Goal: Task Accomplishment & Management: Manage account settings

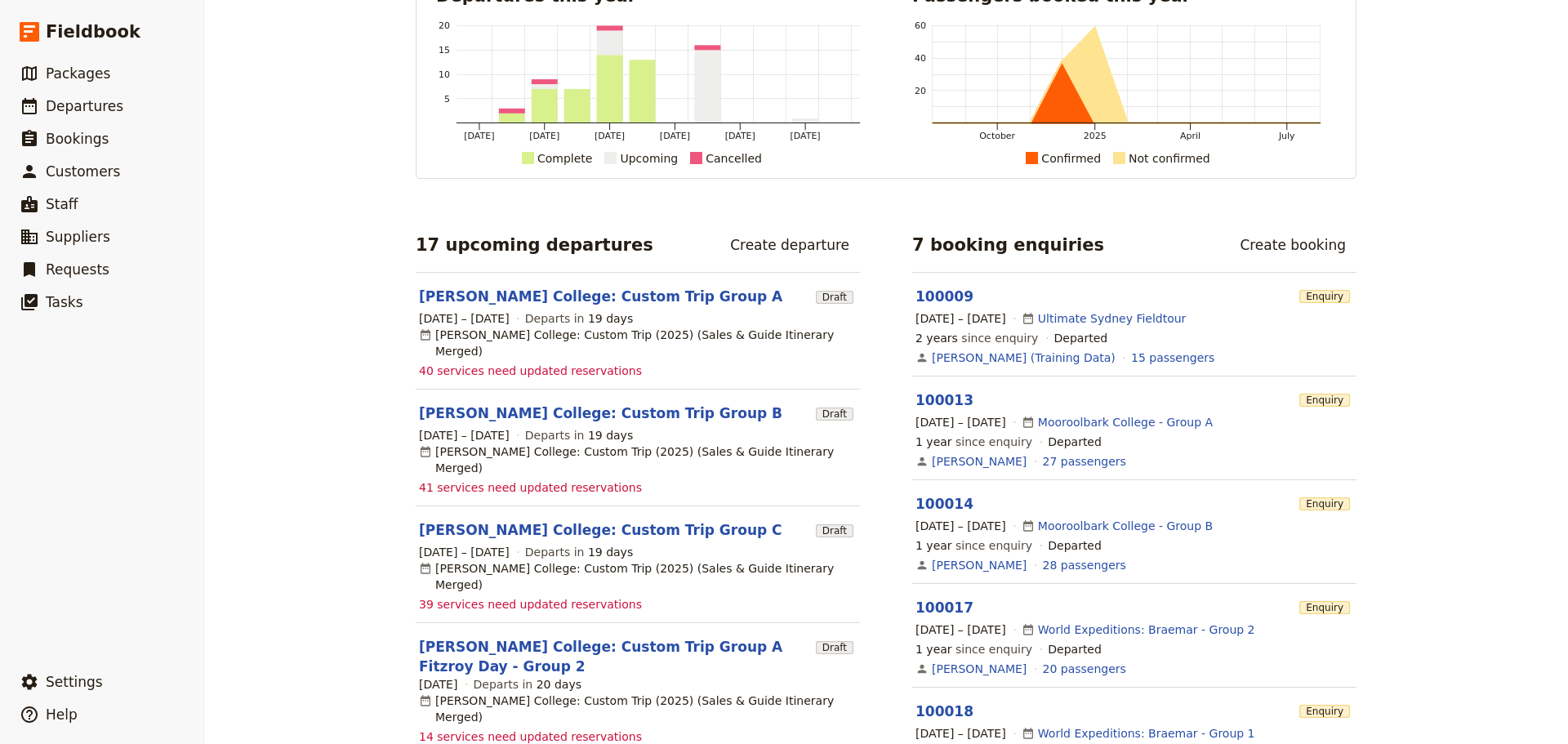
scroll to position [245, 0]
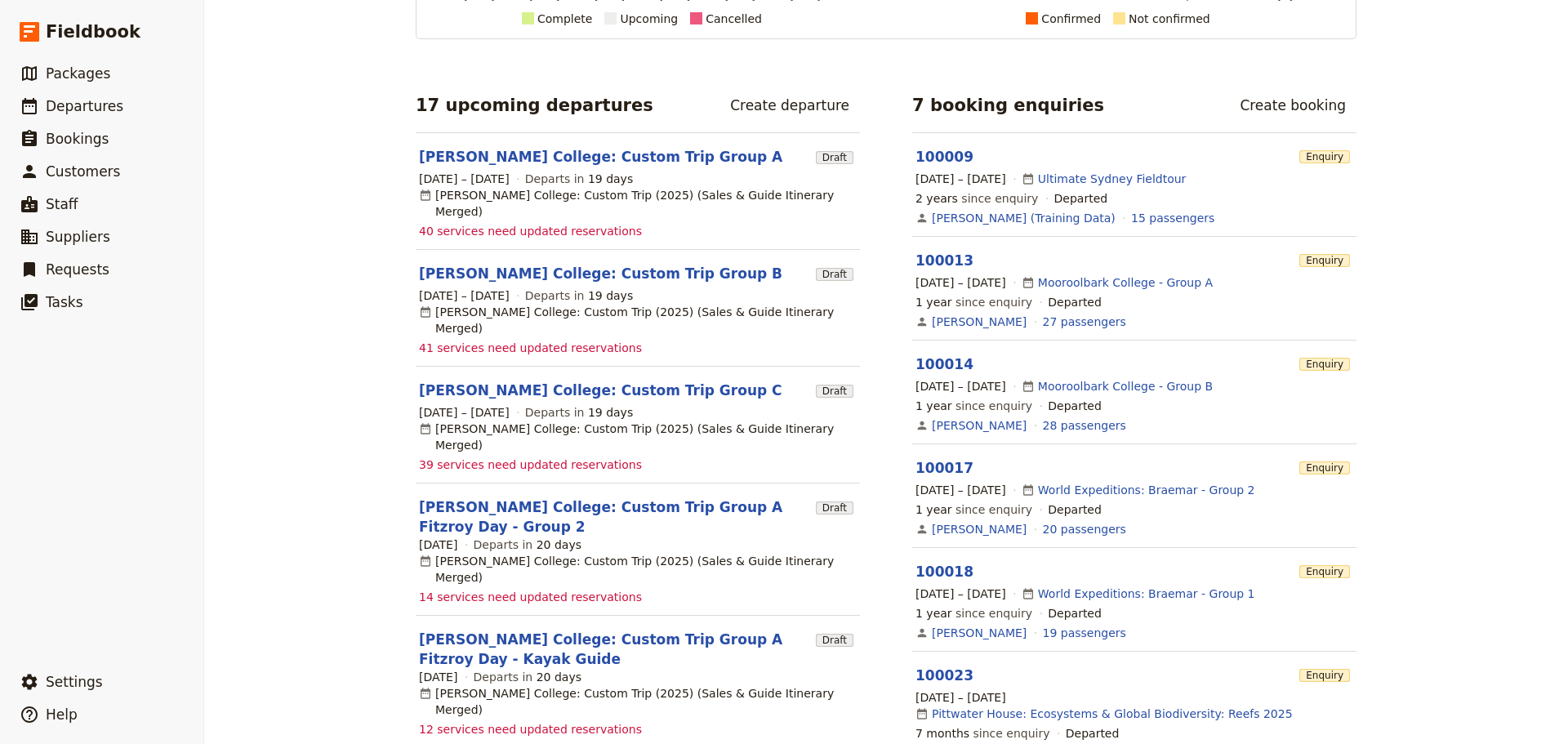
drag, startPoint x: 106, startPoint y: 95, endPoint x: 595, endPoint y: 136, distance: 490.7
click at [106, 95] on link "​ Departures" at bounding box center [101, 106] width 203 height 33
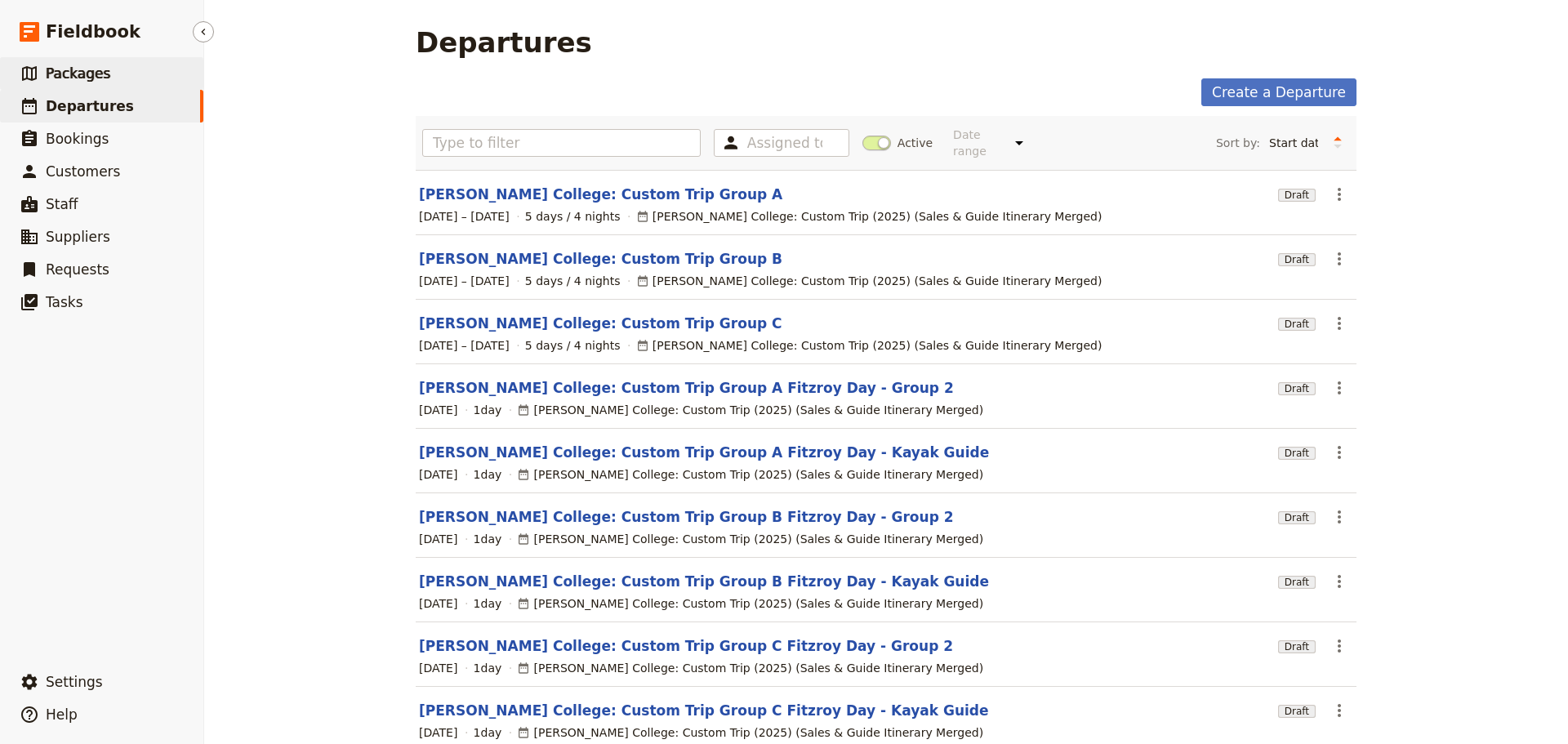
click at [102, 62] on link "​ Packages" at bounding box center [101, 73] width 203 height 33
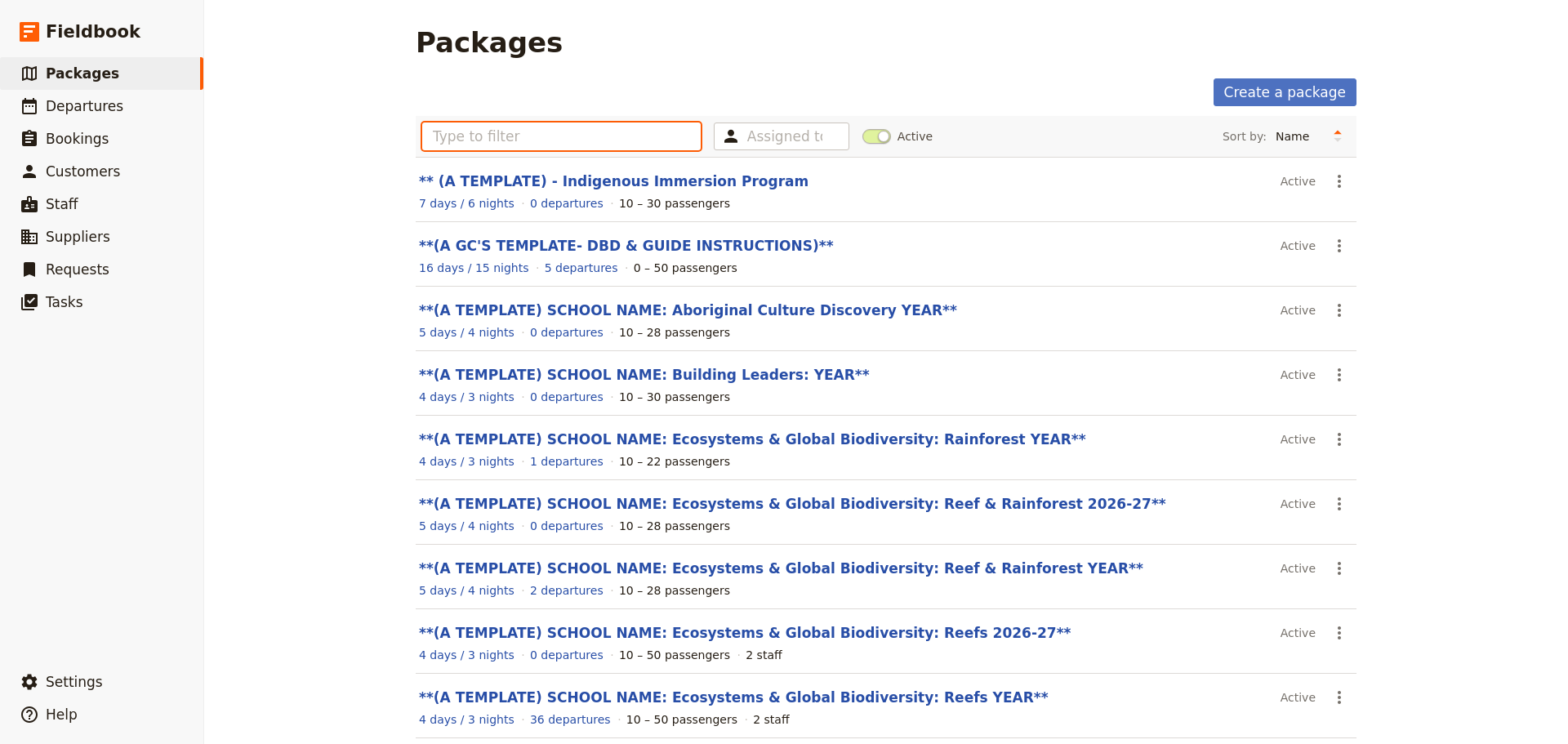
click at [502, 136] on input "text" at bounding box center [561, 136] width 279 height 28
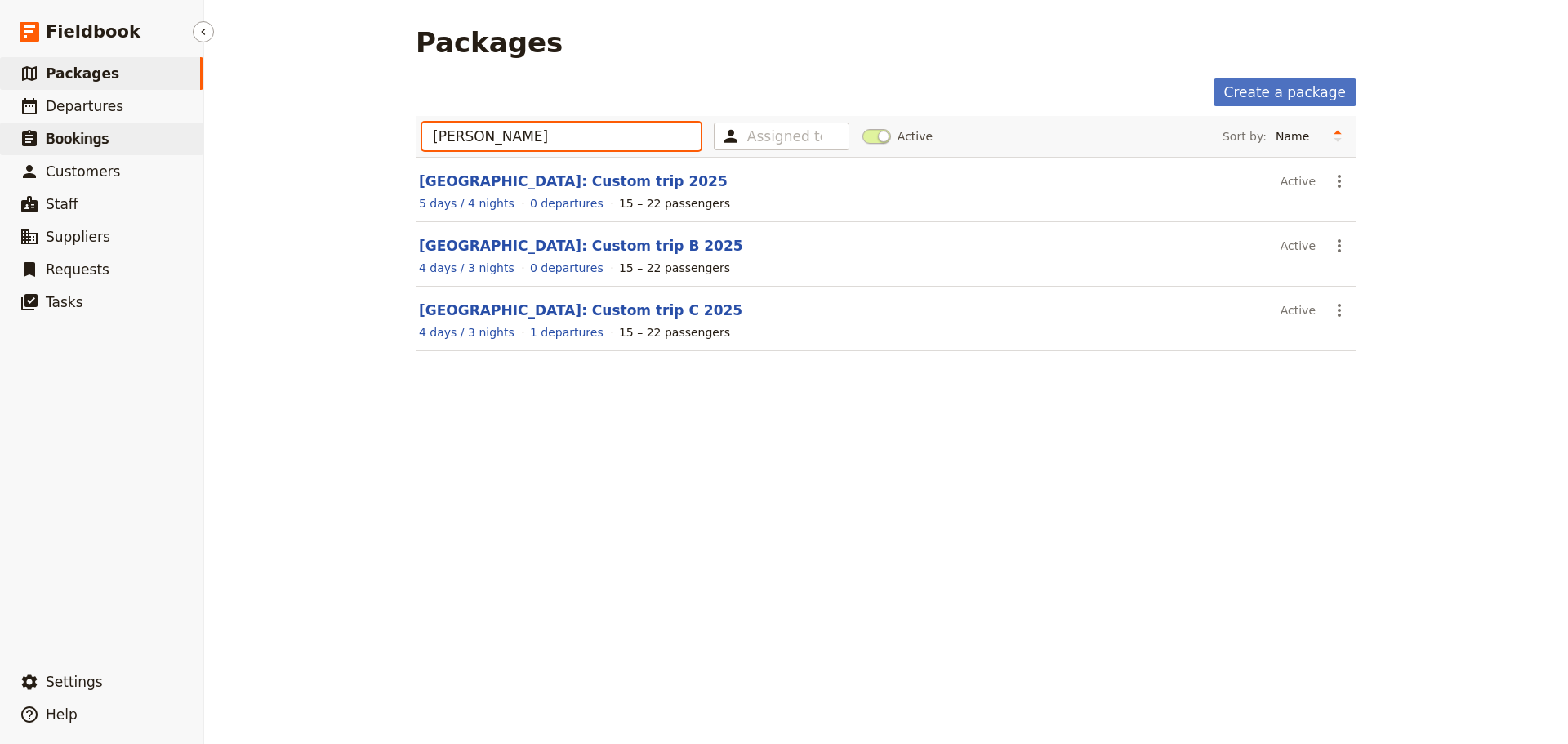
drag, startPoint x: 535, startPoint y: 138, endPoint x: 187, endPoint y: 136, distance: 348.0
click at [187, 137] on div "Fieldbook ​ ​ Fieldbook ​ ​ Packages ​ Departures ​ Bookings ​ Customers ​ Staf…" at bounding box center [784, 372] width 1568 height 744
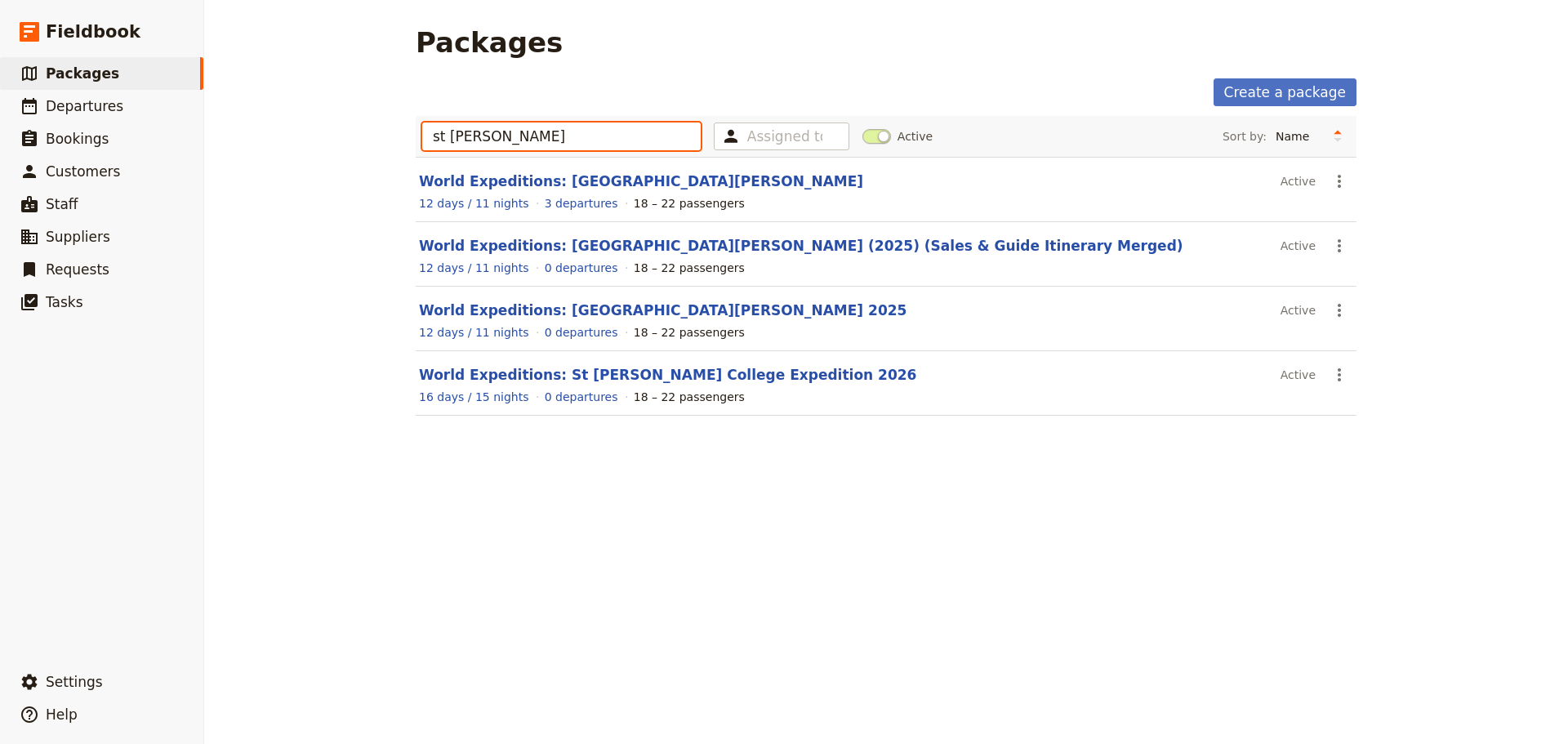
type input "st leo"
click at [608, 257] on section "World Expeditions: St Leonard's College (2025) (Sales & Guide Itinerary Merged)…" at bounding box center [885, 254] width 940 height 64
click at [607, 244] on link "World Expeditions: St Leonard's College (2025) (Sales & Guide Itinerary Merged)" at bounding box center [801, 245] width 764 height 16
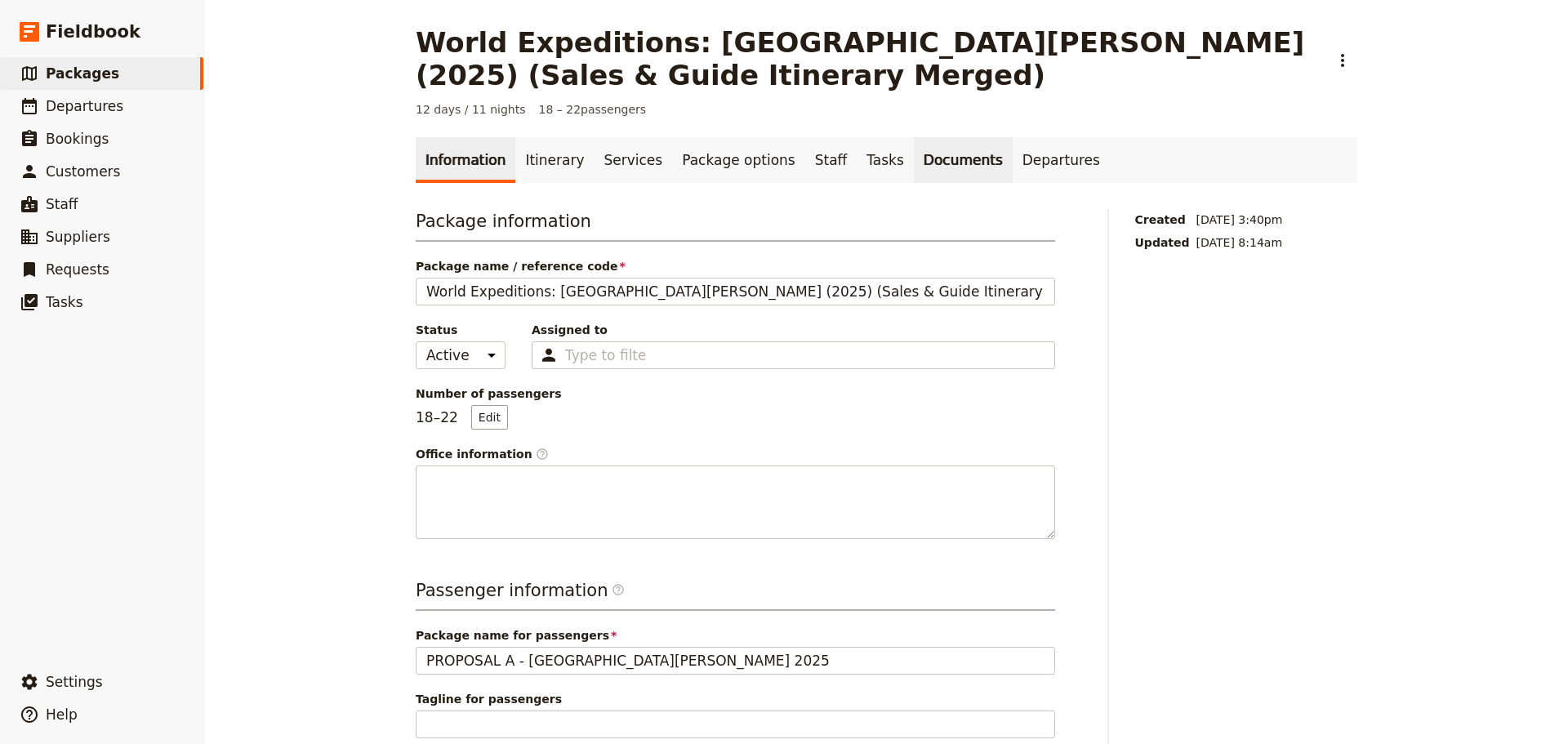
click at [934, 161] on link "Documents" at bounding box center [962, 161] width 99 height 46
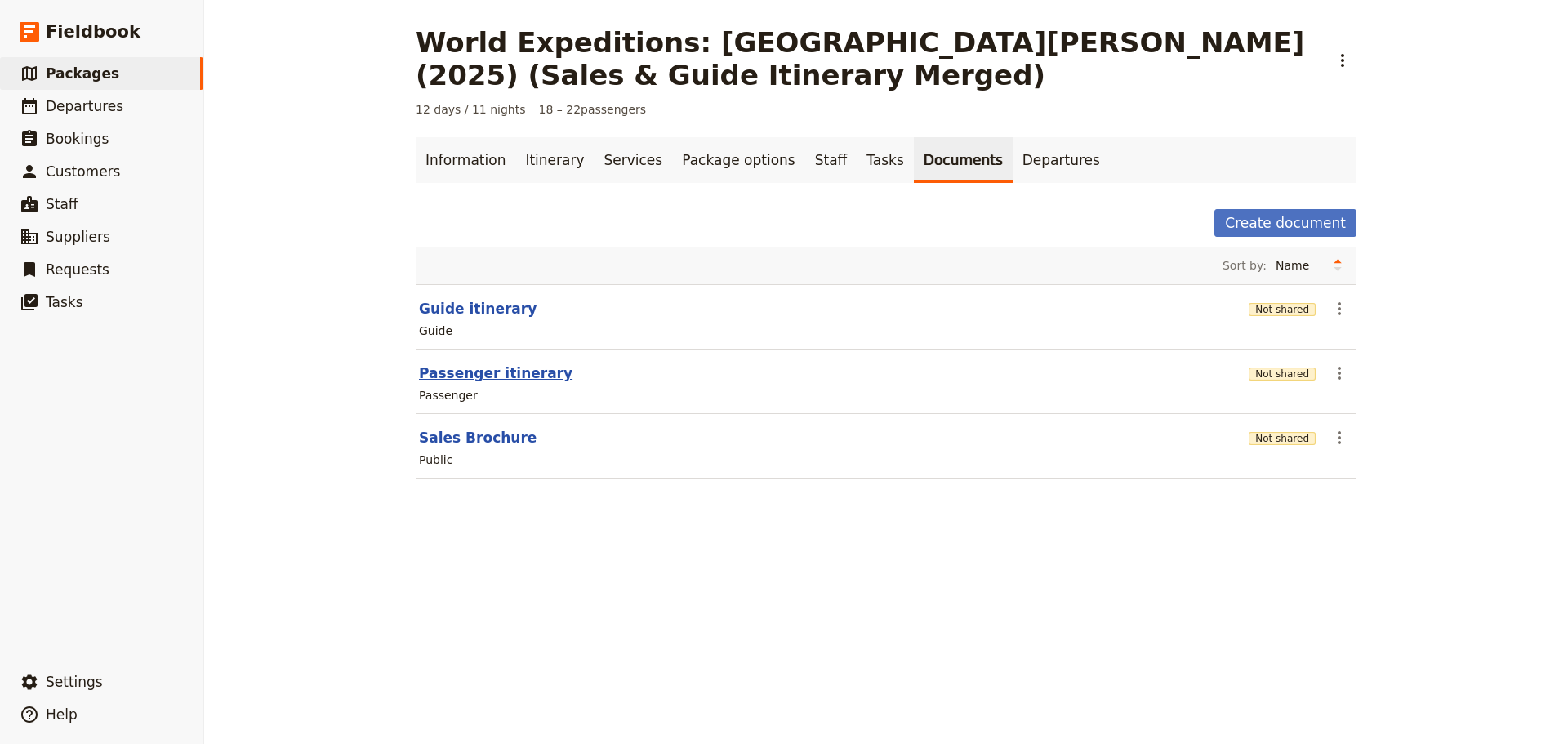
click at [473, 367] on button "Passenger itinerary" at bounding box center [496, 373] width 154 height 19
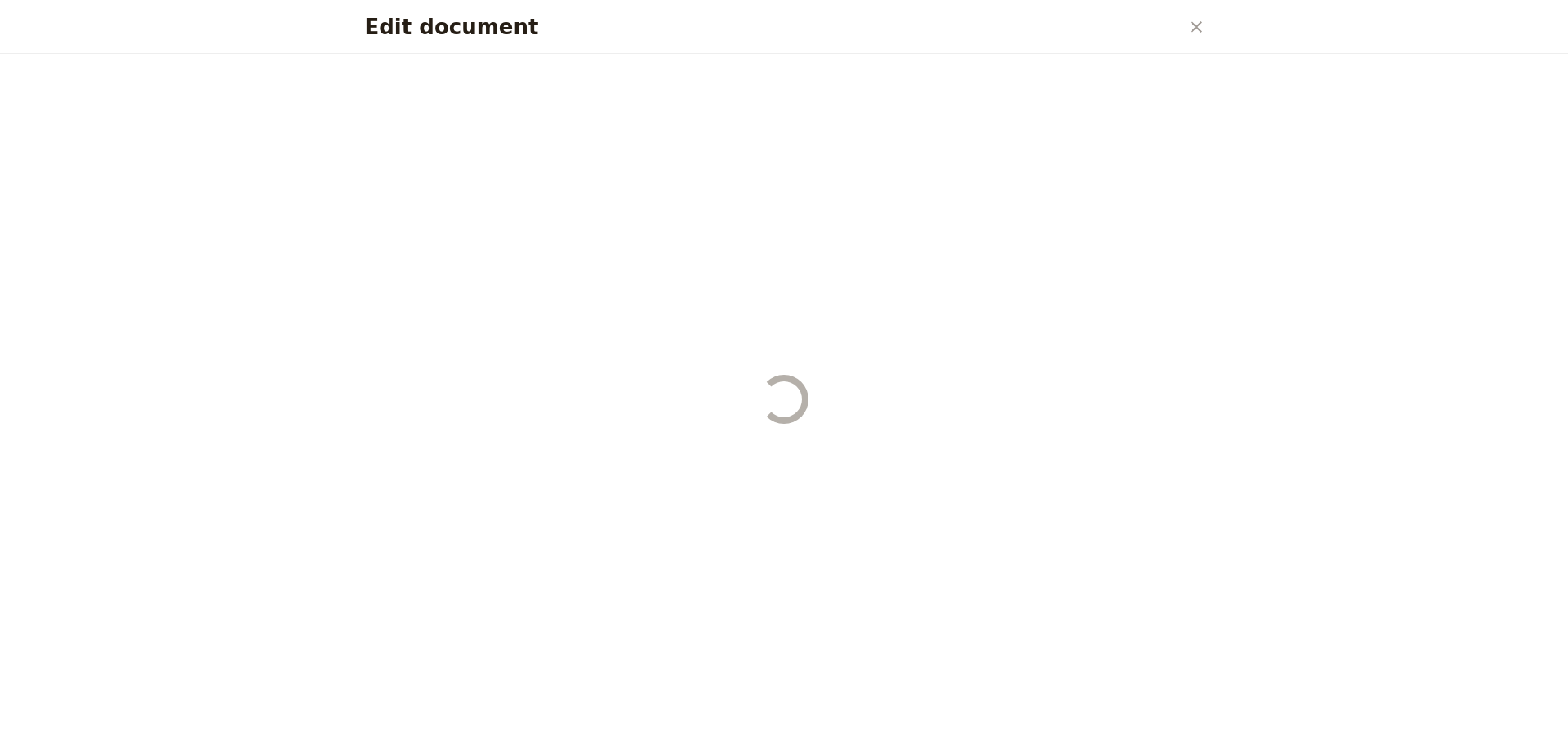
select select "PASSENGER"
select select "RUN_SHEET"
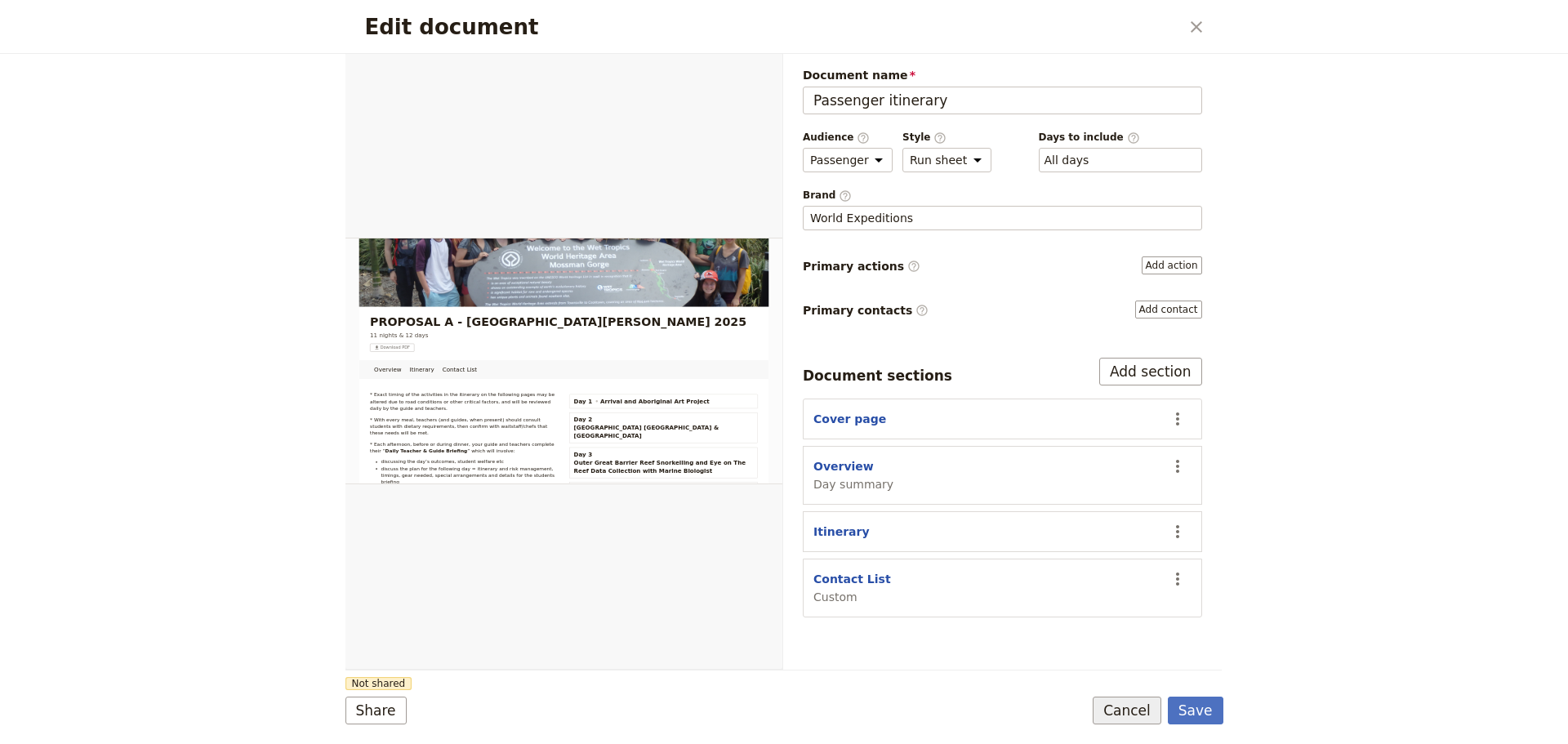
click at [1159, 704] on button "Cancel" at bounding box center [1126, 709] width 68 height 28
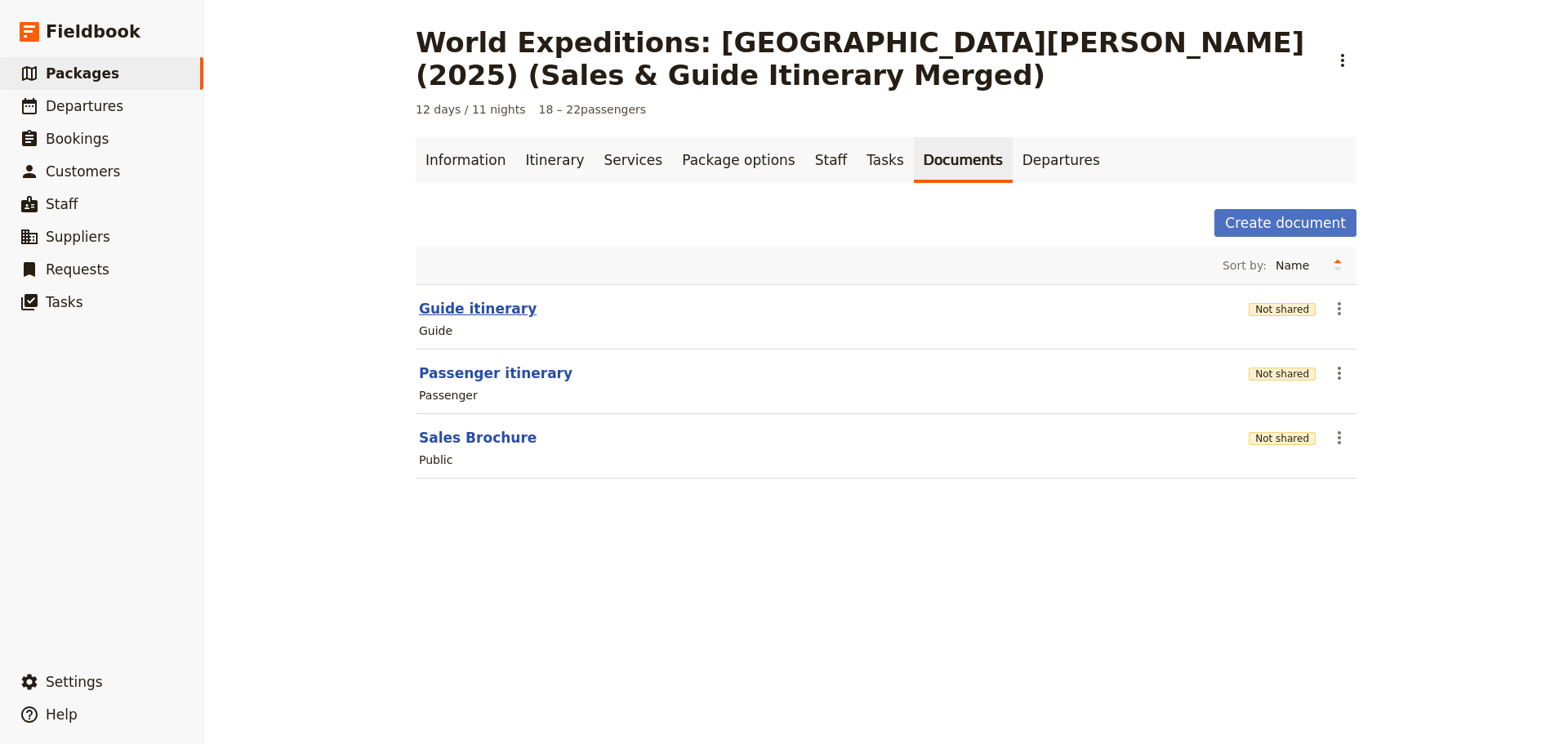
click at [482, 308] on button "Guide itinerary" at bounding box center [478, 309] width 117 height 19
select select "STAFF"
select select "RUN_SHEET"
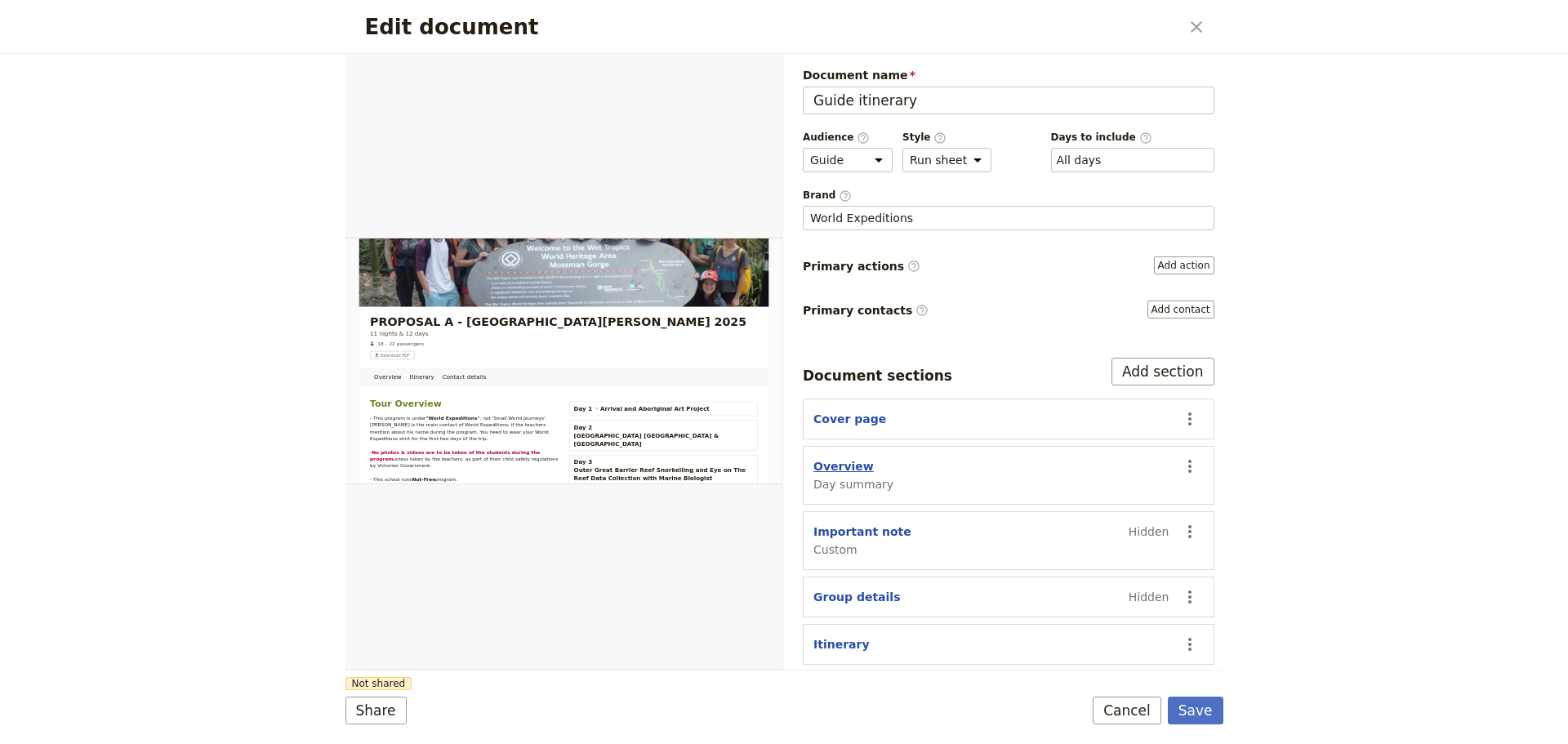
click at [855, 460] on button "Overview" at bounding box center [843, 465] width 61 height 16
select select "DAY_SUMMARY"
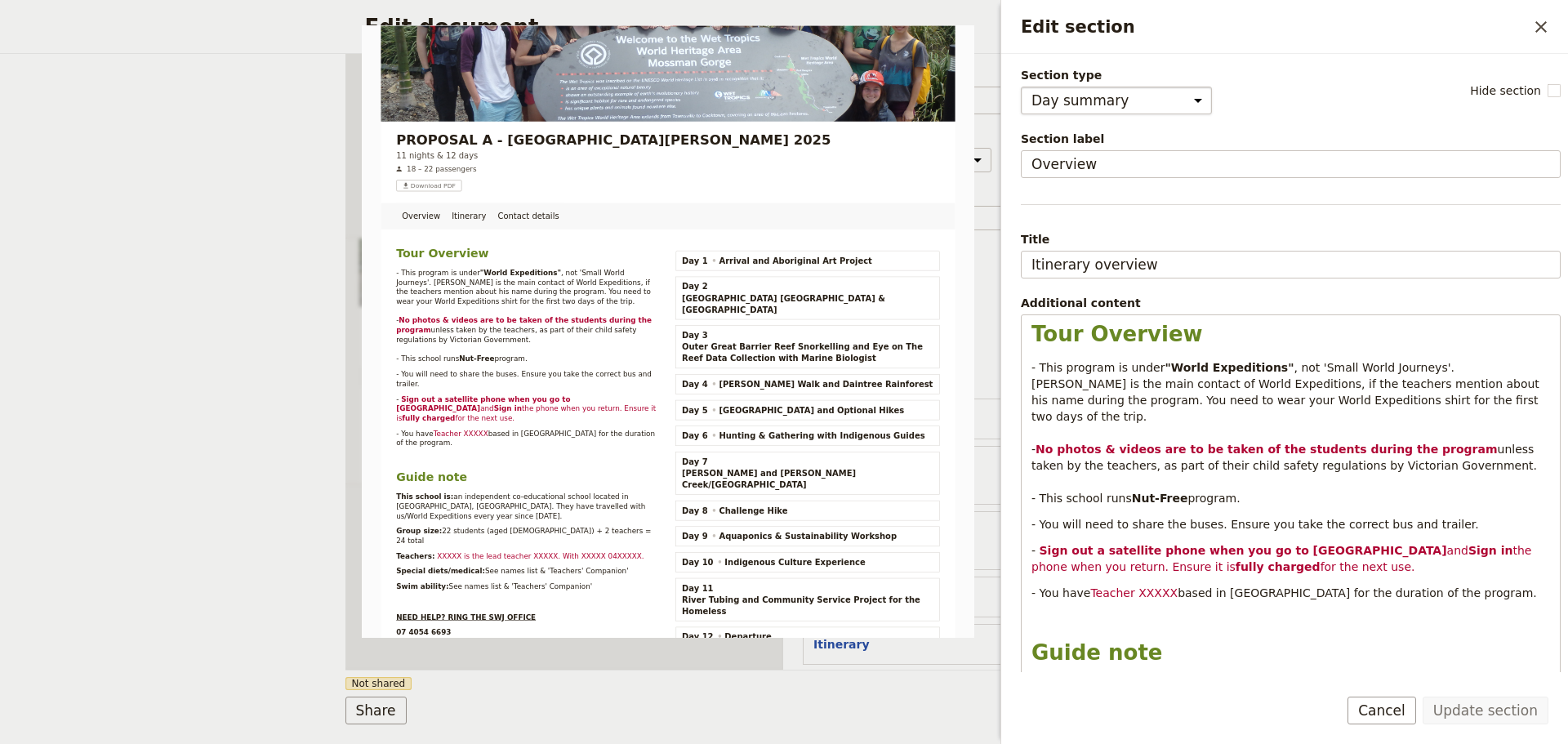
click at [1142, 103] on select "Cover page Day summary Itinerary Group details Contact details Suppliers and se…" at bounding box center [1116, 100] width 191 height 28
click at [1307, 91] on div "Section type Cover page Day summary Itinerary Group details Contact details Sup…" at bounding box center [1290, 90] width 539 height 47
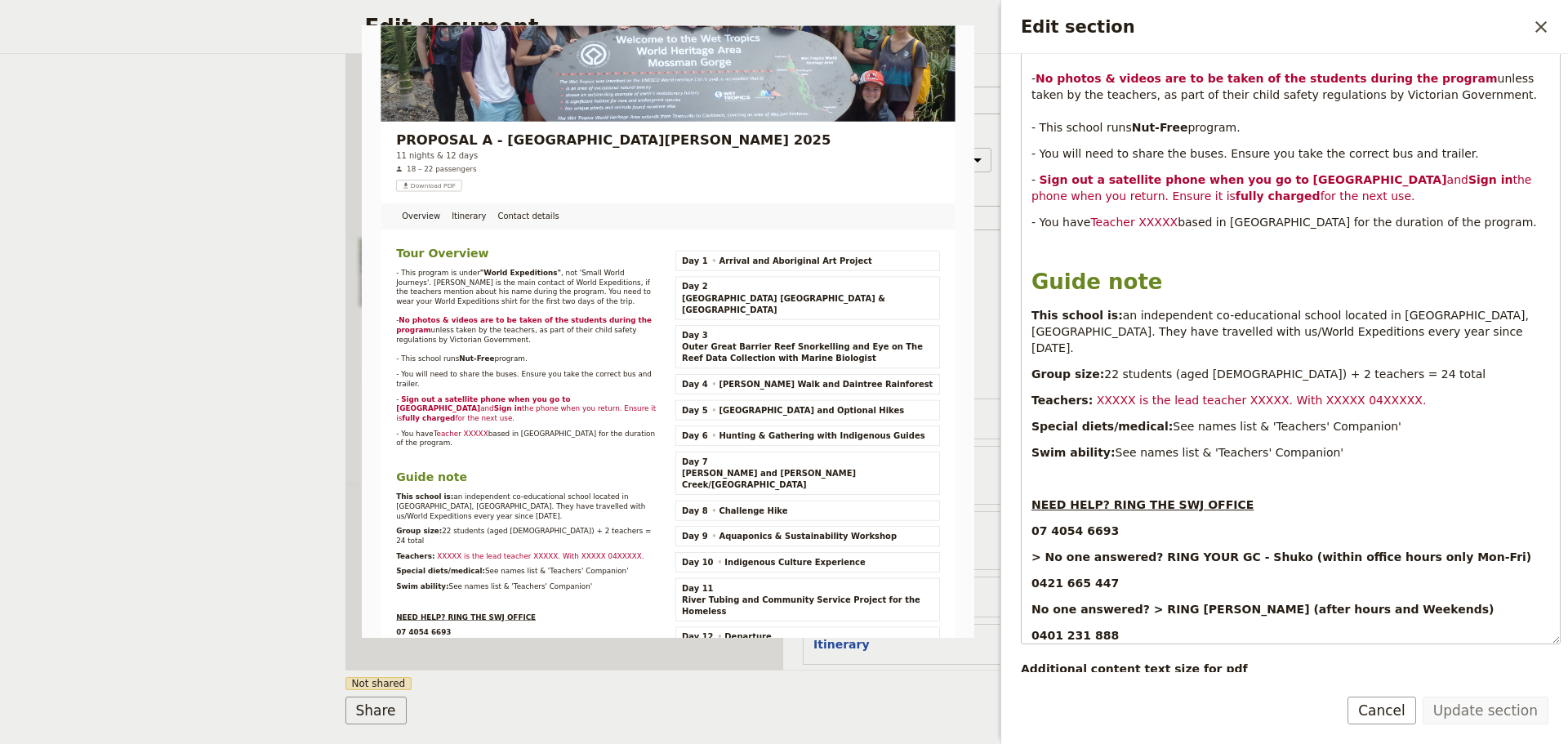
scroll to position [458, 0]
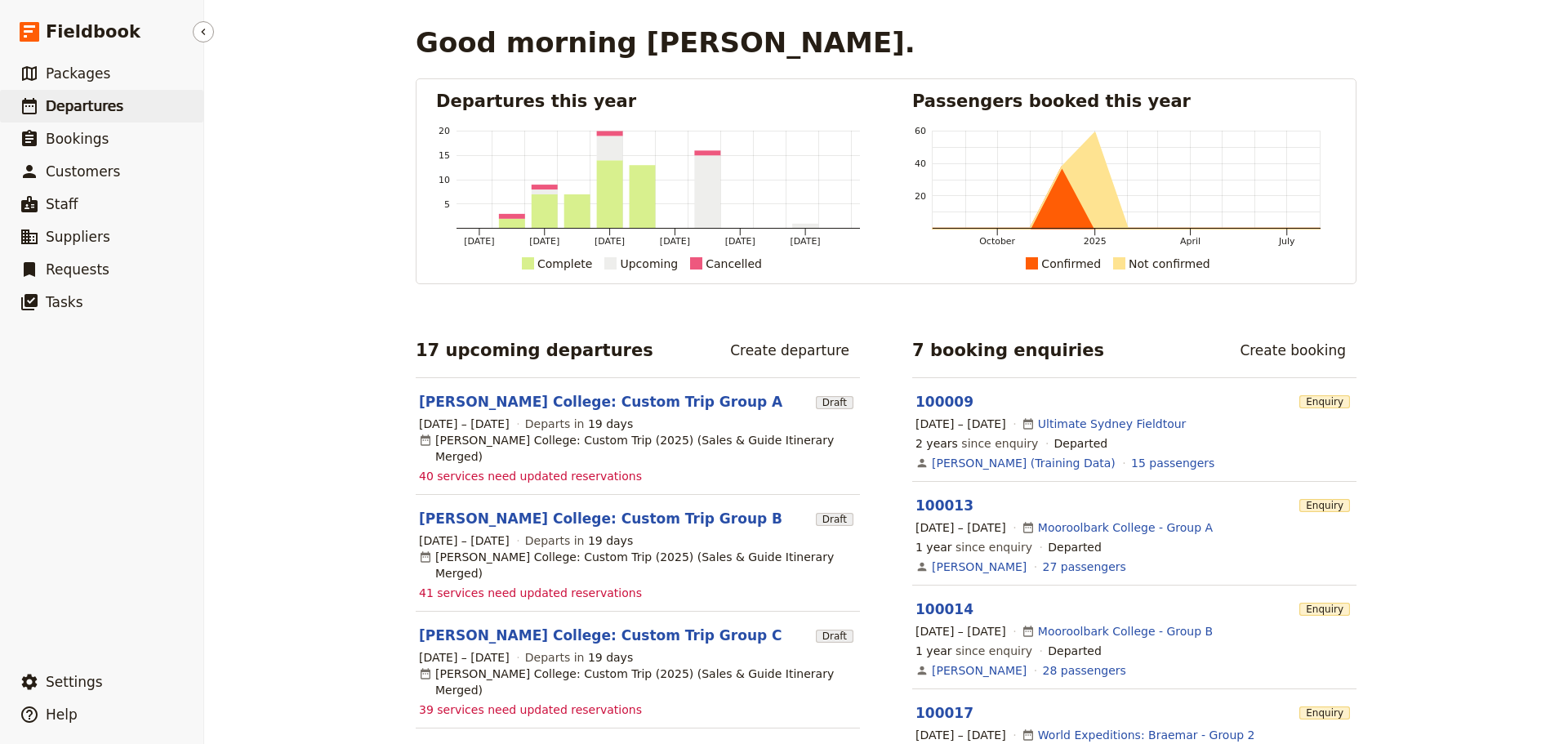
click at [79, 102] on span "Departures" at bounding box center [85, 106] width 78 height 16
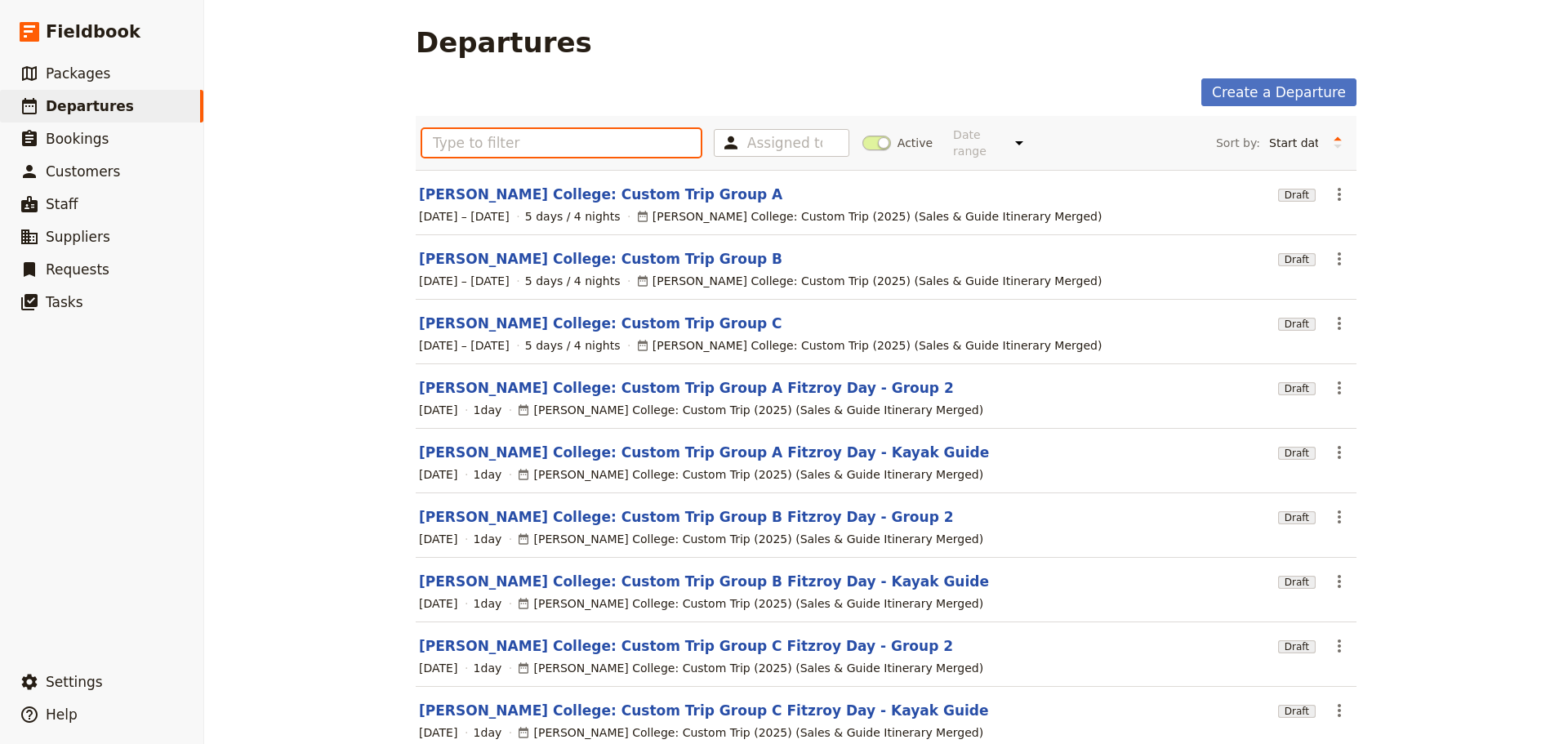
click at [657, 138] on input "text" at bounding box center [561, 142] width 279 height 28
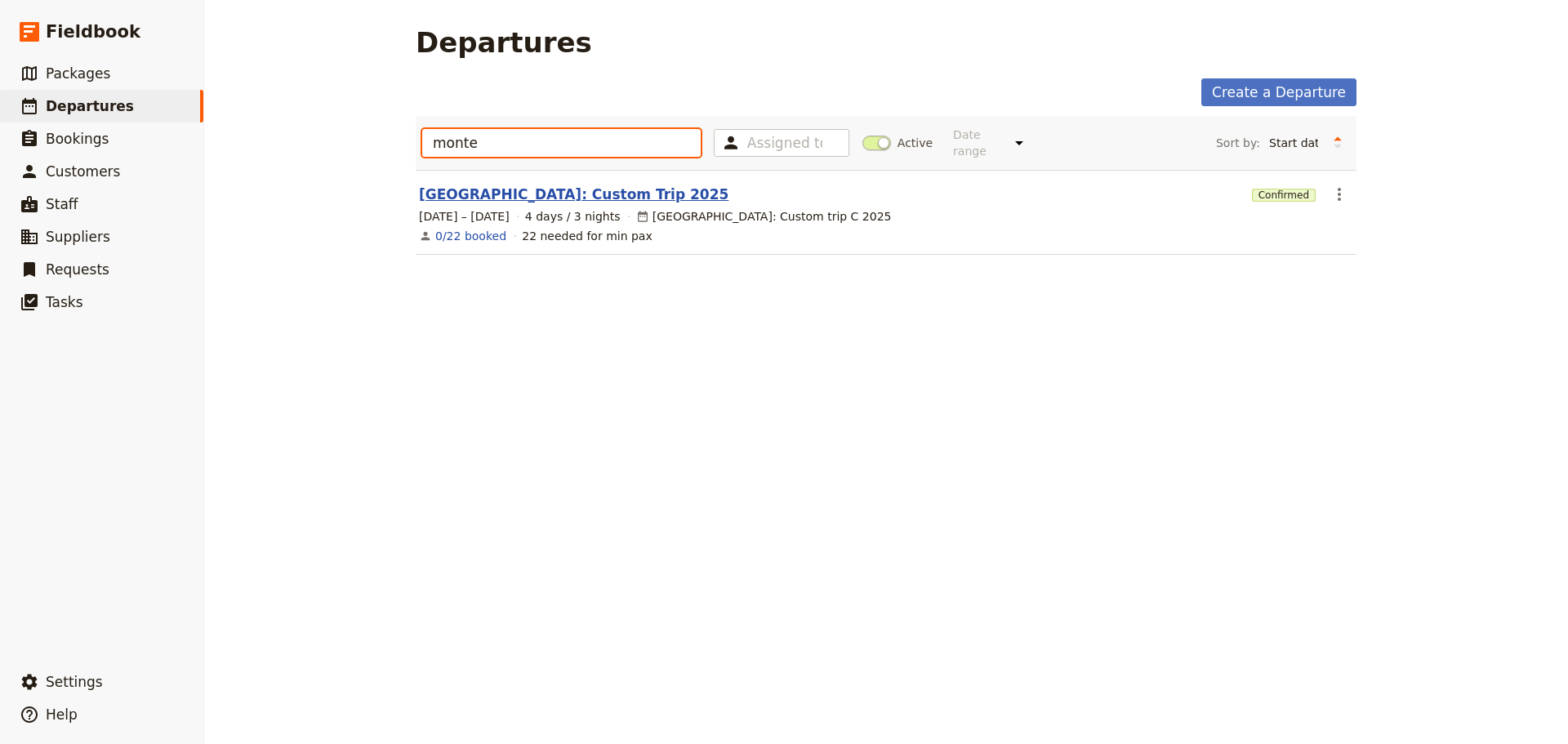
type input "monte"
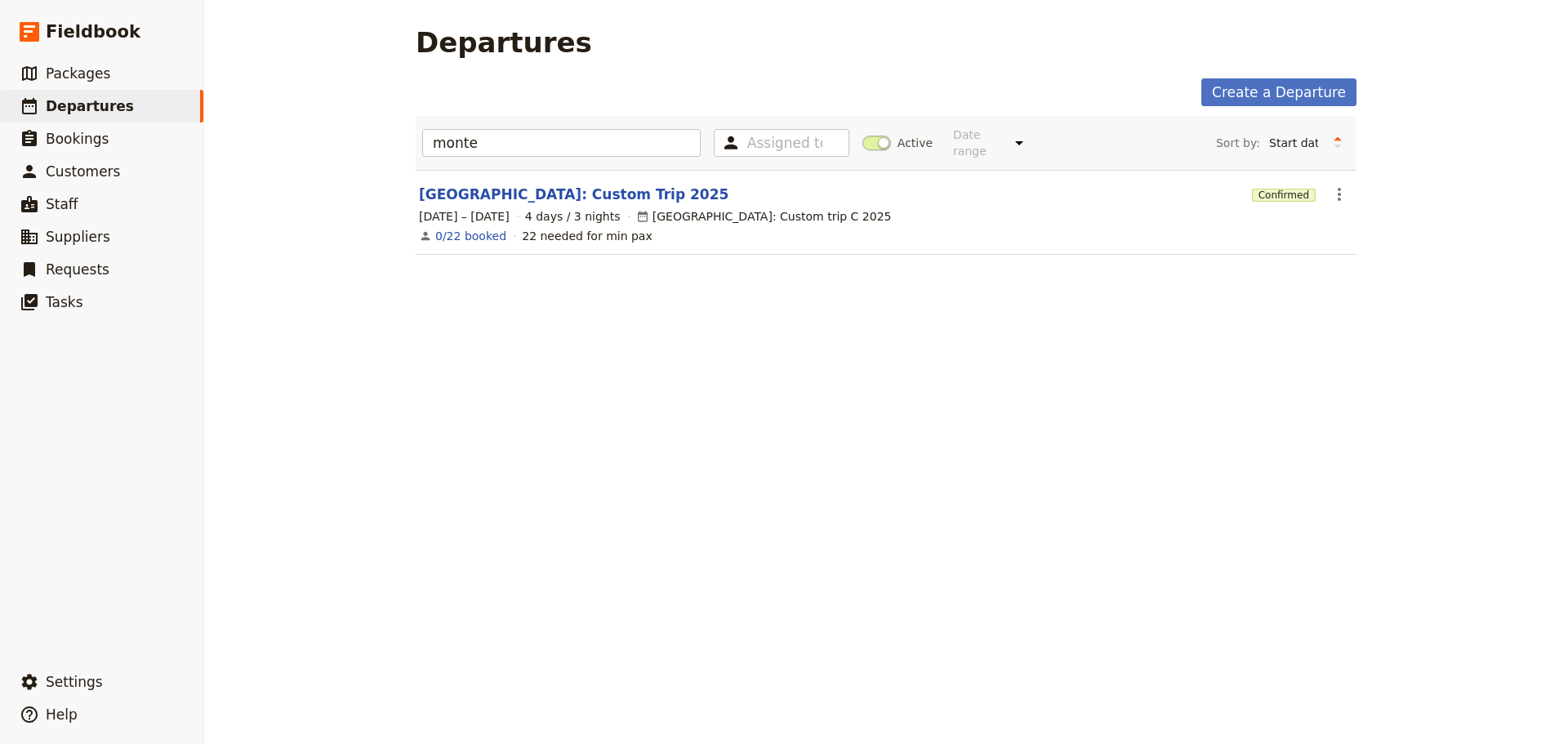
click at [642, 186] on link "Montessori International College: Custom Trip 2025" at bounding box center [574, 194] width 310 height 19
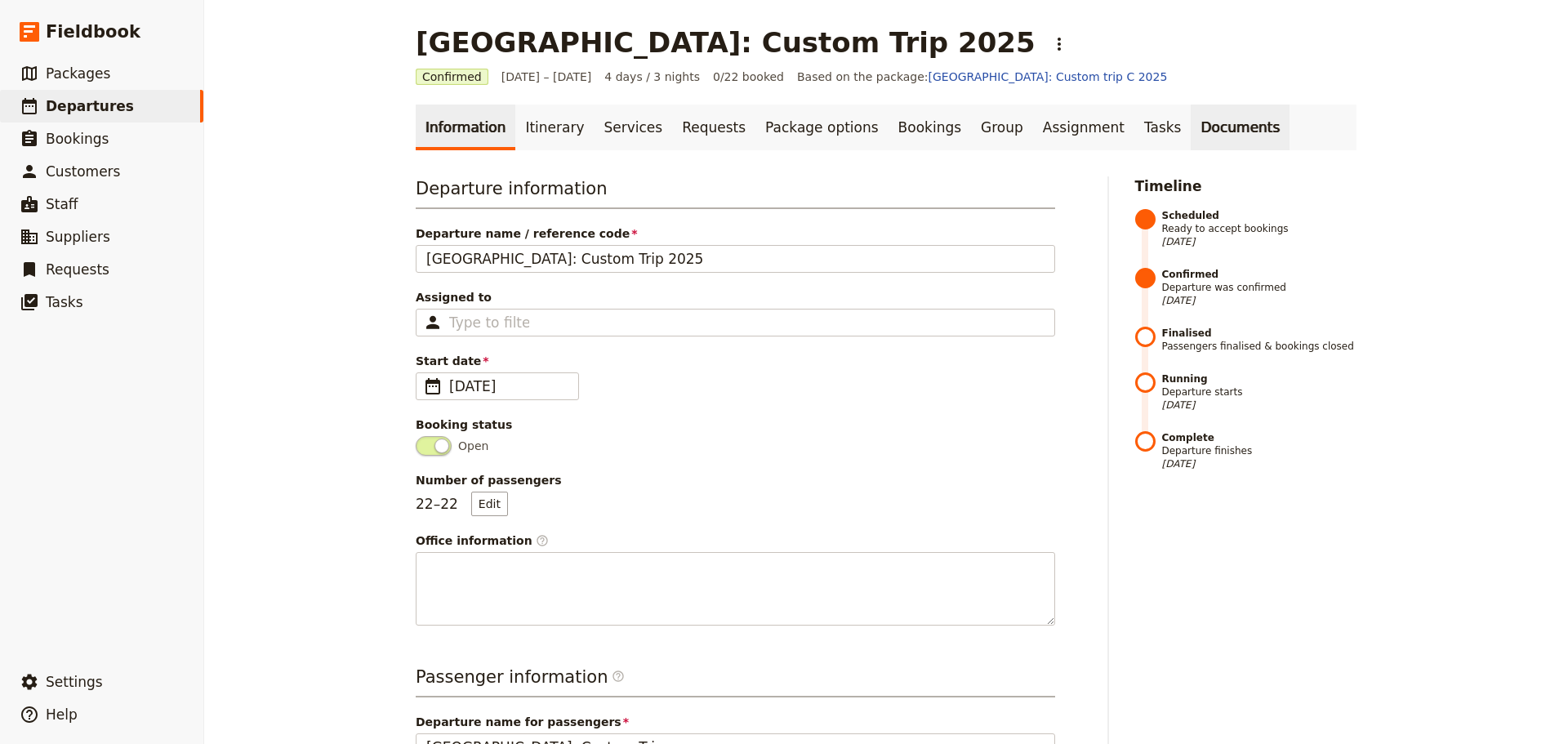
click at [1190, 127] on link "Documents" at bounding box center [1239, 128] width 99 height 46
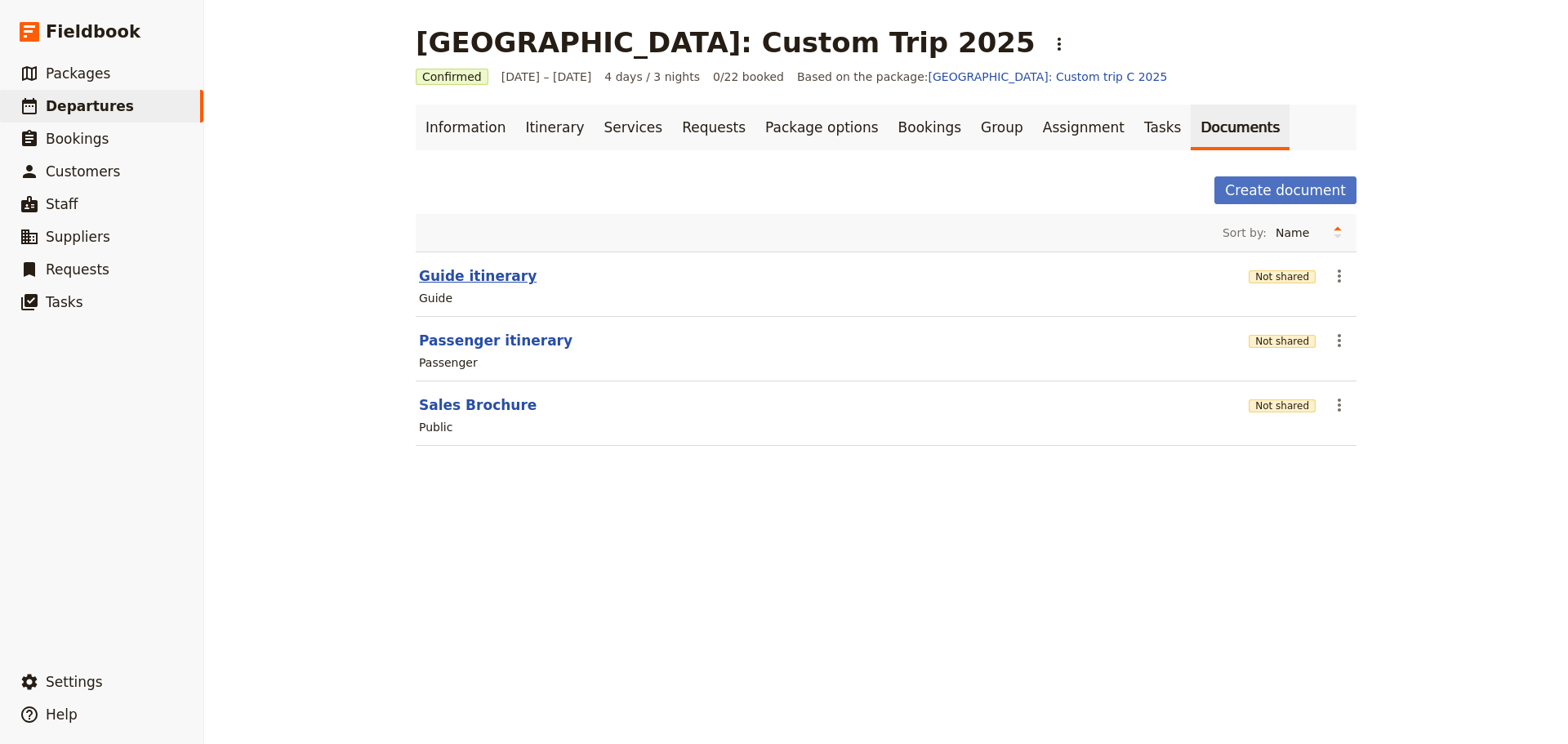
click at [496, 273] on button "Guide itinerary" at bounding box center [478, 276] width 117 height 19
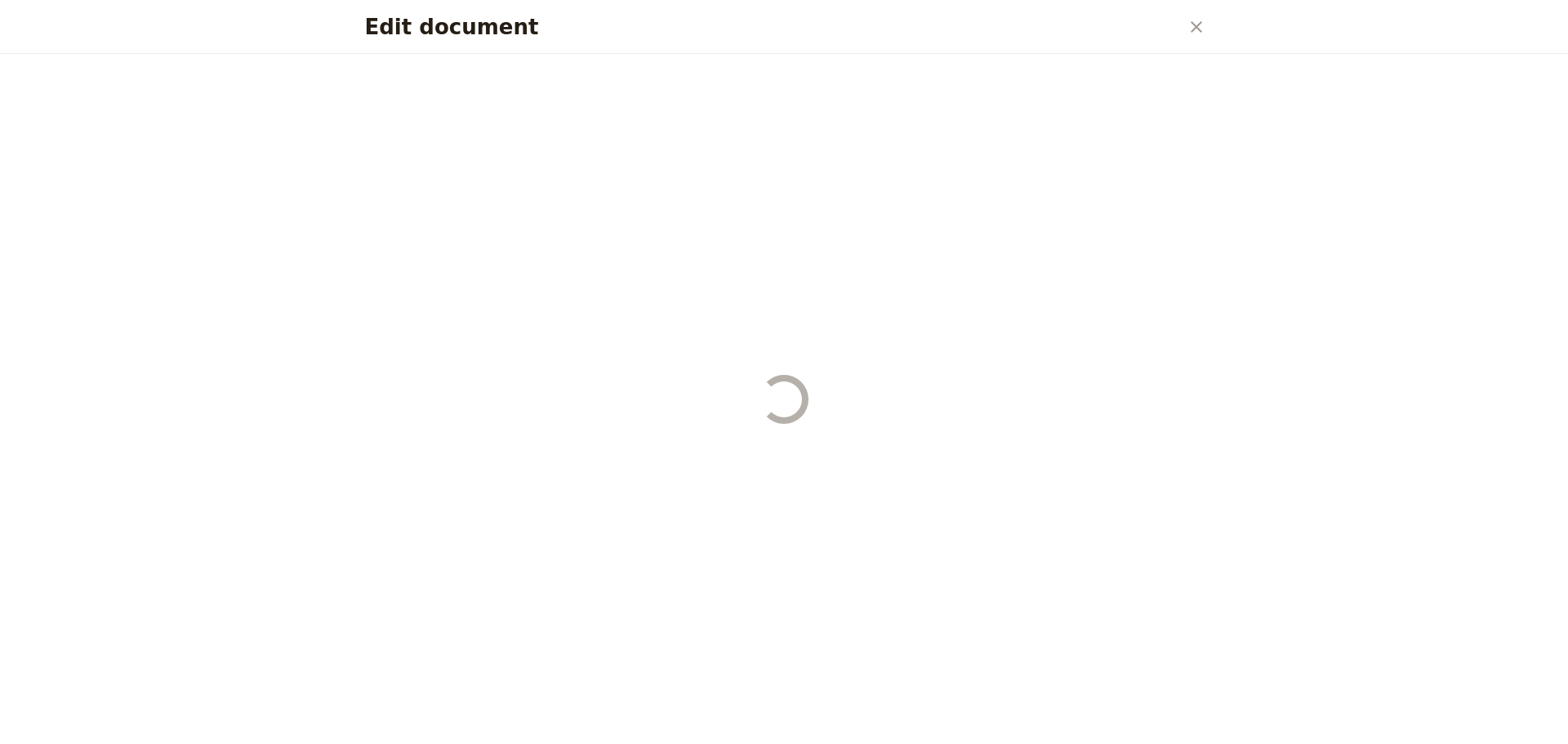
select select "STAFF"
select select "RUN_SHEET"
select select "DEFAULT"
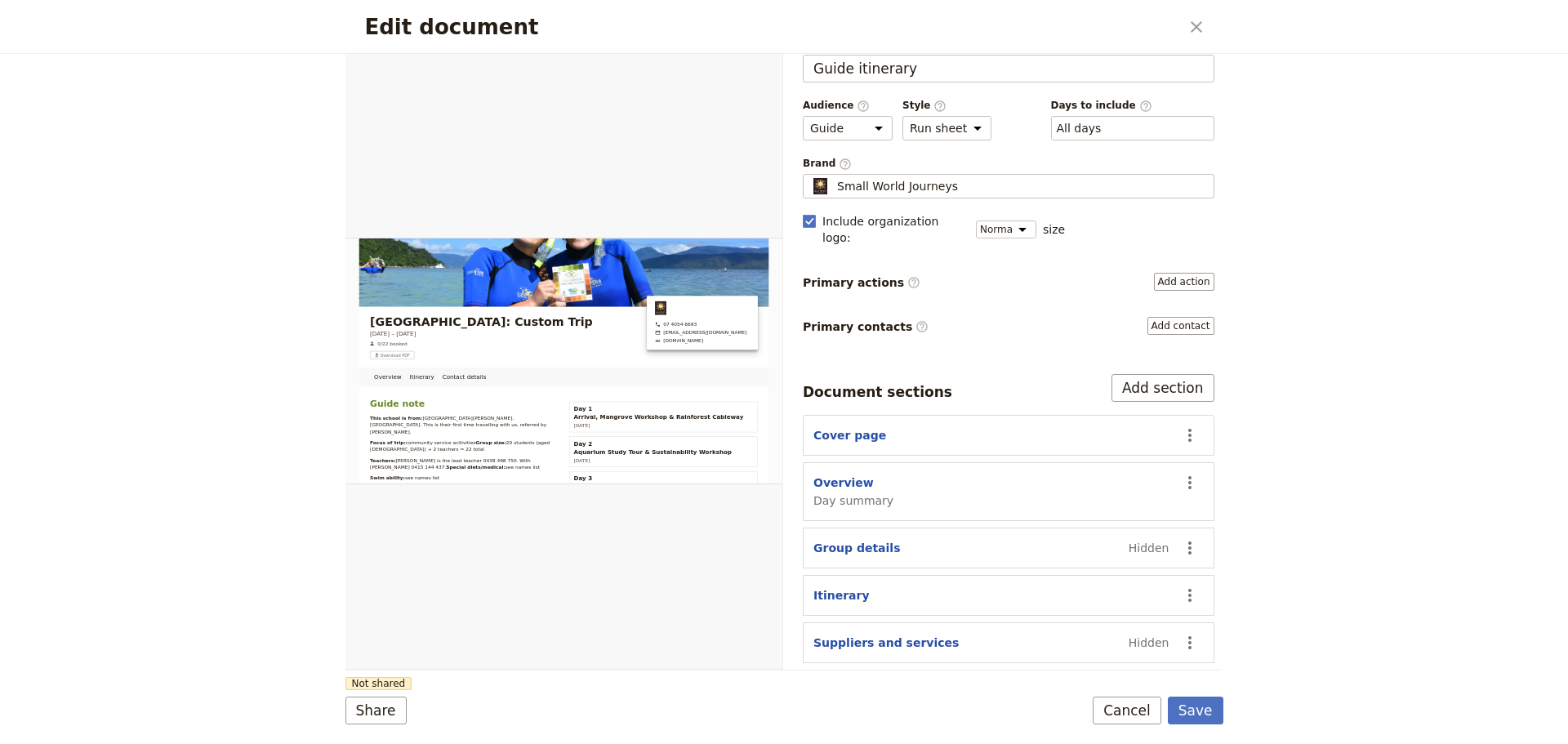
scroll to position [62, 0]
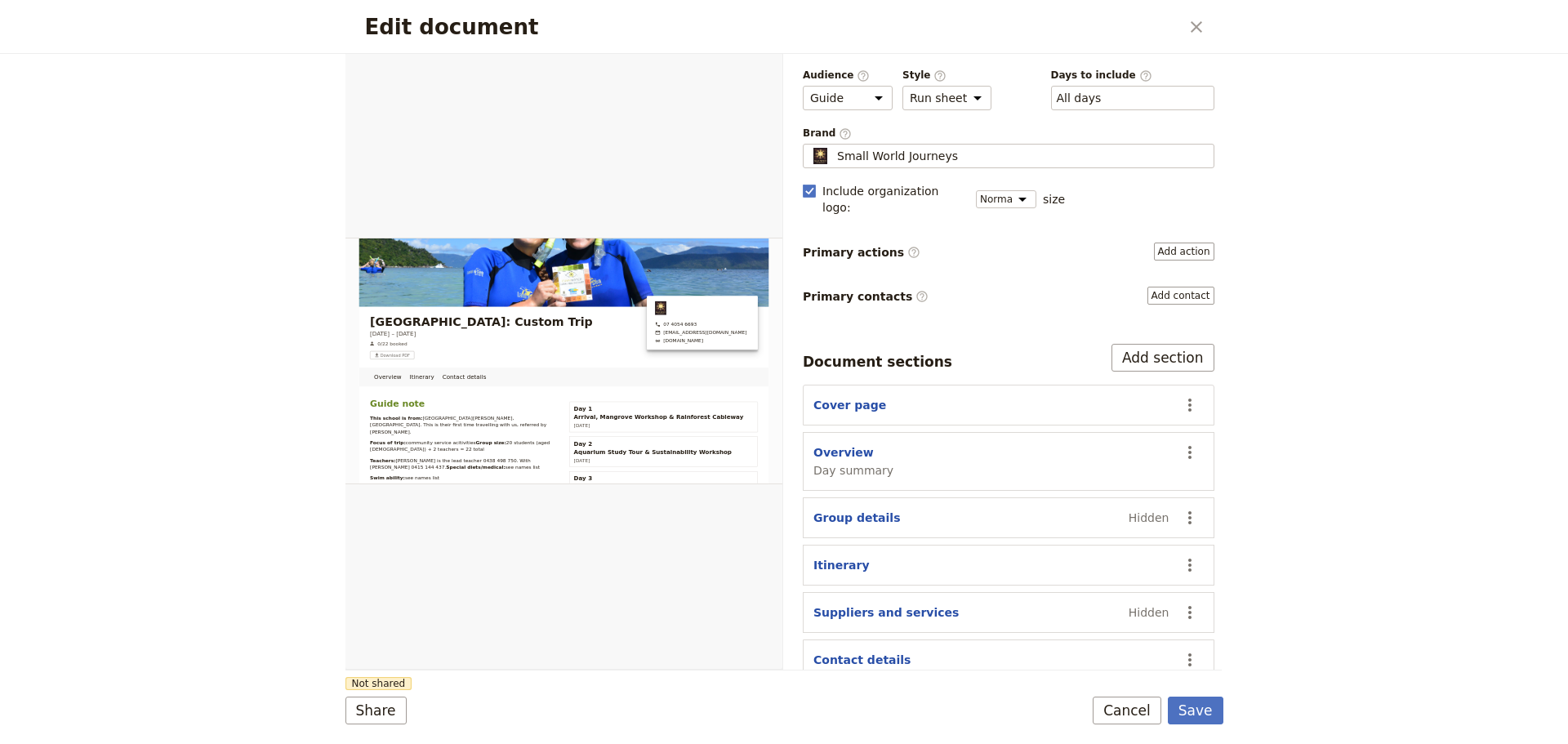
click at [834, 462] on span "Day summary" at bounding box center [853, 470] width 80 height 16
click at [829, 444] on button "Overview" at bounding box center [843, 452] width 61 height 16
select select "DAY_SUMMARY"
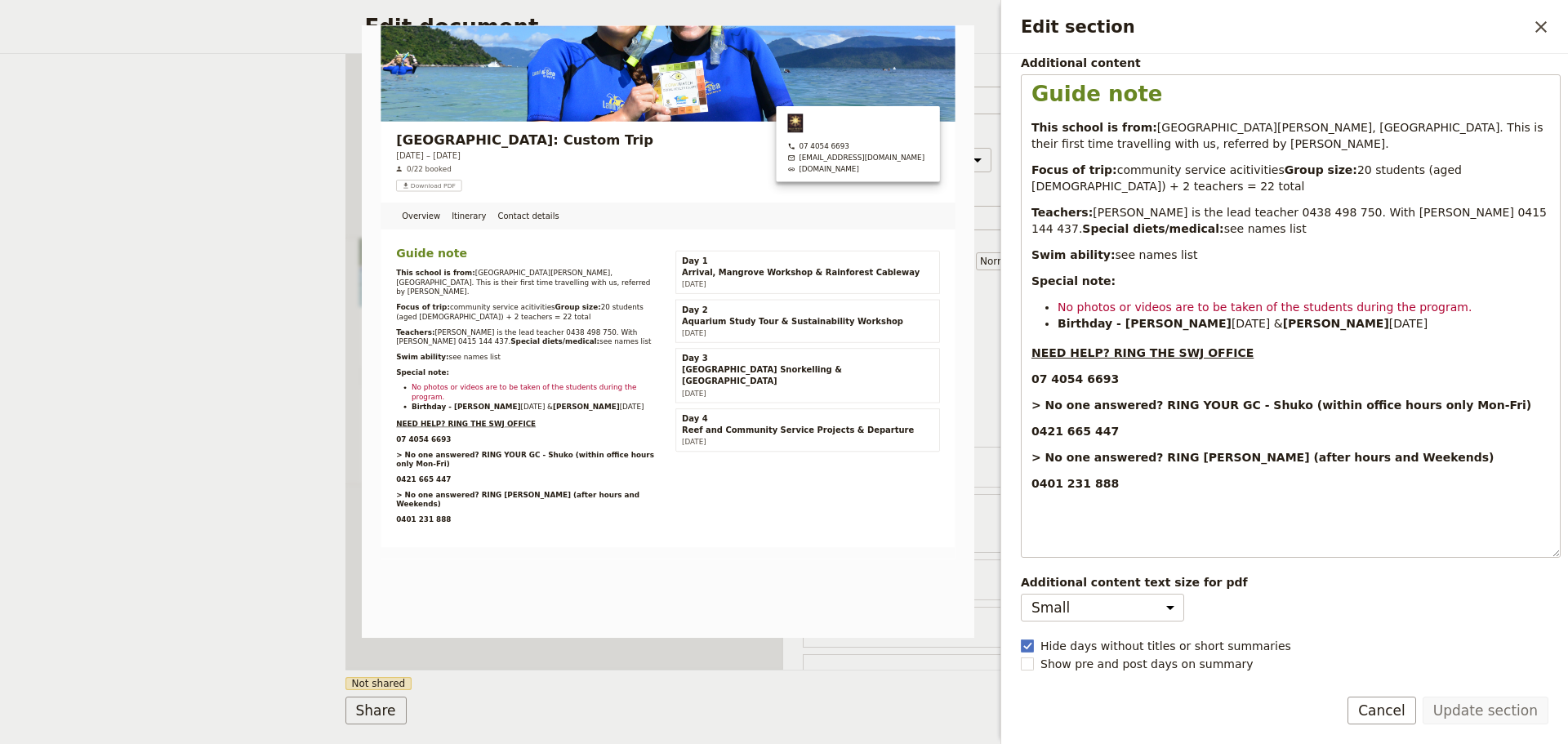
scroll to position [0, 0]
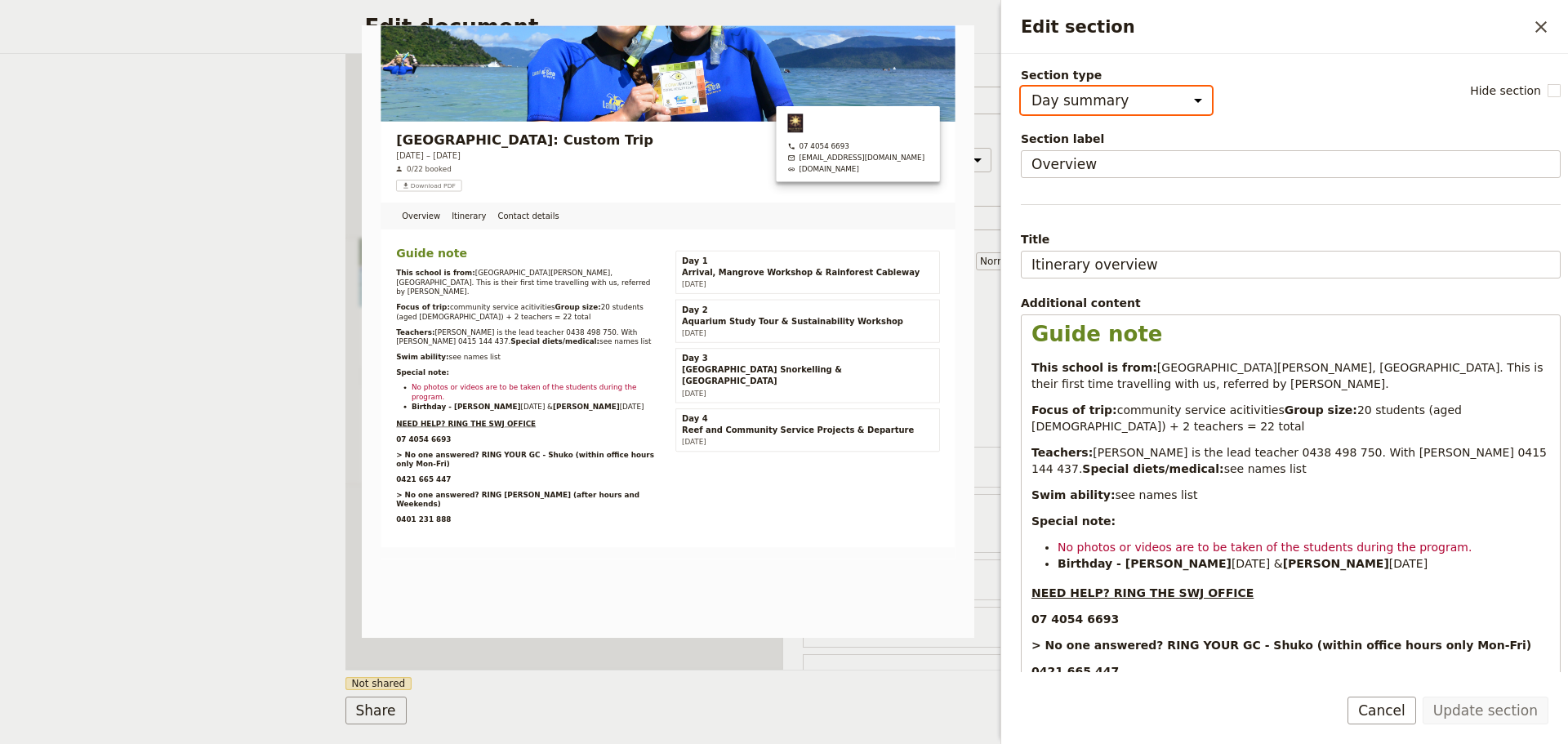
click at [1151, 103] on select "Cover page Day summary Itinerary Group details Contact details Suppliers and se…" at bounding box center [1116, 100] width 191 height 28
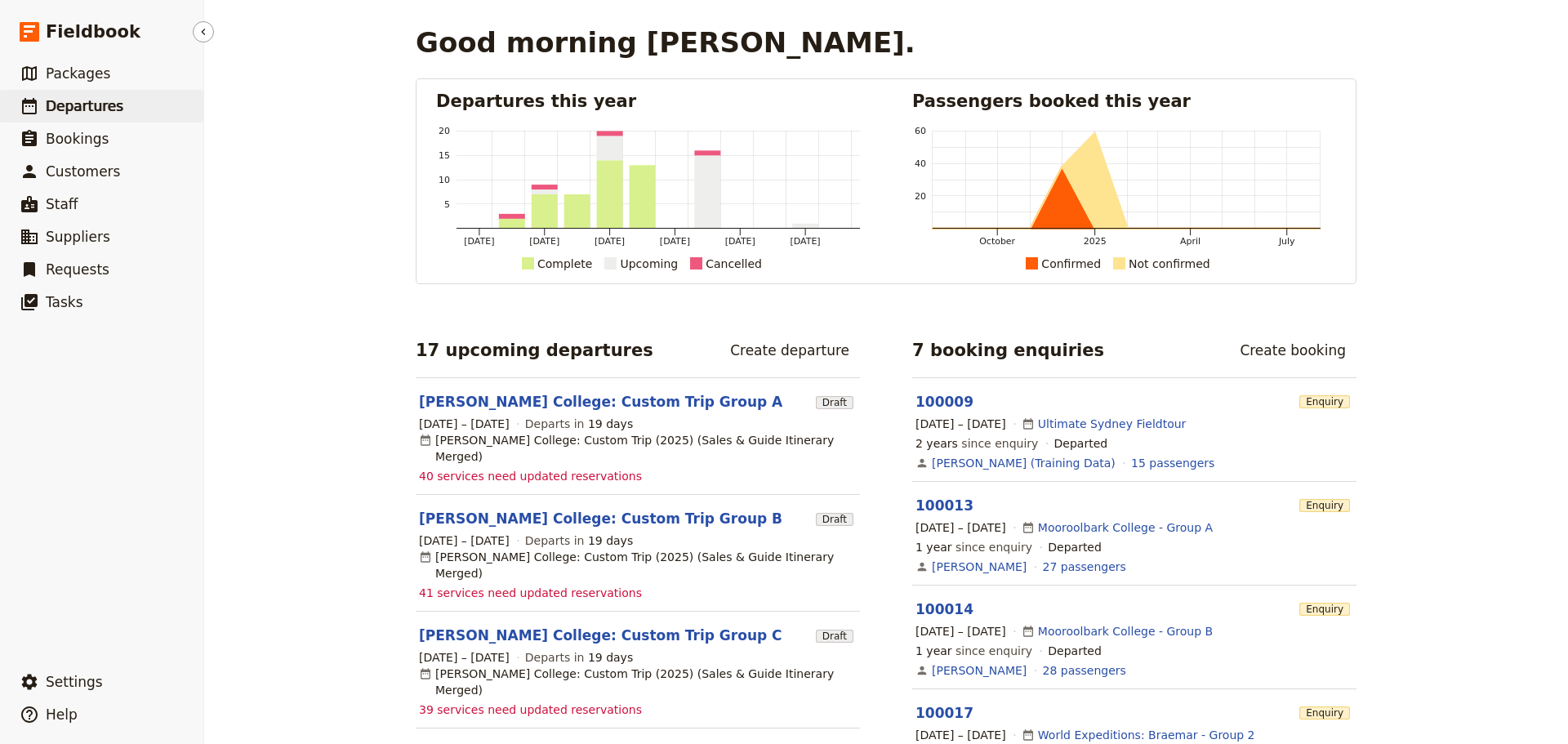
click at [73, 100] on span "Departures" at bounding box center [85, 106] width 78 height 16
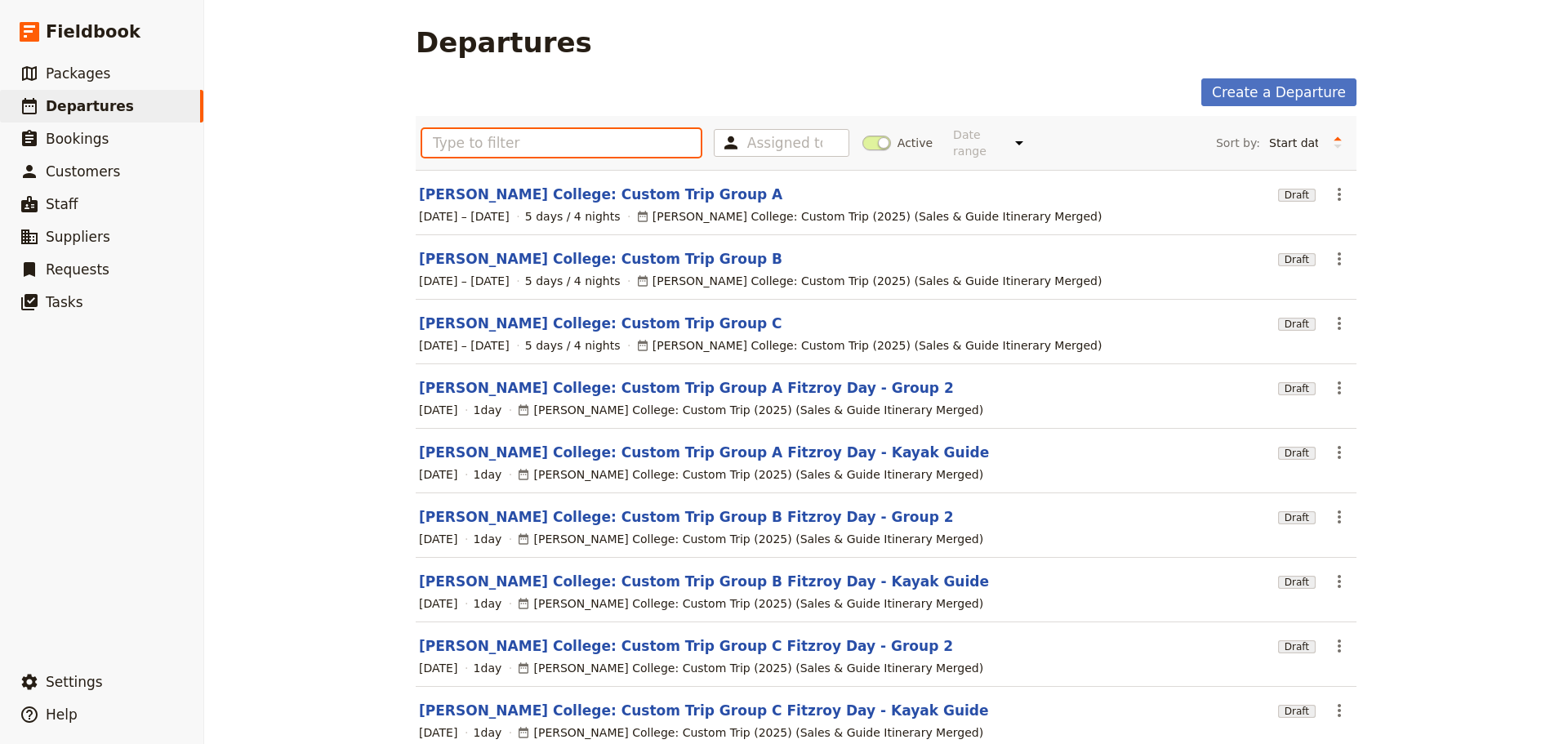
click at [641, 130] on input "text" at bounding box center [561, 142] width 279 height 28
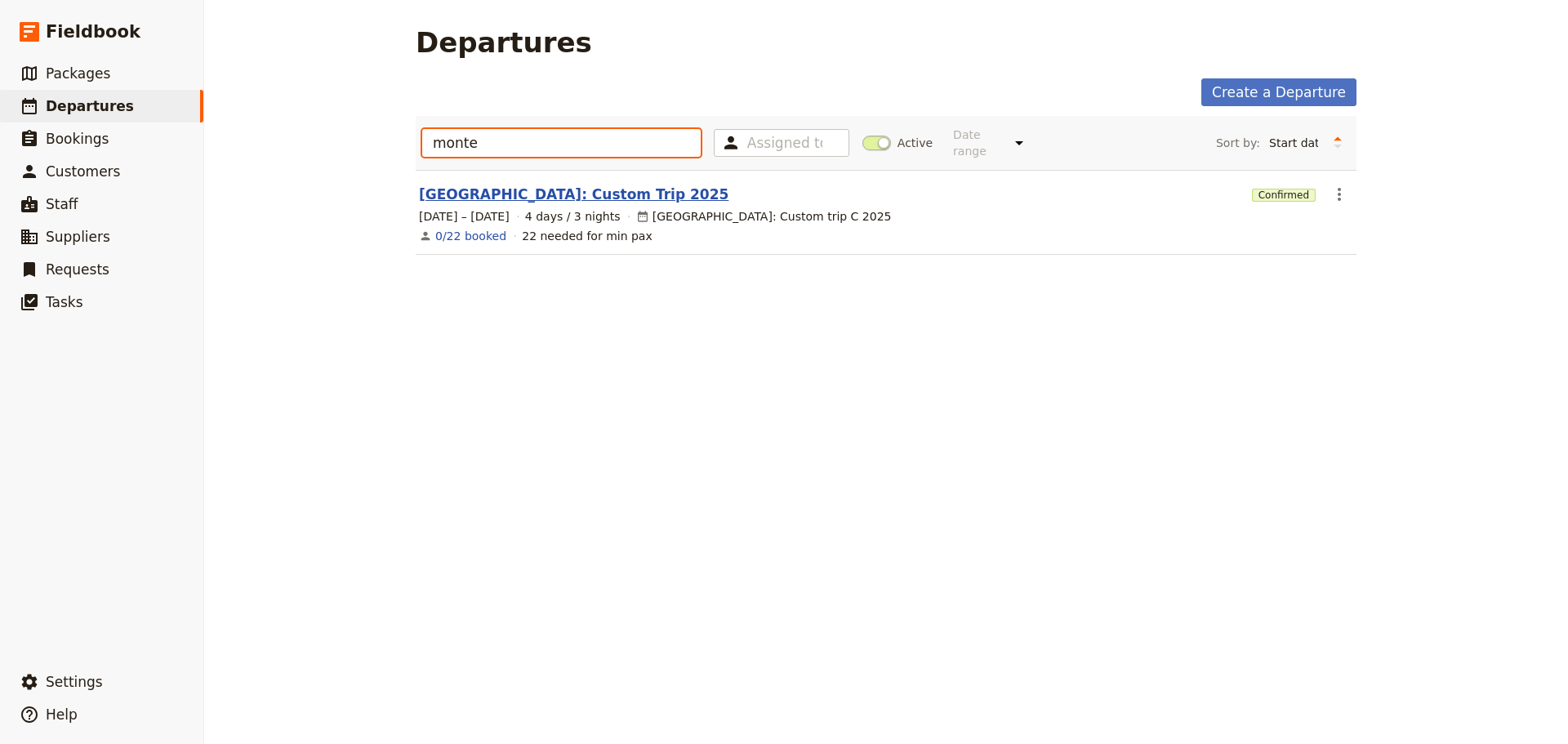
type input "monte"
click at [698, 185] on link "Montessori International College: Custom Trip 2025" at bounding box center [574, 194] width 310 height 19
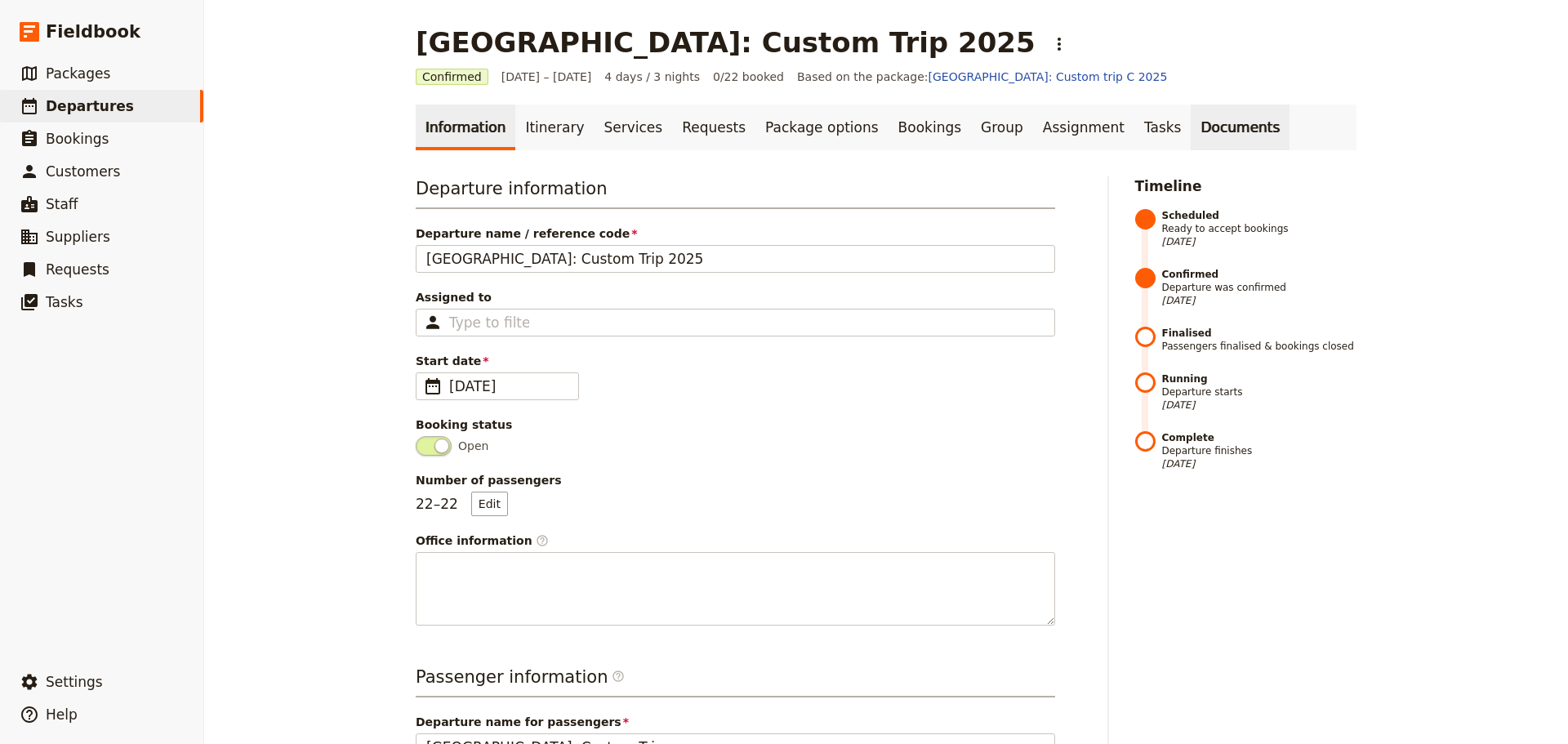
click at [1190, 121] on link "Documents" at bounding box center [1239, 128] width 99 height 46
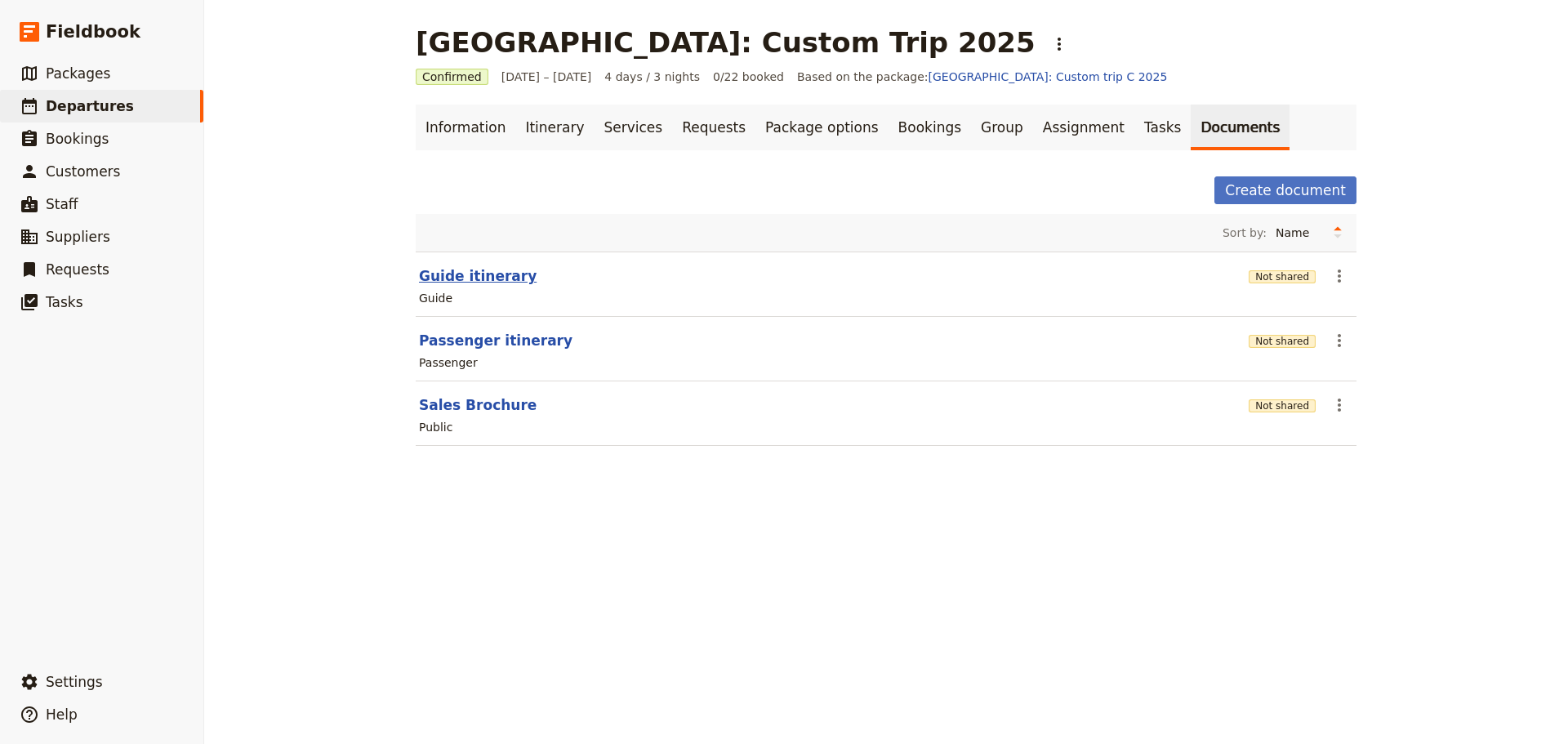
click at [448, 278] on button "Guide itinerary" at bounding box center [478, 276] width 117 height 19
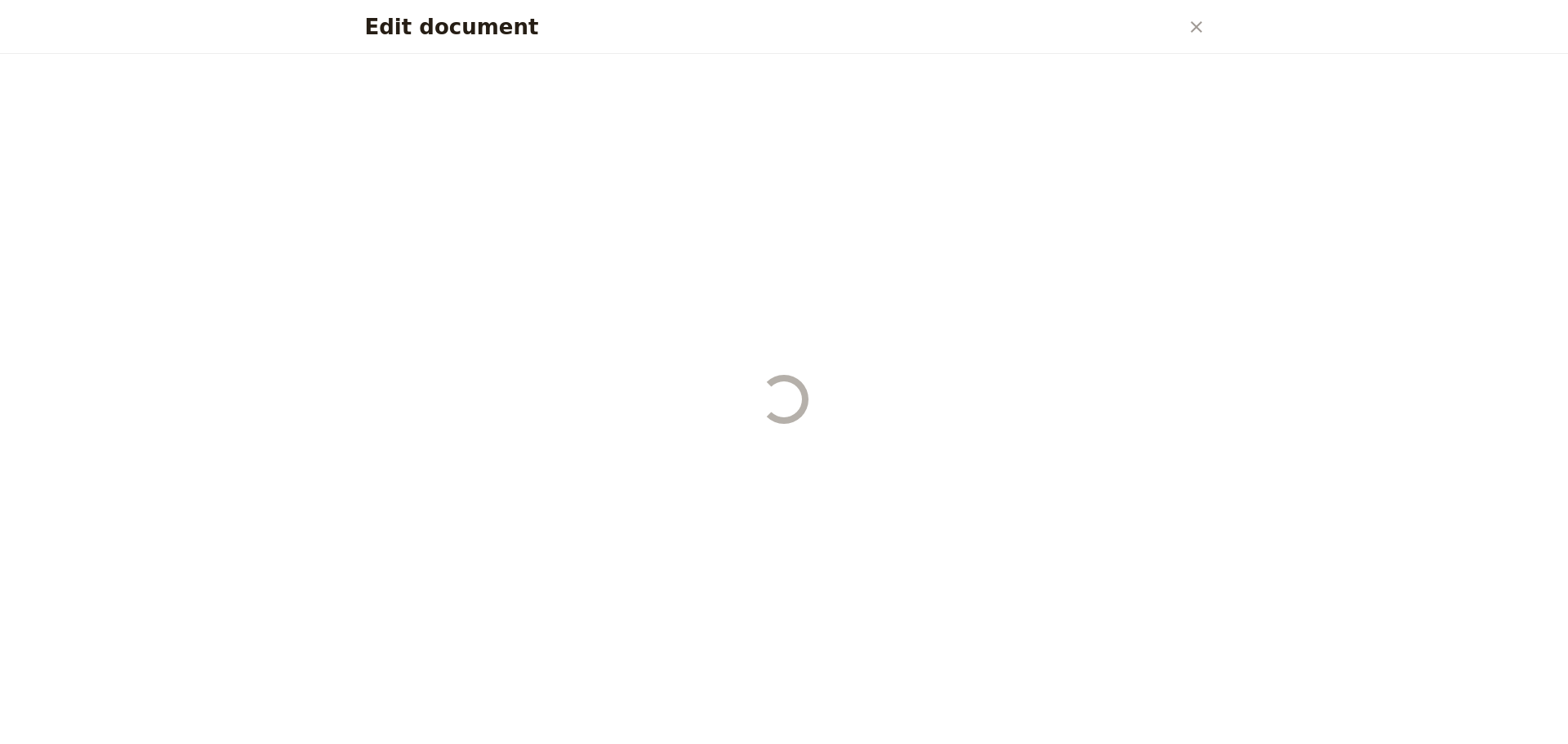
select select "STAFF"
select select "RUN_SHEET"
select select "DEFAULT"
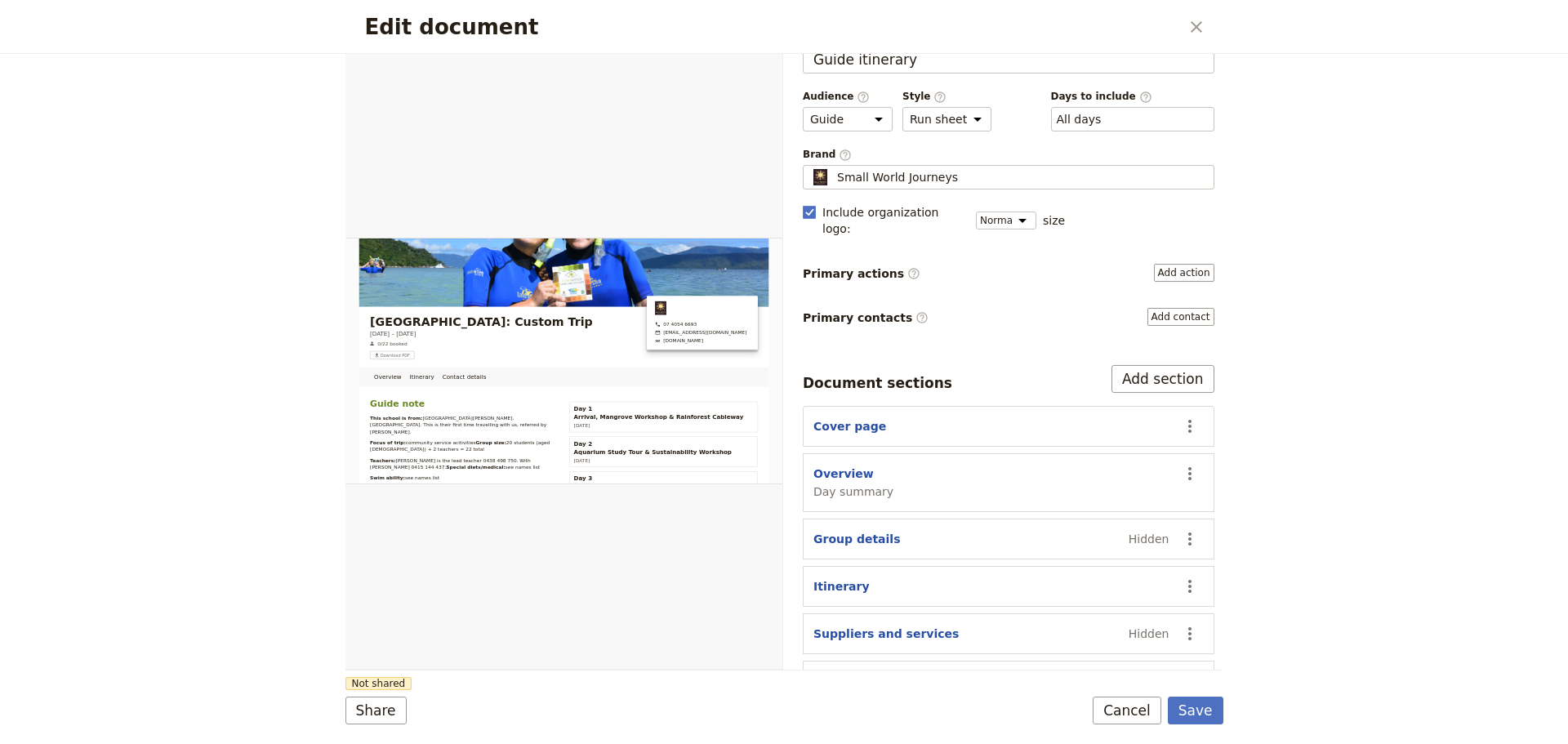
scroll to position [62, 0]
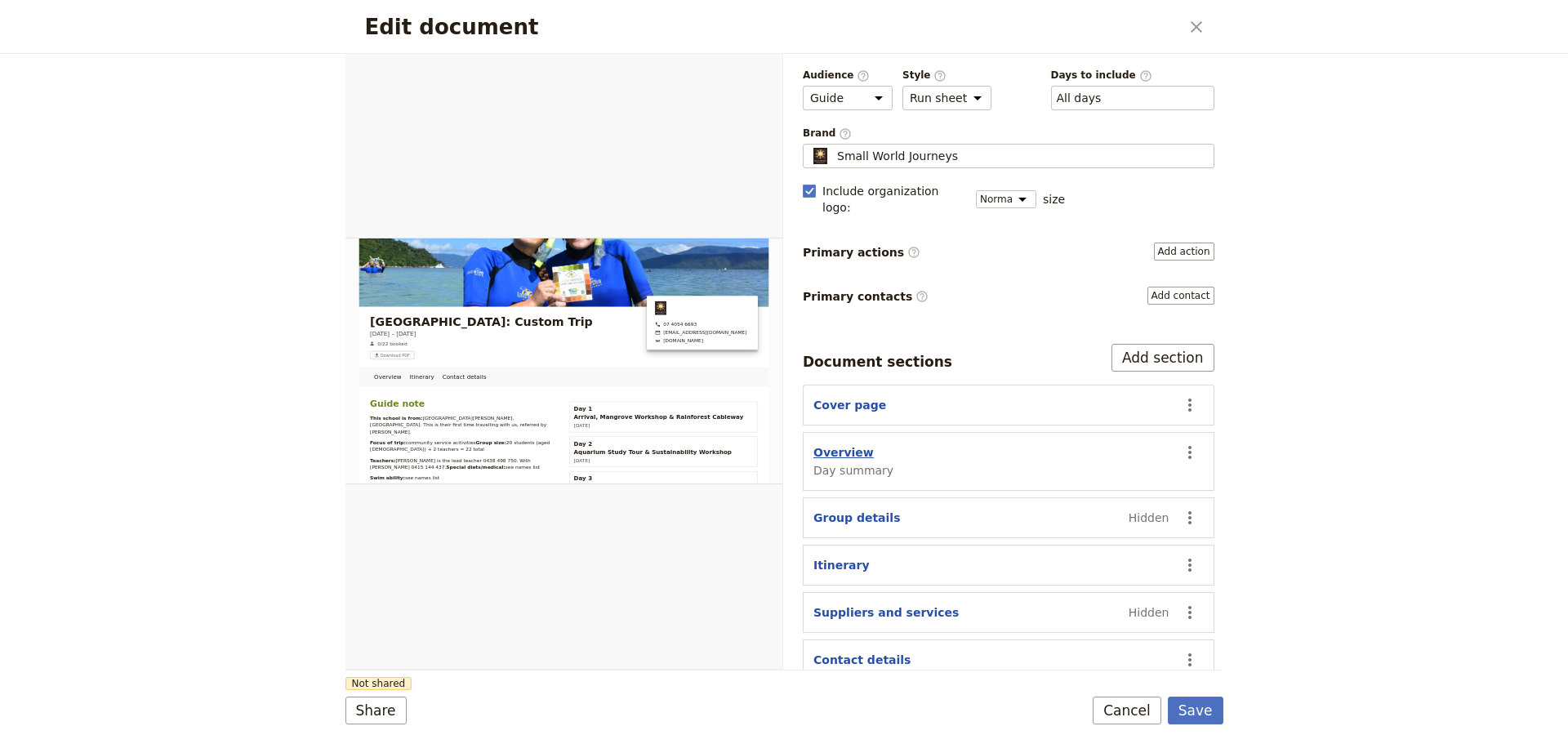
click at [832, 444] on button "Overview" at bounding box center [843, 452] width 61 height 16
select select "DAY_SUMMARY"
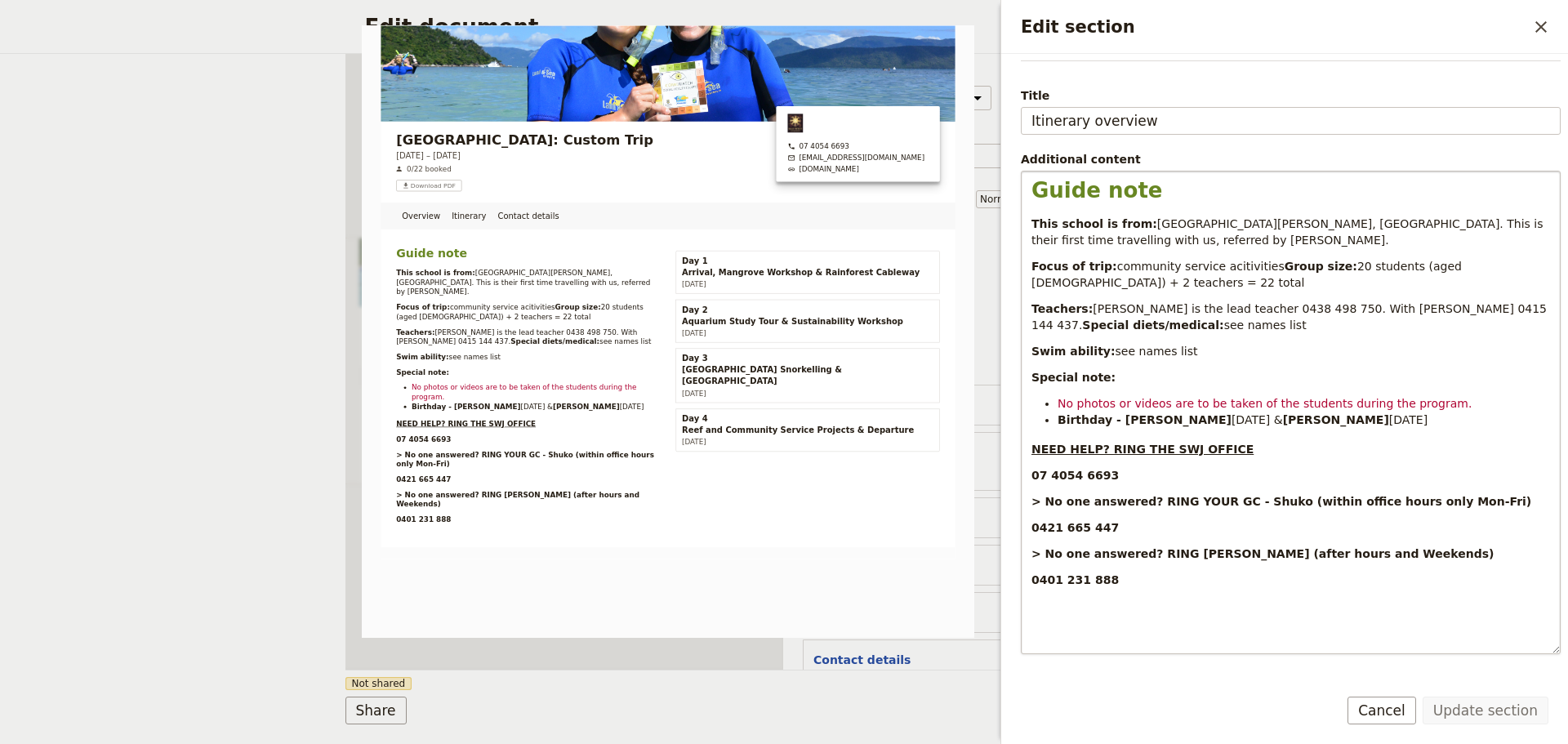
scroll to position [240, 0]
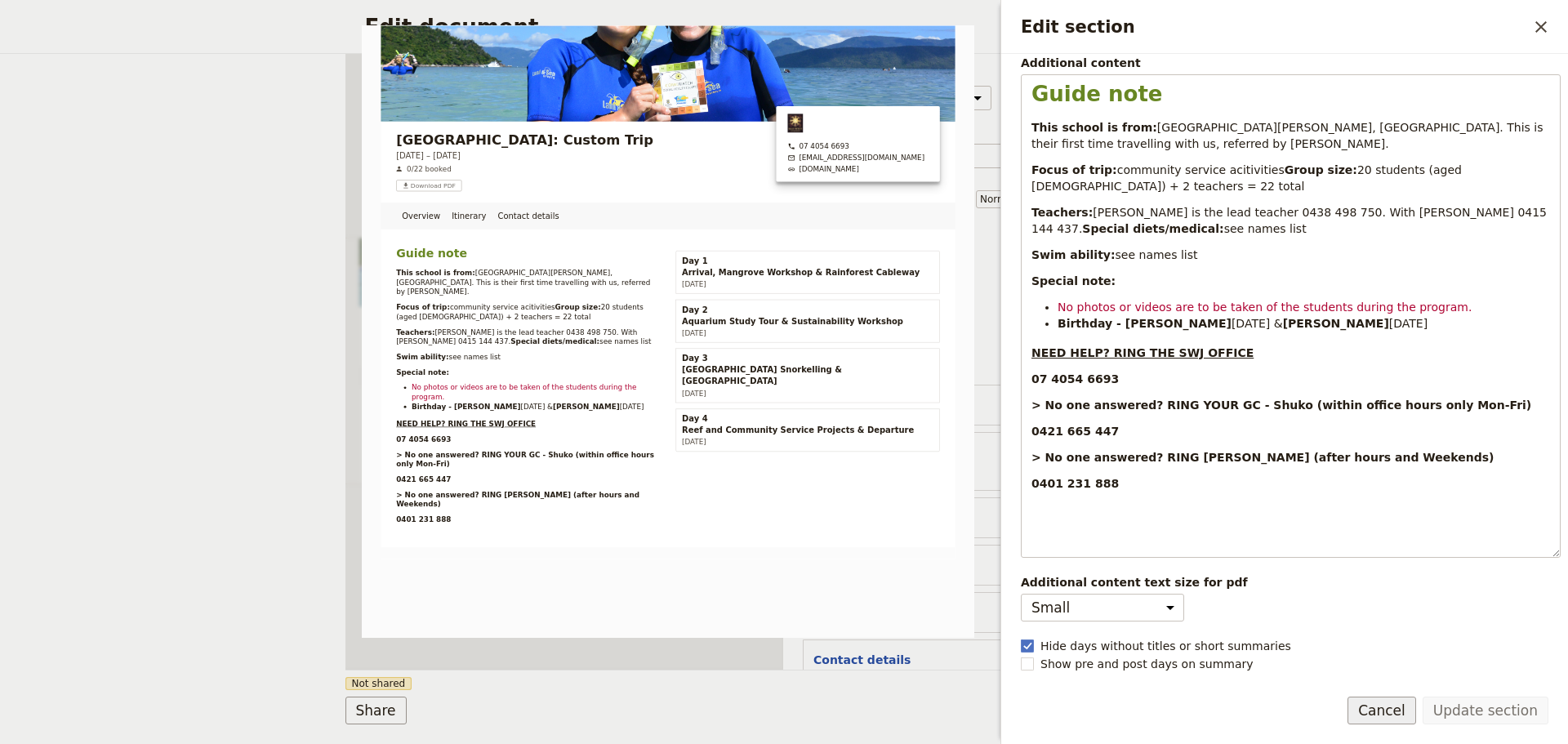
click at [1391, 708] on button "Cancel" at bounding box center [1381, 709] width 68 height 28
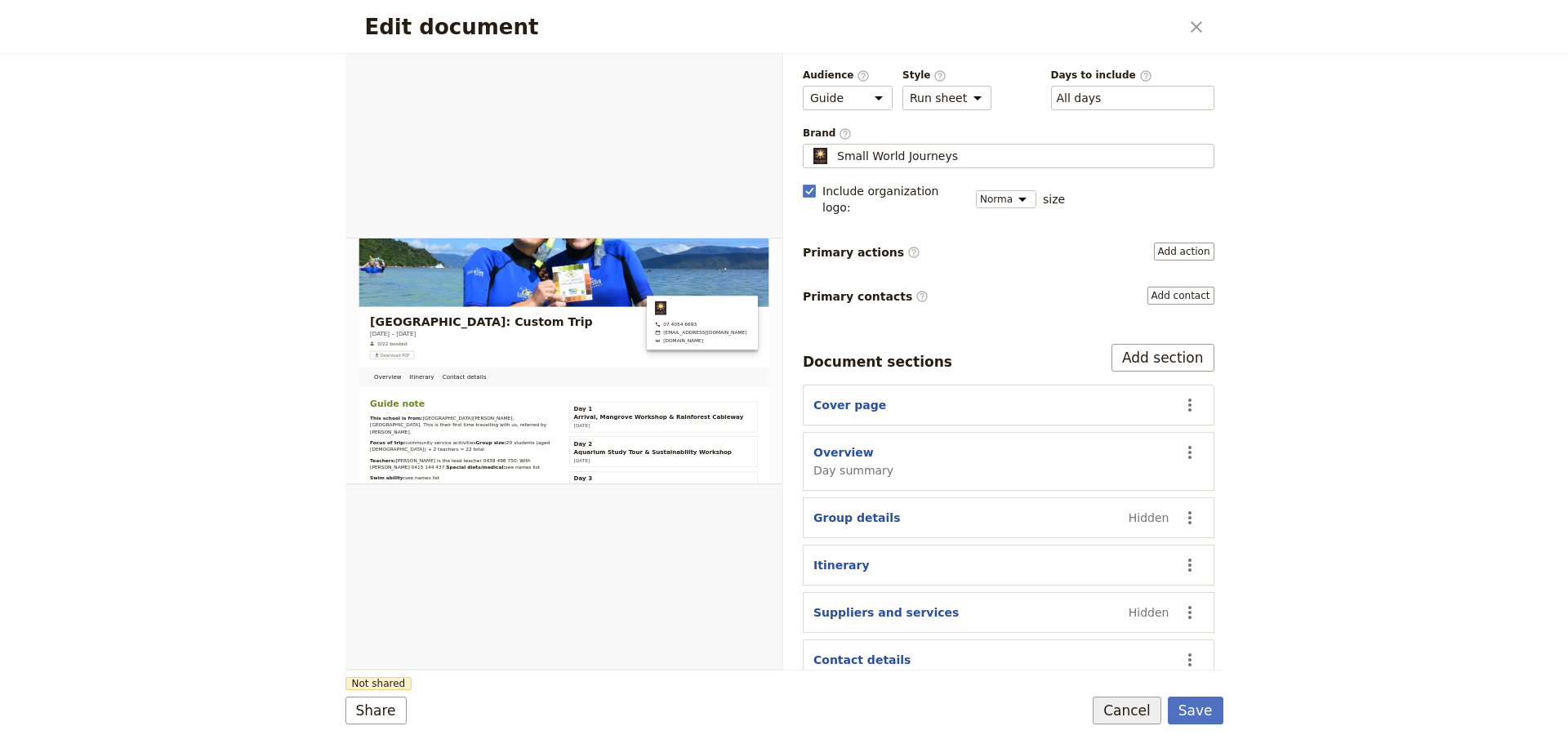
click at [1146, 707] on button "Cancel" at bounding box center [1126, 709] width 68 height 28
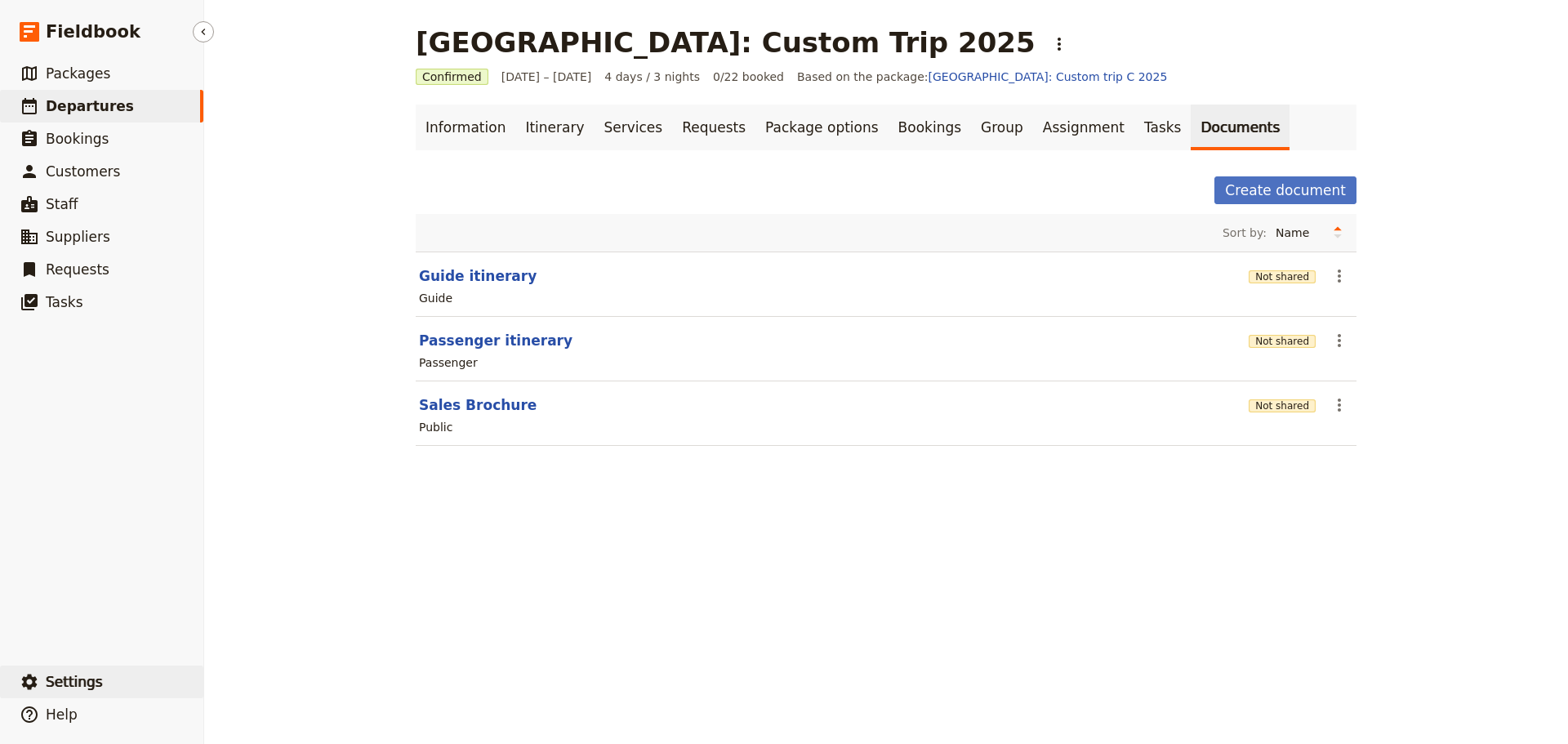
click at [54, 675] on span "Settings" at bounding box center [74, 682] width 57 height 16
click at [252, 669] on ul "Sign out" at bounding box center [286, 681] width 152 height 26
click at [249, 680] on span "Sign out" at bounding box center [243, 682] width 47 height 16
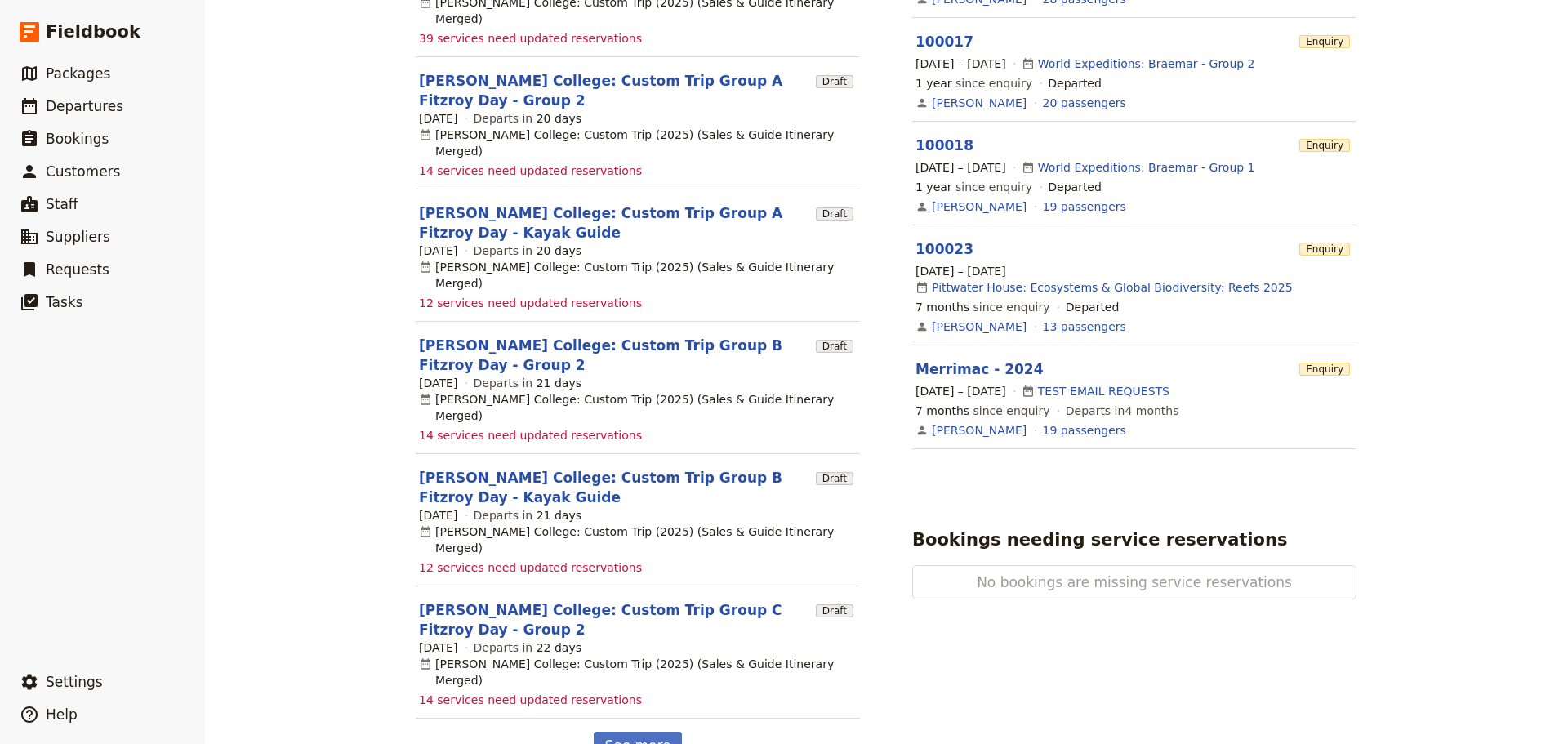
scroll to position [816, 0]
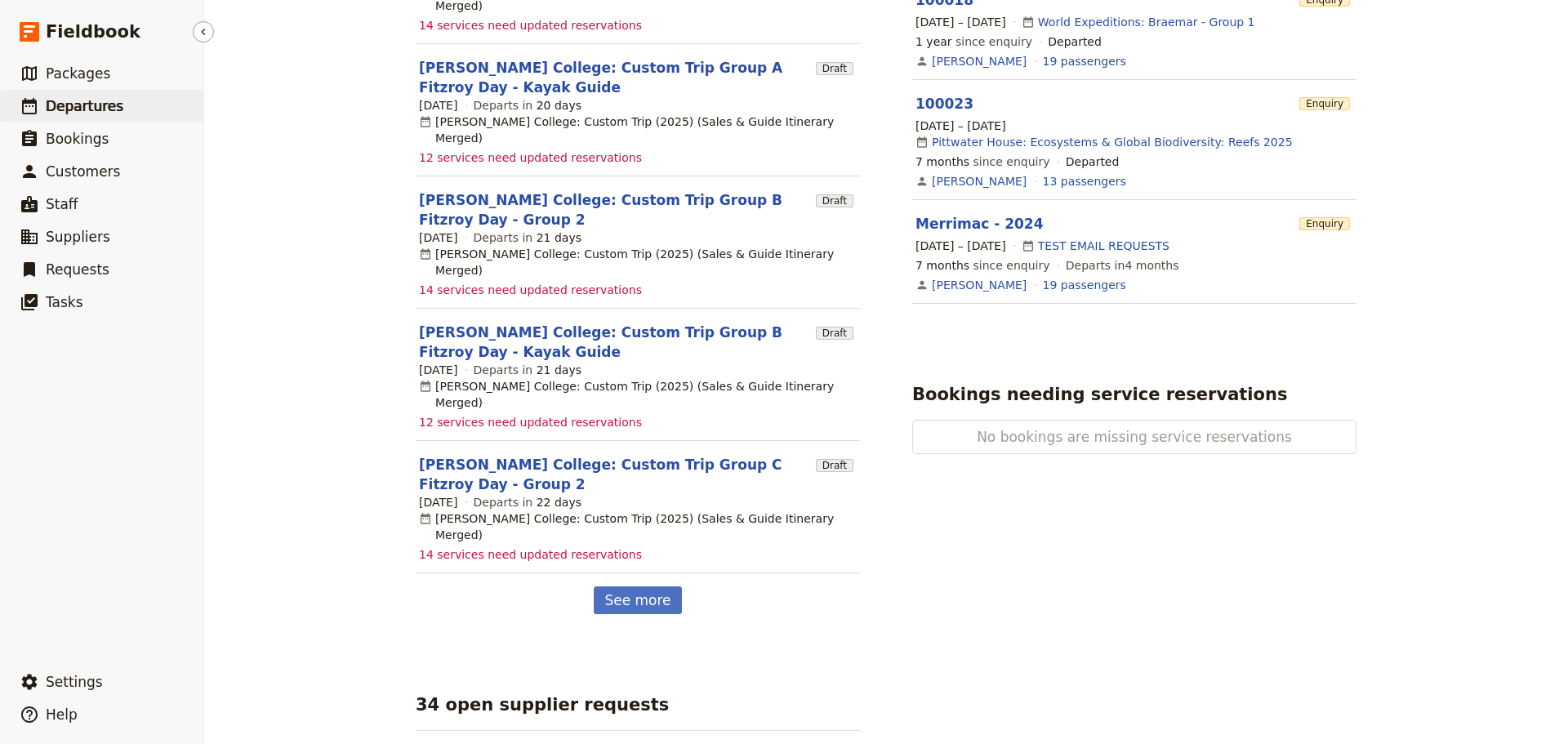
click at [72, 98] on span "Departures" at bounding box center [85, 106] width 78 height 16
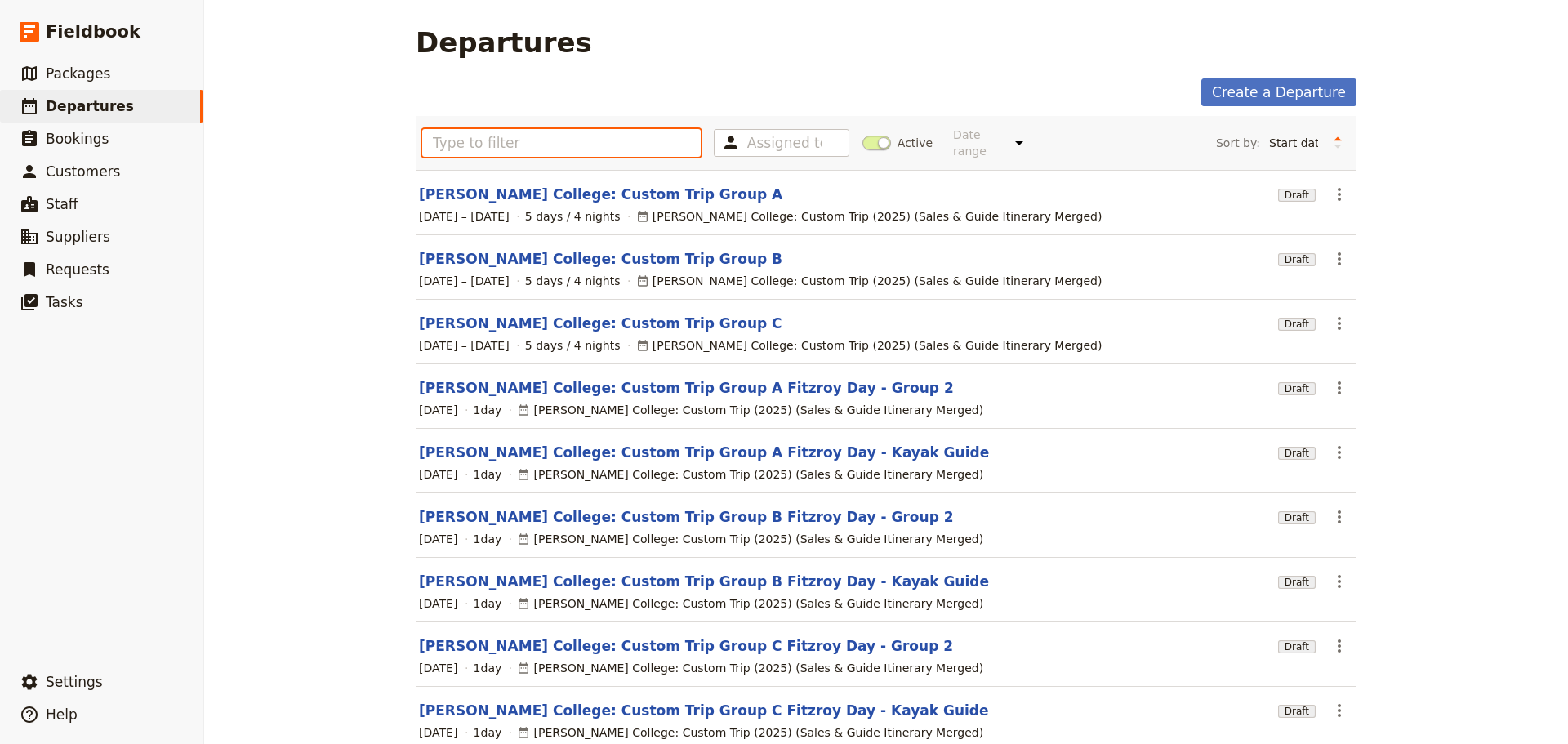
click at [476, 136] on input "text" at bounding box center [561, 142] width 279 height 28
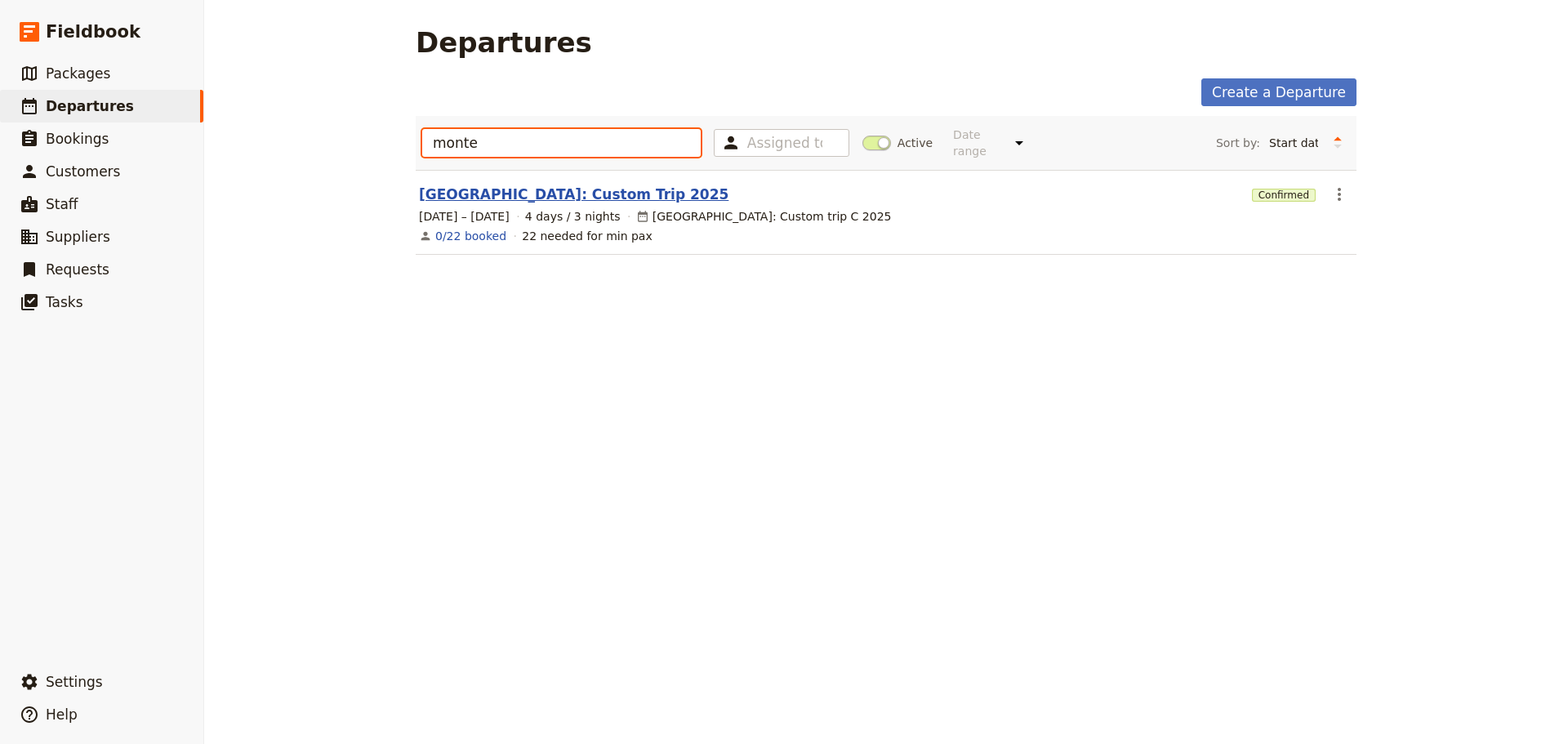
type input "monte"
click at [510, 185] on link "Montessori International College: Custom Trip 2025" at bounding box center [574, 194] width 310 height 19
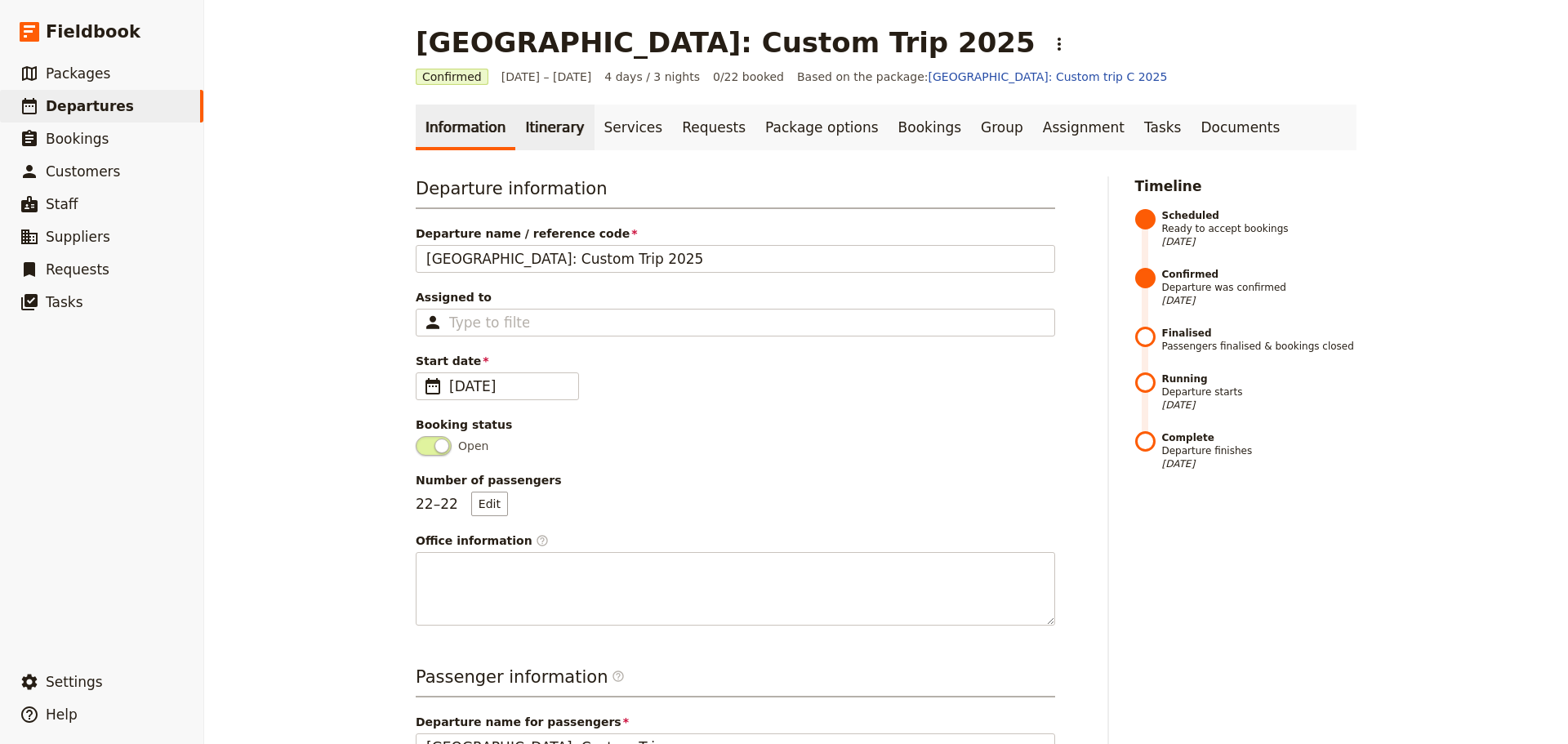
click at [537, 123] on link "Itinerary" at bounding box center [555, 128] width 79 height 46
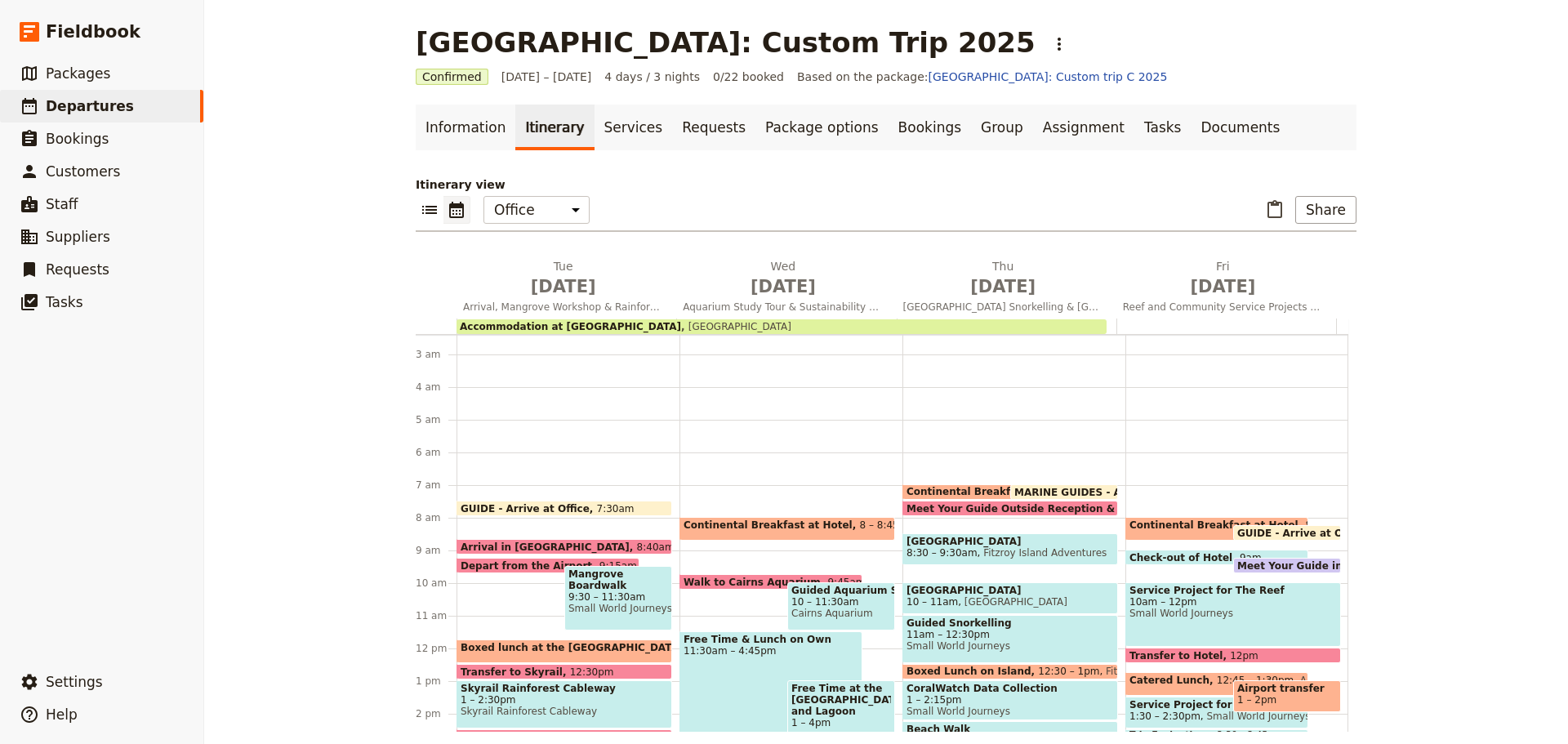
scroll to position [61, 0]
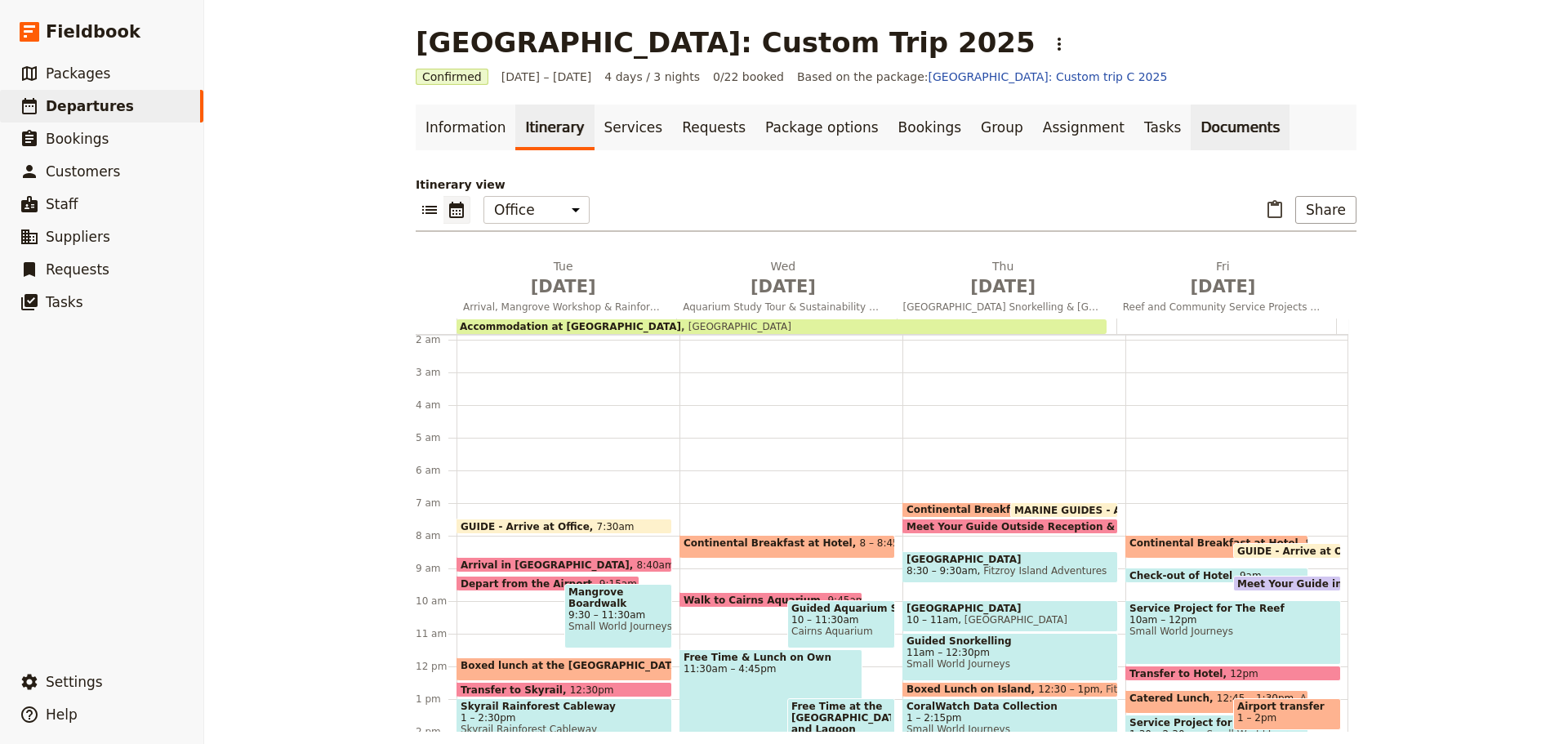
click at [1190, 126] on link "Documents" at bounding box center [1239, 128] width 99 height 46
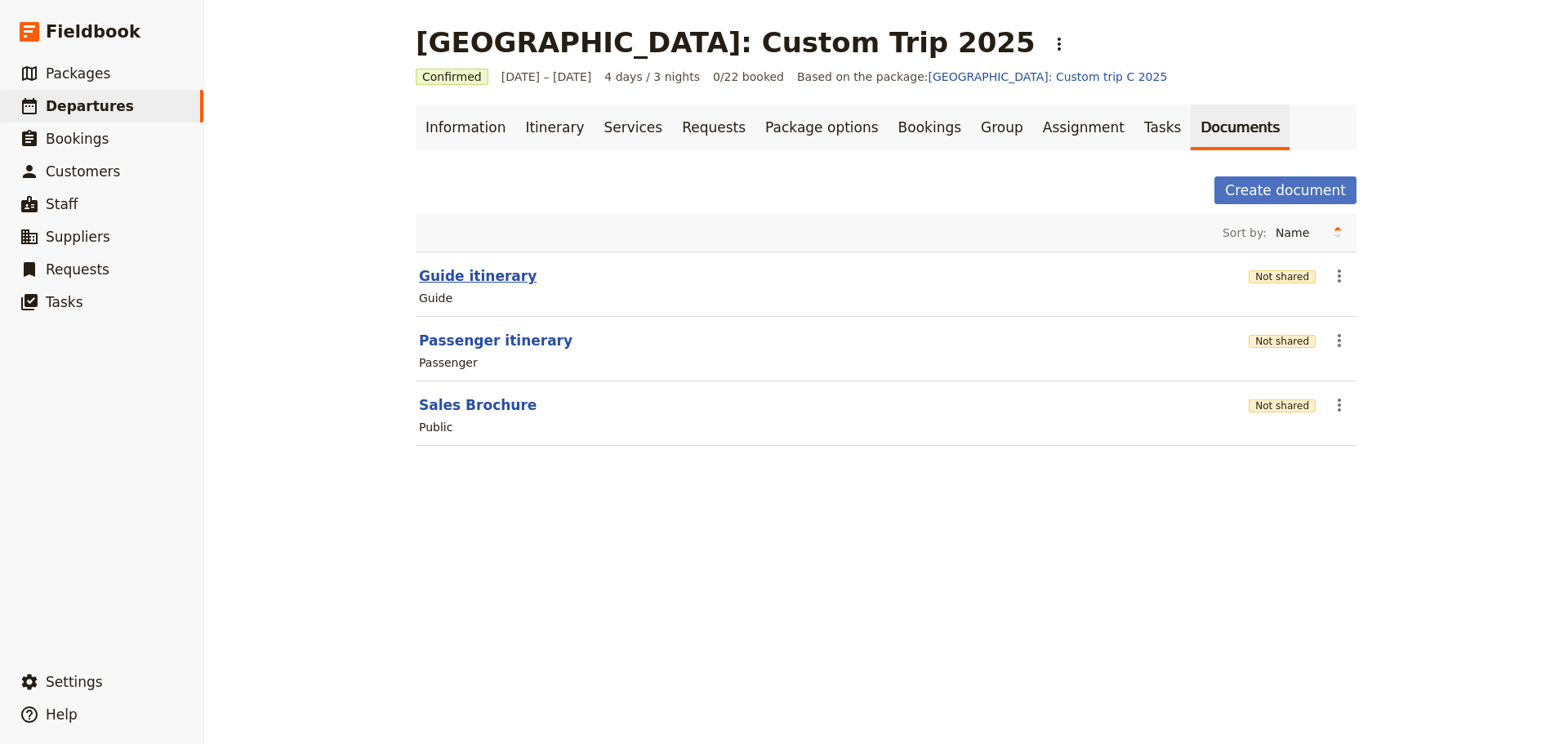
click at [473, 277] on button "Guide itinerary" at bounding box center [478, 276] width 117 height 19
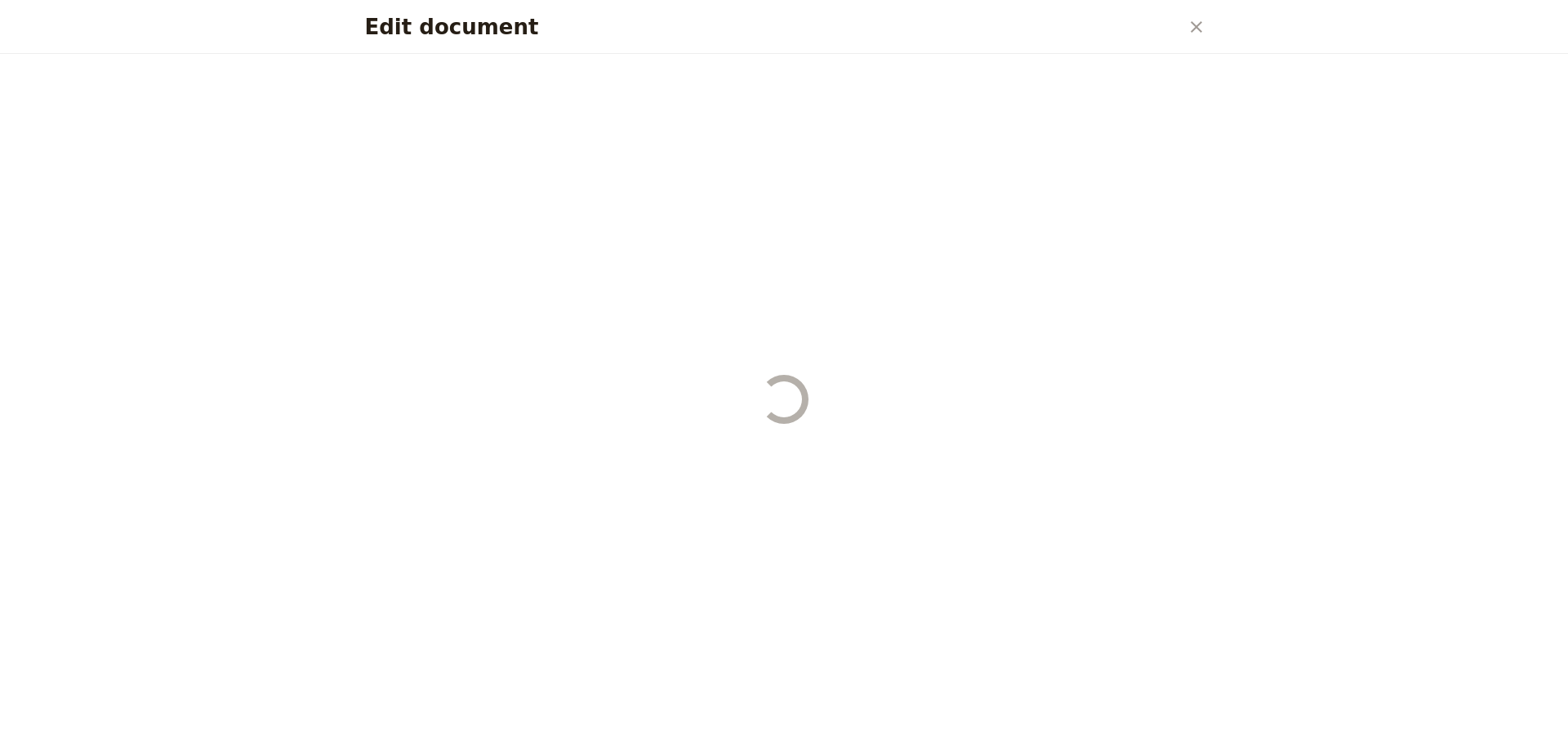
select select "STAFF"
select select "RUN_SHEET"
select select "DEFAULT"
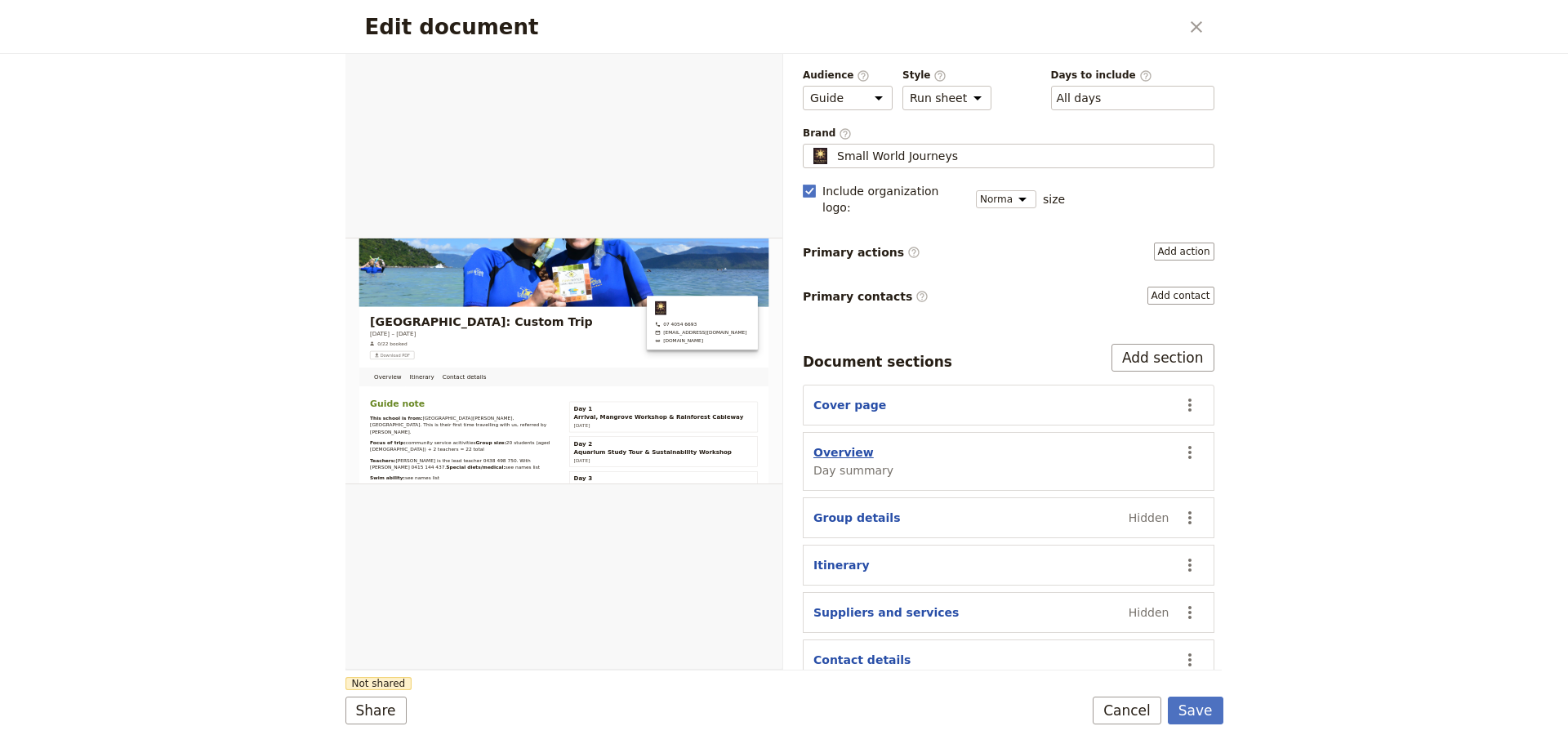
click at [828, 444] on button "Overview" at bounding box center [843, 452] width 61 height 16
select select "DAY_SUMMARY"
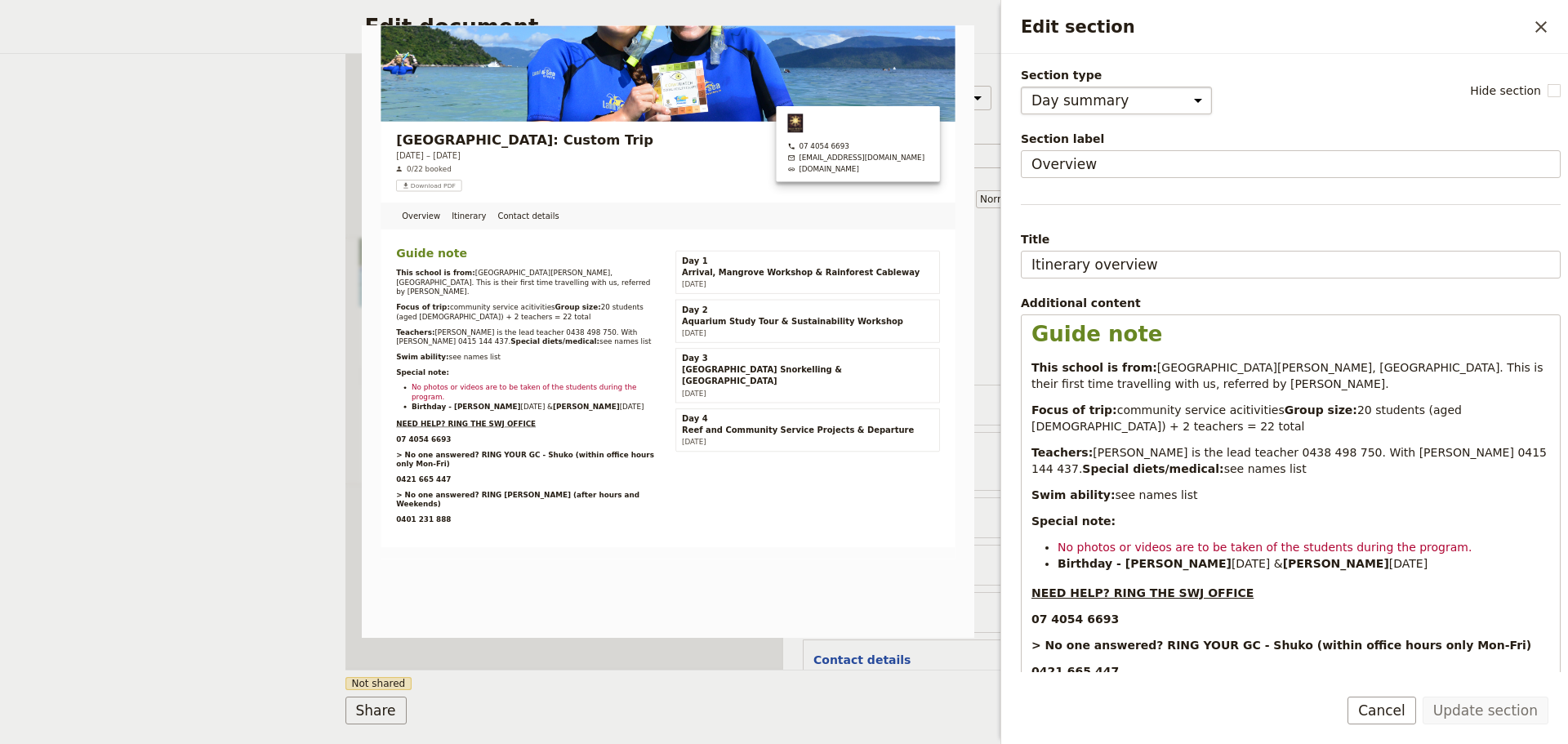
click at [1157, 106] on select "Cover page Day summary Itinerary Group details Contact details Suppliers and se…" at bounding box center [1116, 100] width 191 height 28
click at [1364, 702] on button "Cancel" at bounding box center [1381, 709] width 68 height 28
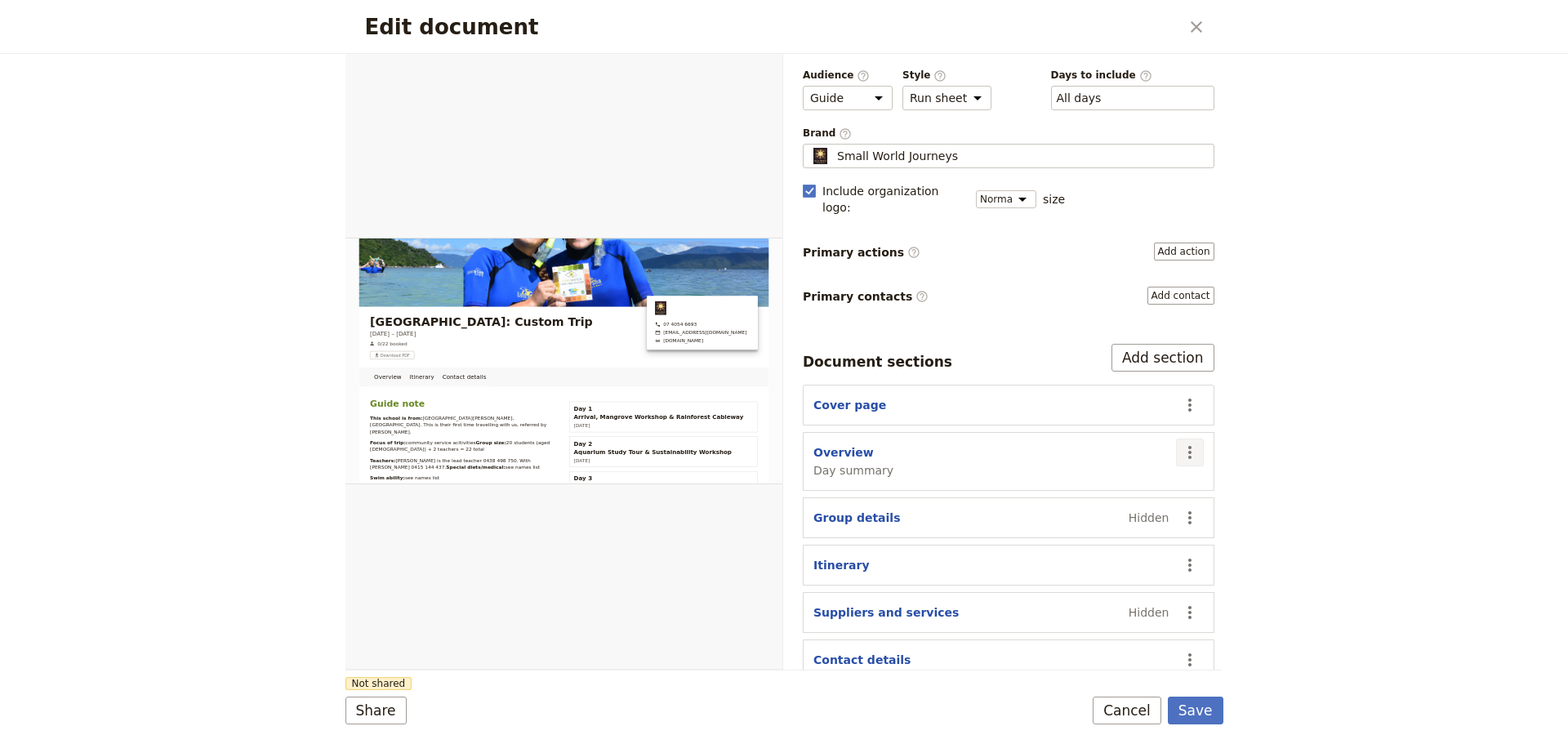
click at [1180, 442] on icon "Actions" at bounding box center [1189, 452] width 19 height 19
click at [820, 444] on button "Overview" at bounding box center [843, 452] width 61 height 16
select select "DAY_SUMMARY"
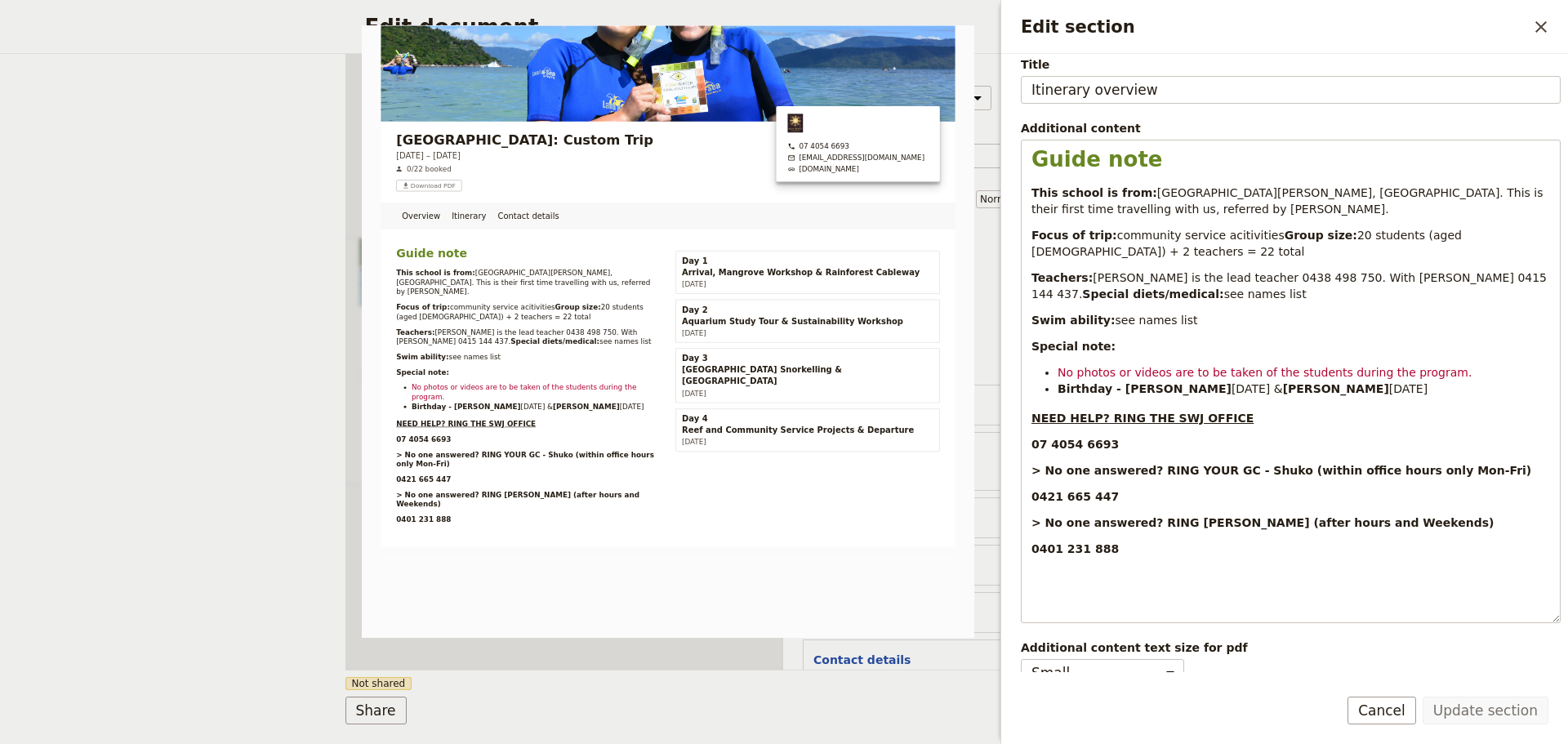
scroll to position [240, 0]
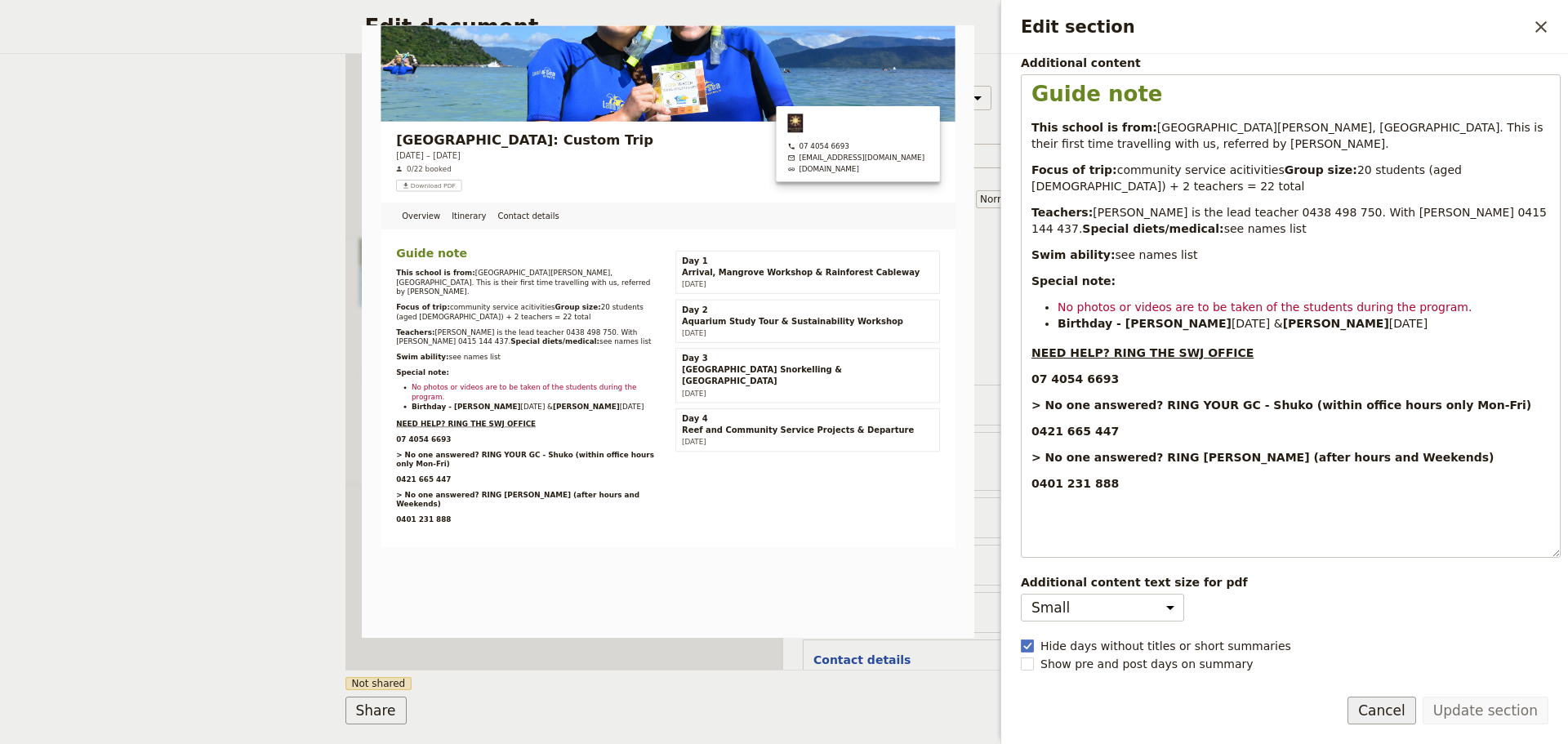
click at [1397, 705] on button "Cancel" at bounding box center [1381, 709] width 68 height 28
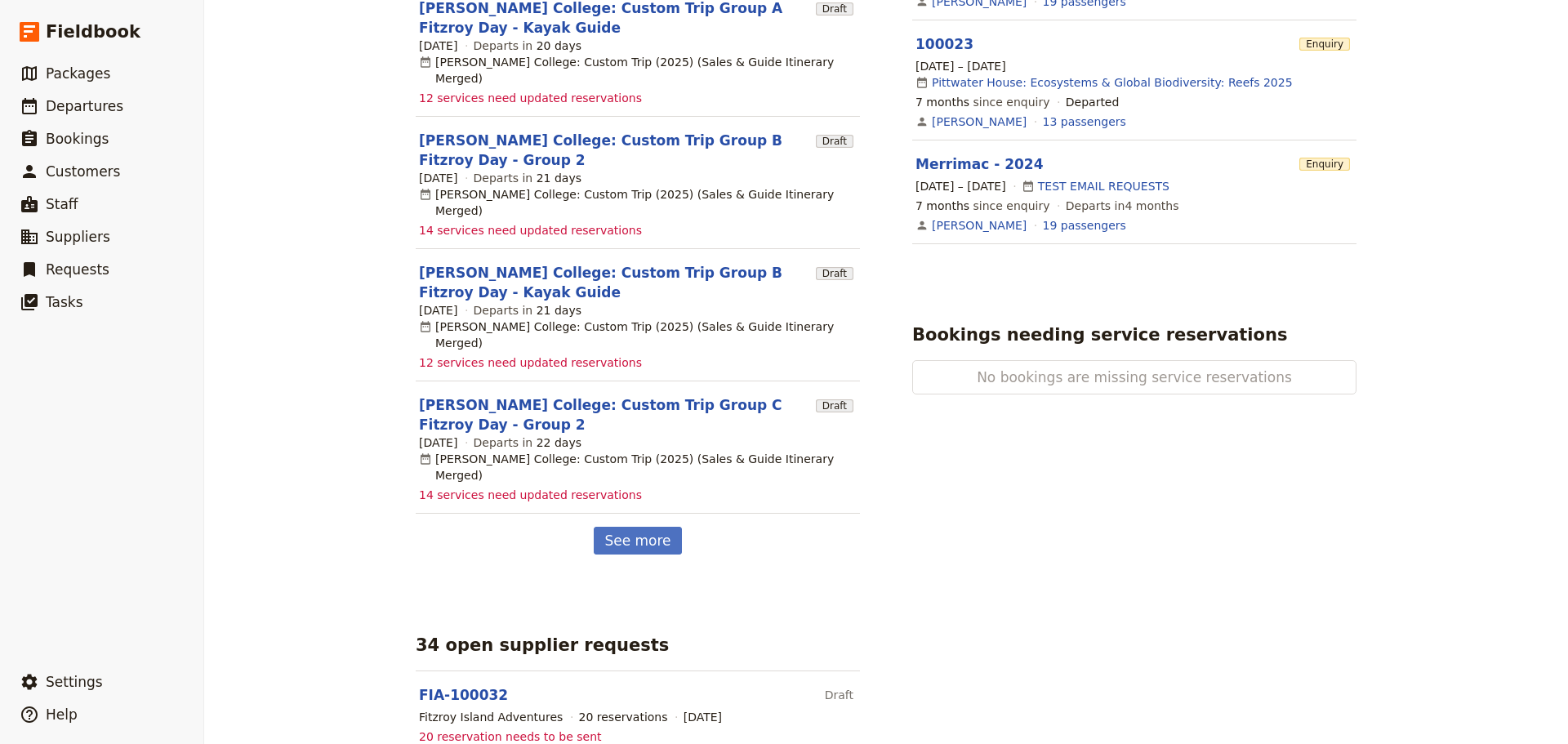
scroll to position [490, 0]
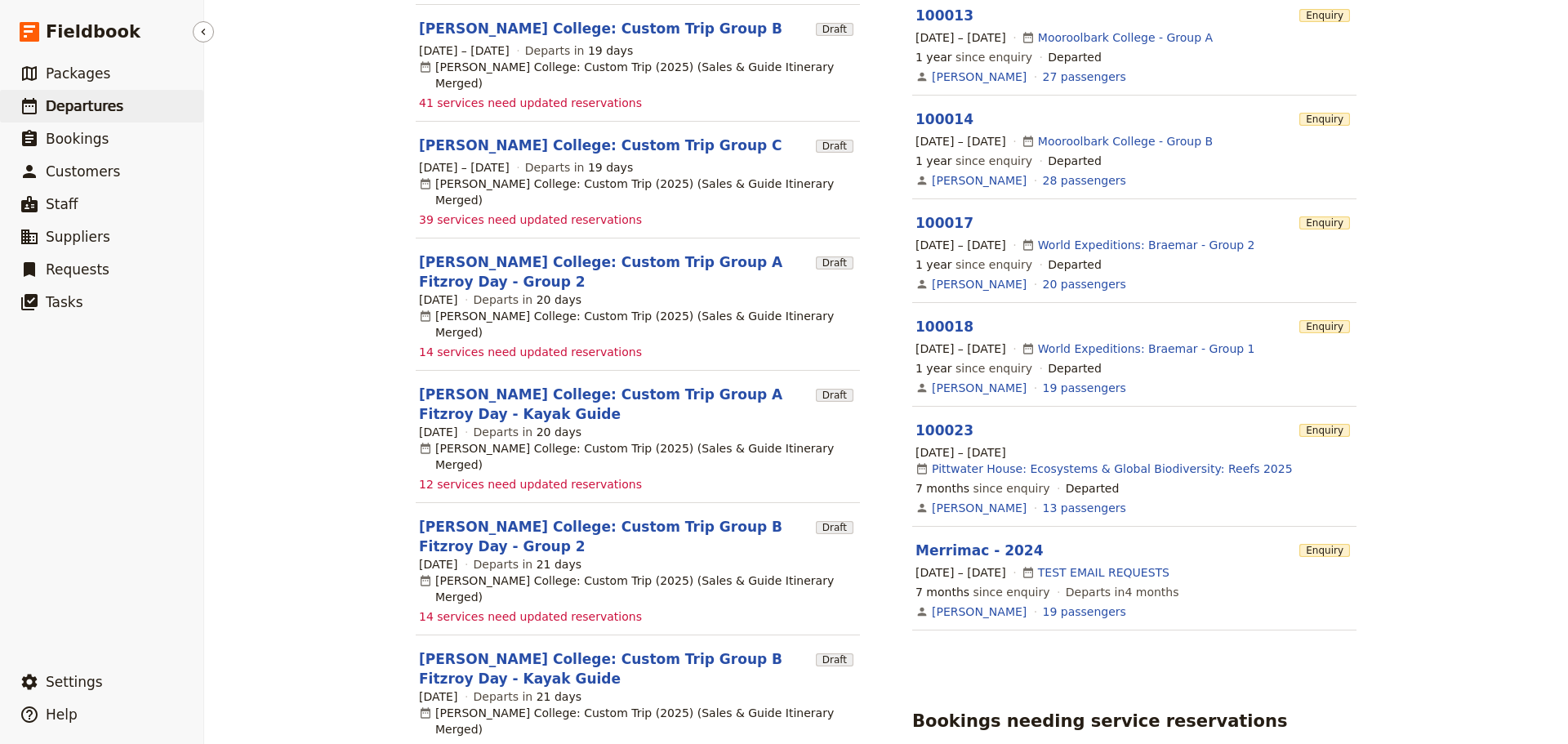
click at [81, 99] on span "Departures" at bounding box center [85, 106] width 78 height 16
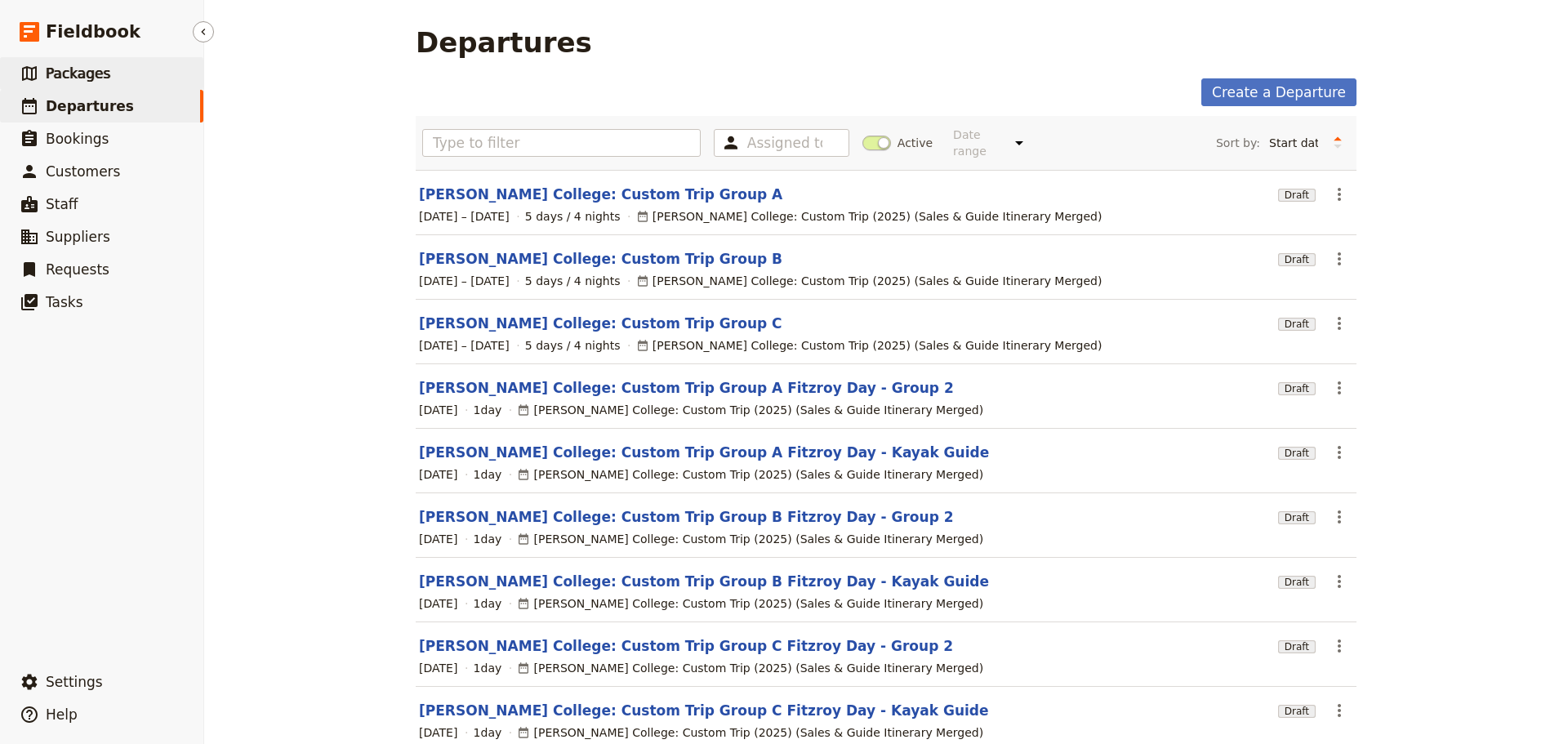
click at [143, 71] on link "​ Packages" at bounding box center [101, 73] width 203 height 33
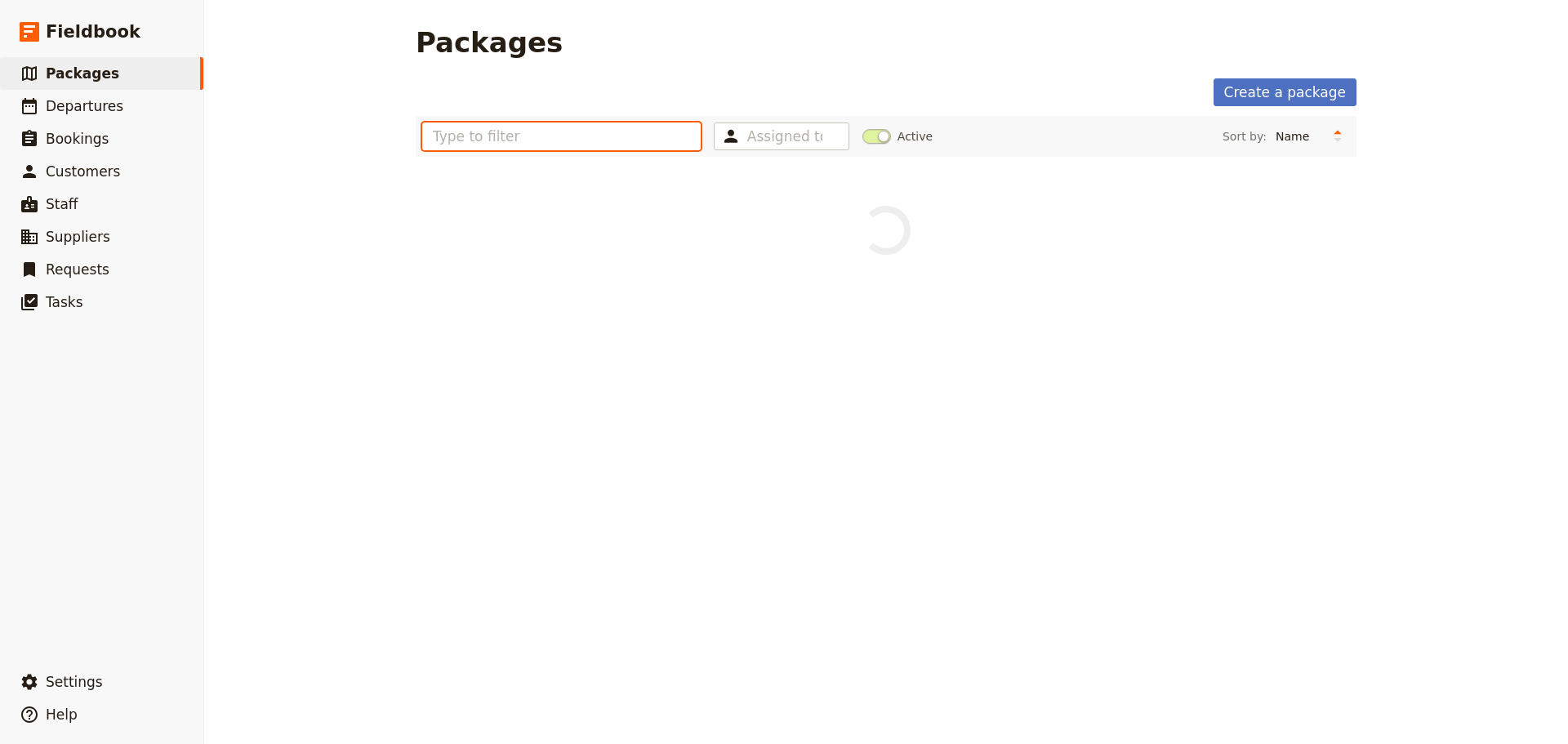
click at [535, 143] on input "text" at bounding box center [561, 136] width 279 height 28
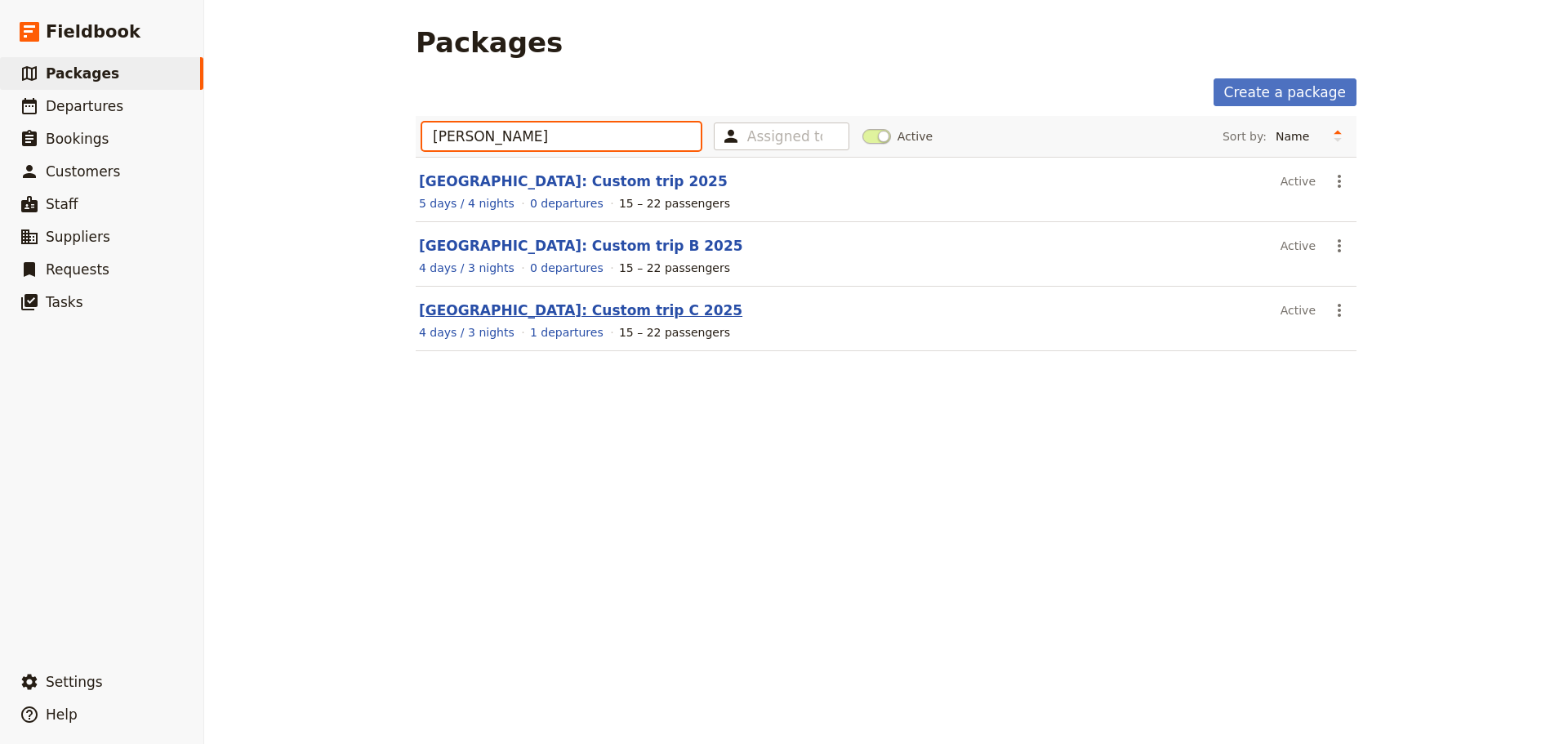
type input "[PERSON_NAME]"
click at [626, 310] on link "[GEOGRAPHIC_DATA]: Custom trip C 2025" at bounding box center [581, 310] width 323 height 16
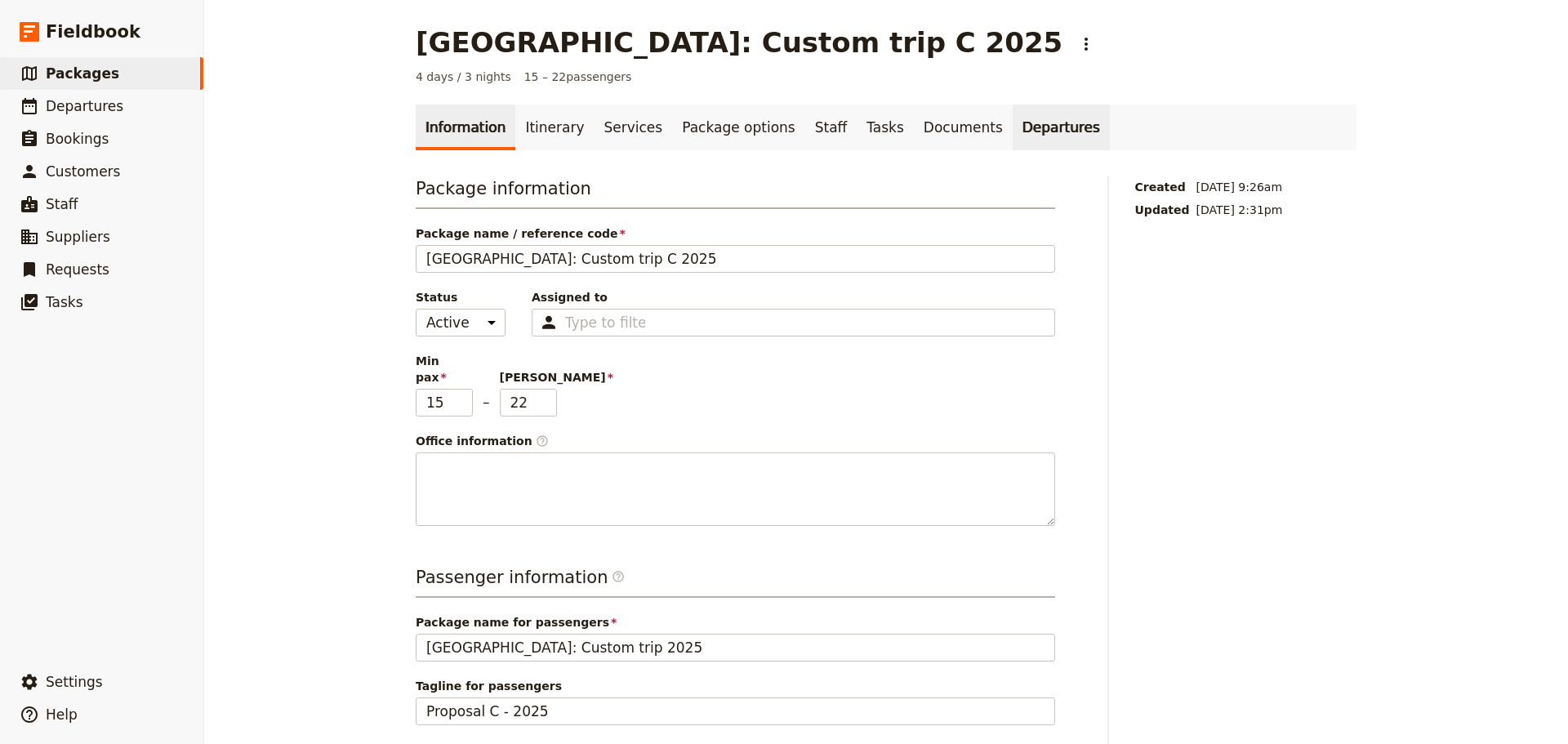
click at [1012, 133] on link "Departures" at bounding box center [1060, 128] width 97 height 46
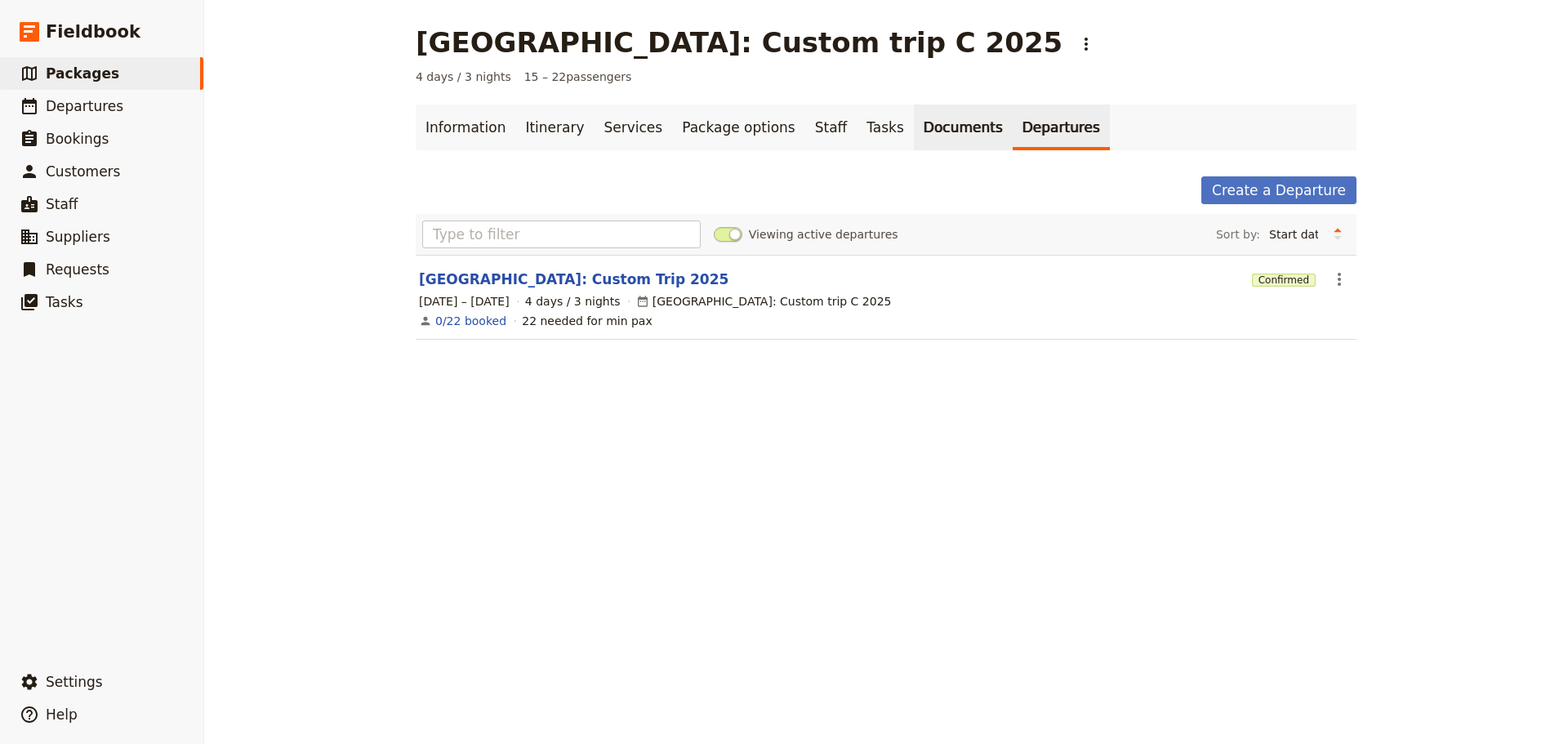
click at [913, 131] on link "Documents" at bounding box center [962, 128] width 99 height 46
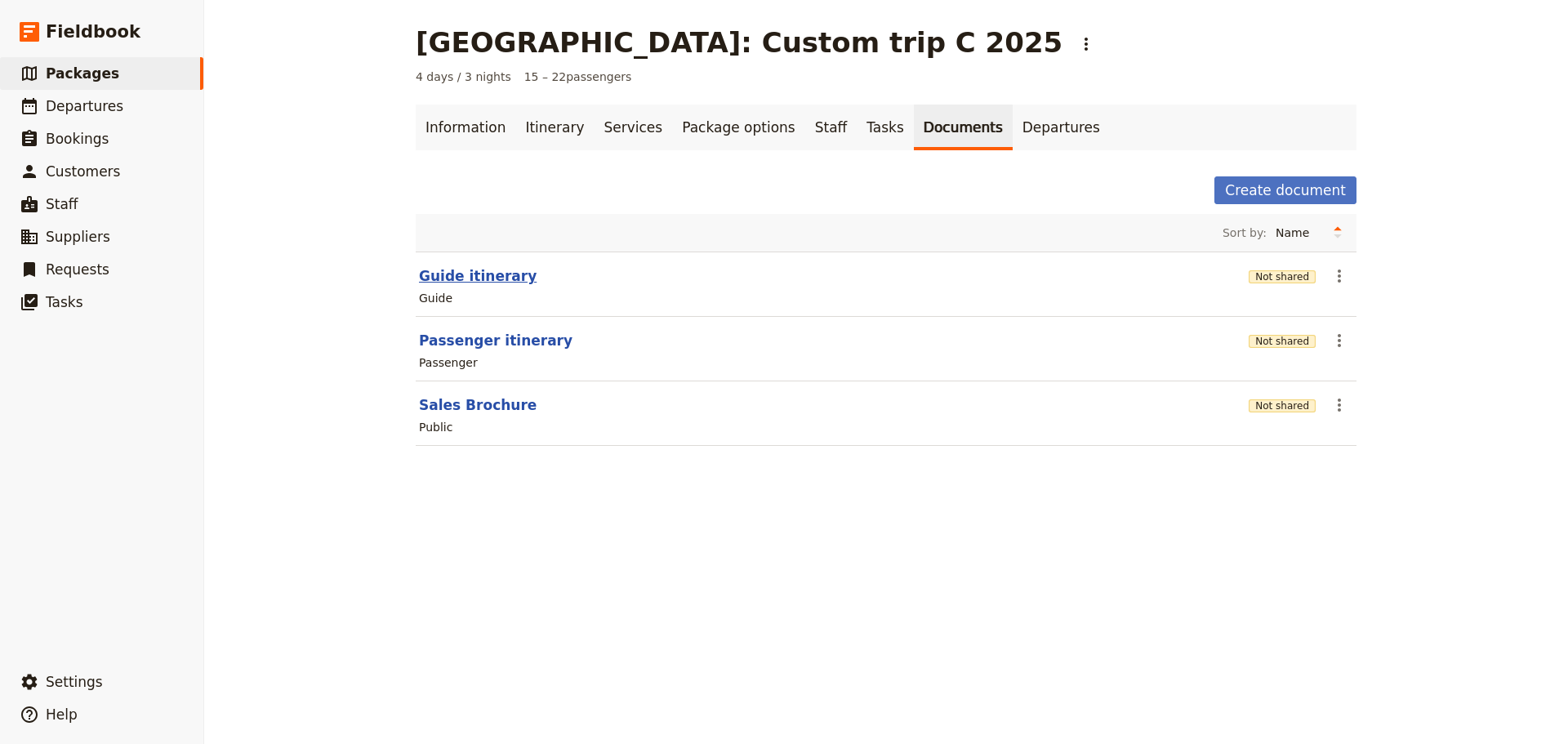
click at [484, 279] on button "Guide itinerary" at bounding box center [478, 276] width 117 height 19
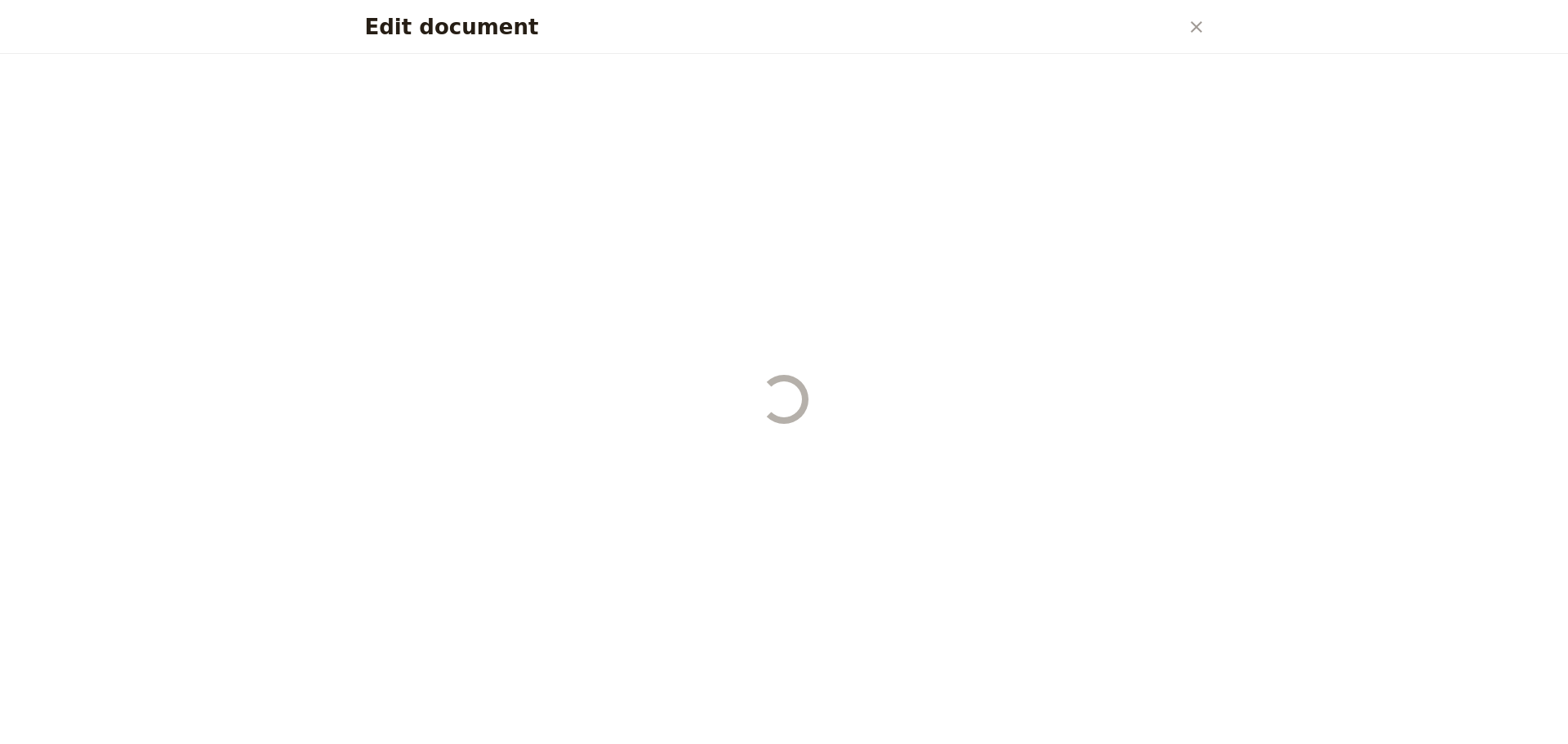
select select "STAFF"
select select "RUN_SHEET"
select select "DEFAULT"
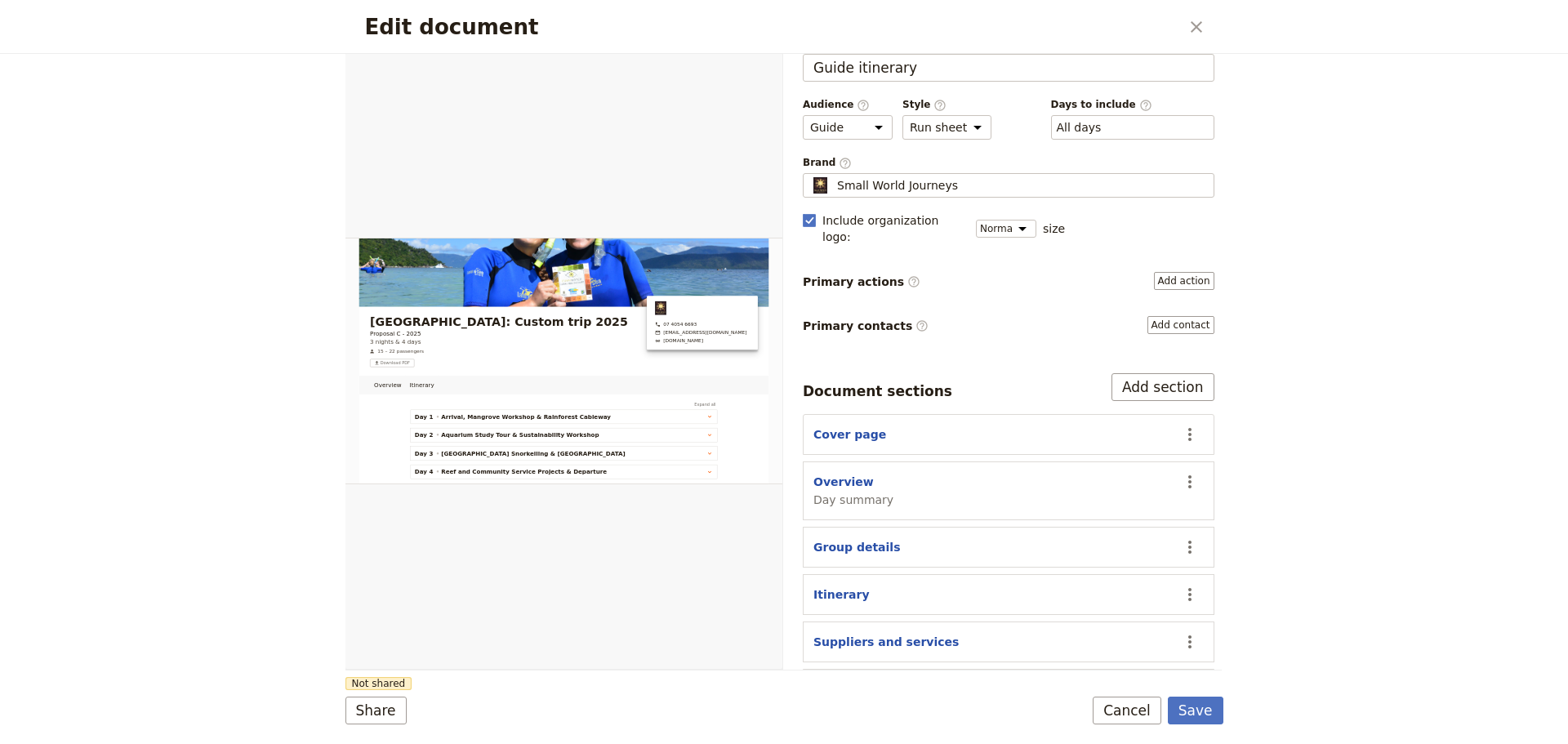
scroll to position [62, 0]
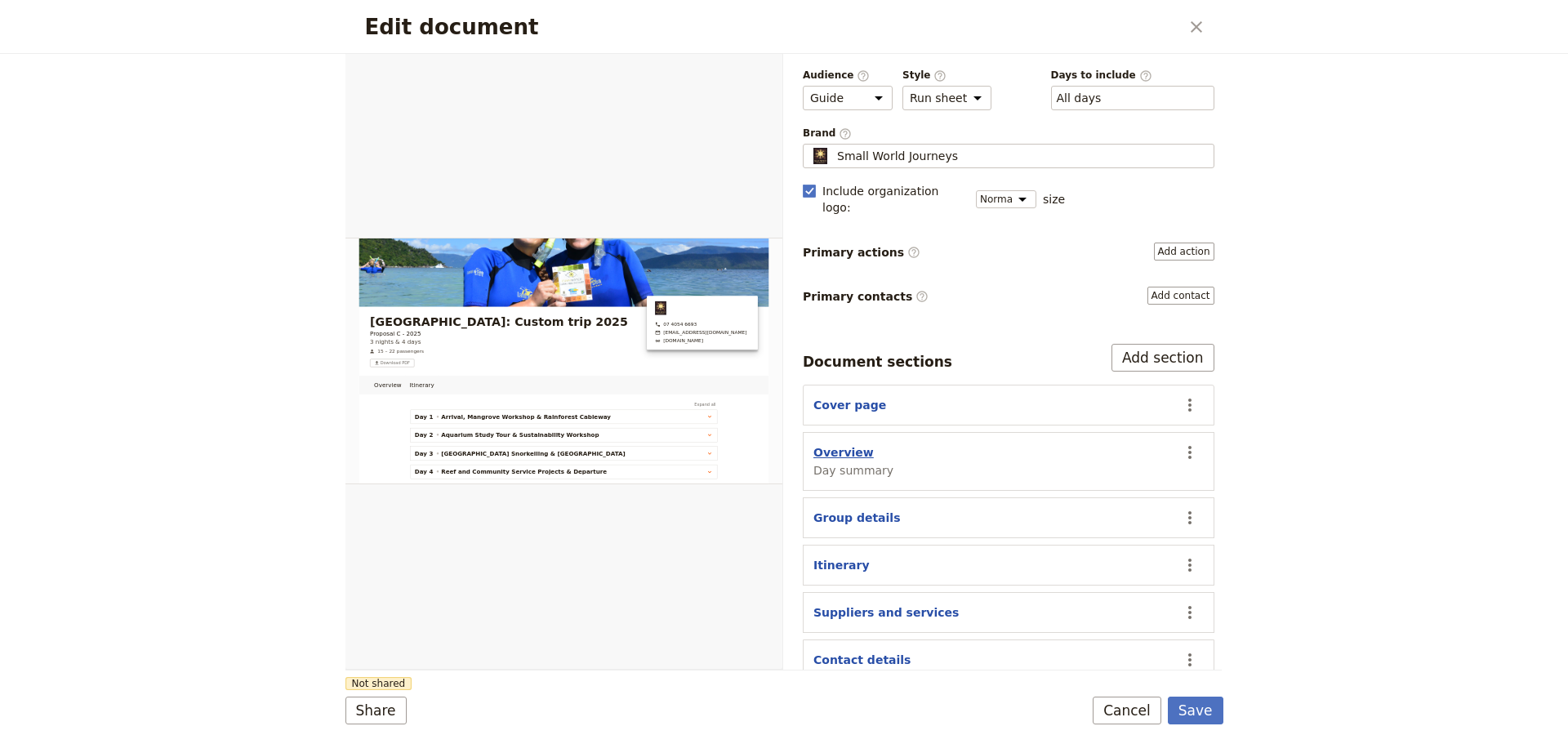
click at [837, 444] on button "Overview" at bounding box center [843, 452] width 61 height 16
select select "DAY_SUMMARY"
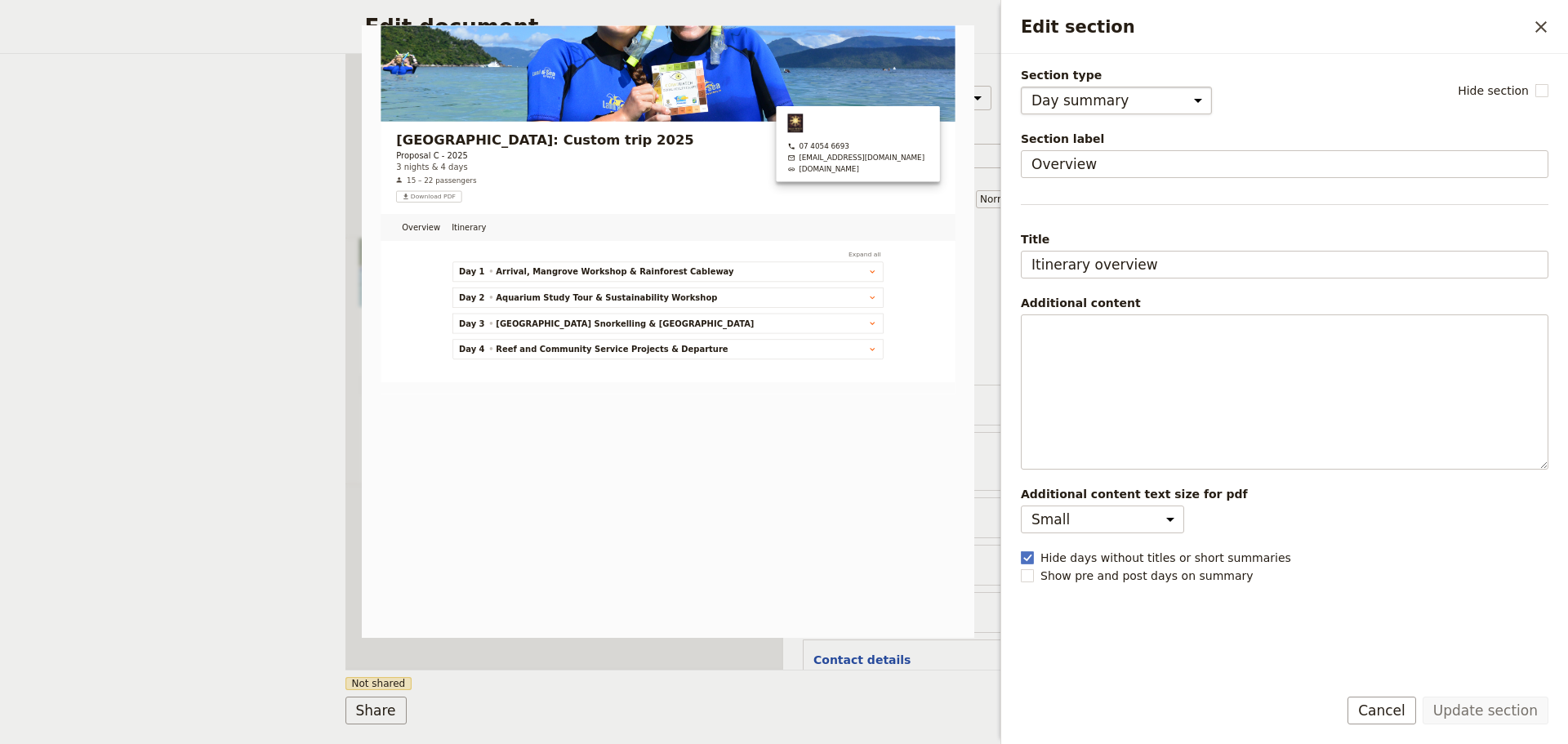
click at [1150, 103] on select "Cover page Day summary Itinerary Group details Contact details Suppliers and se…" at bounding box center [1116, 100] width 191 height 28
click at [1150, 102] on select "Cover page Day summary Itinerary Group details Contact details Suppliers and se…" at bounding box center [1116, 100] width 191 height 28
click at [1381, 712] on button "Cancel" at bounding box center [1381, 709] width 68 height 28
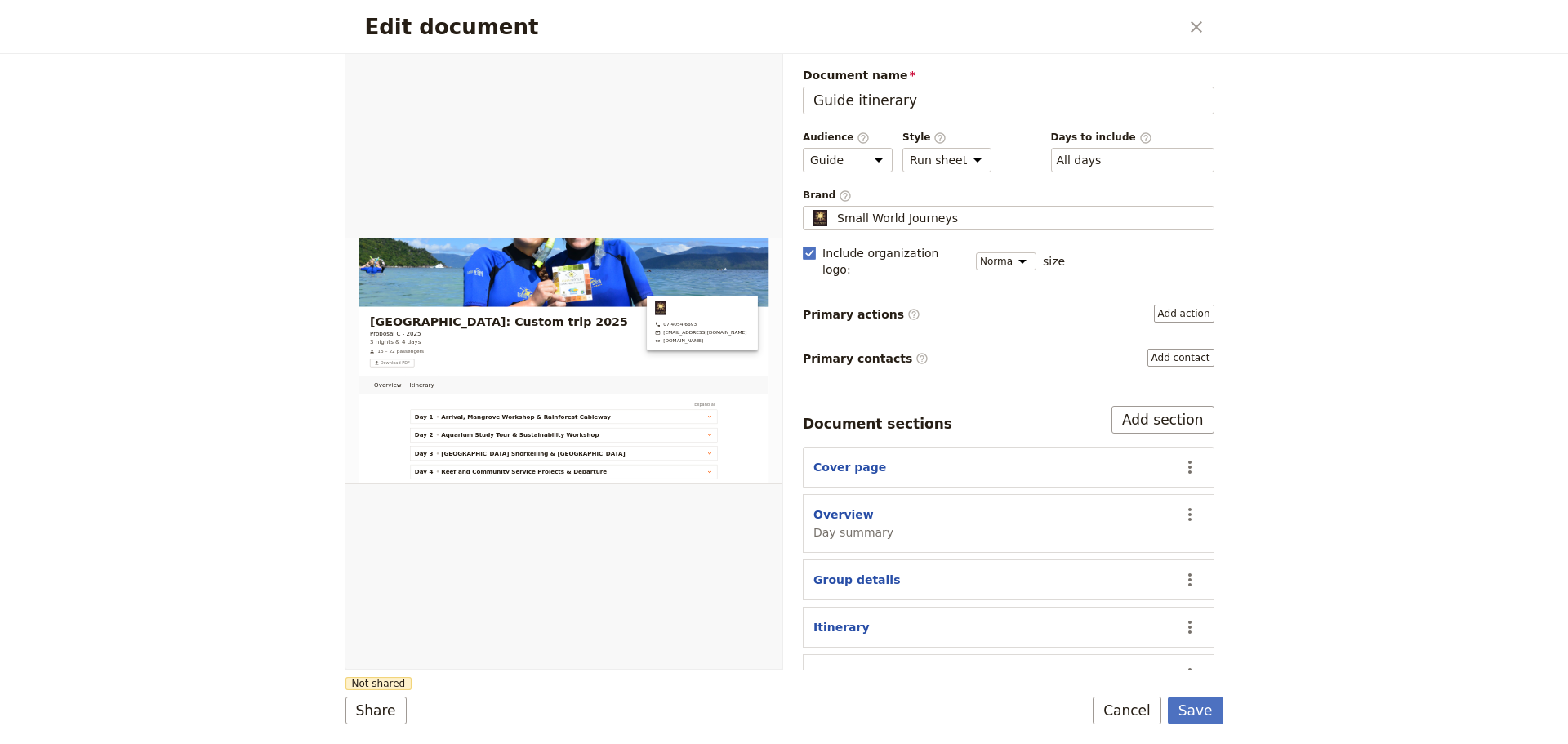
click at [1134, 715] on button "Cancel" at bounding box center [1126, 709] width 68 height 28
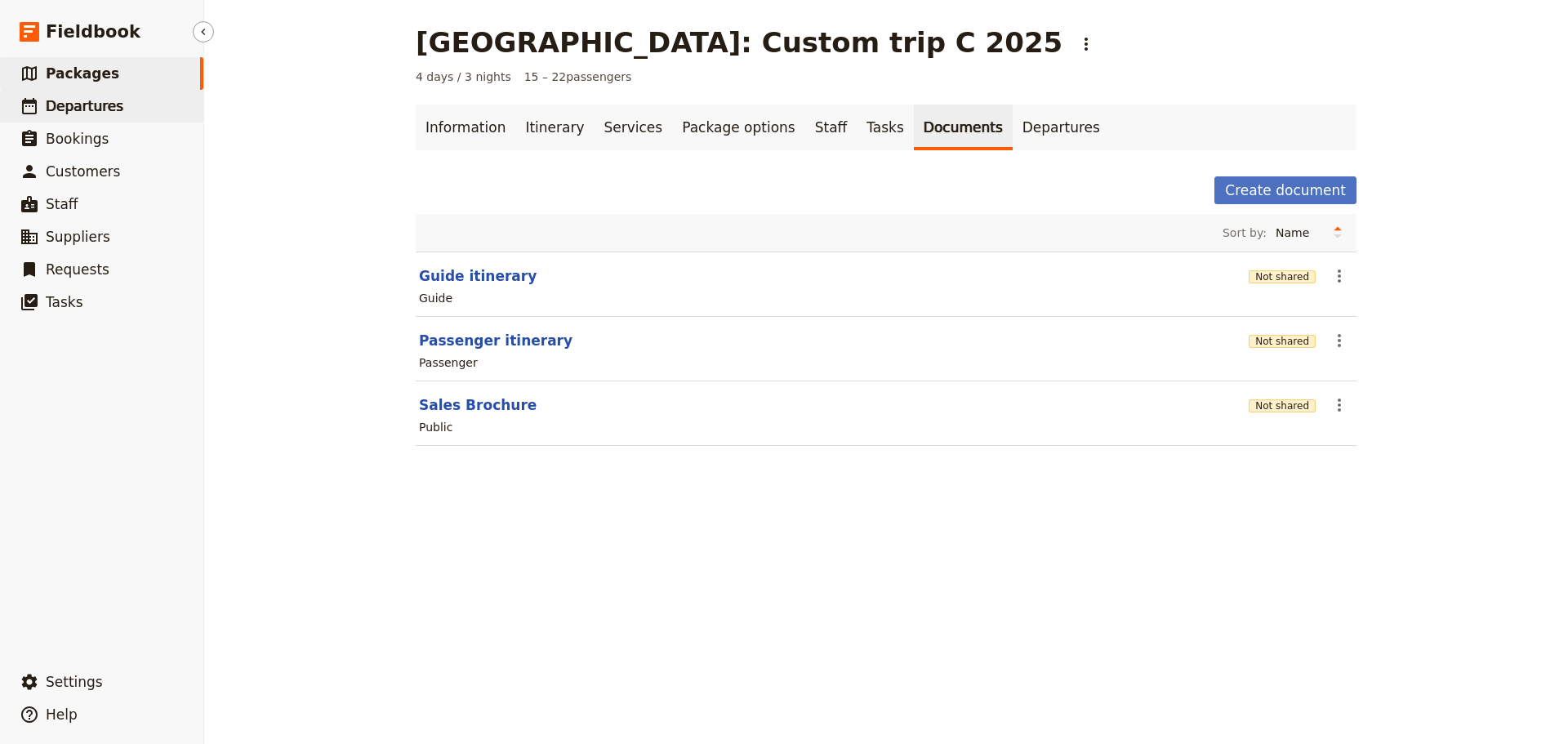
click at [114, 103] on link "​ Departures" at bounding box center [101, 106] width 203 height 33
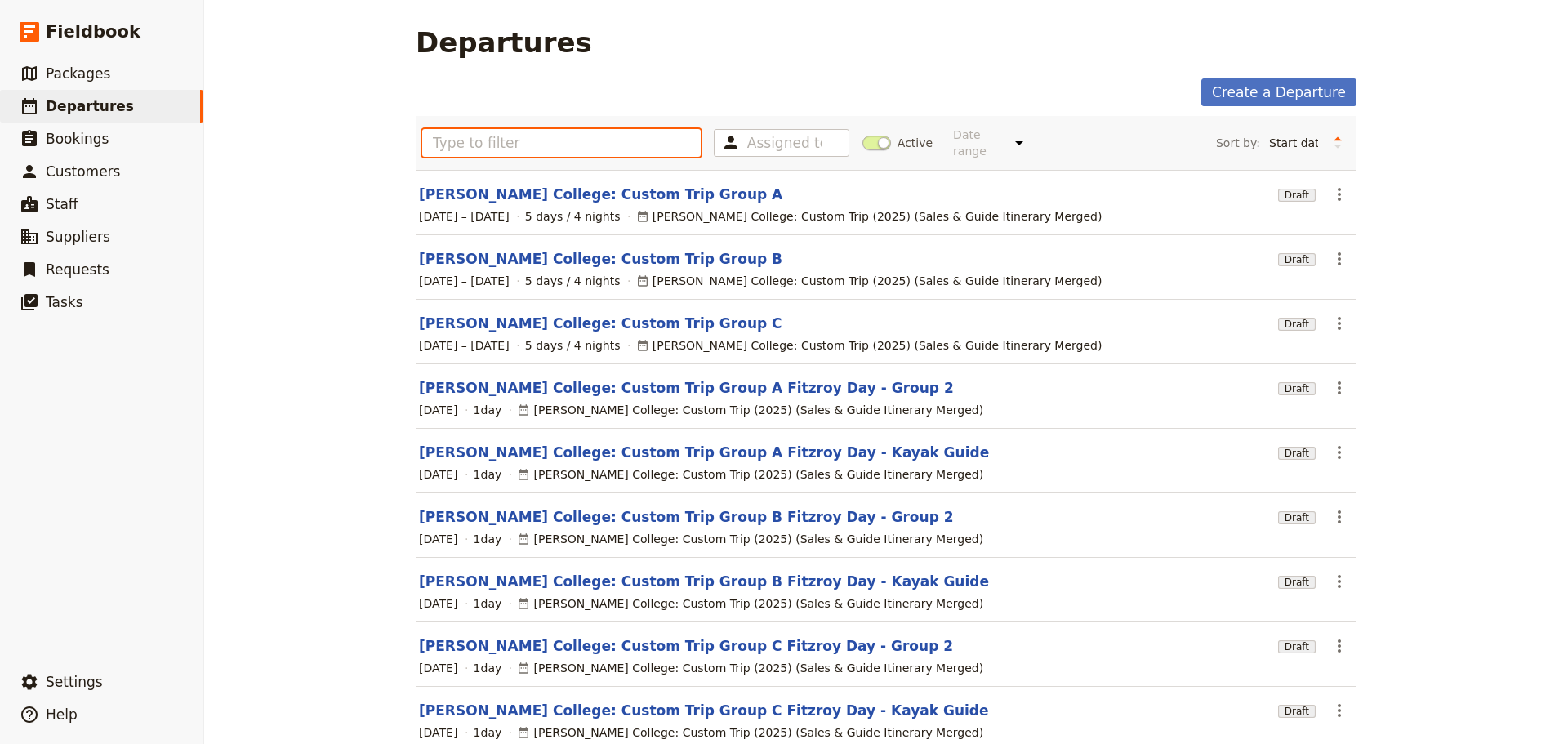
click at [498, 136] on input "text" at bounding box center [561, 142] width 279 height 28
click at [118, 68] on link "​ Packages" at bounding box center [101, 73] width 203 height 33
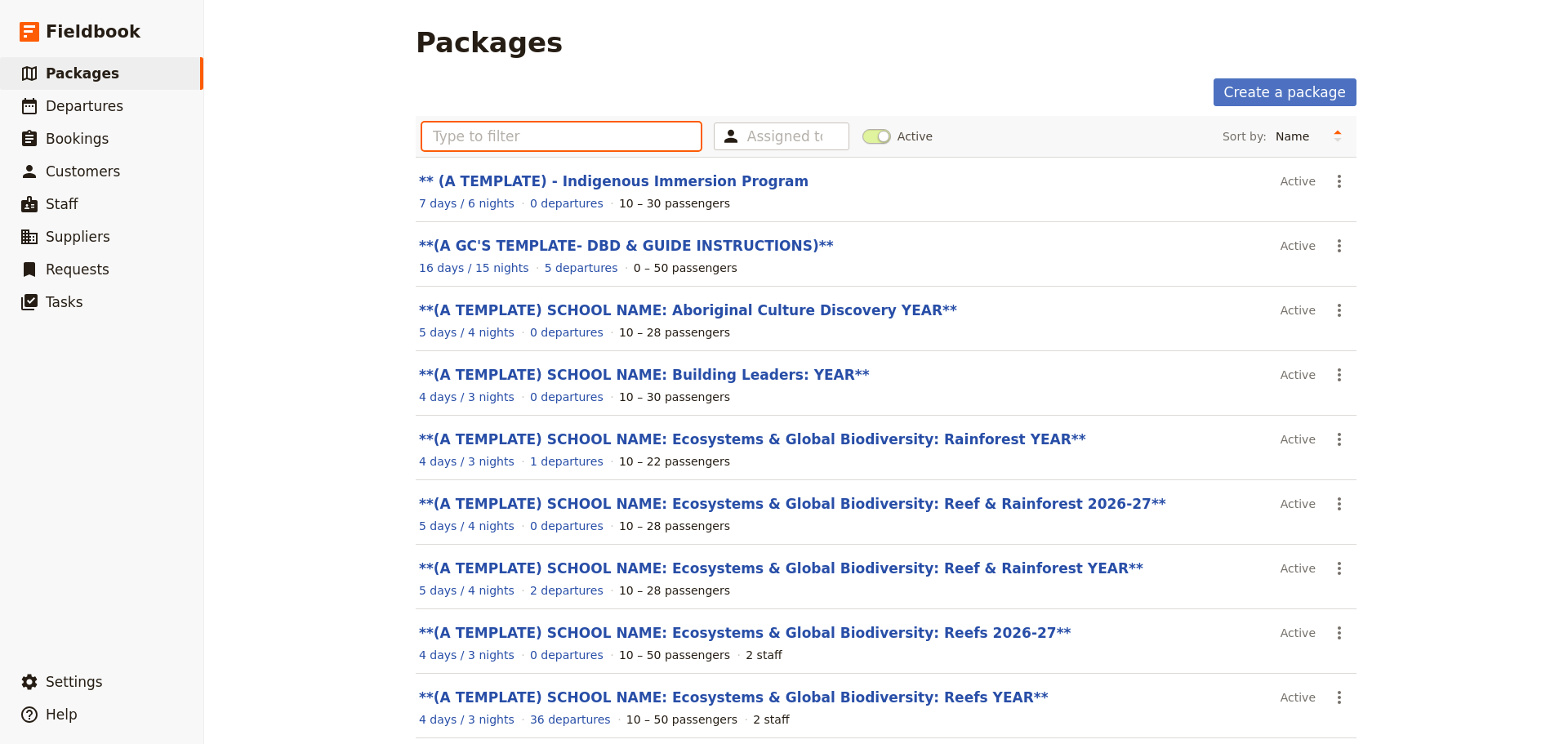
click at [599, 149] on input "text" at bounding box center [561, 136] width 279 height 28
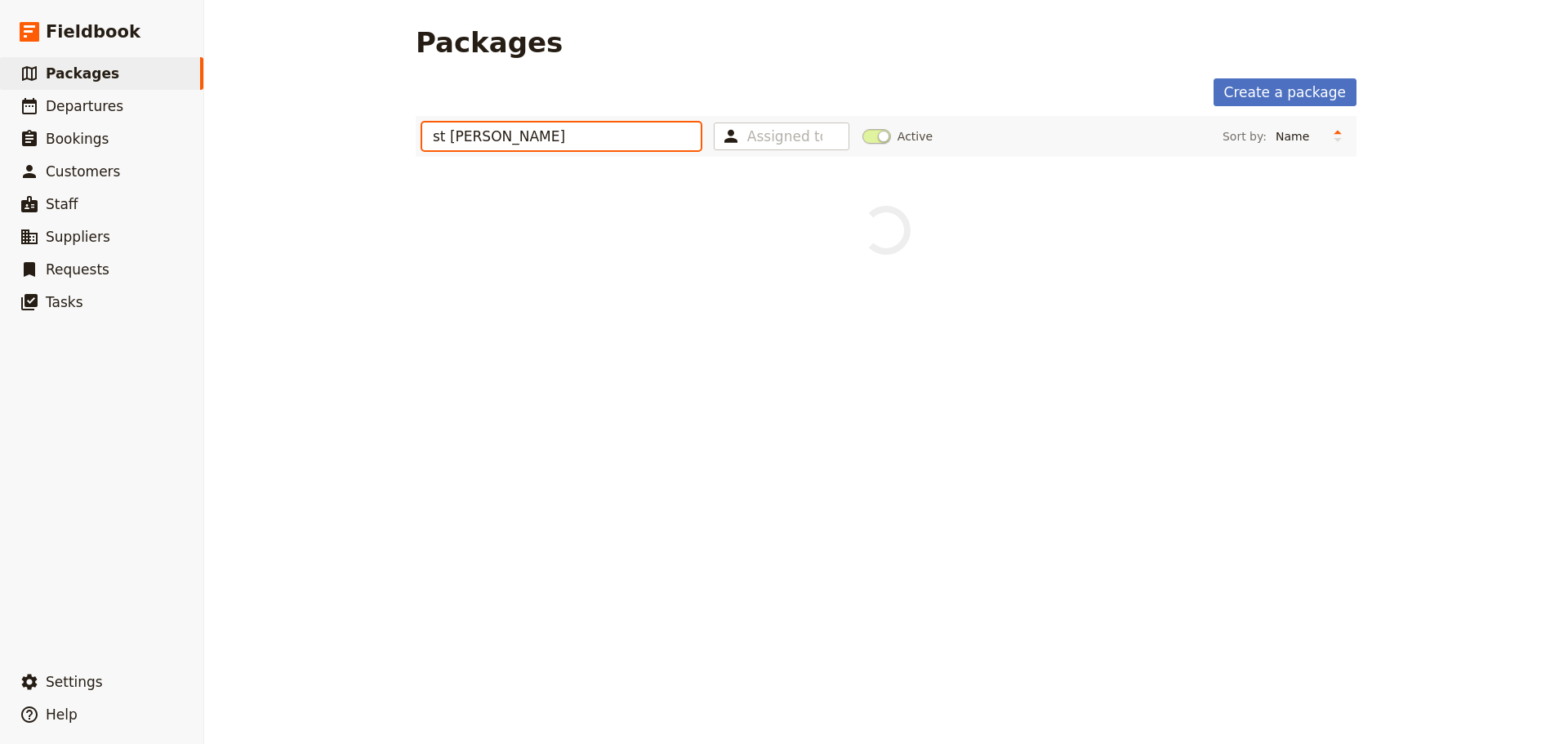
type input "st leo"
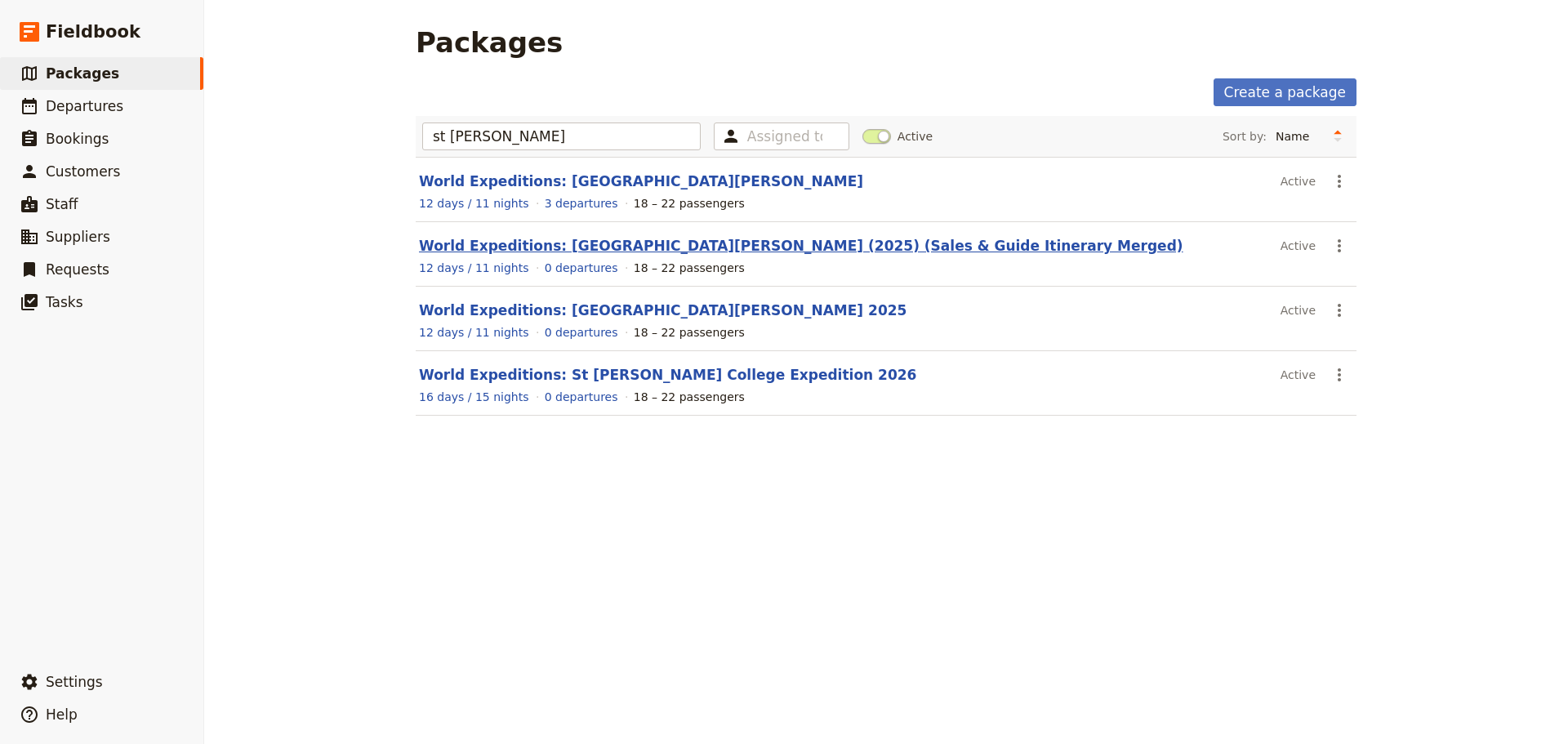
click at [710, 246] on link "World Expeditions: St Leonard's College (2025) (Sales & Guide Itinerary Merged)" at bounding box center [801, 245] width 764 height 16
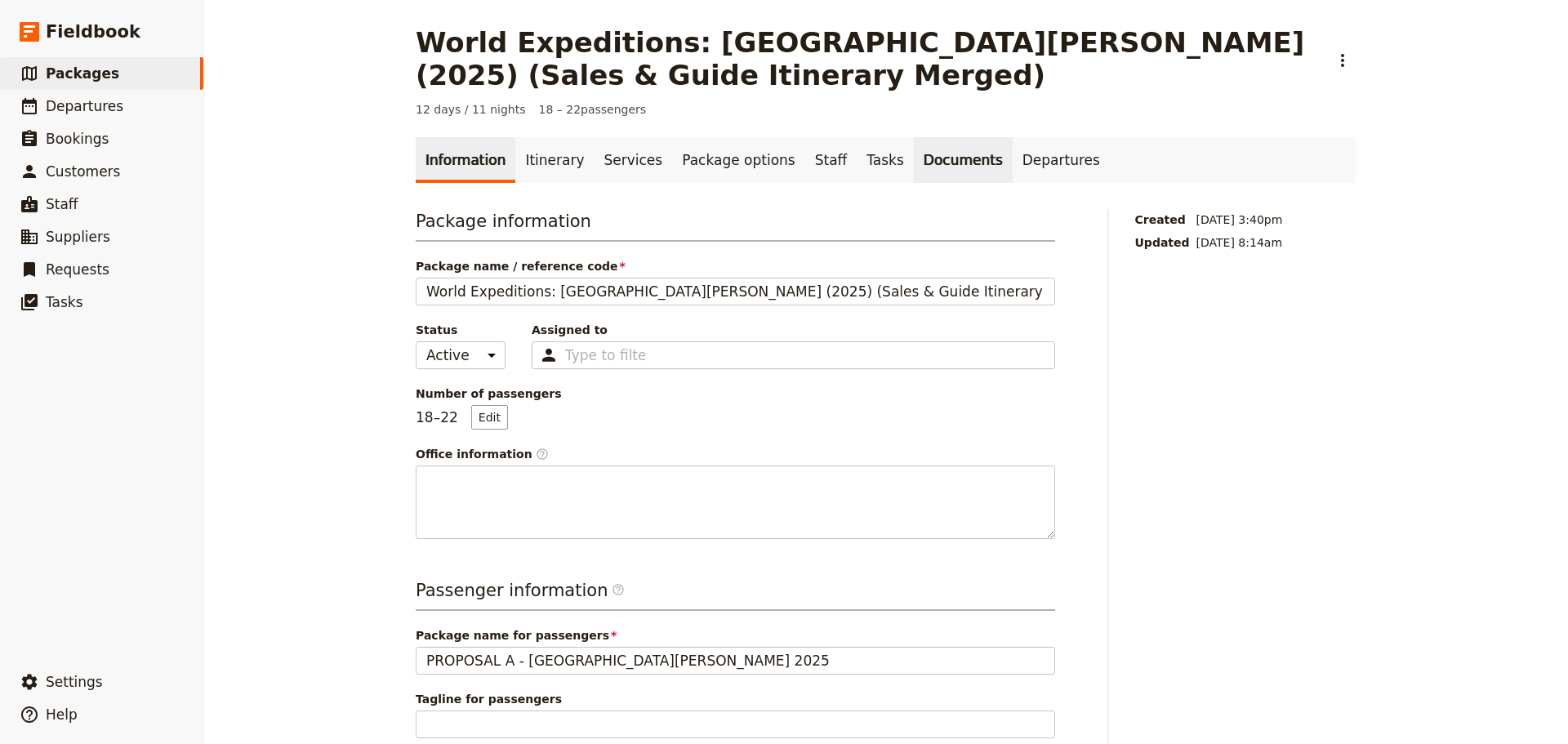
click at [918, 155] on link "Documents" at bounding box center [962, 161] width 99 height 46
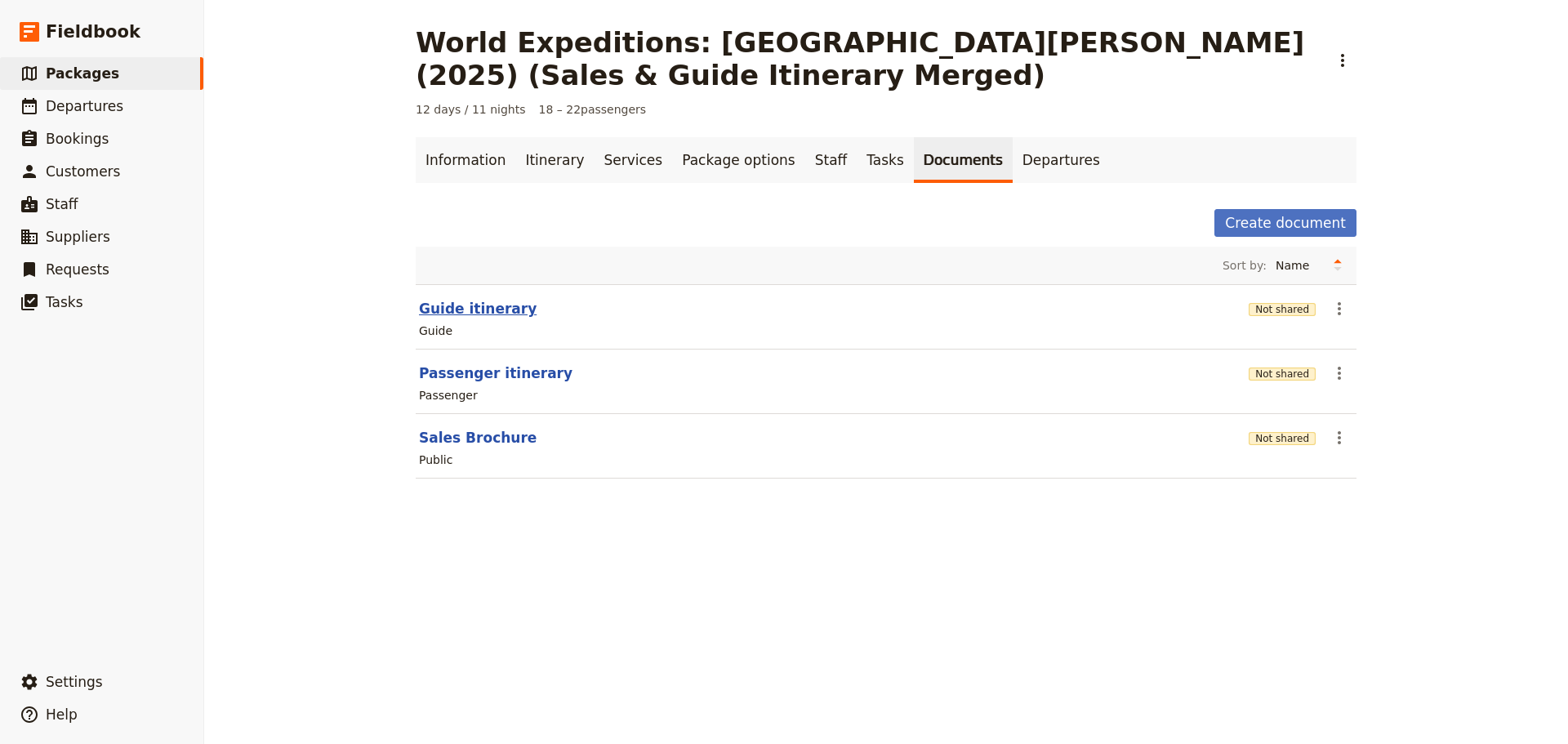
click at [458, 303] on button "Guide itinerary" at bounding box center [478, 309] width 117 height 19
select select "STAFF"
select select "RUN_SHEET"
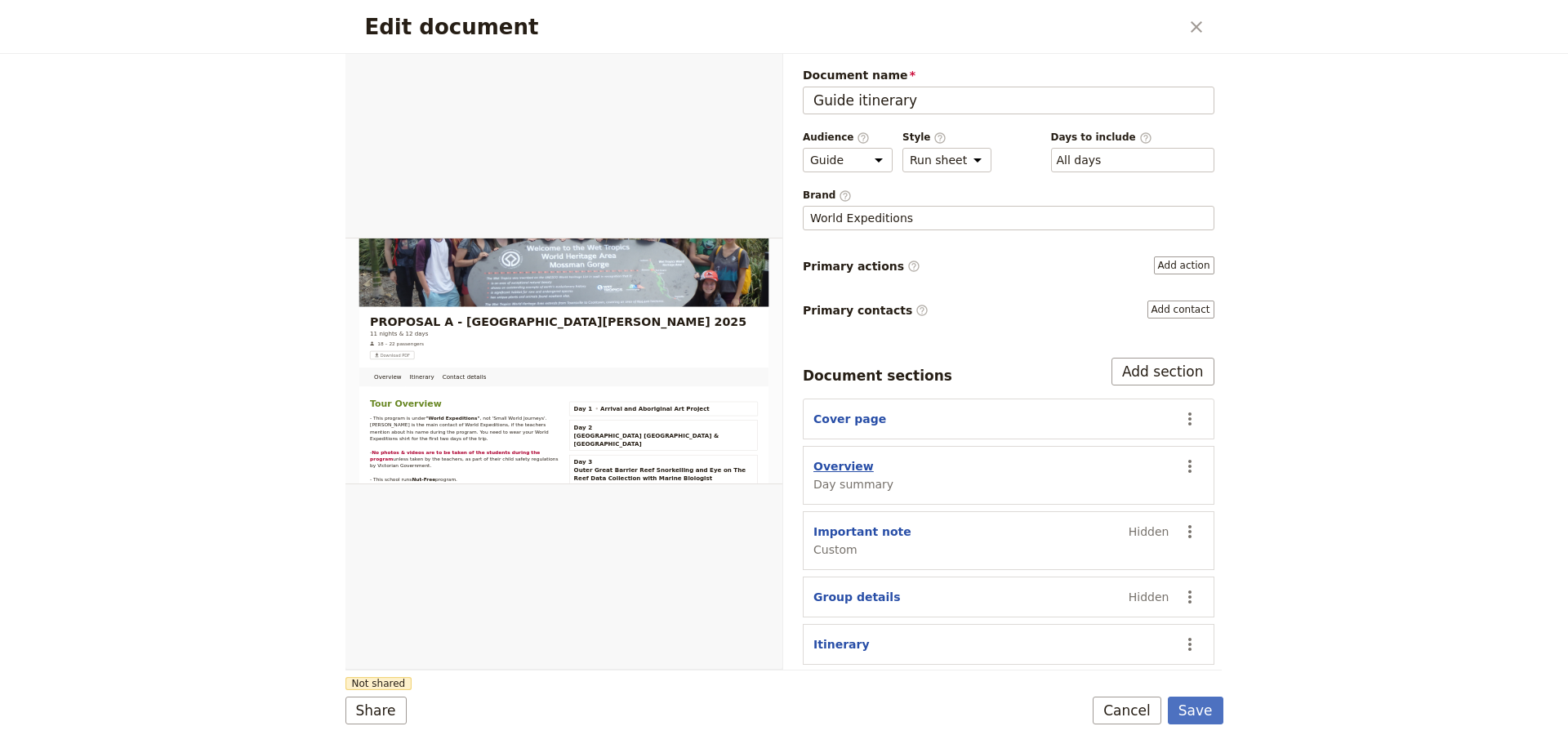
click at [840, 459] on button "Overview" at bounding box center [843, 465] width 61 height 16
select select "DAY_SUMMARY"
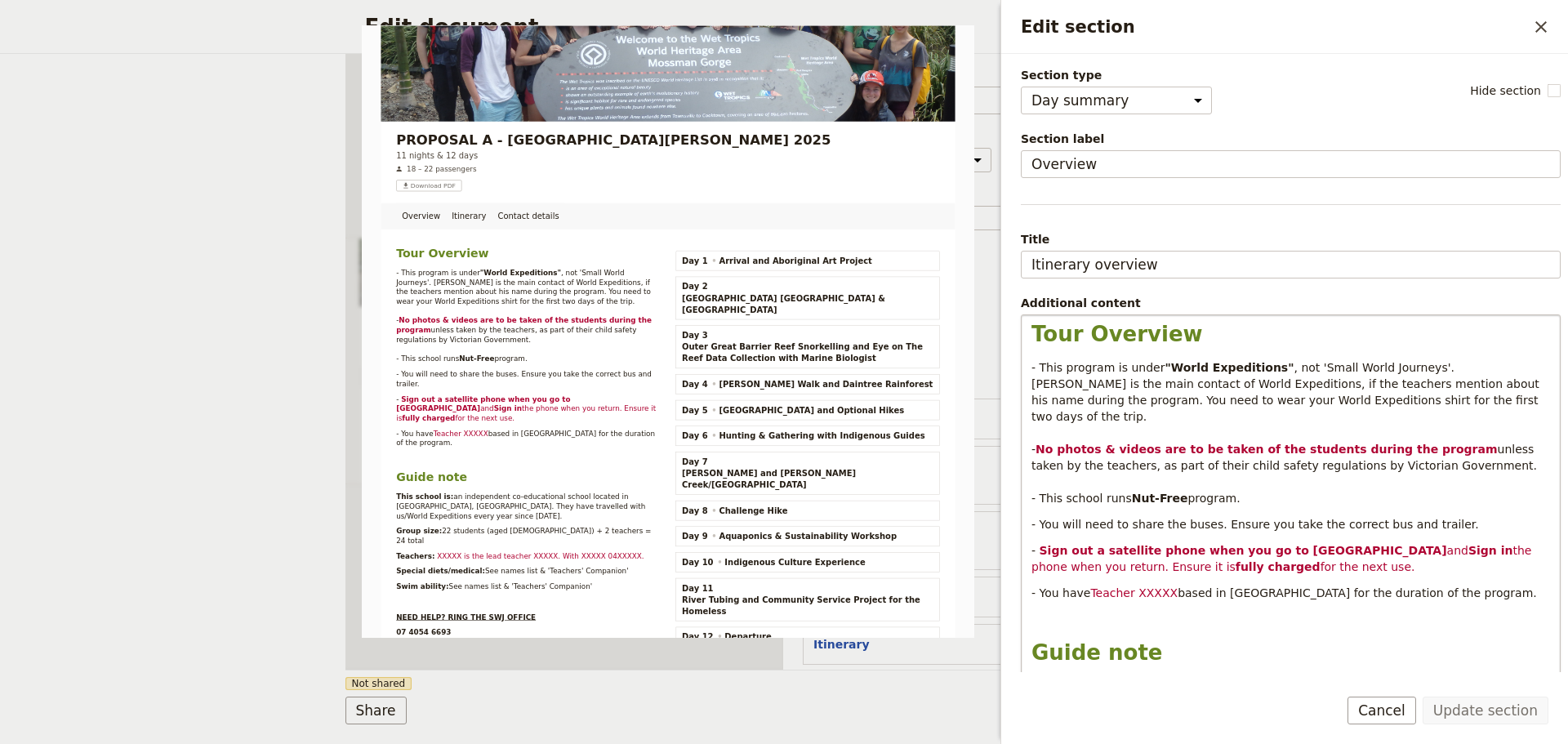
scroll to position [458, 0]
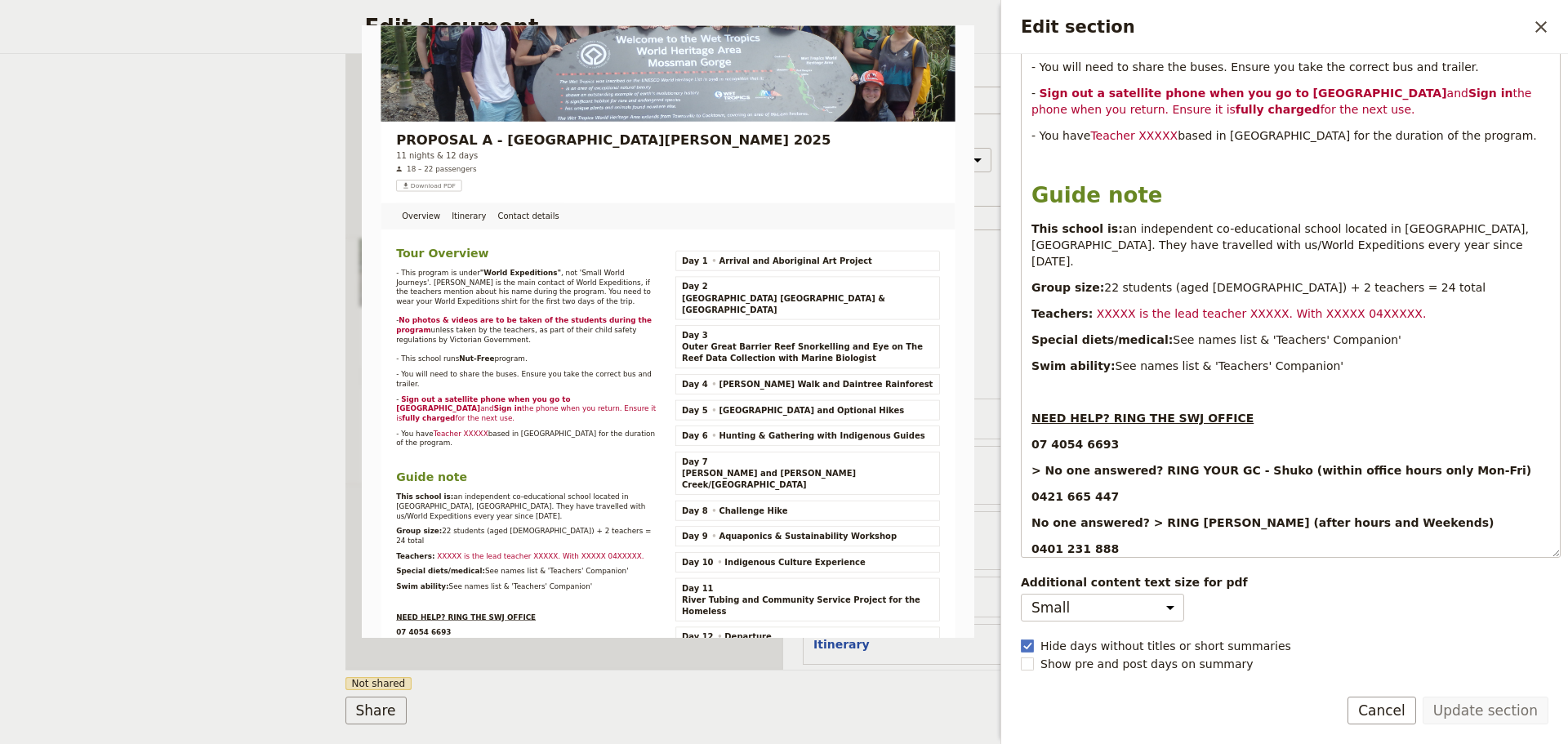
click at [1308, 696] on form "Section type Cover page Day summary Itinerary Group details Contact details Sup…" at bounding box center [1283, 399] width 566 height 690
click at [1152, 604] on select "Small Medium" at bounding box center [1103, 607] width 163 height 28
click at [1388, 711] on button "Cancel" at bounding box center [1381, 709] width 68 height 28
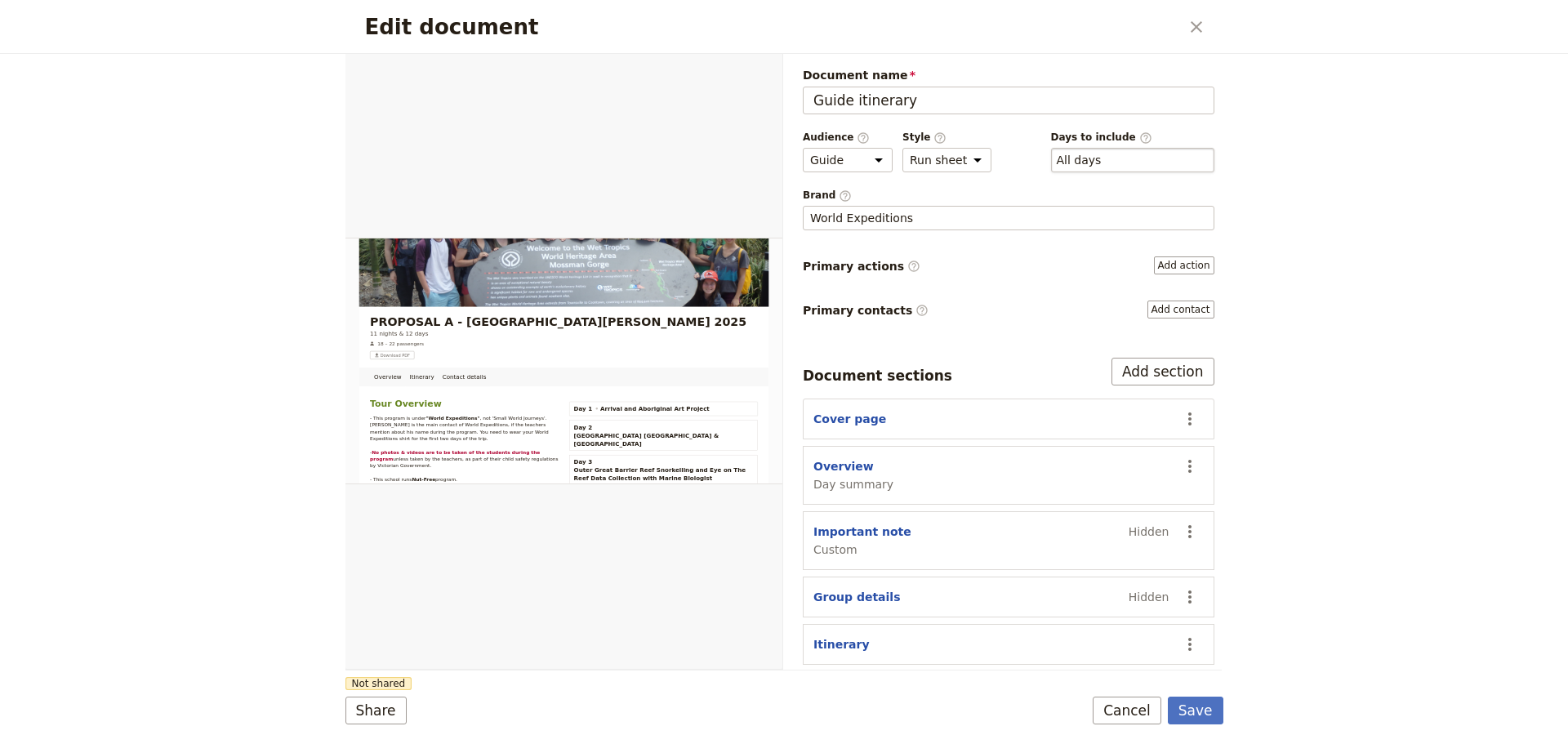
click at [1164, 165] on div "​ All days 1, 2, 3, 4, 5, 6, 7, 8, 9, 10, 11, 12" at bounding box center [1132, 160] width 163 height 24
click at [1102, 165] on button "​ All days" at bounding box center [1079, 160] width 45 height 16
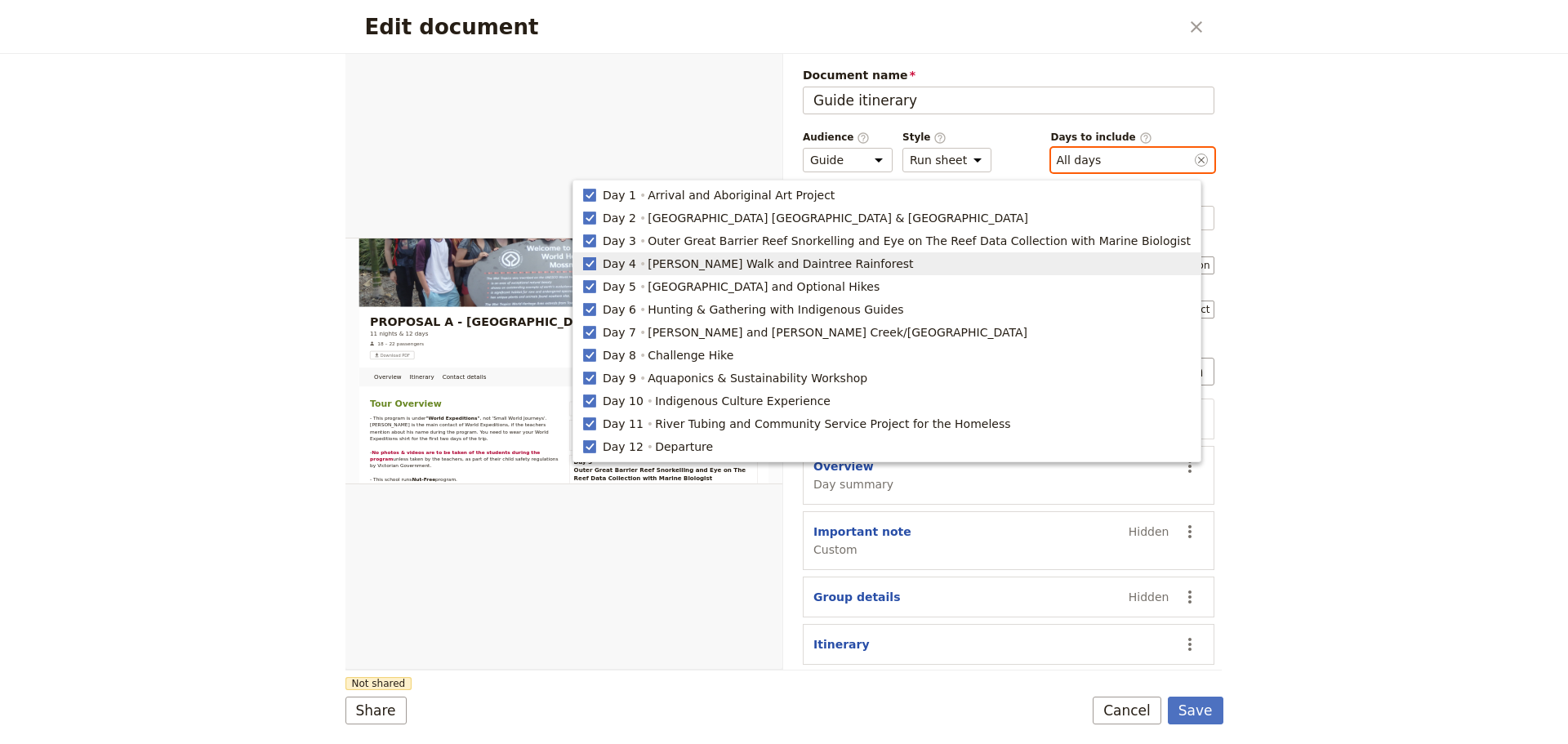
click at [595, 263] on rect "button" at bounding box center [588, 263] width 12 height 12
type input "1, 2, 3, 5, 6, 7, 8, 9, 10, 11, 12"
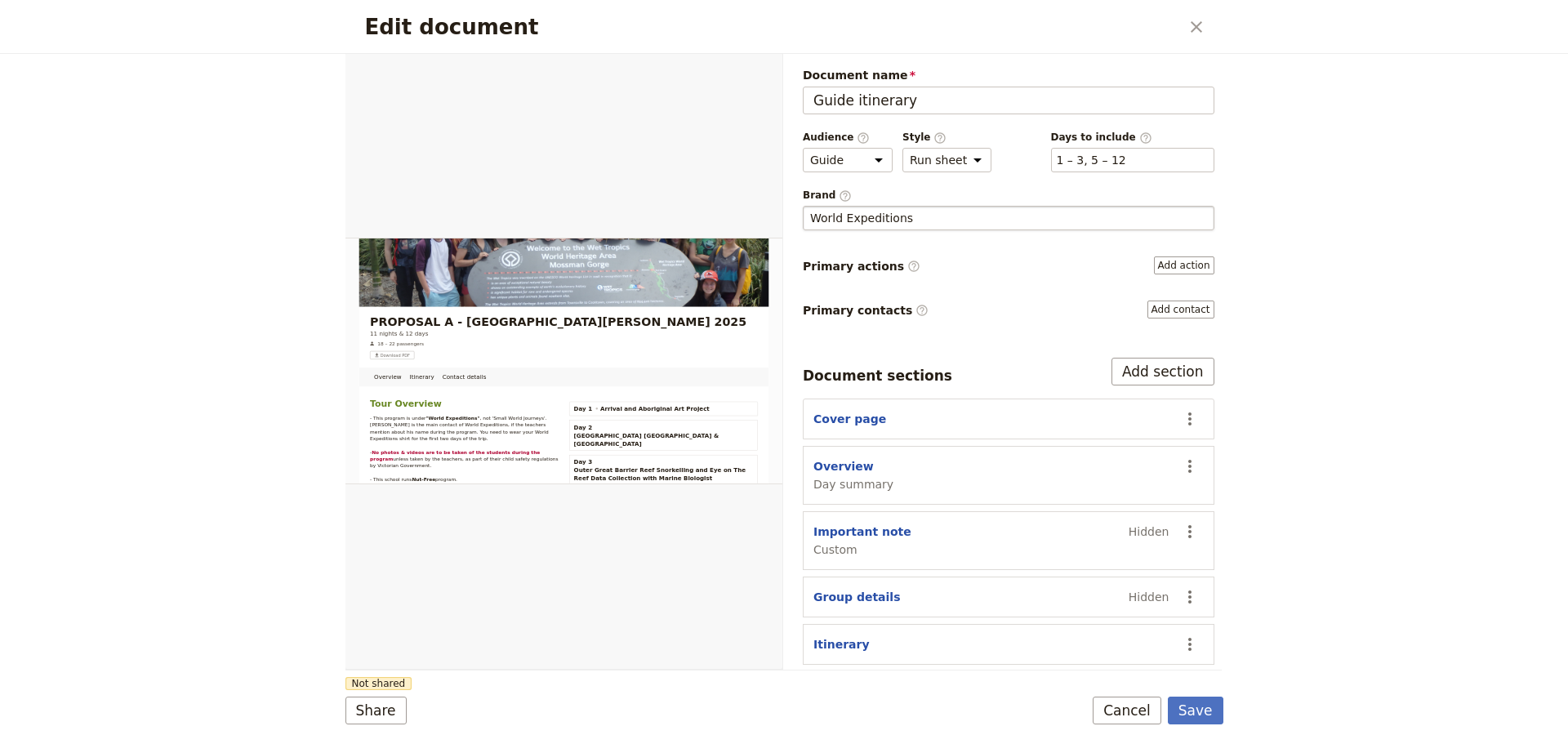
click at [1069, 217] on div "World Expeditions" at bounding box center [1008, 217] width 397 height 16
click at [810, 207] on input "World Expeditions" at bounding box center [809, 206] width 1 height 1
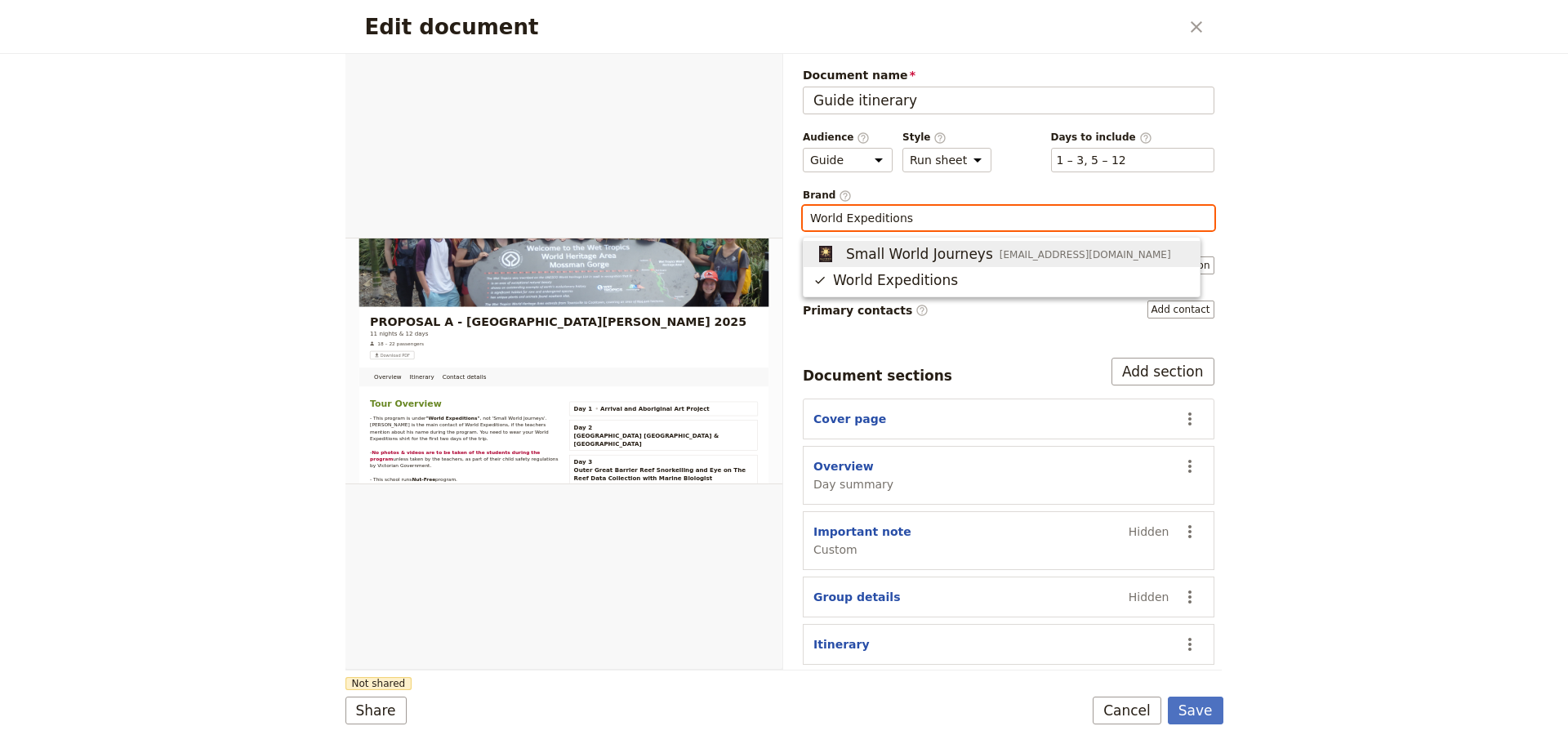
scroll to position [0, 0]
click at [1090, 149] on div "​ 1 – 3, 5 – 12 1, 2, 3, 5, 6, 7, 8, 9, 10, 11, 12" at bounding box center [1132, 160] width 163 height 24
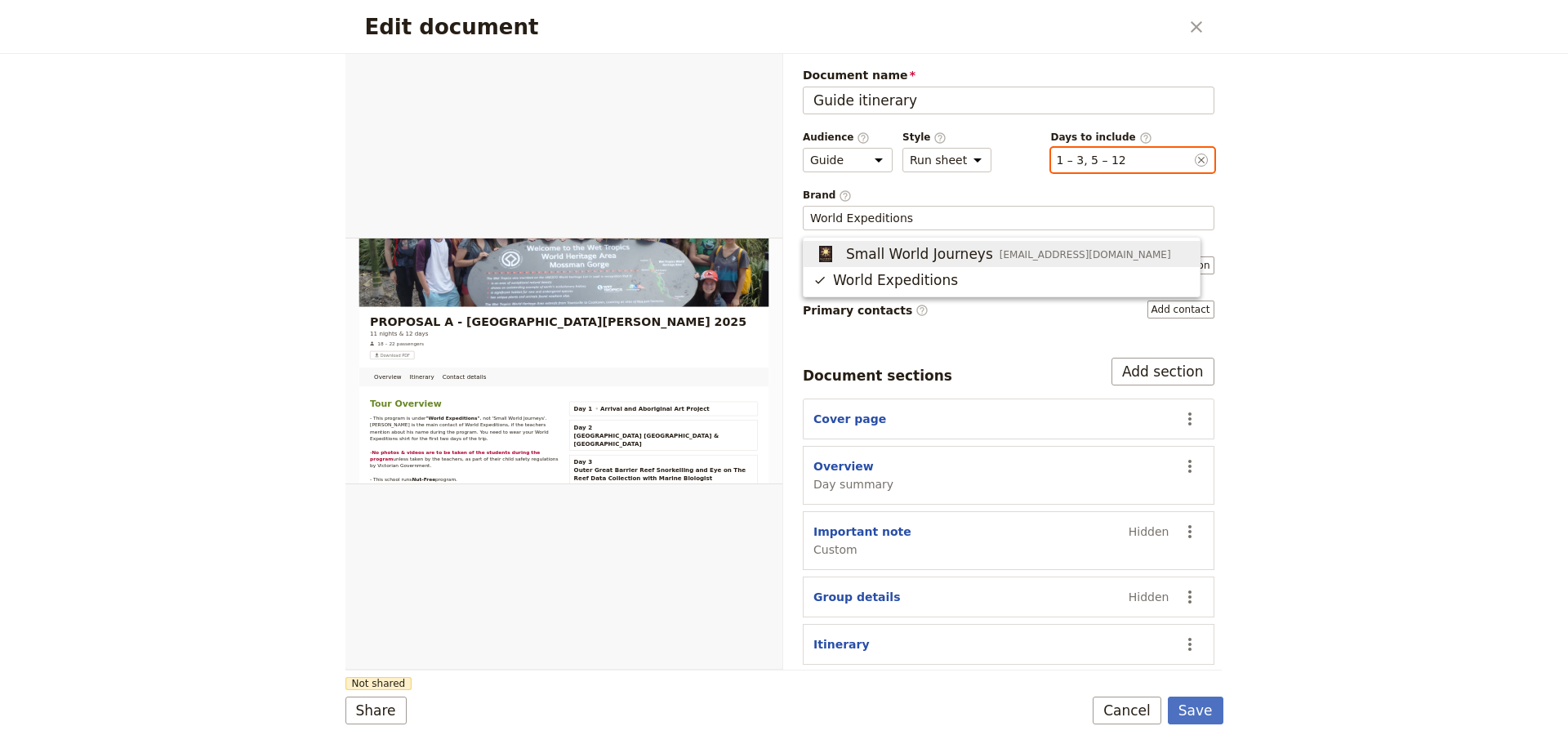
click at [1090, 152] on button "​ 1 – 3, 5 – 12" at bounding box center [1091, 160] width 69 height 16
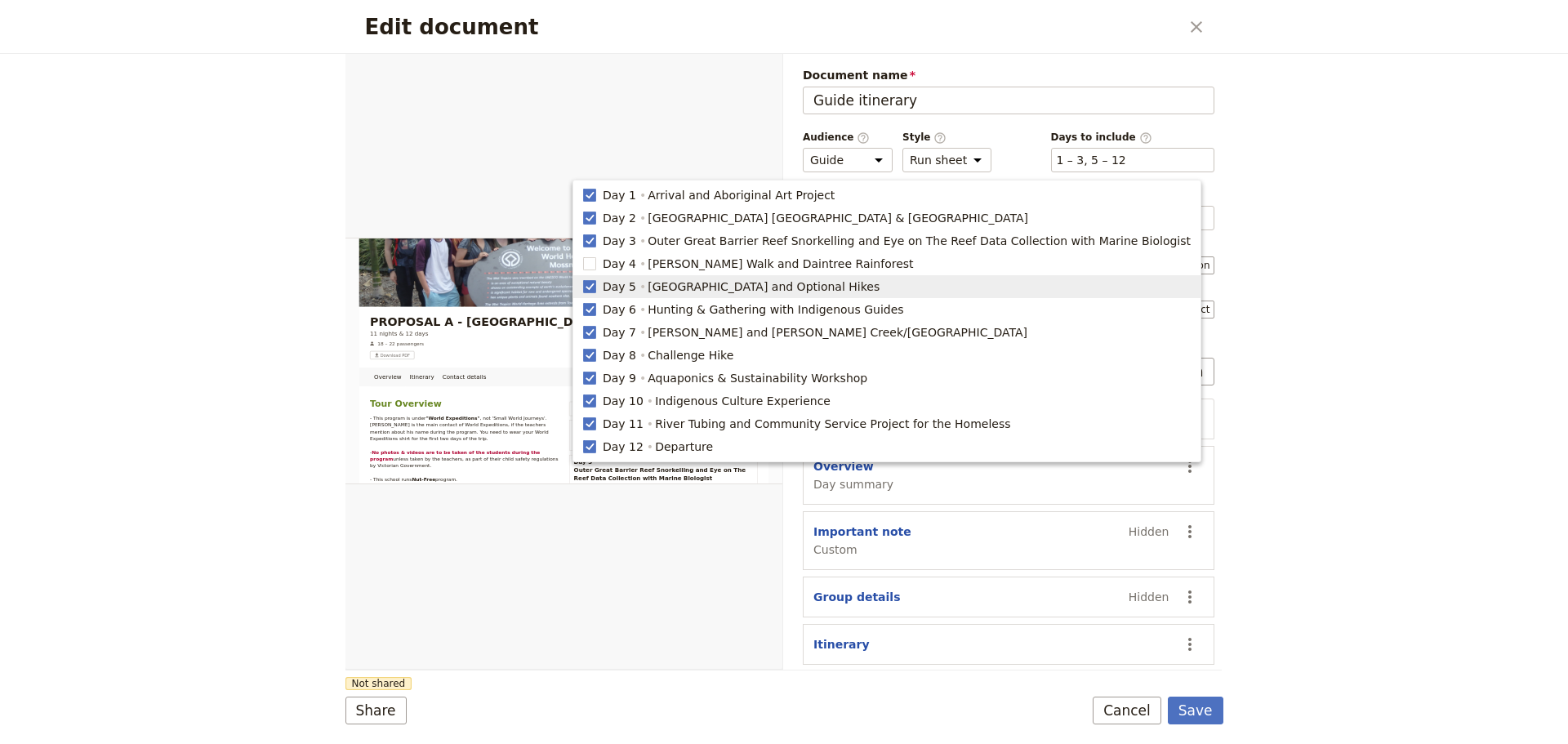
click at [1276, 403] on div "Edit document ​ Overview Itinerary Contact details Web PDF ​ Document name Guid…" at bounding box center [784, 372] width 1568 height 744
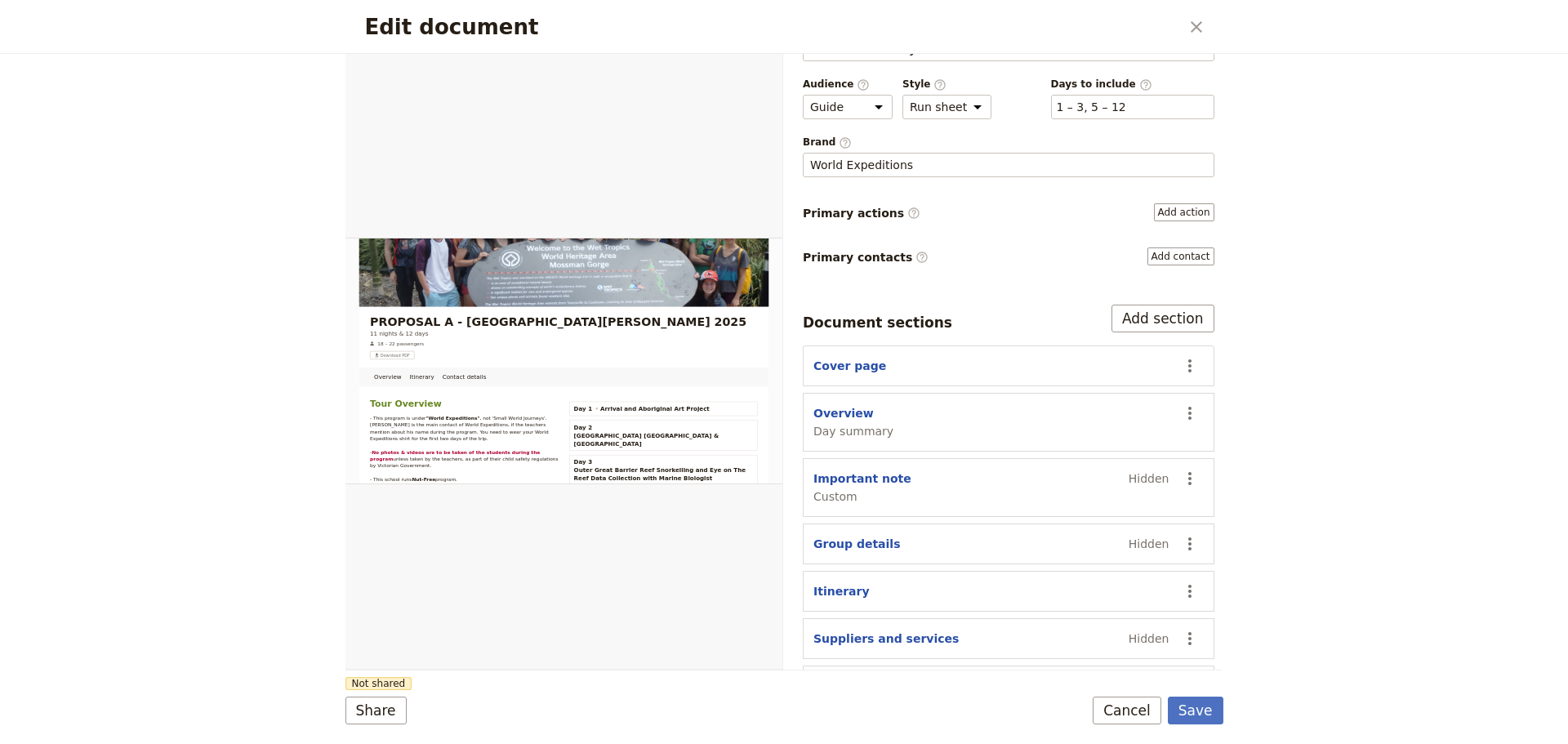
scroll to position [96, 0]
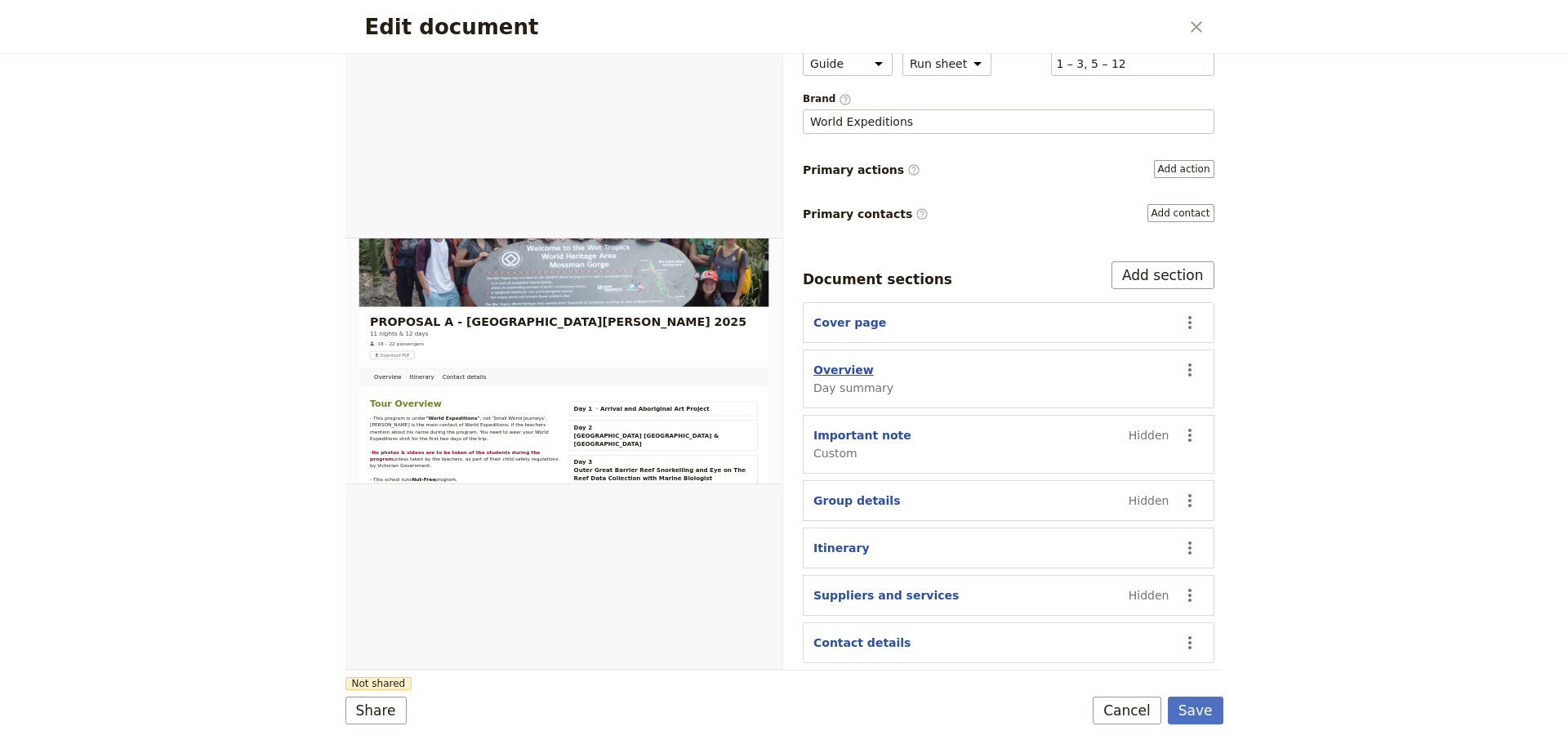
click at [822, 362] on button "Overview" at bounding box center [843, 369] width 61 height 16
select select "DAY_SUMMARY"
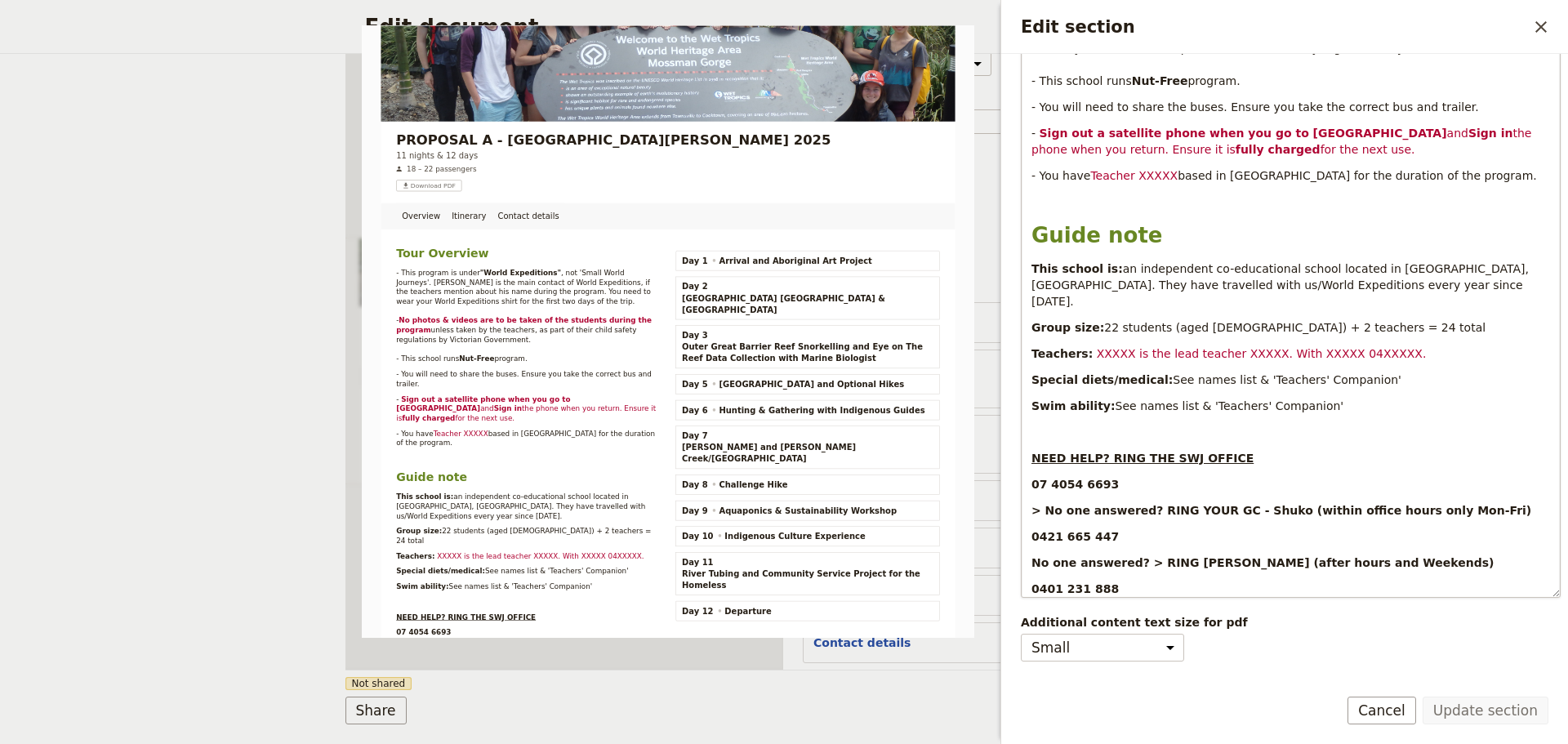
scroll to position [475, 0]
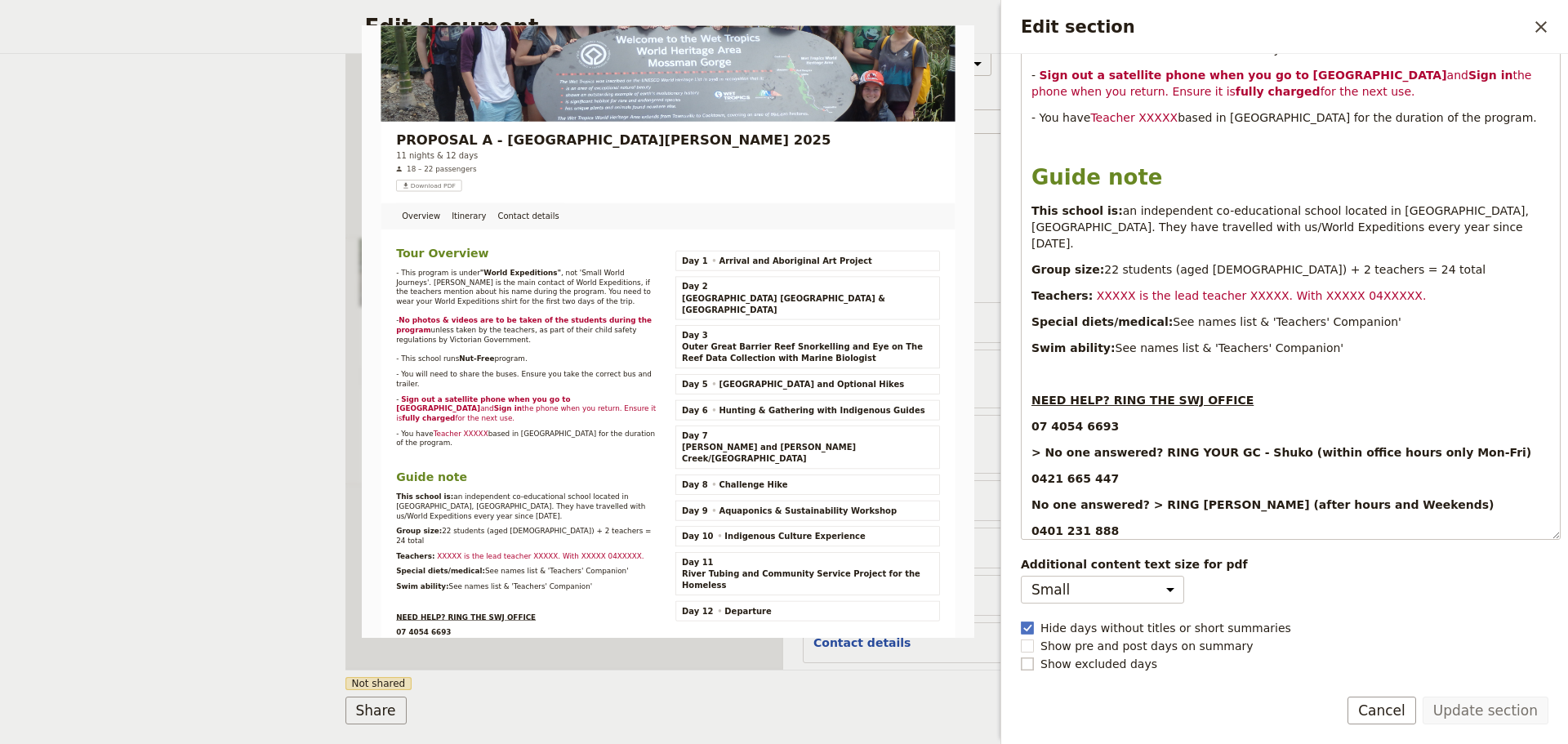
click at [1027, 664] on rect "Edit section" at bounding box center [1027, 663] width 12 height 12
click at [1021, 656] on input "Show excluded days" at bounding box center [1020, 655] width 1 height 1
checkbox input "true"
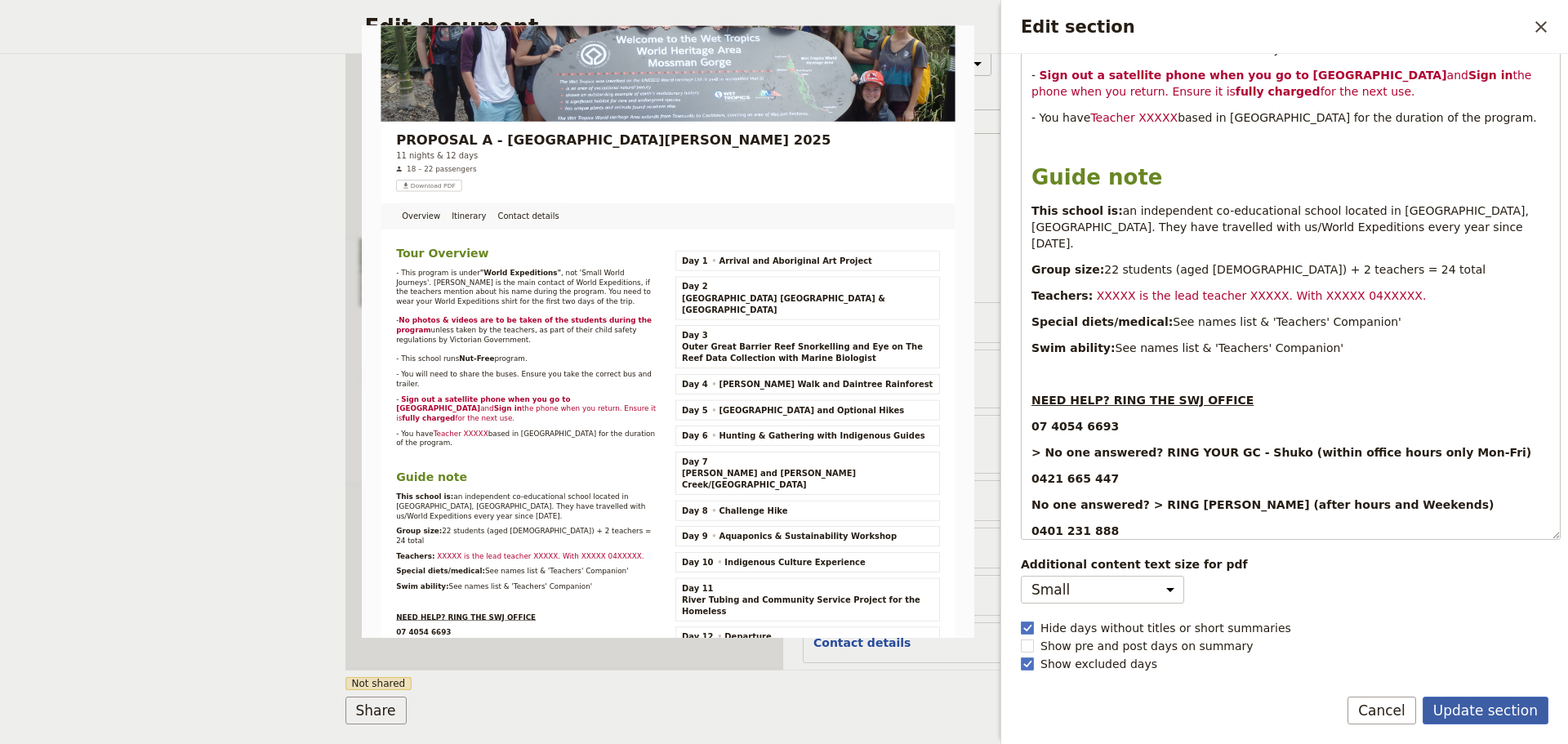
click at [1459, 715] on button "Update section" at bounding box center [1484, 709] width 126 height 28
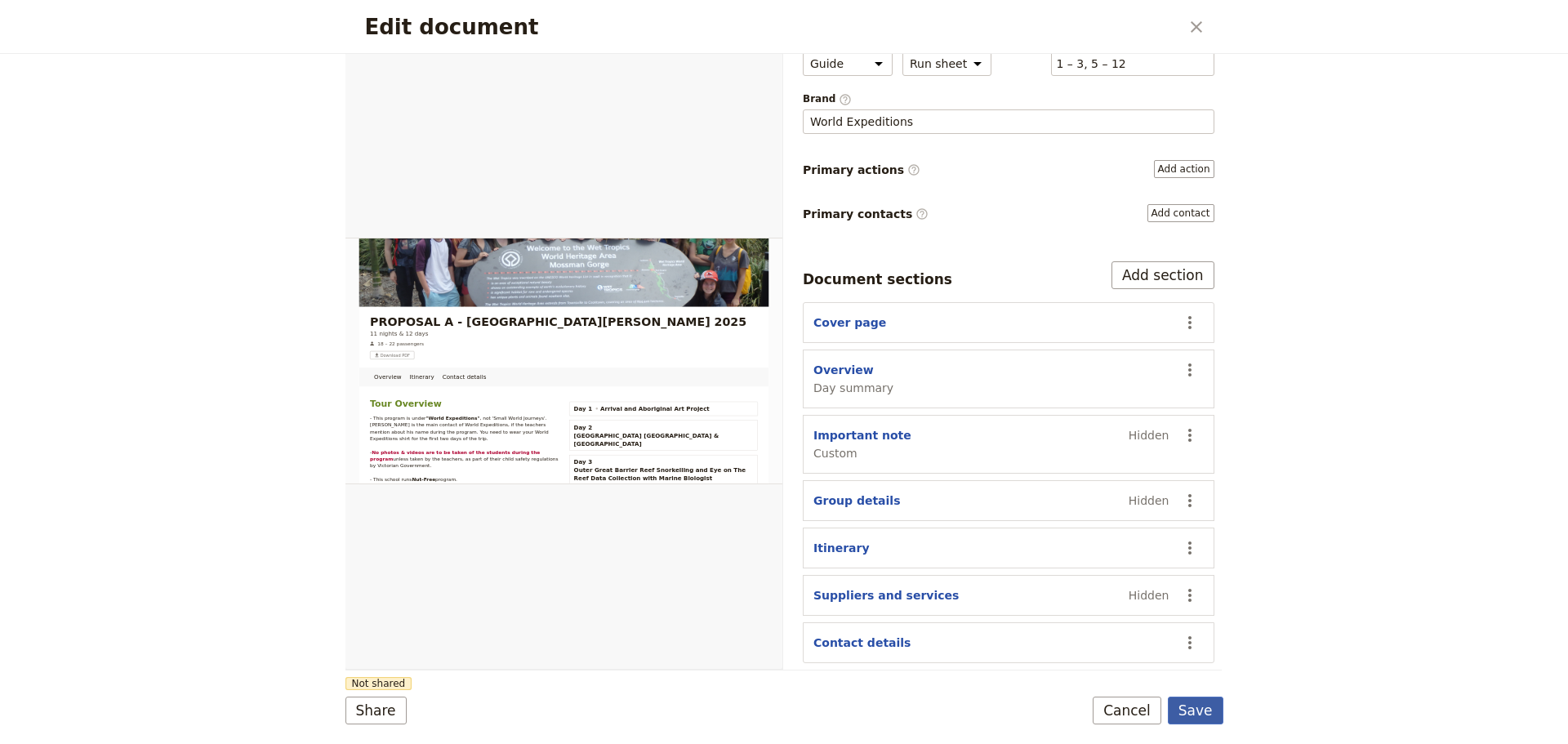
click at [1185, 712] on button "Save" at bounding box center [1195, 709] width 56 height 28
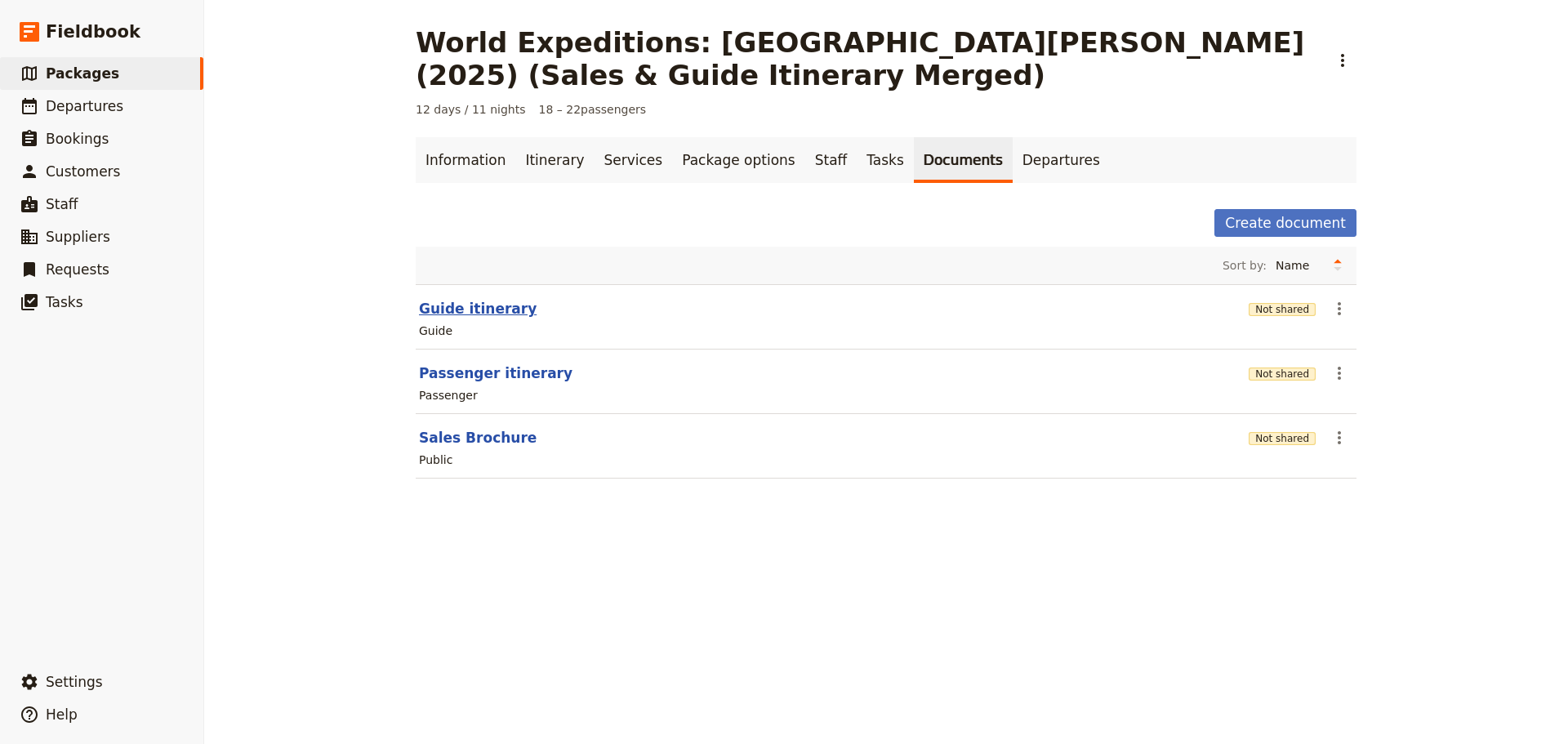
click at [458, 302] on button "Guide itinerary" at bounding box center [478, 309] width 117 height 19
select select "STAFF"
select select "RUN_SHEET"
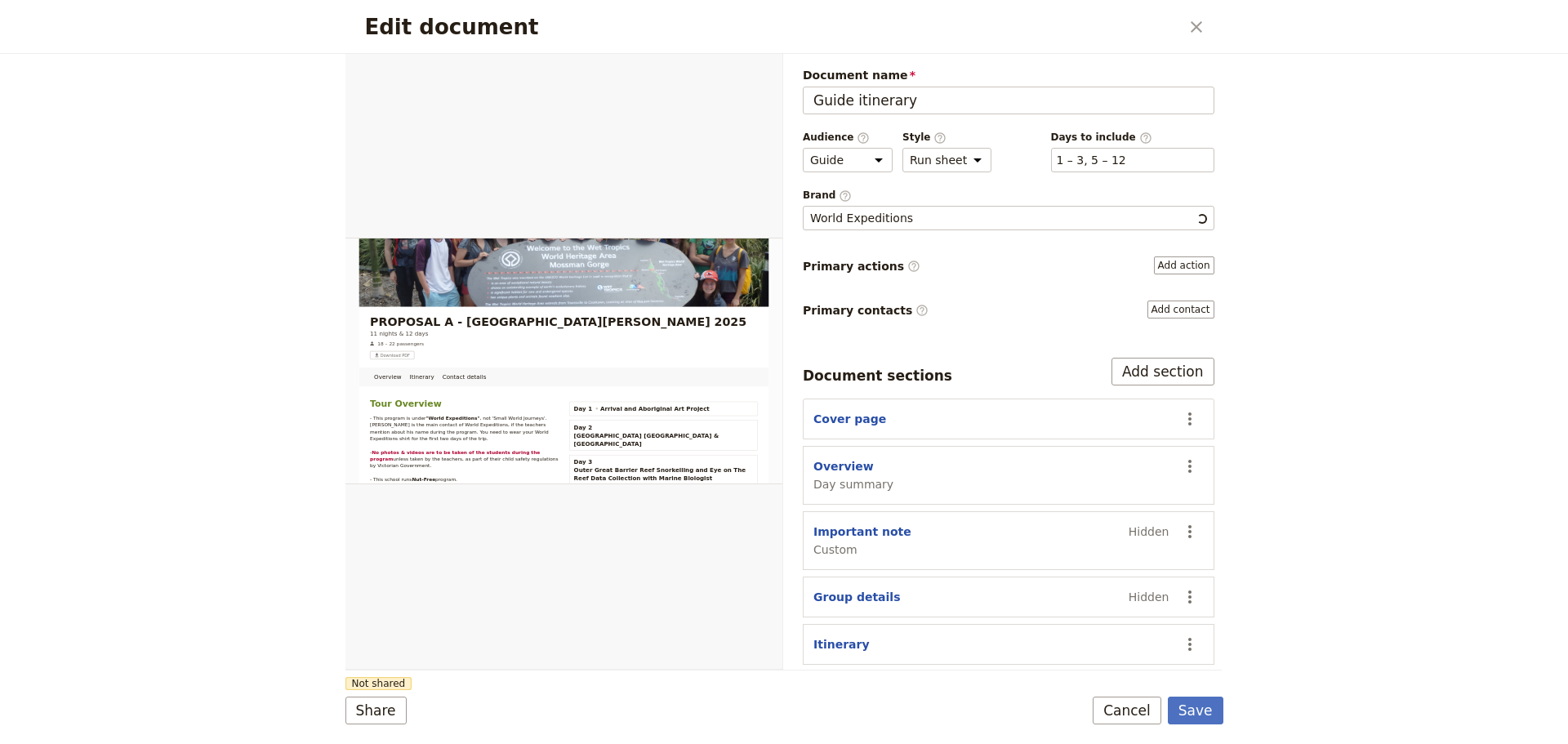
scroll to position [0, 0]
click at [1135, 699] on button "Cancel" at bounding box center [1126, 709] width 68 height 28
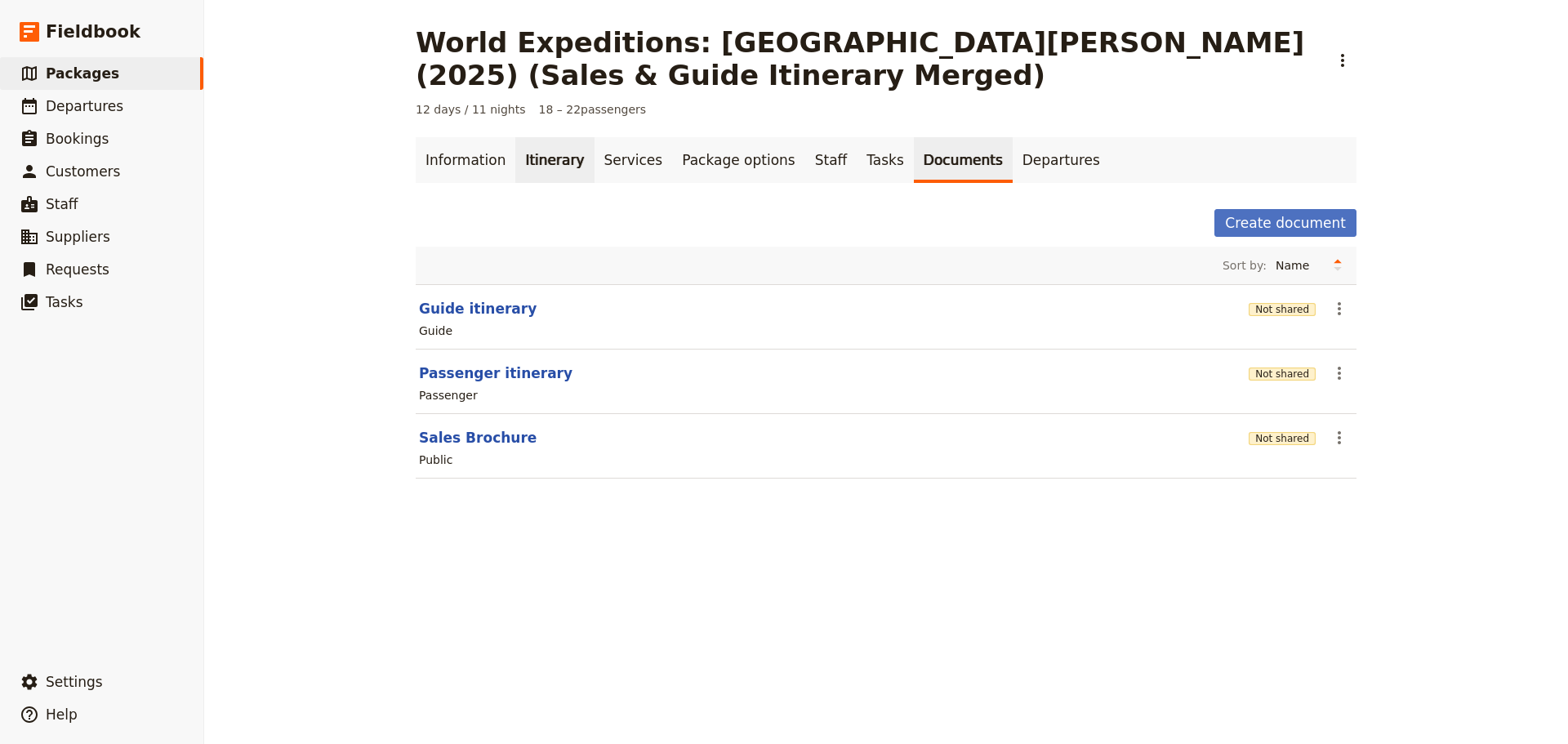
click at [521, 164] on link "Itinerary" at bounding box center [555, 161] width 79 height 46
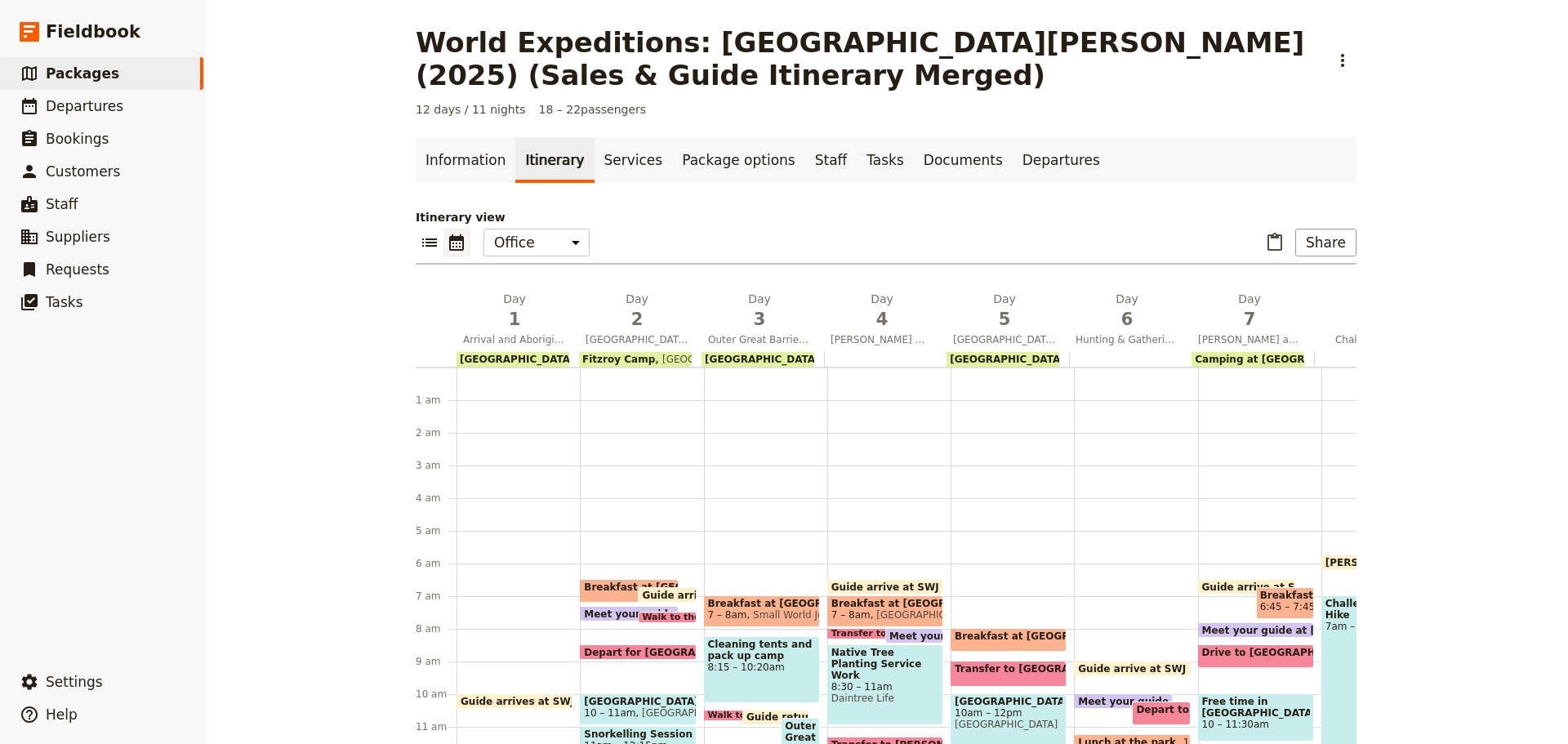
scroll to position [171, 0]
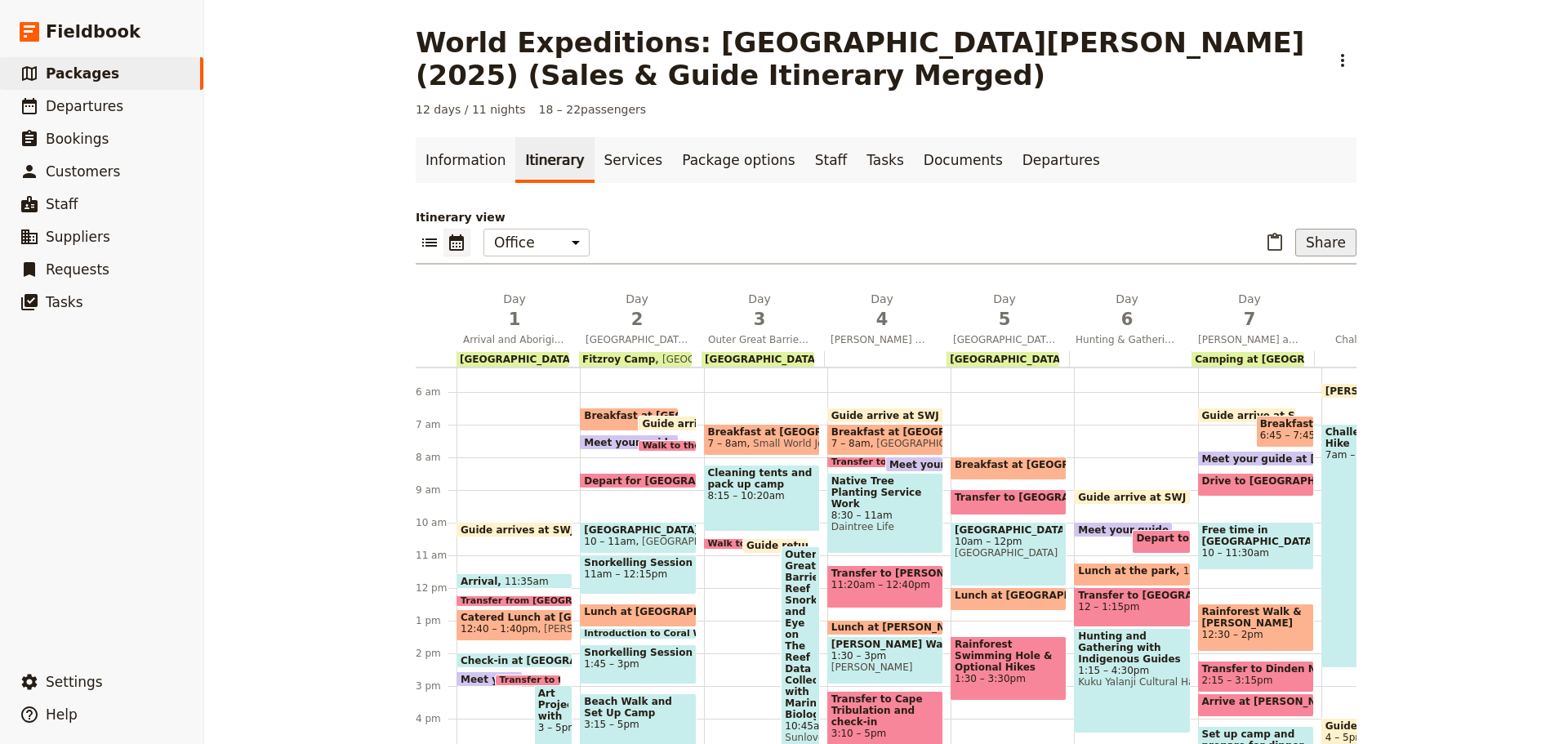
click at [1309, 238] on button "Share" at bounding box center [1326, 242] width 62 height 28
click at [1282, 268] on button "Guide itinerary" at bounding box center [1283, 279] width 130 height 23
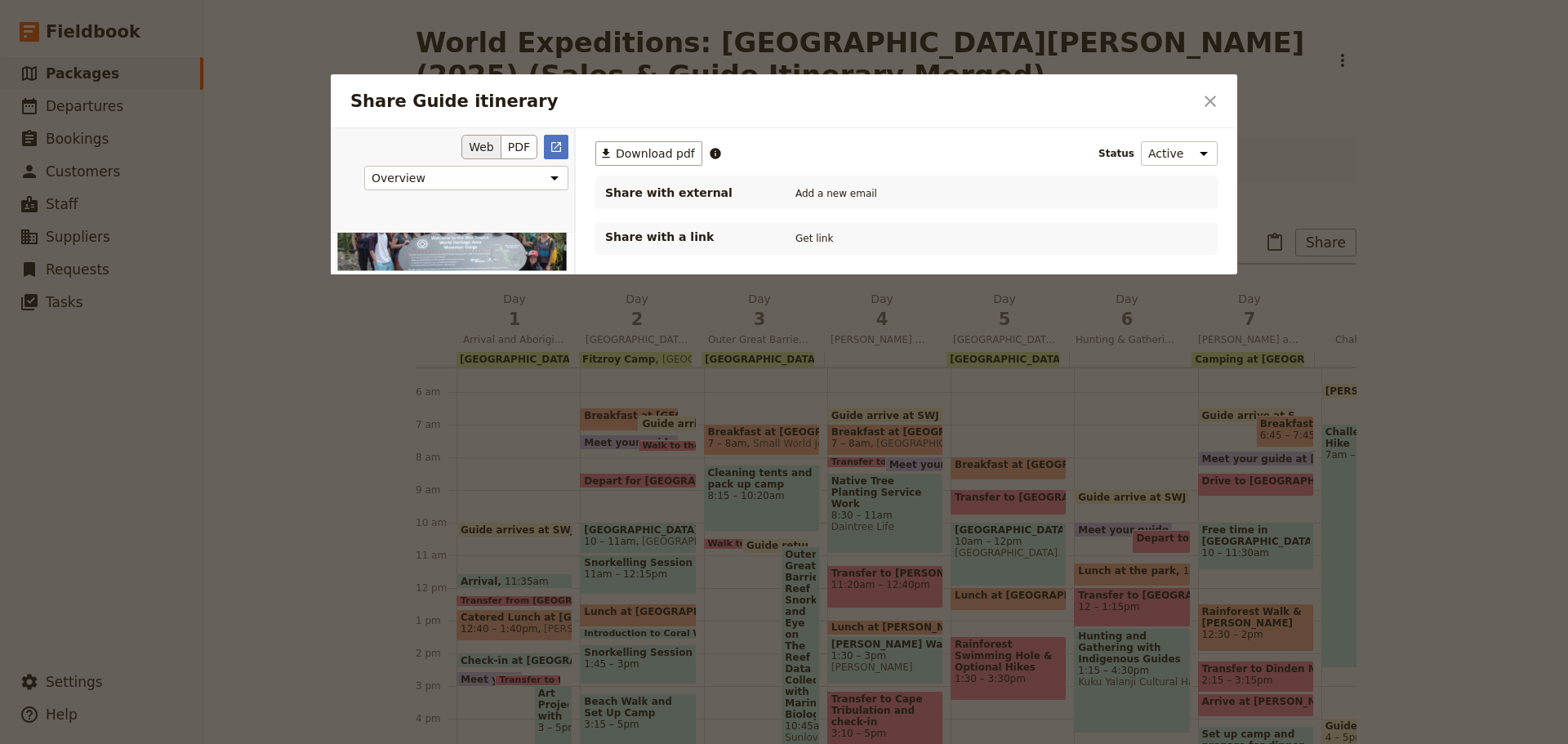
scroll to position [0, 0]
click at [663, 156] on span "Download pdf" at bounding box center [655, 153] width 79 height 16
click at [1207, 98] on icon "Close dialog" at bounding box center [1210, 101] width 12 height 12
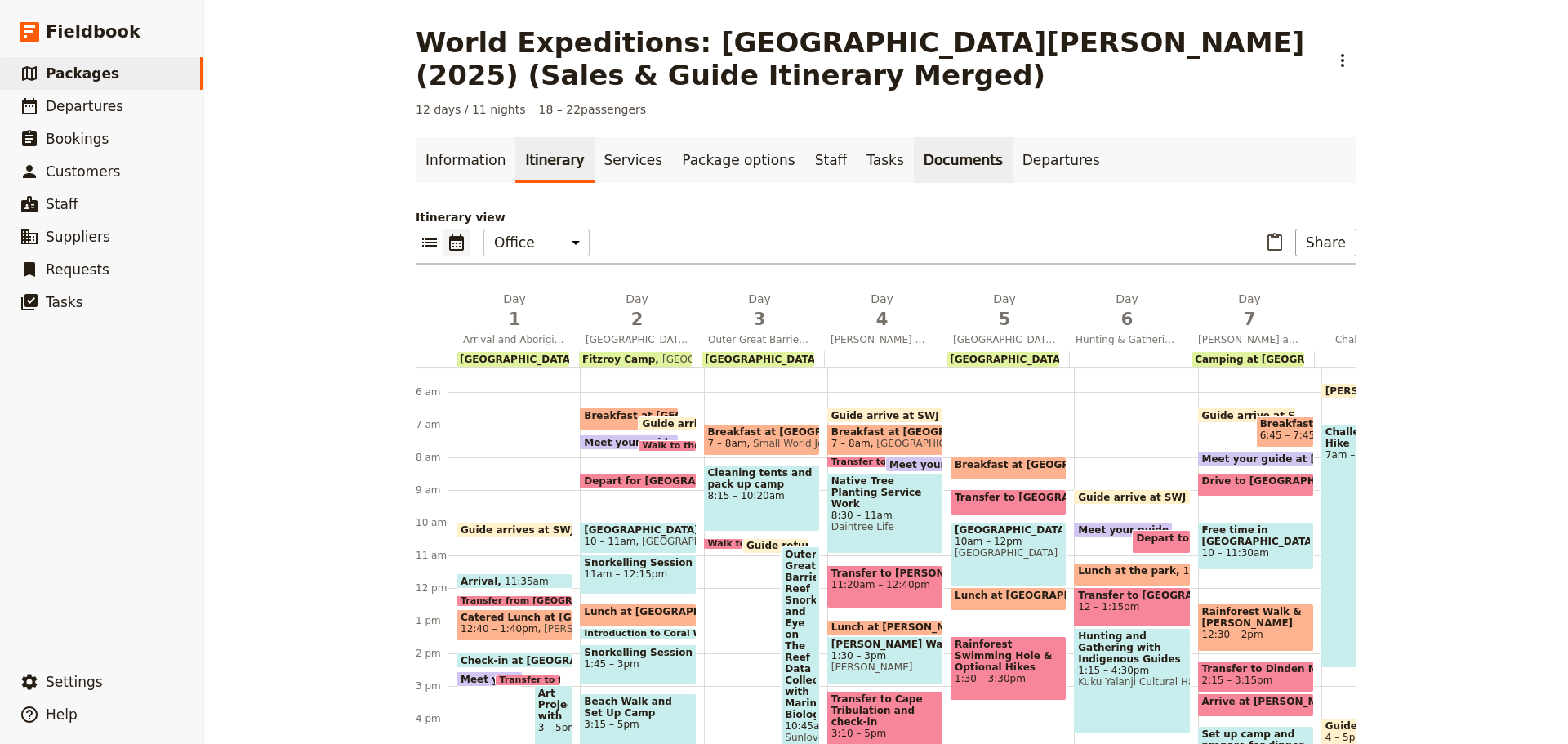
click at [913, 157] on link "Documents" at bounding box center [962, 161] width 99 height 46
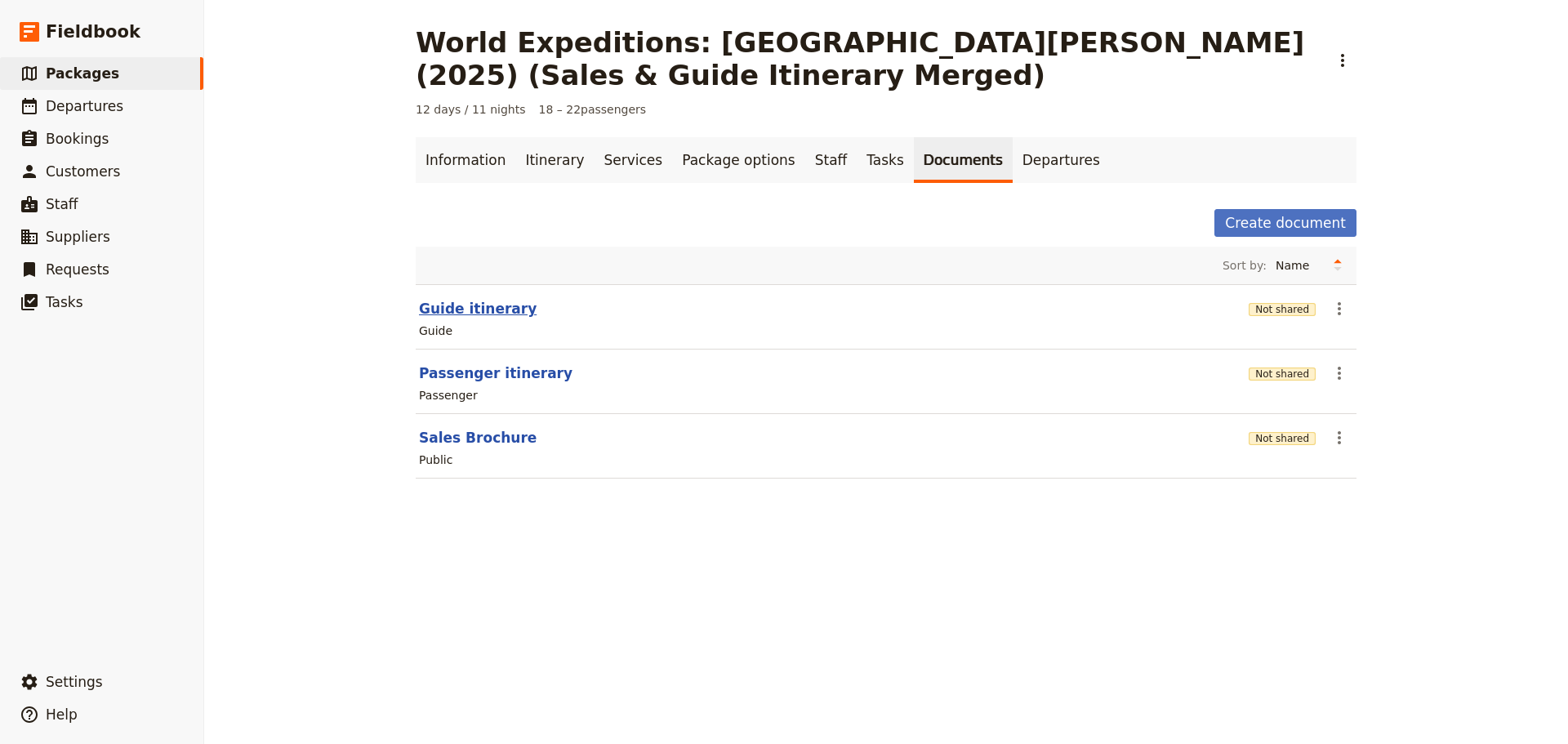
click at [472, 314] on button "Guide itinerary" at bounding box center [478, 309] width 117 height 19
select select "STAFF"
select select "RUN_SHEET"
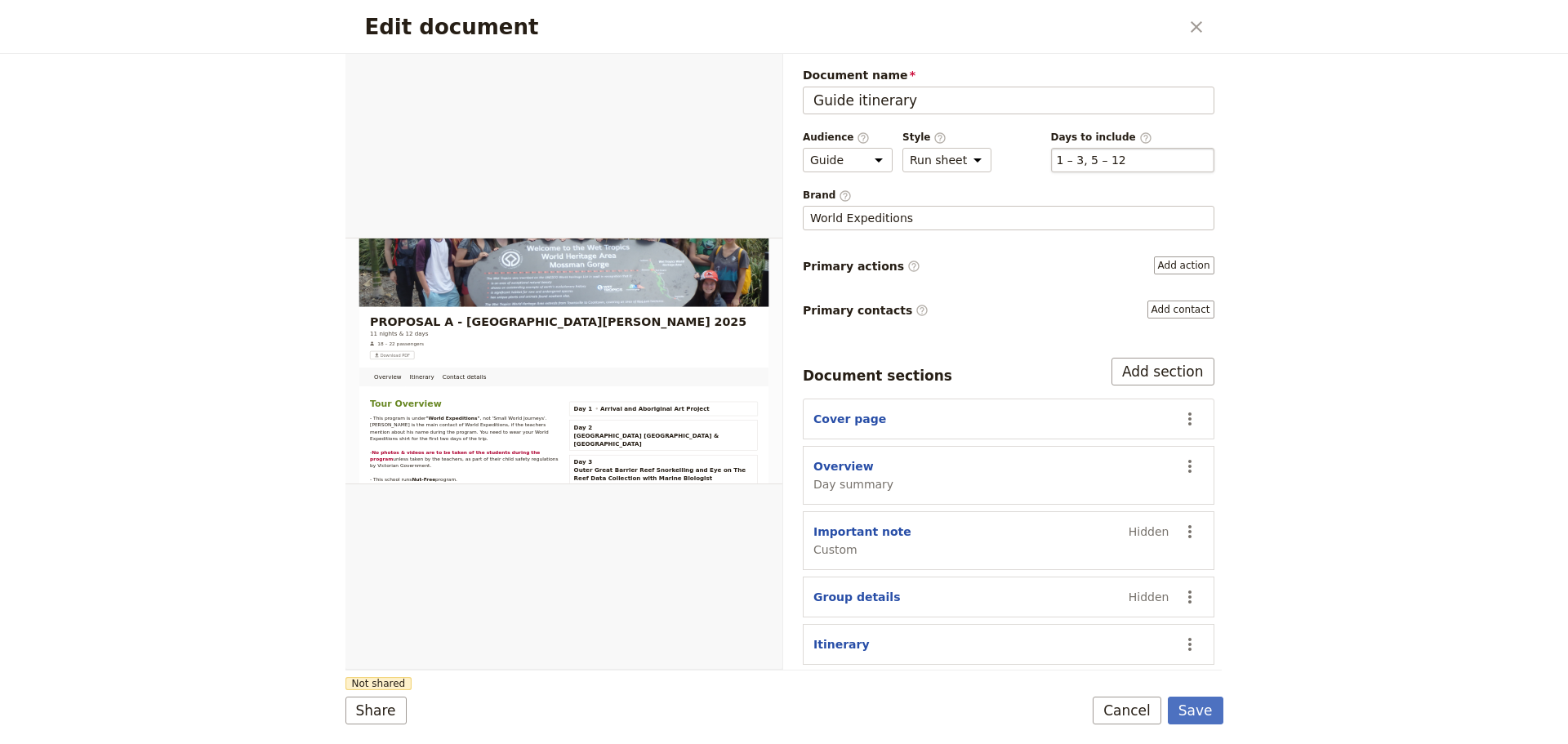
click at [1108, 156] on div "​ 1 – 3, 5 – 12 1, 2, 3, 5, 6, 7, 8, 9, 10, 11, 12" at bounding box center [1132, 160] width 163 height 24
click at [1108, 156] on button "​ 1 – 3, 5 – 12" at bounding box center [1091, 160] width 69 height 16
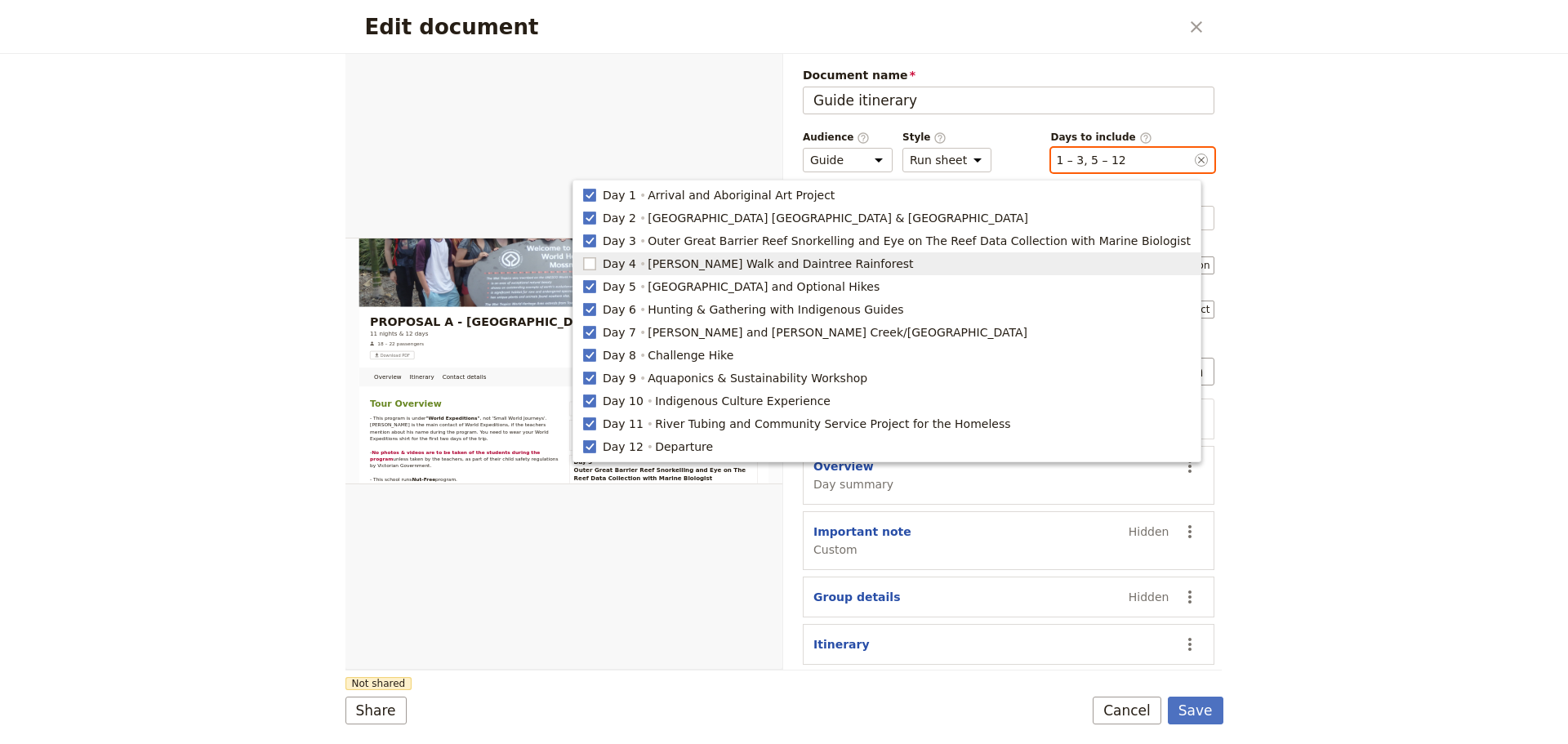
click at [595, 263] on rect "button" at bounding box center [588, 263] width 12 height 12
type input "1, 2, 3, 4, 5, 6, 7, 8, 9, 10, 11, 12"
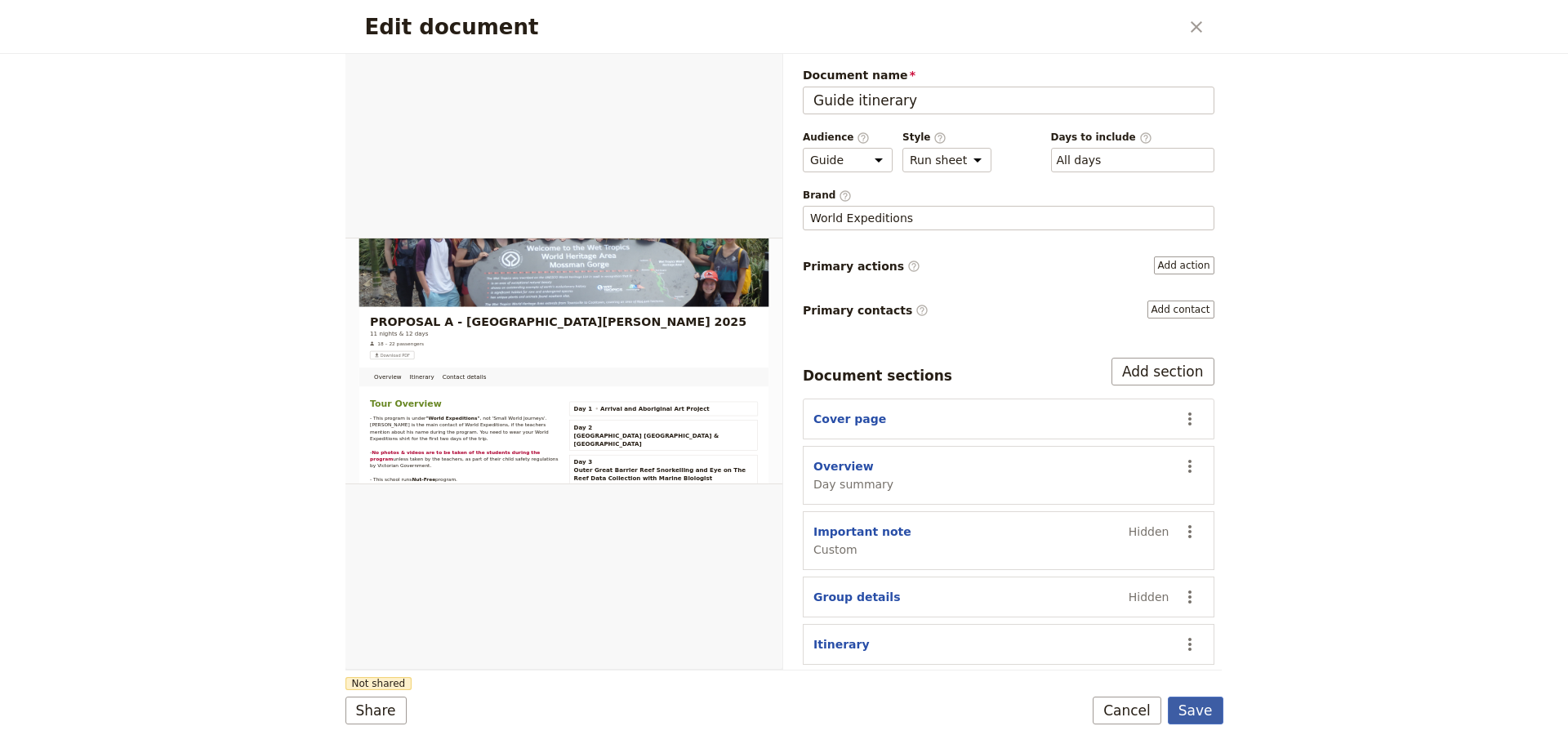
click at [1206, 707] on button "Save" at bounding box center [1195, 709] width 56 height 28
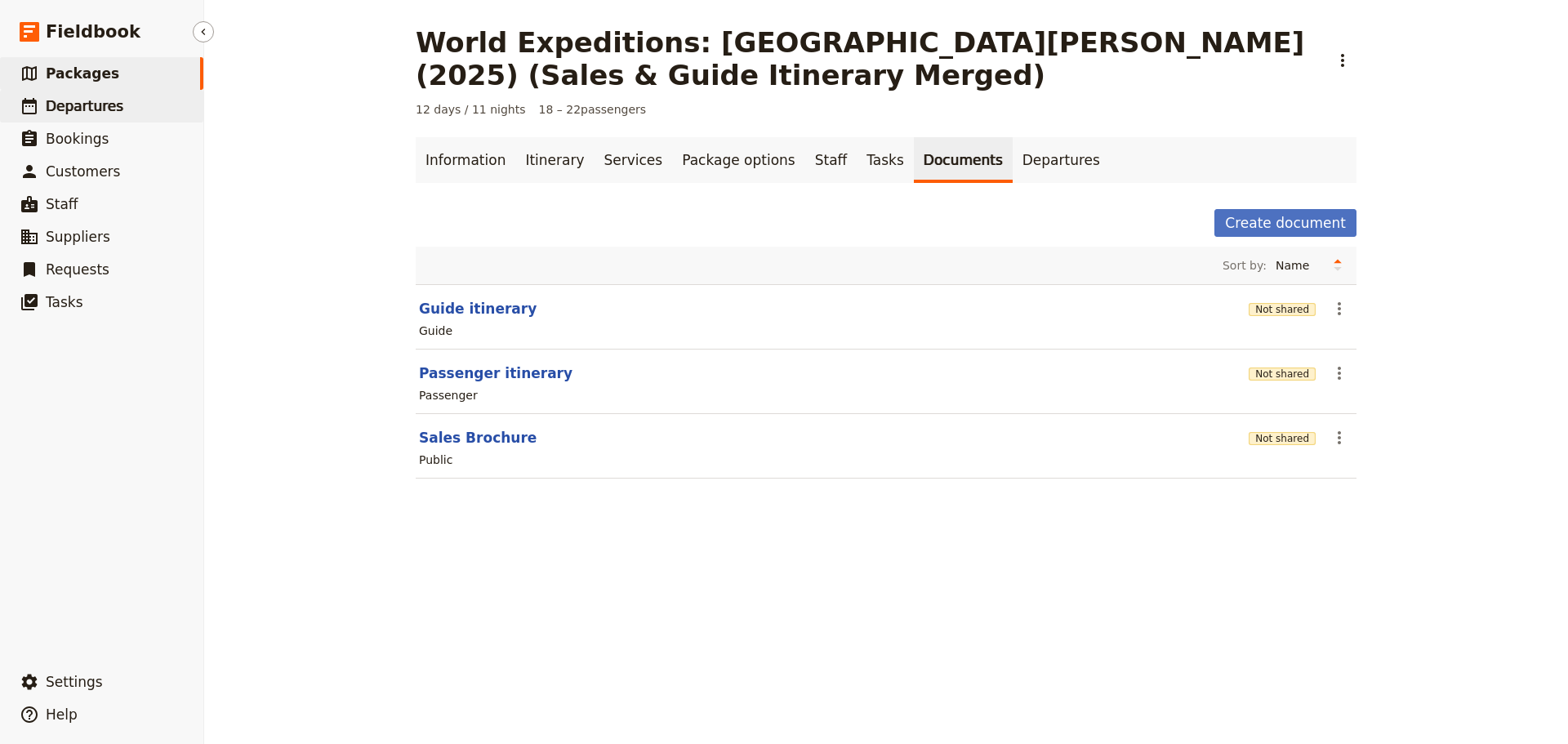
click at [43, 112] on link "​ Departures" at bounding box center [101, 106] width 203 height 33
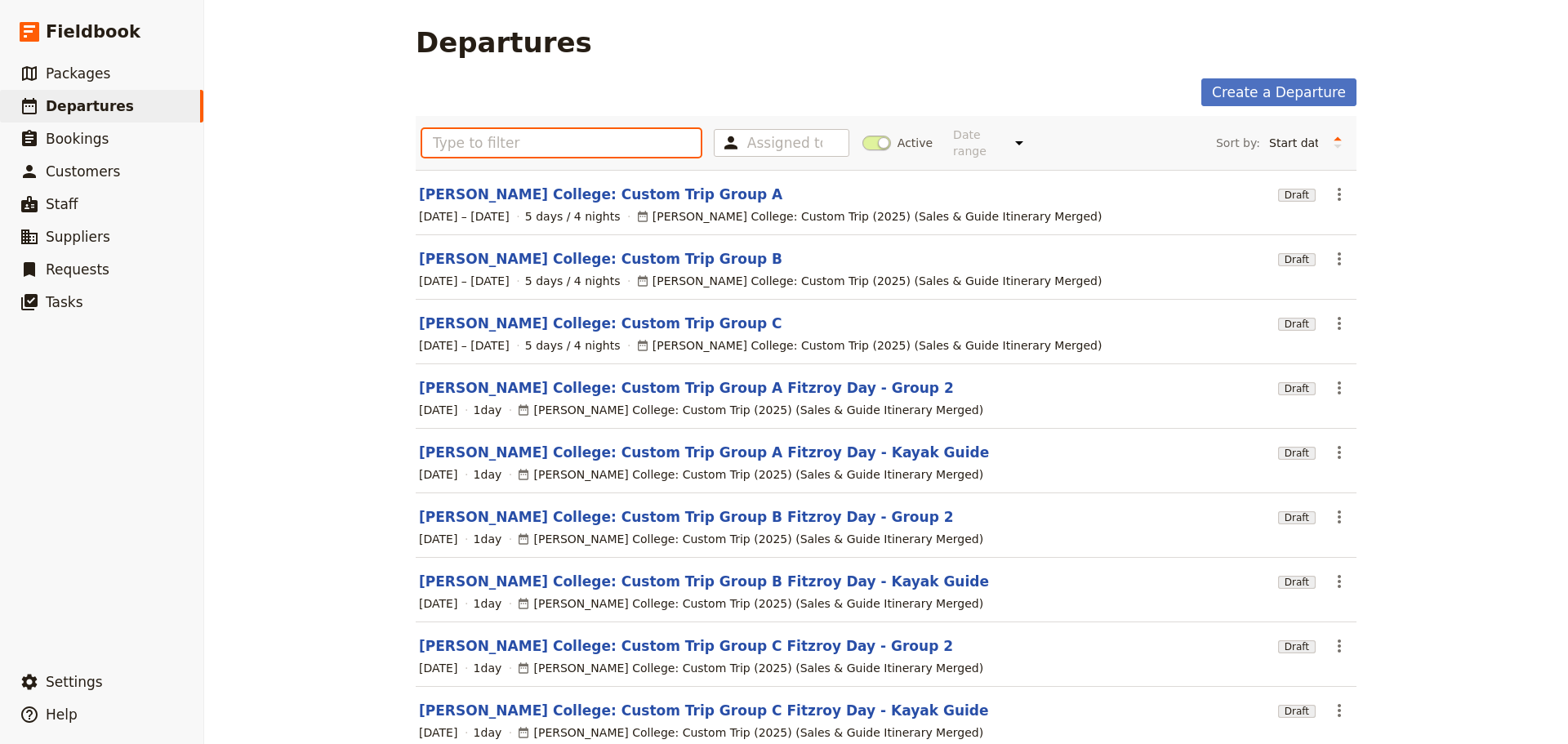
click at [548, 129] on input "text" at bounding box center [561, 142] width 279 height 28
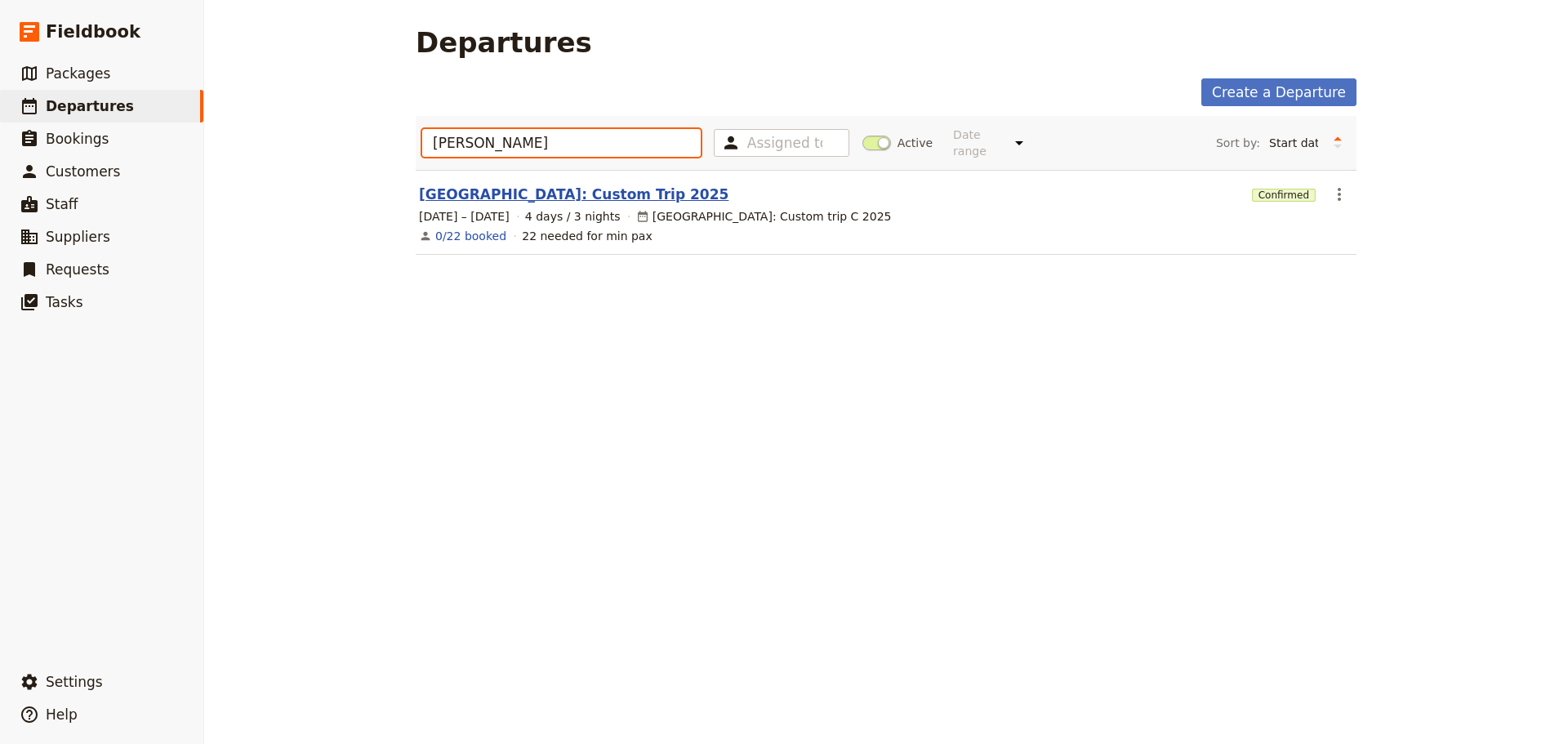
type input "montes"
click at [575, 185] on link "Montessori International College: Custom Trip 2025" at bounding box center [574, 194] width 310 height 19
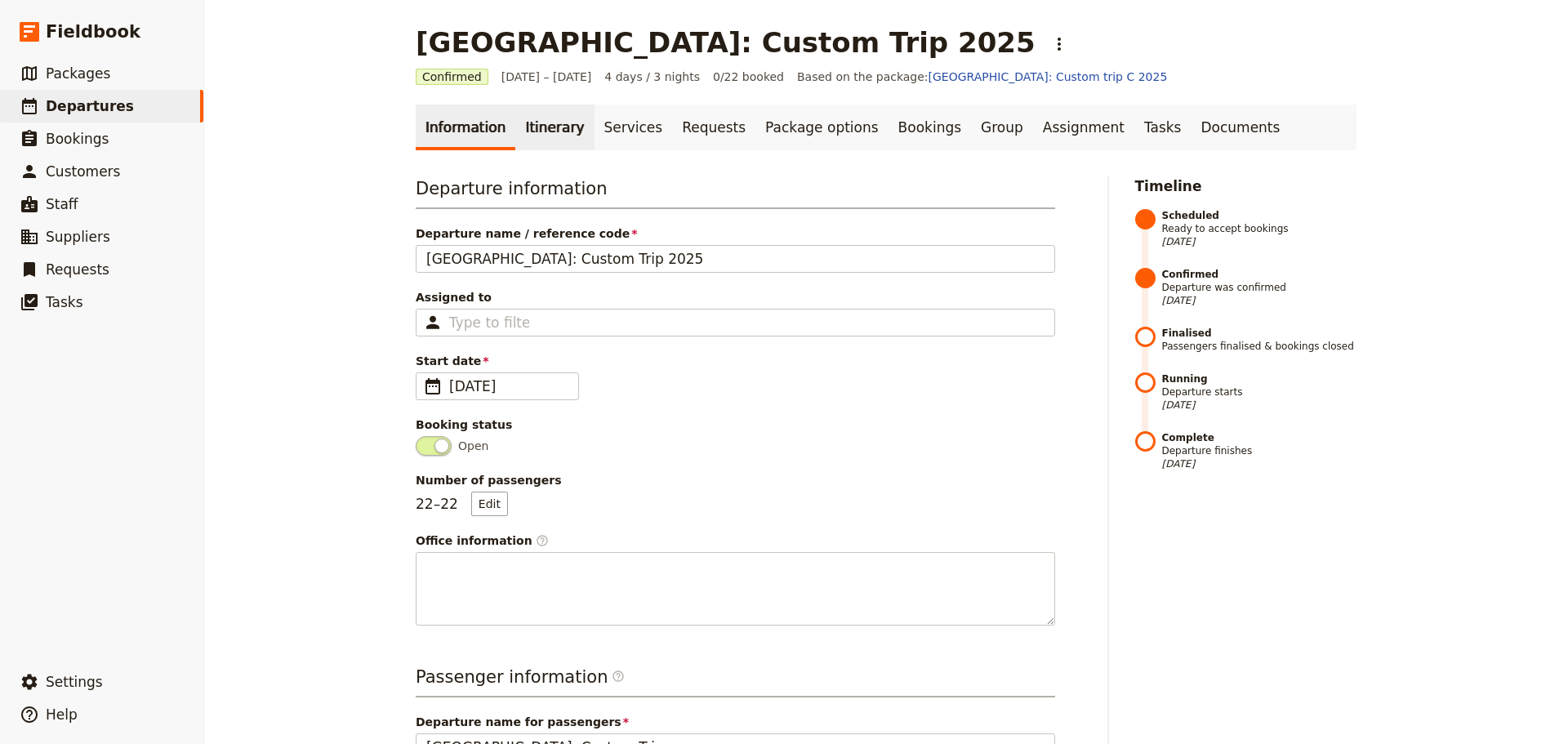
click at [555, 123] on link "Itinerary" at bounding box center [555, 128] width 79 height 46
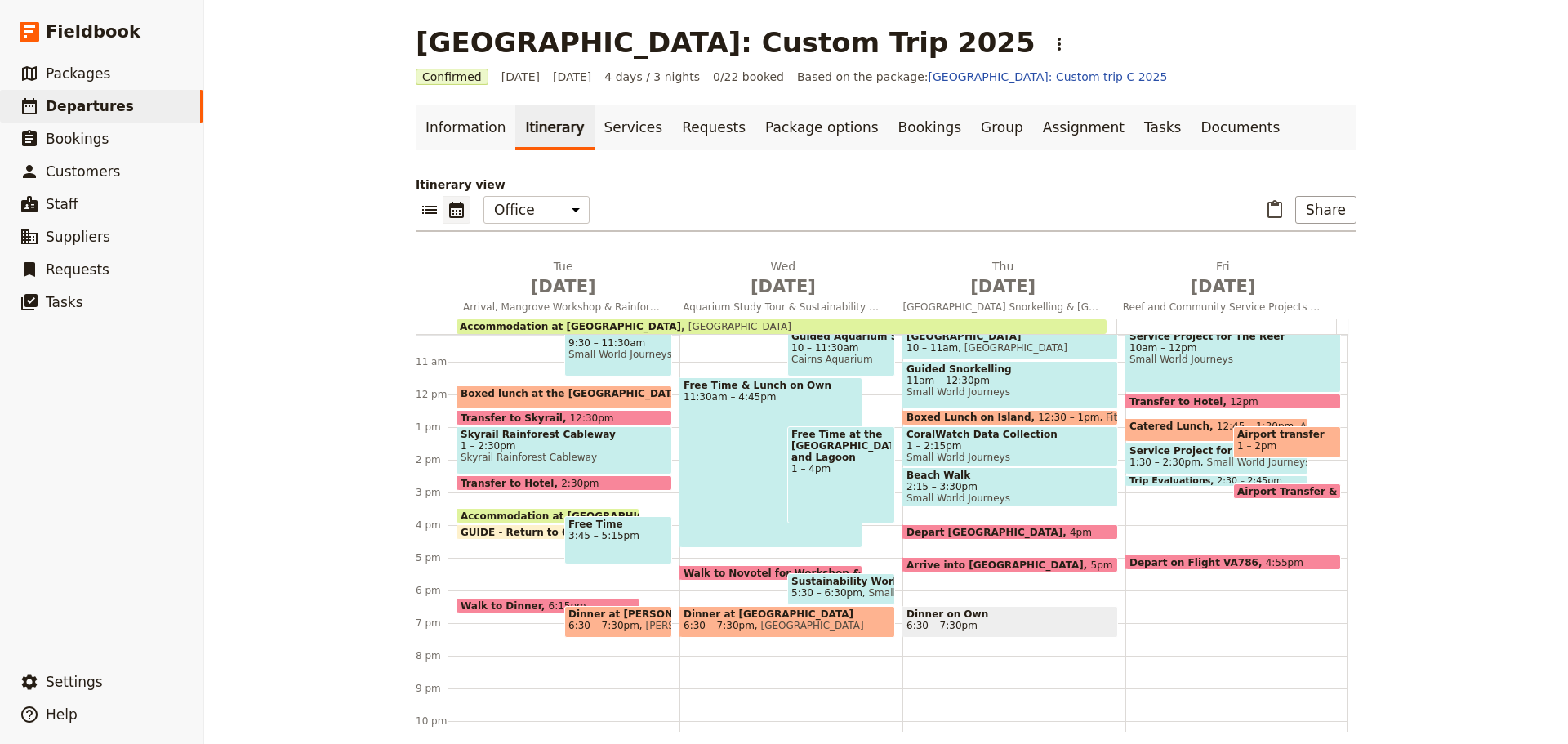
scroll to position [306, 0]
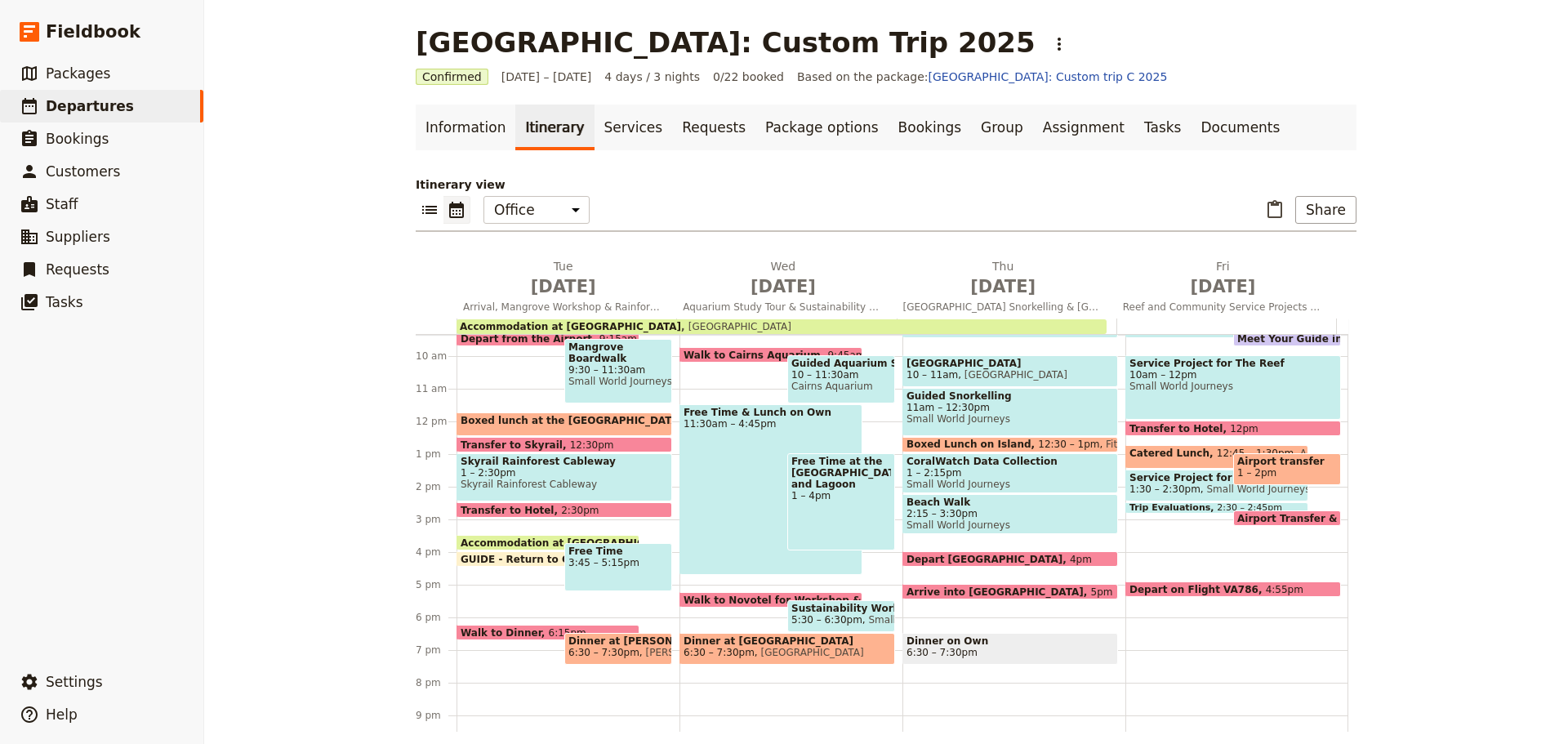
click at [1216, 453] on span "12:45 – 1:30pm" at bounding box center [1255, 457] width 77 height 19
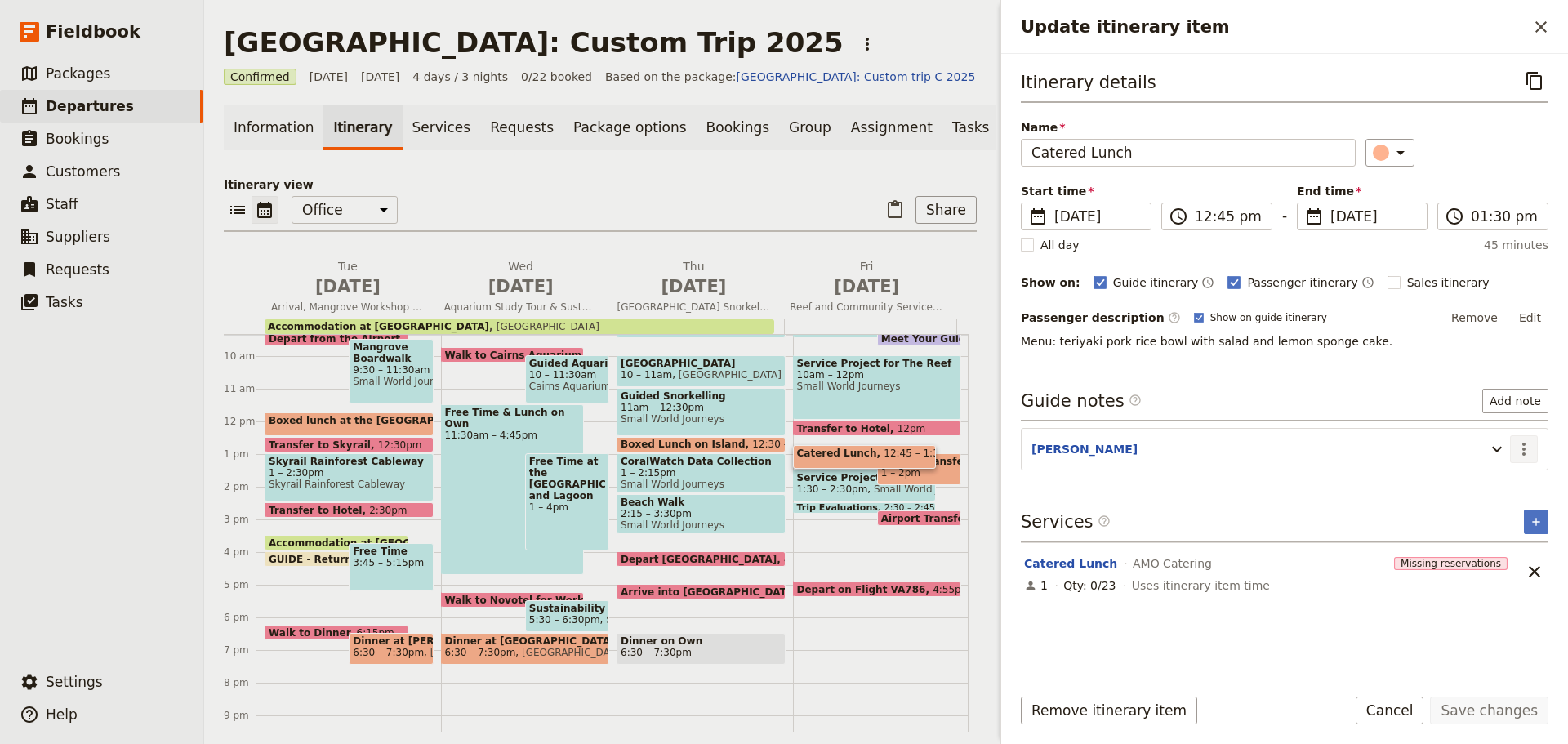
click at [1529, 451] on icon "Actions" at bounding box center [1524, 449] width 19 height 19
click at [1502, 481] on span "Edit note" at bounding box center [1477, 484] width 52 height 16
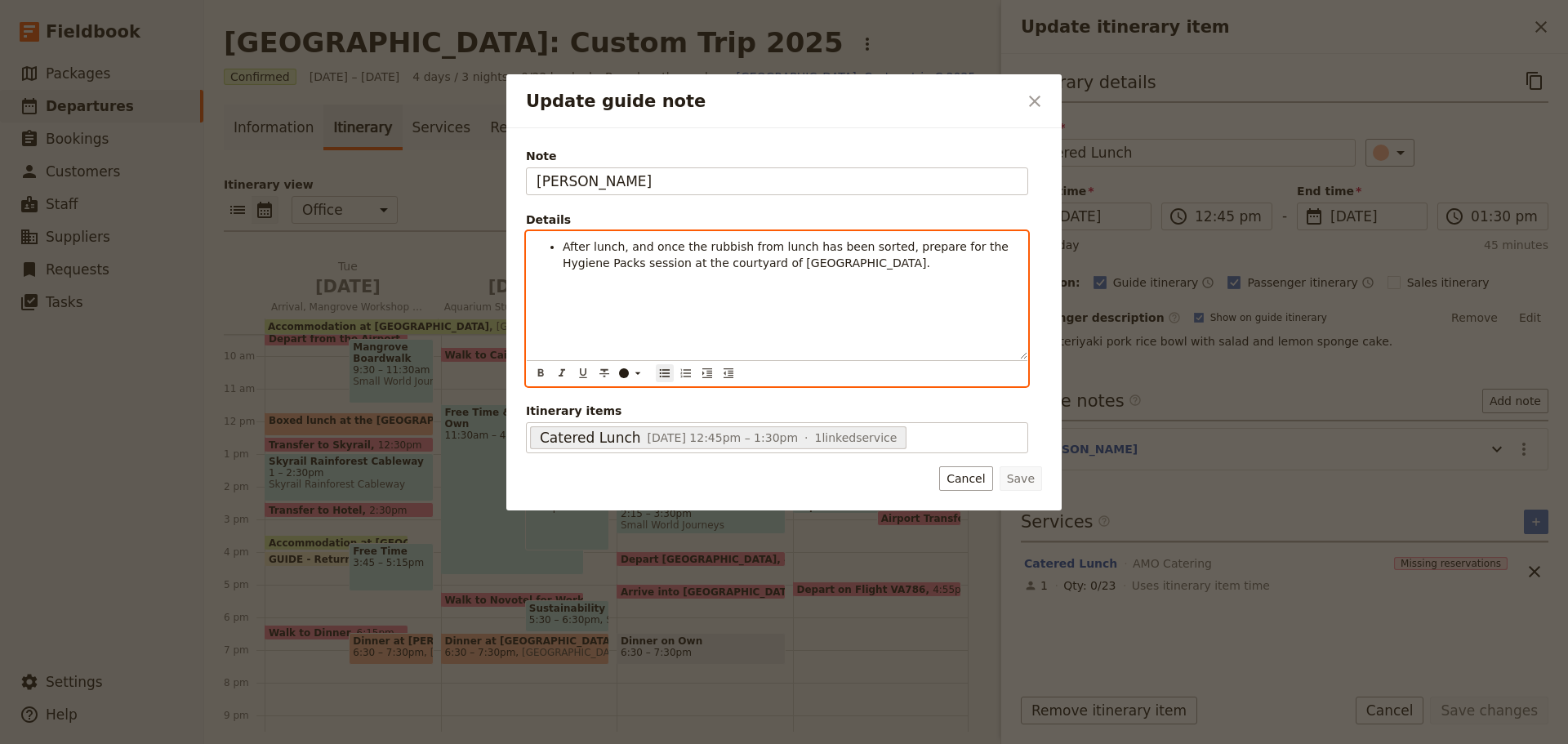
click at [618, 244] on span "After lunch, and once the rubbish from lunch has been sorted, prepare for the H…" at bounding box center [786, 255] width 449 height 30
click at [726, 356] on div "After lunch, and once the rubbish from lunch has been sorted, prepare for the H…" at bounding box center [777, 295] width 501 height 127
click at [723, 318] on div "After lunch, and once the rubbish from lunch has been sorted, prepare for the H…" at bounding box center [777, 295] width 501 height 127
drag, startPoint x: 626, startPoint y: 240, endPoint x: 876, endPoint y: 229, distance: 250.2
click at [876, 229] on fieldset "Details After lunch, and once the rubbish from lunch has been sorted, prepare f…" at bounding box center [777, 299] width 502 height 175
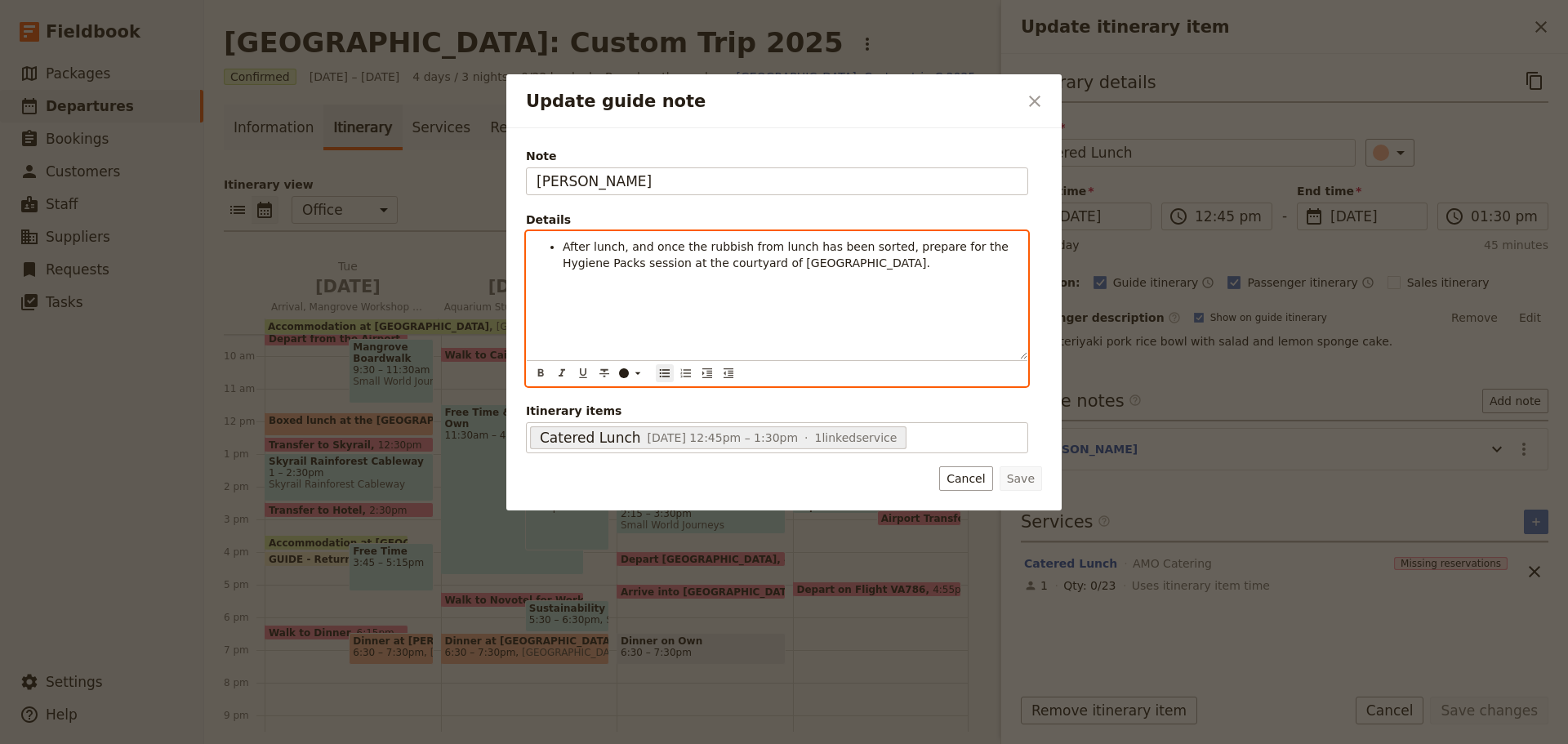
click at [754, 297] on div "After lunch, and once the rubbish from lunch has been sorted, prepare for the H…" at bounding box center [777, 295] width 501 height 127
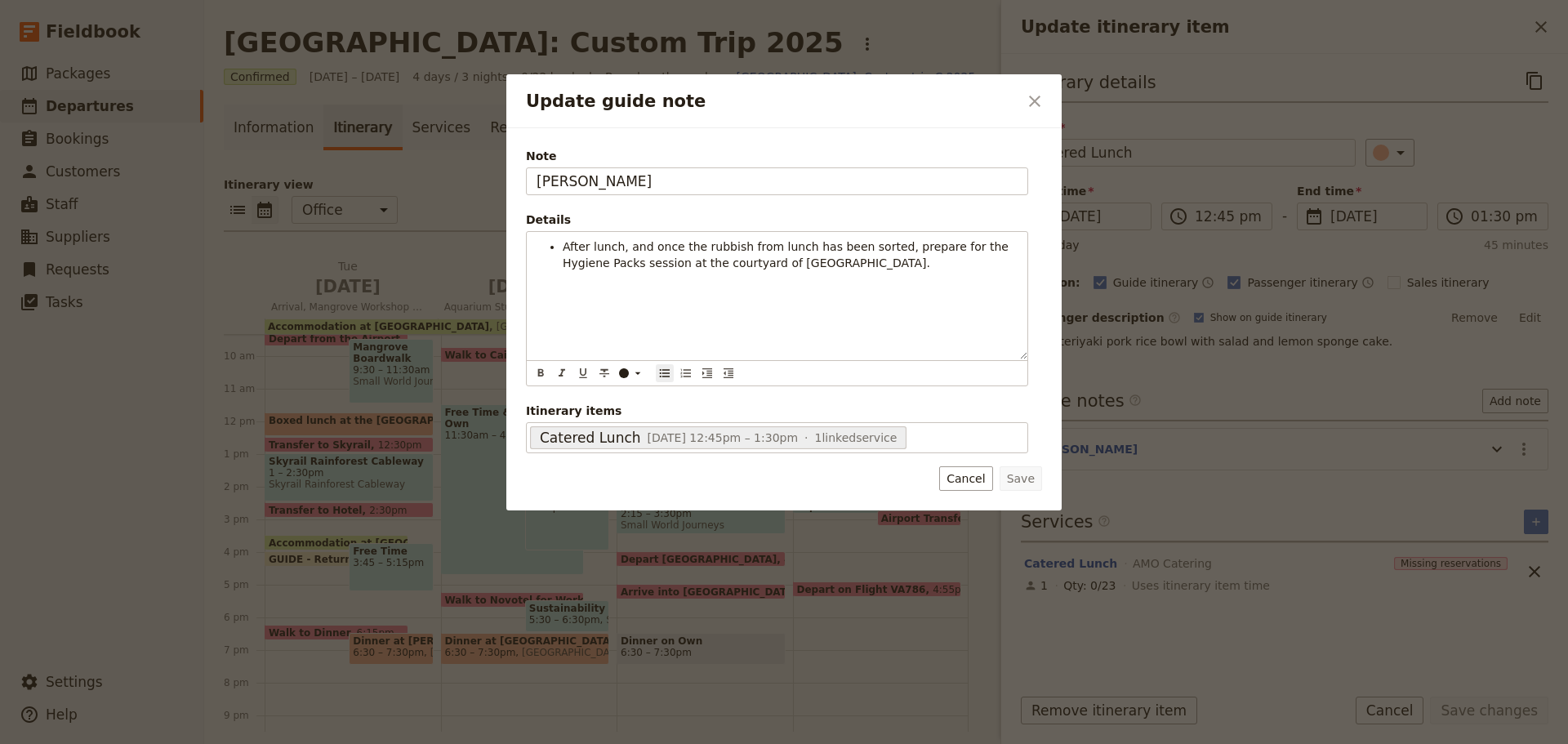
drag, startPoint x: 981, startPoint y: 481, endPoint x: 993, endPoint y: 500, distance: 22.5
click at [981, 480] on button "Cancel" at bounding box center [965, 478] width 53 height 24
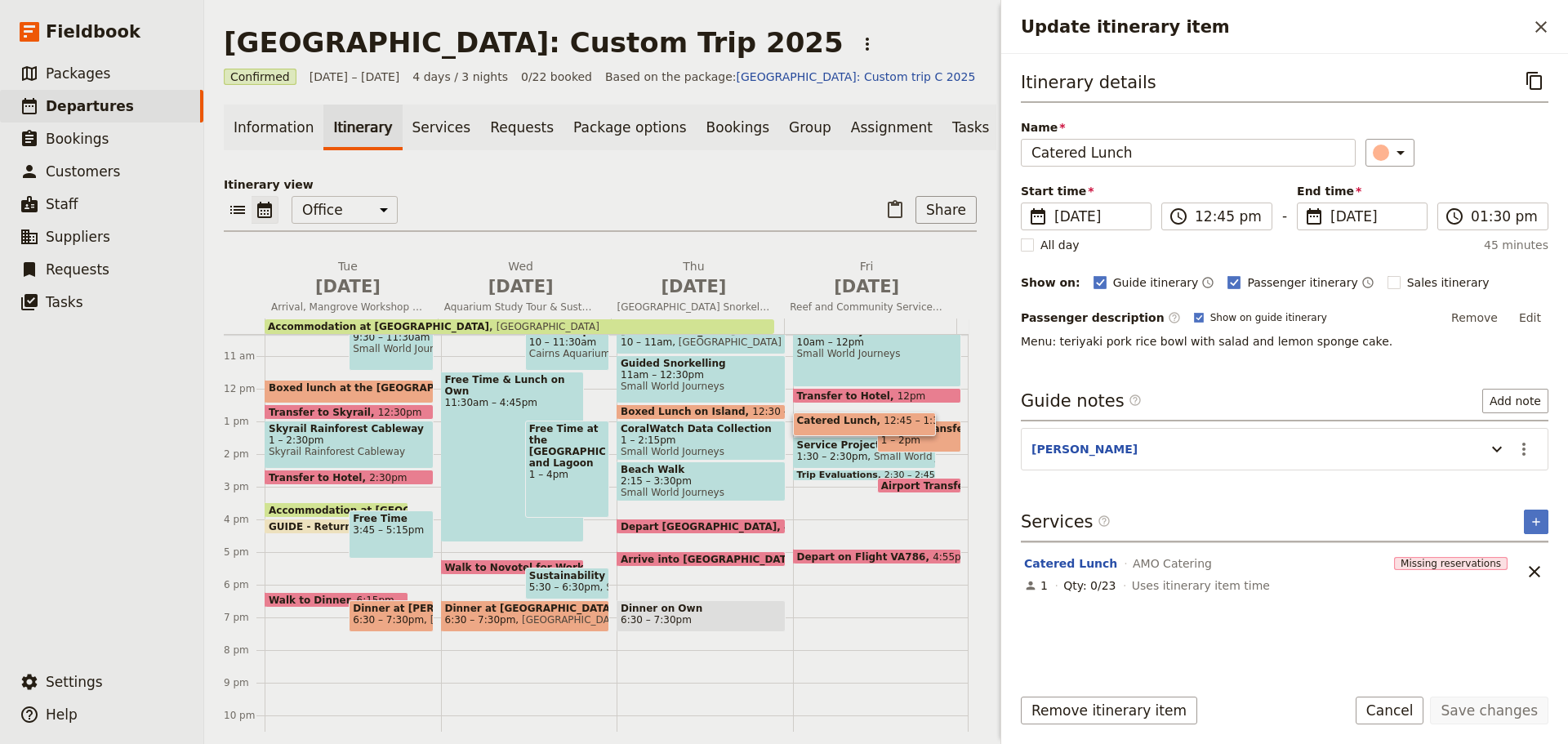
scroll to position [387, 0]
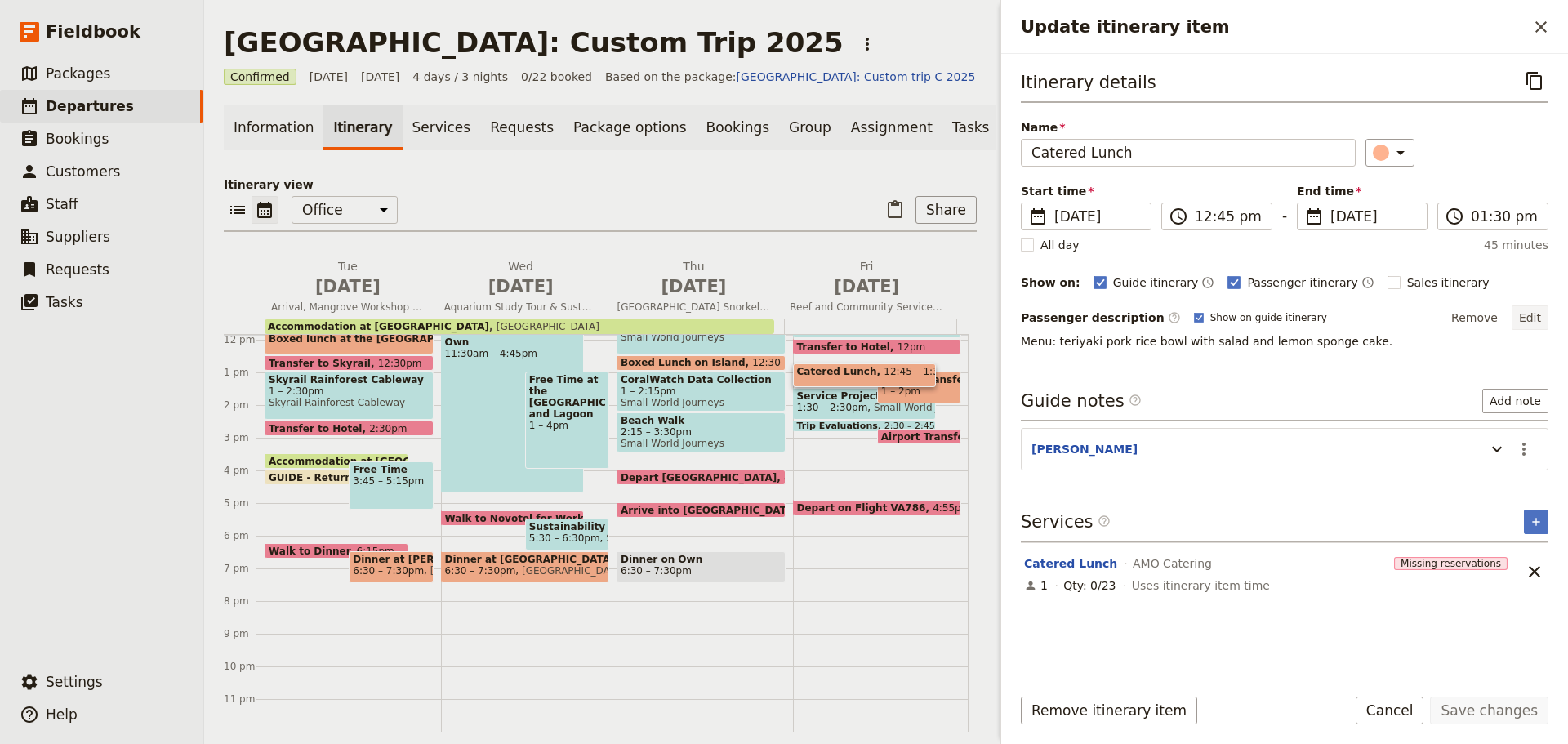
click at [1547, 310] on div "Itinerary details ​ Name Catered Lunch ​ Start time ​ 19 Sep 2025 19/09/2025 20…" at bounding box center [1283, 362] width 566 height 618
click at [1539, 311] on button "Edit" at bounding box center [1530, 317] width 37 height 24
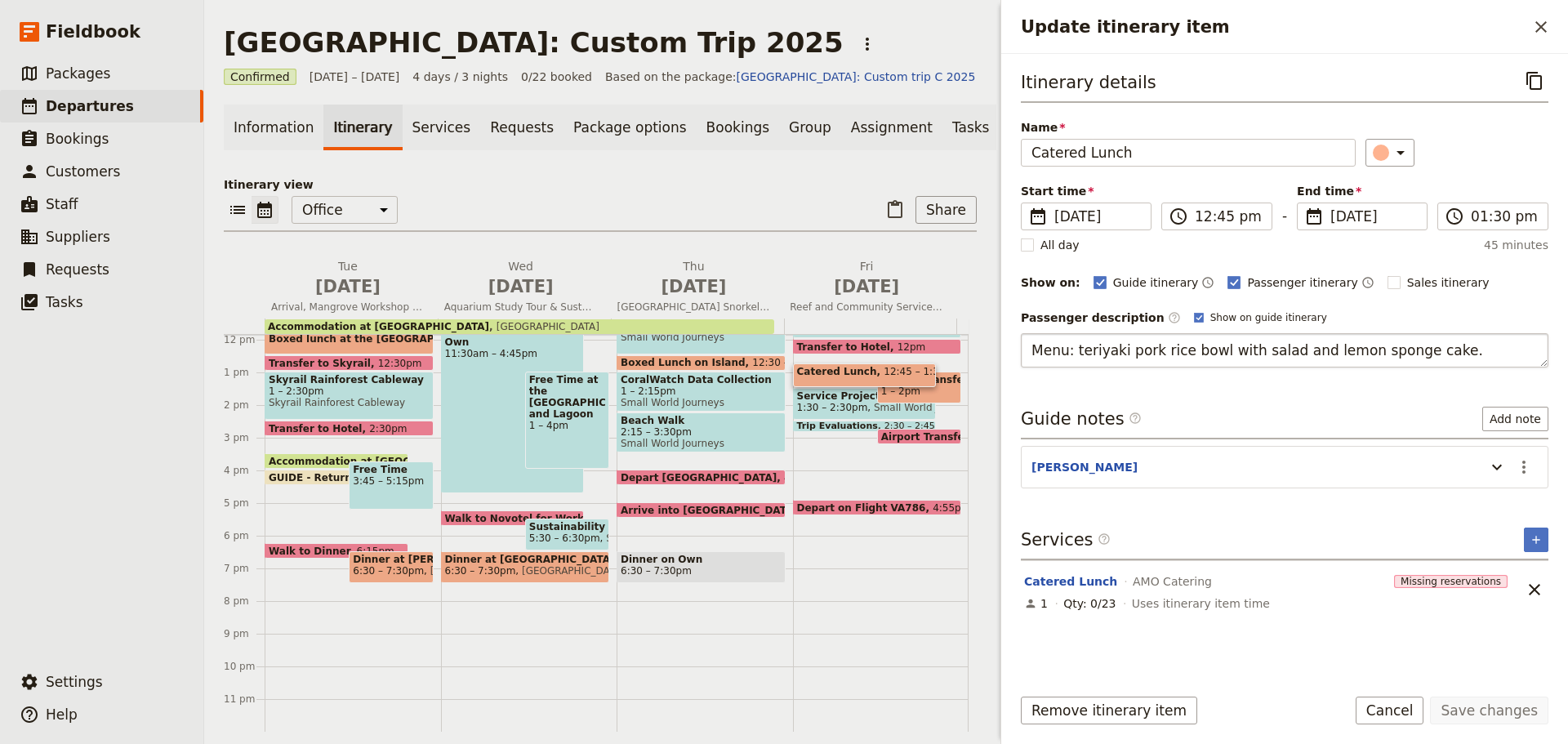
click at [1243, 347] on textarea "Menu: teriyaki pork rice bowl with salad and lemon sponge cake." at bounding box center [1284, 351] width 528 height 35
type textarea "Menu: teriyaki pork rice bowl with garden salad and lemon sponge cake."
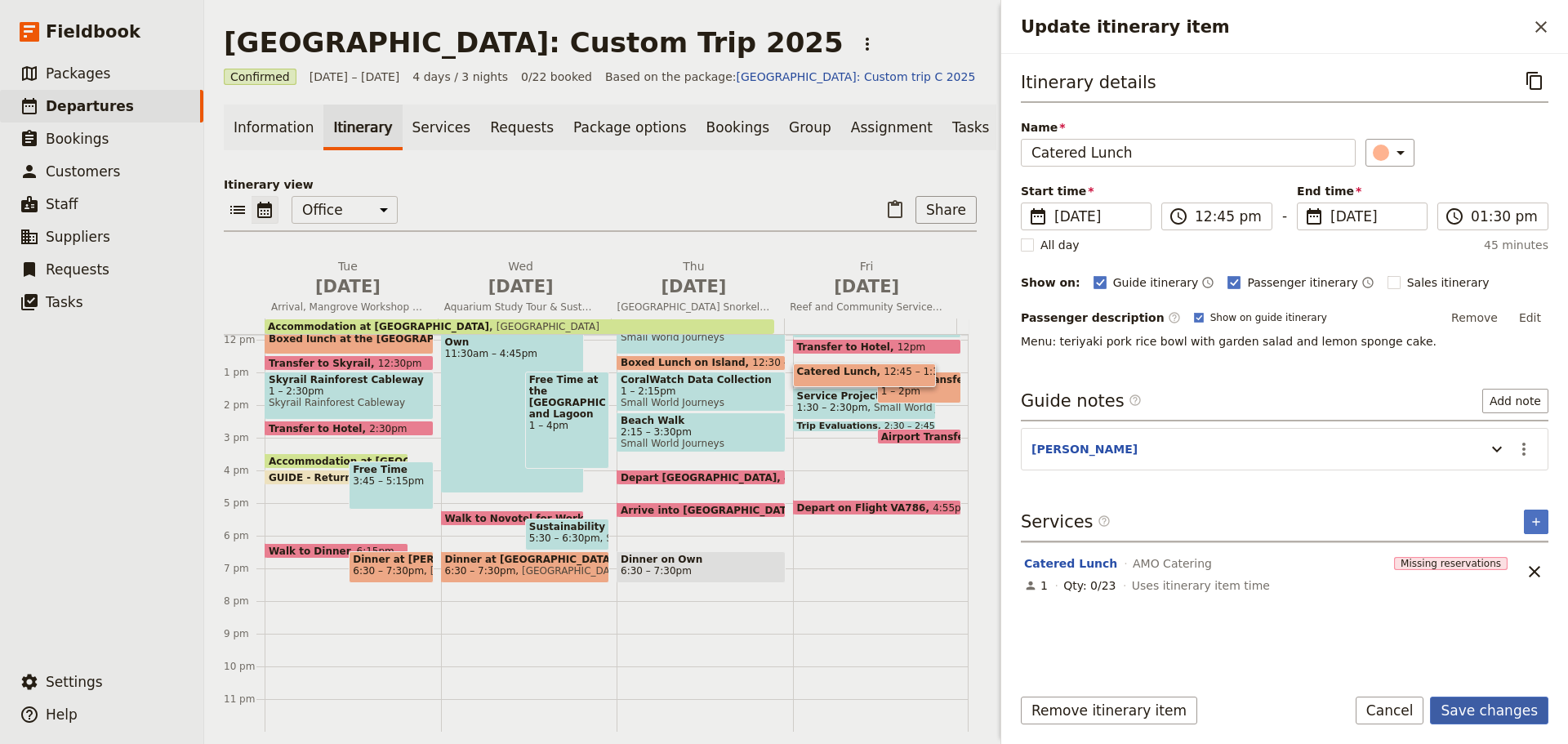
click at [1488, 709] on button "Save changes" at bounding box center [1488, 709] width 118 height 28
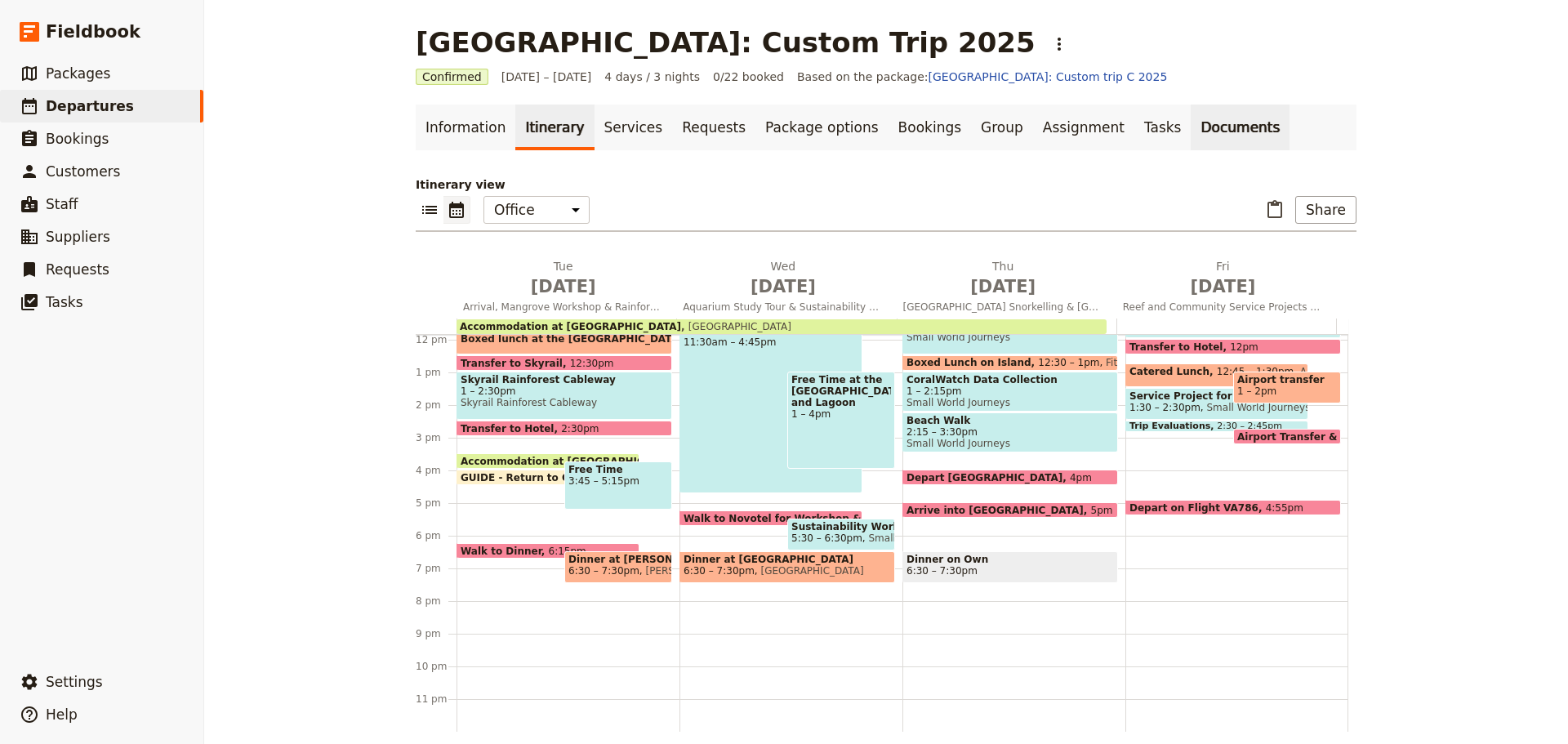
click at [1190, 125] on link "Documents" at bounding box center [1239, 128] width 99 height 46
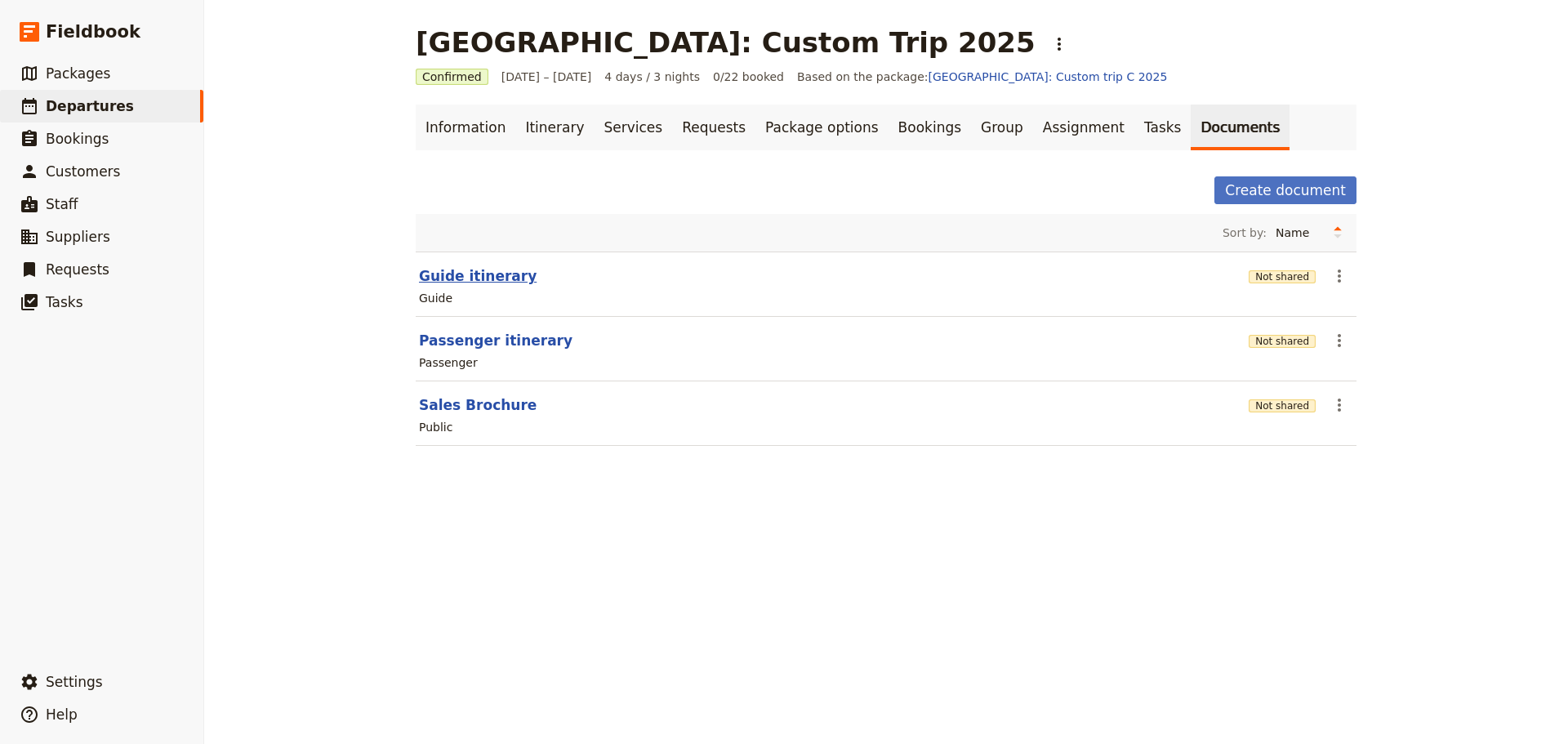
click at [499, 274] on button "Guide itinerary" at bounding box center [478, 276] width 117 height 19
select select "STAFF"
select select "RUN_SHEET"
select select "DEFAULT"
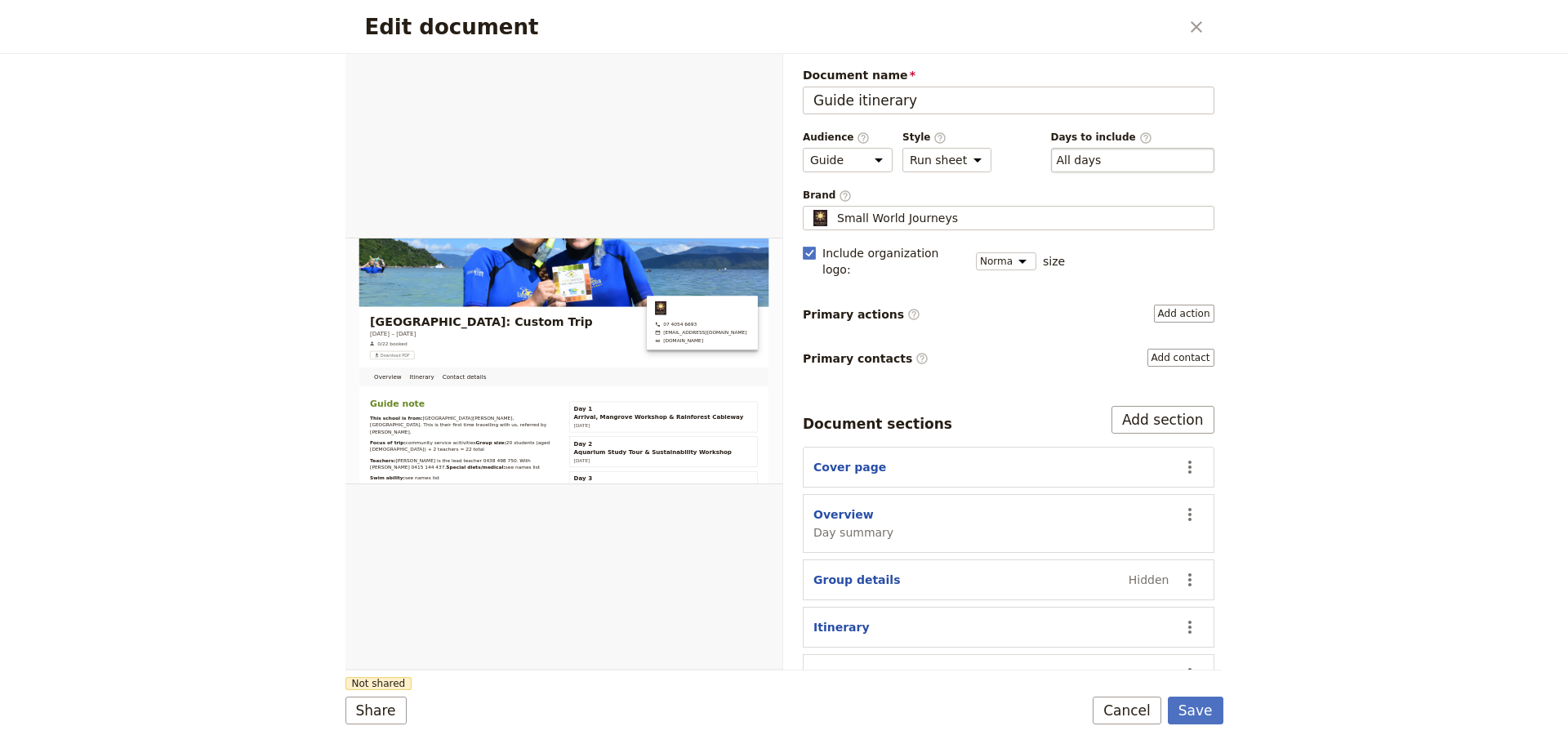
click at [1155, 160] on div "​ All days 1, 2, 3, 4" at bounding box center [1132, 160] width 163 height 24
click at [1102, 160] on button "​ All days" at bounding box center [1079, 160] width 45 height 16
click at [1081, 152] on button "​ All days" at bounding box center [1079, 160] width 45 height 16
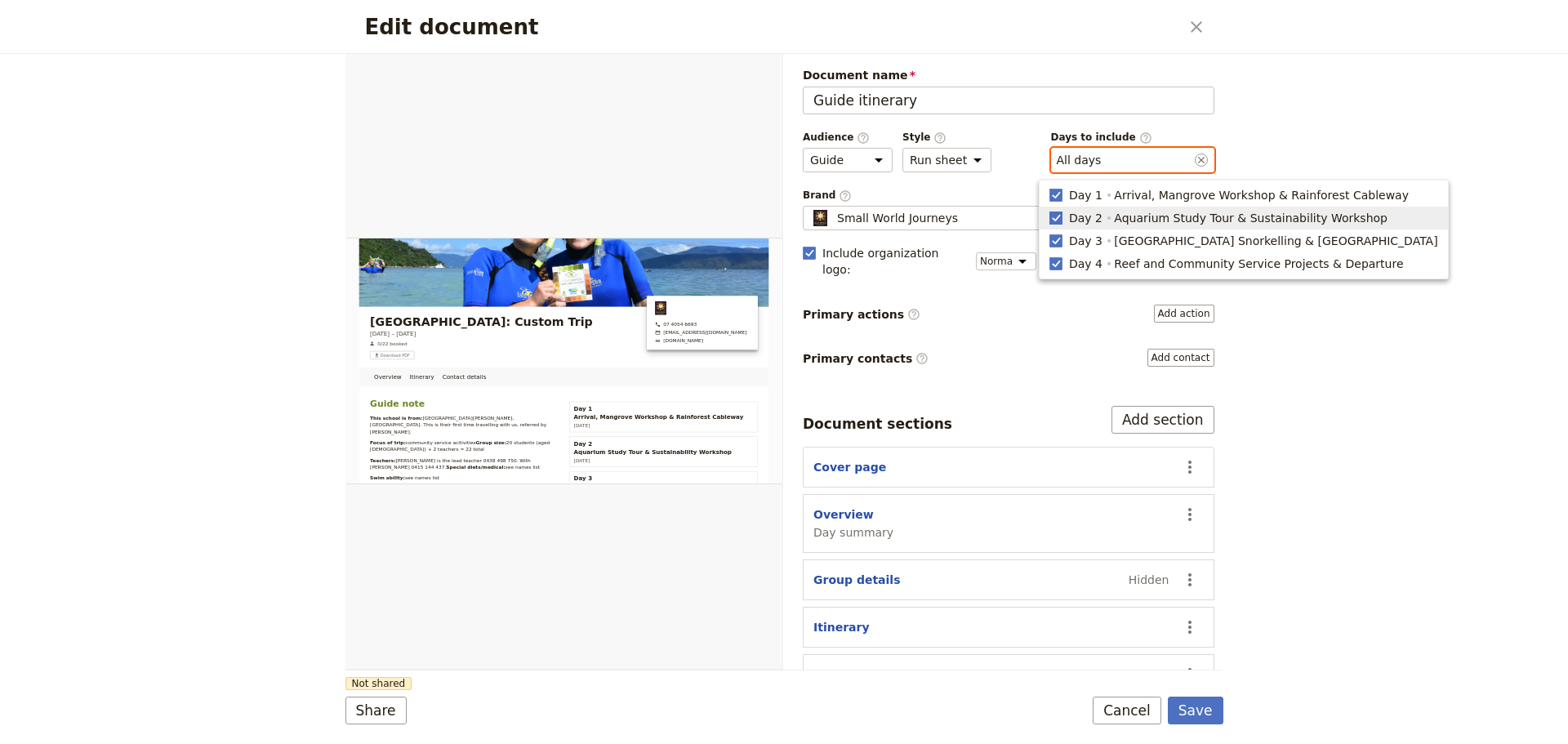
click at [1060, 222] on rect "button" at bounding box center [1055, 217] width 12 height 12
type input "1, 3, 4"
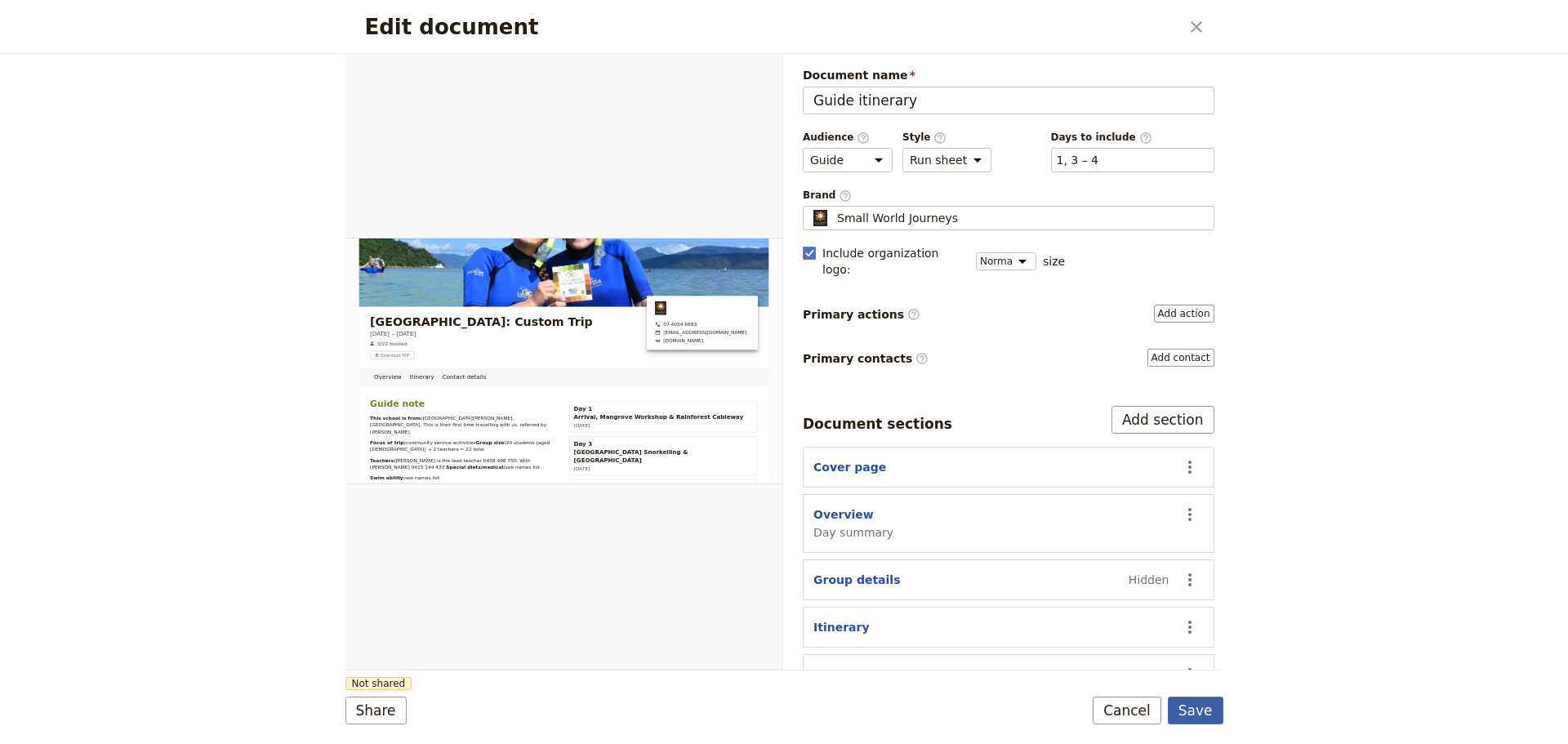
click at [1198, 714] on button "Save" at bounding box center [1195, 709] width 56 height 28
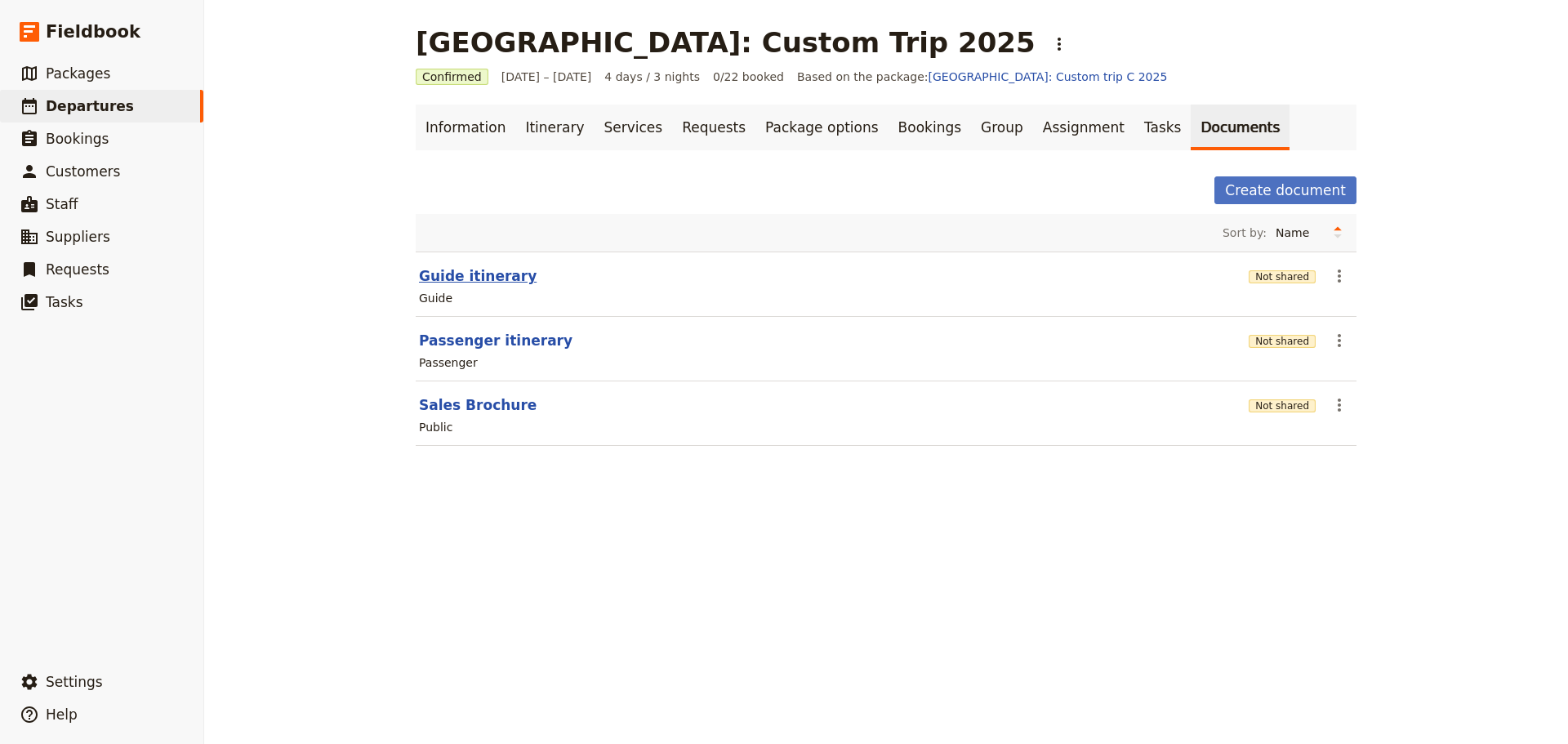
click at [463, 268] on button "Guide itinerary" at bounding box center [478, 276] width 117 height 19
select select "STAFF"
select select "RUN_SHEET"
select select "DEFAULT"
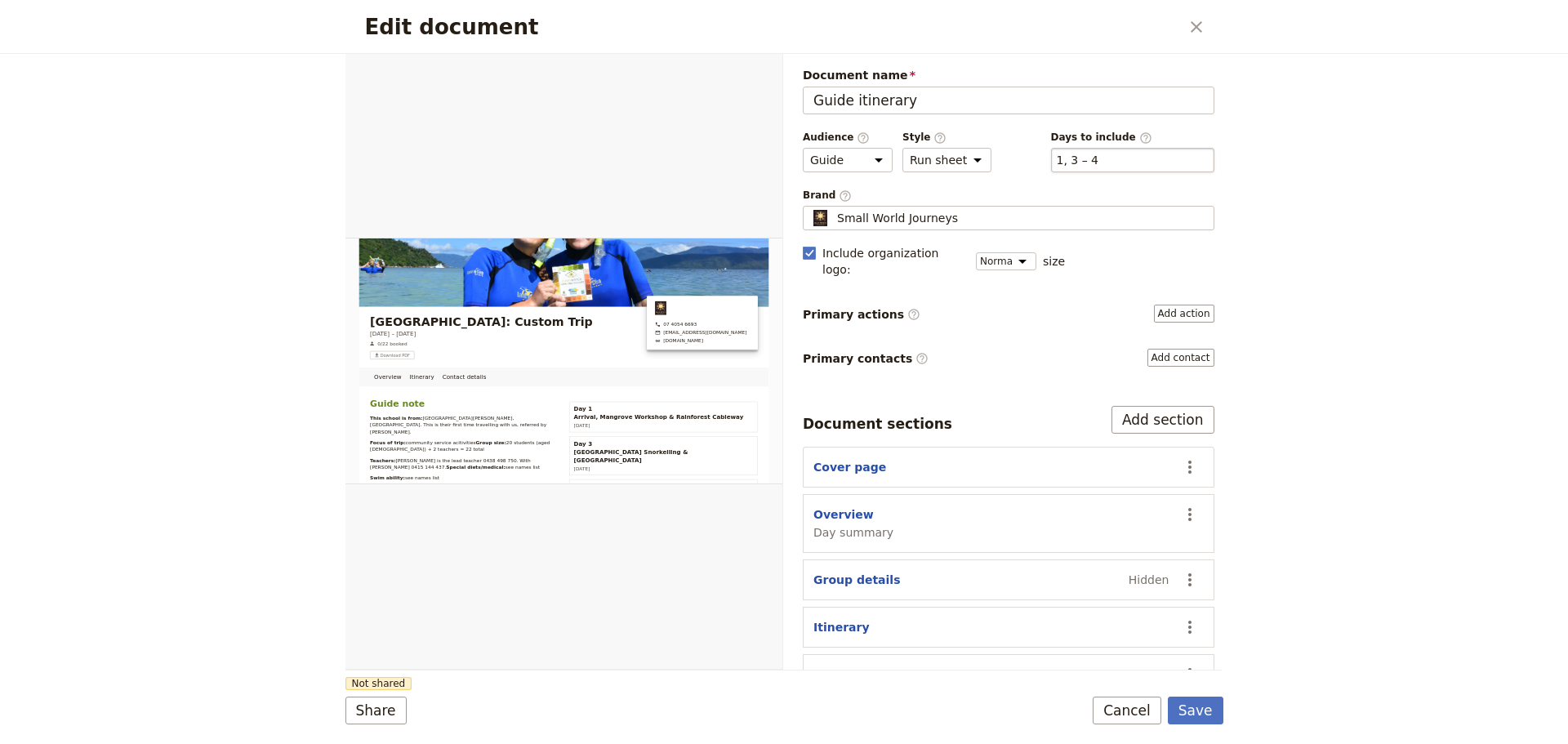
click at [1092, 163] on div "​ 1, 3 – 4 1, 3, 4" at bounding box center [1132, 160] width 163 height 24
click at [1092, 163] on button "​ 1, 3 – 4" at bounding box center [1078, 160] width 42 height 16
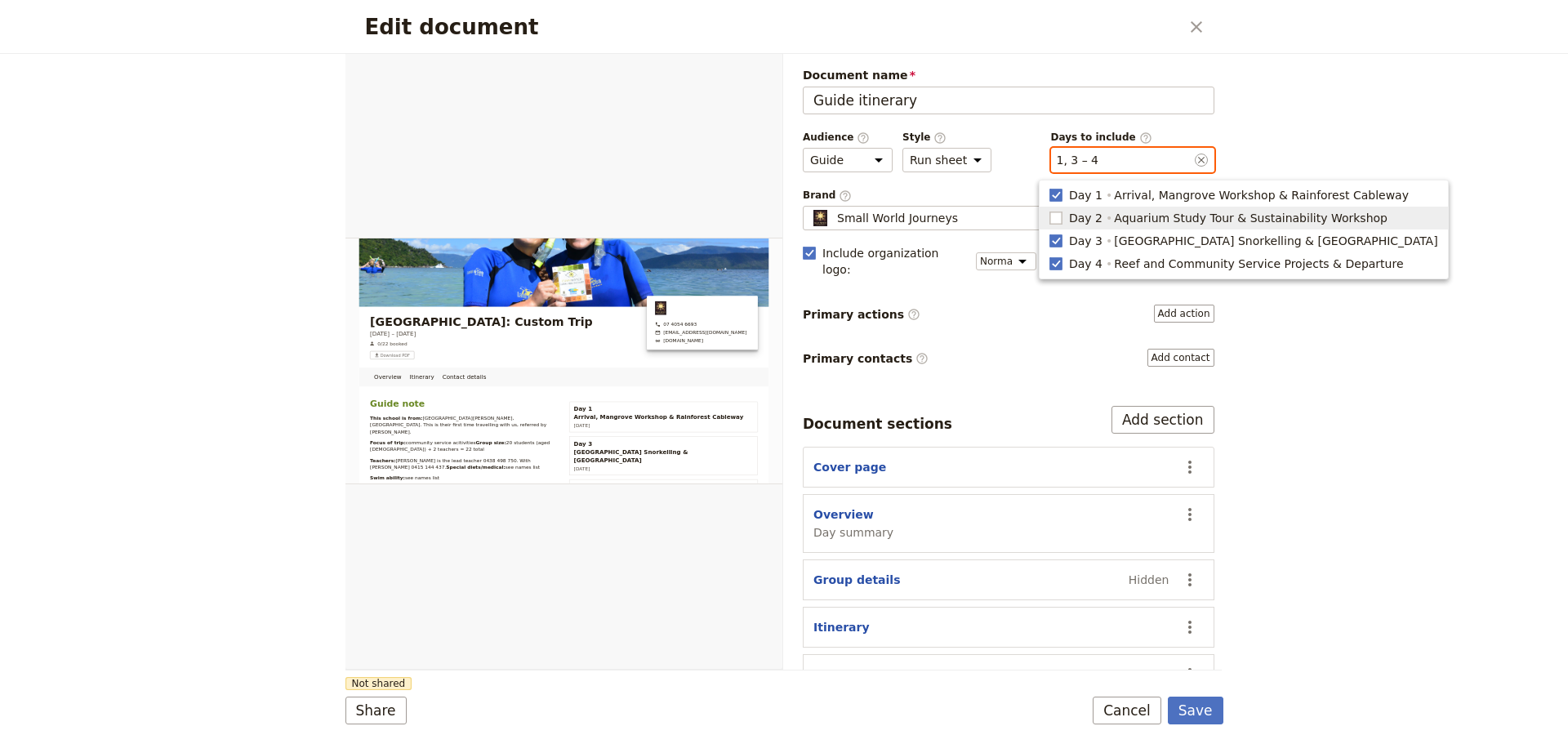
click at [1056, 218] on rect "button" at bounding box center [1055, 217] width 12 height 12
type input "1, 2, 3, 4"
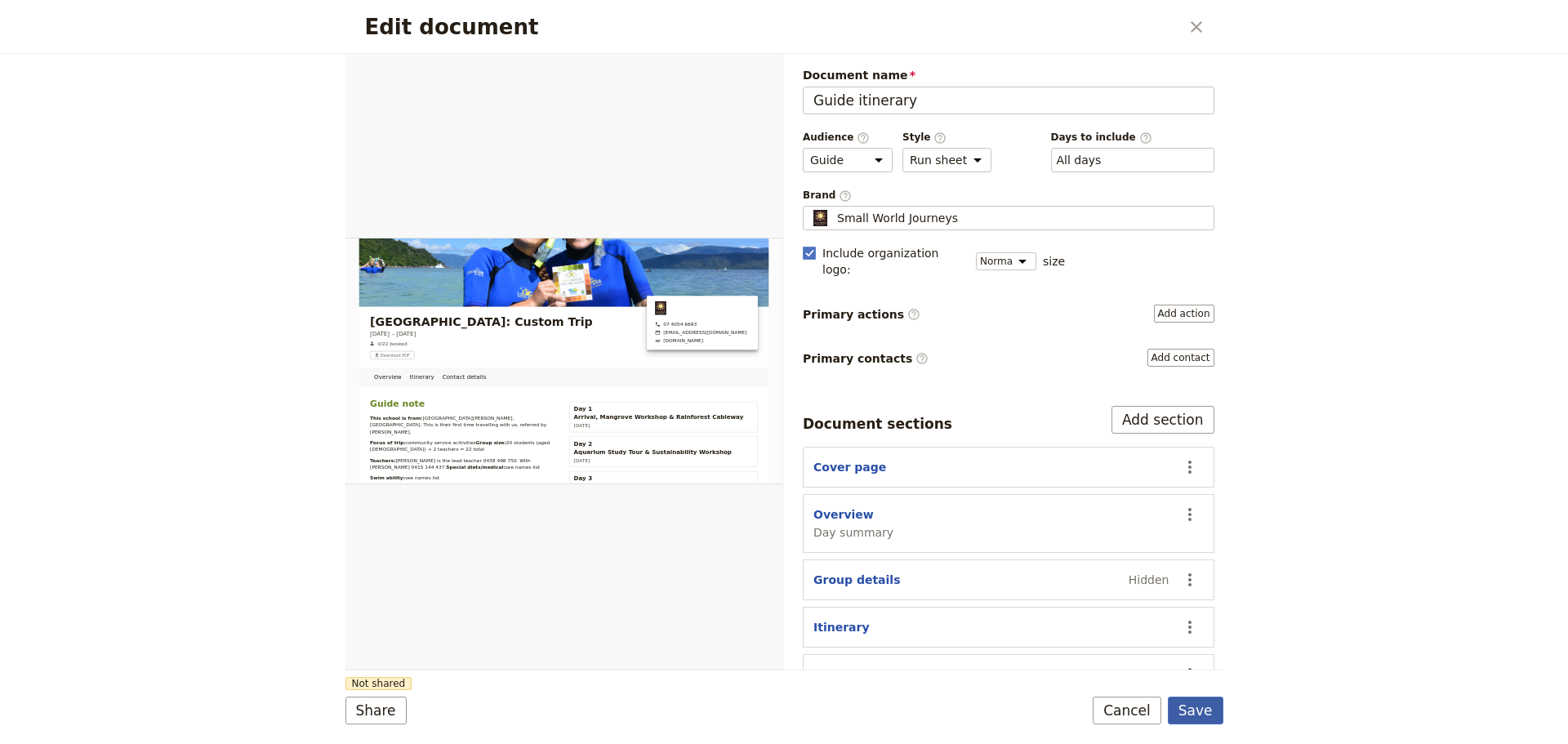
click at [1194, 713] on button "Save" at bounding box center [1195, 709] width 56 height 28
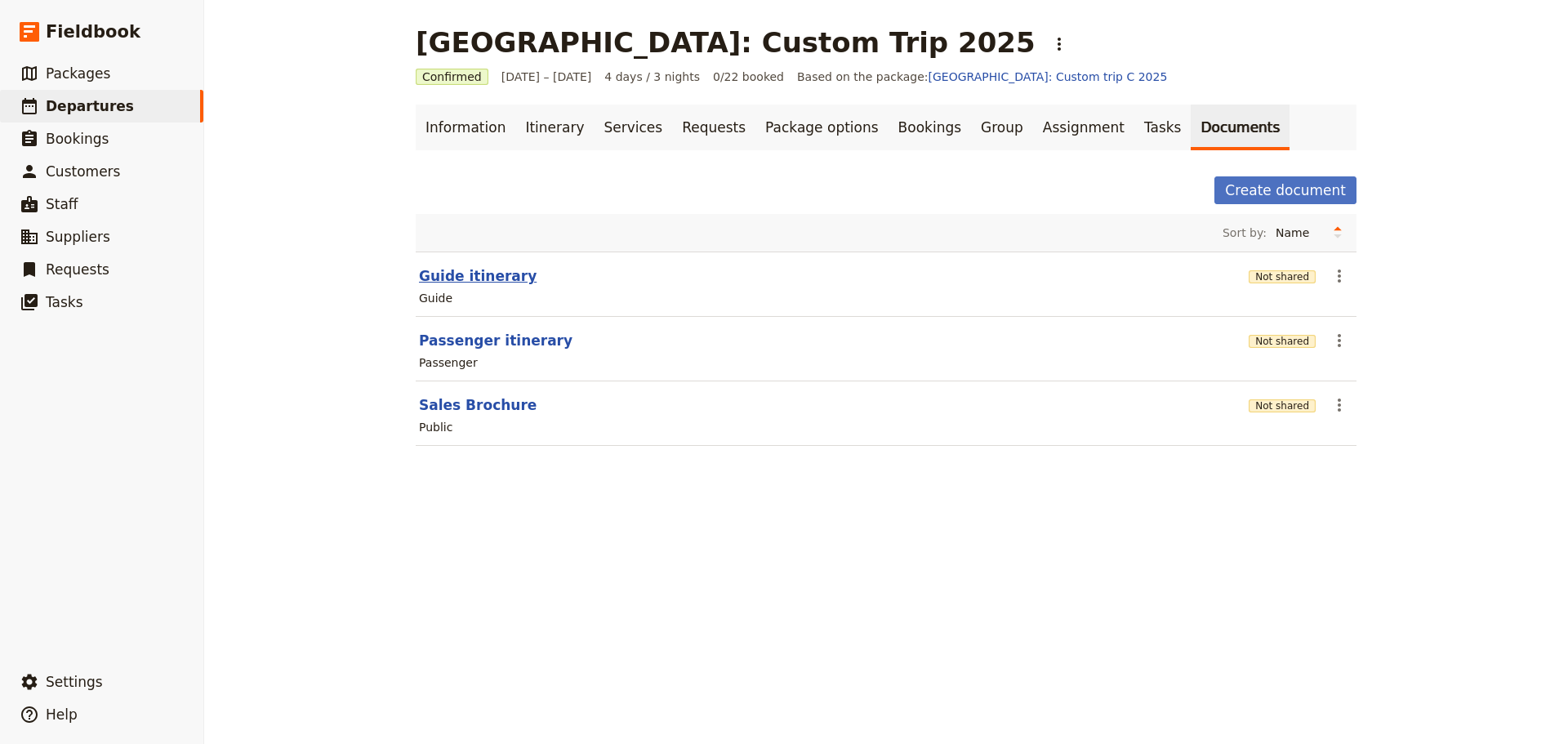
click at [458, 279] on button "Guide itinerary" at bounding box center [478, 276] width 117 height 19
select select "STAFF"
select select "RUN_SHEET"
select select "DEFAULT"
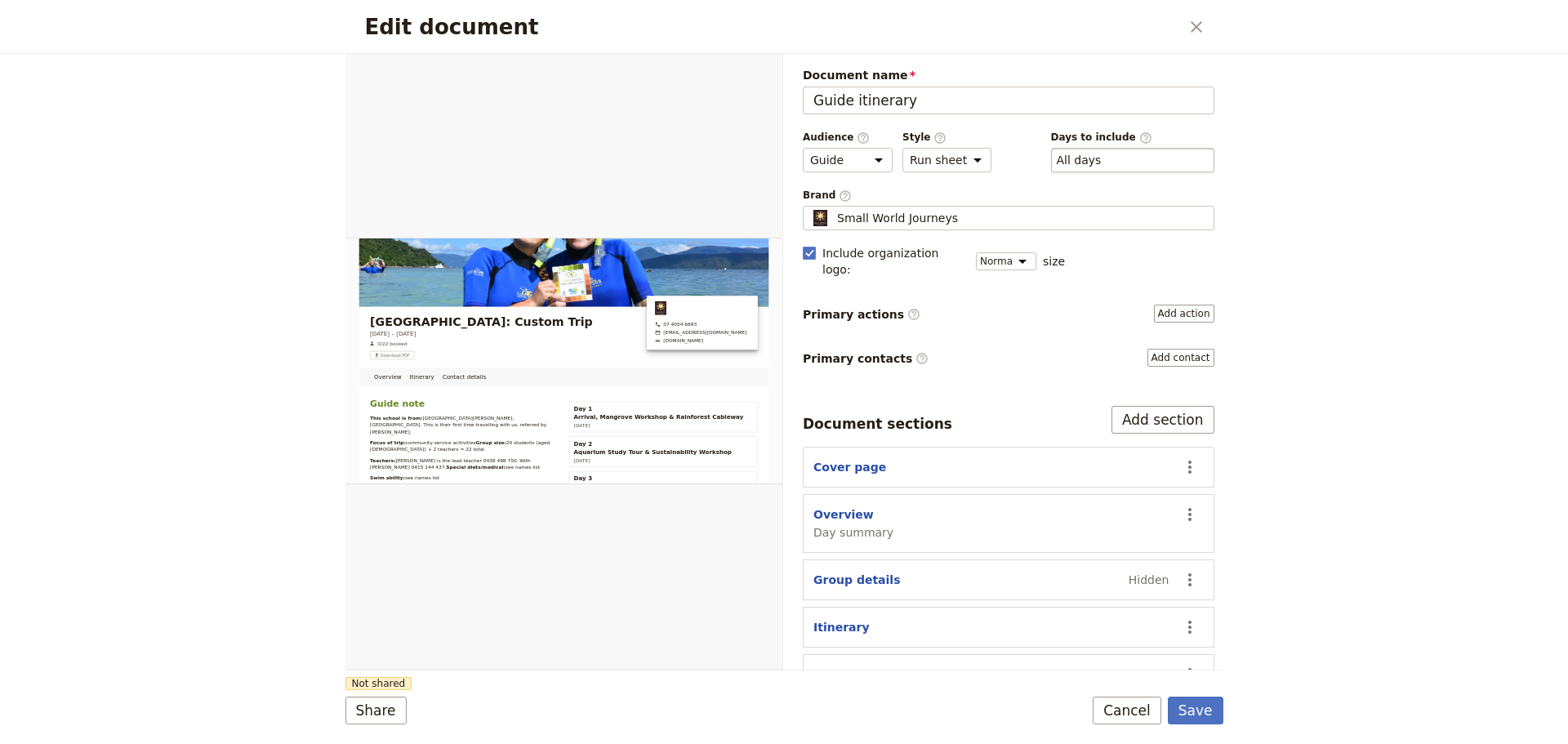
click at [1157, 162] on div "​ All days 1, 2, 3, 4" at bounding box center [1132, 160] width 163 height 24
click at [1102, 162] on button "​ All days" at bounding box center [1079, 160] width 45 height 16
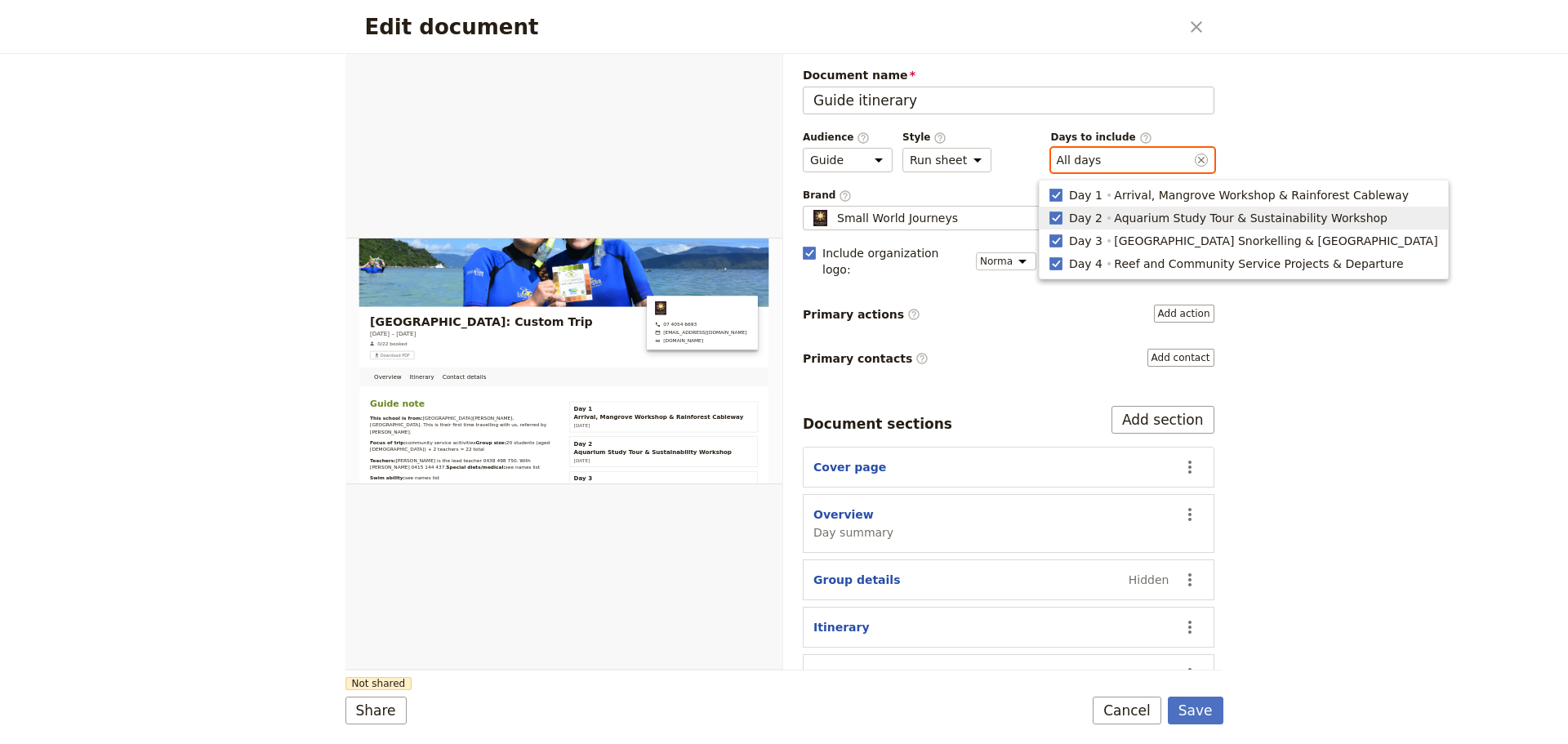
click at [1071, 216] on span "Day 2" at bounding box center [1085, 217] width 34 height 16
type input "1, 3, 4"
checkbox input "false"
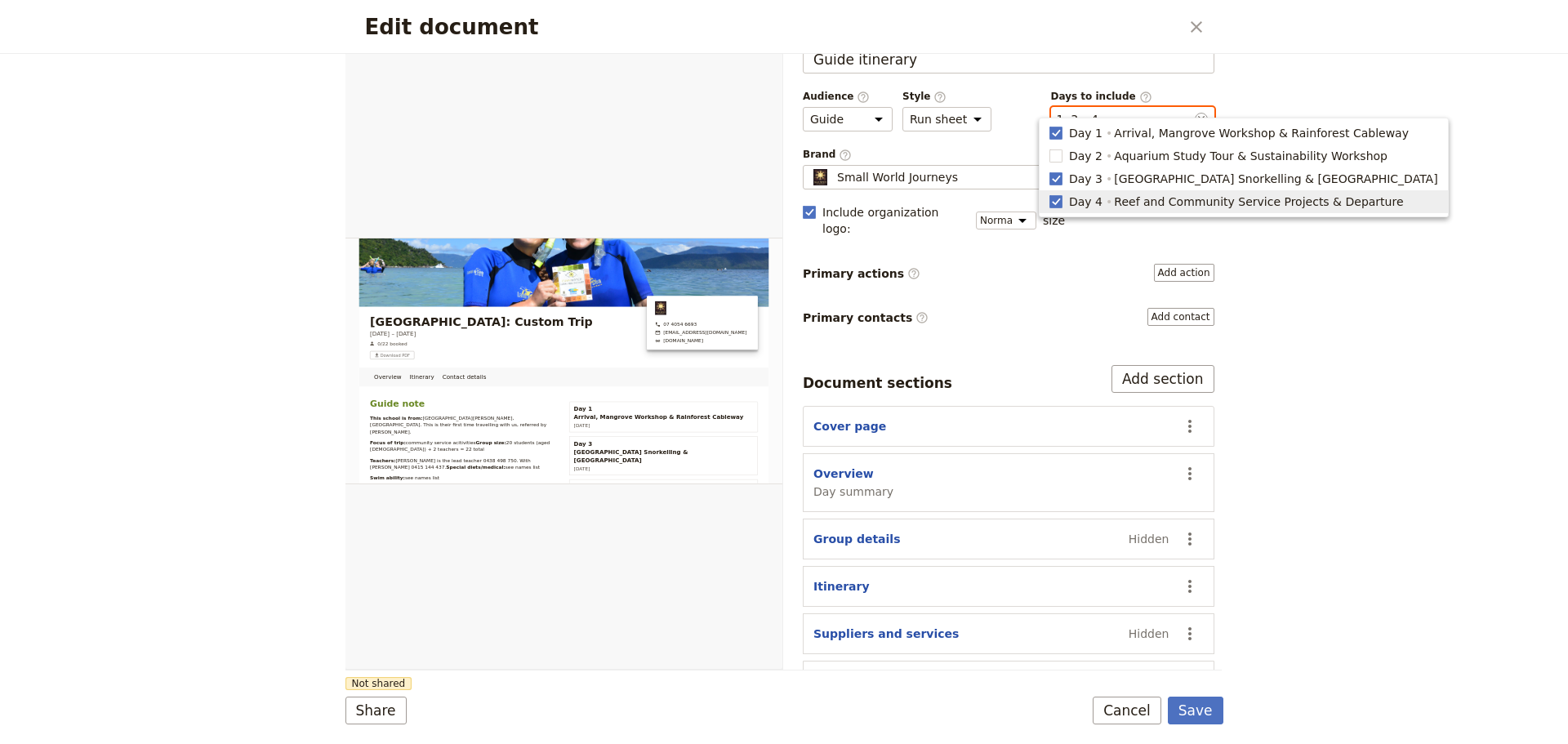
scroll to position [62, 0]
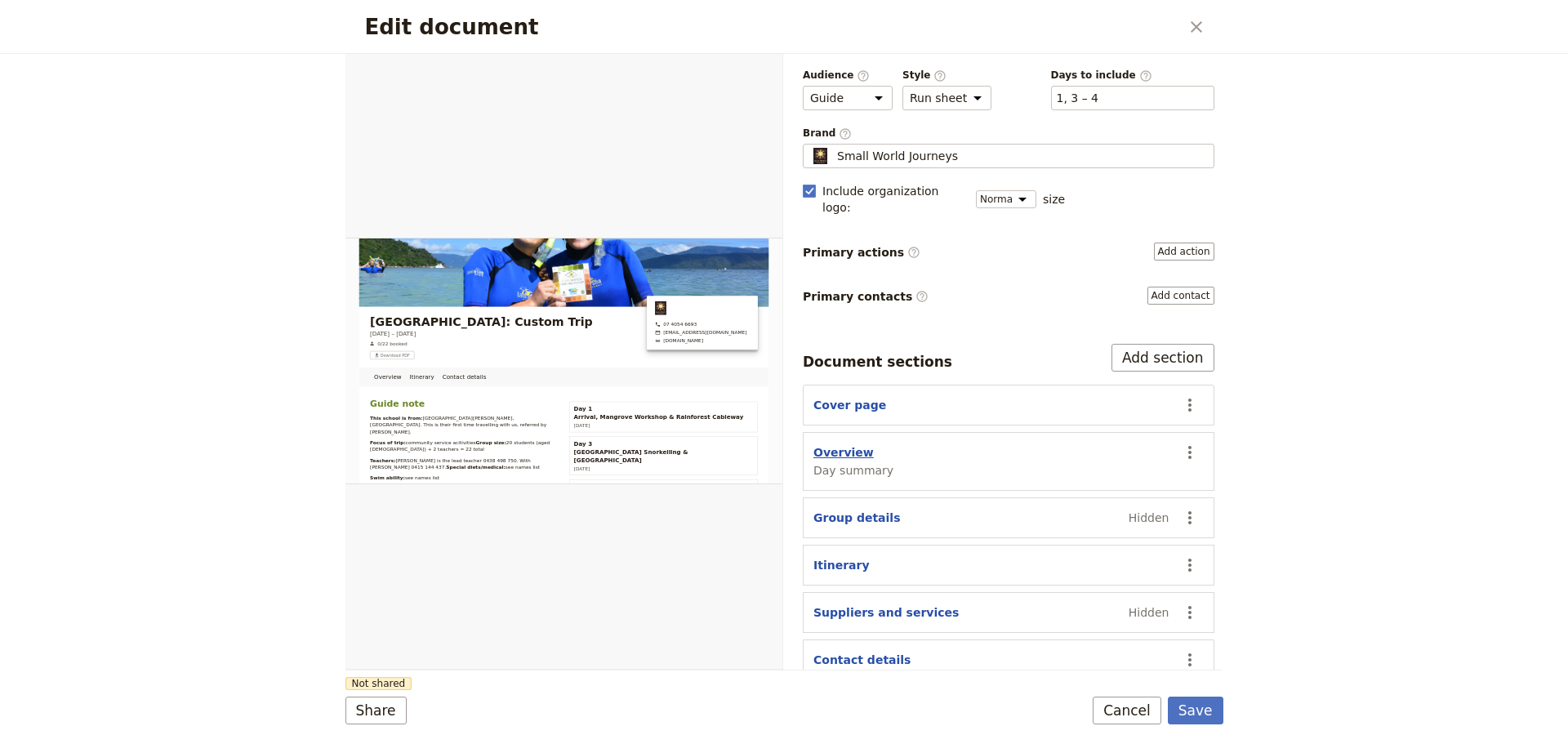
click at [841, 444] on button "Overview" at bounding box center [843, 452] width 61 height 16
select select "DAY_SUMMARY"
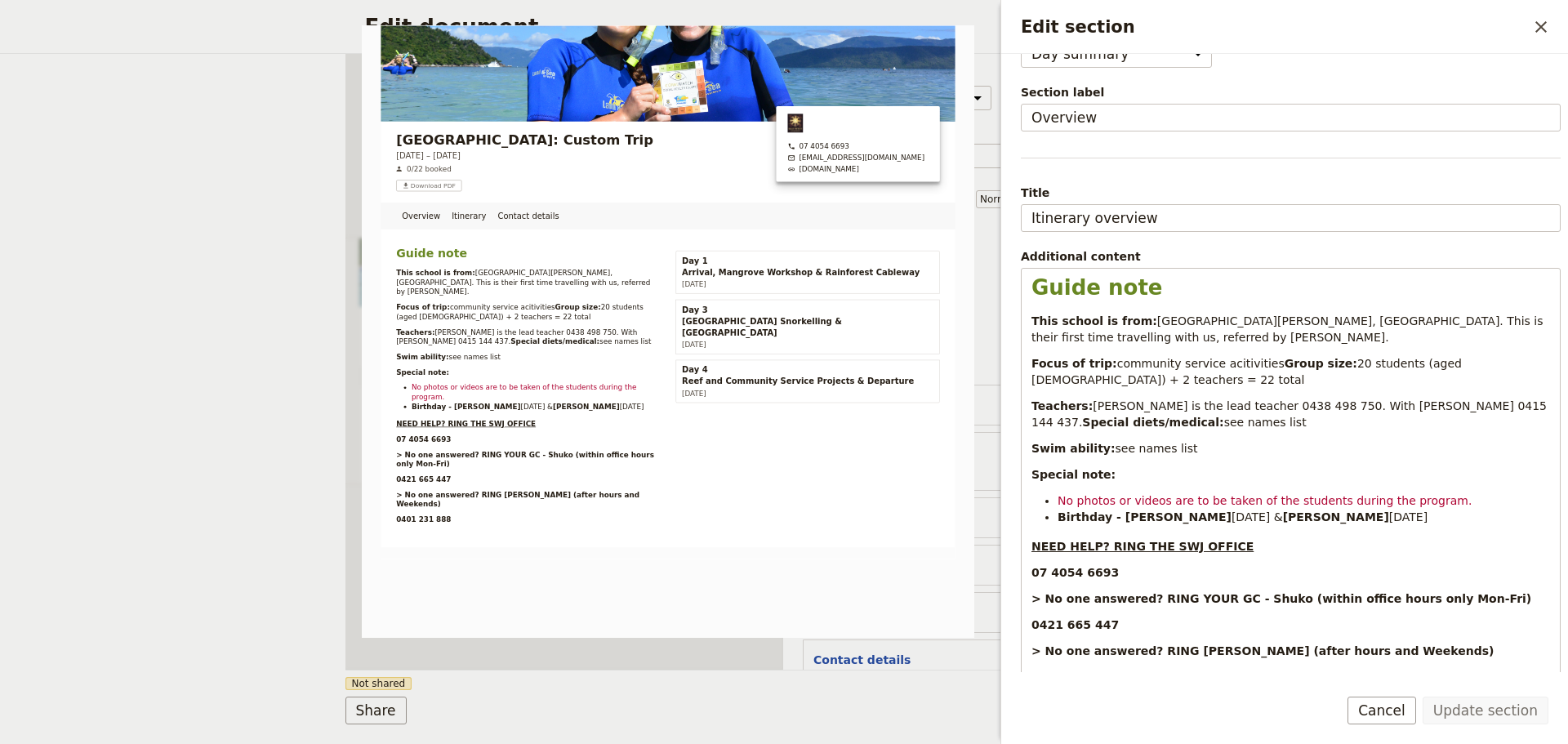
scroll to position [0, 0]
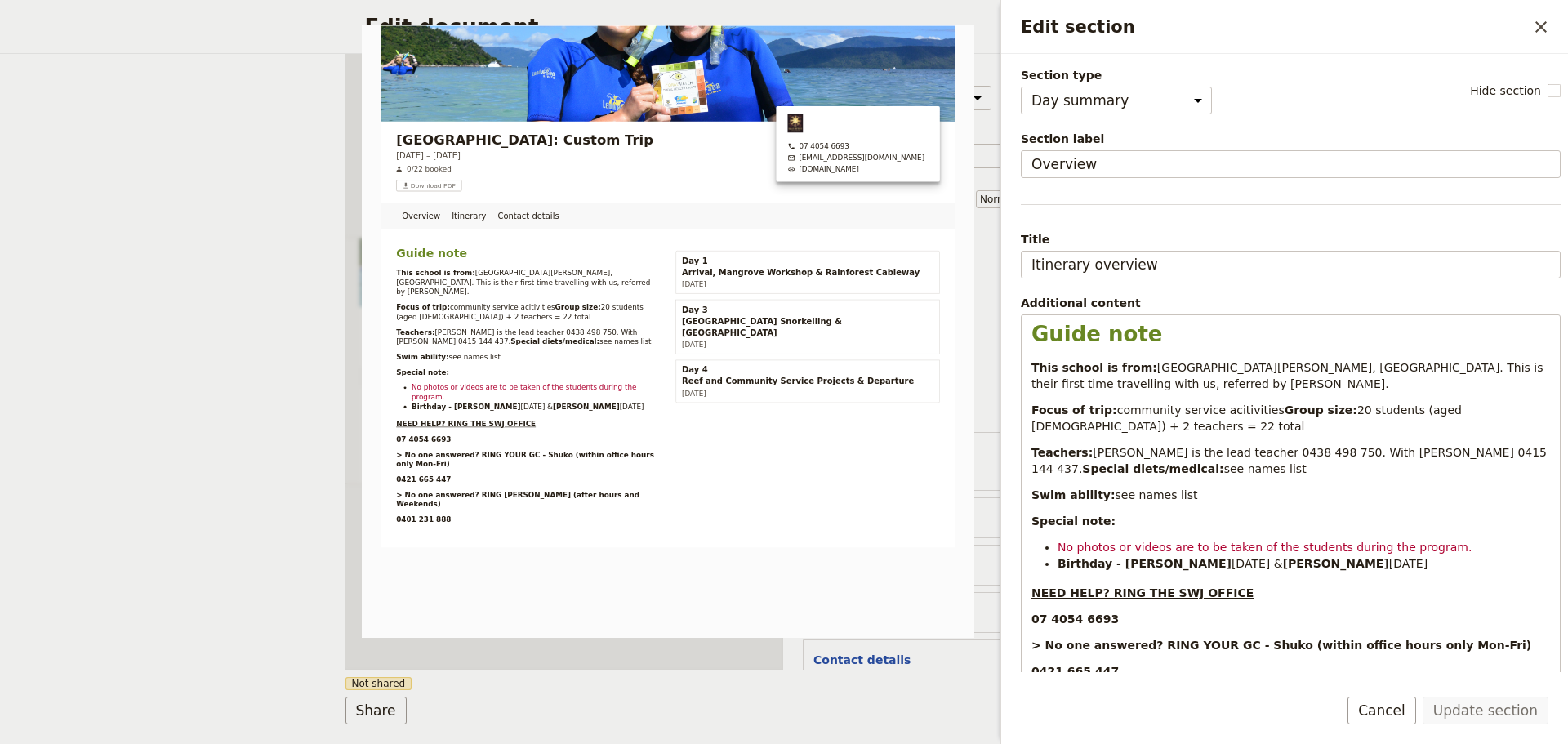
click at [1407, 712] on button "Cancel" at bounding box center [1381, 709] width 68 height 28
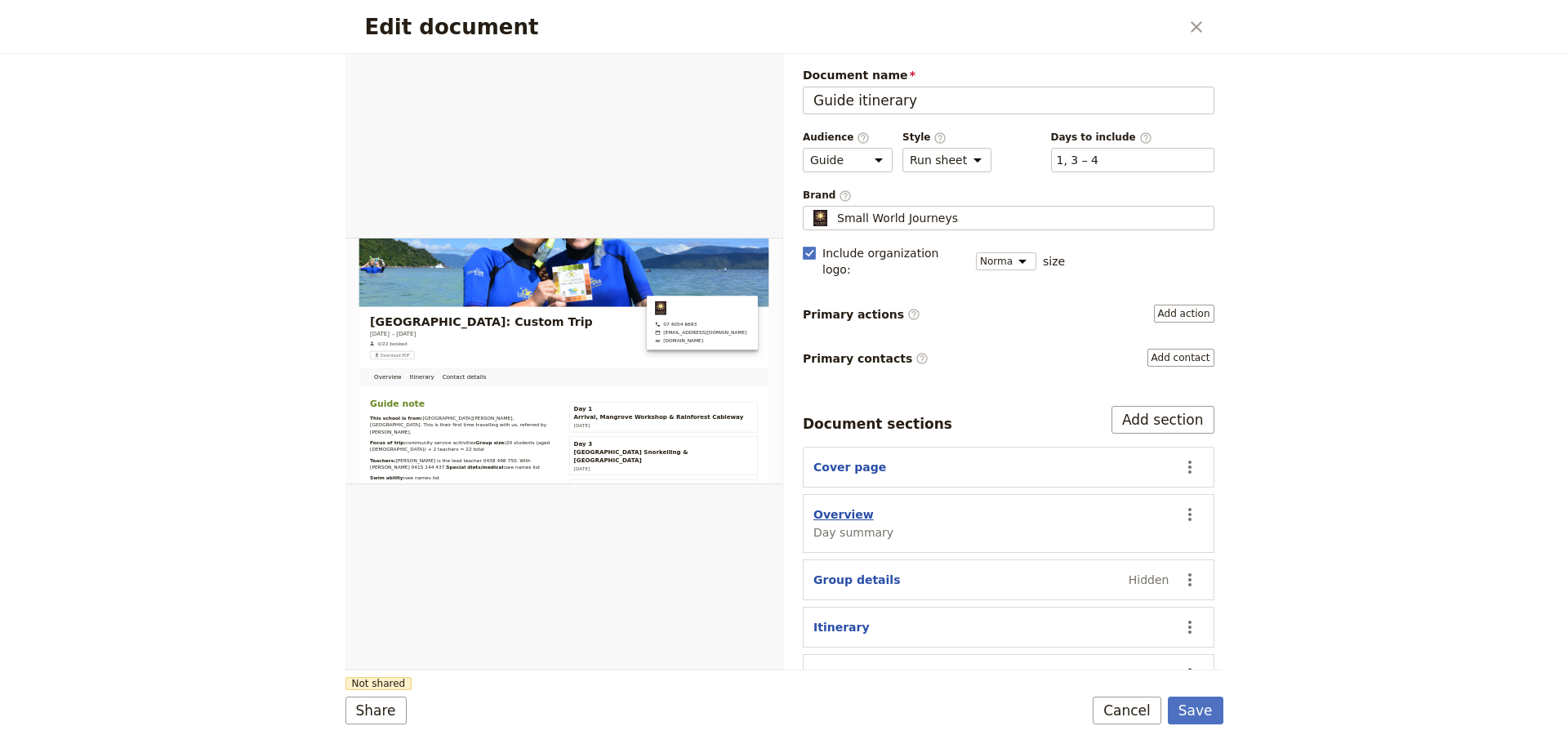
click at [856, 507] on button "Overview" at bounding box center [843, 514] width 61 height 16
select select "DAY_SUMMARY"
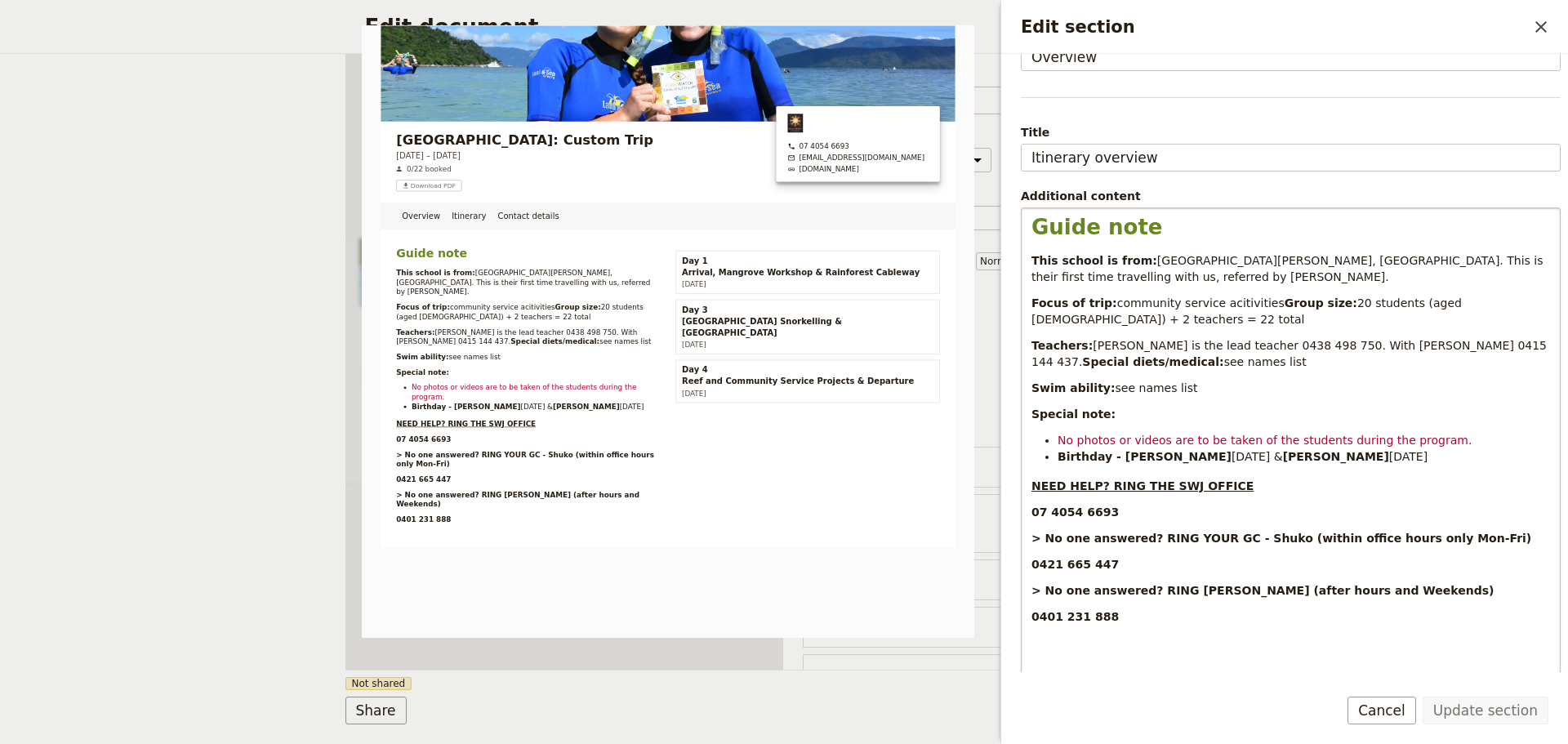
scroll to position [258, 0]
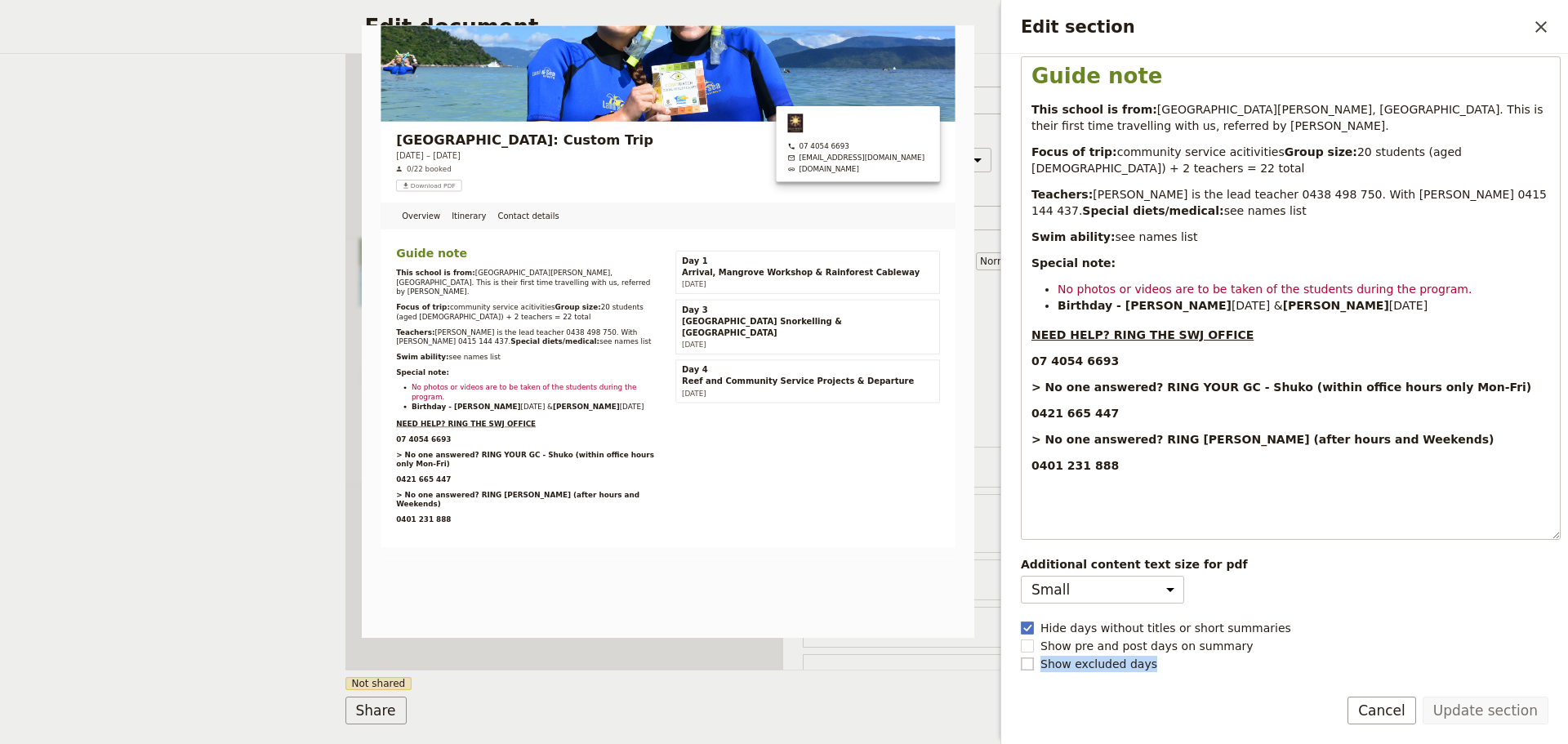
drag, startPoint x: 1042, startPoint y: 661, endPoint x: 1150, endPoint y: 661, distance: 108.0
click at [1150, 661] on label "Show excluded days" at bounding box center [1290, 663] width 539 height 16
copy span "Show excluded days"
click at [1378, 708] on button "Cancel" at bounding box center [1381, 709] width 68 height 28
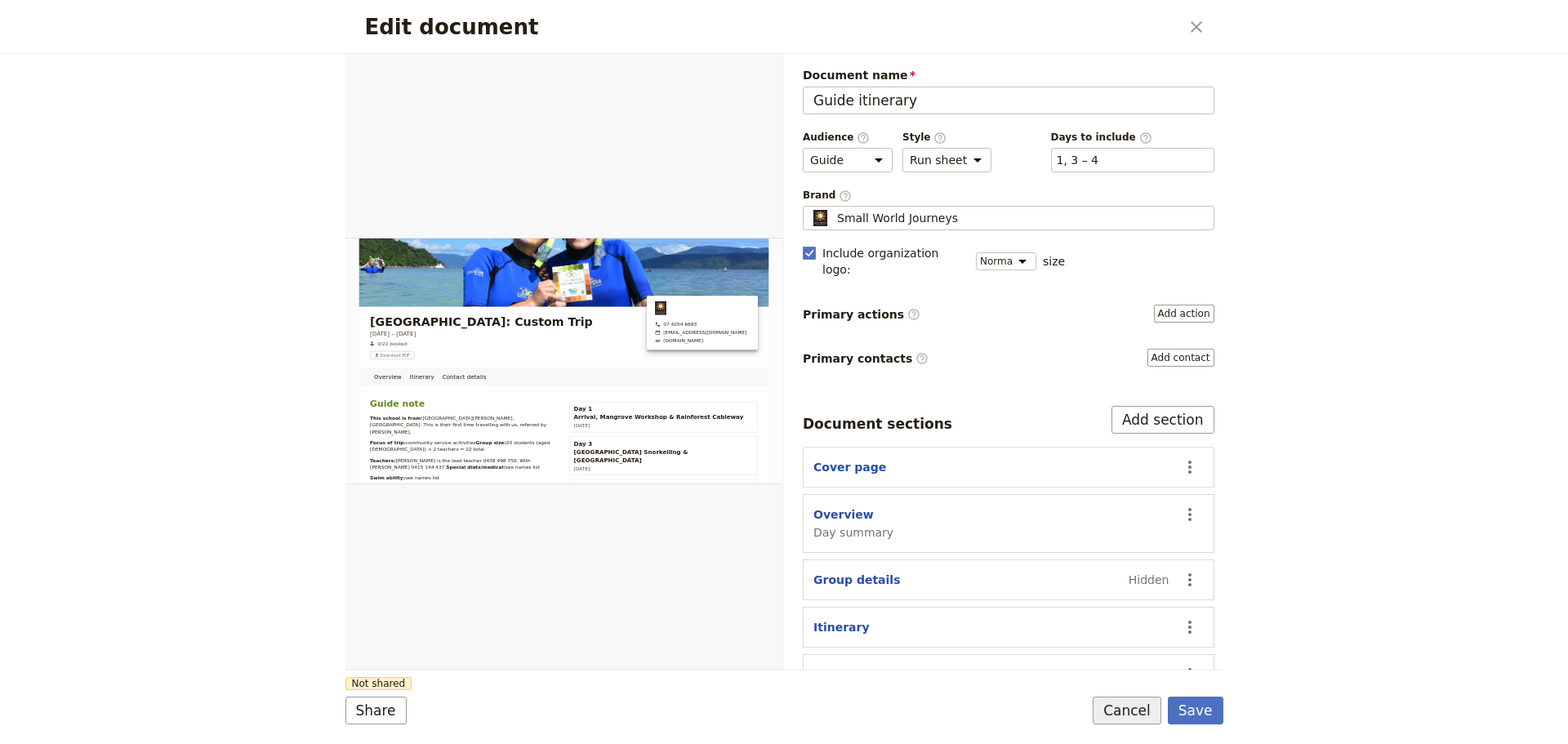
click at [1126, 707] on button "Cancel" at bounding box center [1126, 709] width 68 height 28
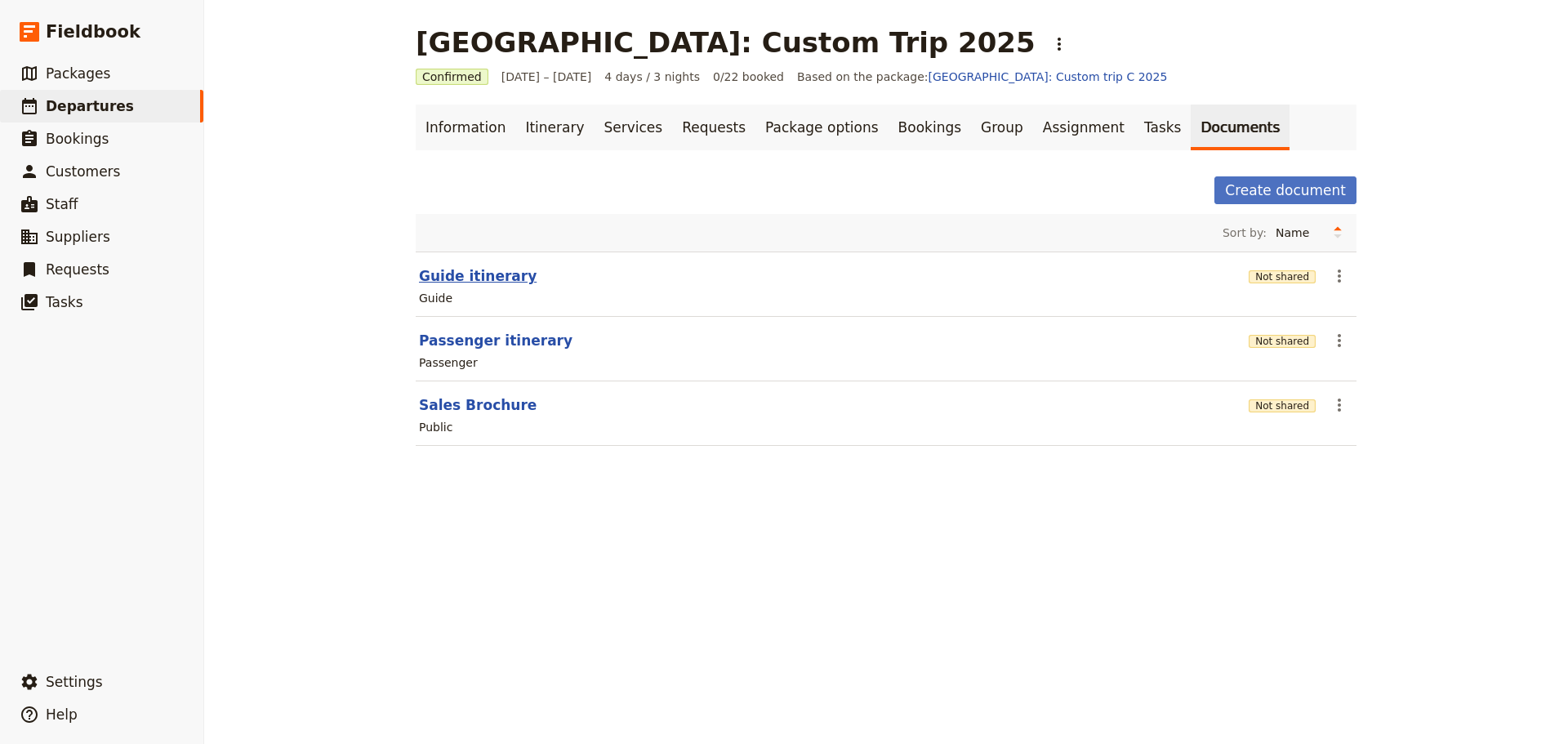
click at [482, 274] on button "Guide itinerary" at bounding box center [478, 276] width 117 height 19
select select "STAFF"
select select "RUN_SHEET"
select select "DEFAULT"
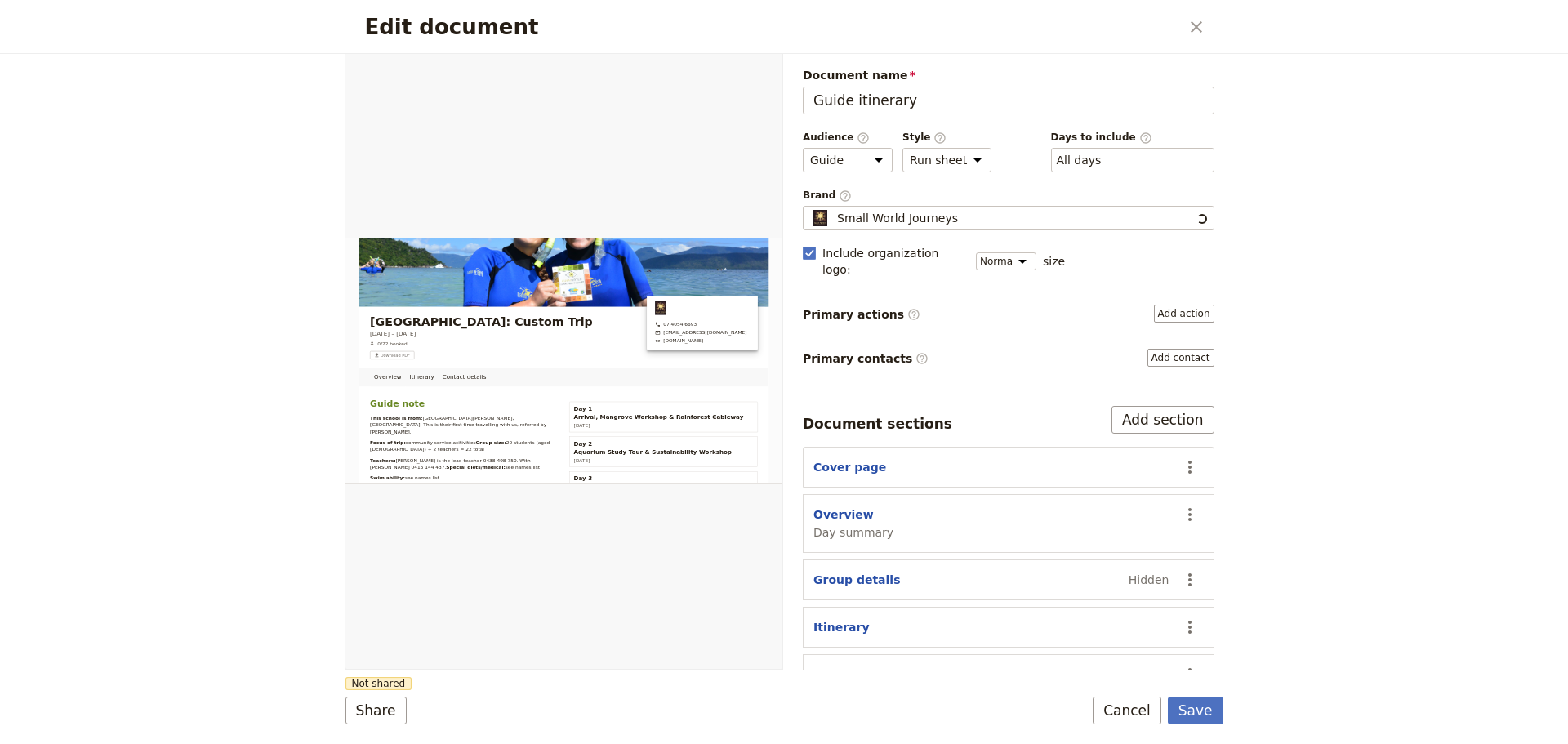
scroll to position [0, 0]
click at [855, 507] on button "Overview" at bounding box center [843, 514] width 61 height 16
select select "DAY_SUMMARY"
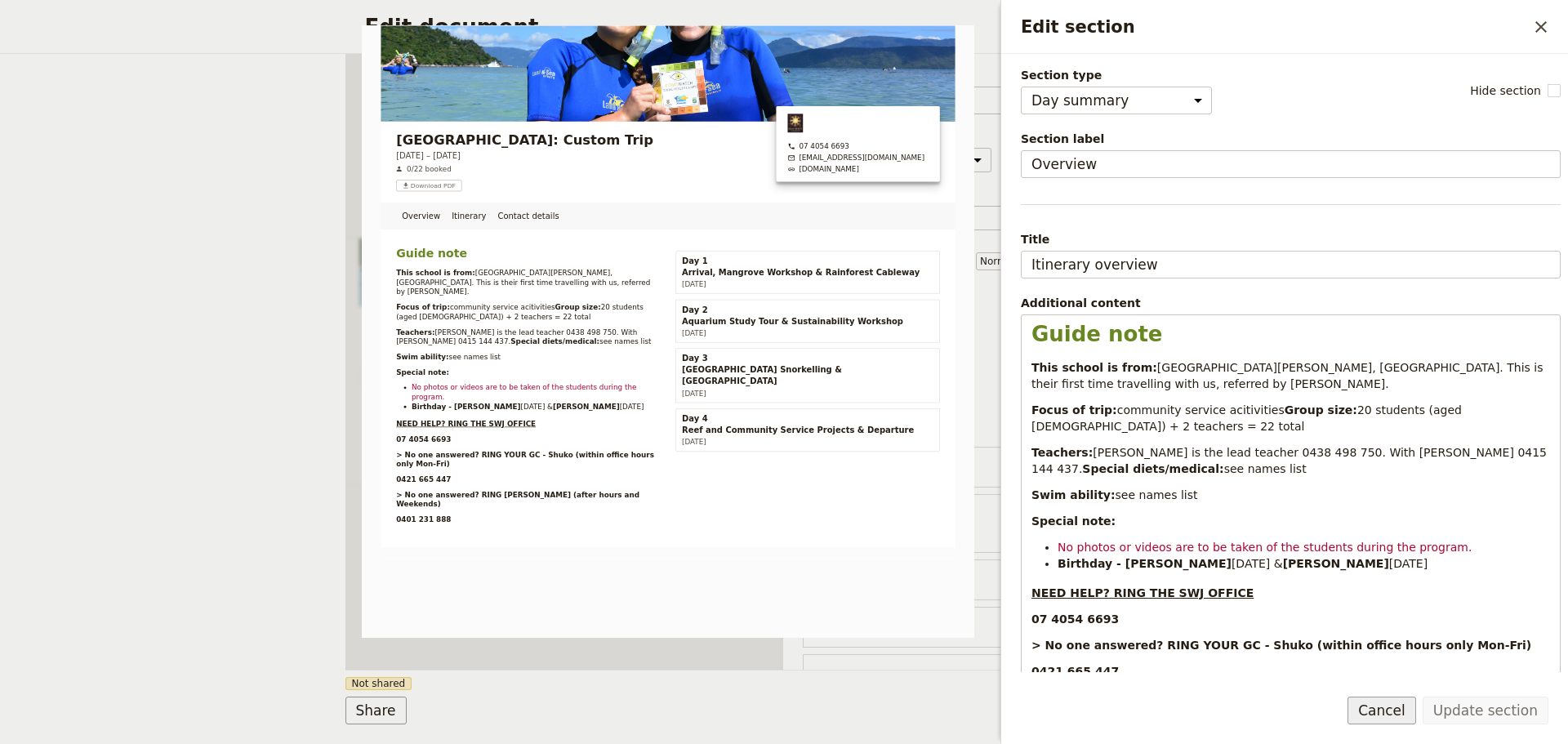
click at [1405, 717] on button "Cancel" at bounding box center [1381, 709] width 68 height 28
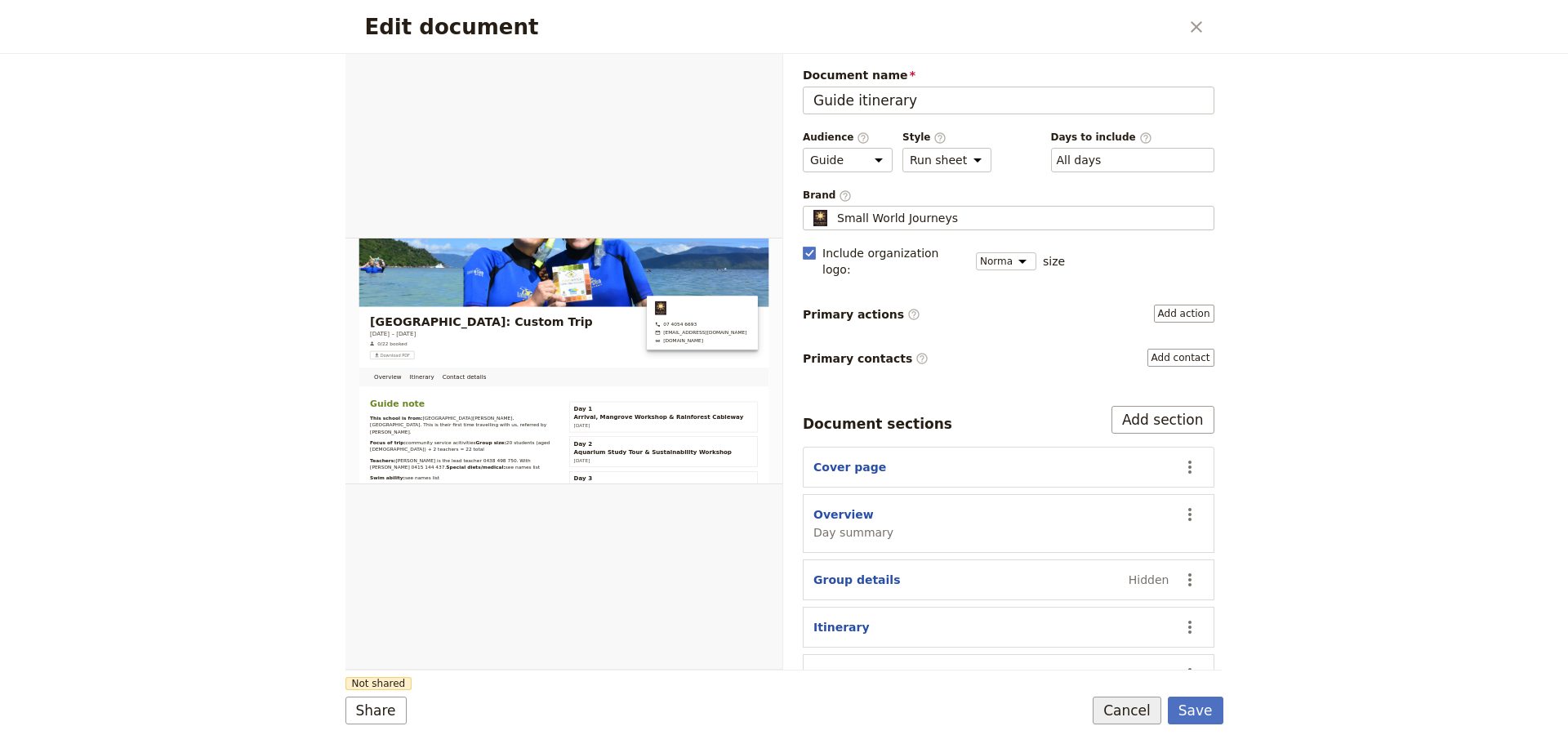
click at [1152, 702] on button "Cancel" at bounding box center [1126, 709] width 68 height 28
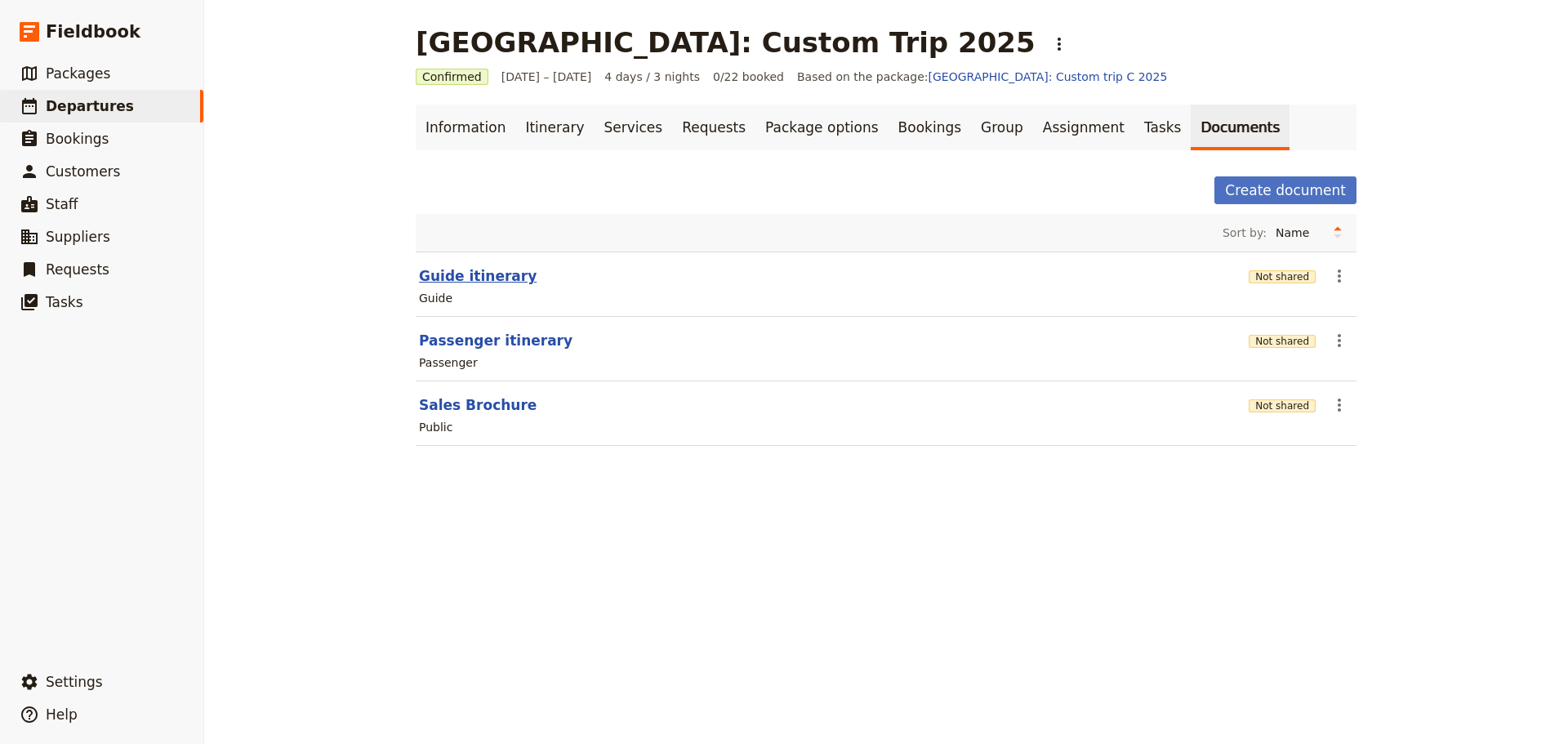
click at [469, 277] on button "Guide itinerary" at bounding box center [478, 276] width 117 height 19
select select "STAFF"
select select "RUN_SHEET"
select select "DEFAULT"
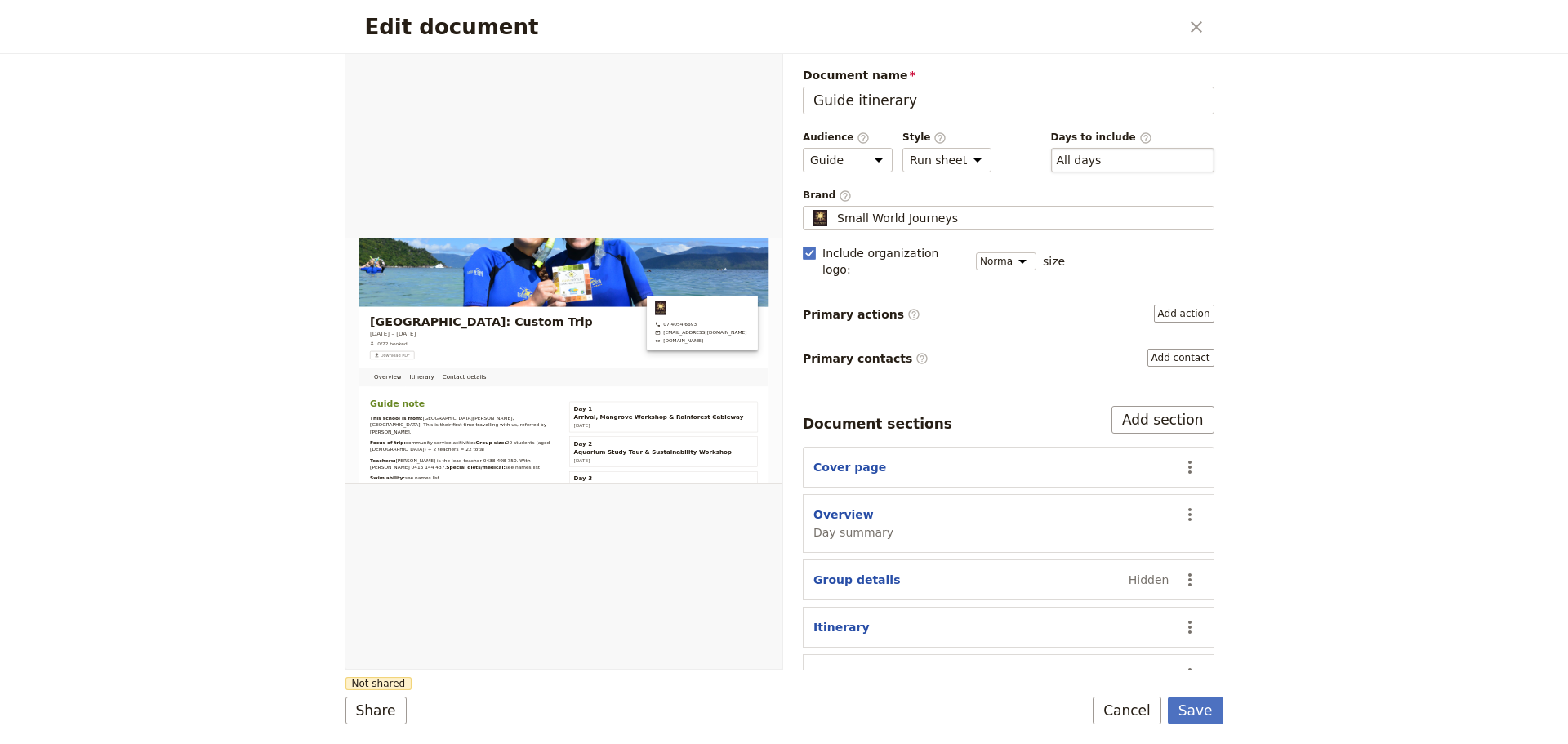
click at [1119, 158] on div "​ All days 1, 2, 3, 4" at bounding box center [1132, 160] width 163 height 24
click at [1102, 158] on button "​ All days" at bounding box center [1079, 160] width 45 height 16
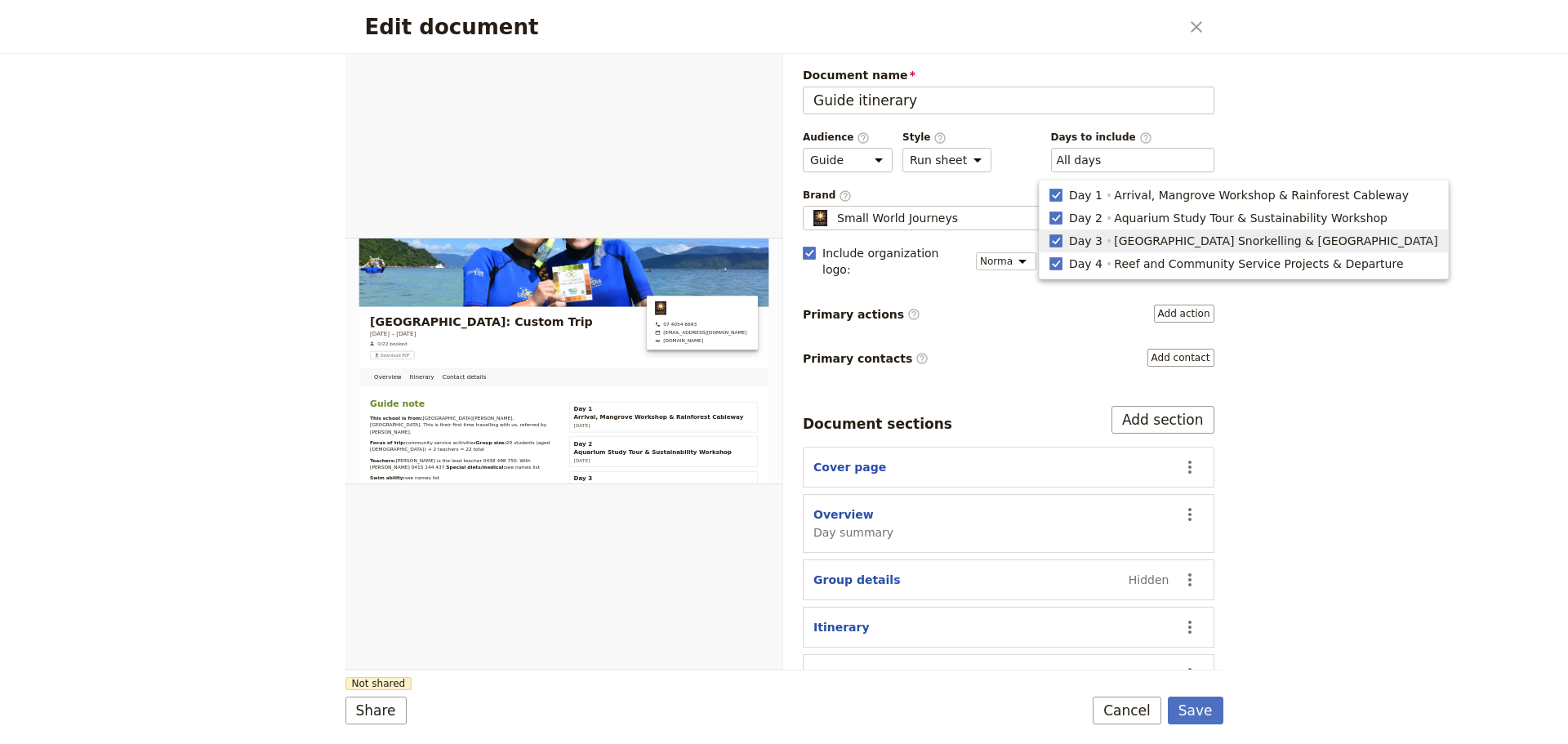
click at [1152, 712] on button "Cancel" at bounding box center [1126, 709] width 68 height 28
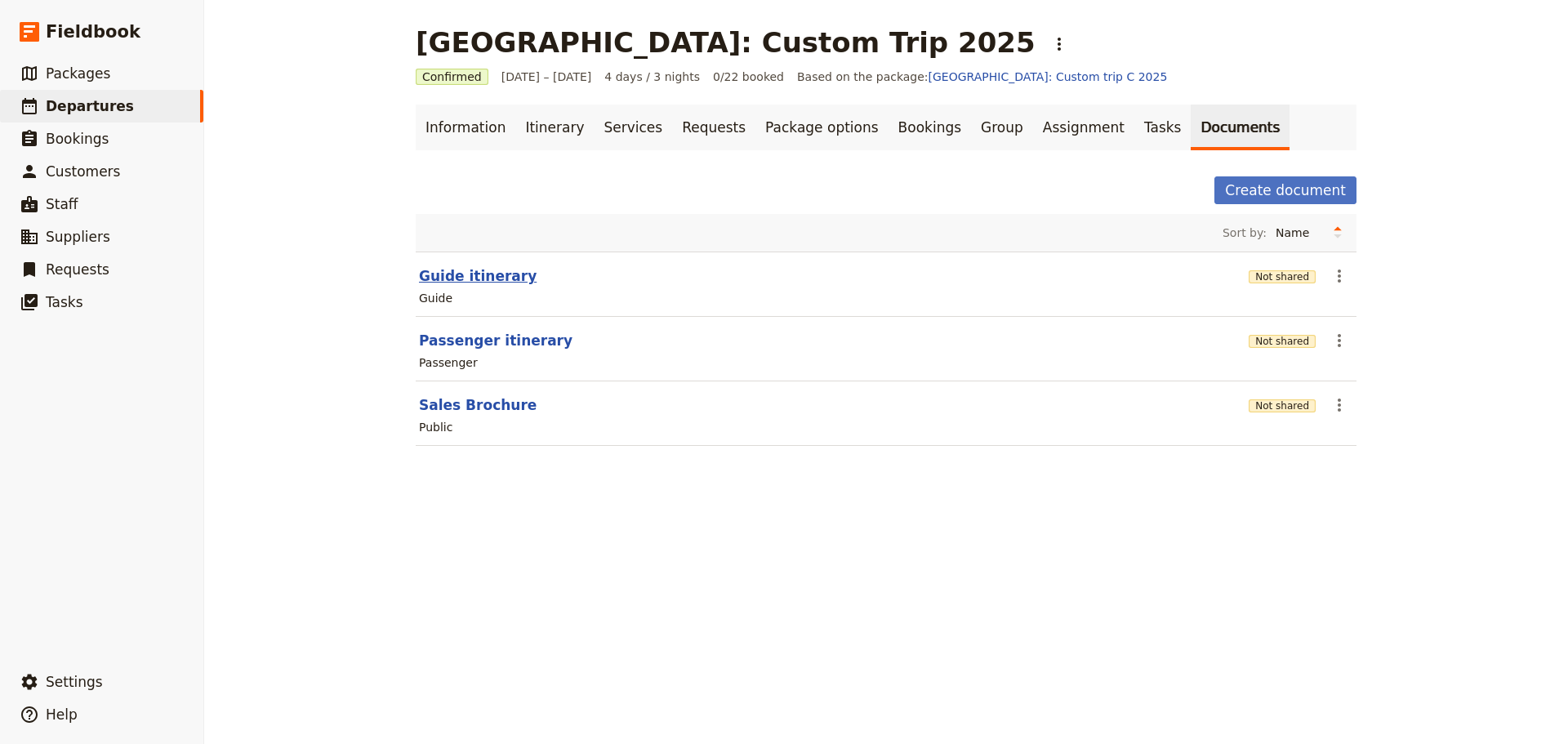
click at [497, 278] on button "Guide itinerary" at bounding box center [478, 276] width 117 height 19
select select "STAFF"
select select "RUN_SHEET"
select select "DEFAULT"
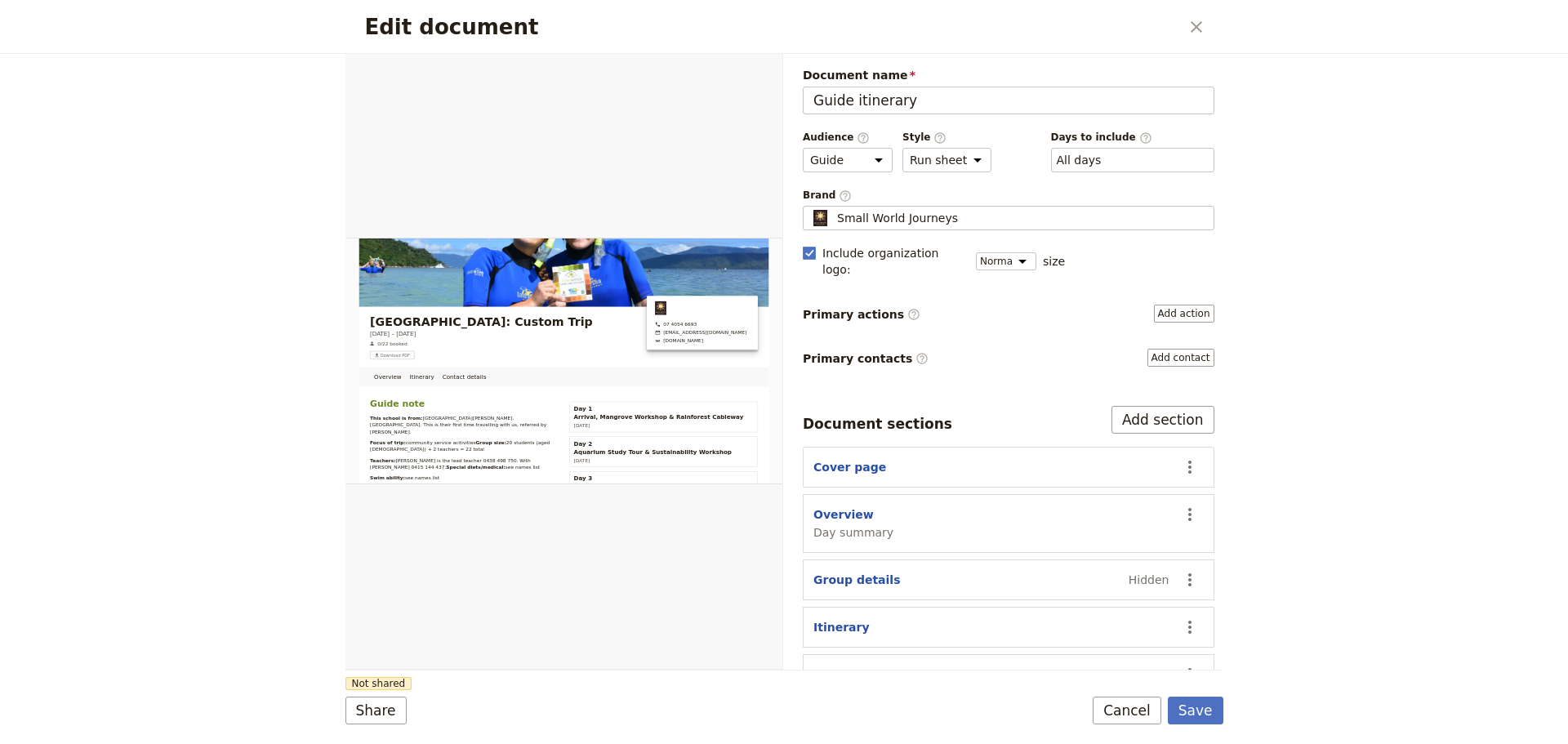
click at [1135, 712] on button "Cancel" at bounding box center [1126, 709] width 68 height 28
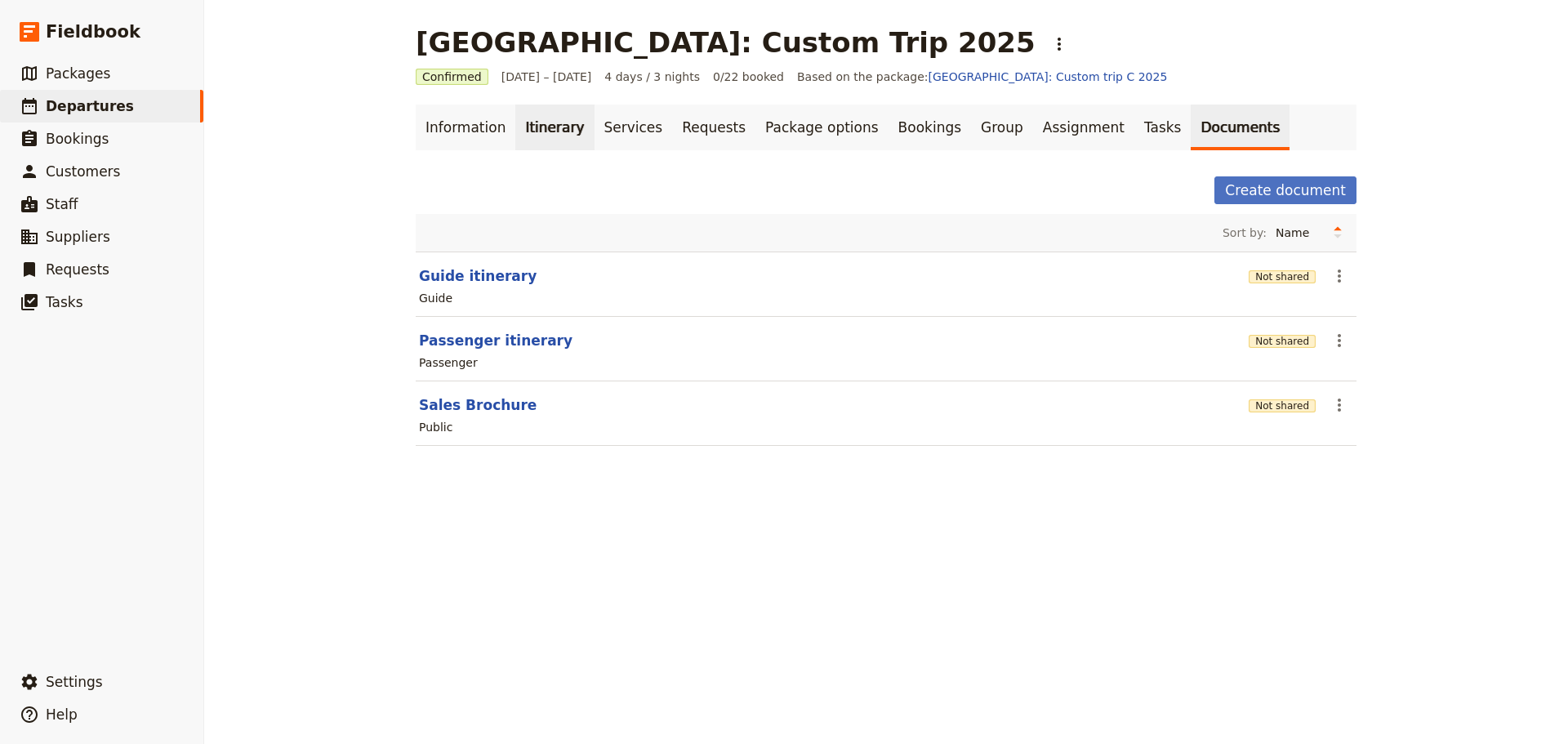
click at [539, 127] on link "Itinerary" at bounding box center [555, 128] width 79 height 46
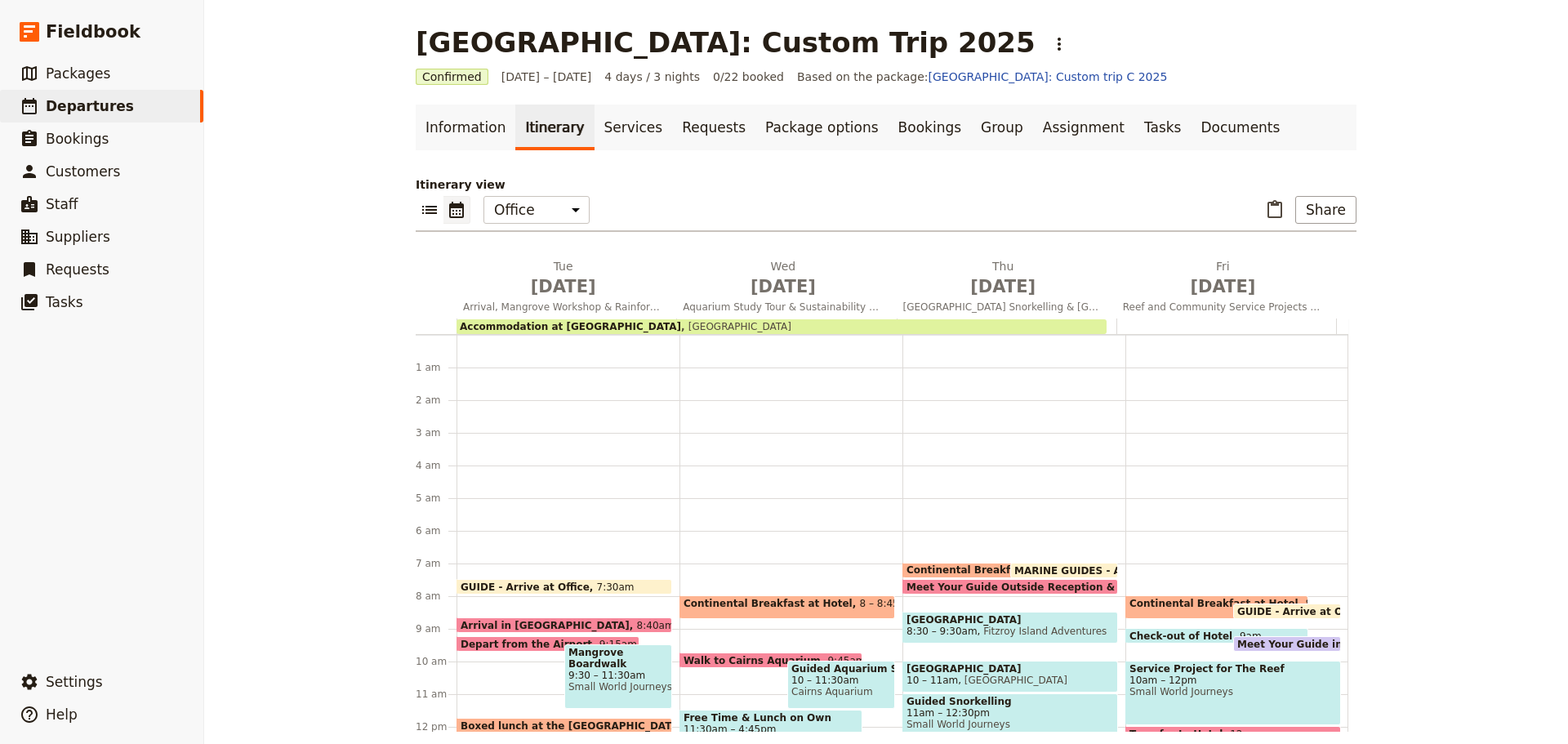
scroll to position [212, 0]
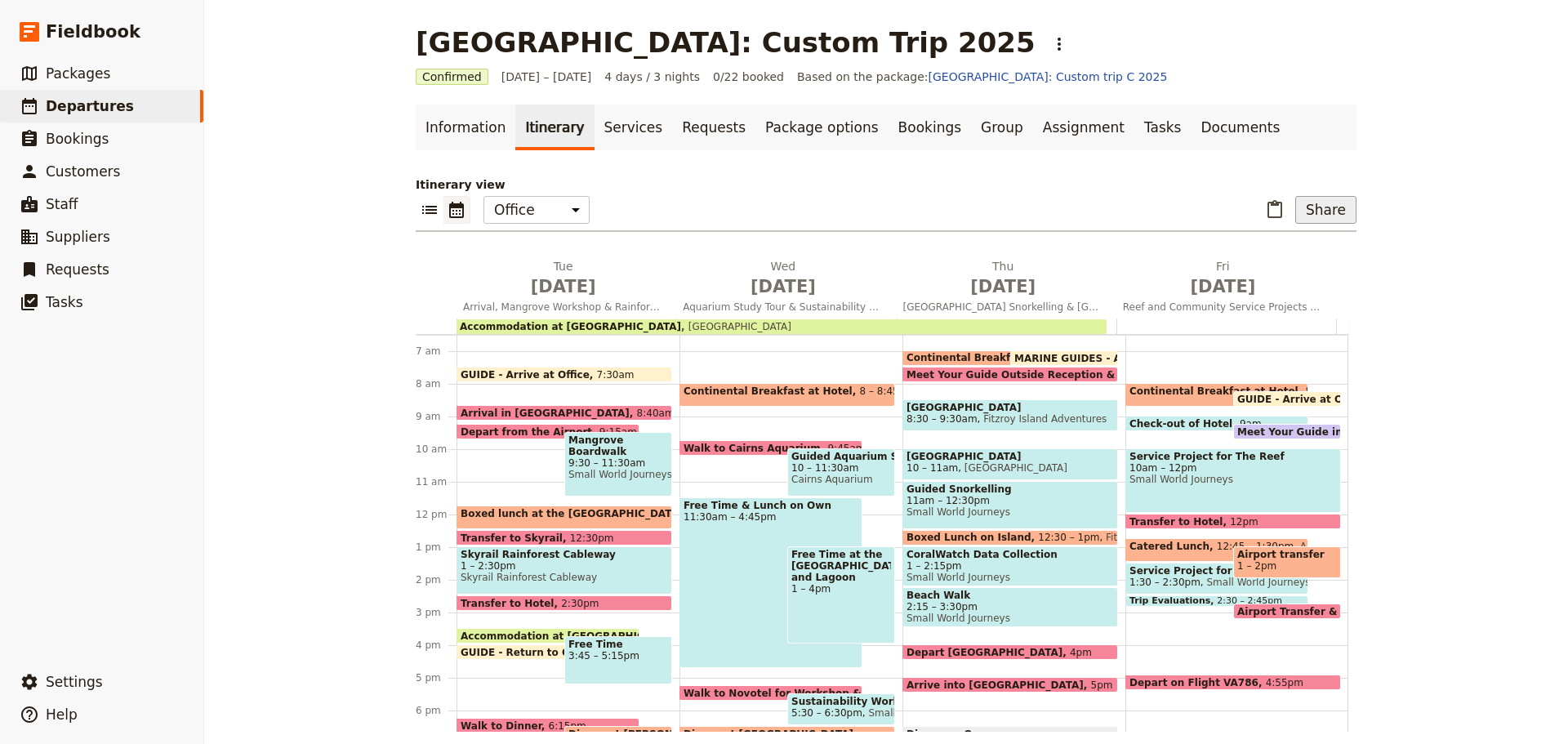
click at [1323, 209] on button "Share" at bounding box center [1326, 210] width 62 height 28
click at [1285, 245] on span "Guide itinerary" at bounding box center [1271, 245] width 86 height 16
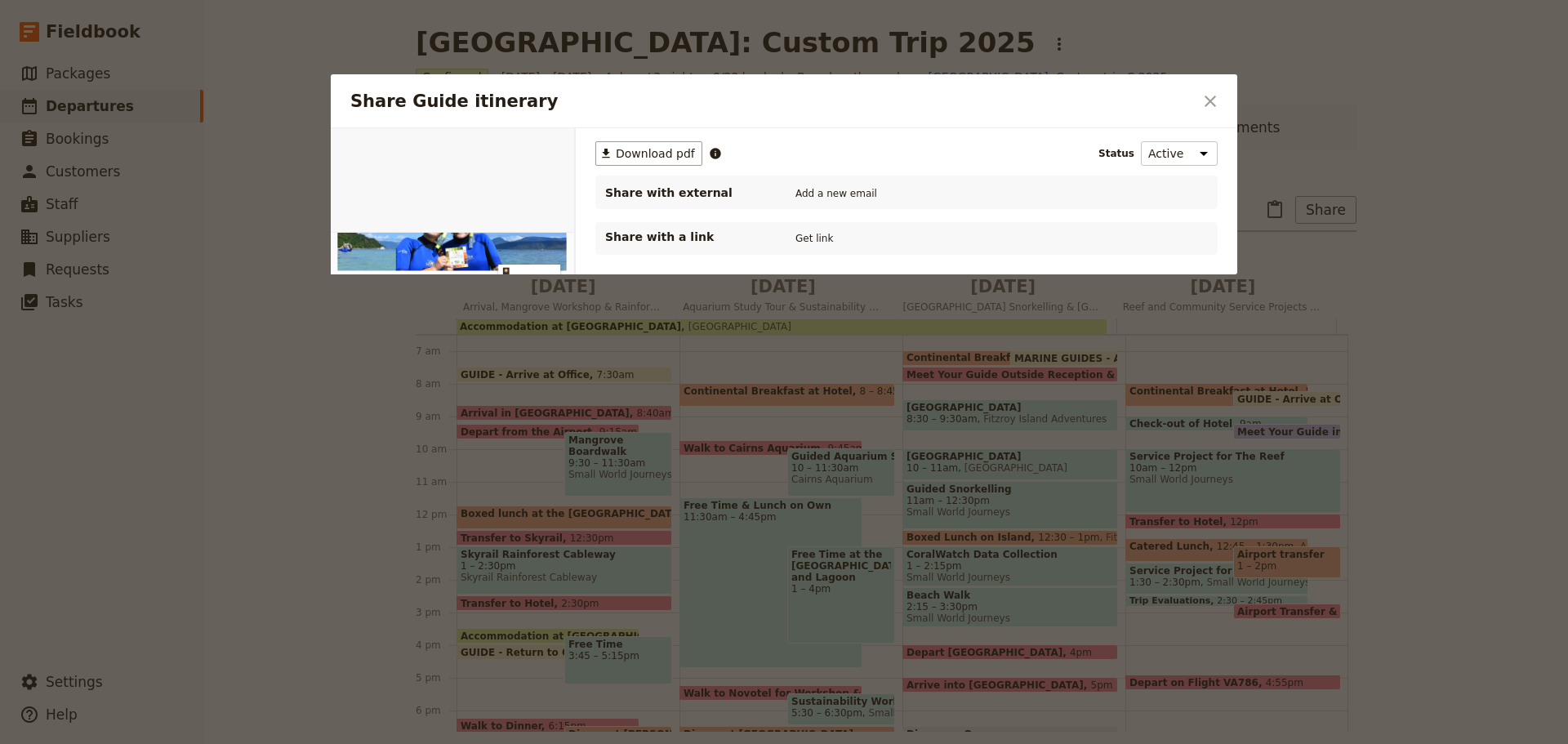
scroll to position [0, 0]
click at [666, 151] on span "Download pdf" at bounding box center [655, 153] width 79 height 16
click at [1217, 95] on icon "Close dialog" at bounding box center [1209, 101] width 19 height 19
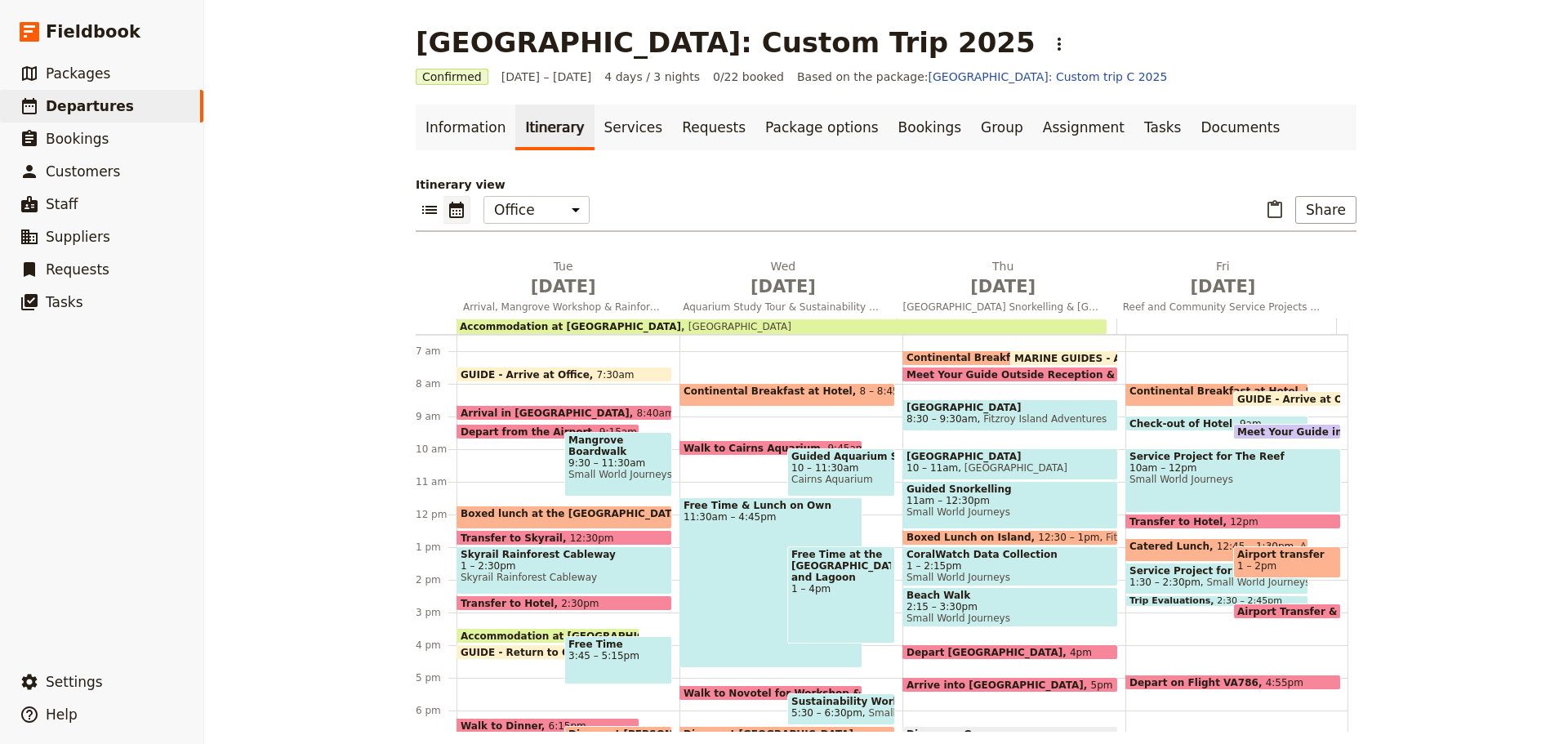
click at [523, 649] on span "GUIDE - Return to Office" at bounding box center [531, 652] width 140 height 11
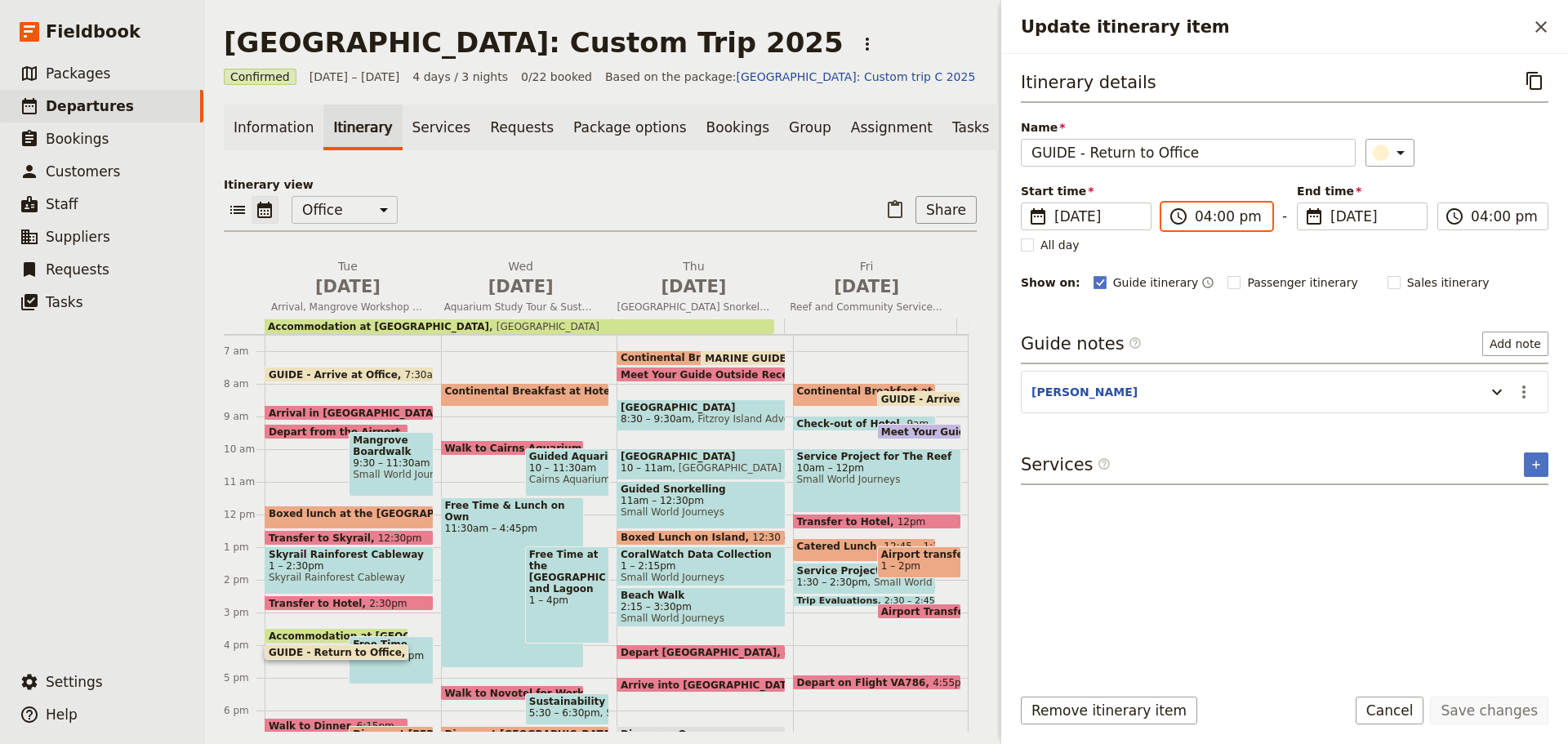
click at [1222, 219] on input "04:00 pm" at bounding box center [1229, 216] width 67 height 19
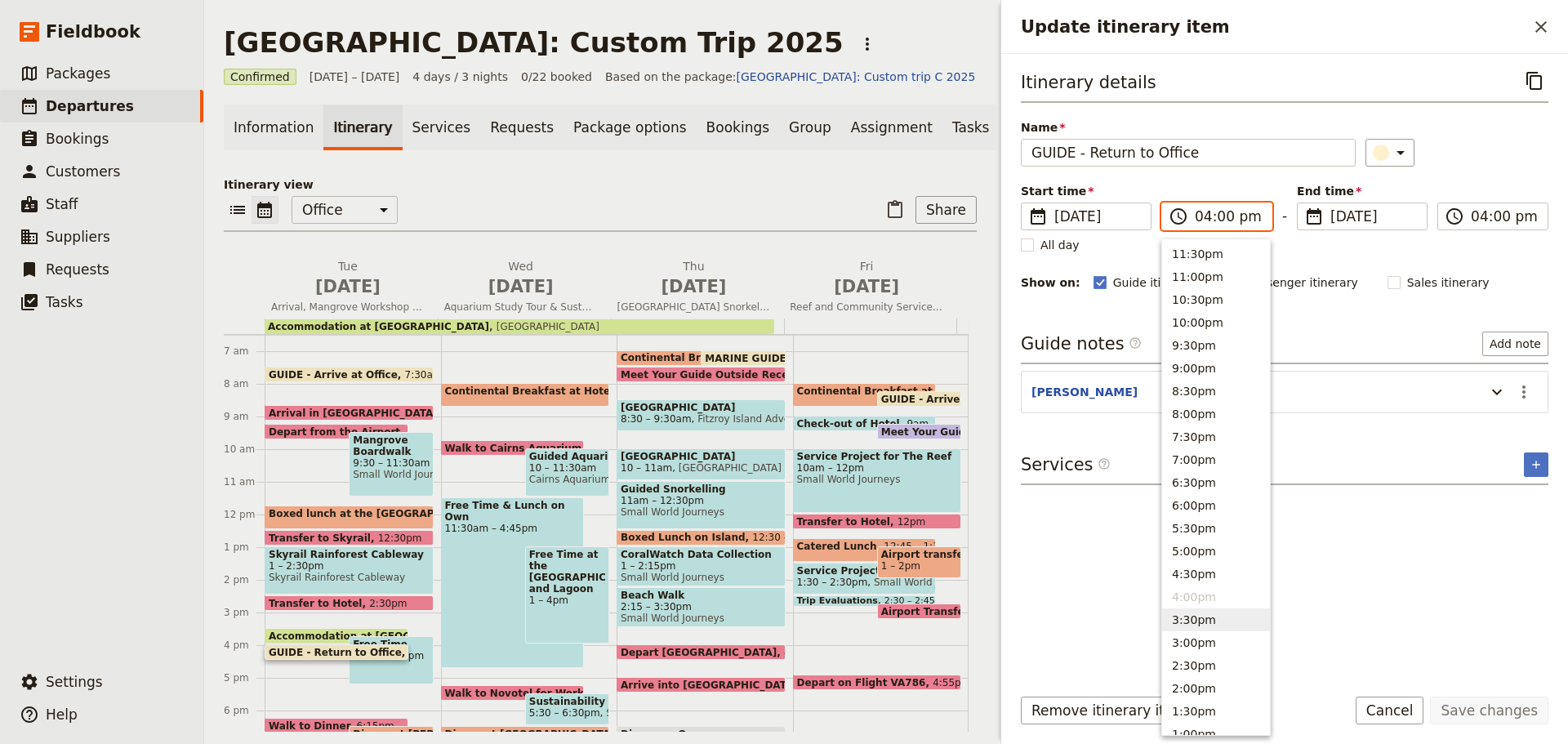
click at [1189, 619] on button "3:30pm" at bounding box center [1216, 620] width 108 height 23
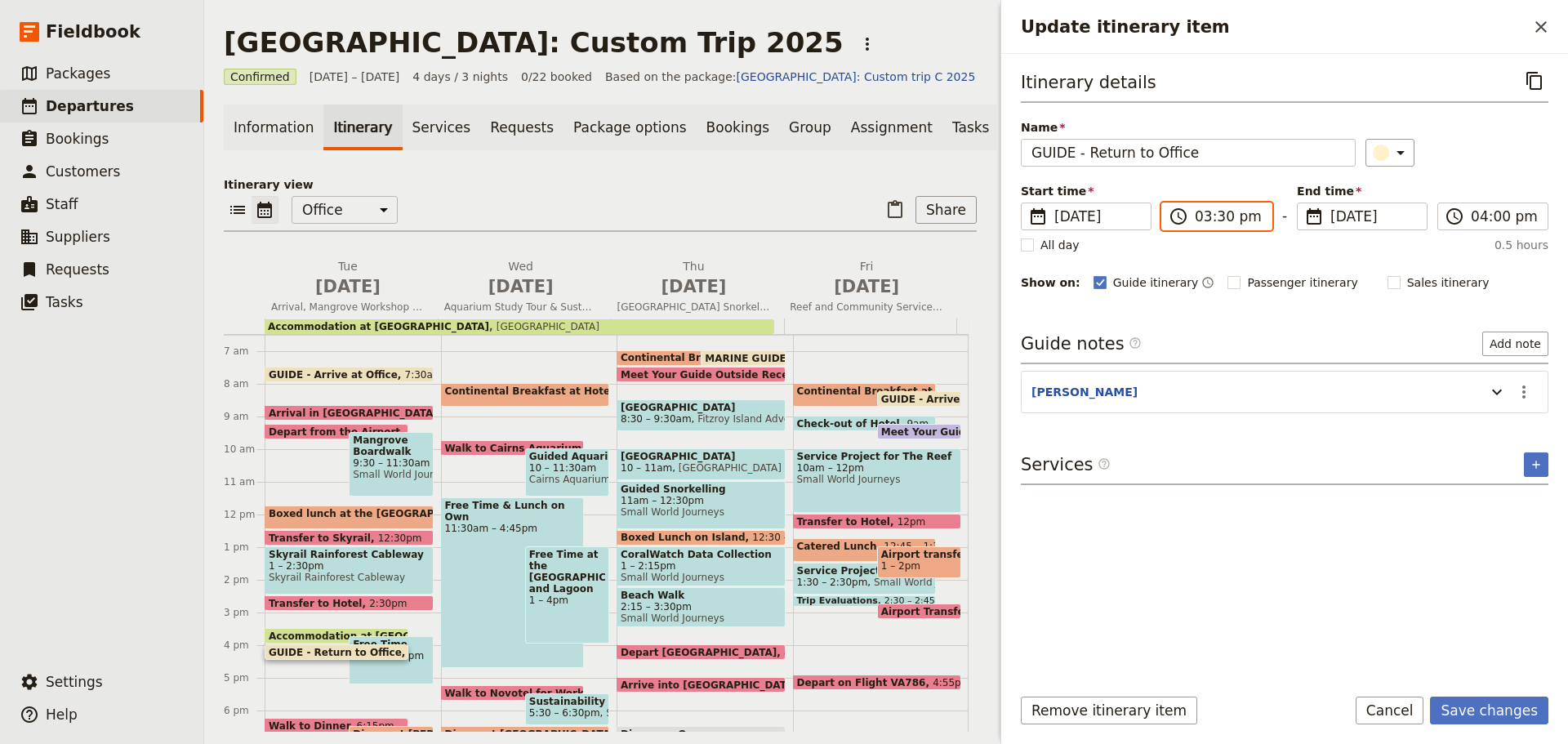
click at [1222, 215] on input "03:30 pm" at bounding box center [1229, 216] width 67 height 19
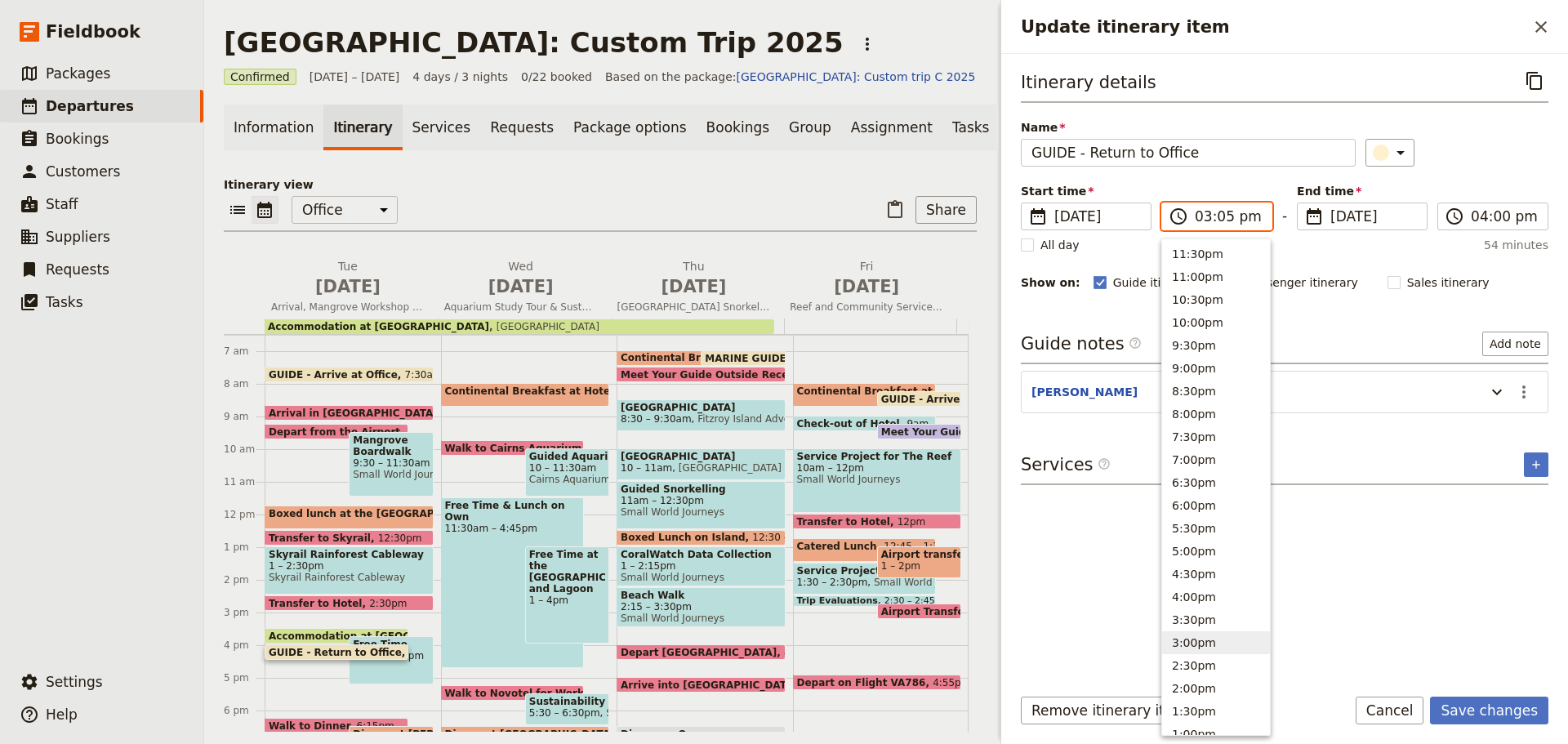
type input "03:50 pm"
click at [1478, 213] on input "04:00 pm" at bounding box center [1505, 216] width 67 height 19
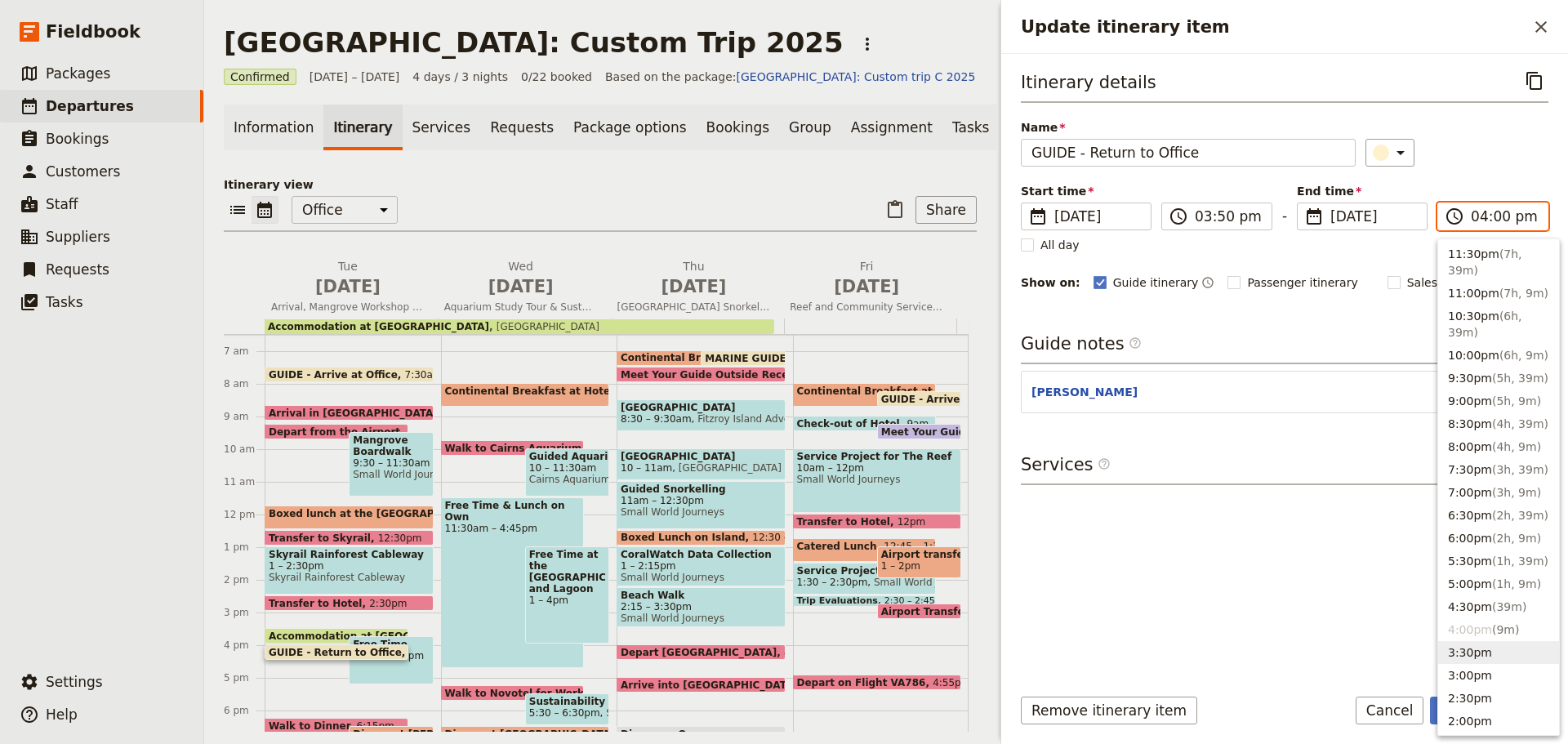
click at [1491, 653] on button "3:30pm" at bounding box center [1499, 653] width 121 height 23
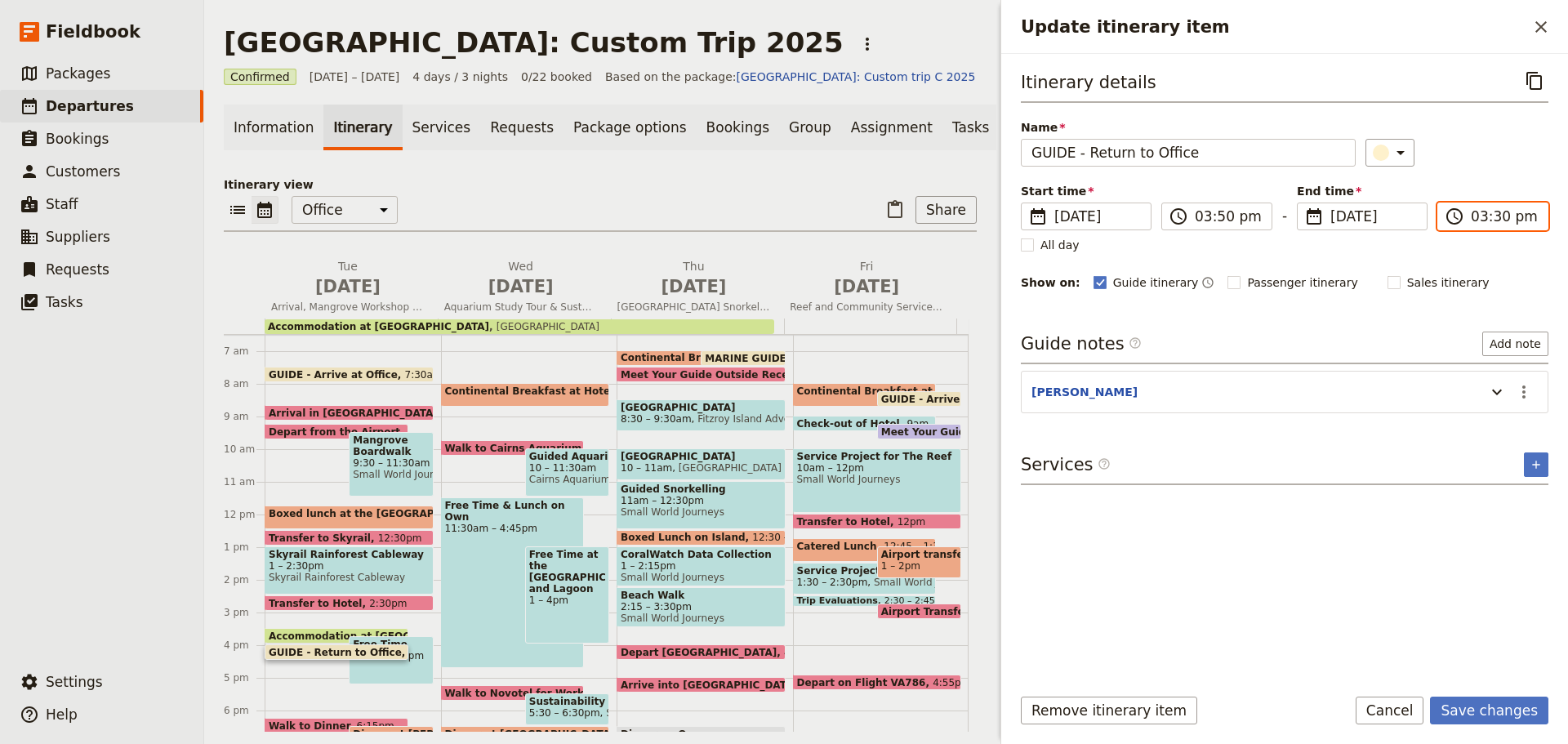
click at [1502, 219] on input "03:30 pm" at bounding box center [1505, 216] width 67 height 19
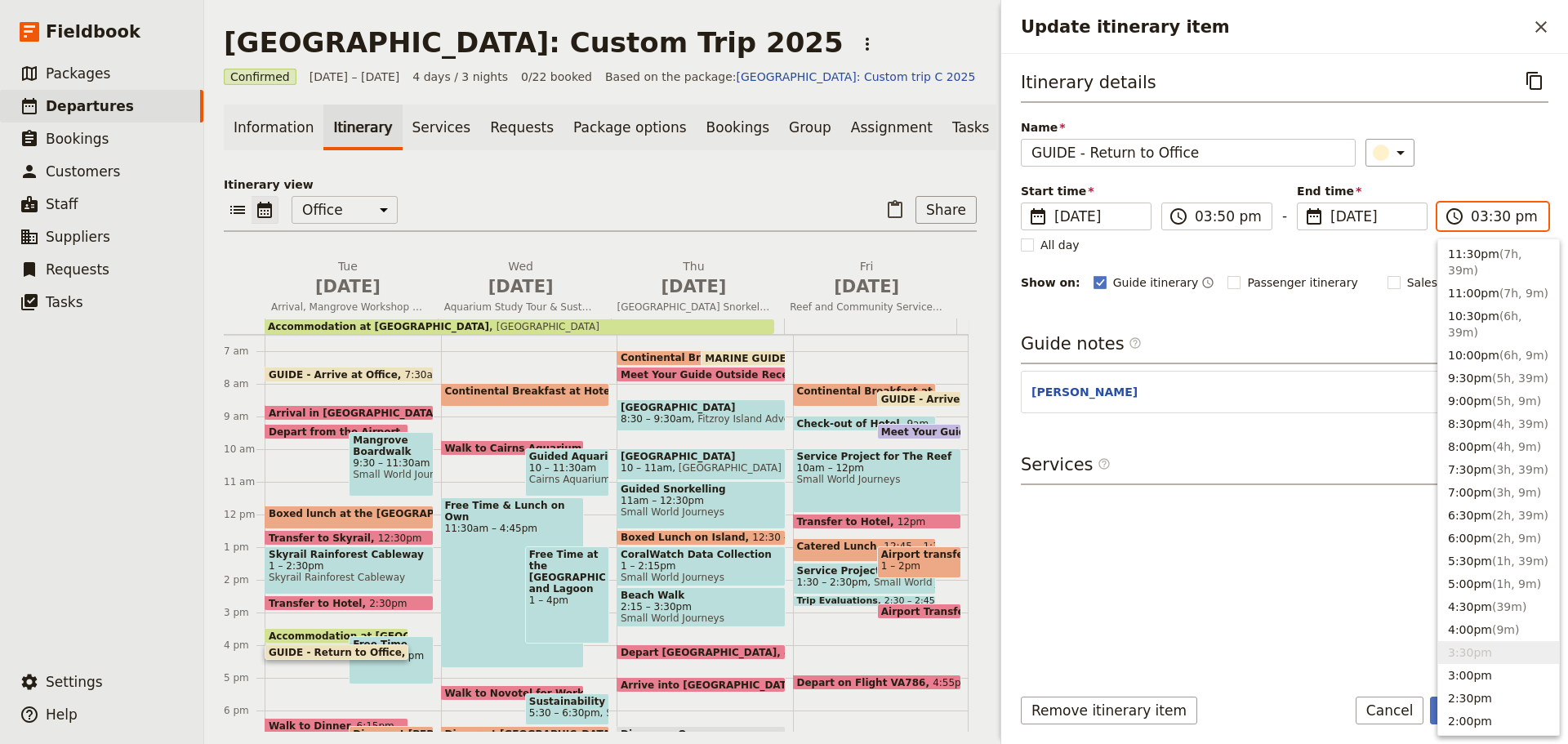
click at [1499, 214] on input "03:30 pm" at bounding box center [1505, 216] width 67 height 19
type input "03:50 pm"
click at [1352, 345] on div "Guide notes ​ Add note" at bounding box center [1284, 348] width 528 height 33
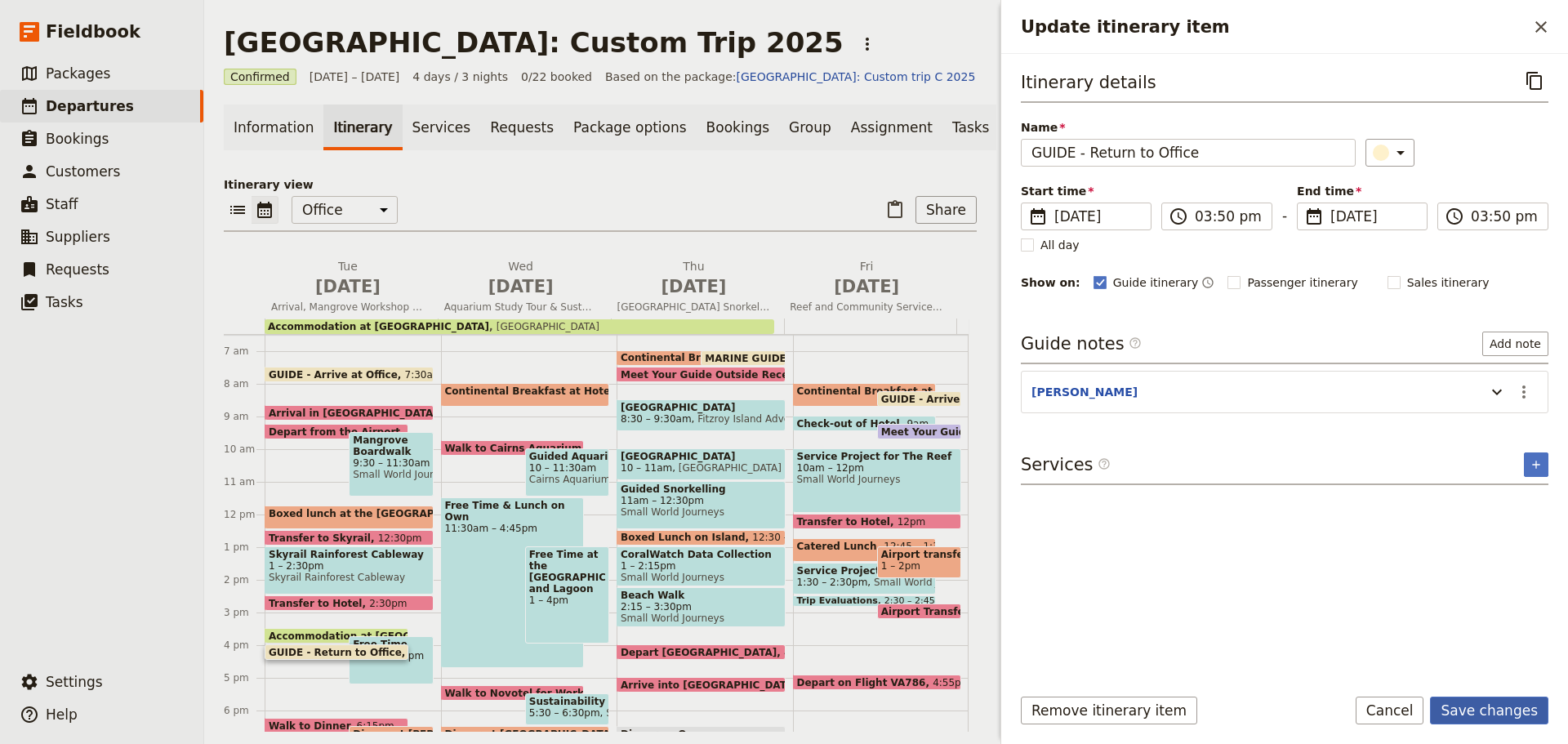
click at [1492, 703] on button "Save changes" at bounding box center [1488, 709] width 118 height 28
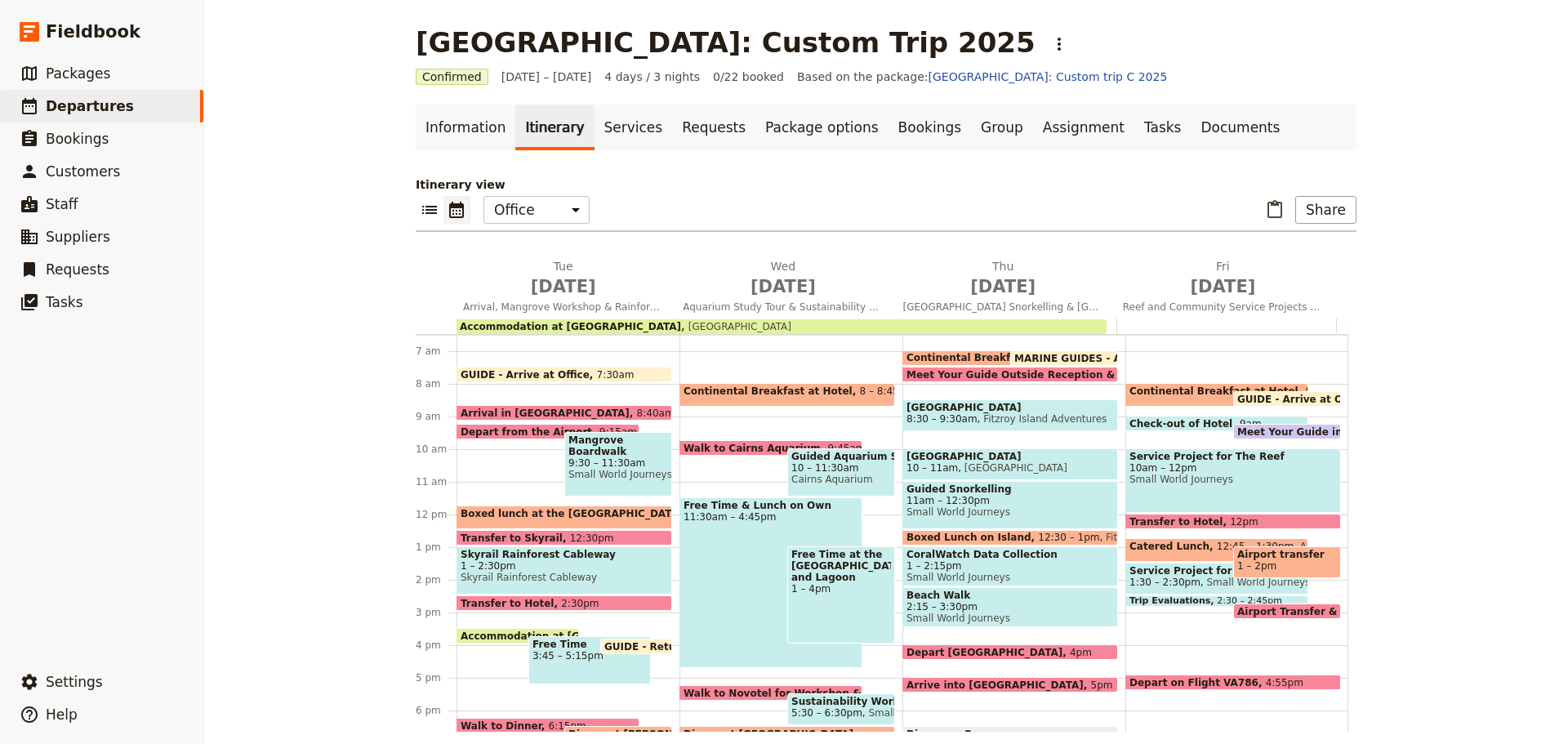
click at [615, 642] on span "GUIDE - Return to Office" at bounding box center [674, 646] width 140 height 11
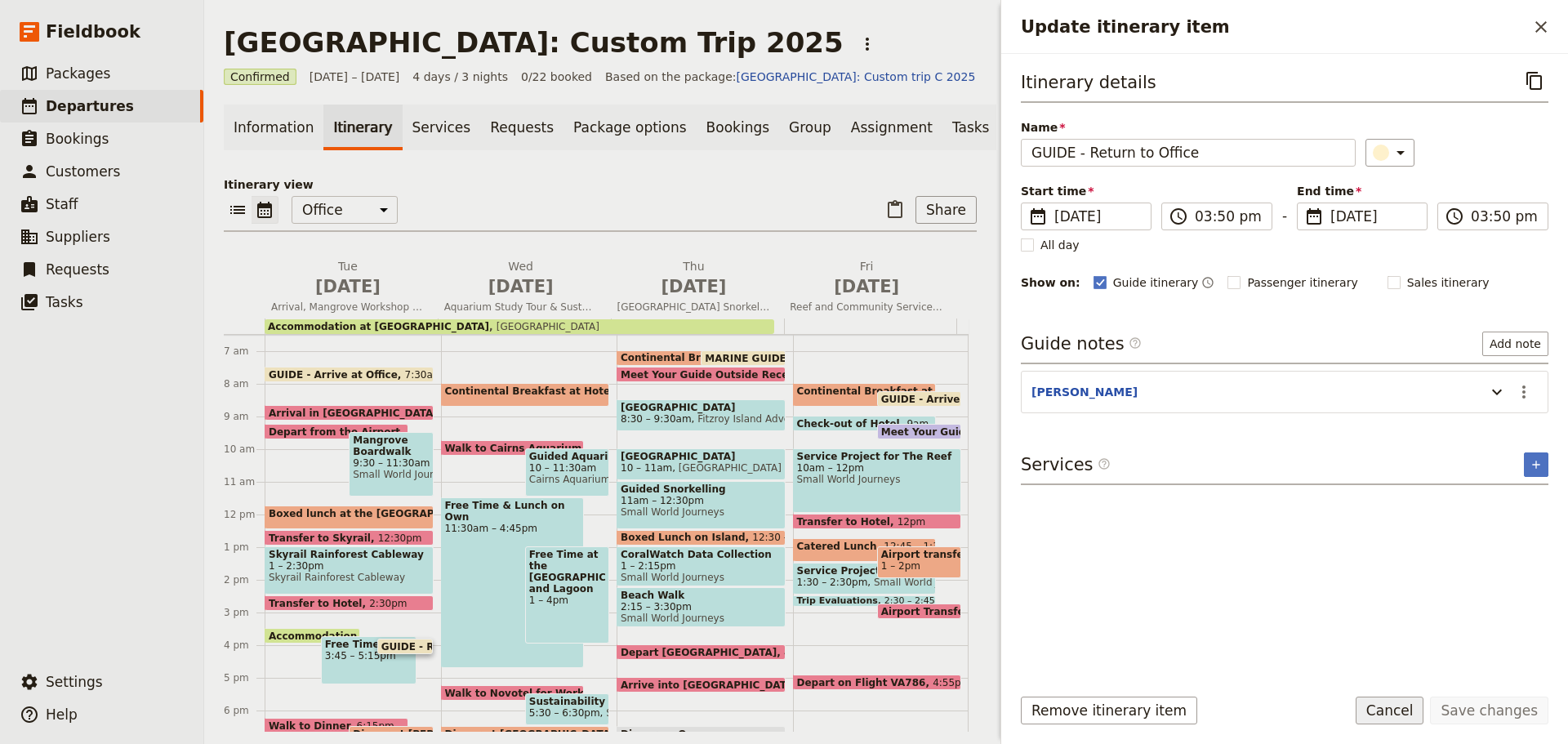
click at [1381, 707] on button "Cancel" at bounding box center [1389, 709] width 68 height 28
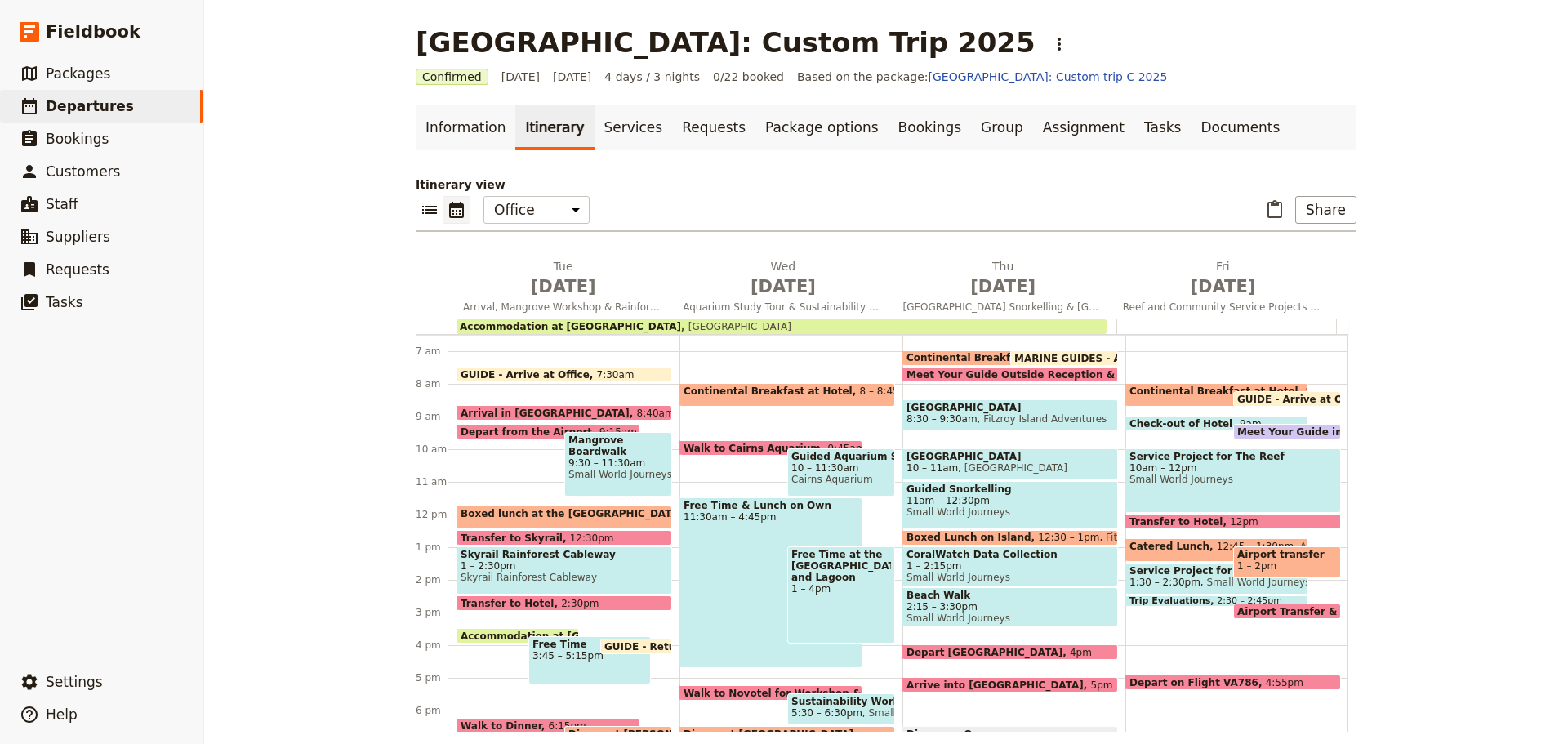
click at [718, 548] on div "Free Time & Lunch on Own 11:30am – 4:45pm" at bounding box center [771, 583] width 183 height 171
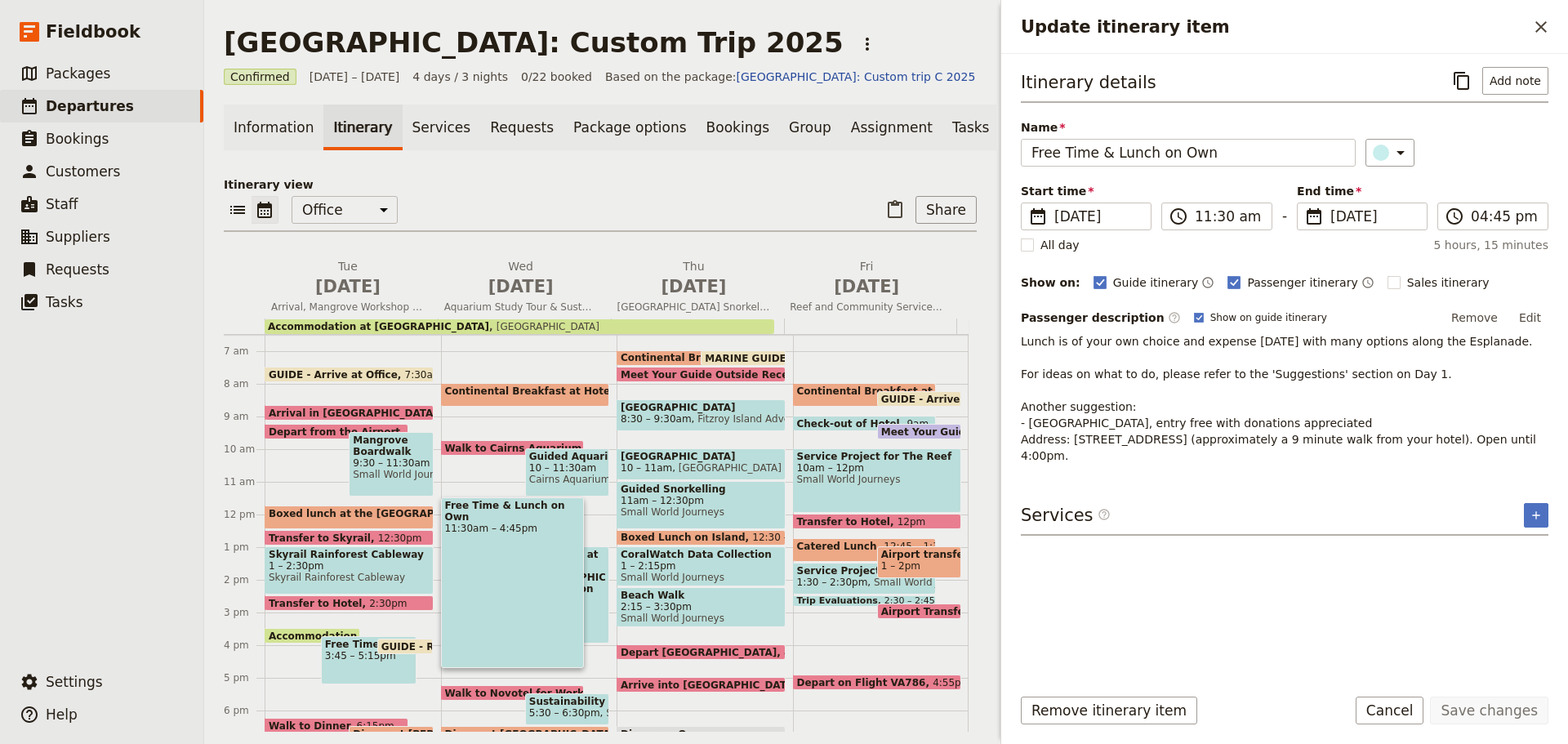
click at [1524, 318] on button "Edit" at bounding box center [1530, 317] width 37 height 24
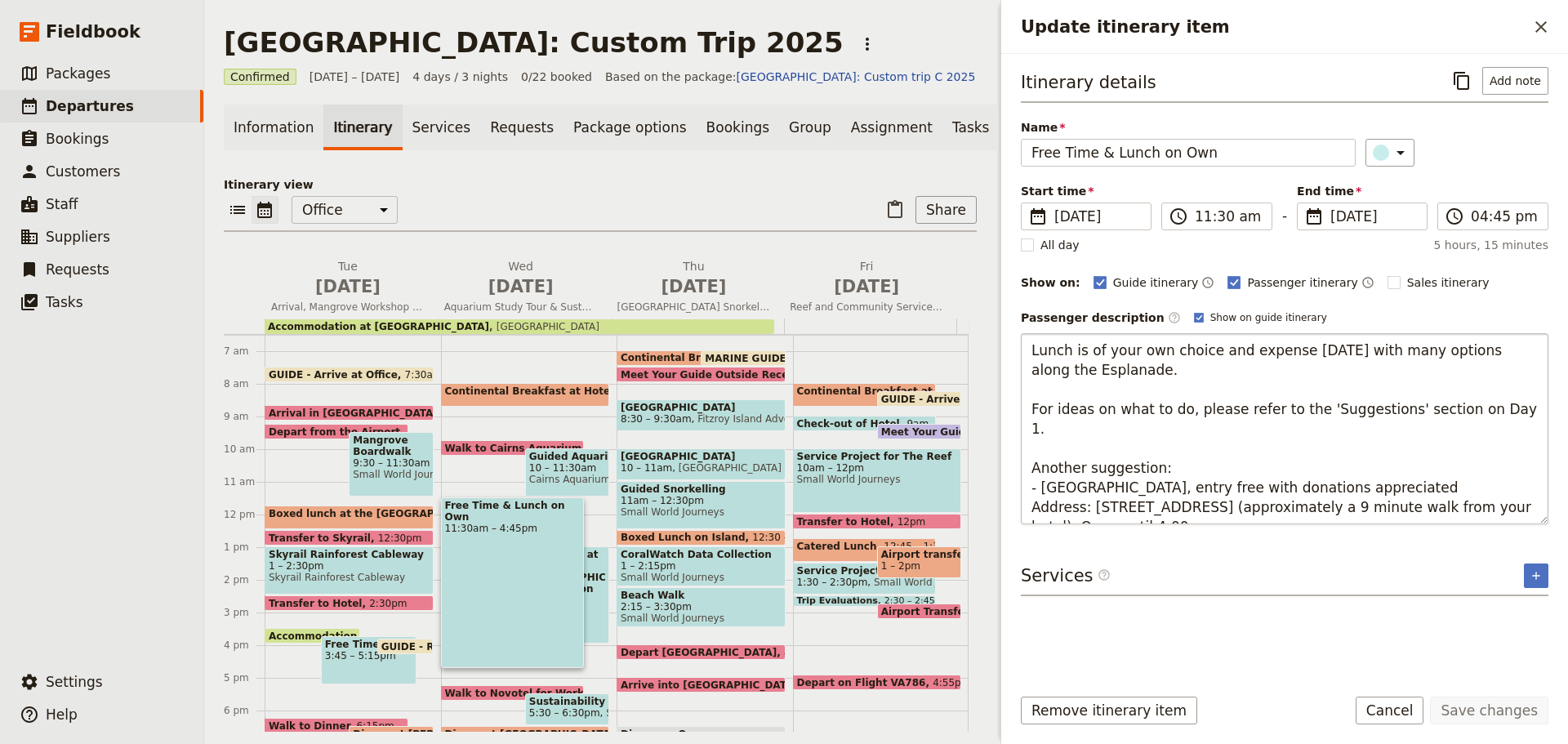
click at [1198, 416] on textarea "Lunch is of your own choice and expense today with many options along the Espla…" at bounding box center [1284, 429] width 528 height 191
click at [1196, 414] on textarea "Lunch is of your own choice and expense today with many options along the Espla…" at bounding box center [1284, 429] width 528 height 191
click at [1406, 410] on textarea "Lunch is of your own choice and expense today with many options along the Espla…" at bounding box center [1284, 429] width 528 height 191
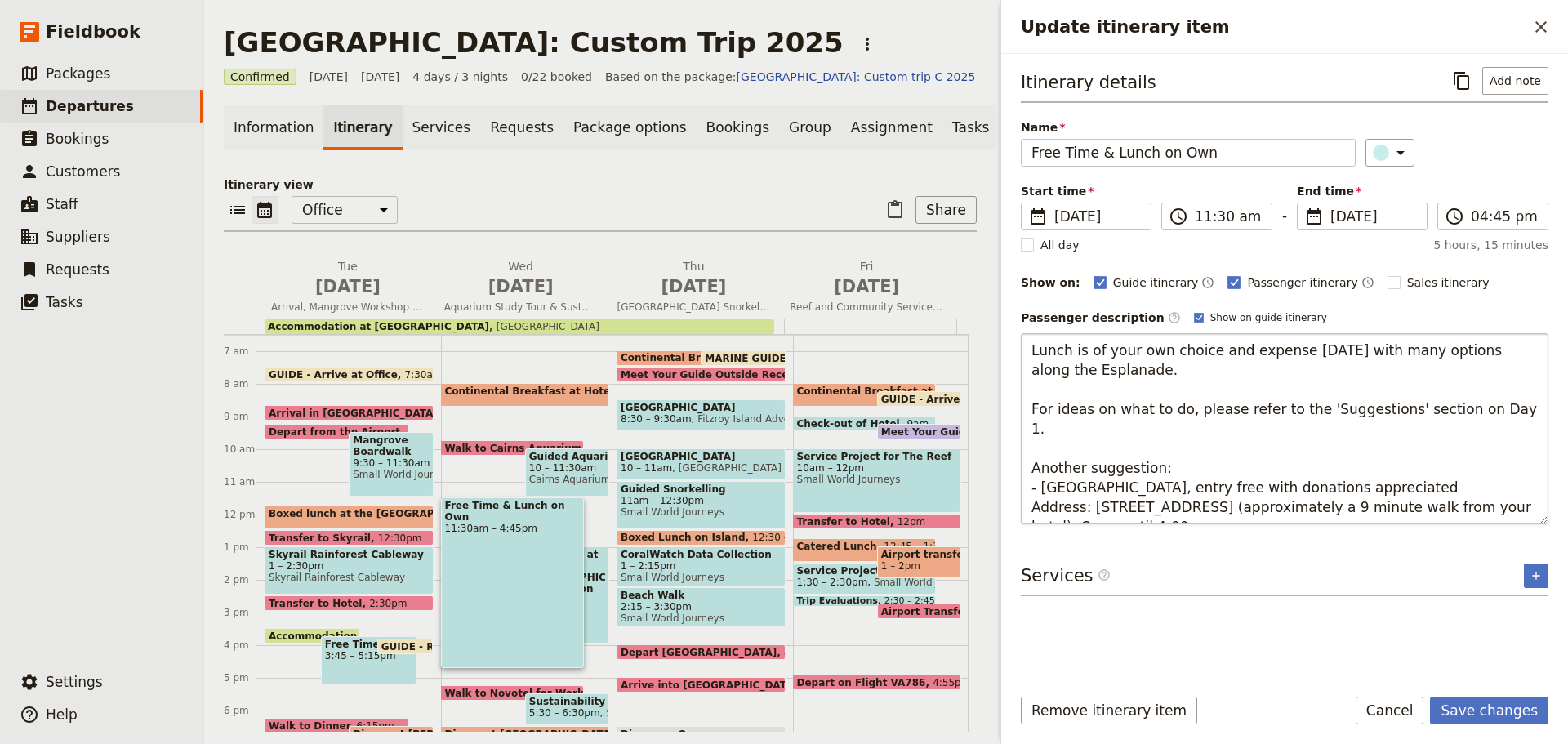
click at [1406, 410] on textarea "Lunch is of your own choice and expense today with many options along the Espla…" at bounding box center [1284, 429] width 528 height 191
type textarea "Lunch is of your own choice and expense today with many options along the Espla…"
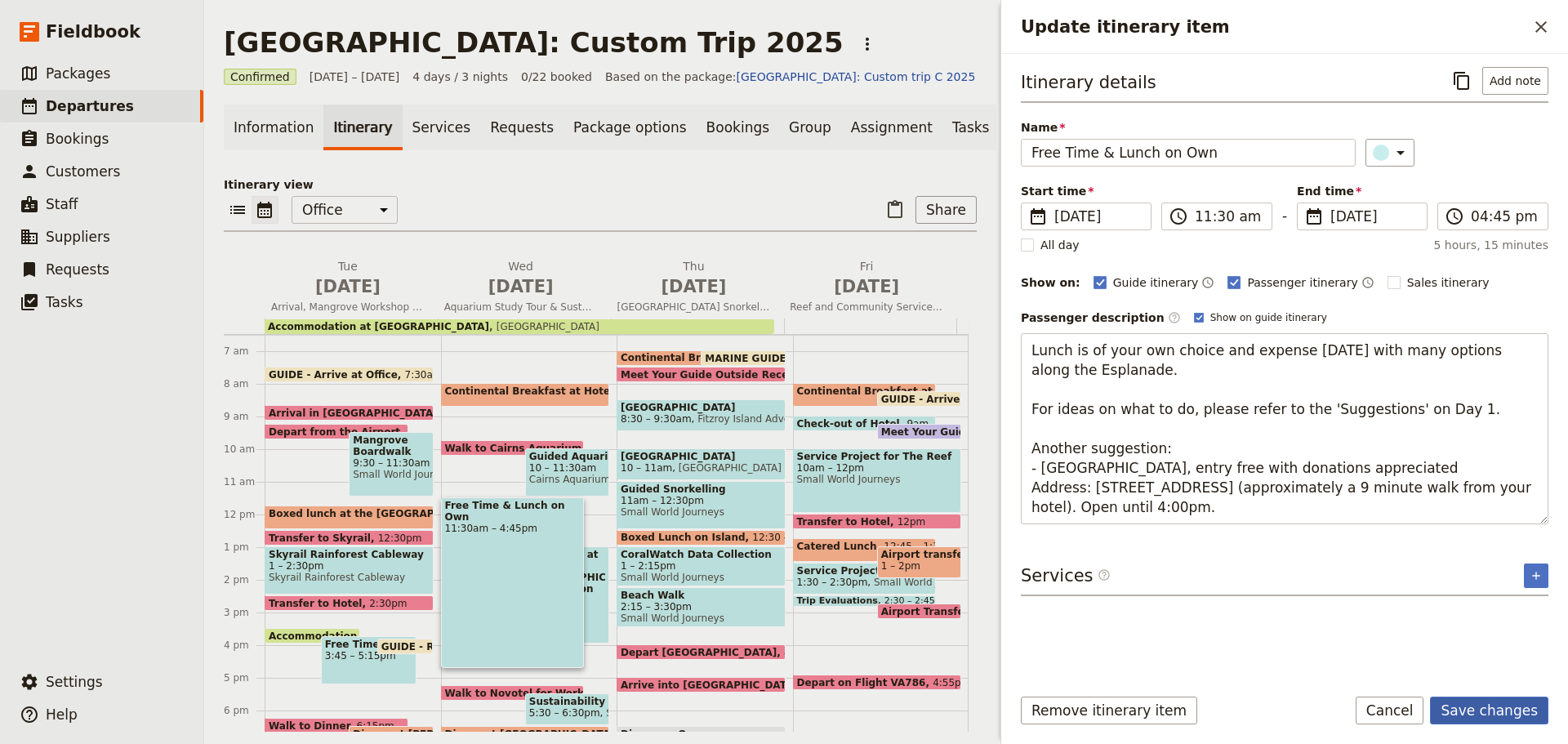
click at [1509, 714] on button "Save changes" at bounding box center [1488, 709] width 118 height 28
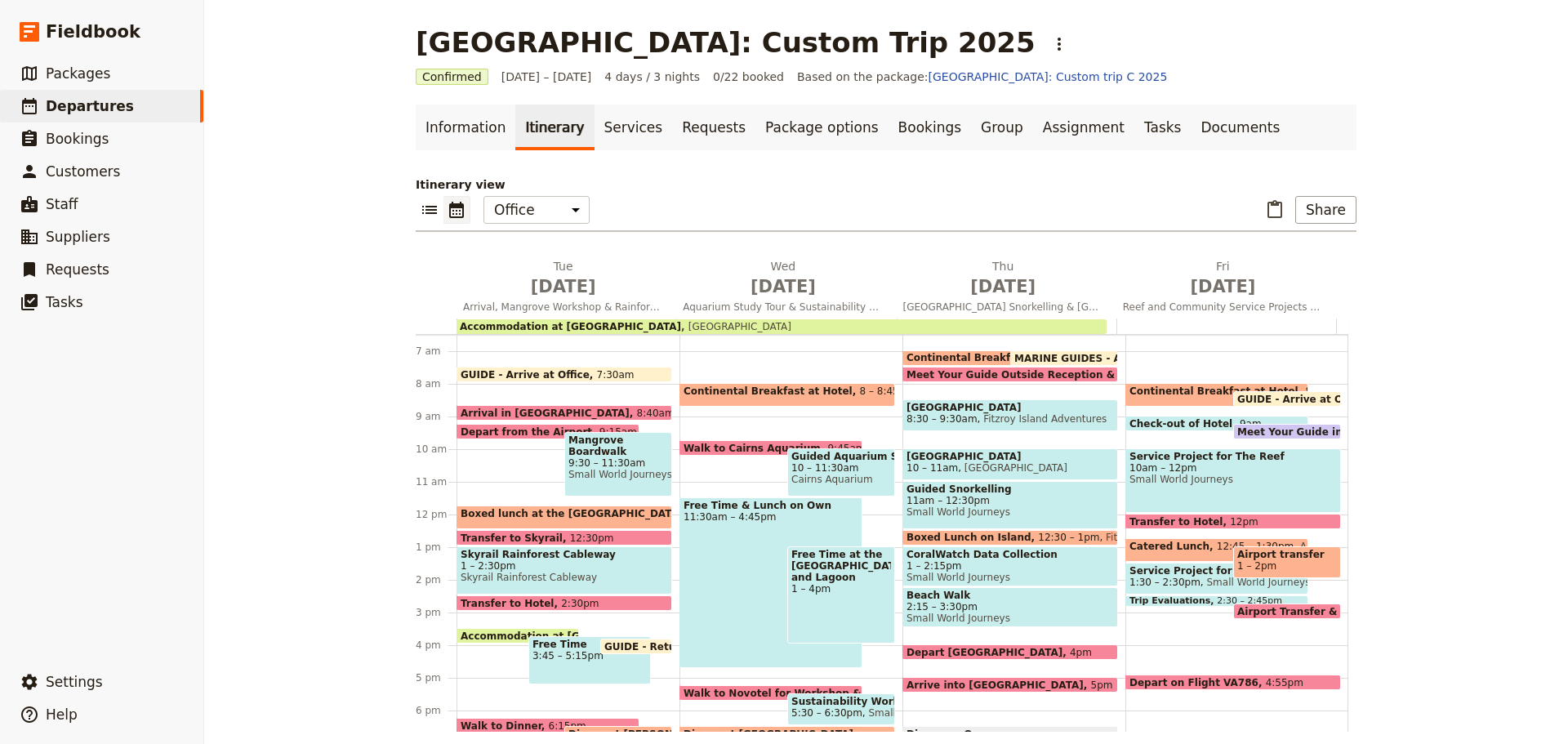
click at [978, 596] on span "Beach Walk" at bounding box center [1010, 595] width 208 height 12
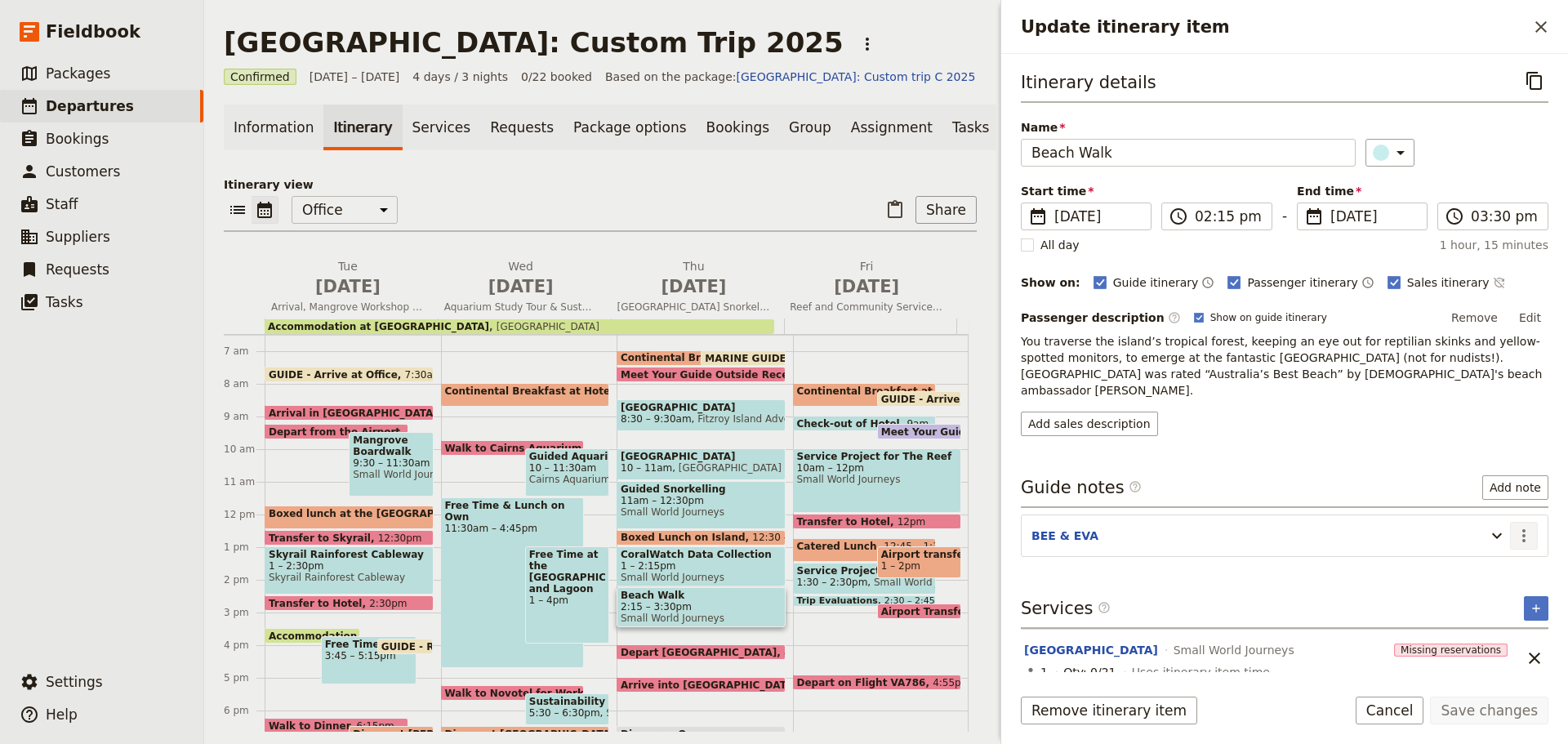
click at [1526, 526] on icon "Actions" at bounding box center [1524, 535] width 19 height 19
click at [1509, 543] on button "Edit note" at bounding box center [1488, 555] width 95 height 23
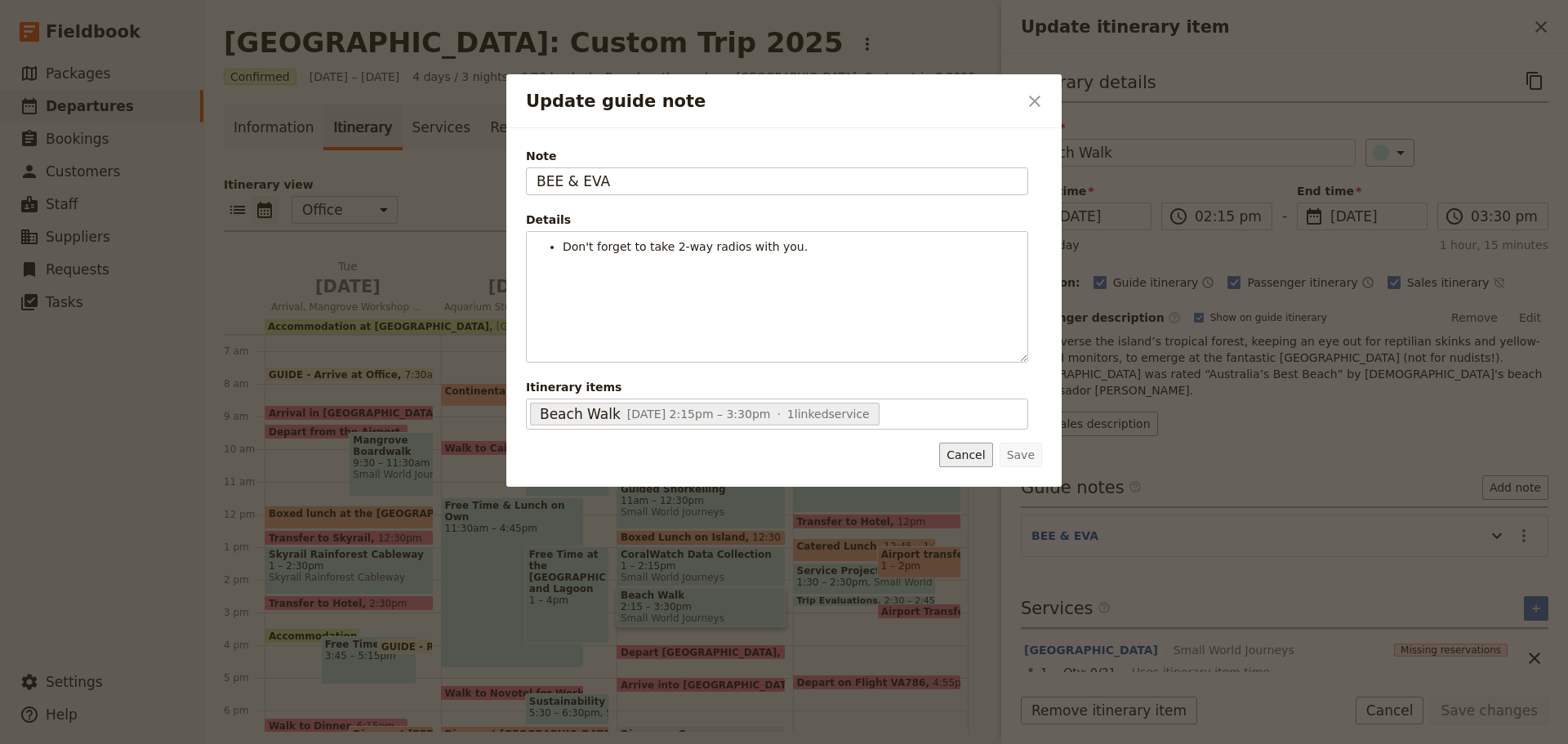
click at [971, 455] on button "Cancel" at bounding box center [965, 454] width 53 height 24
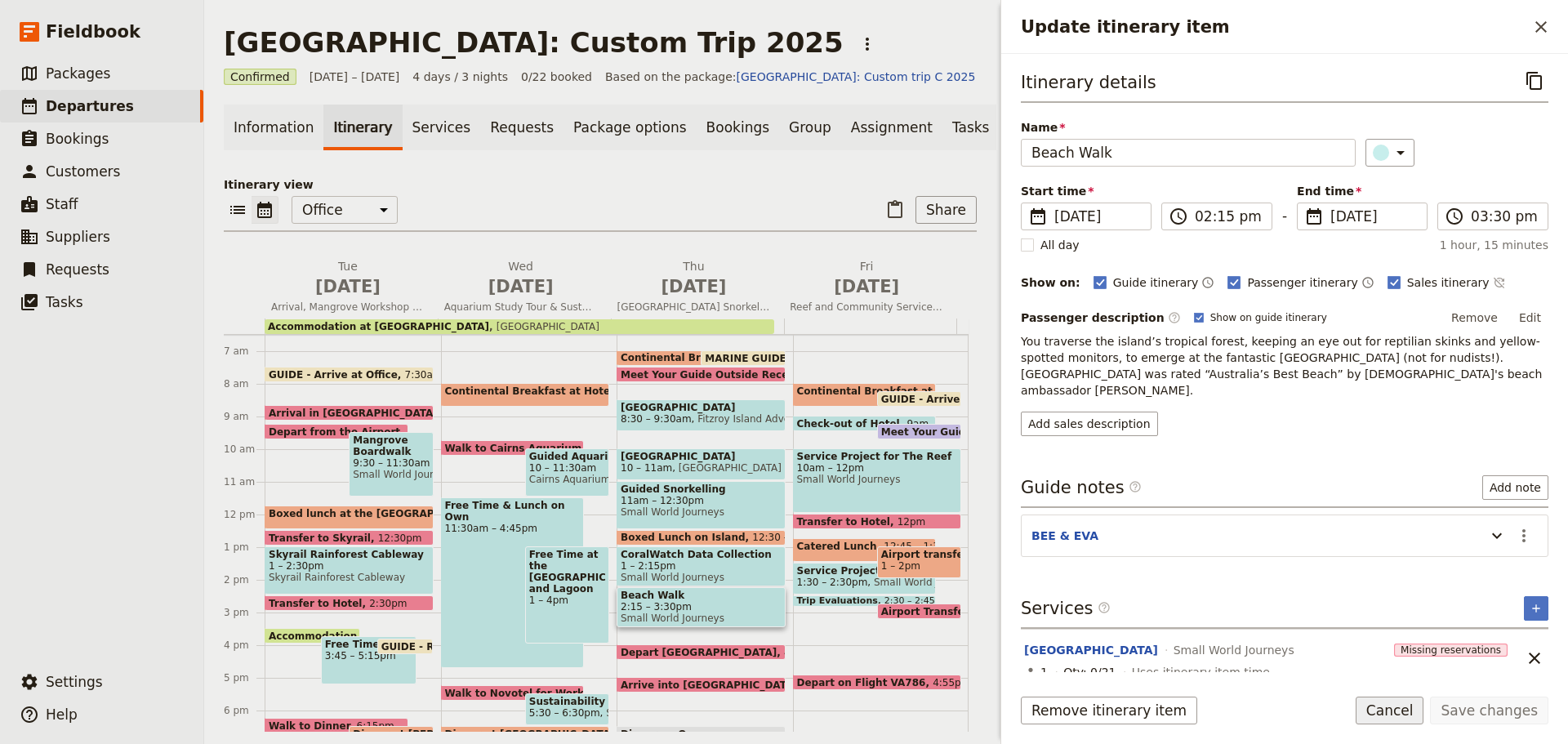
click at [1406, 718] on button "Cancel" at bounding box center [1389, 709] width 68 height 28
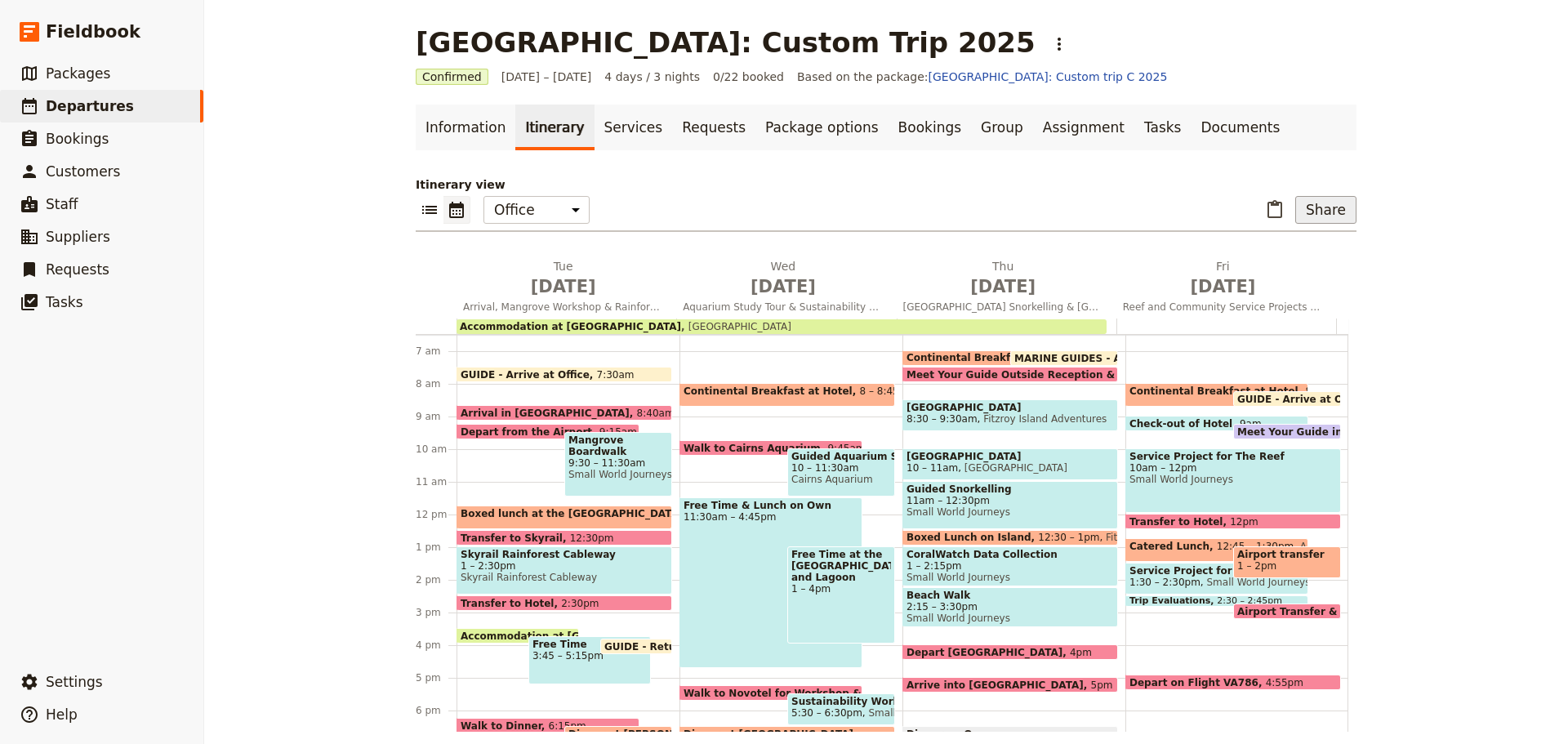
click at [1336, 207] on button "Share" at bounding box center [1326, 210] width 62 height 28
click at [1280, 241] on span "Guide itinerary" at bounding box center [1271, 245] width 86 height 16
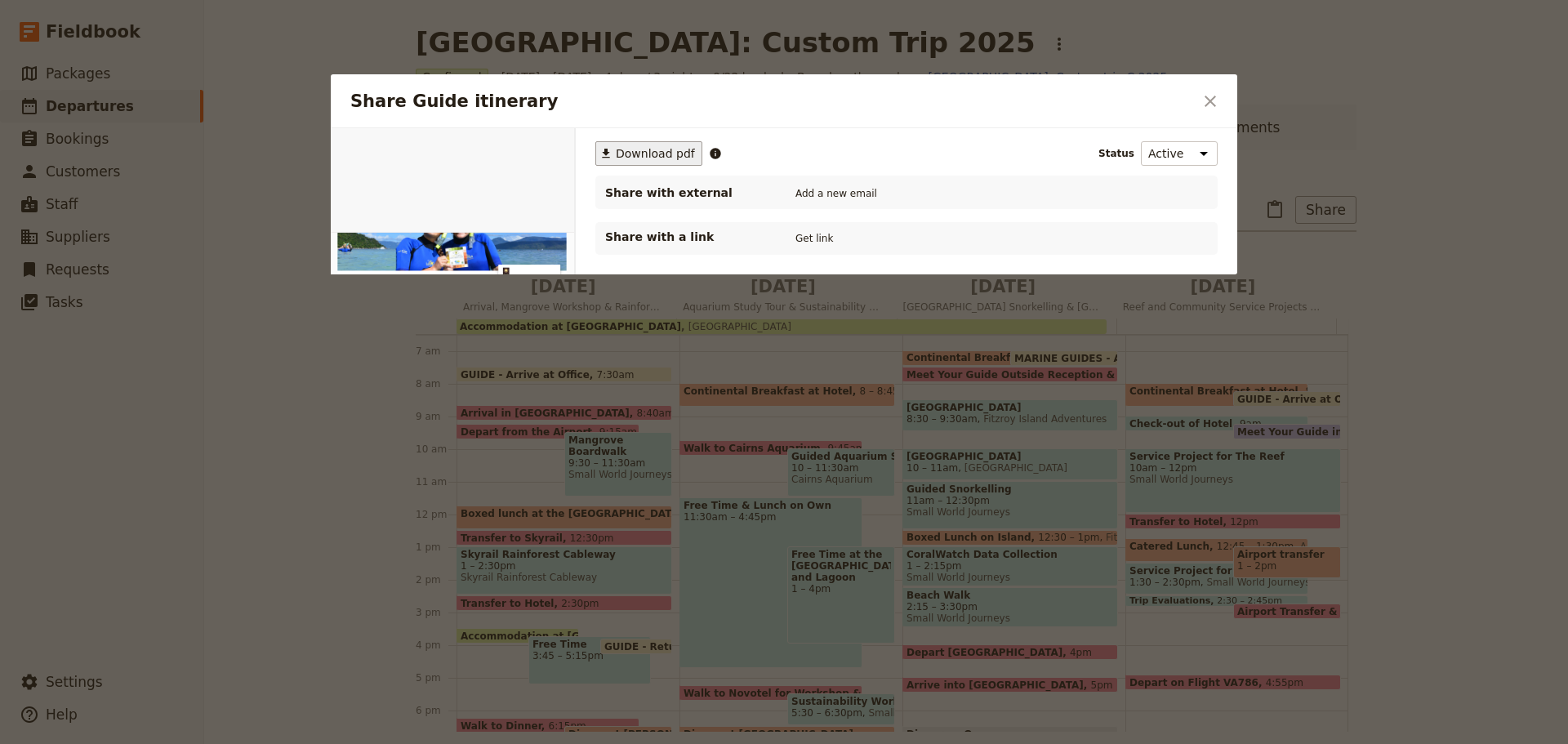
click at [620, 152] on span "Download pdf" at bounding box center [655, 153] width 79 height 16
click at [1205, 95] on icon "Close dialog" at bounding box center [1209, 101] width 19 height 19
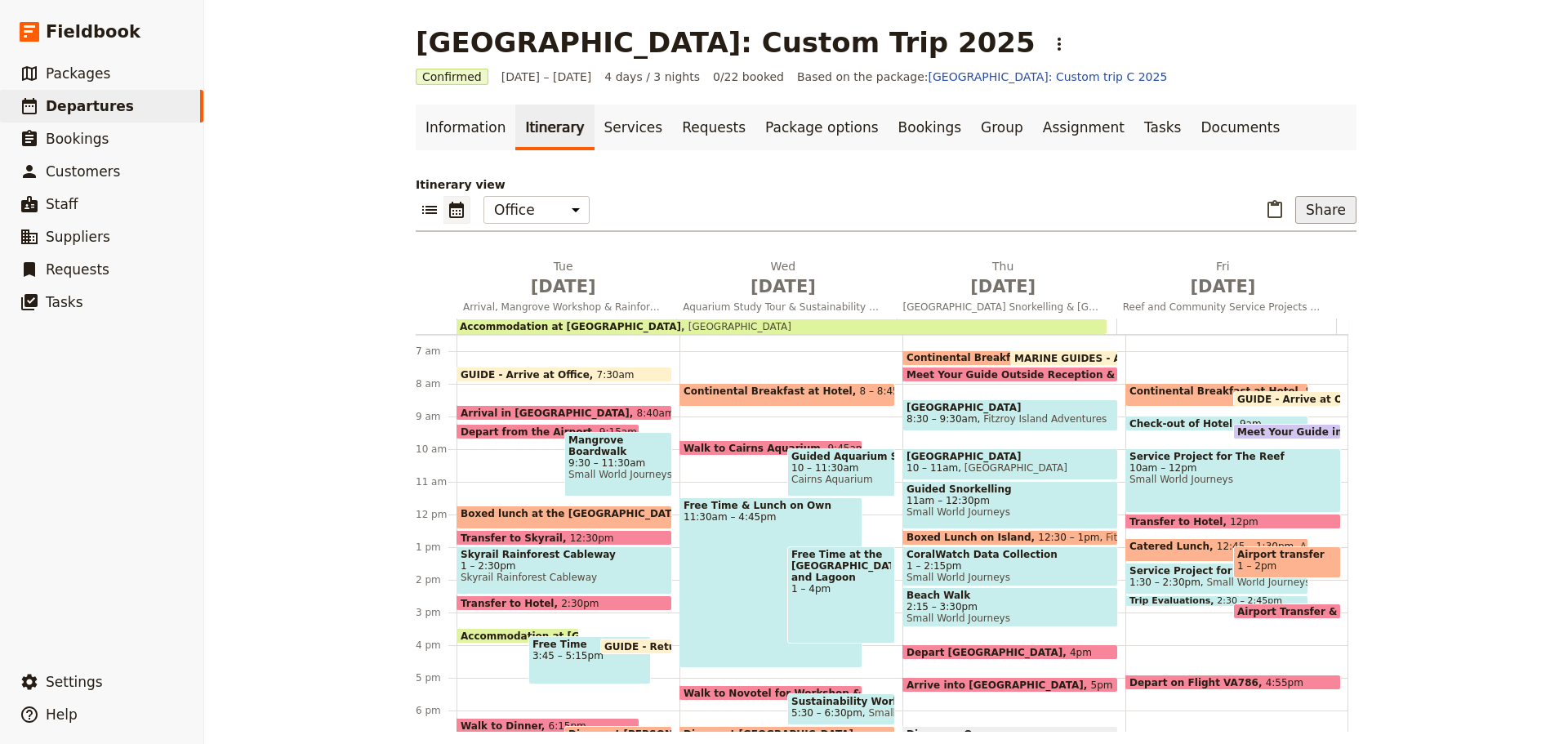
click at [1307, 202] on button "Share" at bounding box center [1326, 210] width 62 height 28
click at [1284, 258] on button "Passenger itinerary" at bounding box center [1283, 269] width 130 height 23
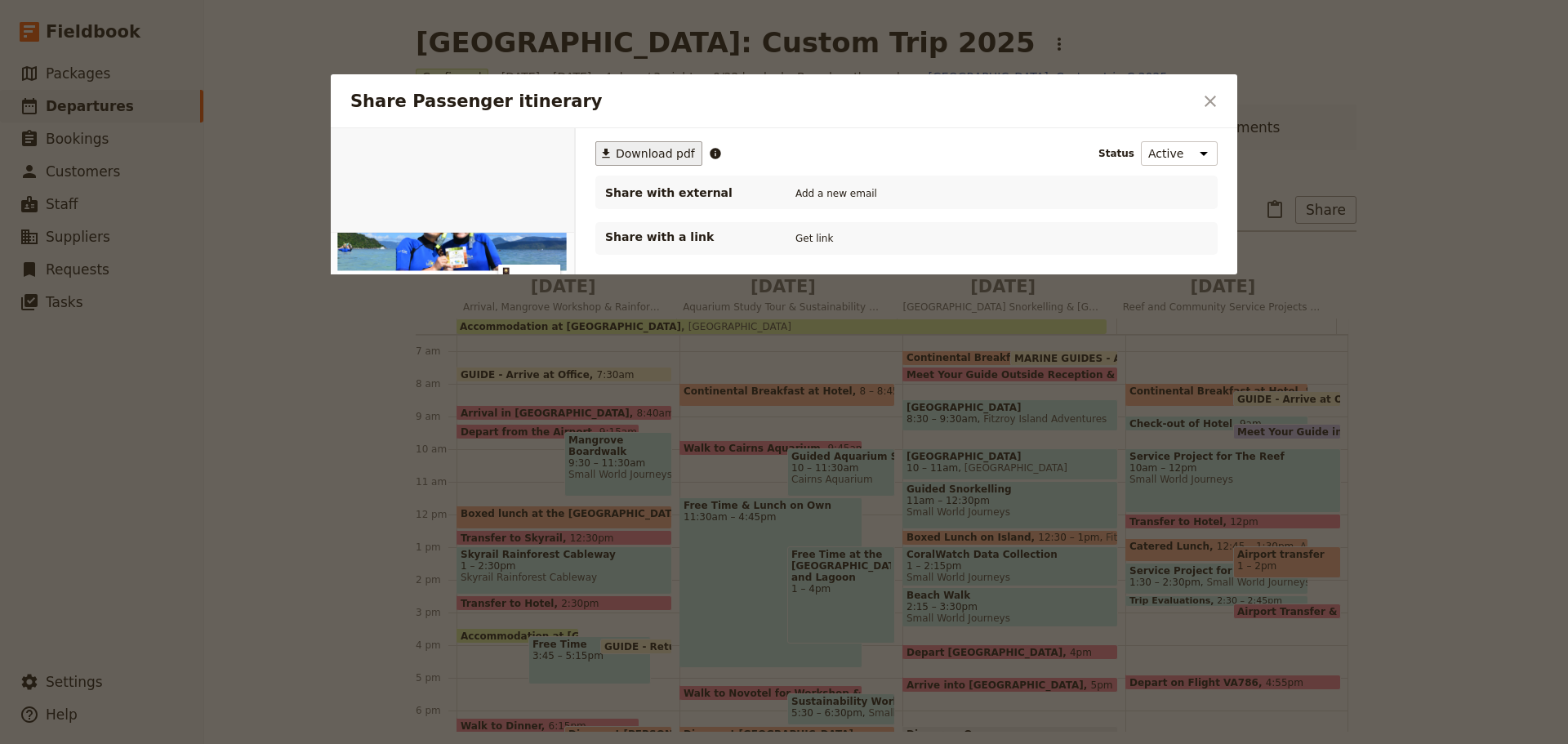
click at [652, 142] on button "​ Download pdf" at bounding box center [648, 153] width 107 height 24
click at [651, 149] on span "Download pdf" at bounding box center [655, 153] width 79 height 16
click at [1219, 103] on button "​" at bounding box center [1209, 101] width 28 height 28
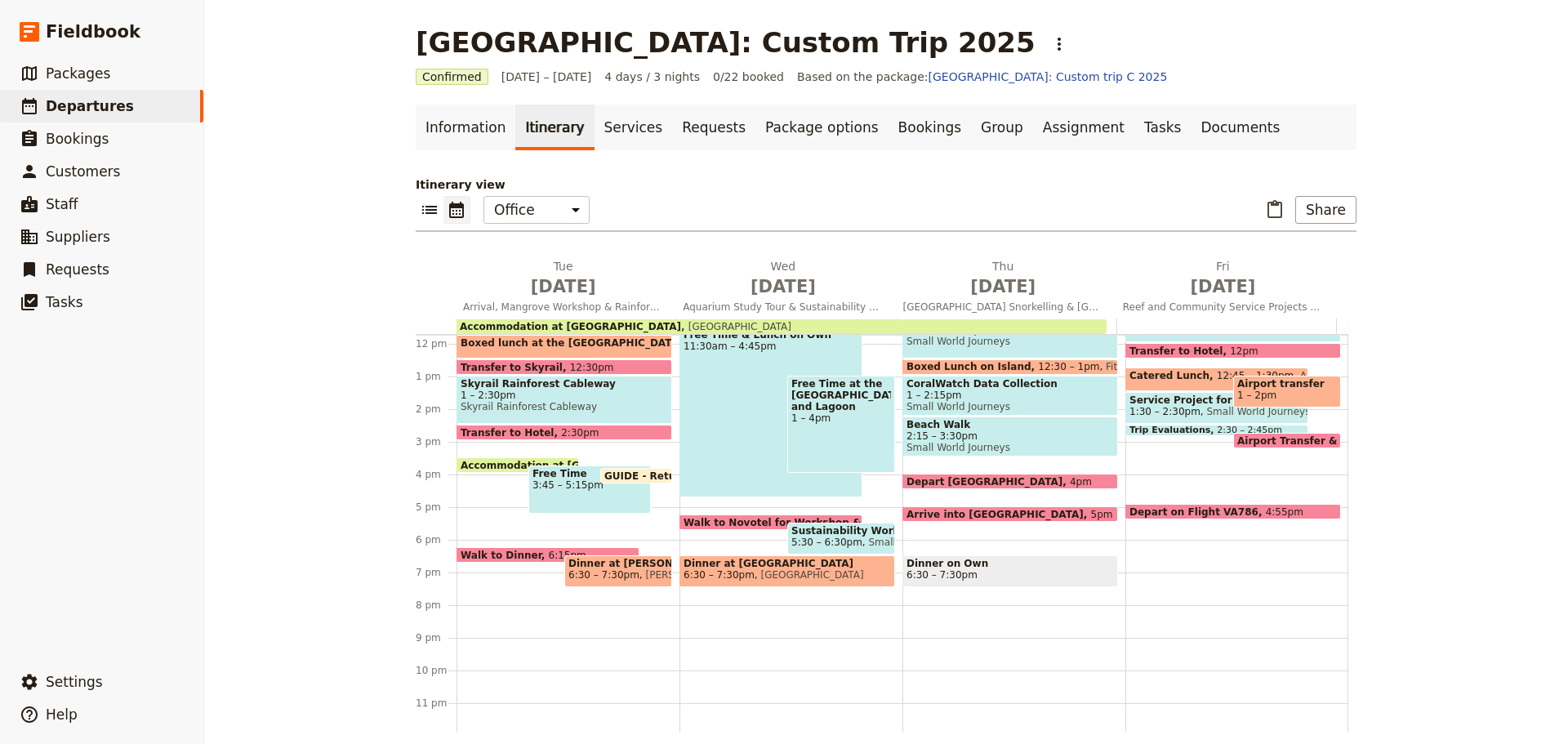
scroll to position [387, 0]
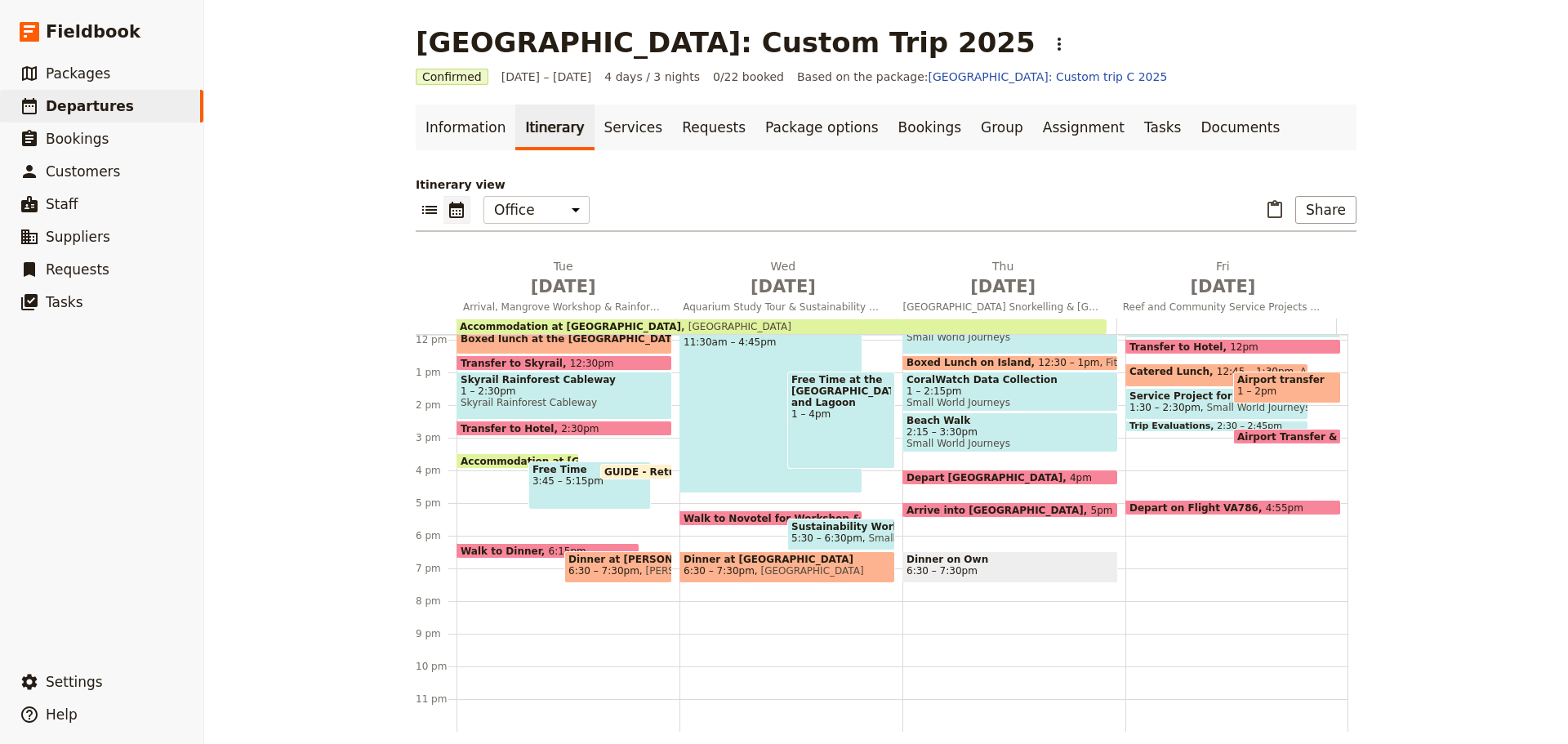
click at [1177, 422] on span "Trip Evaluations" at bounding box center [1173, 426] width 87 height 10
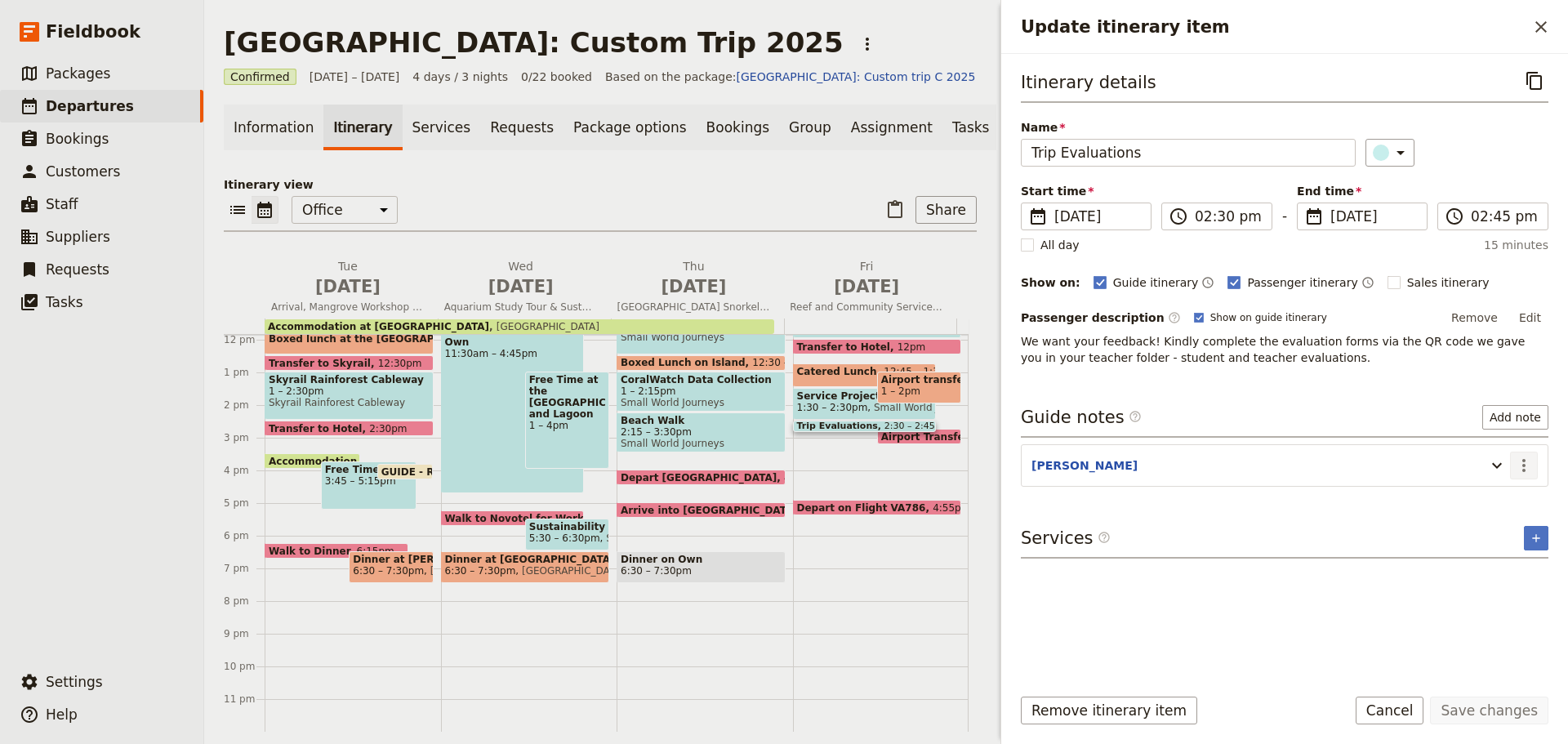
click at [1520, 458] on icon "Actions" at bounding box center [1524, 465] width 19 height 19
click at [1514, 492] on span "Edit note" at bounding box center [1488, 500] width 76 height 16
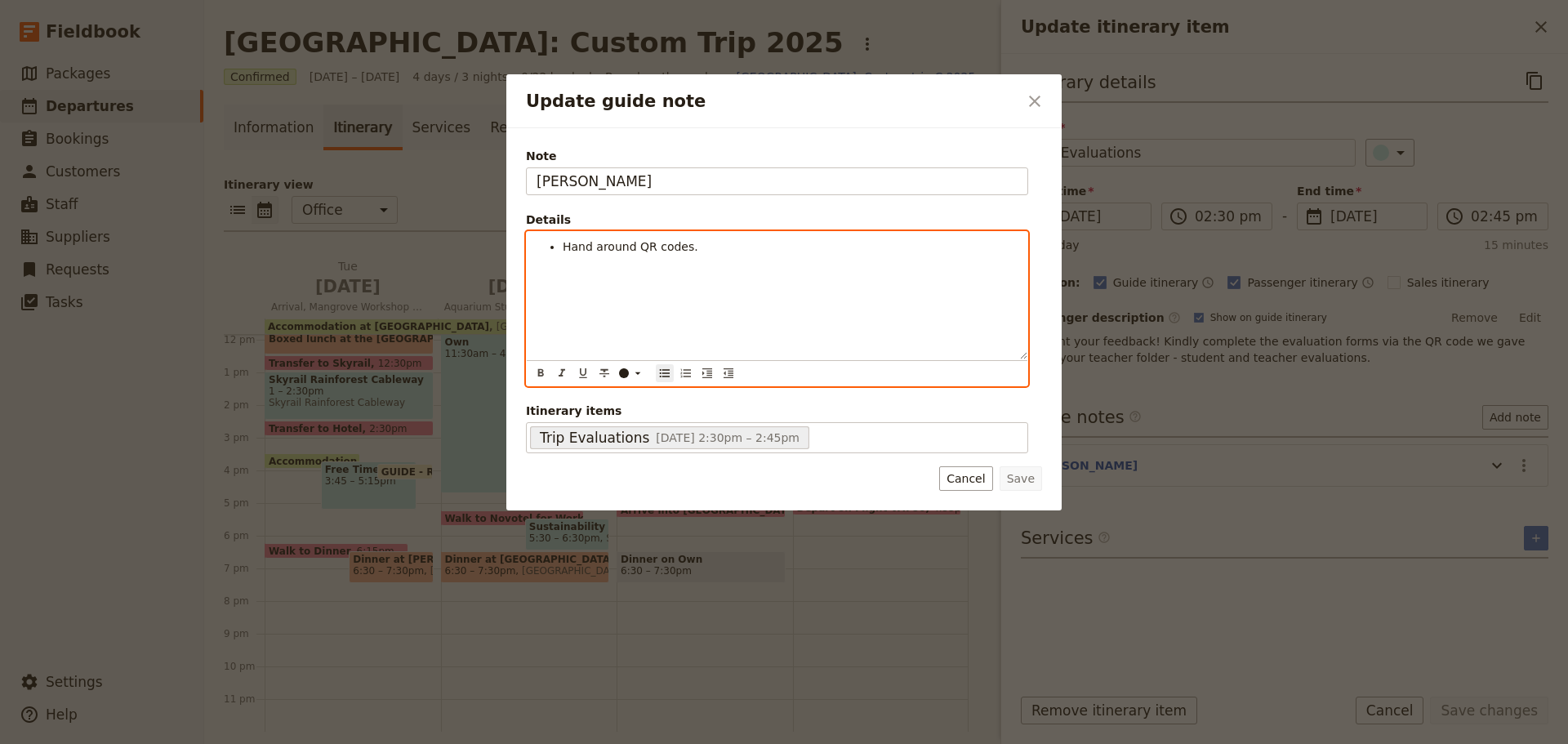
click at [739, 250] on li "Hand around QR codes." at bounding box center [789, 246] width 455 height 16
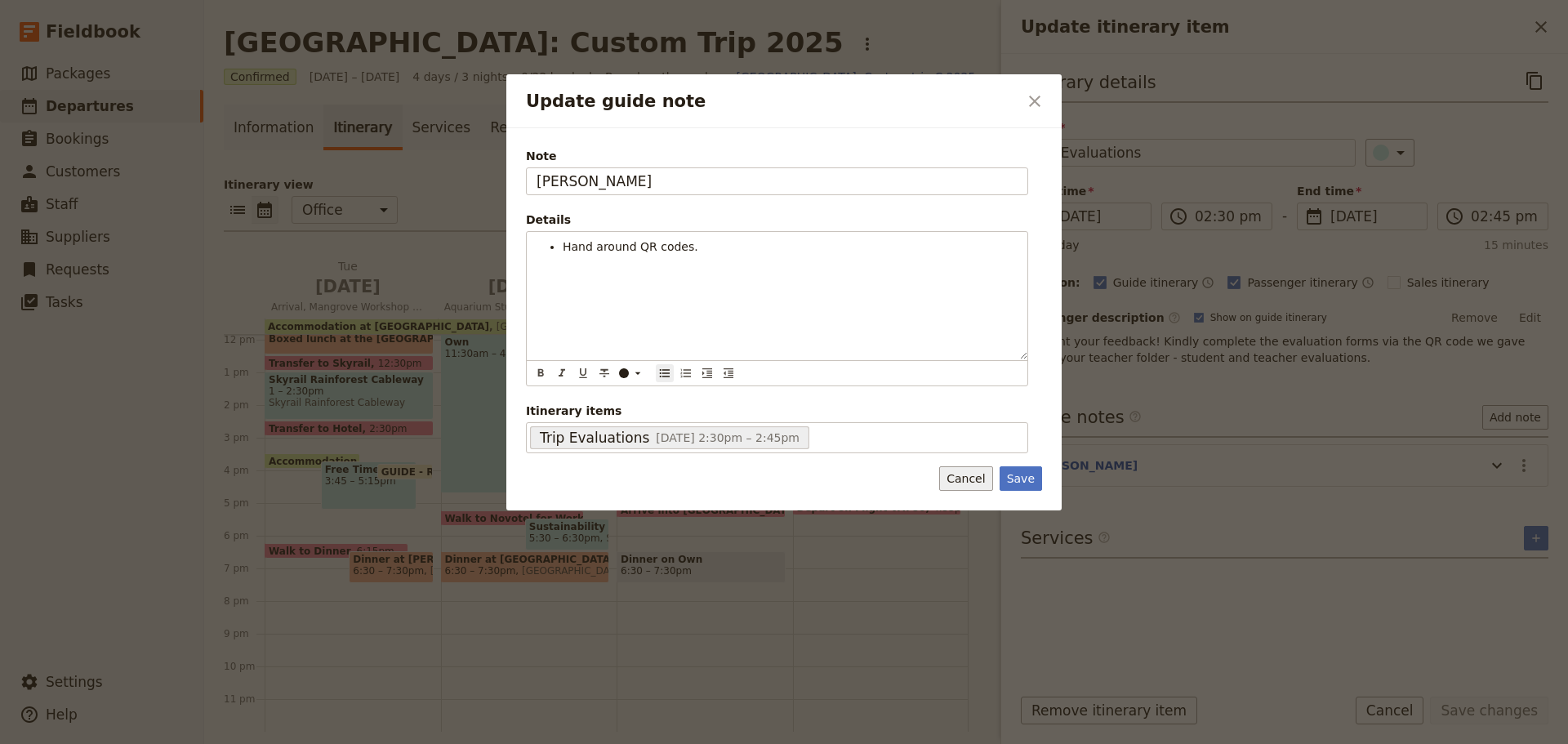
click at [971, 472] on button "Cancel" at bounding box center [965, 478] width 53 height 24
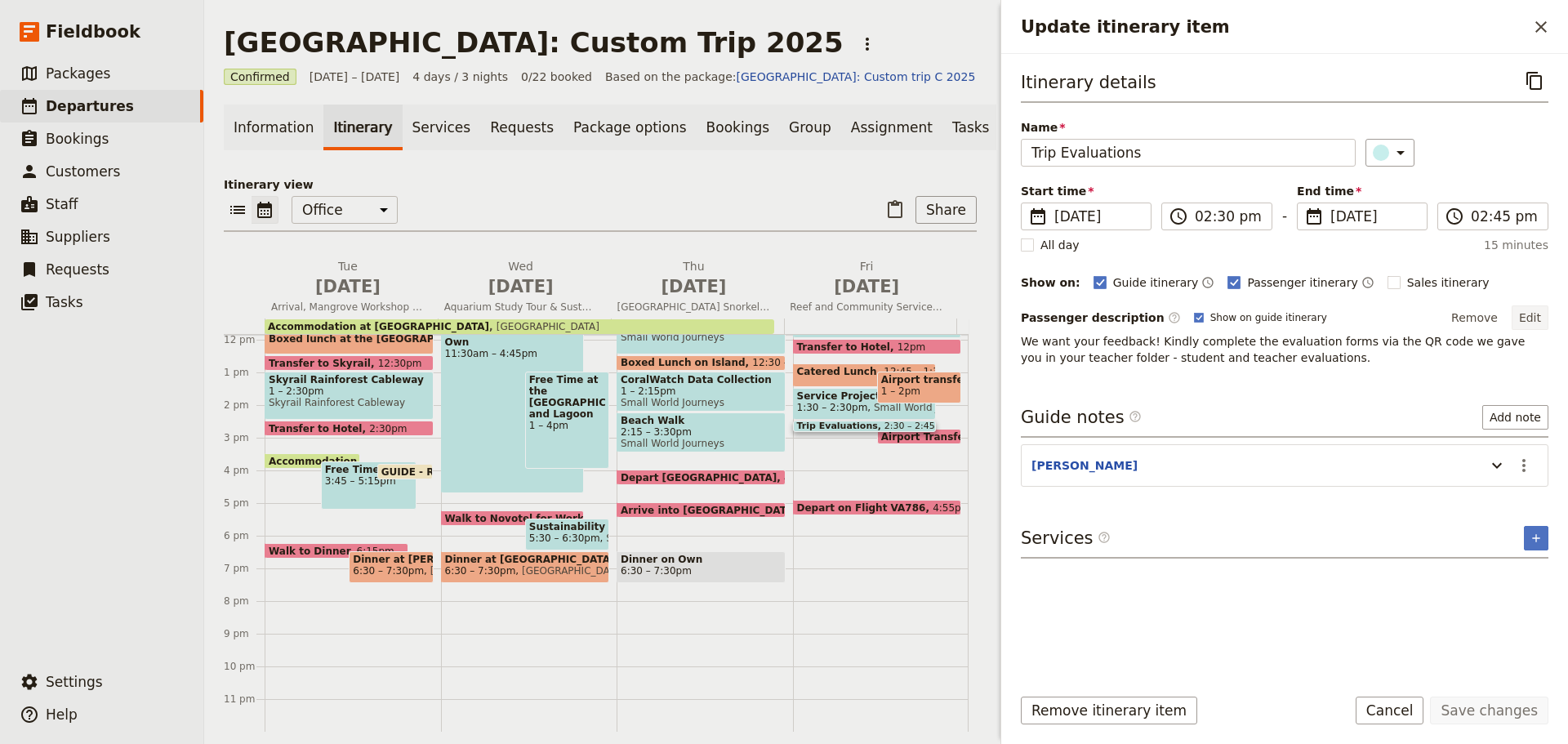
click at [1531, 322] on button "Edit" at bounding box center [1530, 317] width 37 height 24
click at [1375, 394] on div "Itinerary details ​ Name Trip Evaluations ​ Start time ​ 19 Sep 2025 19/09/2025…" at bounding box center [1284, 369] width 528 height 604
click at [1535, 326] on button "Edit" at bounding box center [1530, 317] width 37 height 24
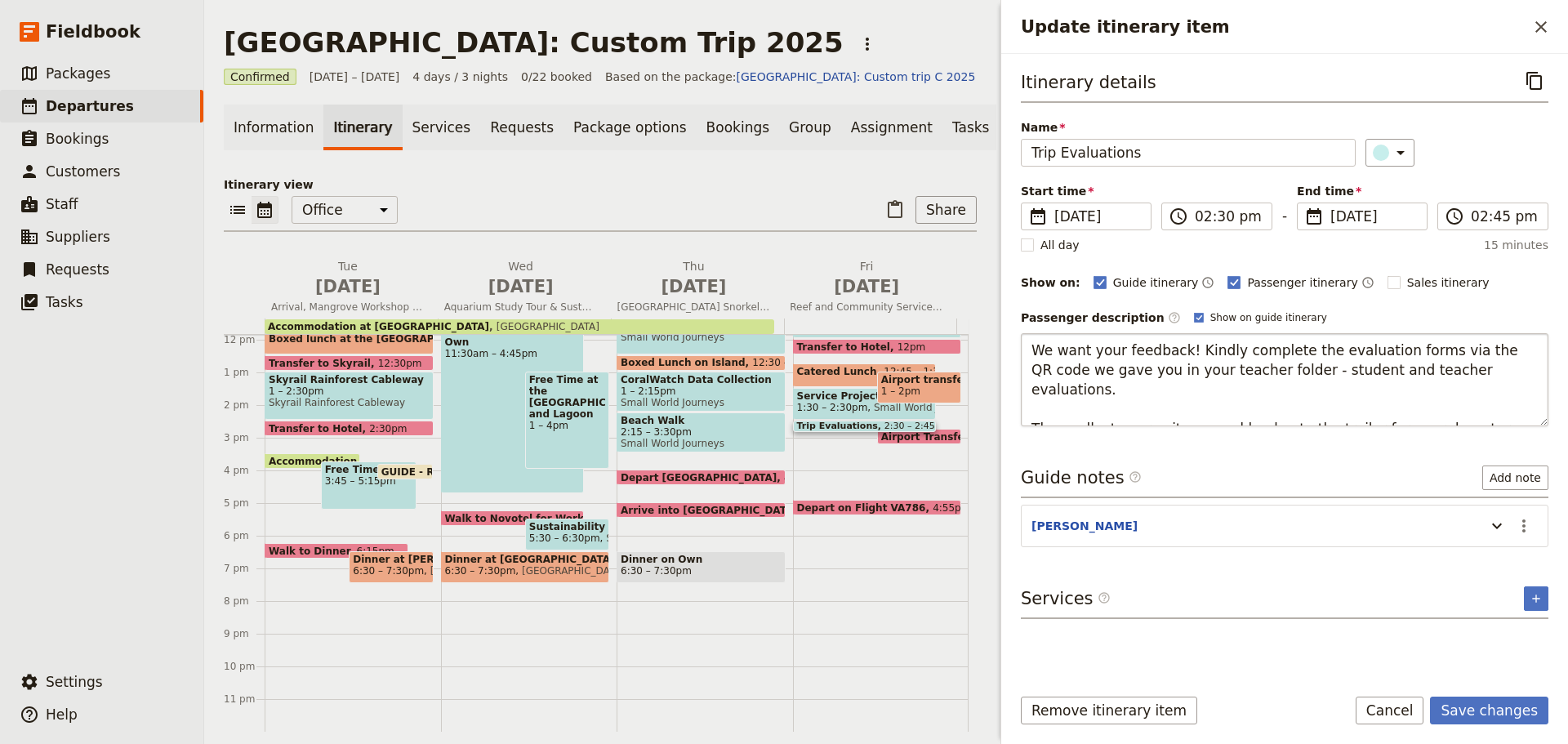
type textarea "We want your feedback! Kindly complete the evaluation forms via the QR code we …"
drag, startPoint x: 1029, startPoint y: 352, endPoint x: 1480, endPoint y: 409, distance: 454.6
click at [1486, 424] on textarea "We want your feedback! Kindly complete the evaluation forms via the QR code we …" at bounding box center [1284, 380] width 528 height 93
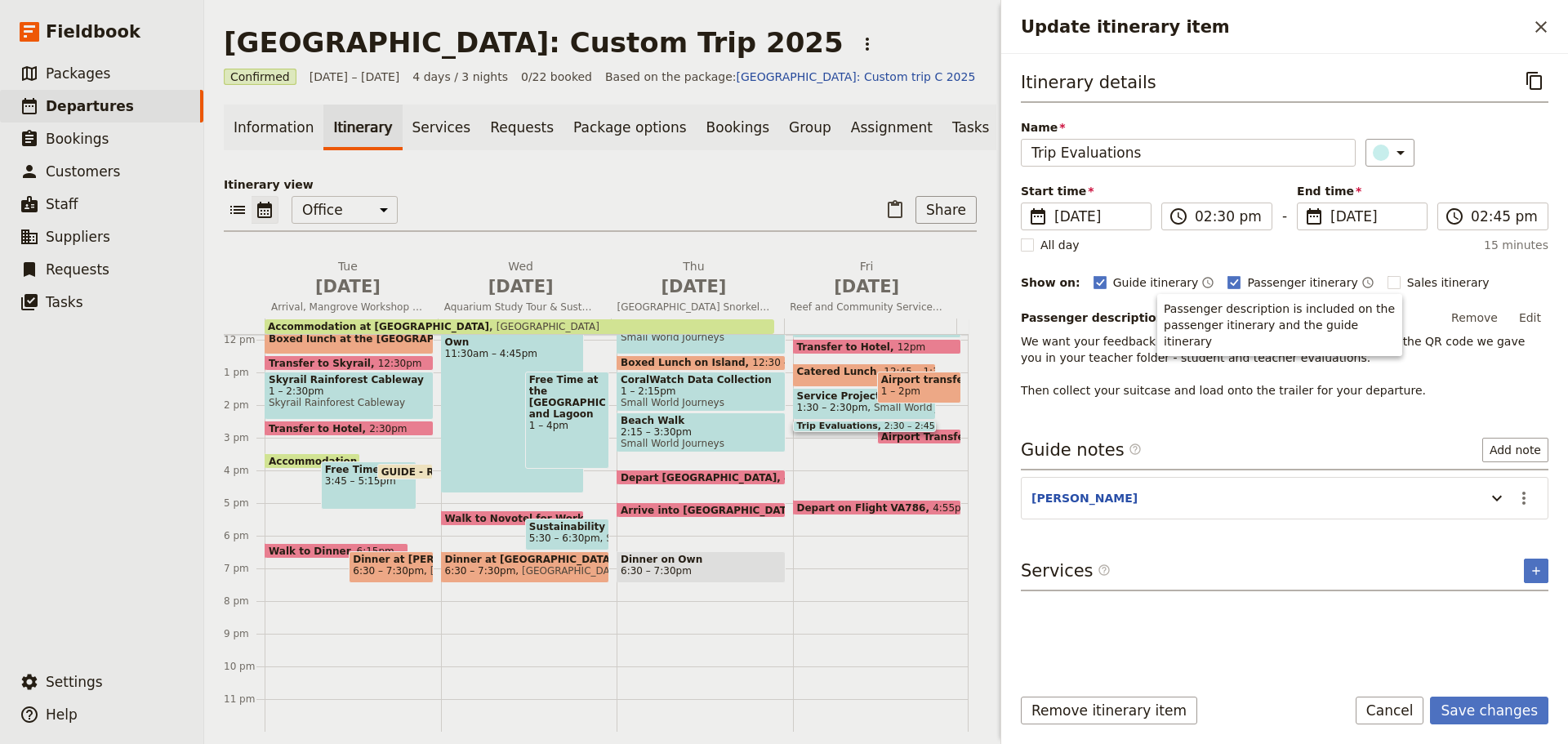
click at [1533, 311] on button "Edit" at bounding box center [1530, 317] width 37 height 24
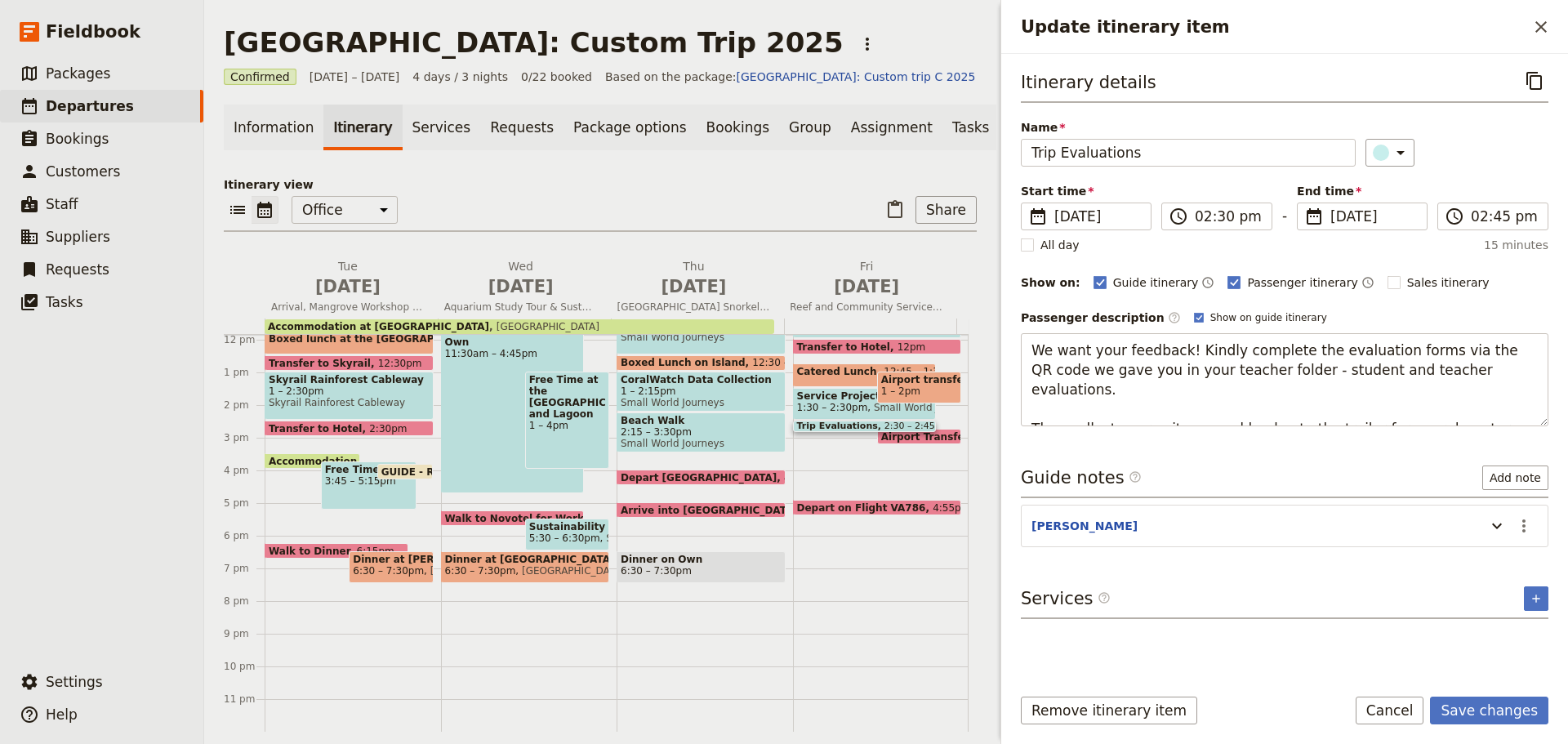
drag, startPoint x: 1486, startPoint y: 408, endPoint x: 754, endPoint y: 486, distance: 736.1
click at [751, 514] on div "Montessori International College: Custom Trip 2025 ​ Confirmed 16 – 19 Sep 2025…" at bounding box center [885, 372] width 1363 height 744
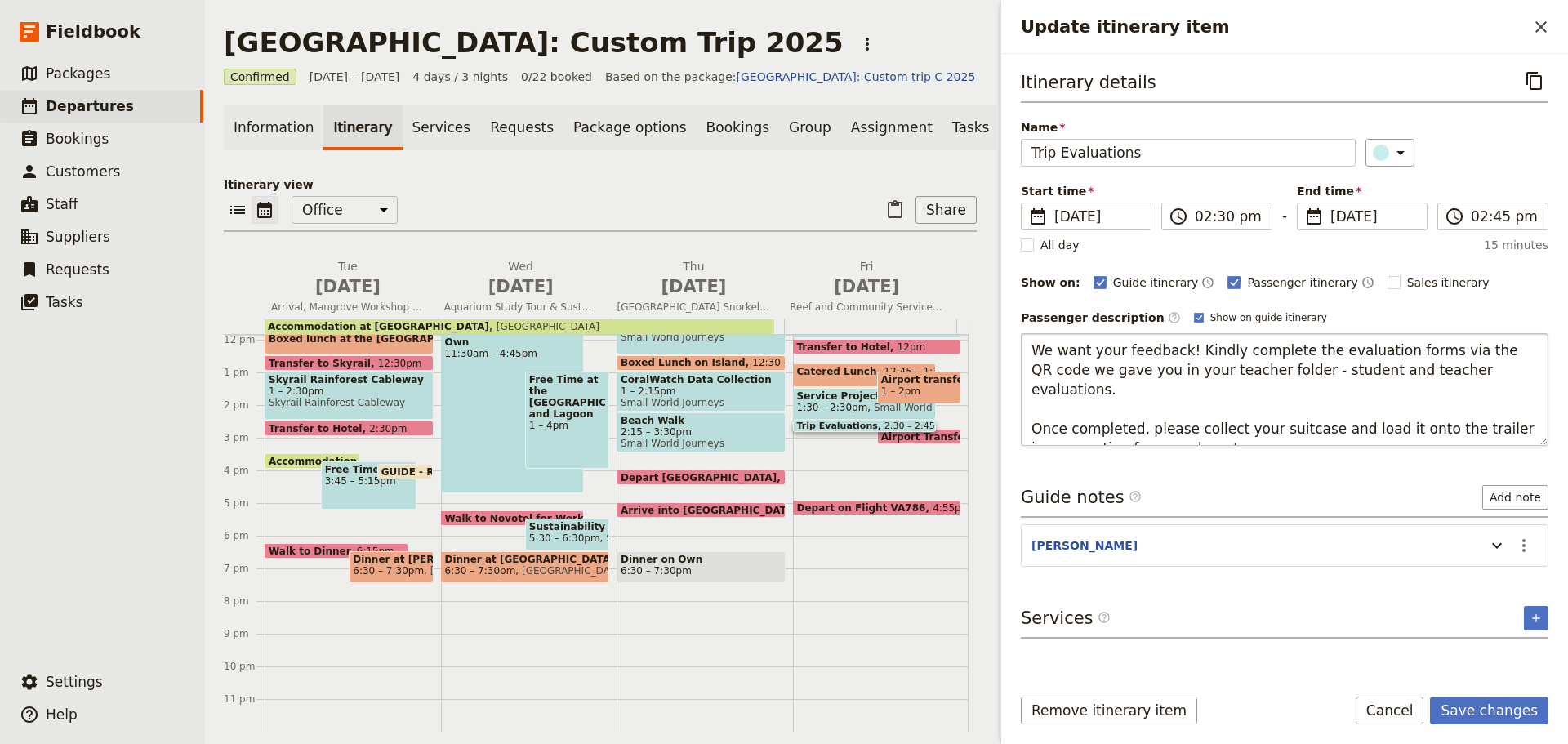
click at [1153, 409] on textarea "We want your feedback! Kindly complete the evaluation forms via the QR code we …" at bounding box center [1284, 389] width 528 height 112
type textarea "We want your feedback! Kindly complete the evaluation forms via the QR code we …"
click at [1491, 430] on textarea "We want your feedback! Kindly complete the evaluation forms via the QR code we …" at bounding box center [1284, 389] width 528 height 112
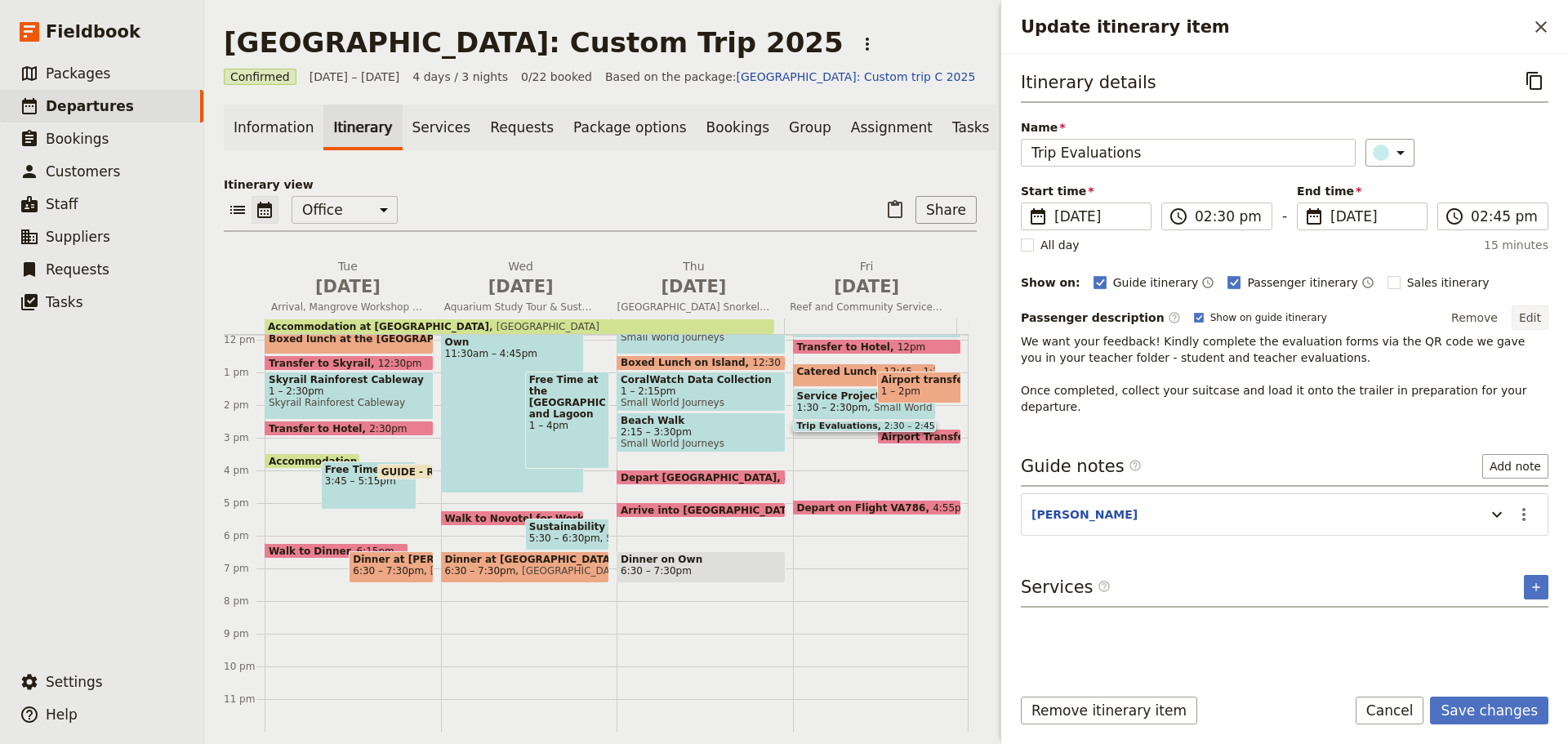
click at [1536, 311] on button "Edit" at bounding box center [1530, 317] width 37 height 24
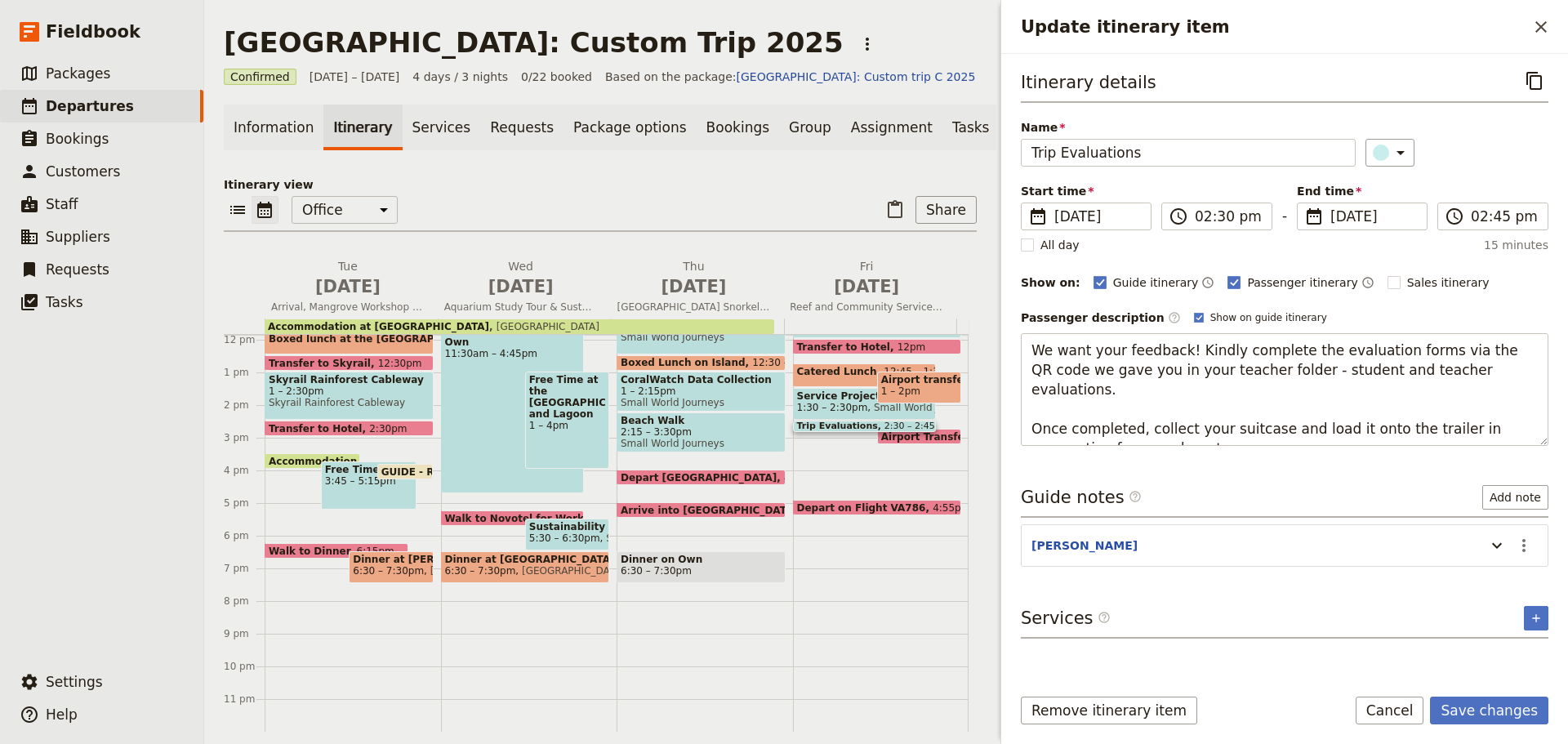
drag, startPoint x: 1024, startPoint y: 409, endPoint x: 1211, endPoint y: 451, distance: 191.7
click at [1211, 451] on div "Itinerary details ​ Name Trip Evaluations ​ Start time ​ 19 Sep 2025 19/09/2025…" at bounding box center [1284, 369] width 528 height 604
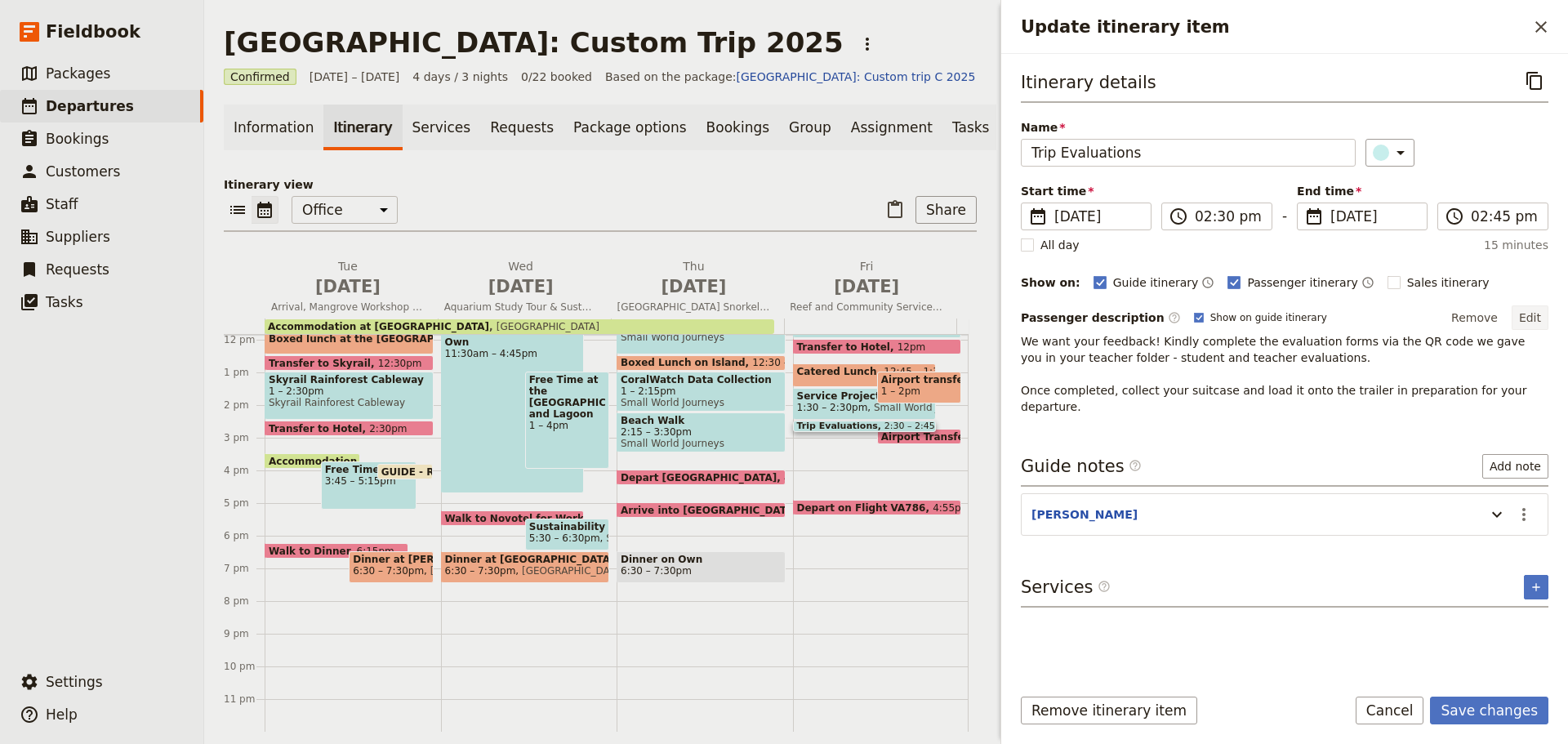
click at [1543, 312] on button "Edit" at bounding box center [1530, 317] width 37 height 24
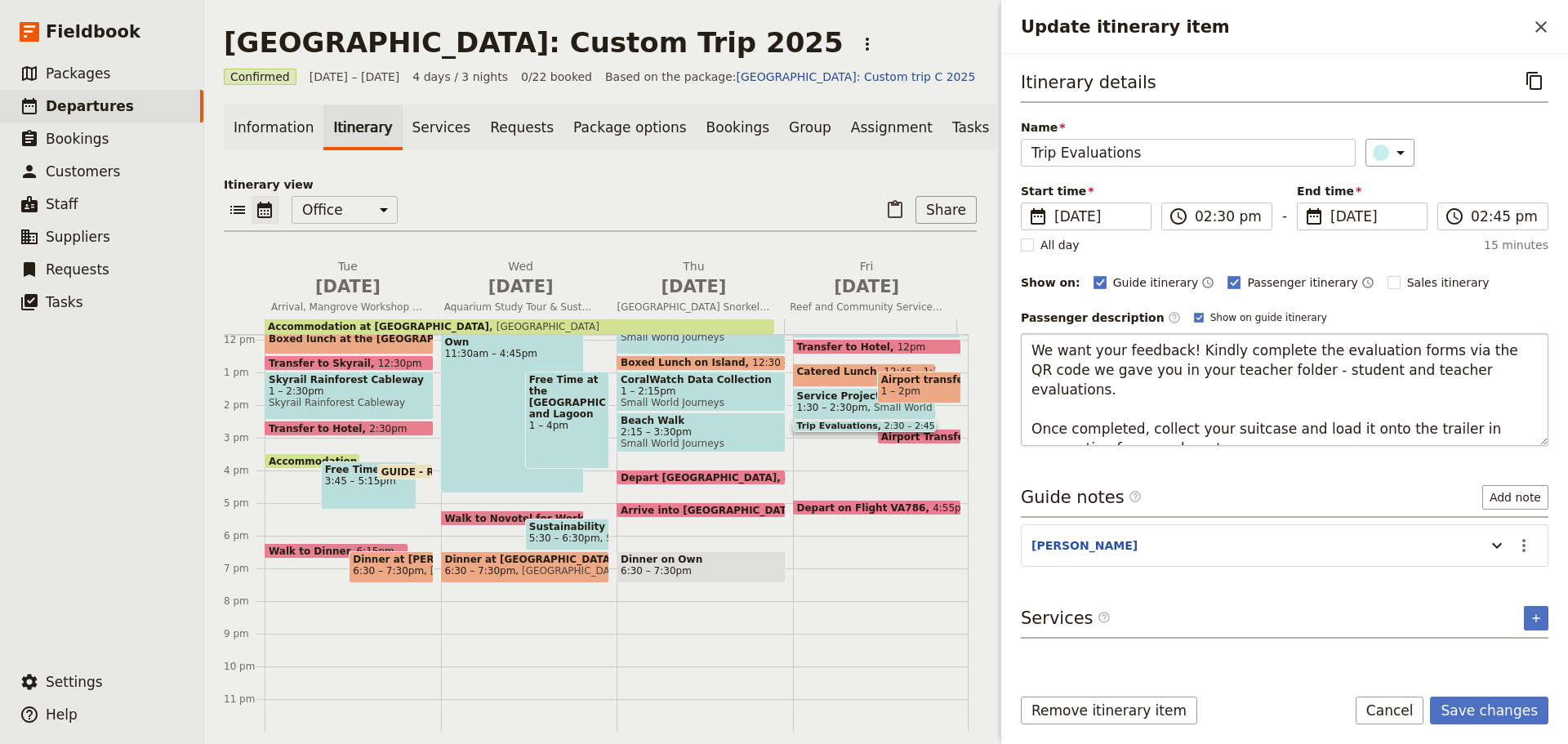
drag, startPoint x: 1441, startPoint y: 425, endPoint x: 1452, endPoint y: 409, distance: 19.4
click at [1444, 422] on textarea "We want your feedback! Kindly complete the evaluation forms via the QR code we …" at bounding box center [1284, 389] width 528 height 112
drag, startPoint x: 1429, startPoint y: 409, endPoint x: 1567, endPoint y: 441, distance: 141.7
click at [1567, 441] on div "Itinerary details ​ Name Trip Evaluations ​ Start time ​ 19 Sep 2025 19/09/2025…" at bounding box center [1283, 362] width 566 height 618
type textarea "We want your feedback! Kindly complete the evaluation forms via the QR code we …"
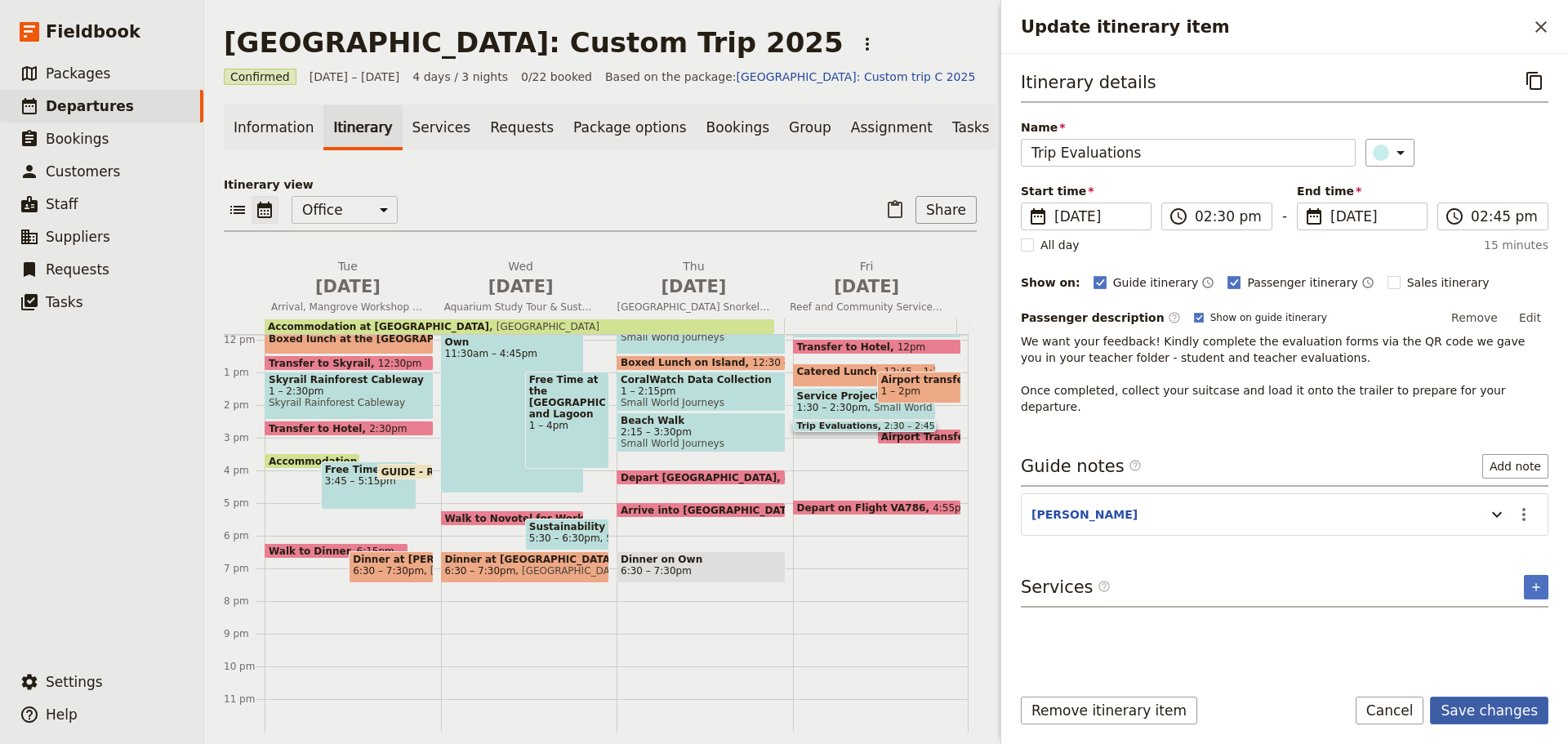
click at [1490, 709] on button "Save changes" at bounding box center [1488, 709] width 118 height 28
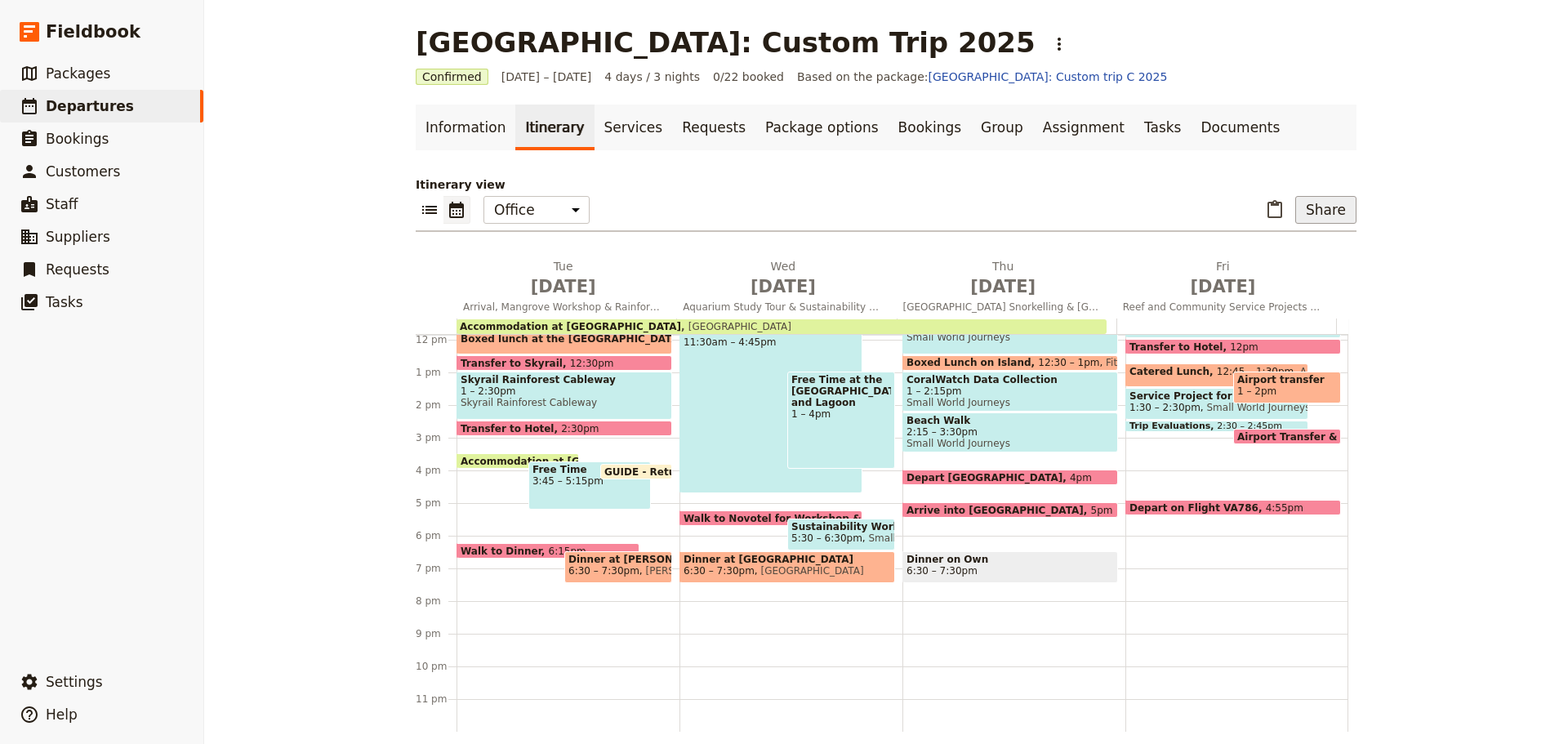
click at [1325, 210] on button "Share" at bounding box center [1326, 210] width 62 height 28
click at [1286, 262] on span "Passenger itinerary" at bounding box center [1283, 268] width 111 height 16
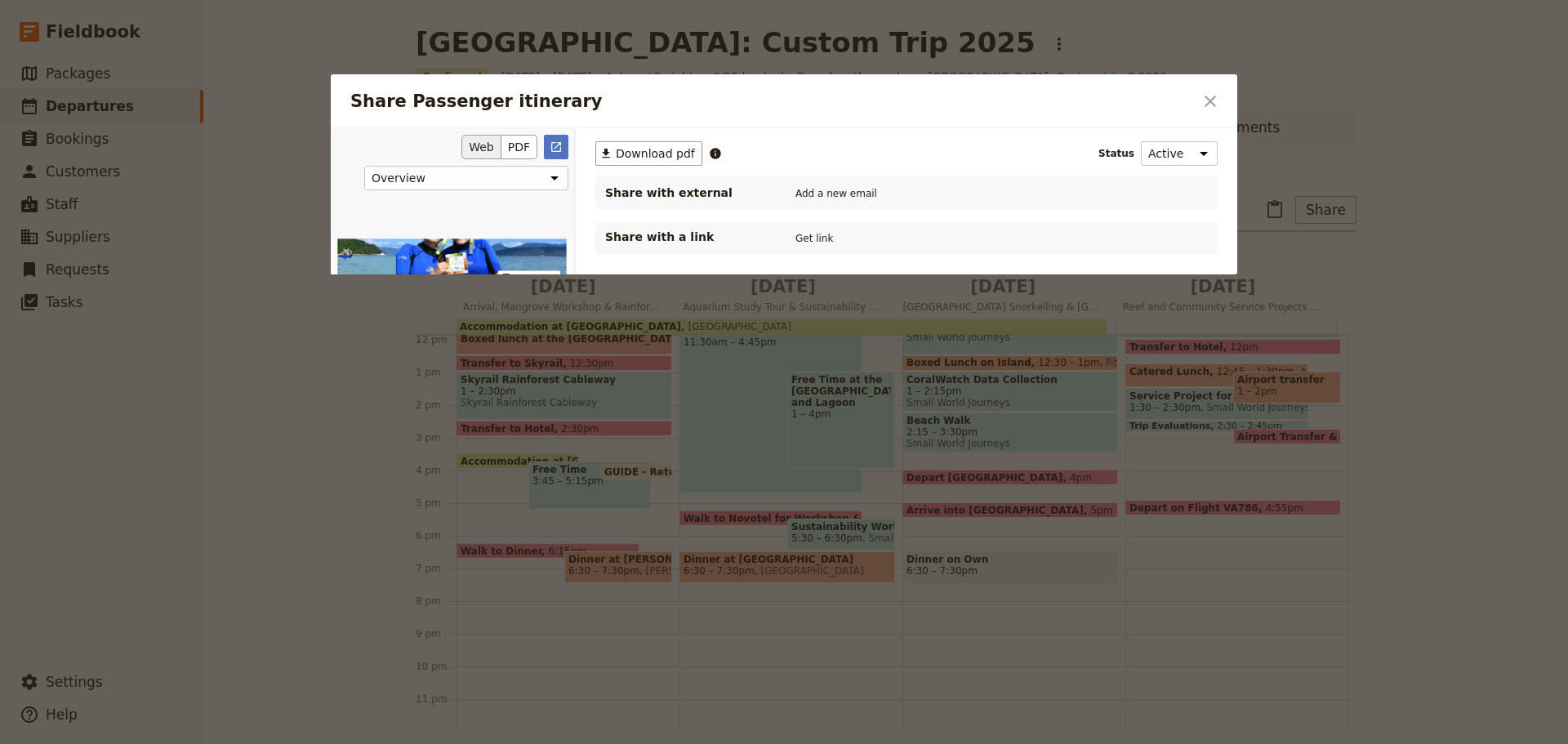
scroll to position [0, 0]
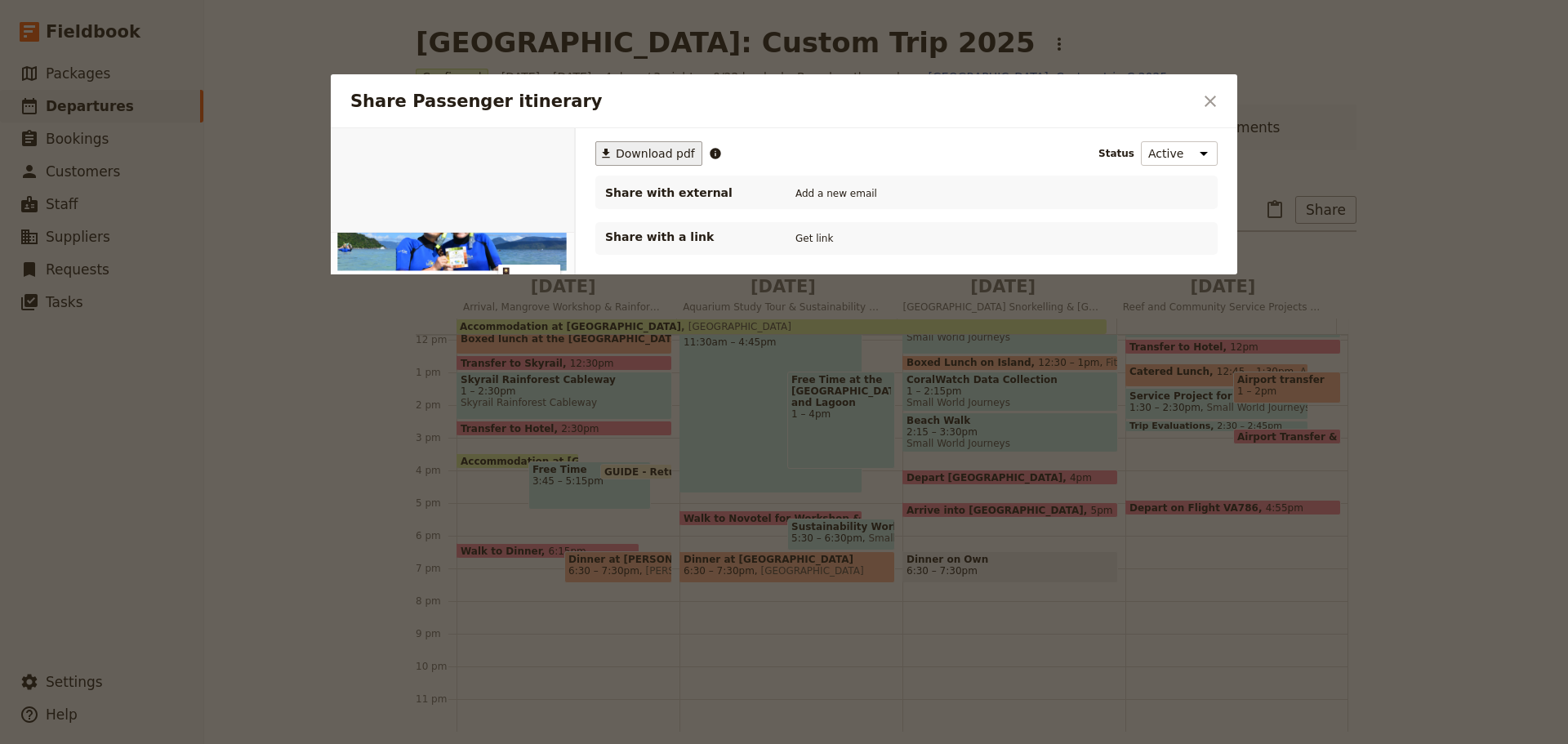
click at [665, 149] on span "Download pdf" at bounding box center [655, 153] width 79 height 16
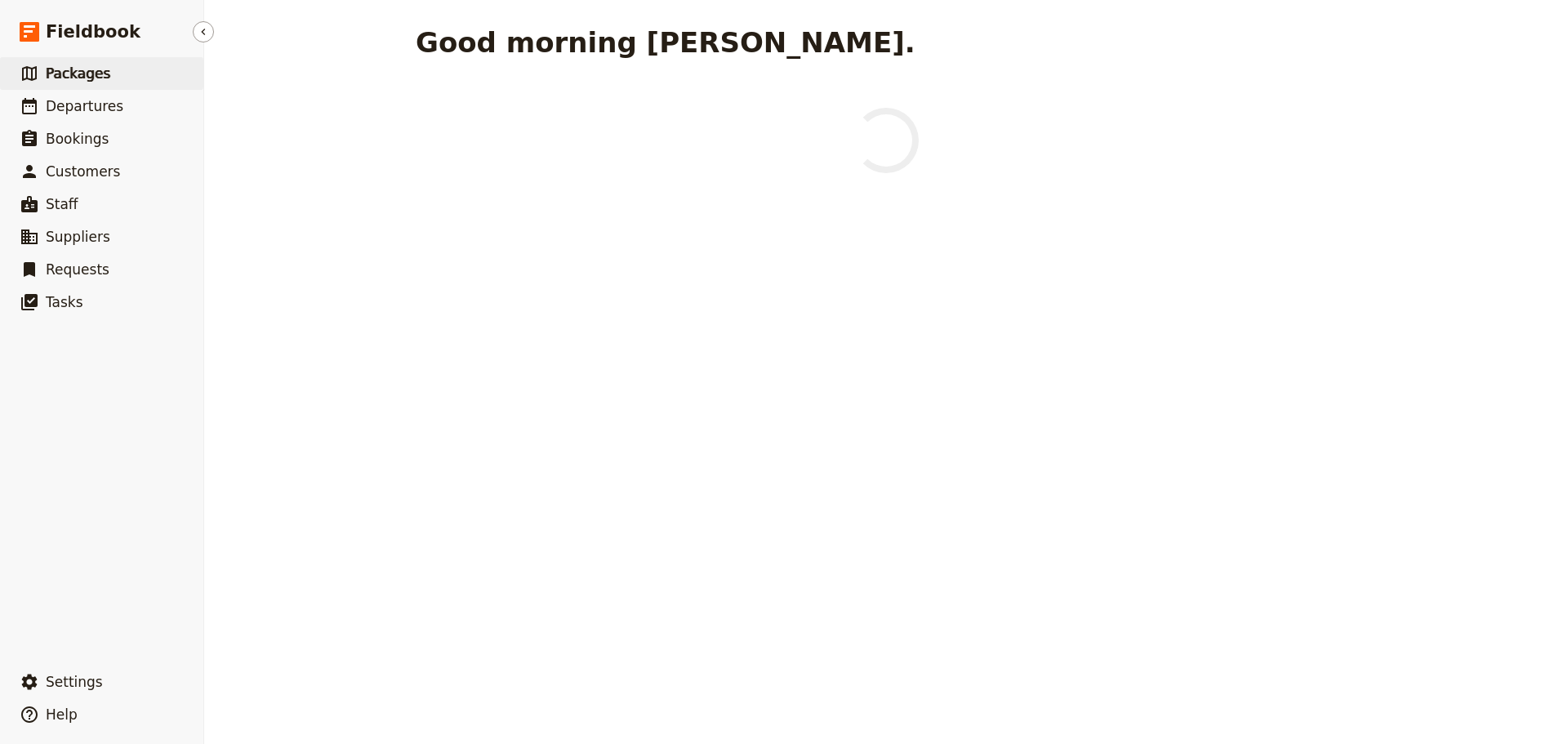
click at [116, 74] on link "​ Packages" at bounding box center [101, 73] width 203 height 33
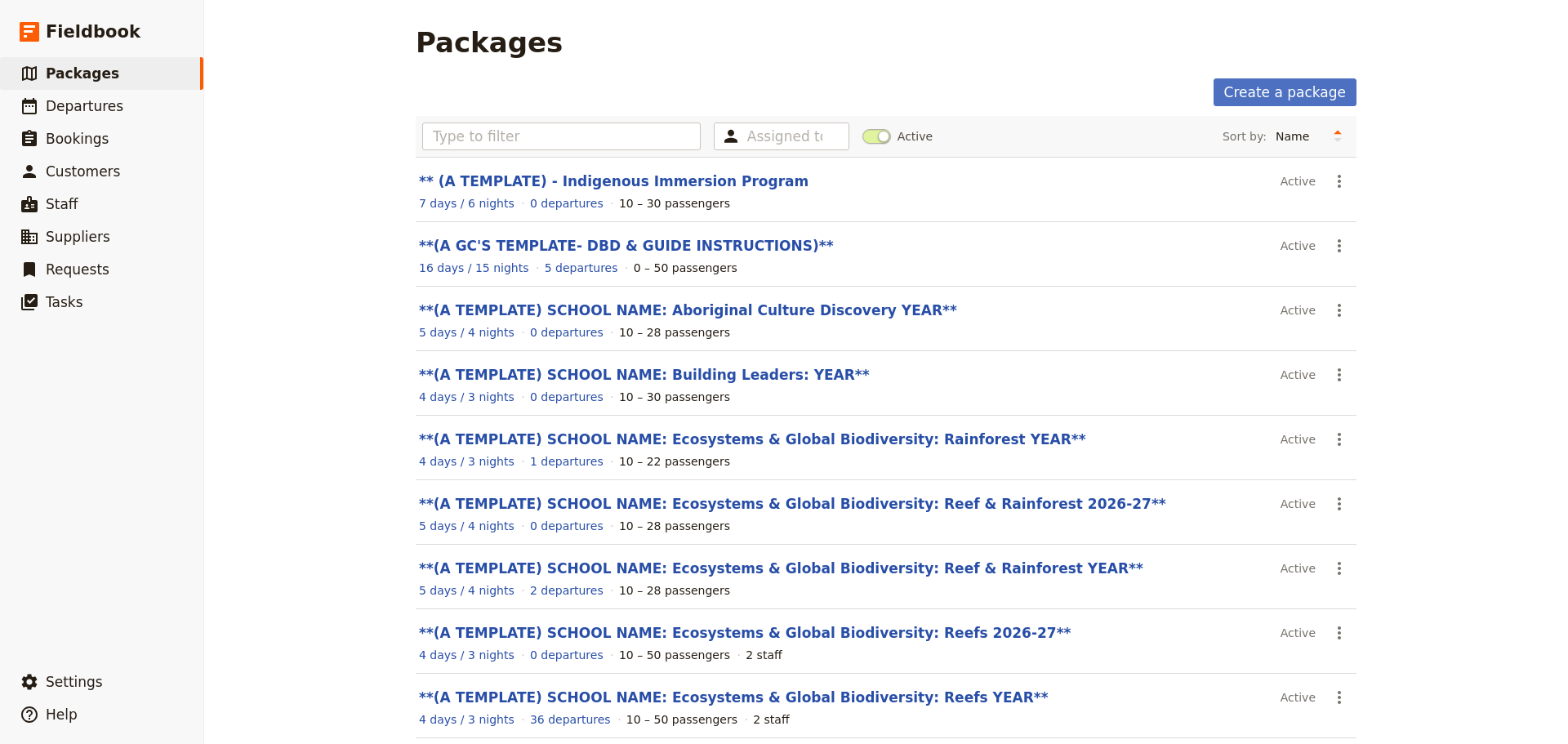
click at [833, 697] on link "**(A TEMPLATE) SCHOOL NAME: Ecosystems & Global Biodiversity: Reefs YEAR**" at bounding box center [734, 697] width 630 height 16
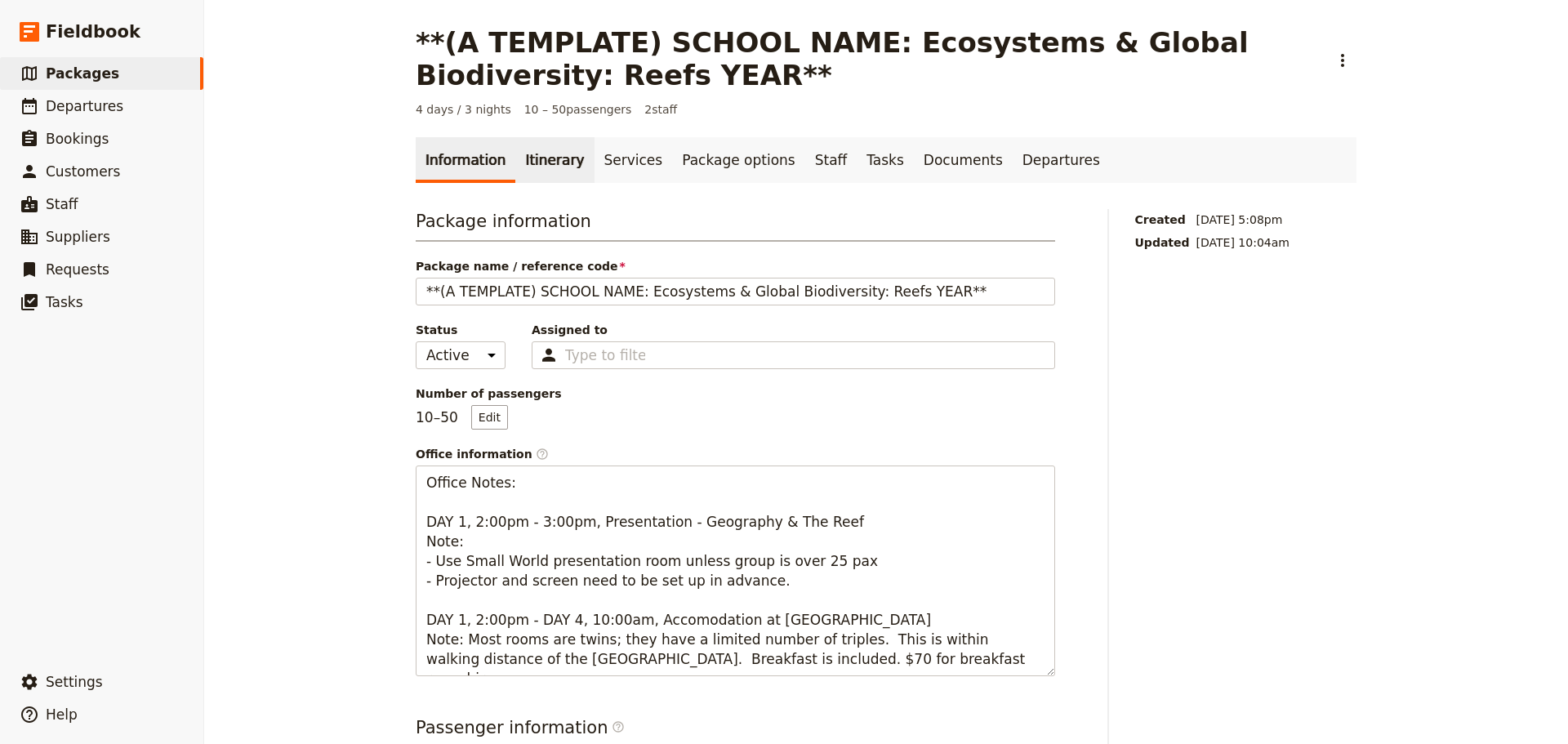
click at [542, 141] on link "Itinerary" at bounding box center [555, 161] width 79 height 46
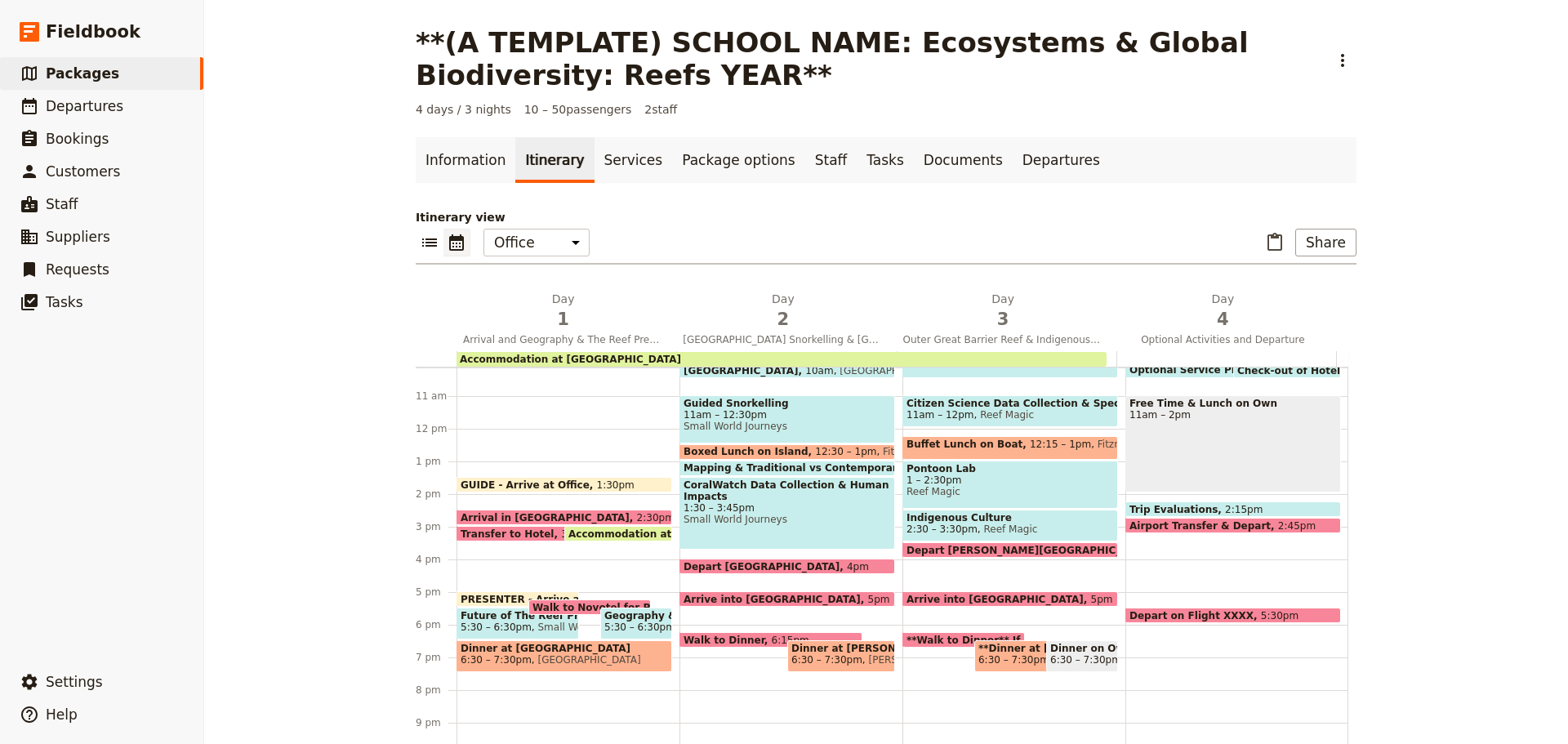
scroll to position [306, 0]
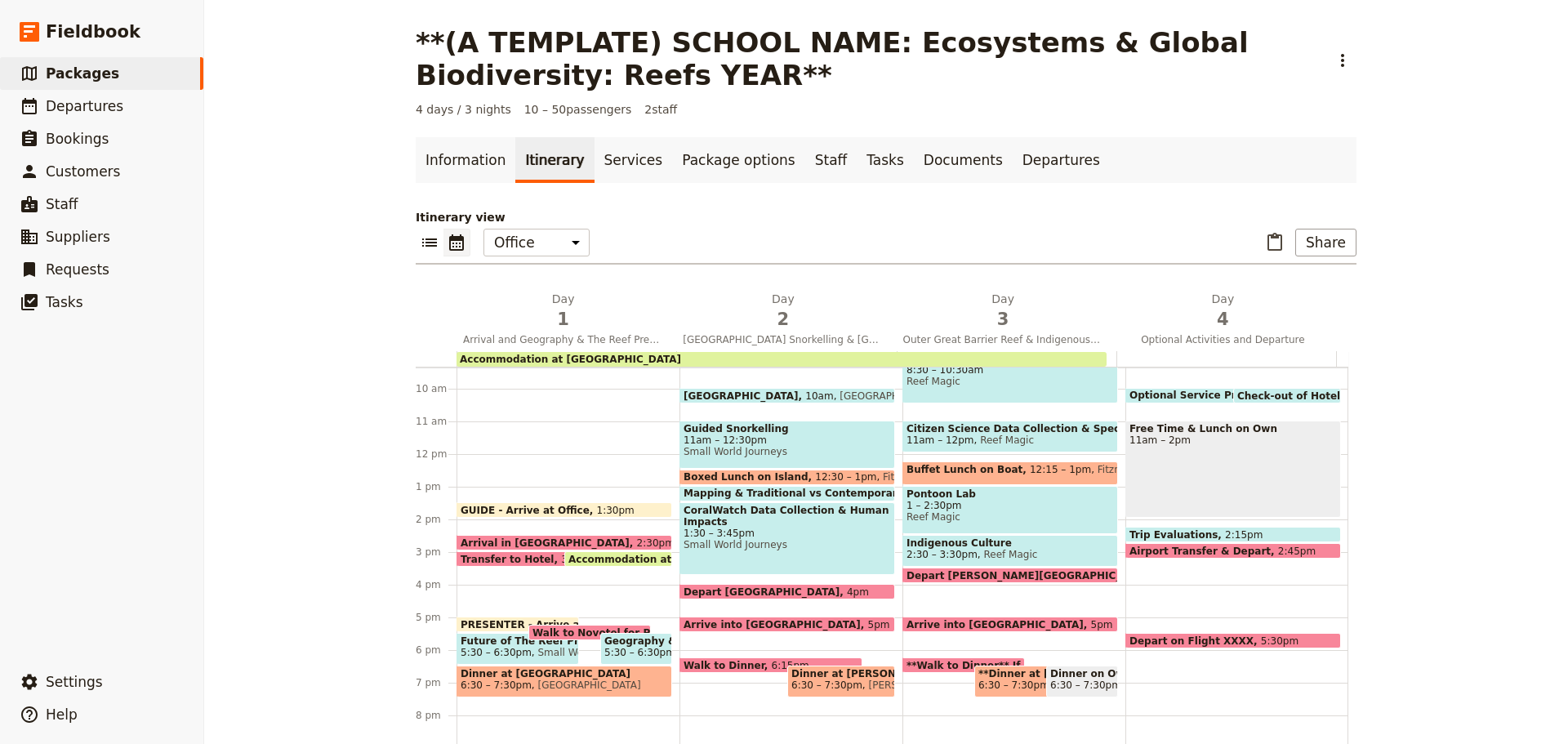
click at [1246, 554] on span at bounding box center [1232, 554] width 214 height 7
select select "4"
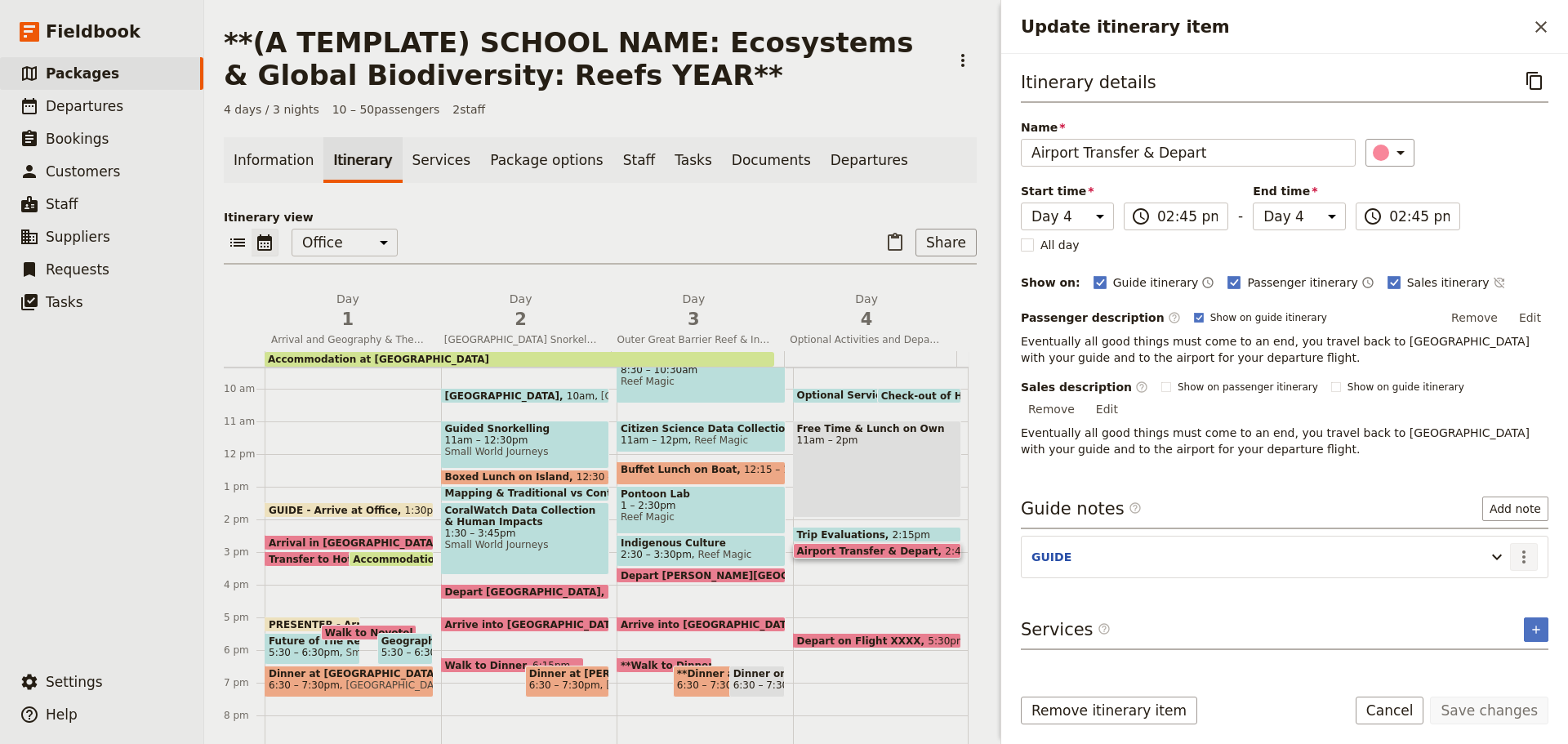
click at [1528, 547] on icon "Actions" at bounding box center [1524, 557] width 19 height 19
click at [1517, 573] on span "Edit note" at bounding box center [1488, 574] width 76 height 16
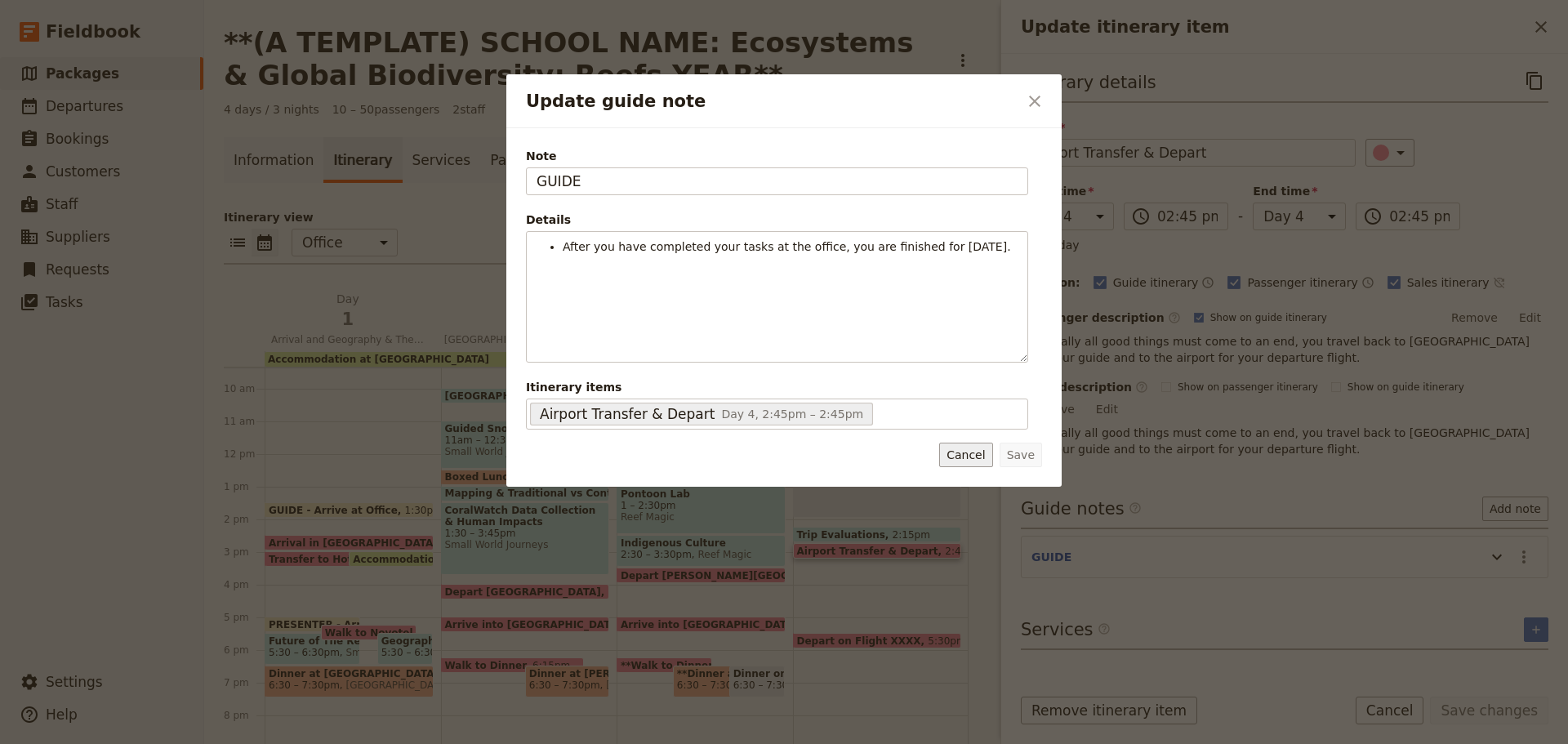
click at [970, 459] on button "Cancel" at bounding box center [965, 454] width 53 height 24
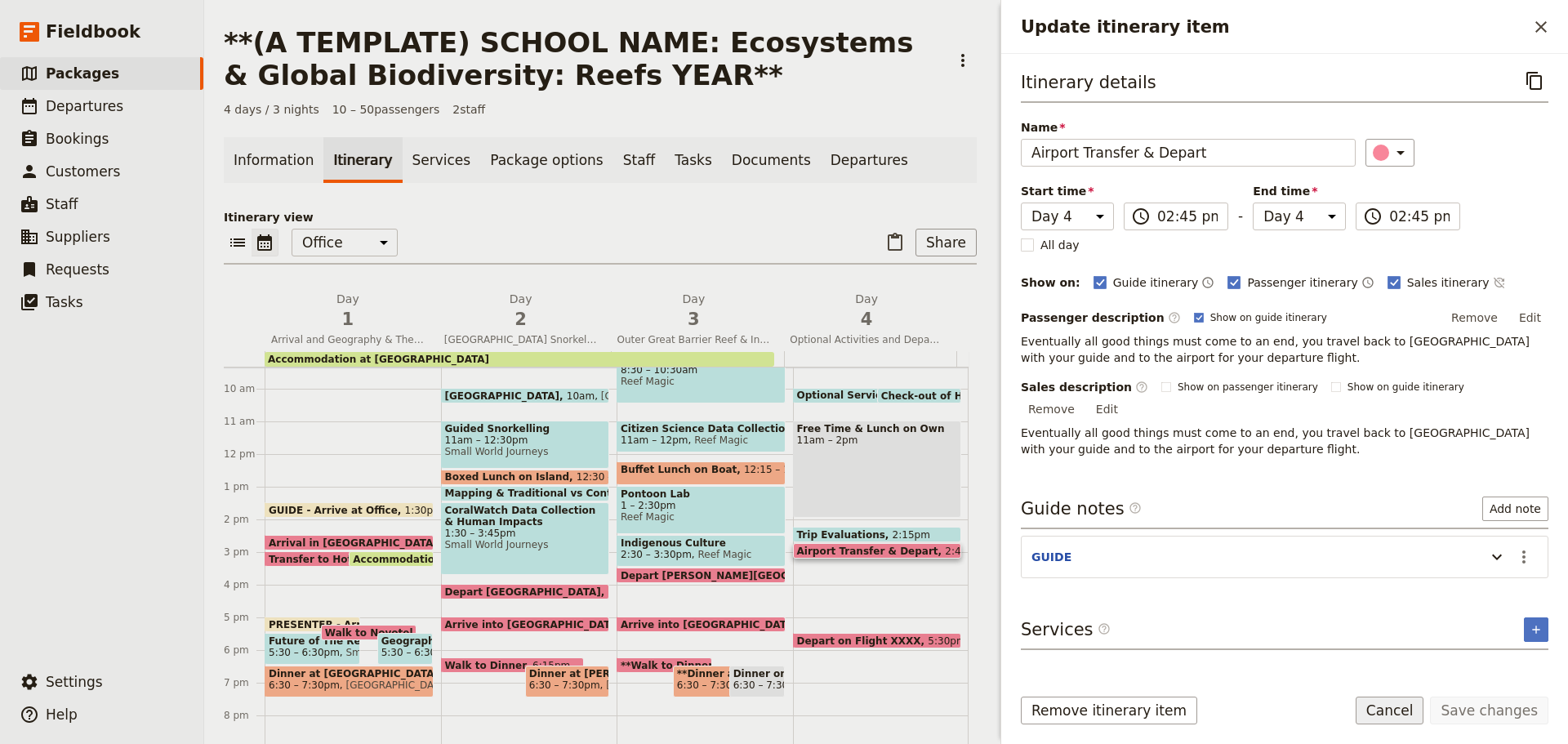
click at [1377, 711] on button "Cancel" at bounding box center [1389, 709] width 68 height 28
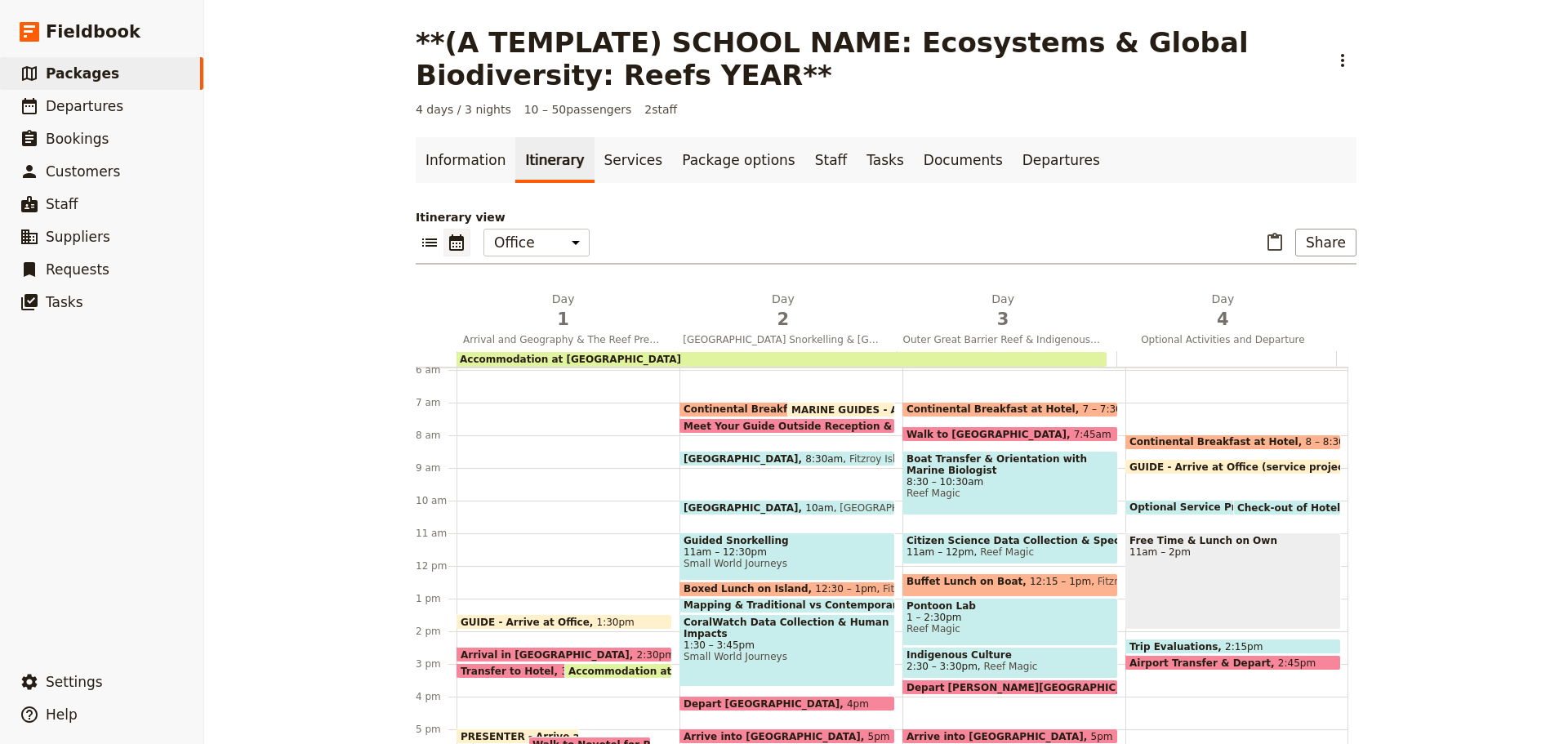
scroll to position [142, 0]
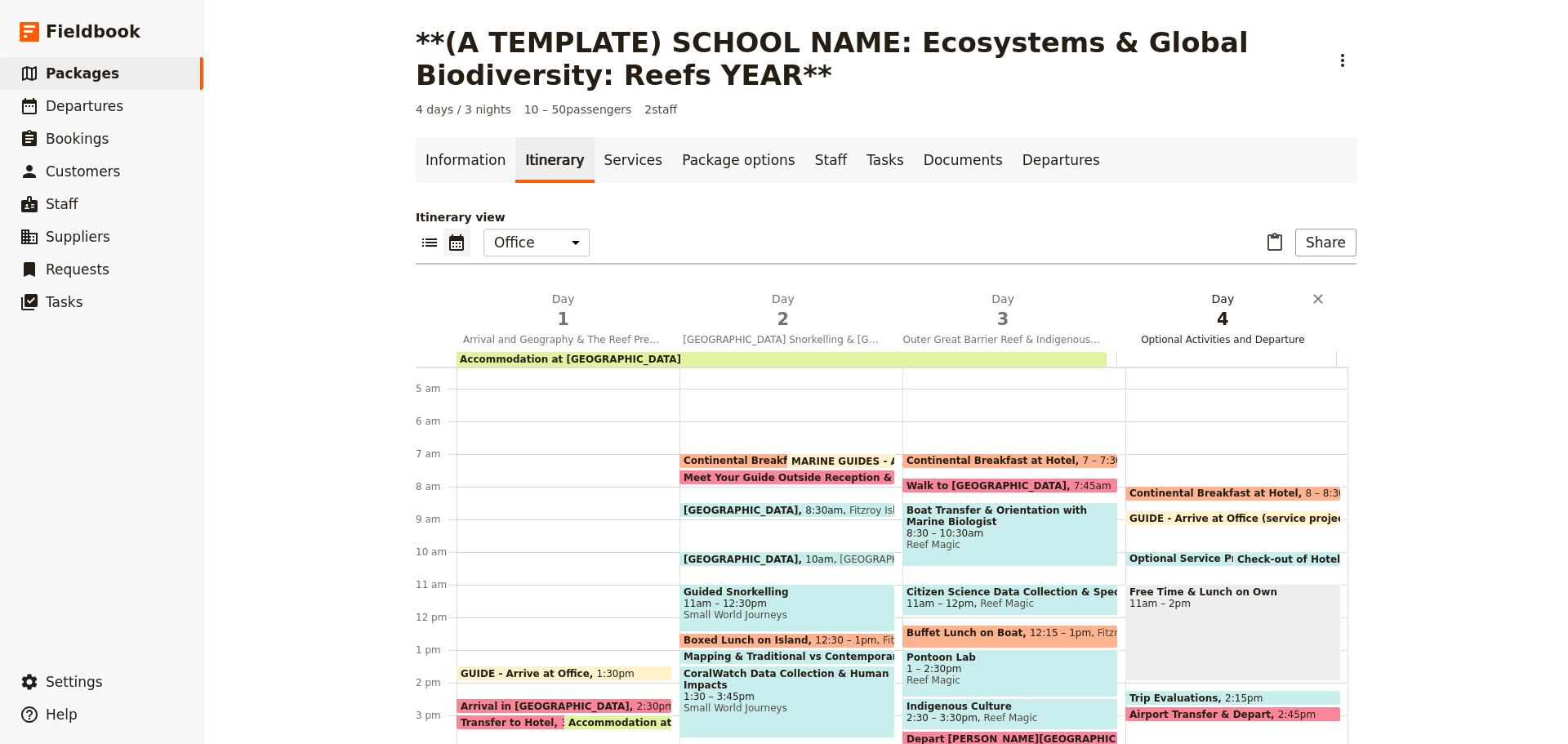
click at [1206, 329] on span "4" at bounding box center [1223, 318] width 200 height 24
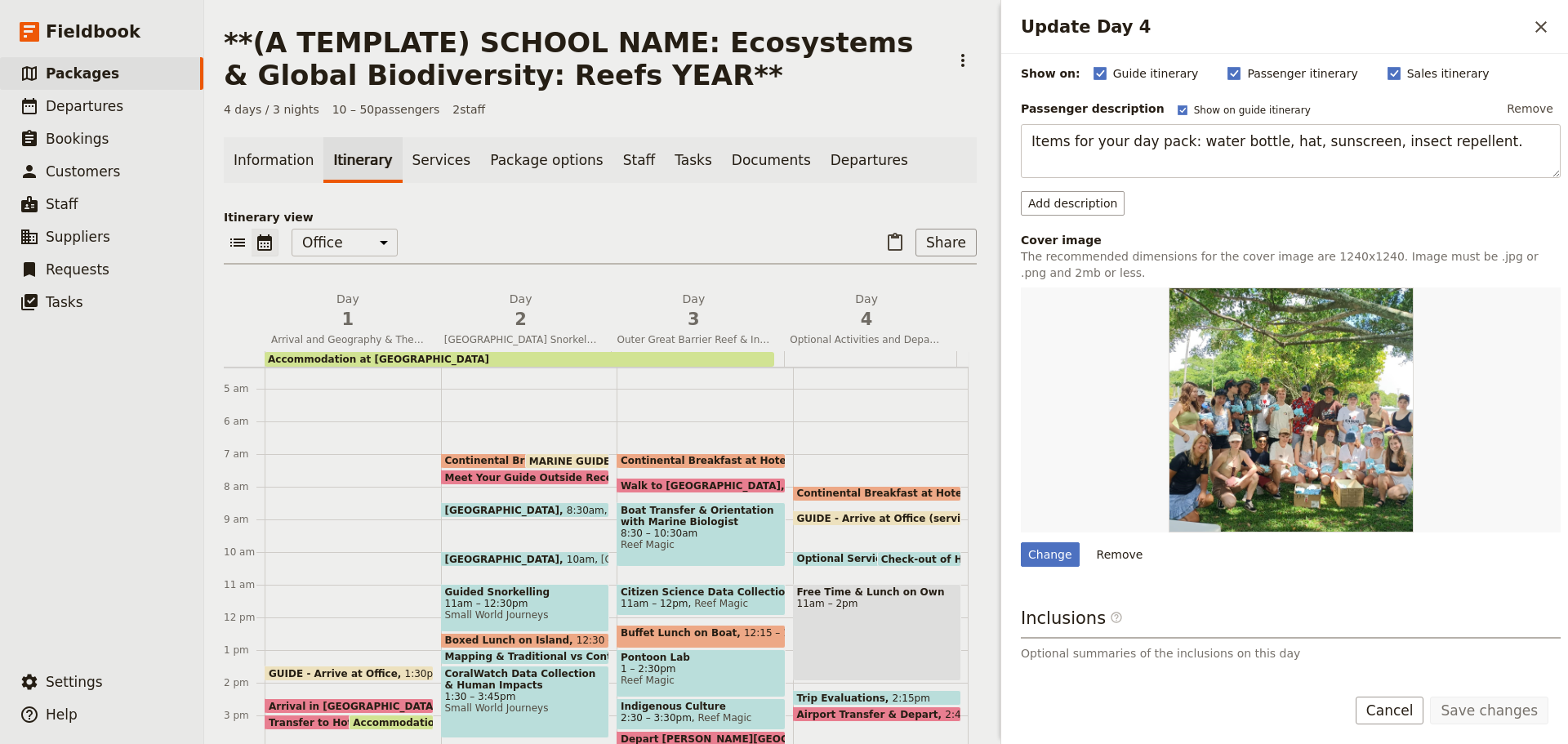
scroll to position [295, 0]
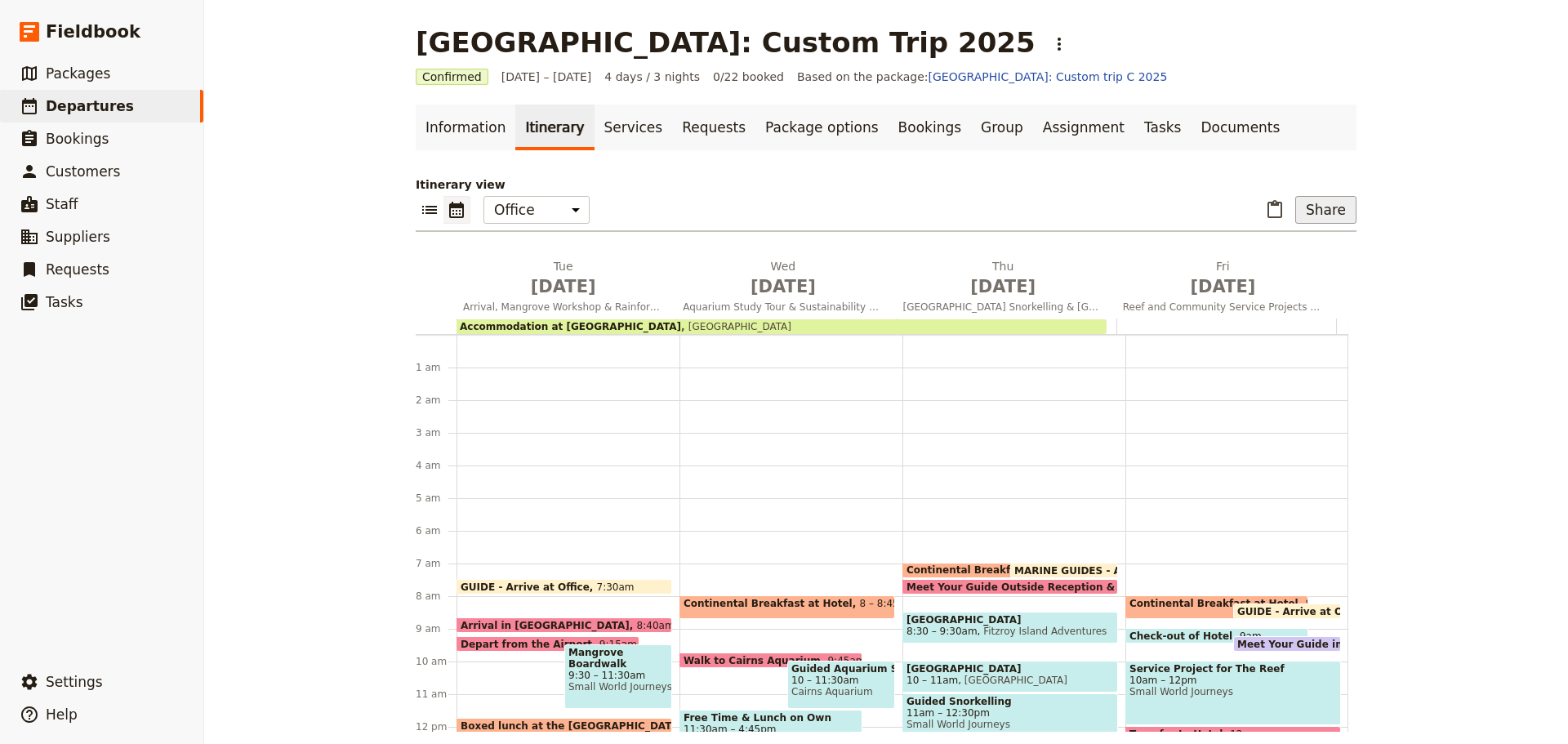
scroll to position [387, 0]
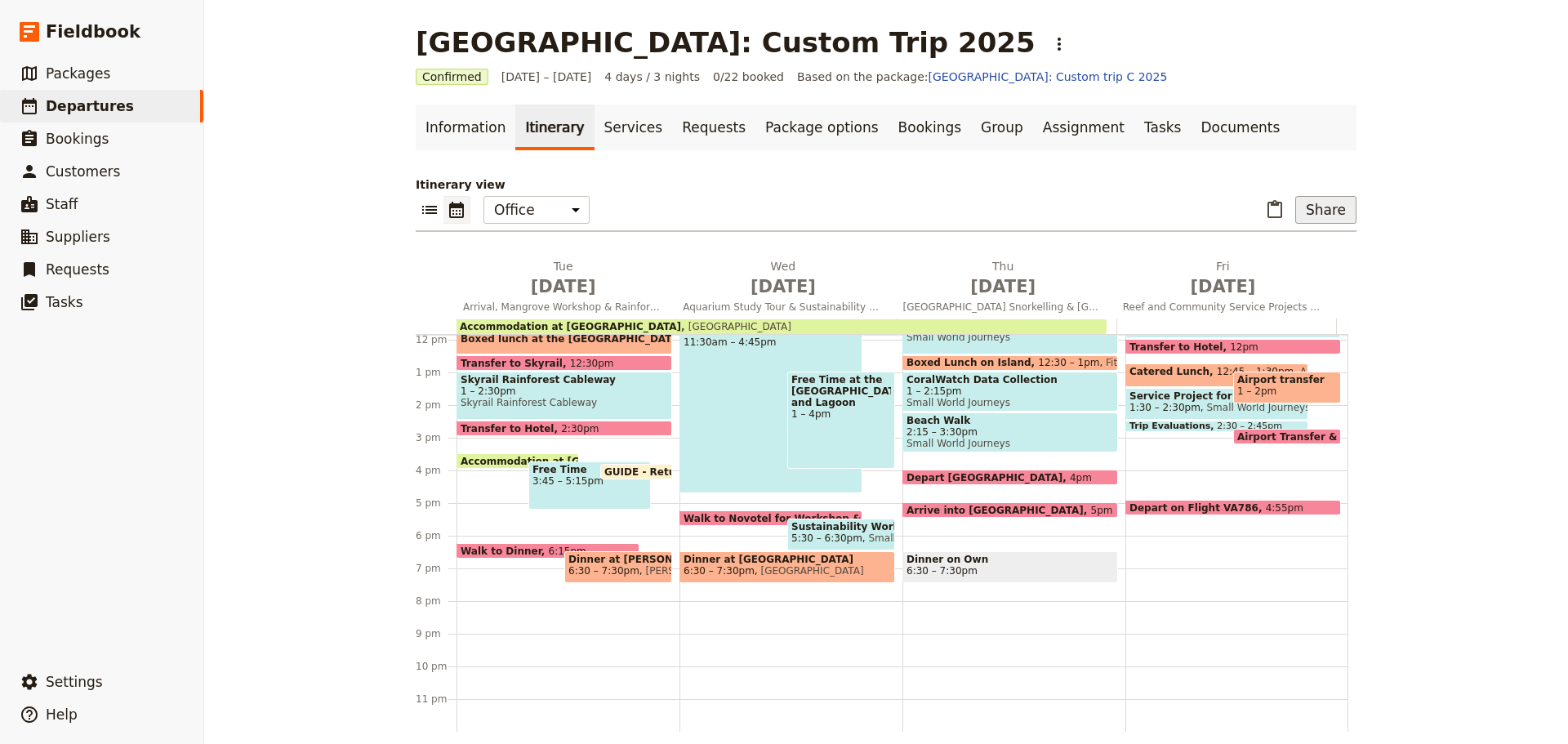
click at [1309, 204] on button "Share" at bounding box center [1326, 210] width 62 height 28
click at [1281, 237] on span "Guide itinerary" at bounding box center [1271, 245] width 86 height 16
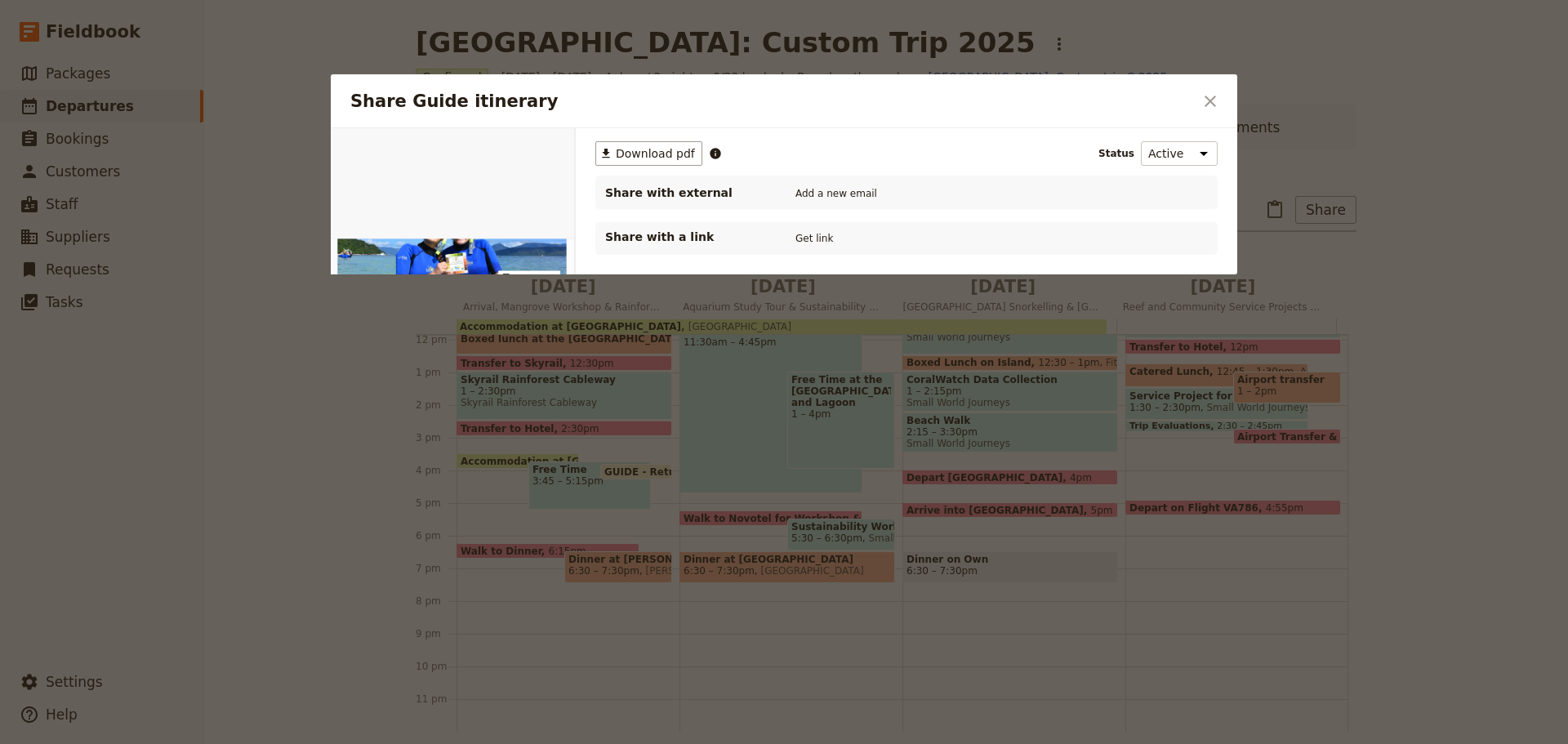
scroll to position [0, 0]
click at [664, 149] on span "Download pdf" at bounding box center [655, 153] width 79 height 16
click at [1209, 105] on icon "Close dialog" at bounding box center [1209, 101] width 19 height 19
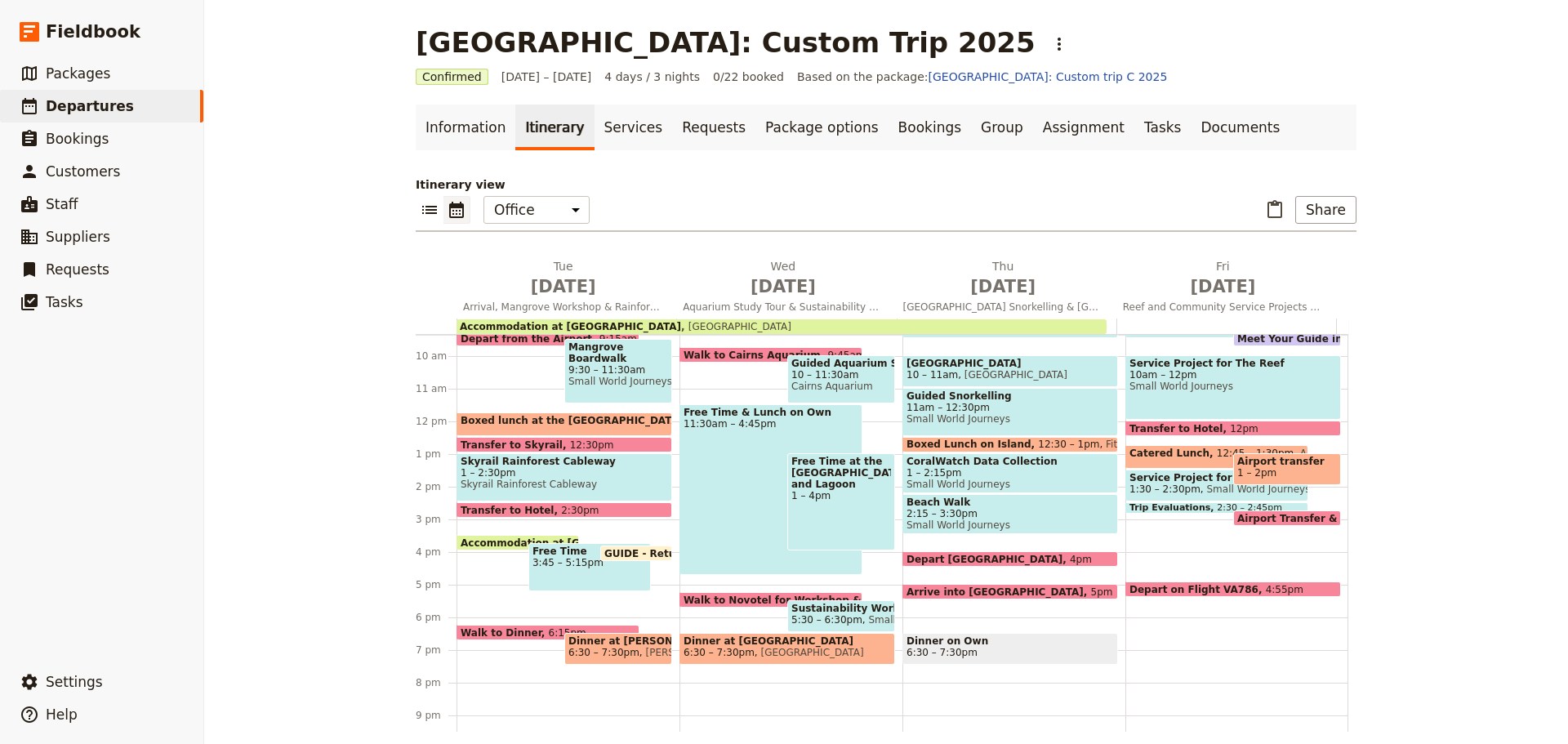
scroll to position [224, 0]
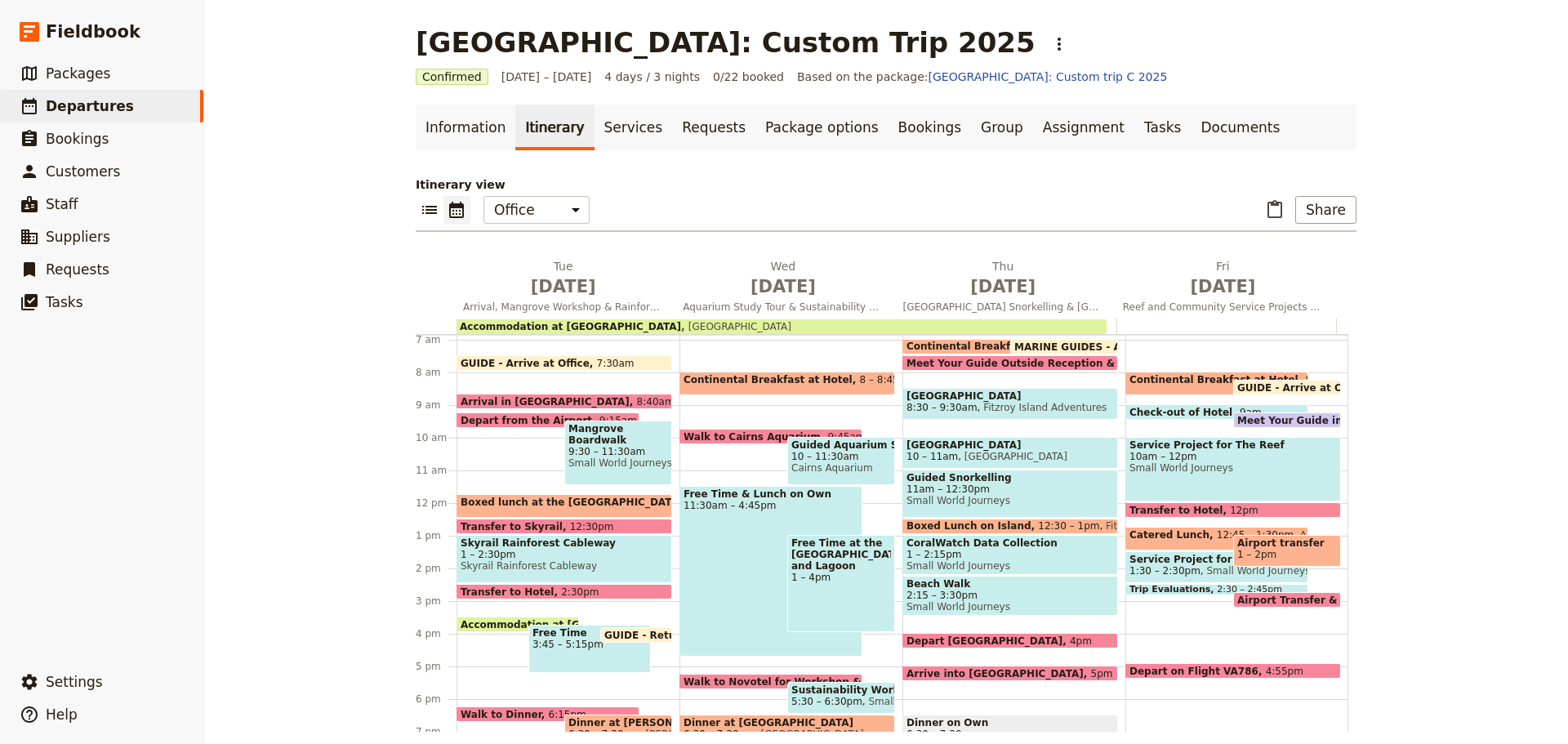
click at [1266, 415] on span "Meet Your Guide in Reception & Depart" at bounding box center [1350, 419] width 225 height 11
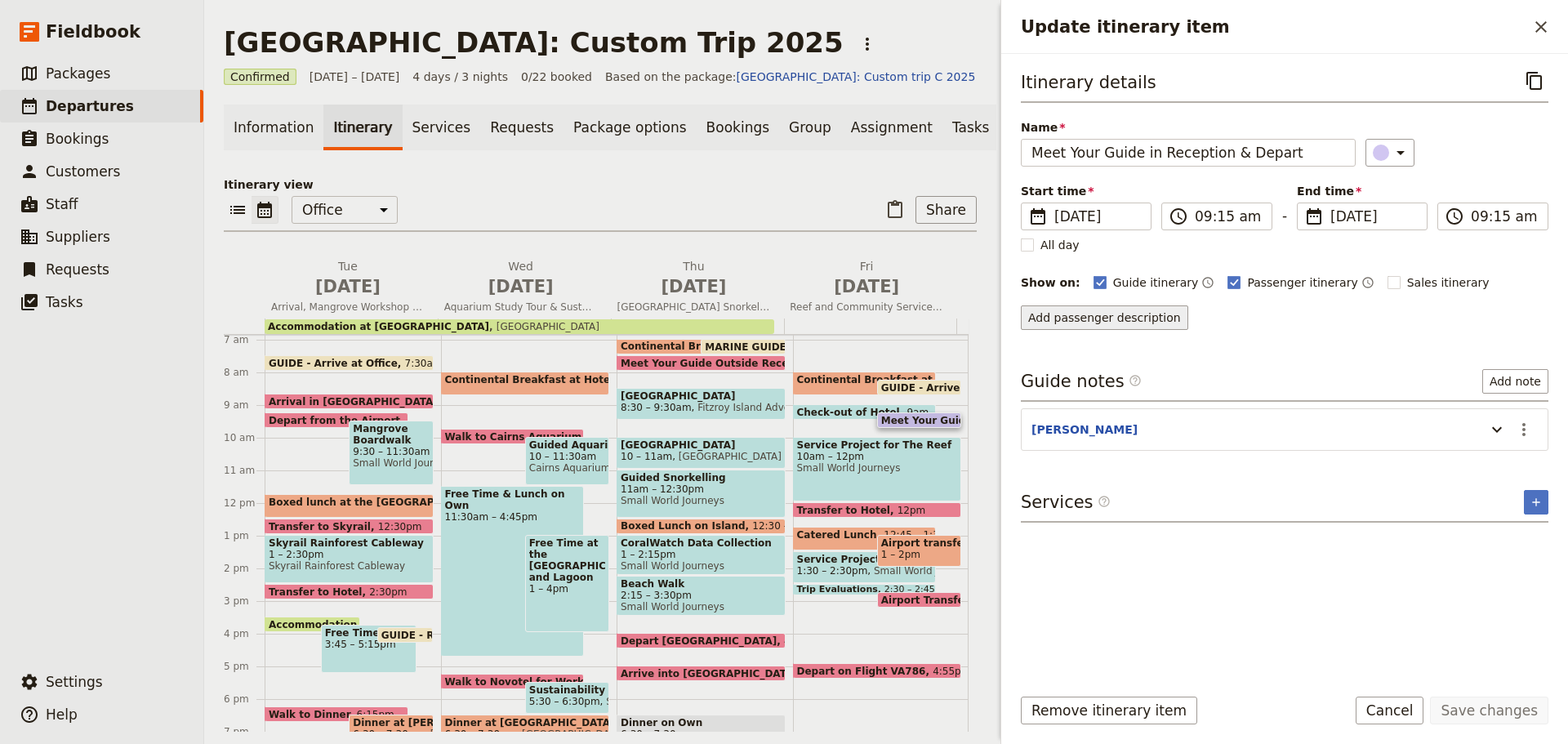
click at [1108, 314] on button "Add passenger description" at bounding box center [1105, 317] width 167 height 24
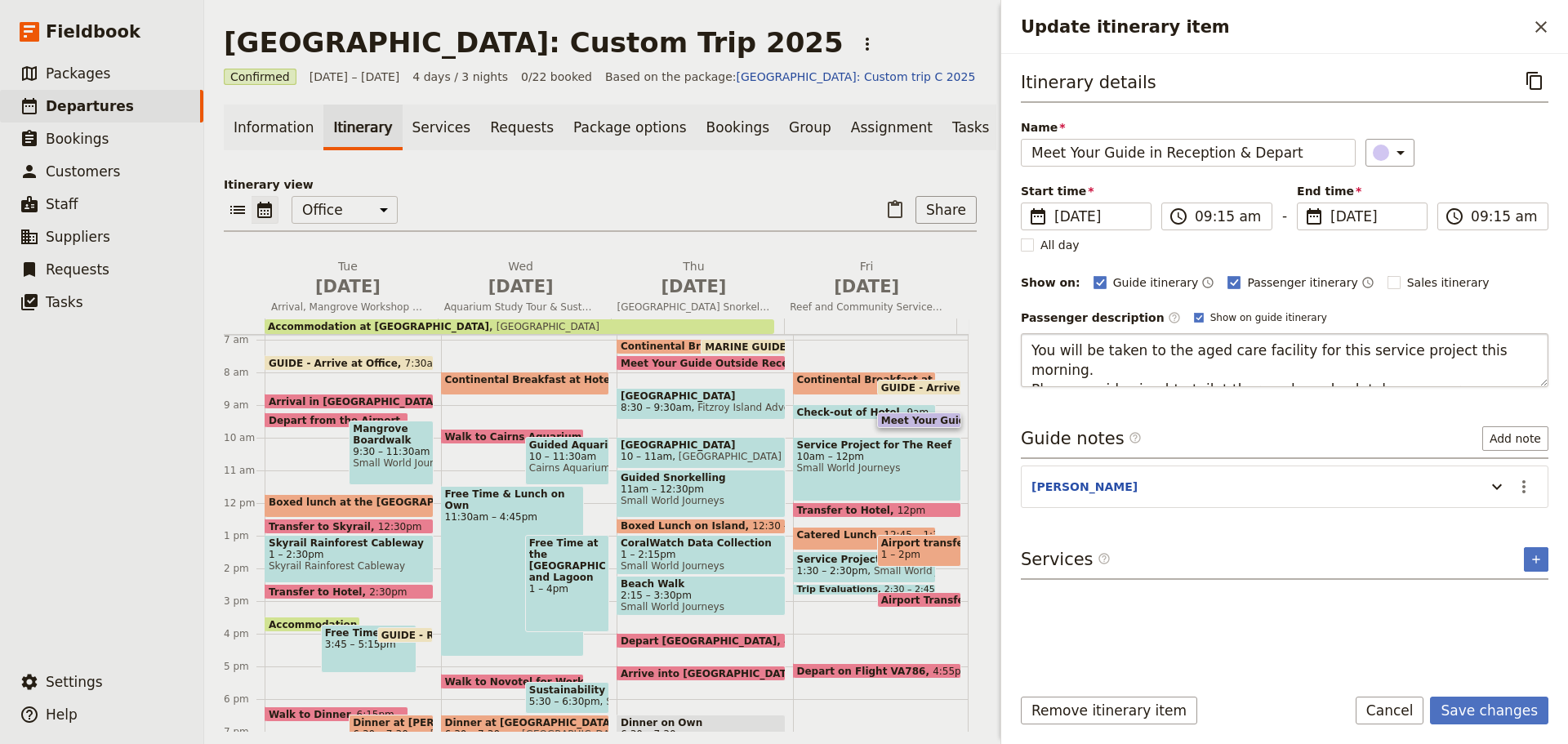
click at [1159, 371] on textarea "You will be taken to the aged care facility for this service project this morni…" at bounding box center [1284, 360] width 528 height 54
click at [1433, 367] on textarea "You will be taken to the aged care facility for this service project this morni…" at bounding box center [1284, 360] width 528 height 54
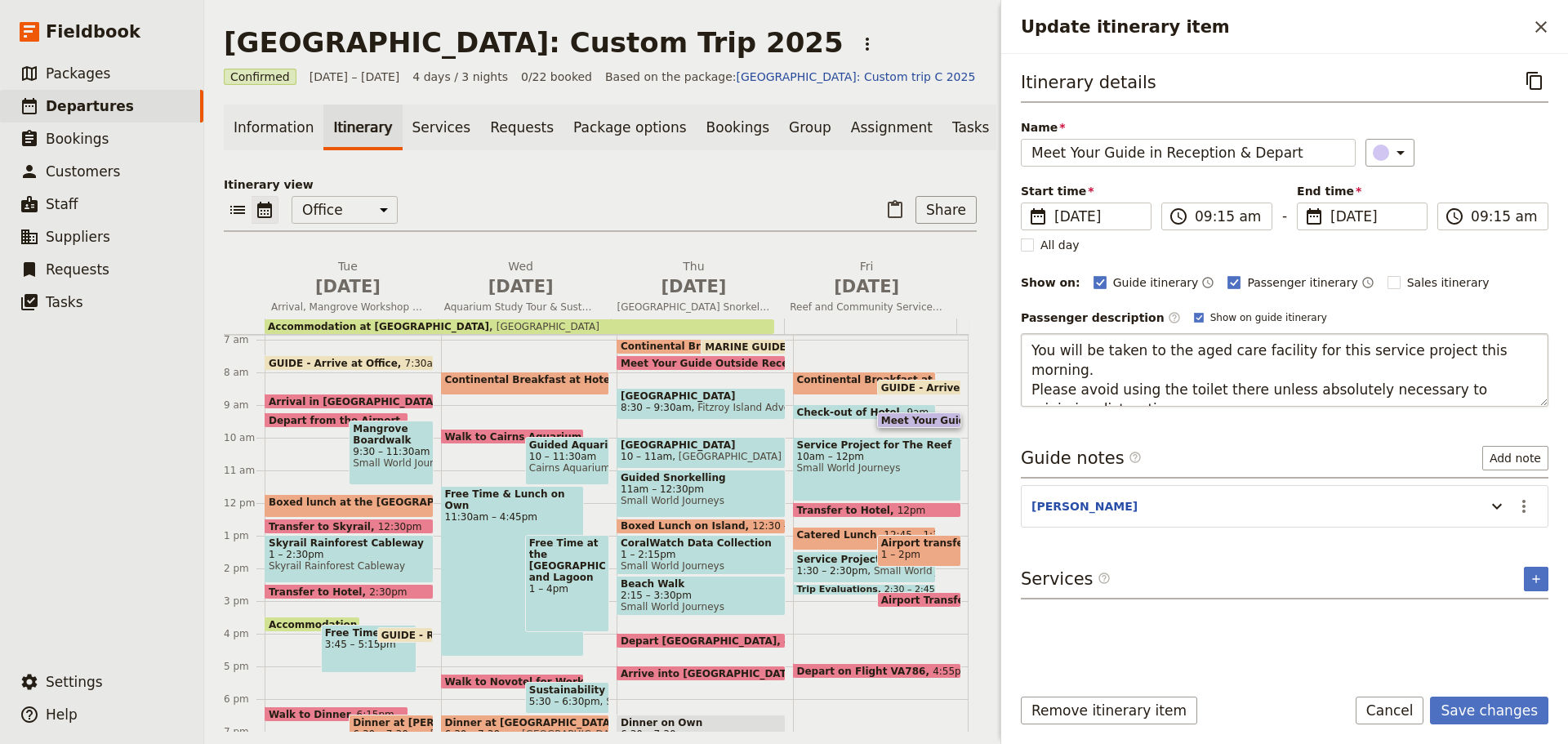
type textarea "You will be taken to the aged care facility for this service project this morni…"
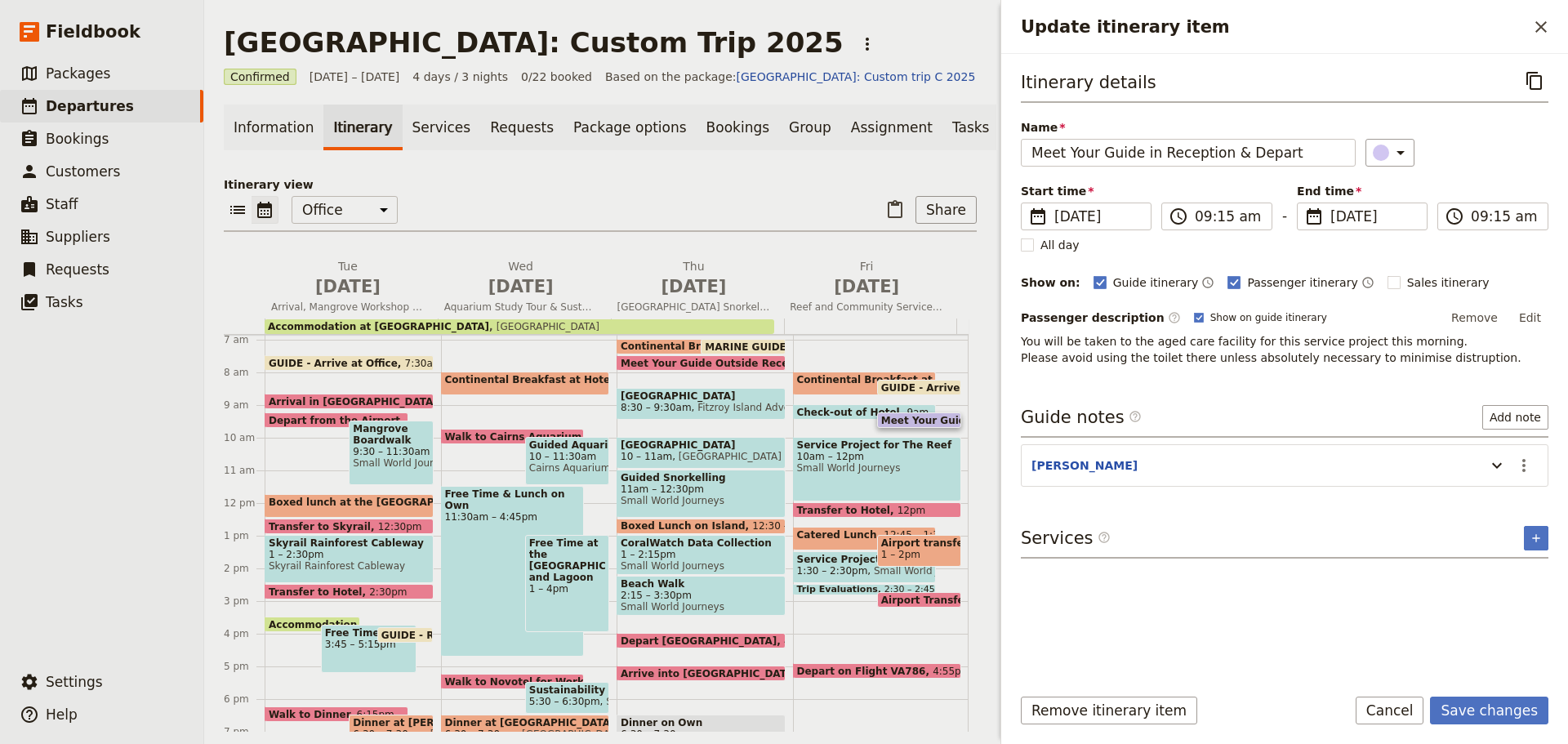
click at [1124, 370] on div "Itinerary details ​ Name Meet Your Guide in Reception & Depart ​ Start time ​ 1…" at bounding box center [1284, 369] width 528 height 604
click at [1530, 313] on button "Edit" at bounding box center [1530, 317] width 37 height 24
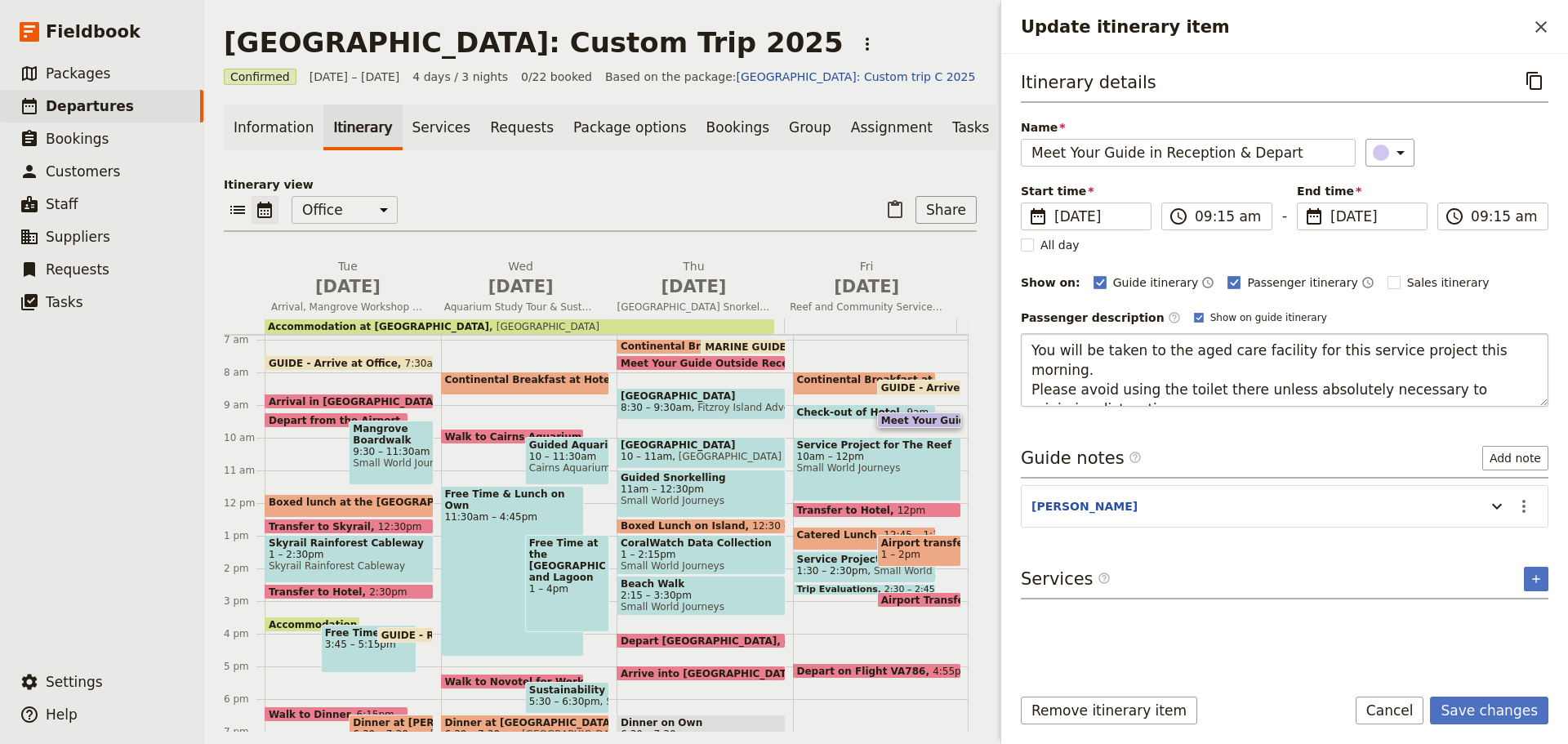
drag, startPoint x: 1031, startPoint y: 355, endPoint x: 1296, endPoint y: 382, distance: 266.4
click at [1296, 382] on textarea "You will be taken to the aged care facility for this service project this morni…" at bounding box center [1284, 370] width 528 height 73
click at [1081, 334] on textarea "You will be taken to the aged care facility for this service project this morni…" at bounding box center [1284, 370] width 528 height 73
click at [1069, 349] on textarea "You will be taken to the aged care facility for this service project this morni…" at bounding box center [1284, 370] width 528 height 73
click at [1320, 343] on textarea "You will be taken to the aged care facility for this service project this morni…" at bounding box center [1284, 370] width 528 height 73
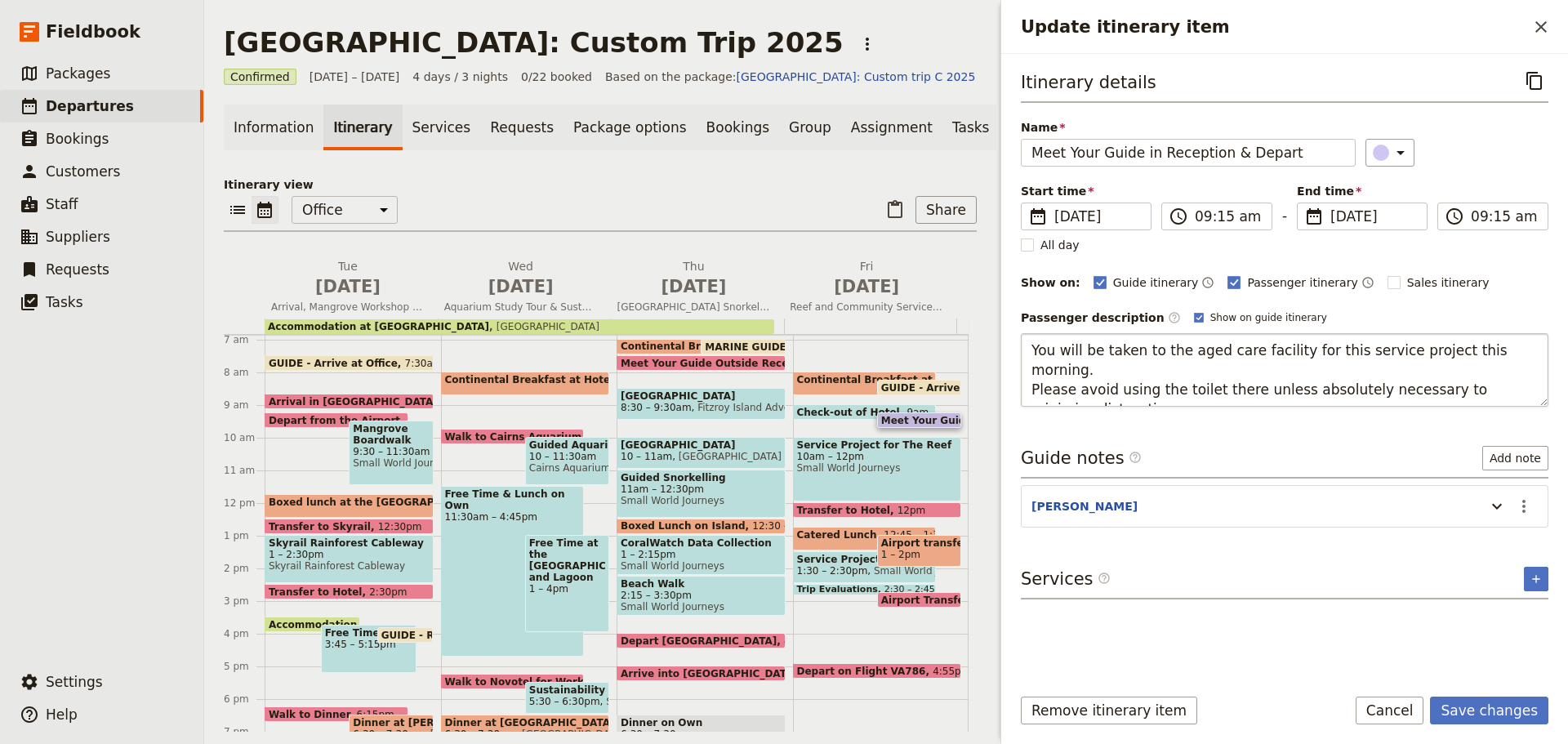
click at [1320, 343] on textarea "You will be taken to the aged care facility for this service project this morni…" at bounding box center [1284, 370] width 528 height 73
click at [1035, 350] on textarea "You will be taken to the aged care facility for the service project this mornin…" at bounding box center [1284, 370] width 528 height 73
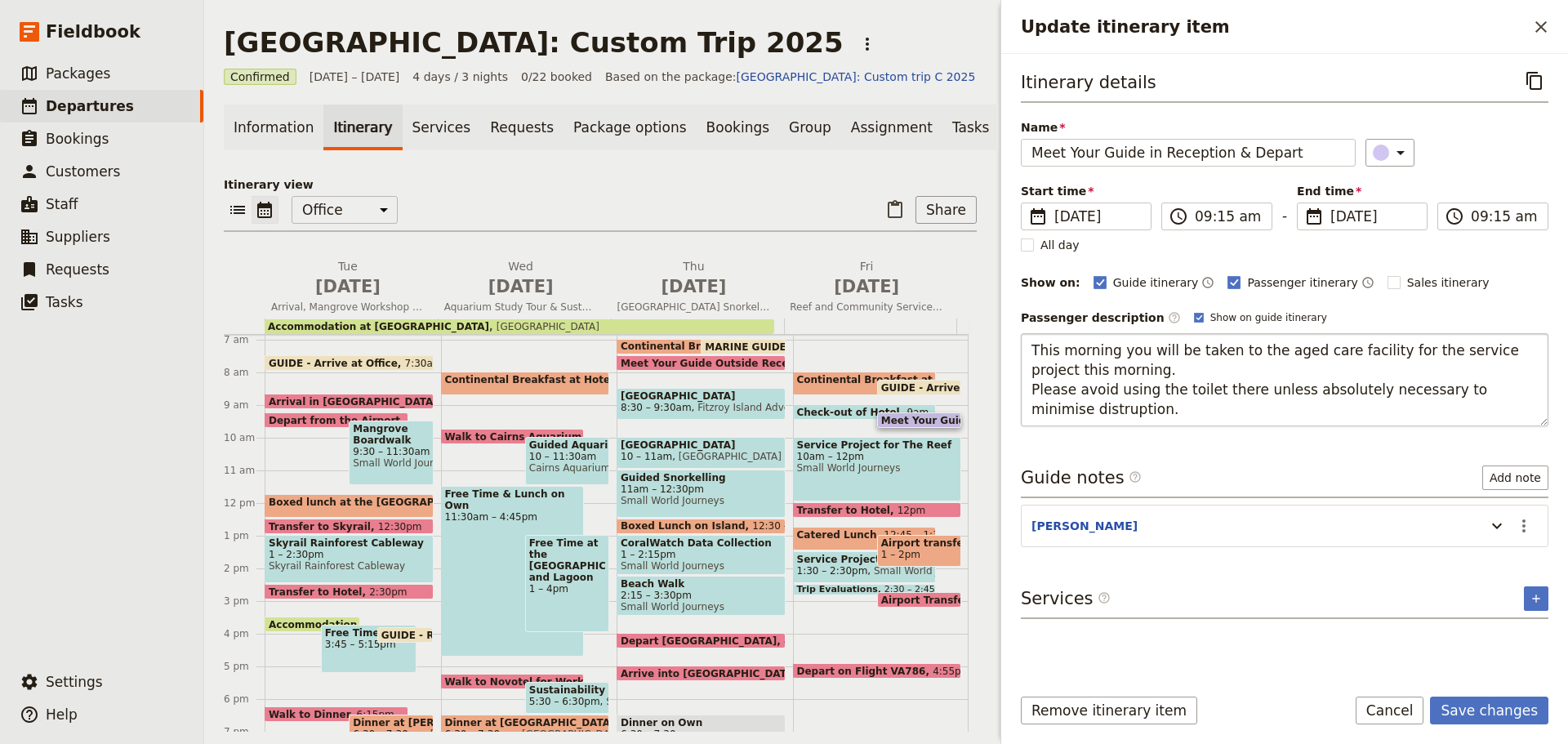
drag, startPoint x: 1505, startPoint y: 349, endPoint x: 1537, endPoint y: 366, distance: 36.2
click at [1537, 366] on textarea "This morning you will be taken to the aged care facility for the service projec…" at bounding box center [1284, 380] width 528 height 93
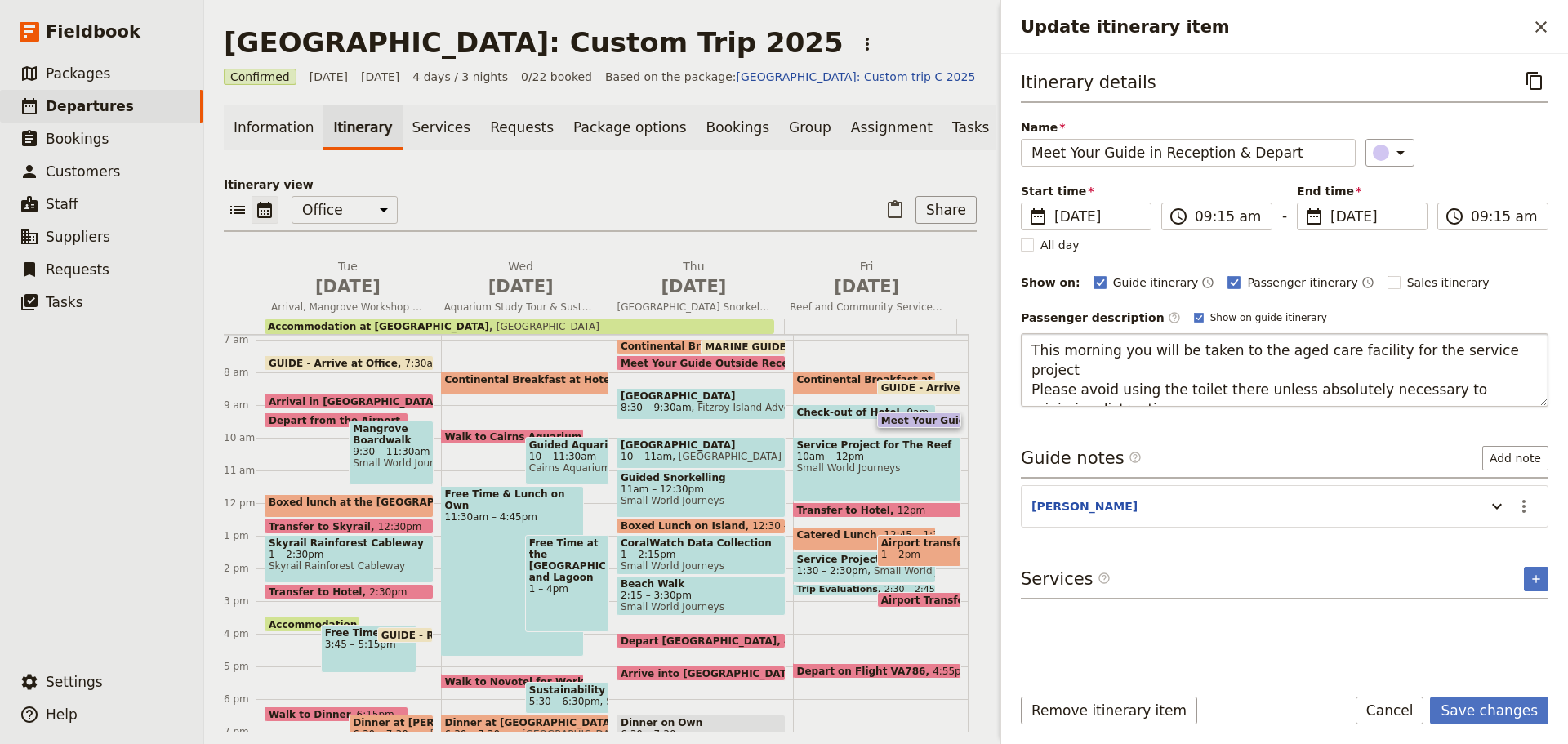
type textarea "This morning you will be taken to the aged care facility for the service projec…"
click at [1324, 356] on textarea "This morning you will be taken to the aged care facility for the service projec…" at bounding box center [1284, 370] width 528 height 73
drag, startPoint x: 1030, startPoint y: 351, endPoint x: 1109, endPoint y: 427, distance: 109.6
click at [1109, 427] on div "Itinerary details ​ Name Meet Your Guide in Reception & Depart ​ Start time ​ 1…" at bounding box center [1284, 369] width 528 height 604
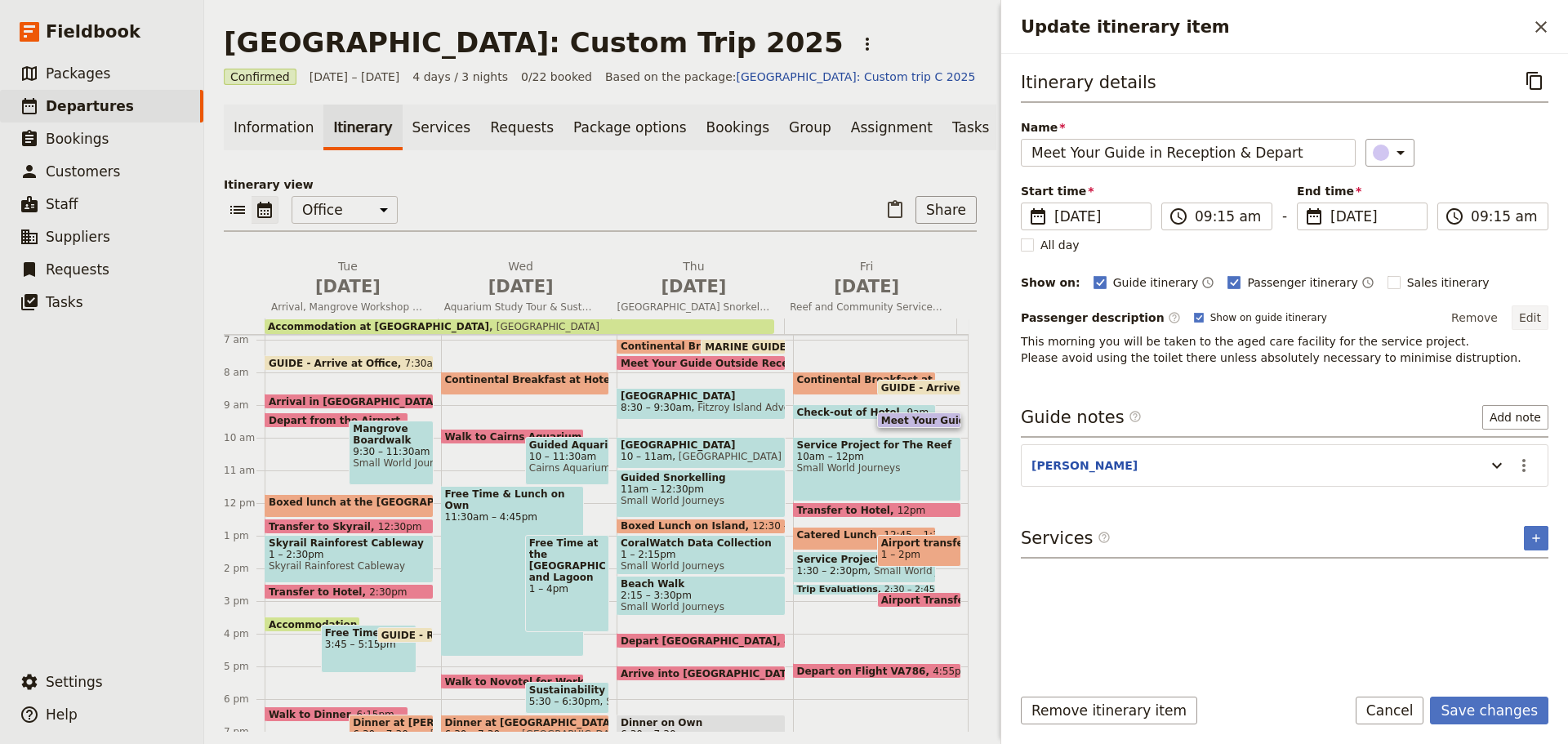
click at [1540, 320] on button "Edit" at bounding box center [1530, 317] width 37 height 24
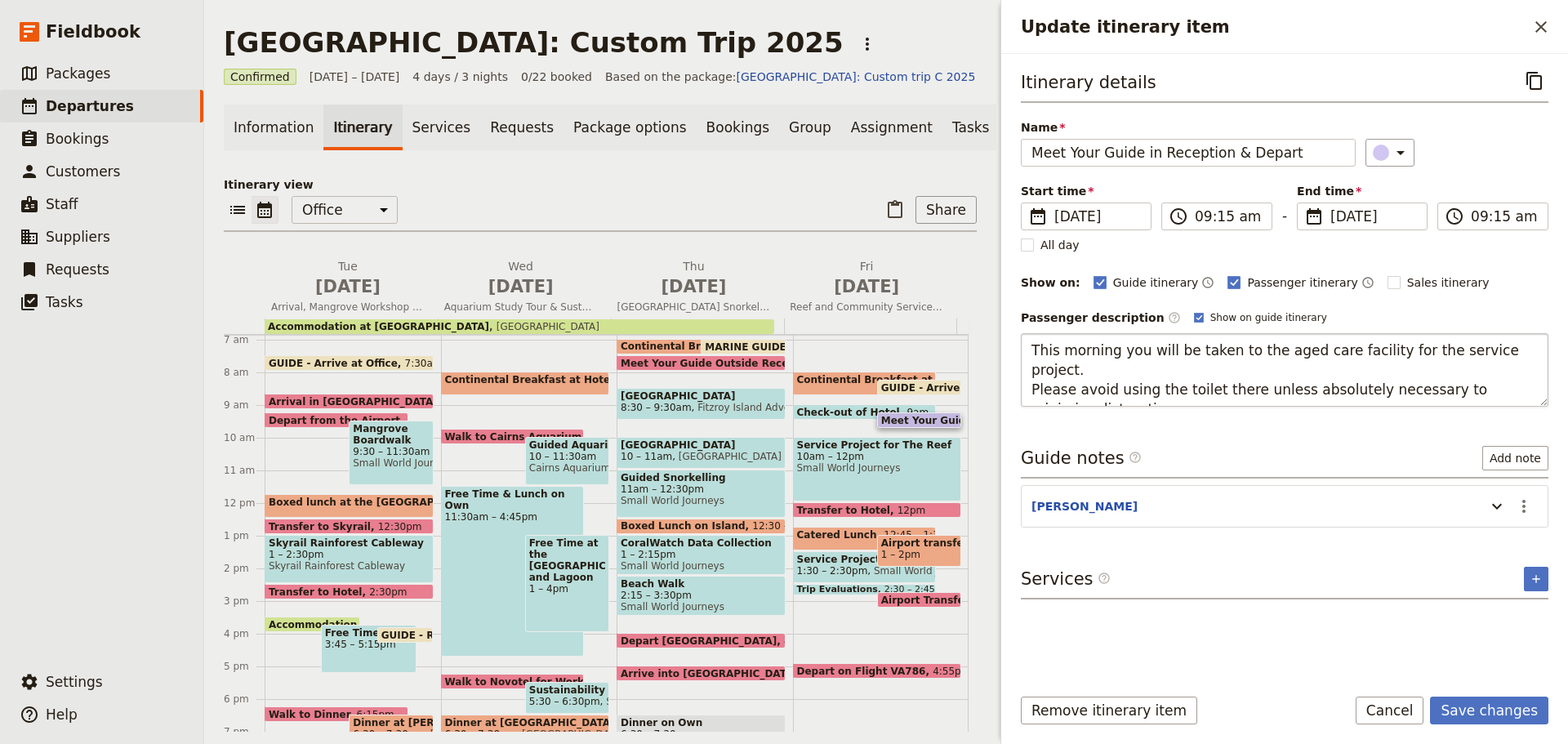
drag, startPoint x: 1033, startPoint y: 344, endPoint x: 1157, endPoint y: 392, distance: 133.0
click at [1157, 392] on textarea "This morning you will be taken to the aged care facility for the service projec…" at bounding box center [1284, 370] width 528 height 73
type textarea "This morning, you will be taken to the aged care facility for the service proje…"
click at [1467, 707] on button "Save changes" at bounding box center [1488, 709] width 118 height 28
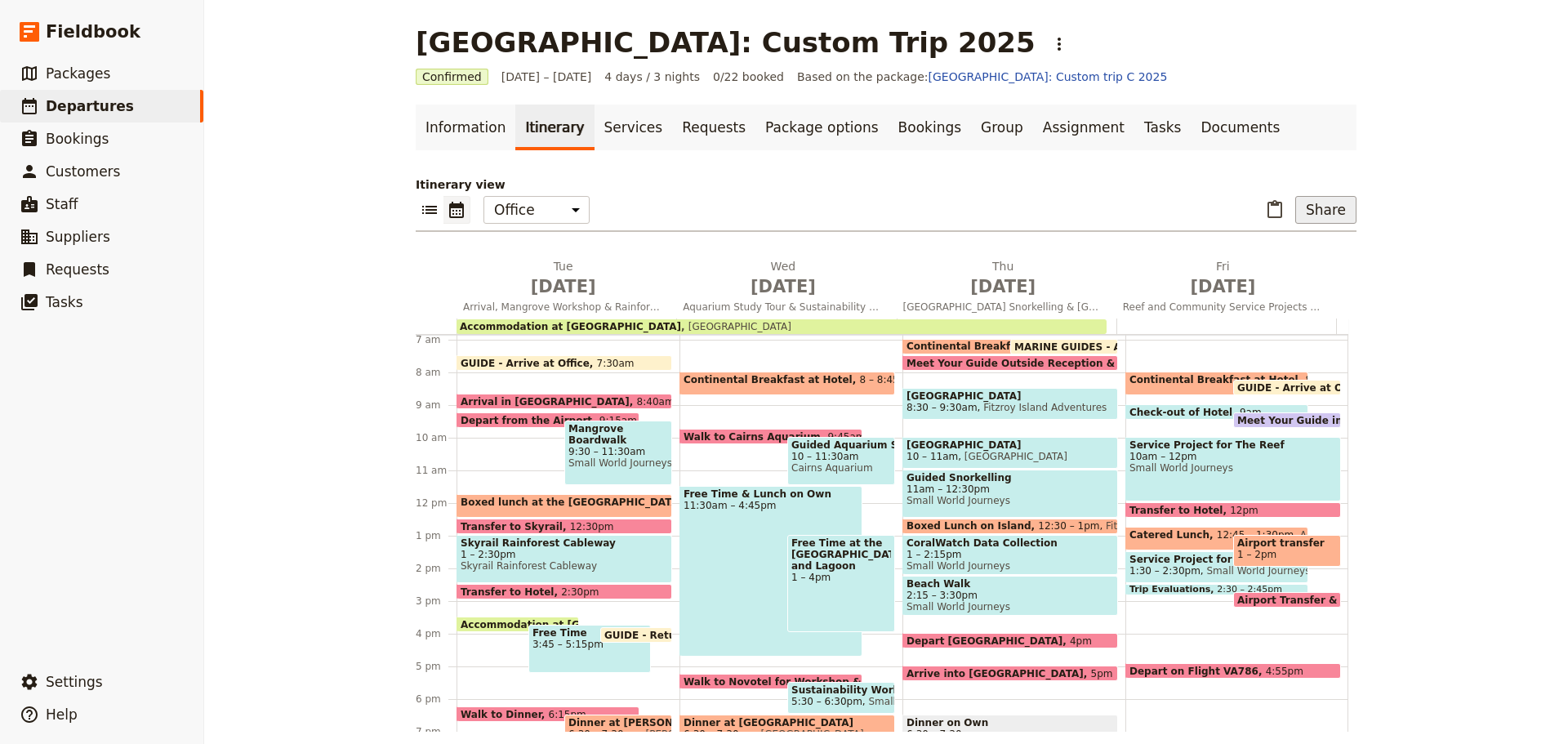
click at [1328, 209] on button "Share" at bounding box center [1326, 210] width 62 height 28
click at [1281, 244] on span "Guide itinerary" at bounding box center [1271, 245] width 86 height 16
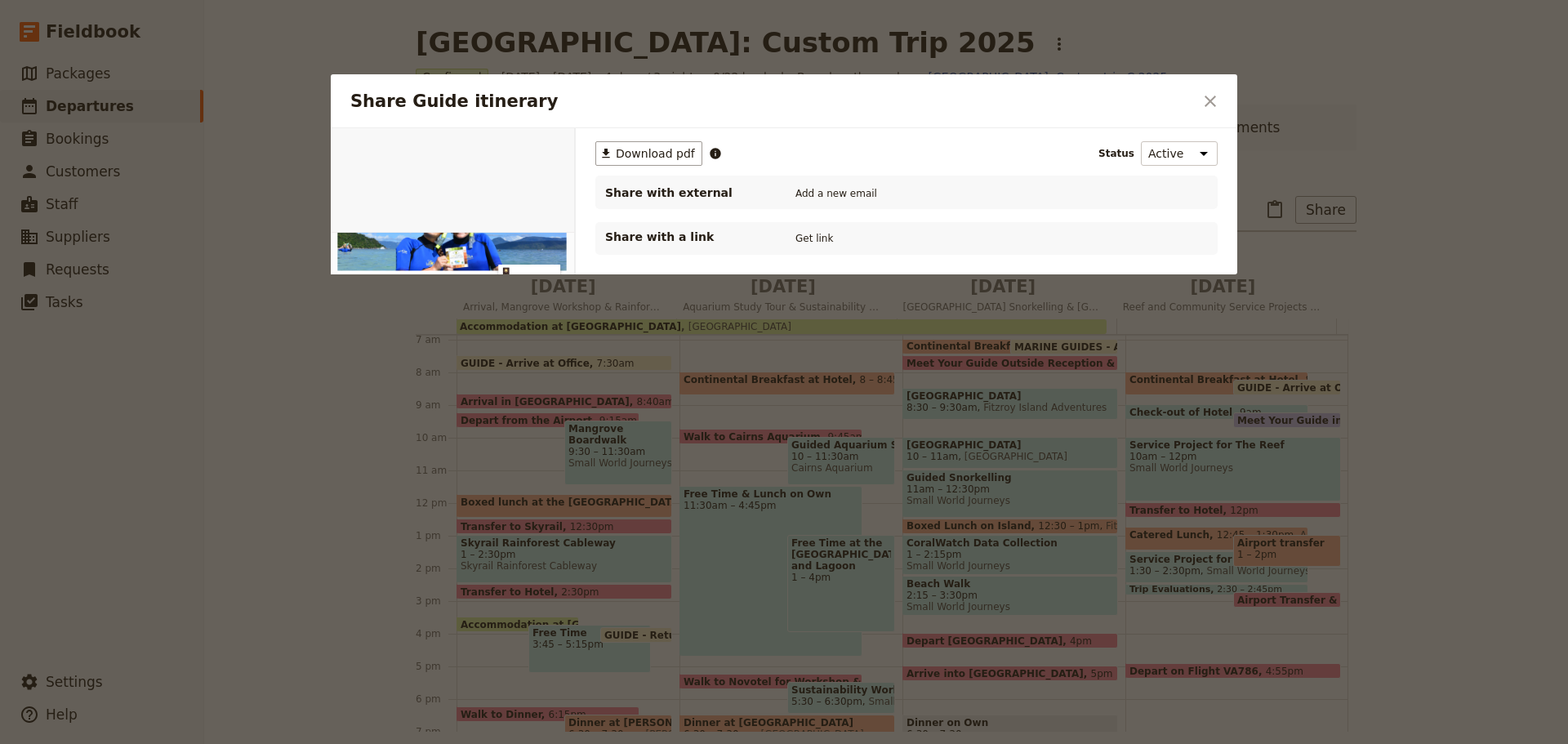
scroll to position [0, 0]
click at [674, 160] on span "Download pdf" at bounding box center [655, 153] width 79 height 16
click at [1222, 100] on button "​" at bounding box center [1209, 101] width 28 height 28
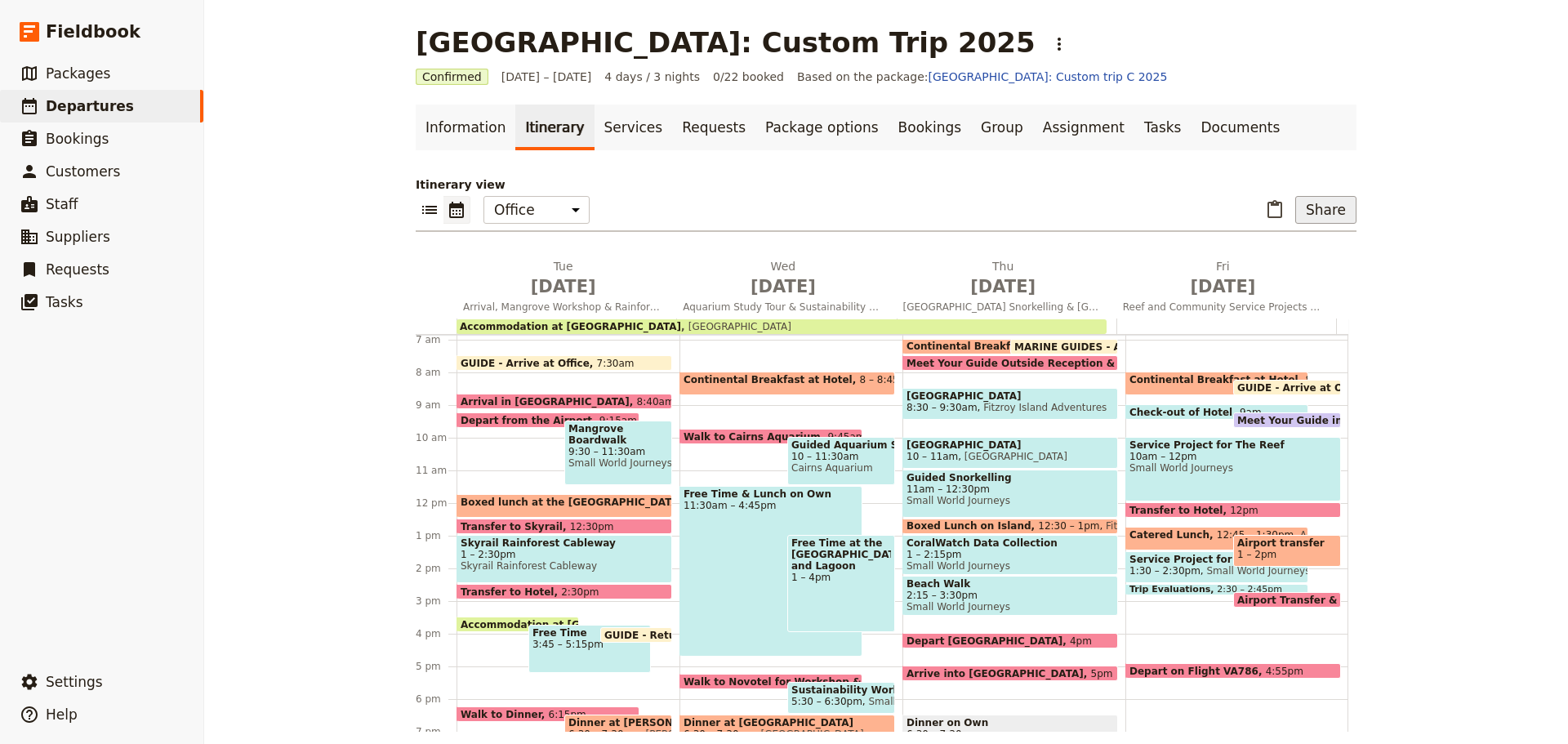
click at [1329, 209] on button "Share" at bounding box center [1326, 210] width 62 height 28
click at [1265, 269] on span "Passenger itinerary" at bounding box center [1283, 268] width 111 height 16
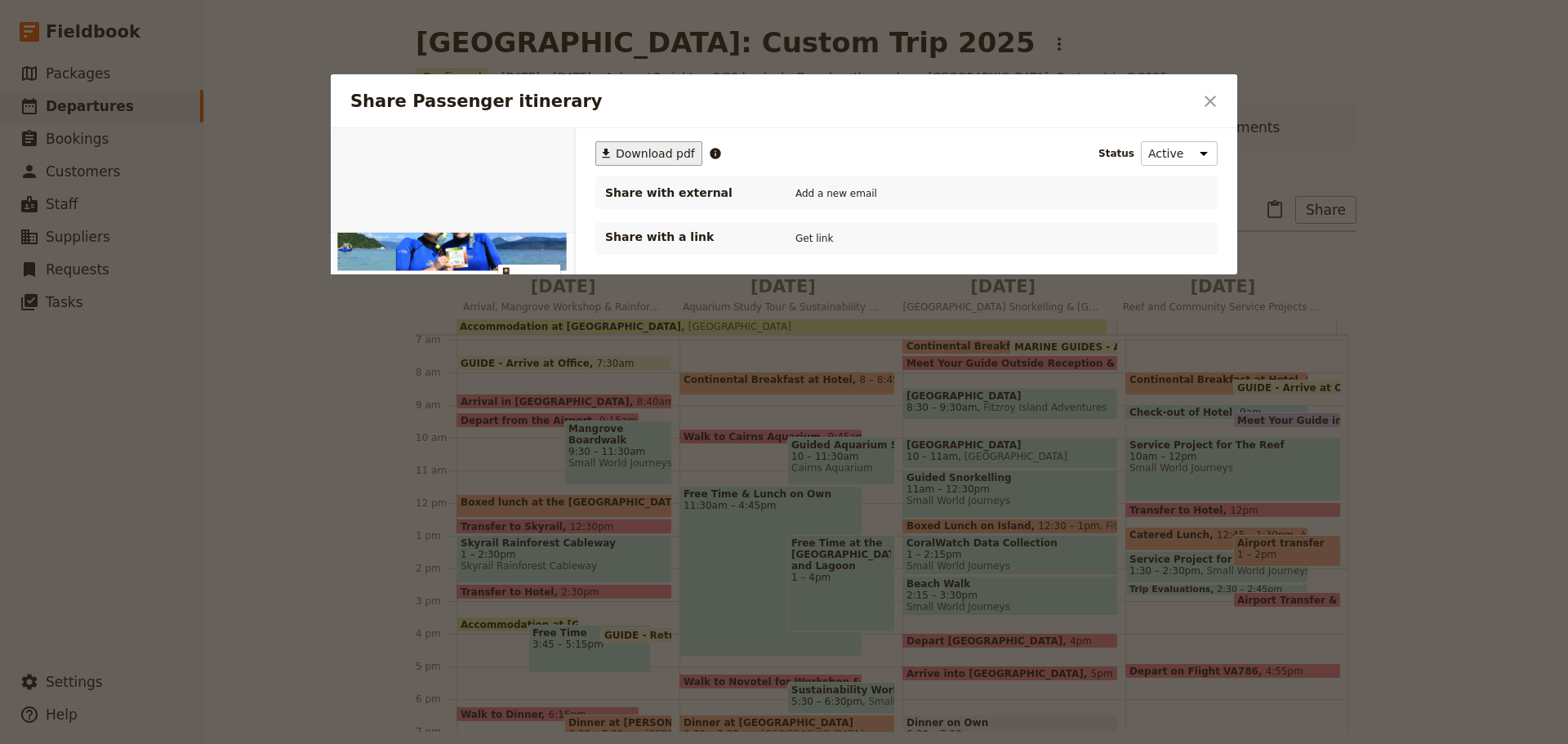
click at [656, 148] on span "Download pdf" at bounding box center [655, 153] width 79 height 16
drag, startPoint x: 1189, startPoint y: 95, endPoint x: 1197, endPoint y: 94, distance: 8.1
click at [1188, 92] on h2 "Share Passenger itinerary" at bounding box center [771, 101] width 842 height 24
click at [1207, 98] on icon "Close dialog" at bounding box center [1210, 101] width 12 height 12
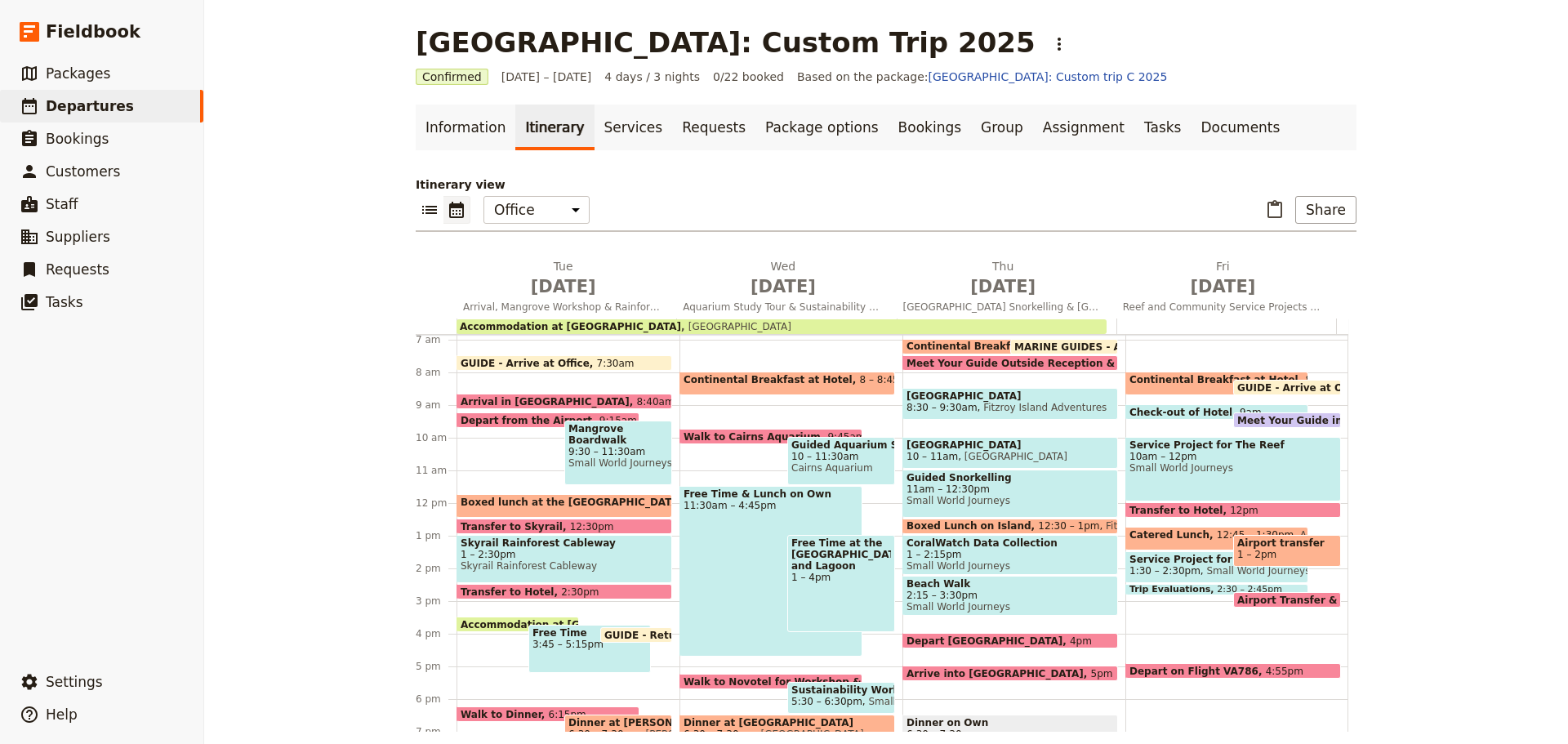
click at [1223, 480] on div "Service Project for The Reef 10am – 12pm Small World Journeys" at bounding box center [1232, 468] width 215 height 64
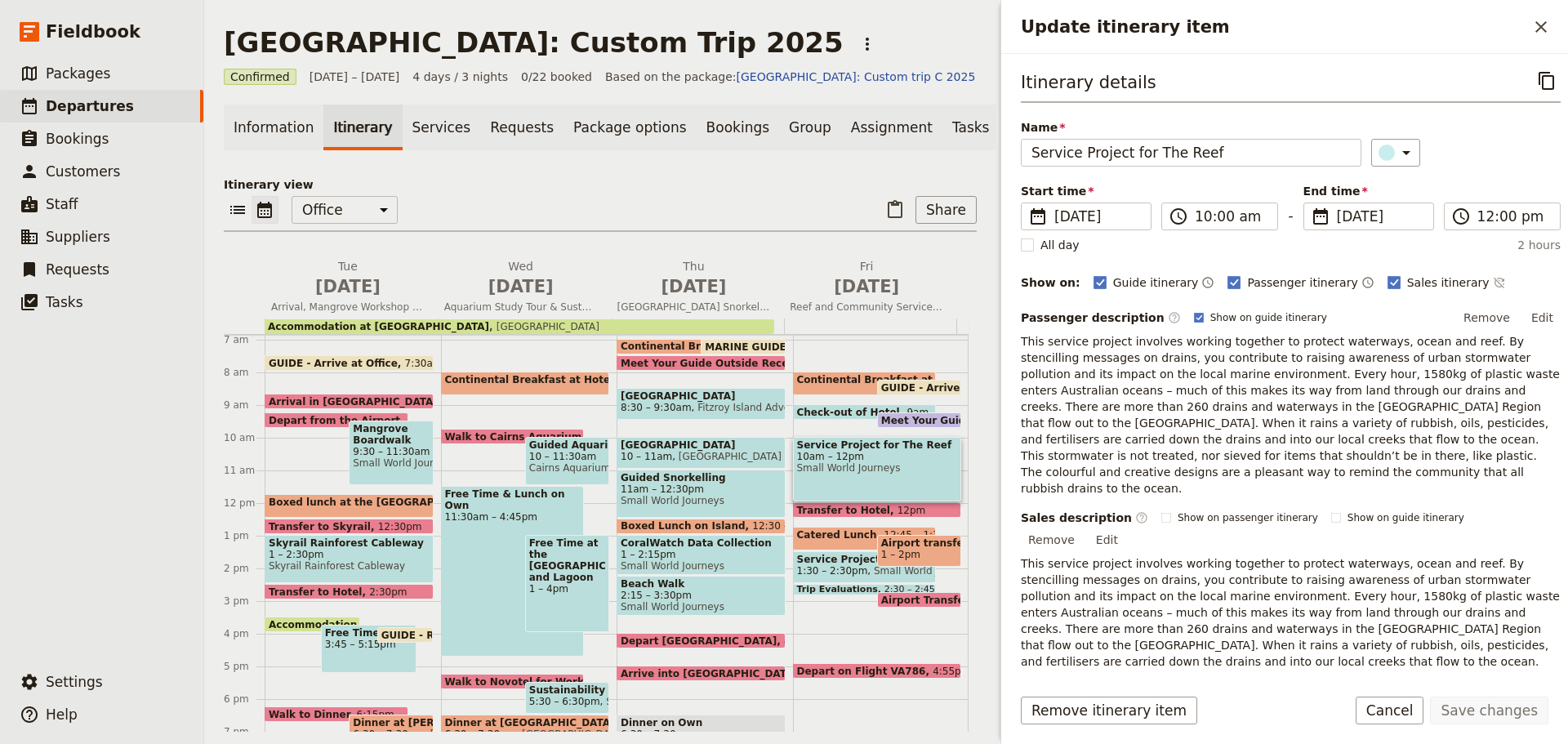
click at [1374, 710] on button "Cancel" at bounding box center [1389, 709] width 68 height 28
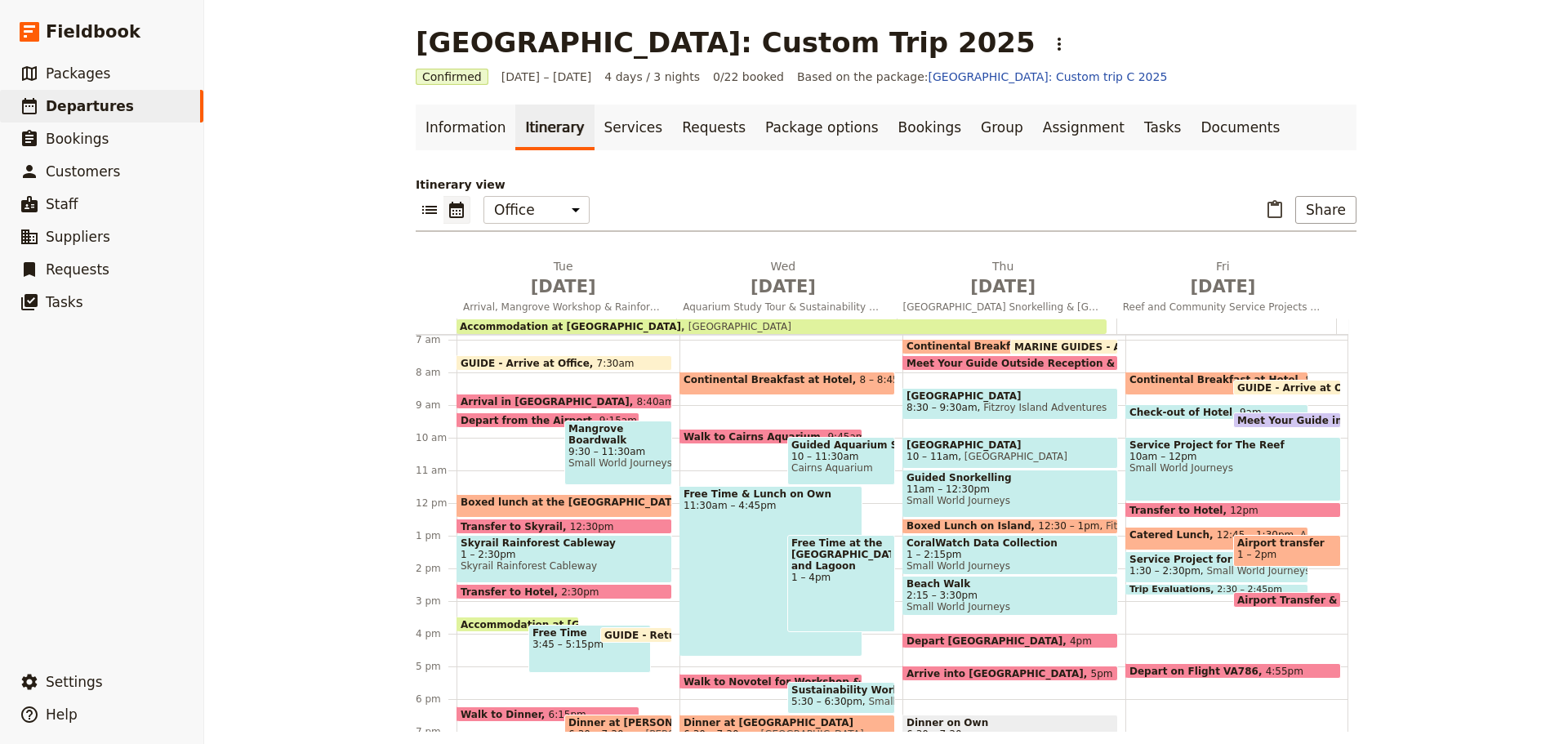
click at [1262, 418] on span "Meet Your Guide in Reception & Depart" at bounding box center [1350, 419] width 225 height 11
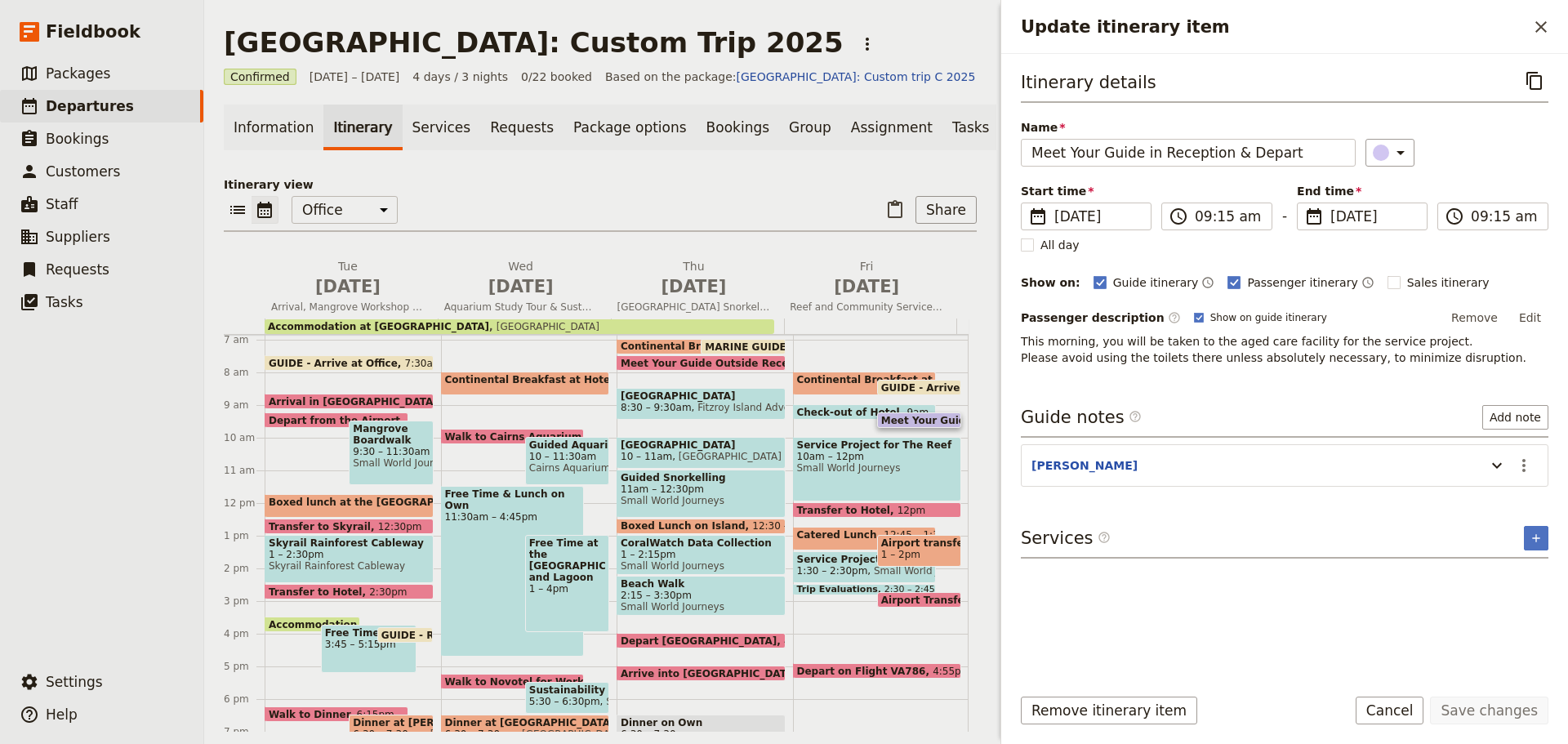
click at [1536, 315] on button "Edit" at bounding box center [1530, 317] width 37 height 24
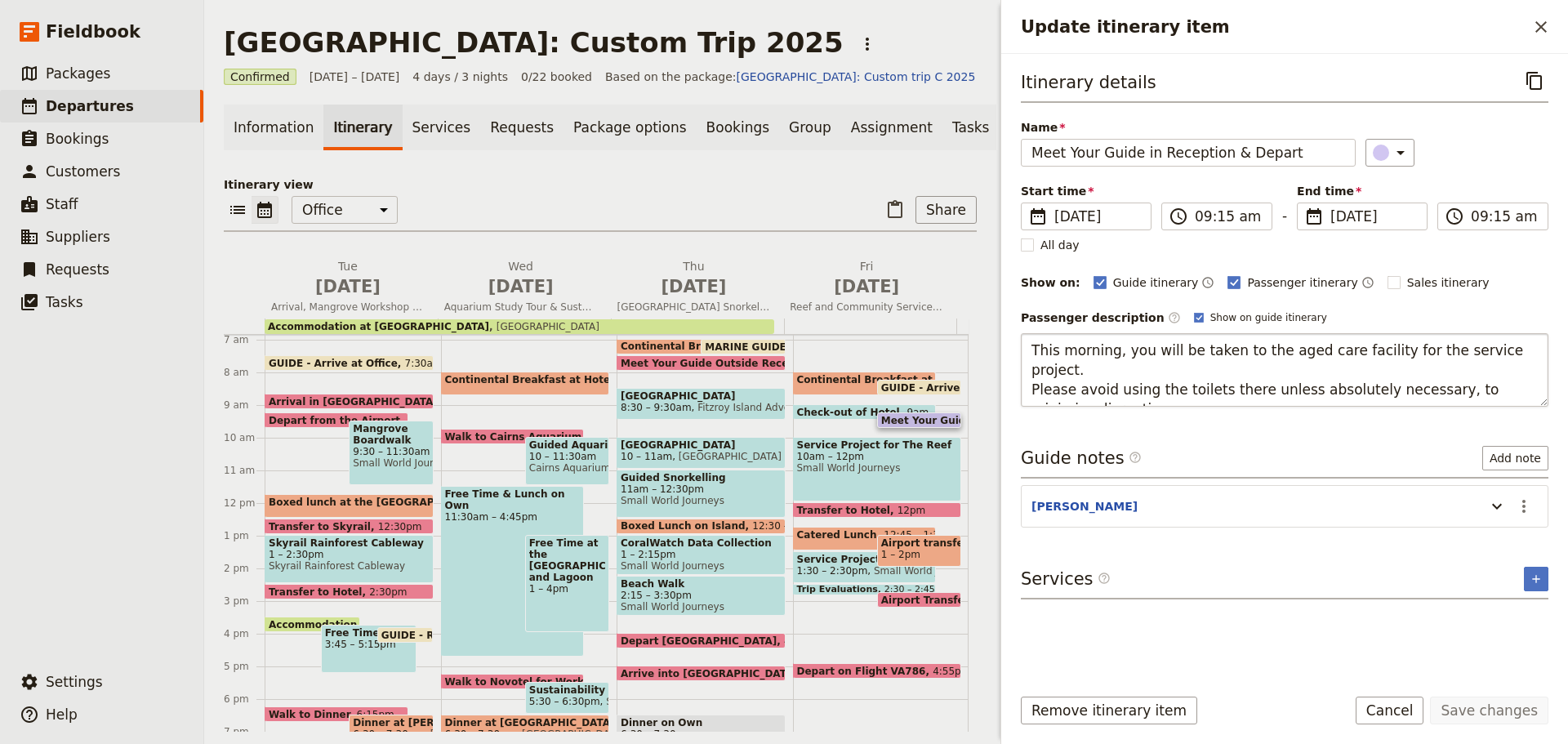
click at [1518, 358] on textarea "This morning, you will be taken to the aged care facility for the service proje…" at bounding box center [1284, 370] width 528 height 73
type textarea "This morning, you will be taken to the aged care facility for the service proje…"
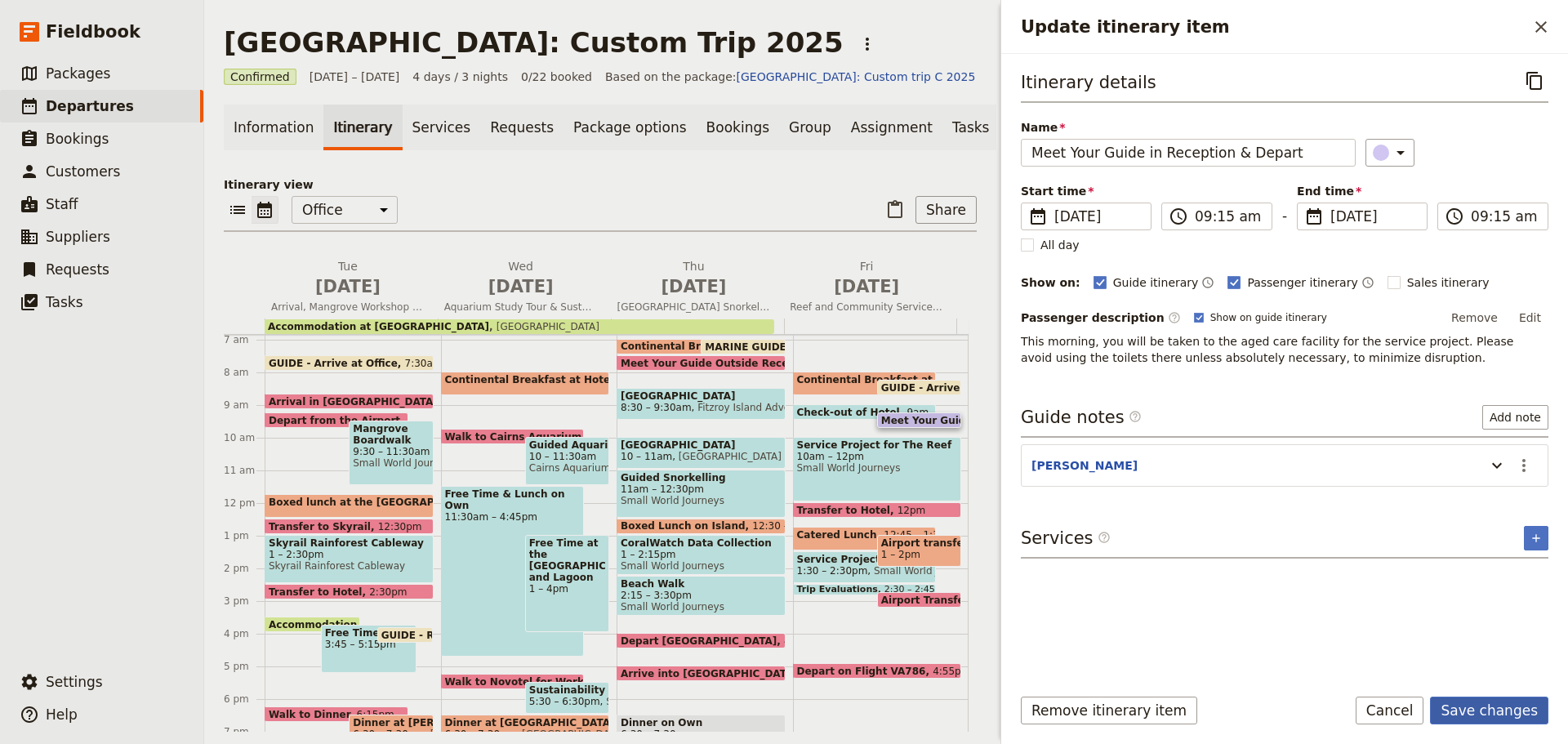
click at [1487, 707] on button "Save changes" at bounding box center [1488, 709] width 118 height 28
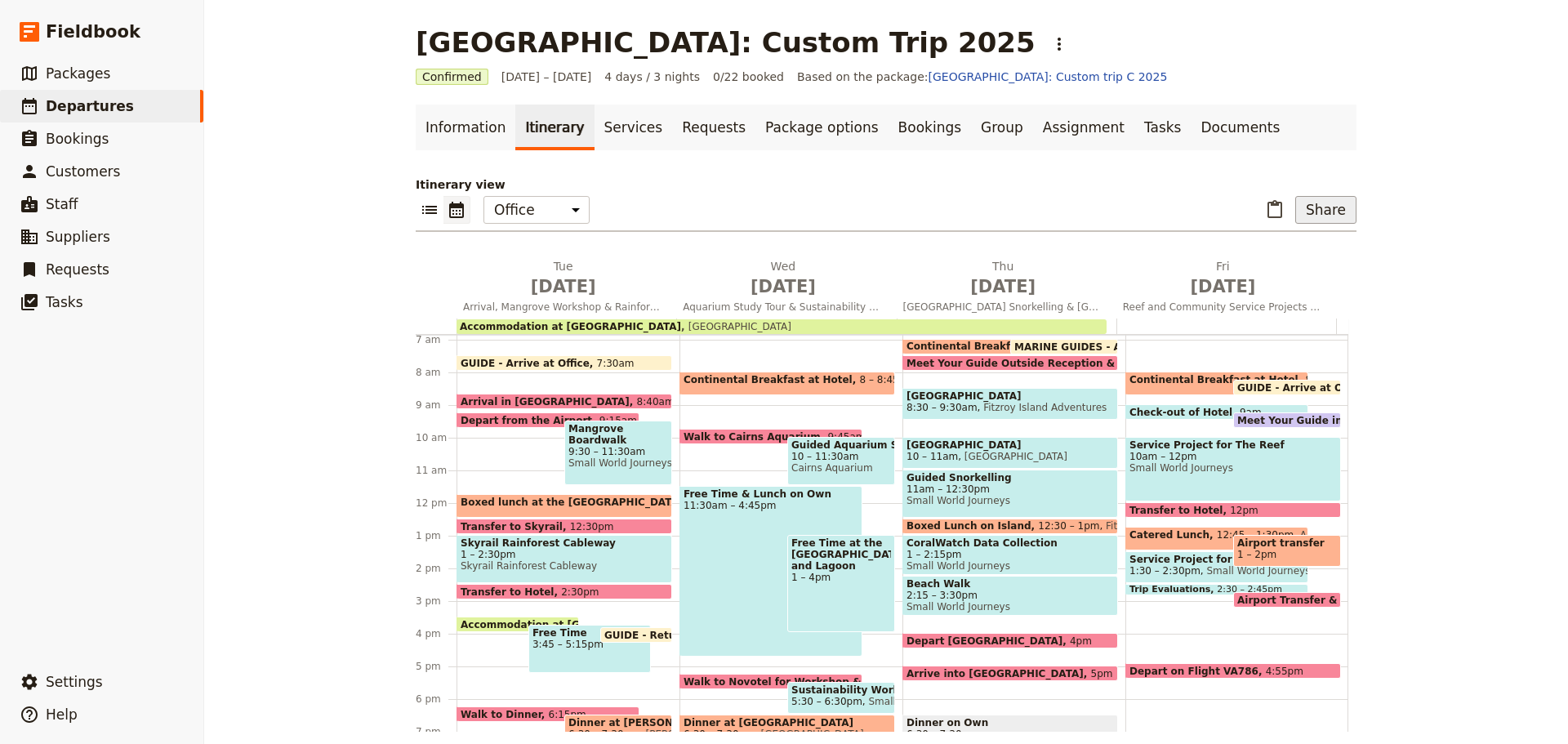
click at [1325, 204] on button "Share" at bounding box center [1326, 210] width 62 height 28
click at [1284, 278] on button "Passenger itinerary" at bounding box center [1283, 269] width 130 height 23
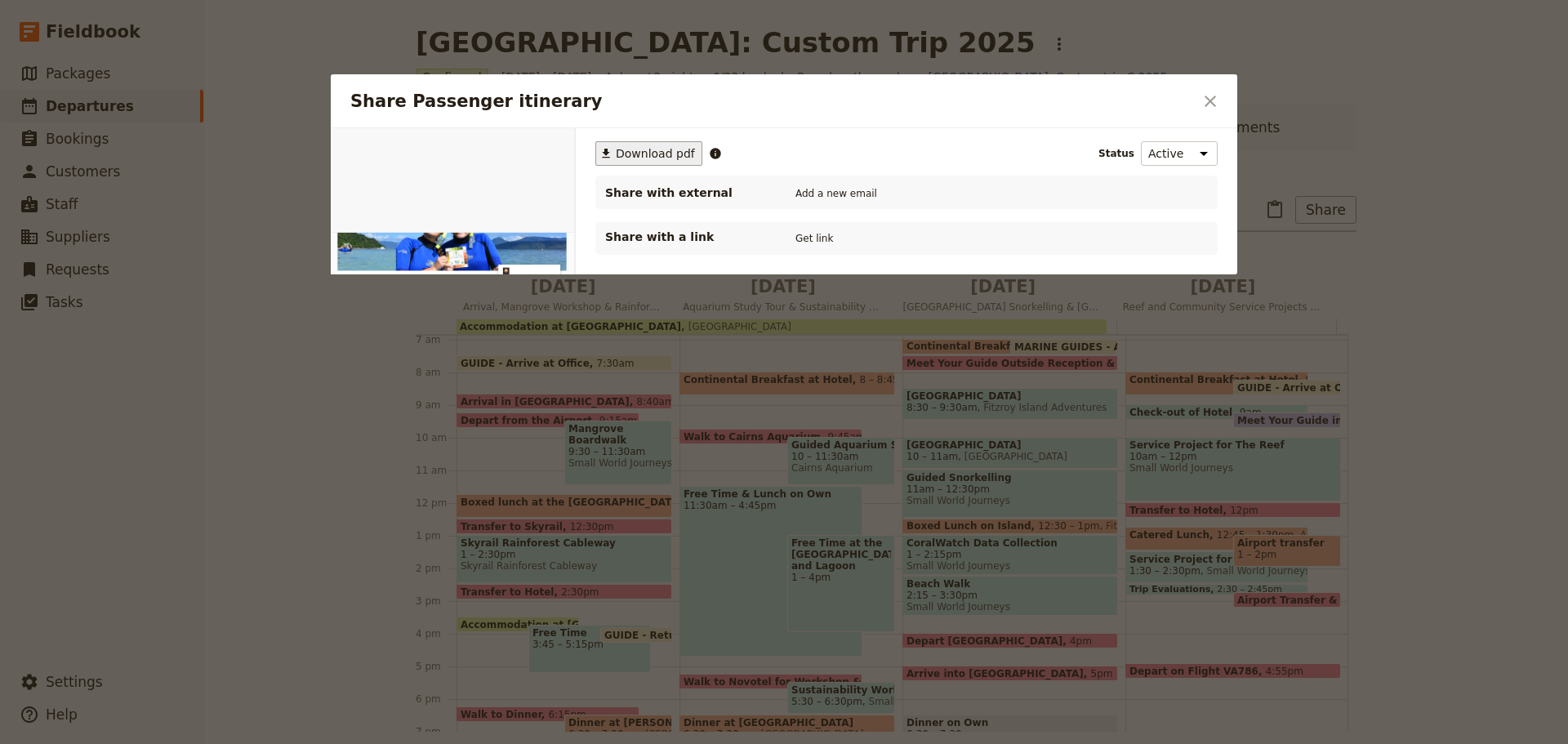
click at [659, 155] on span "Download pdf" at bounding box center [655, 153] width 79 height 16
click at [1218, 101] on icon "Close dialog" at bounding box center [1209, 101] width 19 height 19
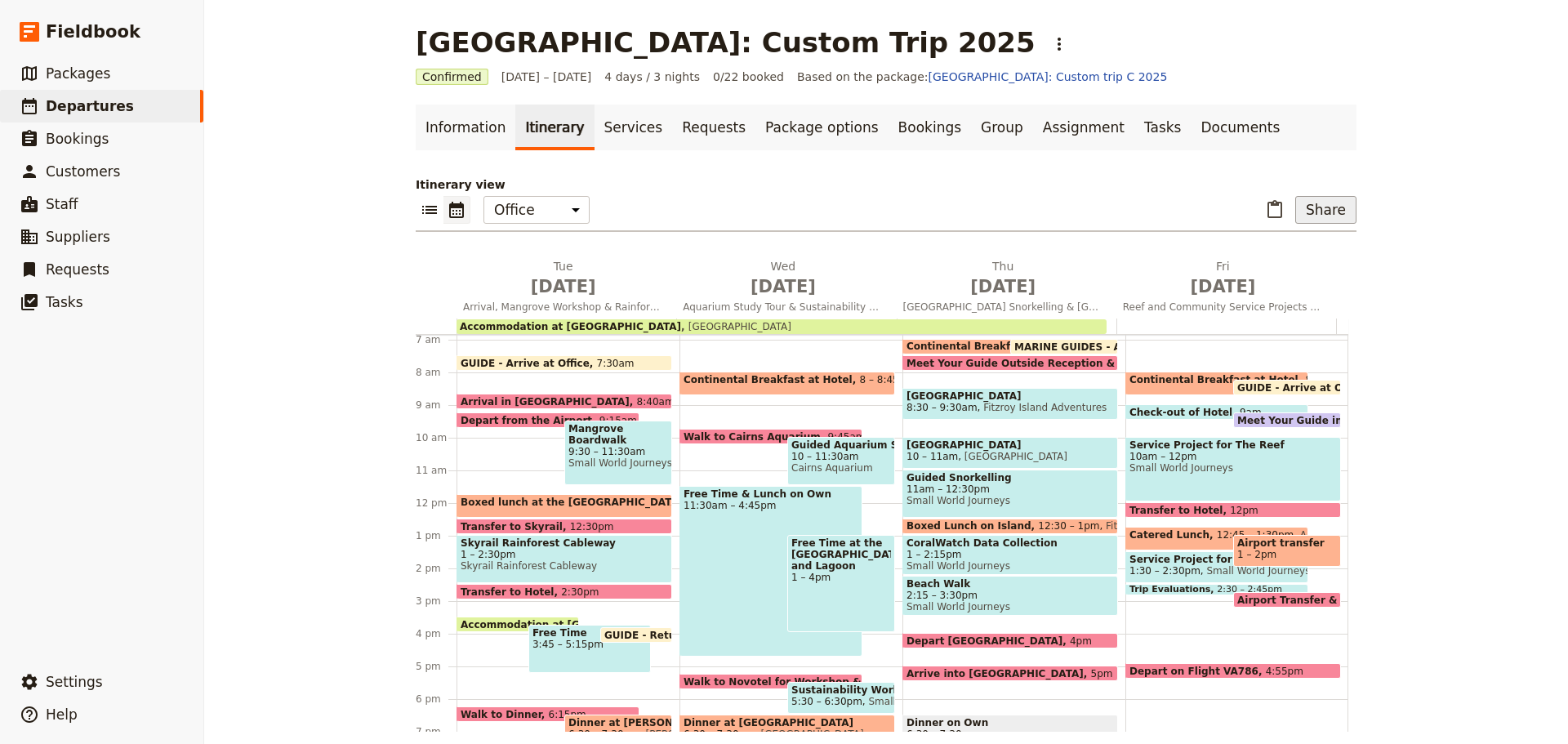
click at [1311, 200] on button "Share" at bounding box center [1326, 210] width 62 height 28
click at [1290, 250] on span "Guide itinerary" at bounding box center [1271, 245] width 86 height 16
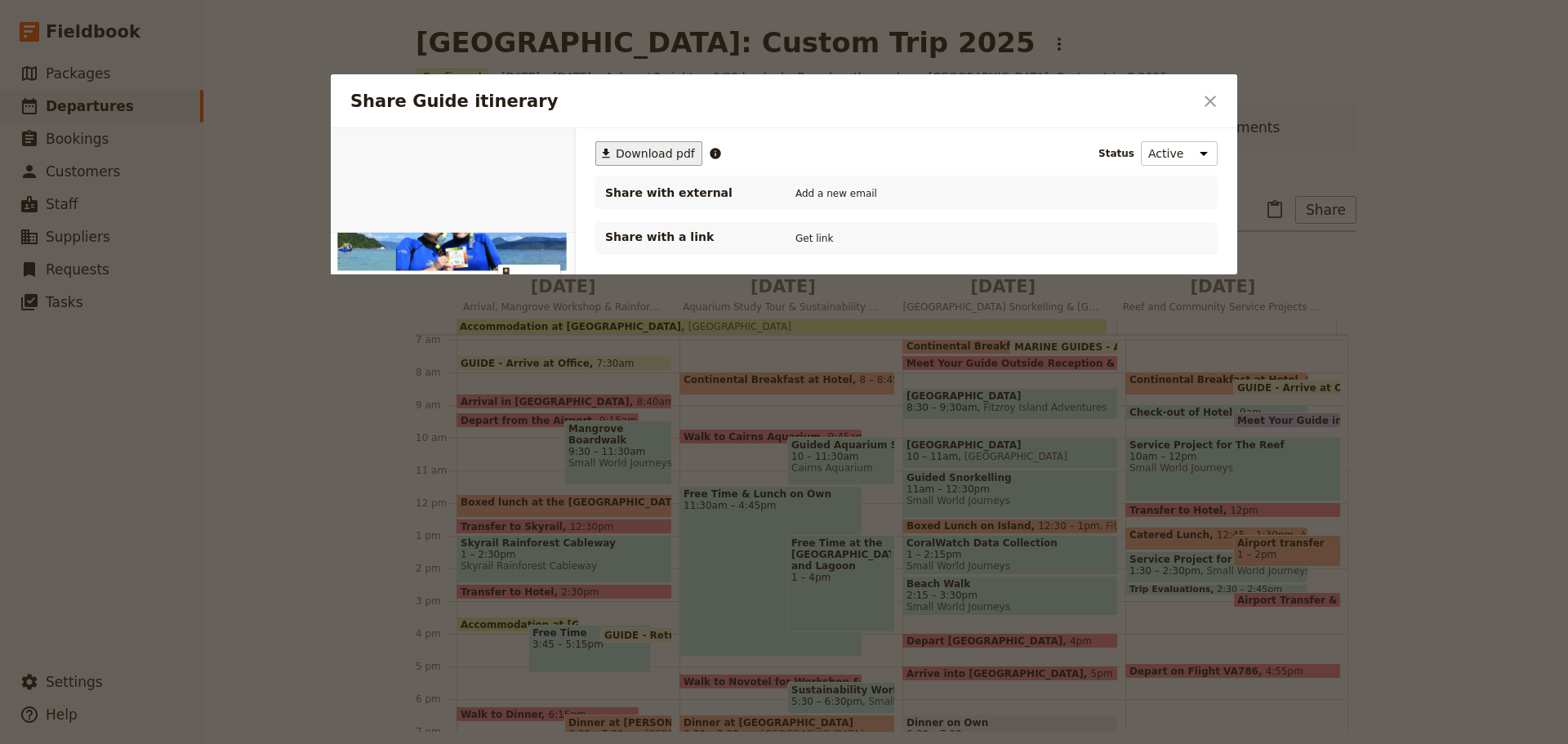
click at [675, 161] on button "​ Download pdf" at bounding box center [648, 153] width 107 height 24
click at [1219, 91] on icon "Close dialog" at bounding box center [1209, 101] width 19 height 19
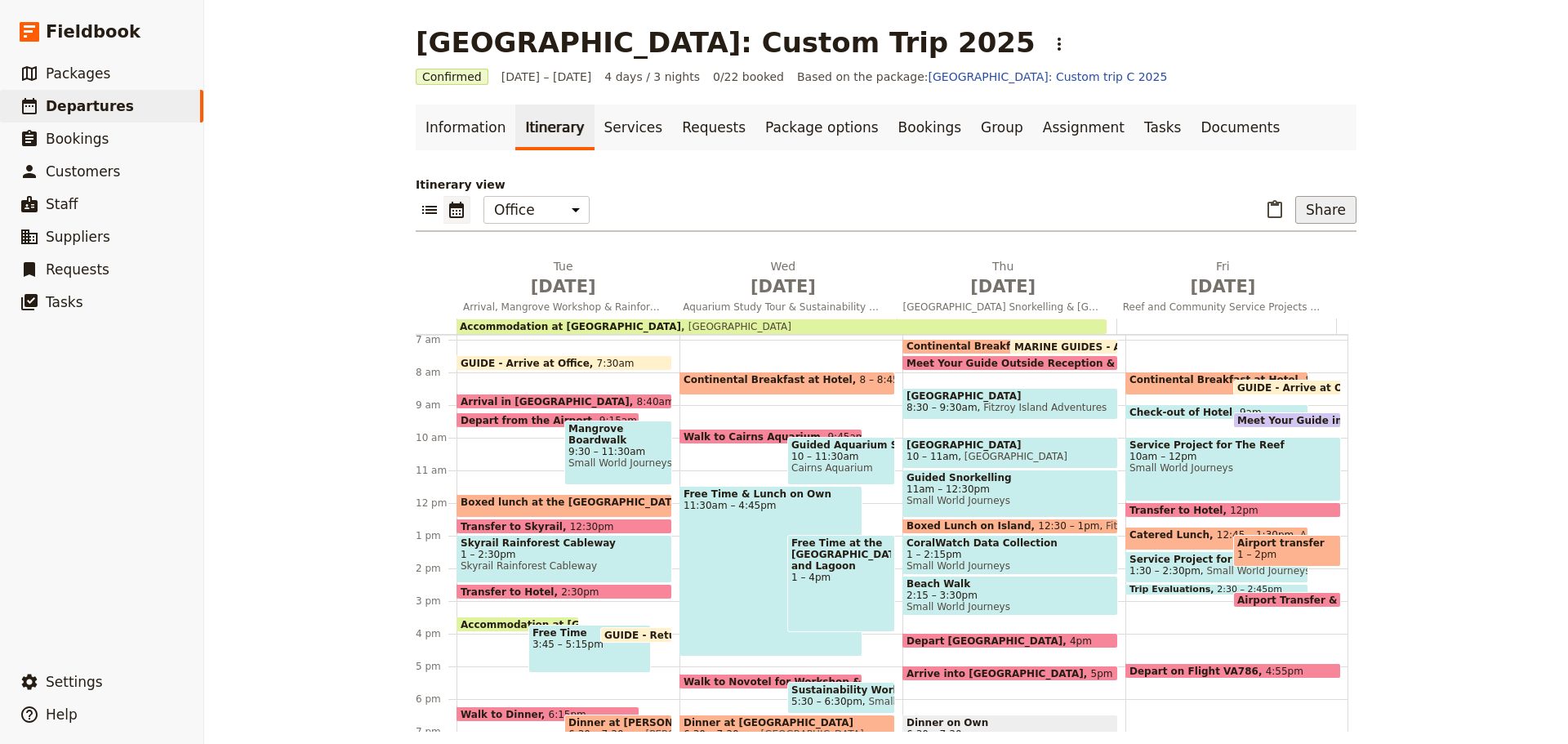
click at [1315, 211] on button "Share" at bounding box center [1326, 210] width 62 height 28
click at [1279, 246] on span "Guide itinerary" at bounding box center [1271, 245] width 86 height 16
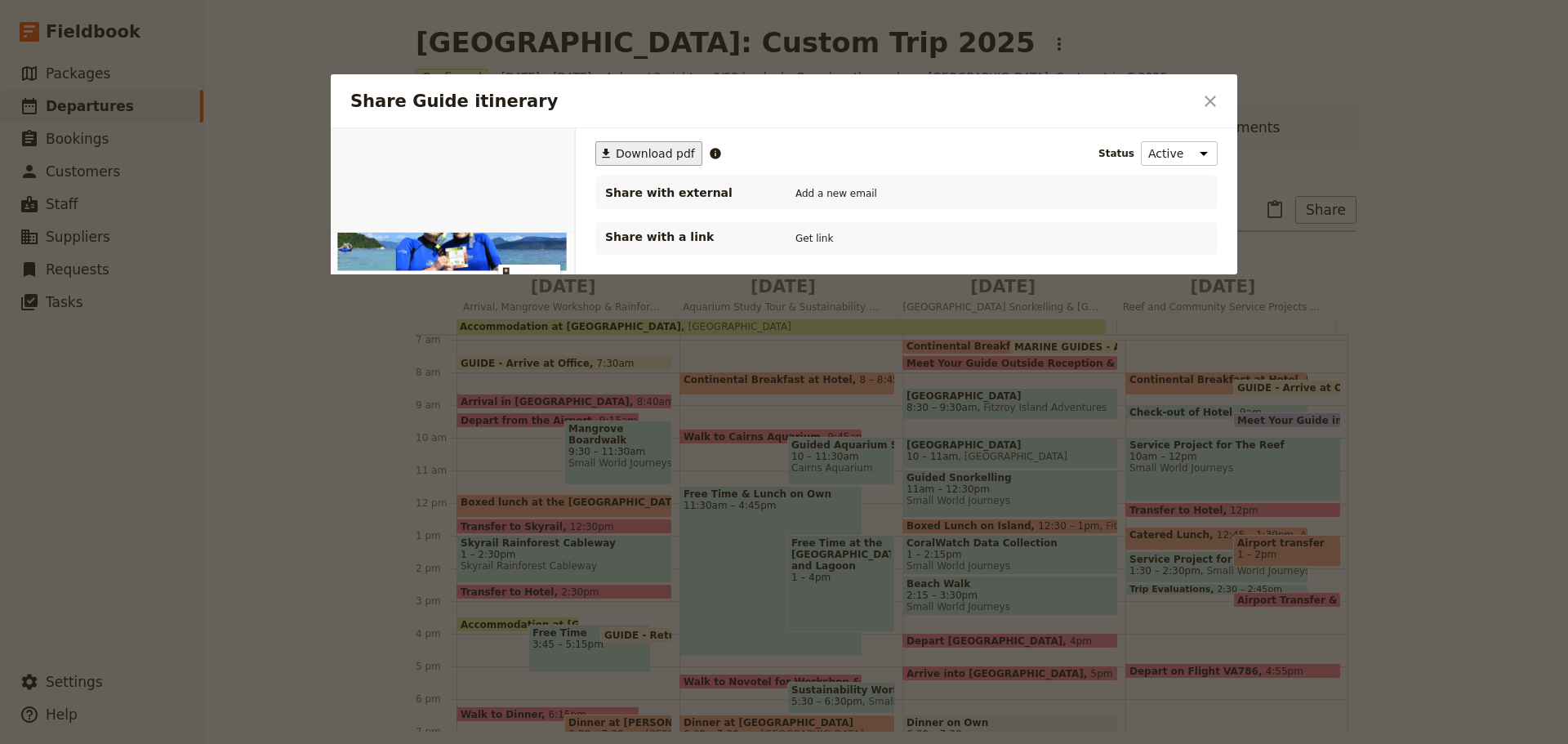
click at [667, 154] on span "Download pdf" at bounding box center [655, 153] width 79 height 16
click at [1222, 100] on button "​" at bounding box center [1209, 101] width 28 height 28
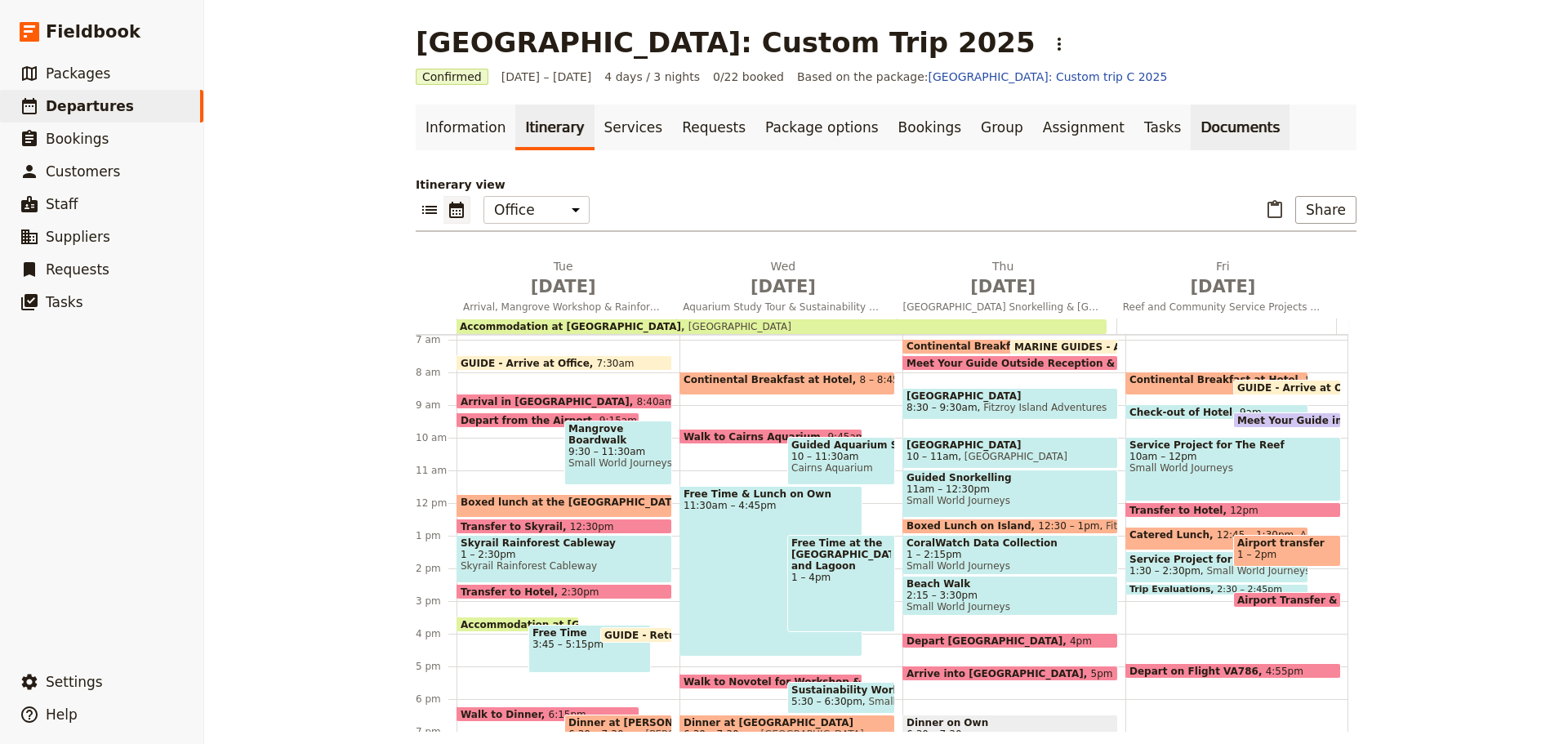
click at [1190, 122] on link "Documents" at bounding box center [1239, 128] width 99 height 46
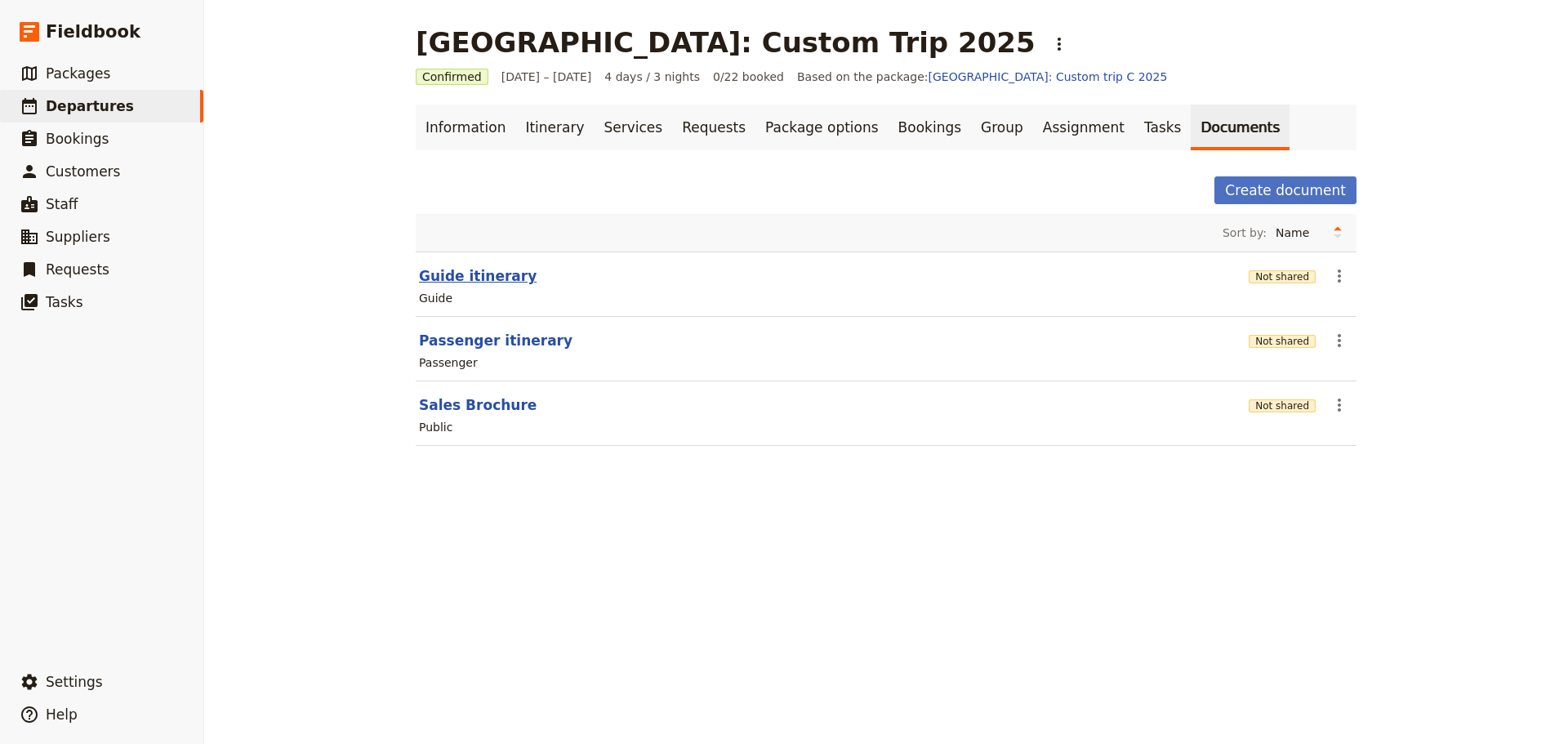
click at [482, 278] on button "Guide itinerary" at bounding box center [478, 276] width 117 height 19
select select "STAFF"
select select "RUN_SHEET"
select select "DEFAULT"
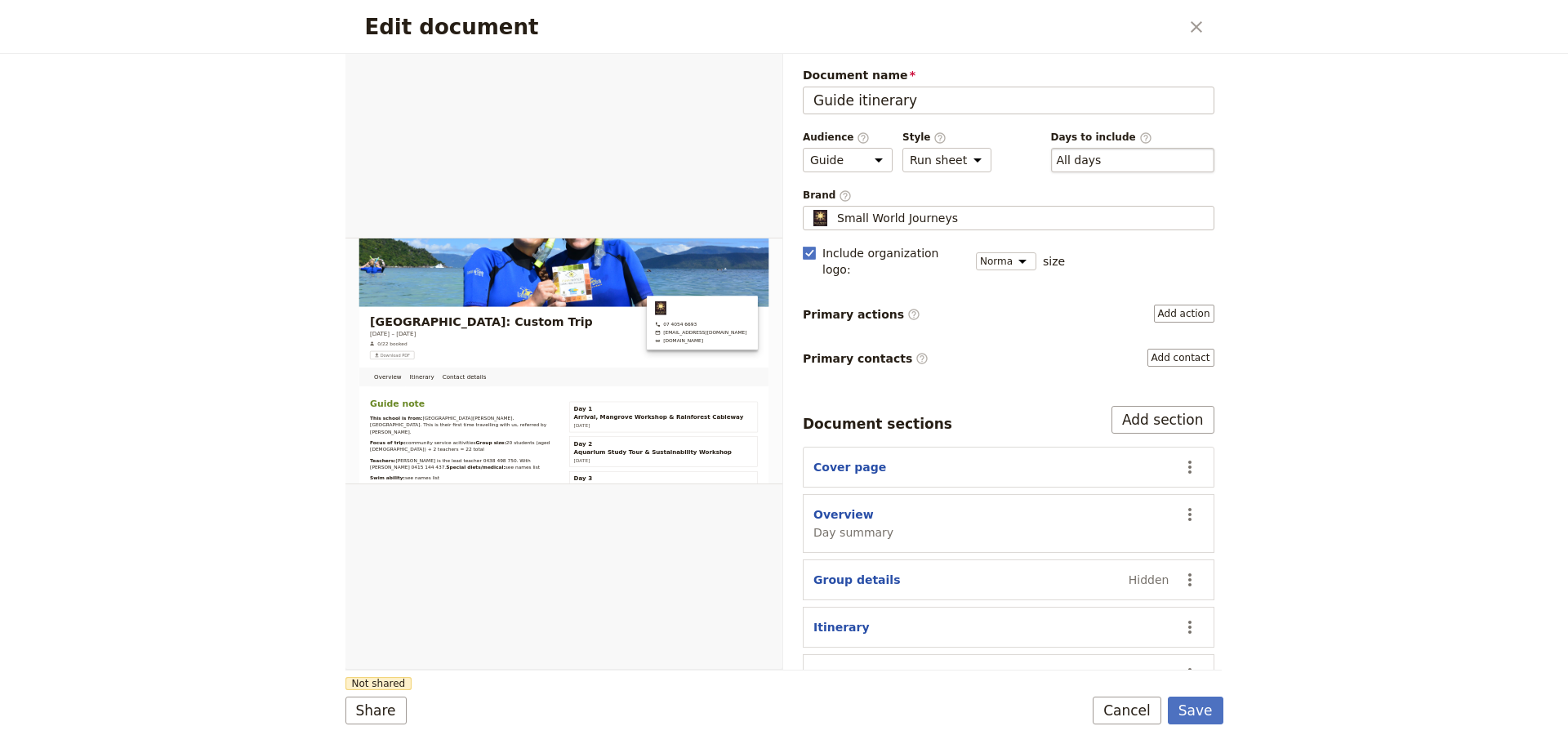
click at [1114, 152] on div "​ All days 1, 2, 3, 4" at bounding box center [1132, 160] width 163 height 24
click at [1102, 152] on button "​ All days" at bounding box center [1079, 160] width 45 height 16
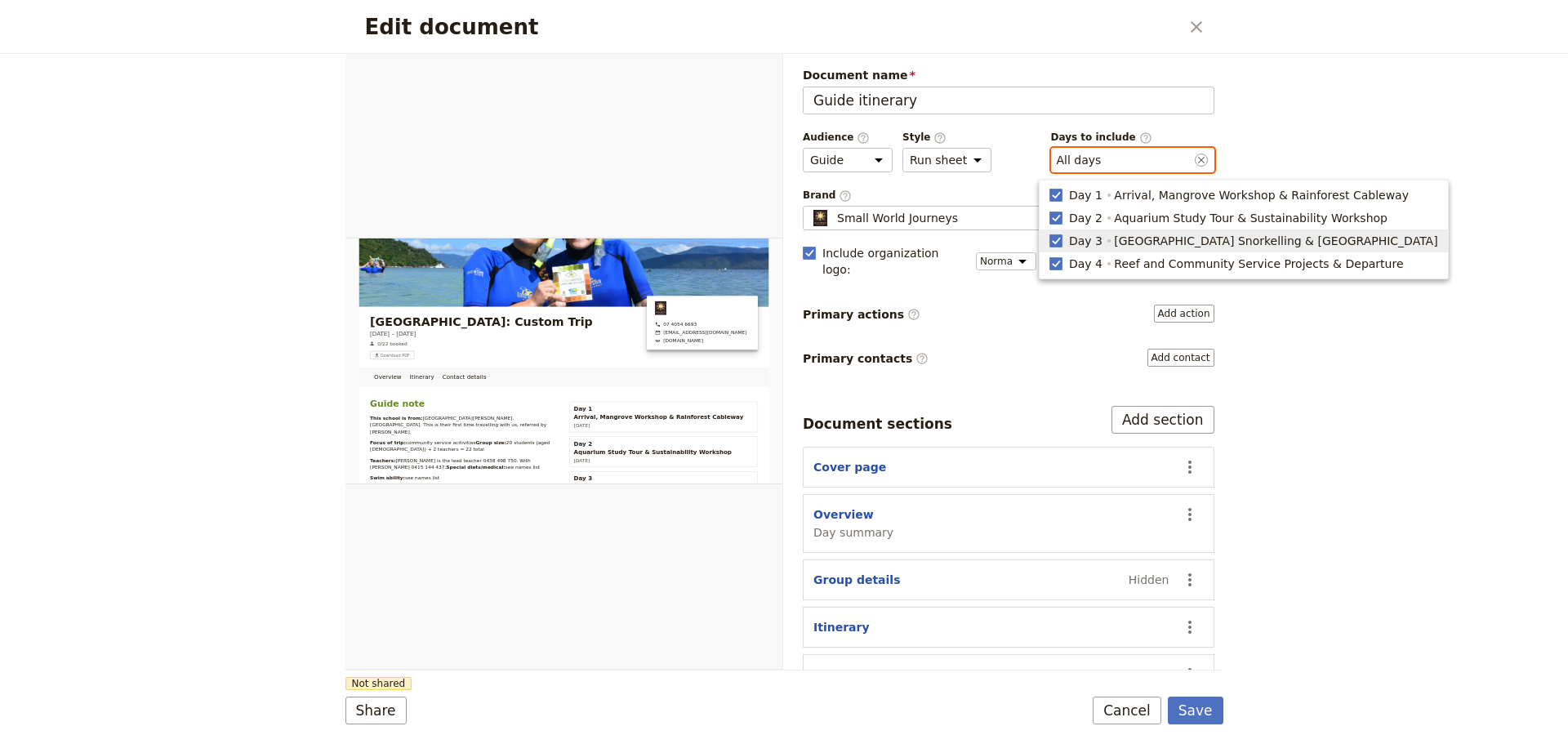
click at [1084, 239] on span "Day 3" at bounding box center [1085, 240] width 34 height 16
type input "1, 2, 4"
checkbox input "false"
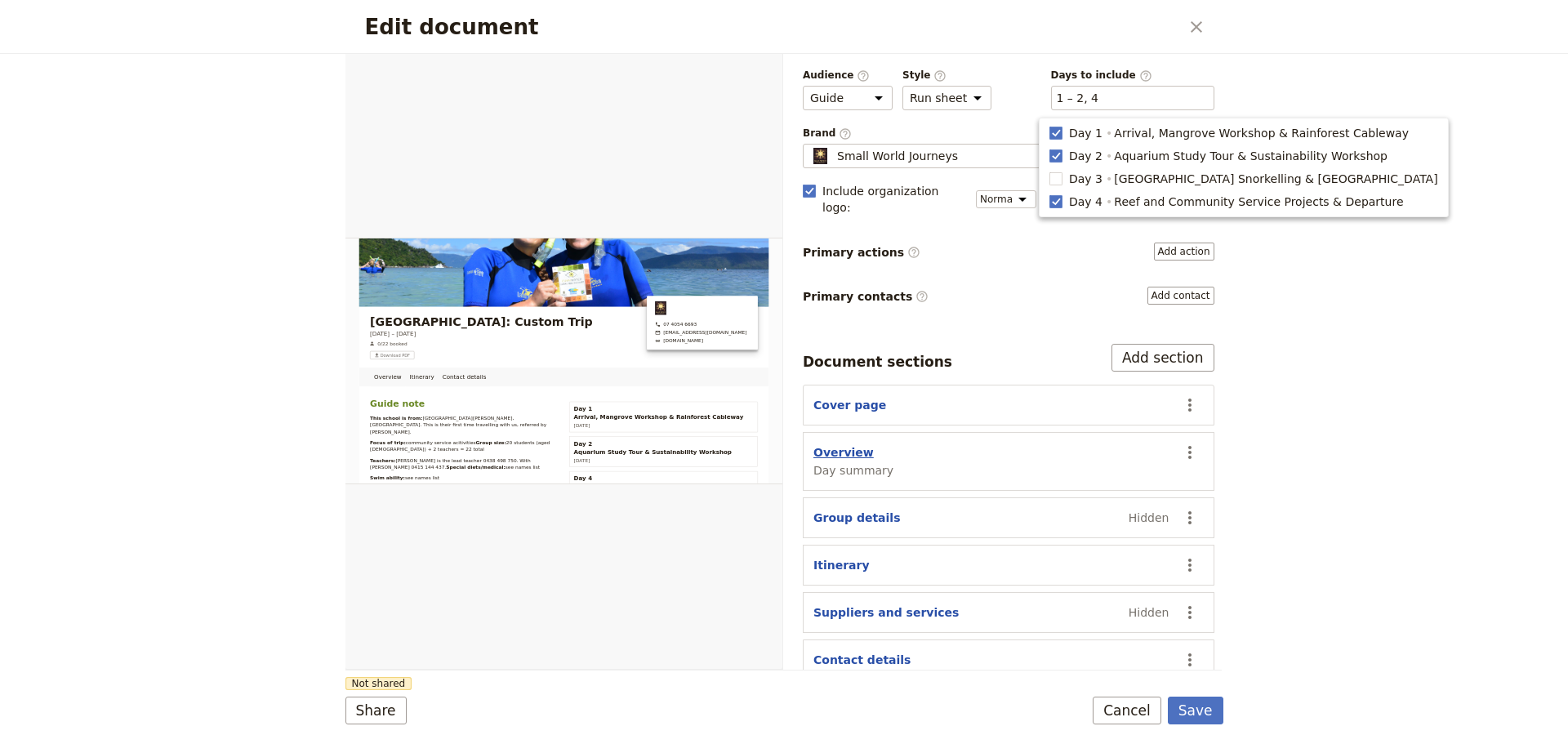
click at [848, 444] on button "Overview" at bounding box center [843, 452] width 61 height 16
select select "DAY_SUMMARY"
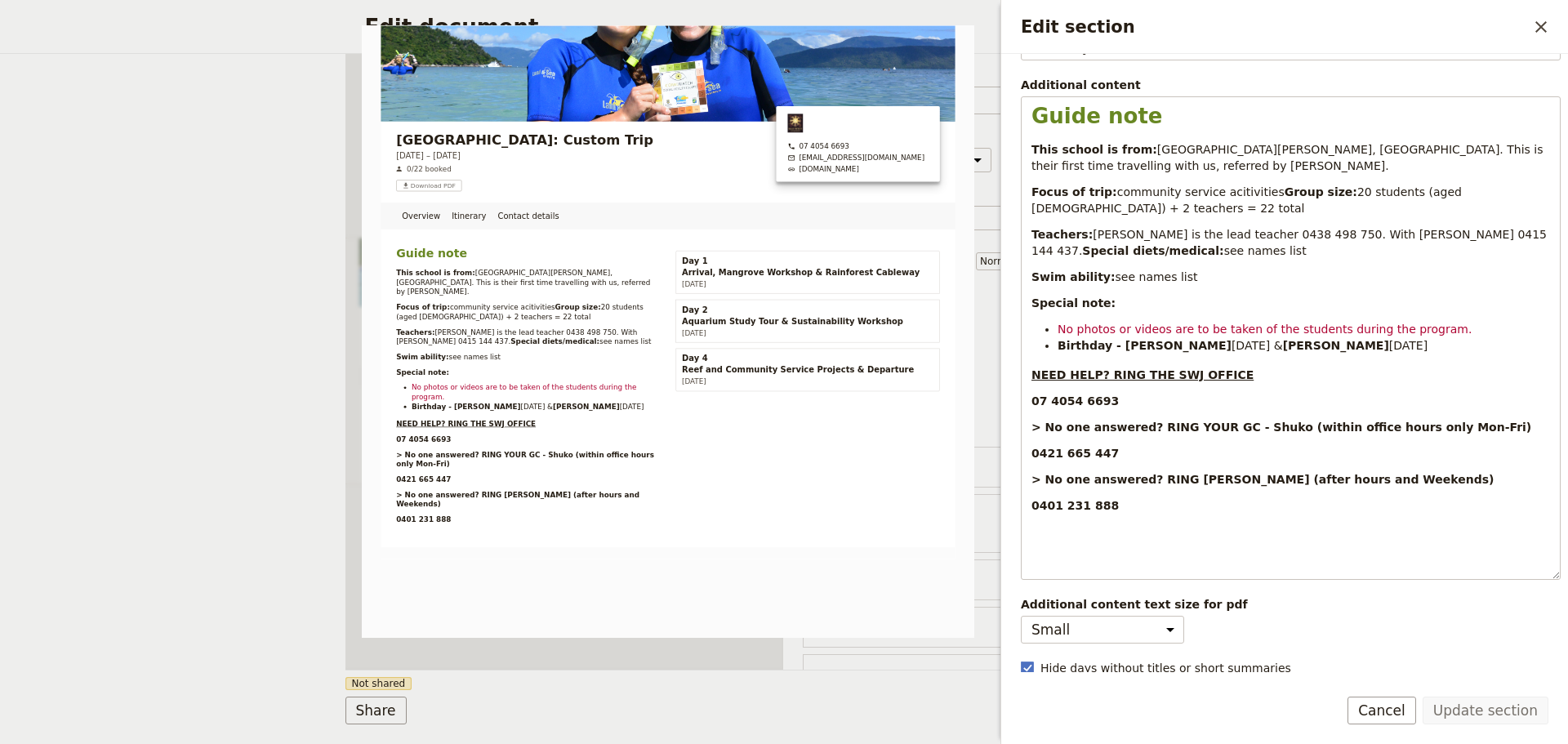
scroll to position [258, 0]
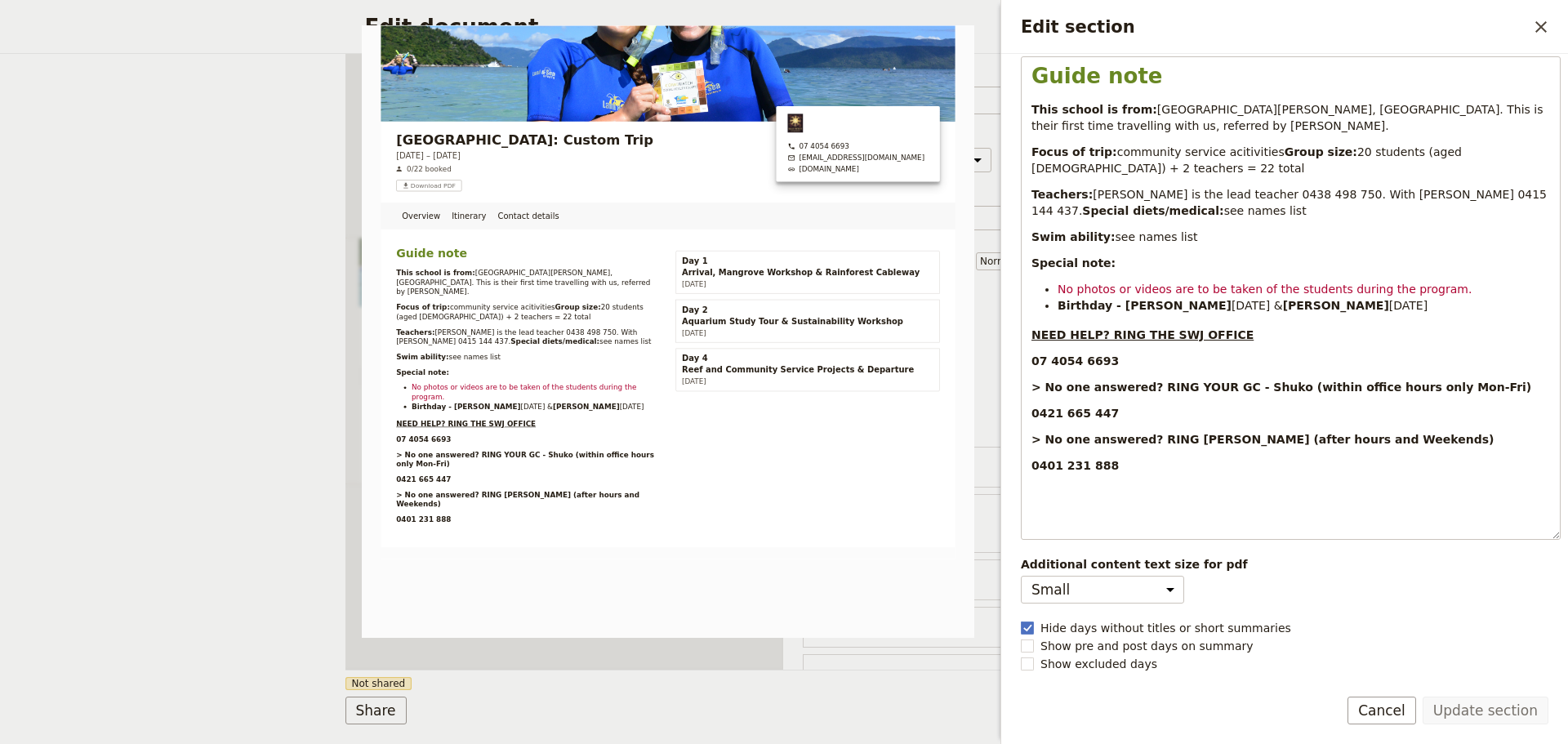
drag, startPoint x: 1396, startPoint y: 710, endPoint x: 1362, endPoint y: 706, distance: 34.2
click at [1396, 710] on button "Cancel" at bounding box center [1381, 709] width 68 height 28
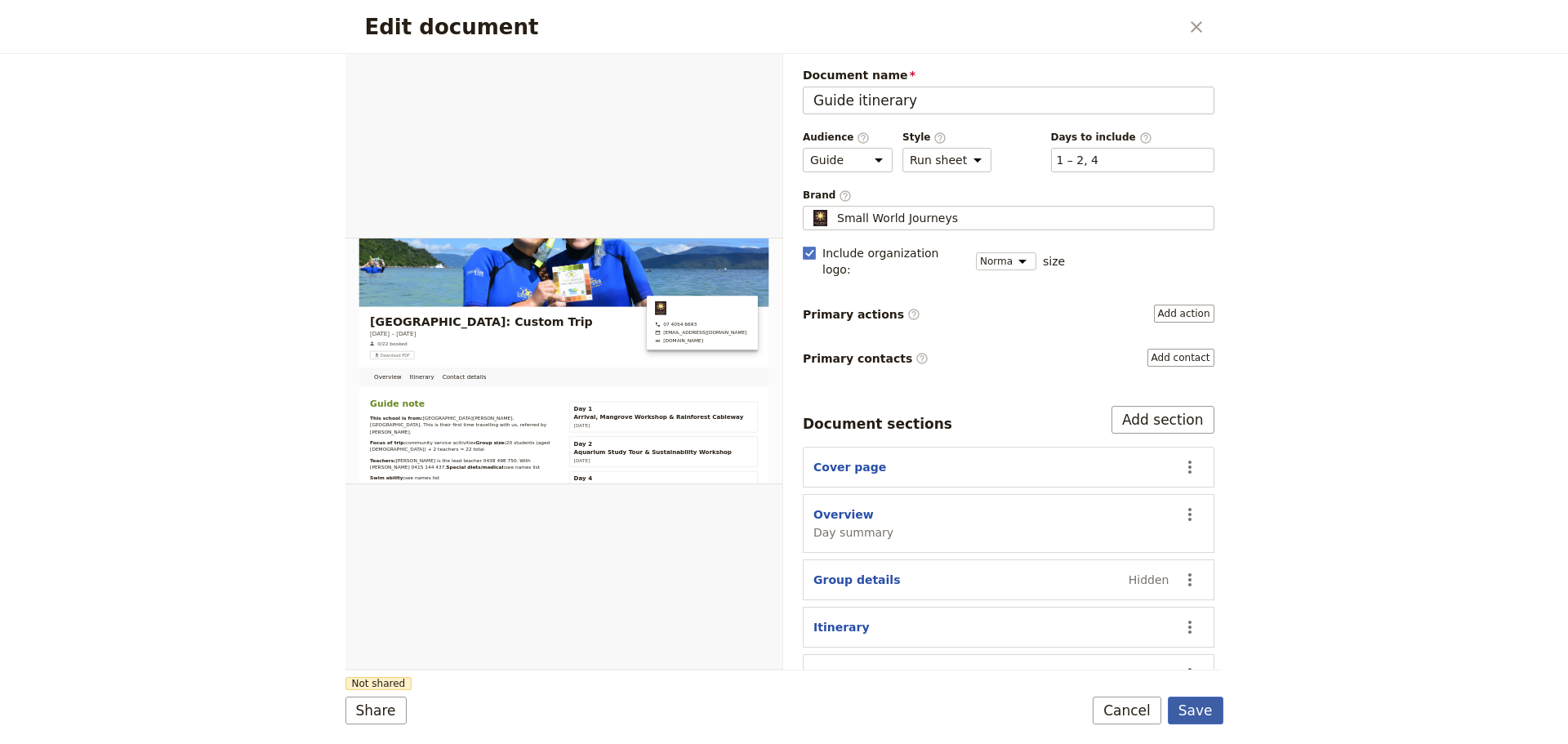
click at [1176, 712] on button "Save" at bounding box center [1195, 709] width 56 height 28
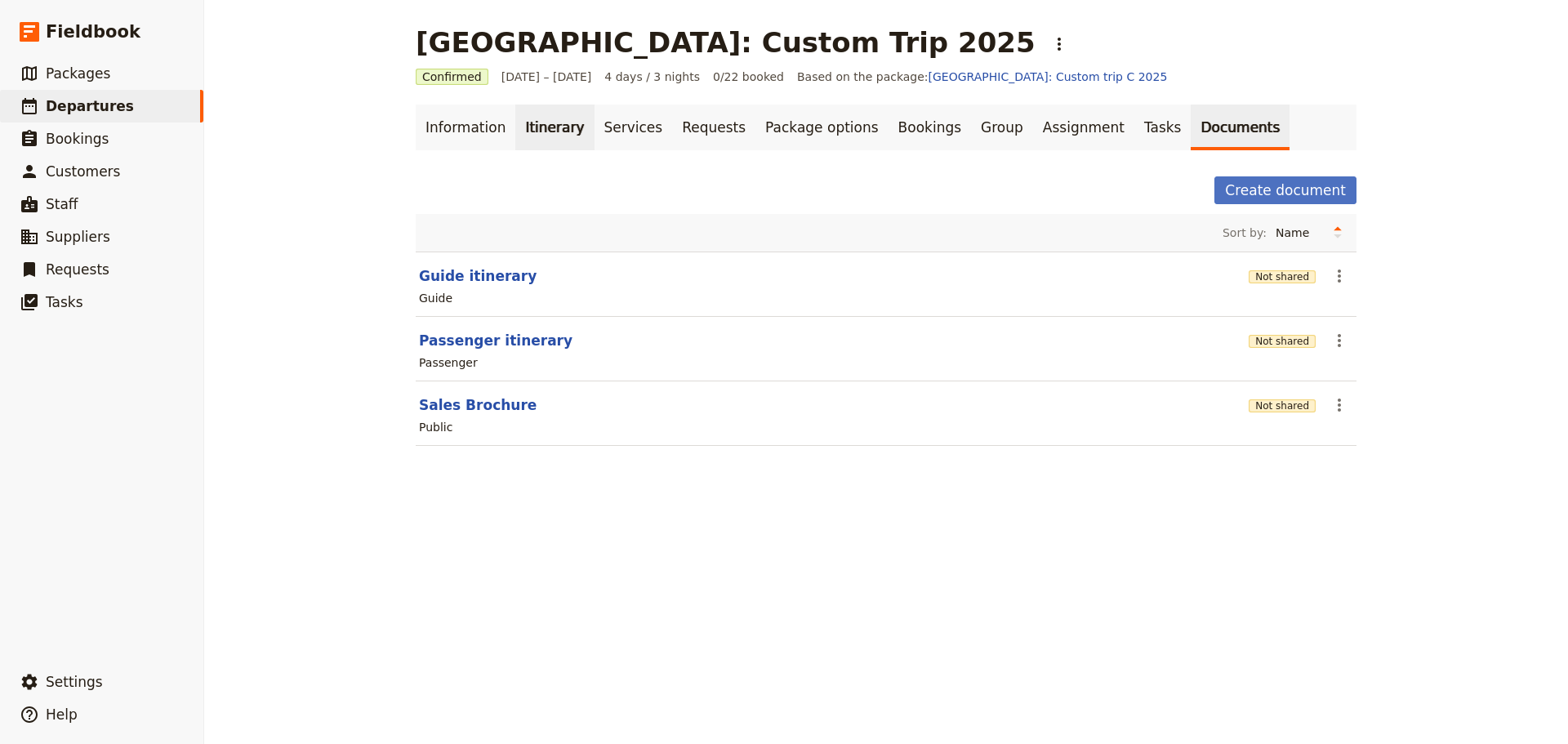
click at [535, 132] on link "Itinerary" at bounding box center [555, 128] width 79 height 46
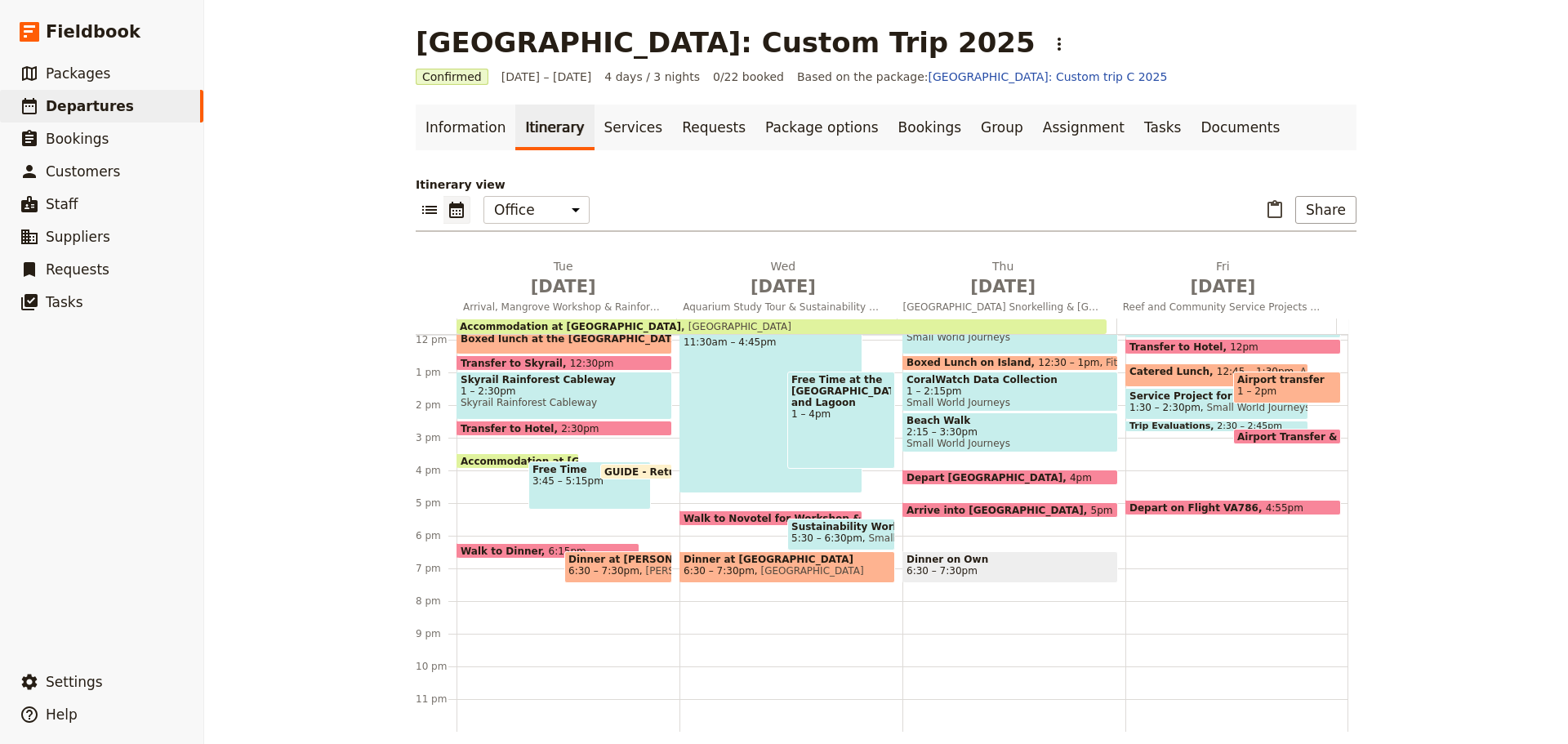
scroll to position [224, 0]
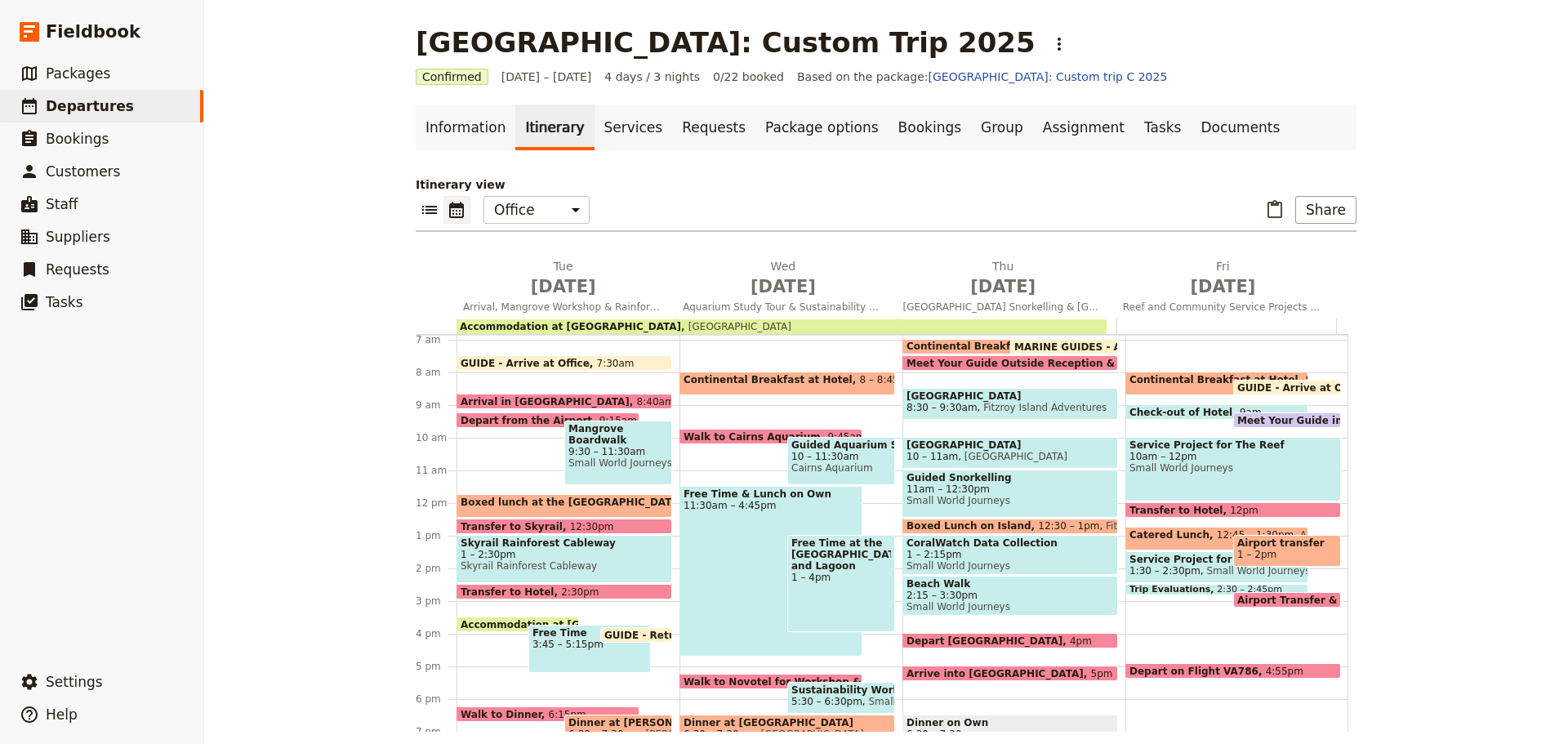
click at [632, 631] on span "GUIDE - Return to Office" at bounding box center [674, 634] width 140 height 11
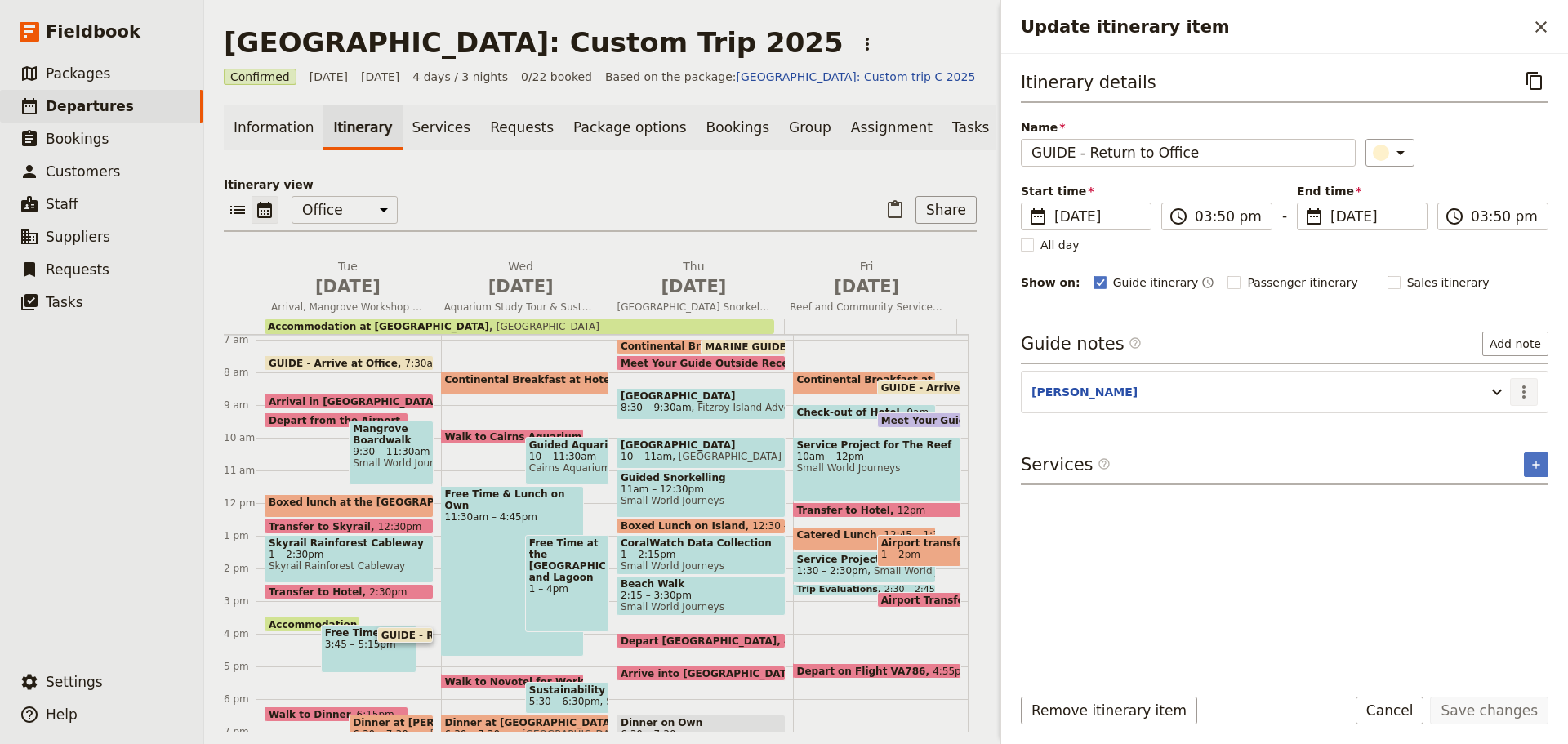
click at [1527, 382] on icon "Actions" at bounding box center [1524, 391] width 19 height 19
click at [1487, 428] on span "Edit note" at bounding box center [1477, 427] width 52 height 16
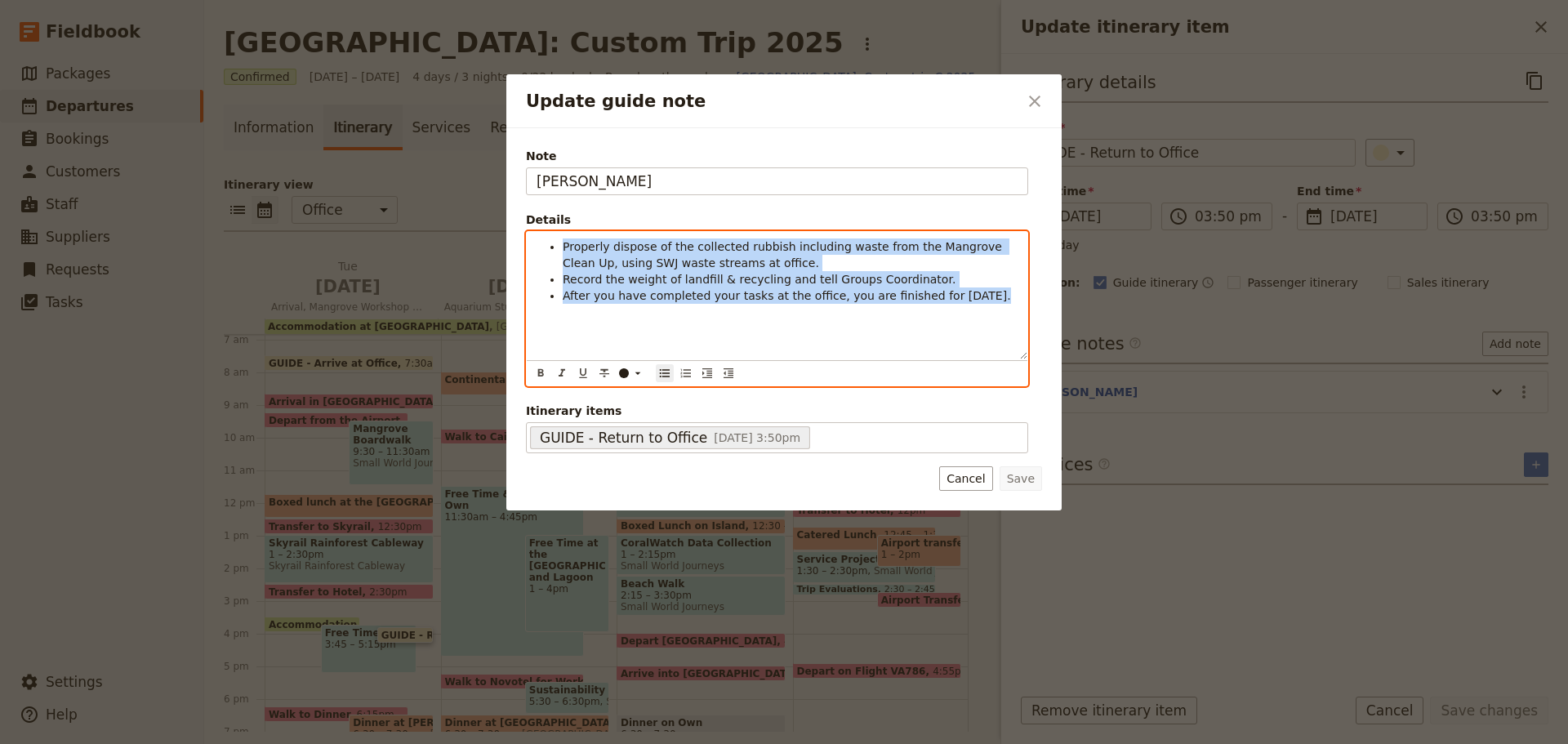
drag, startPoint x: 560, startPoint y: 245, endPoint x: 967, endPoint y: 291, distance: 409.6
click at [960, 320] on div "Properly dispose of the collected rubbish including waste from the Mangrove Cle…" at bounding box center [777, 295] width 501 height 127
copy ul "Properly dispose of the collected rubbish including waste from the Mangrove Cle…"
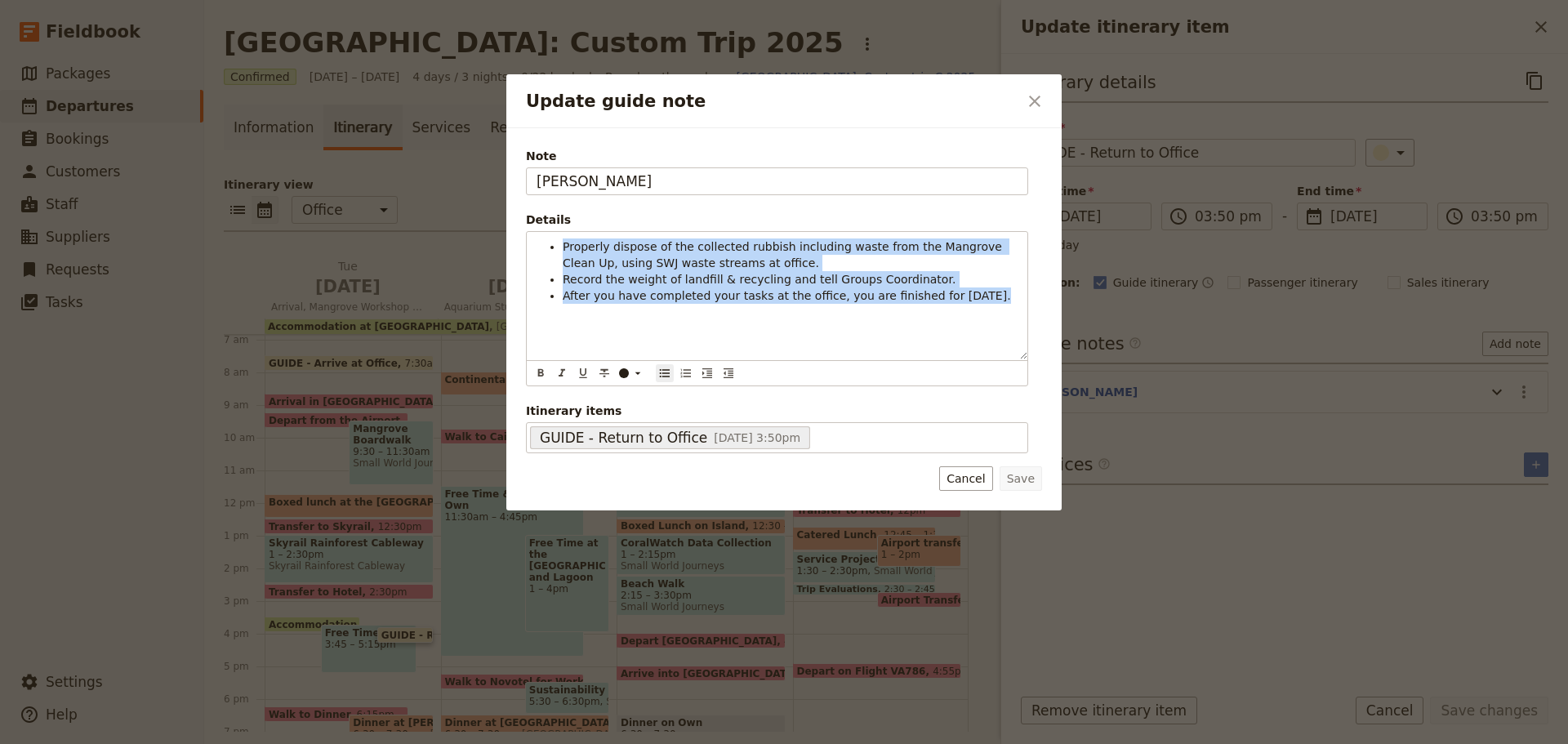
click at [980, 485] on button "Cancel" at bounding box center [965, 478] width 53 height 24
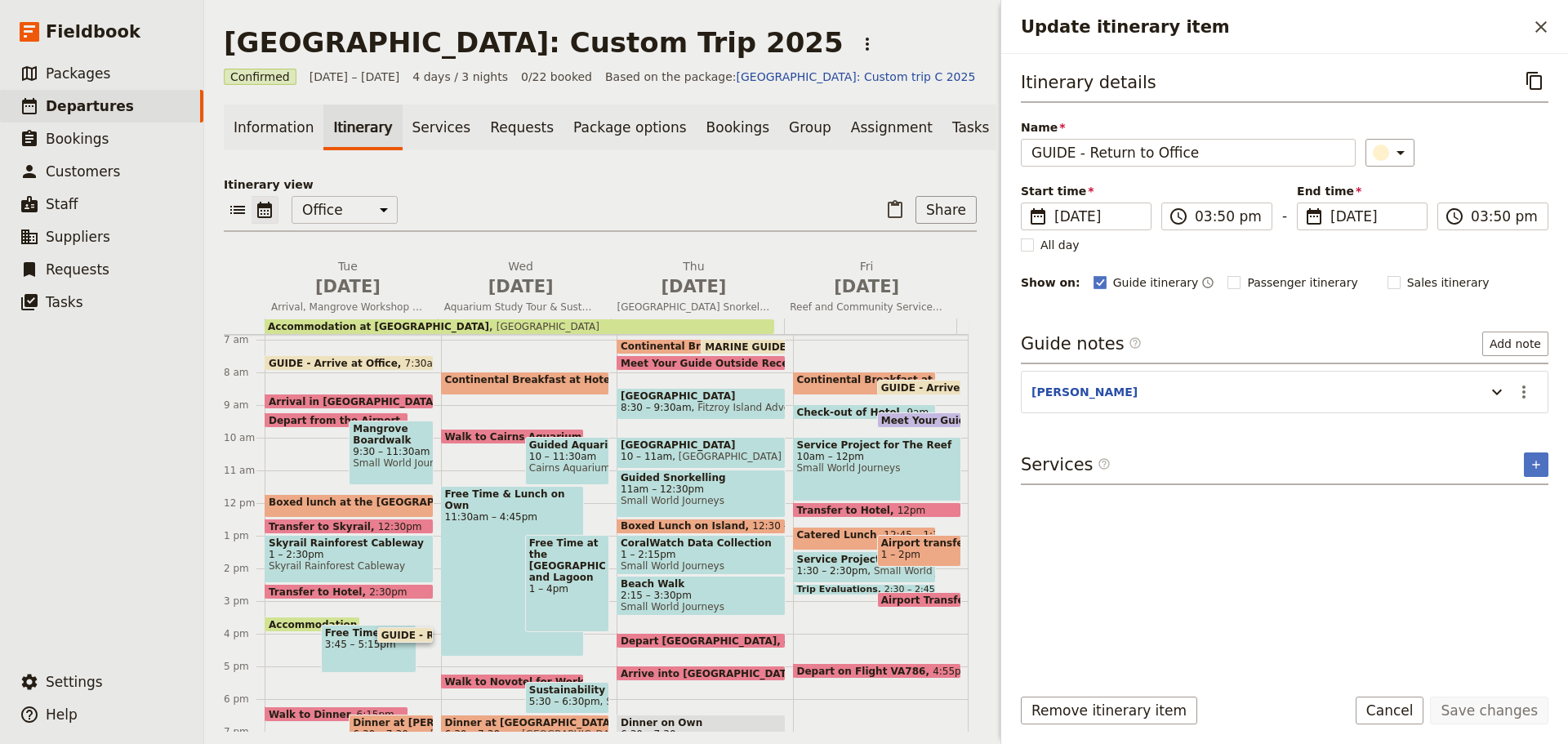
click at [307, 632] on span at bounding box center [312, 628] width 94 height 7
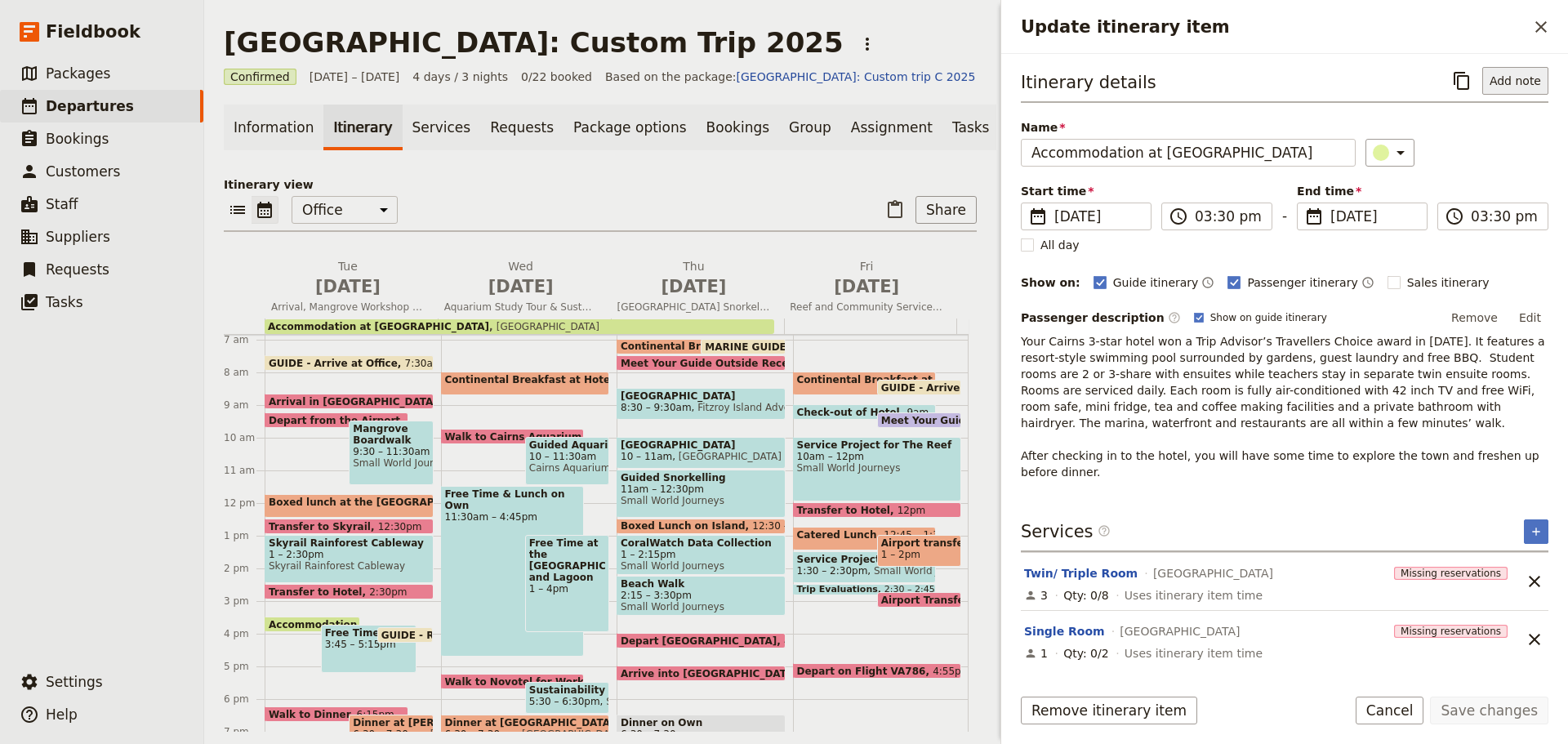
click at [1500, 87] on button "Add note" at bounding box center [1514, 81] width 66 height 28
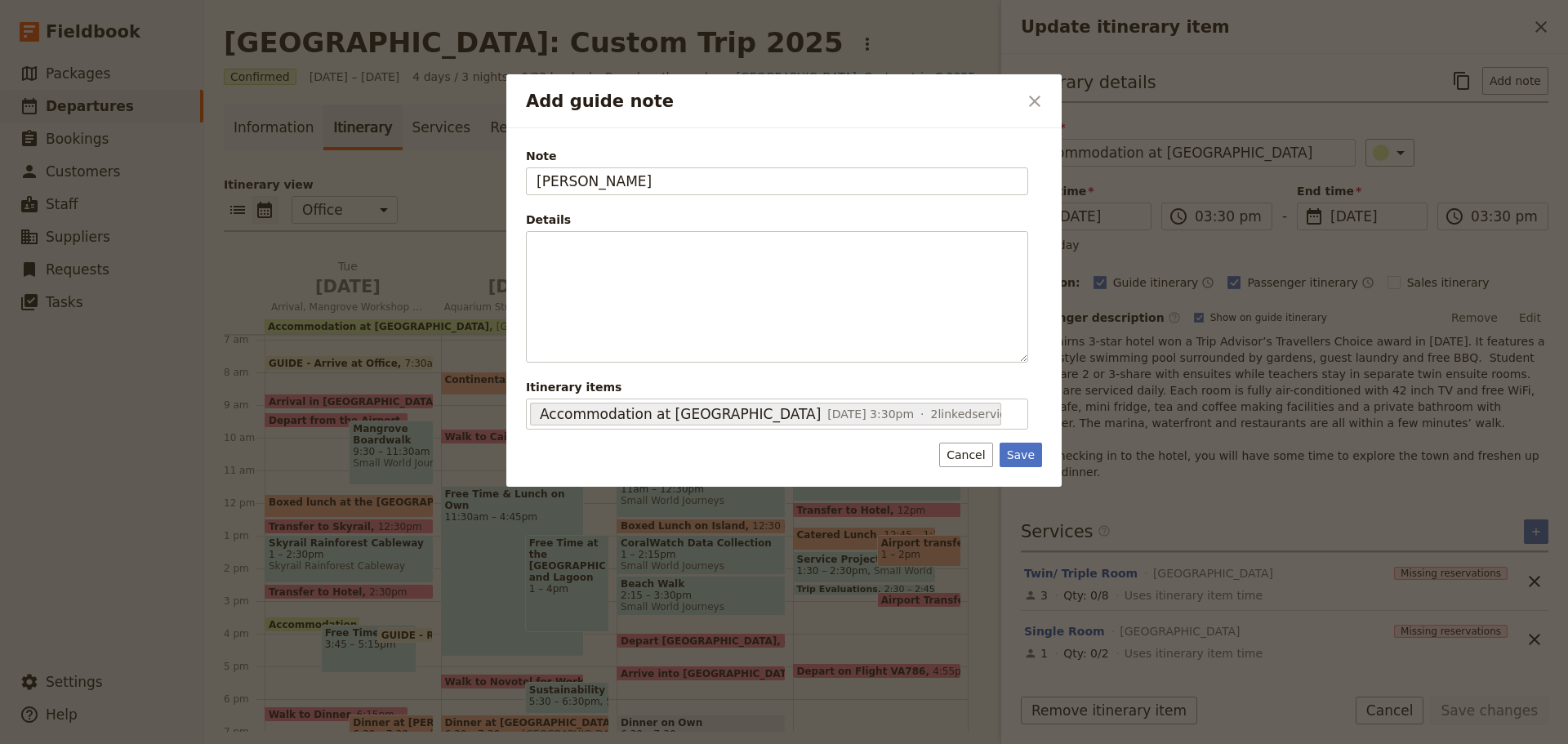
type input "KAREN"
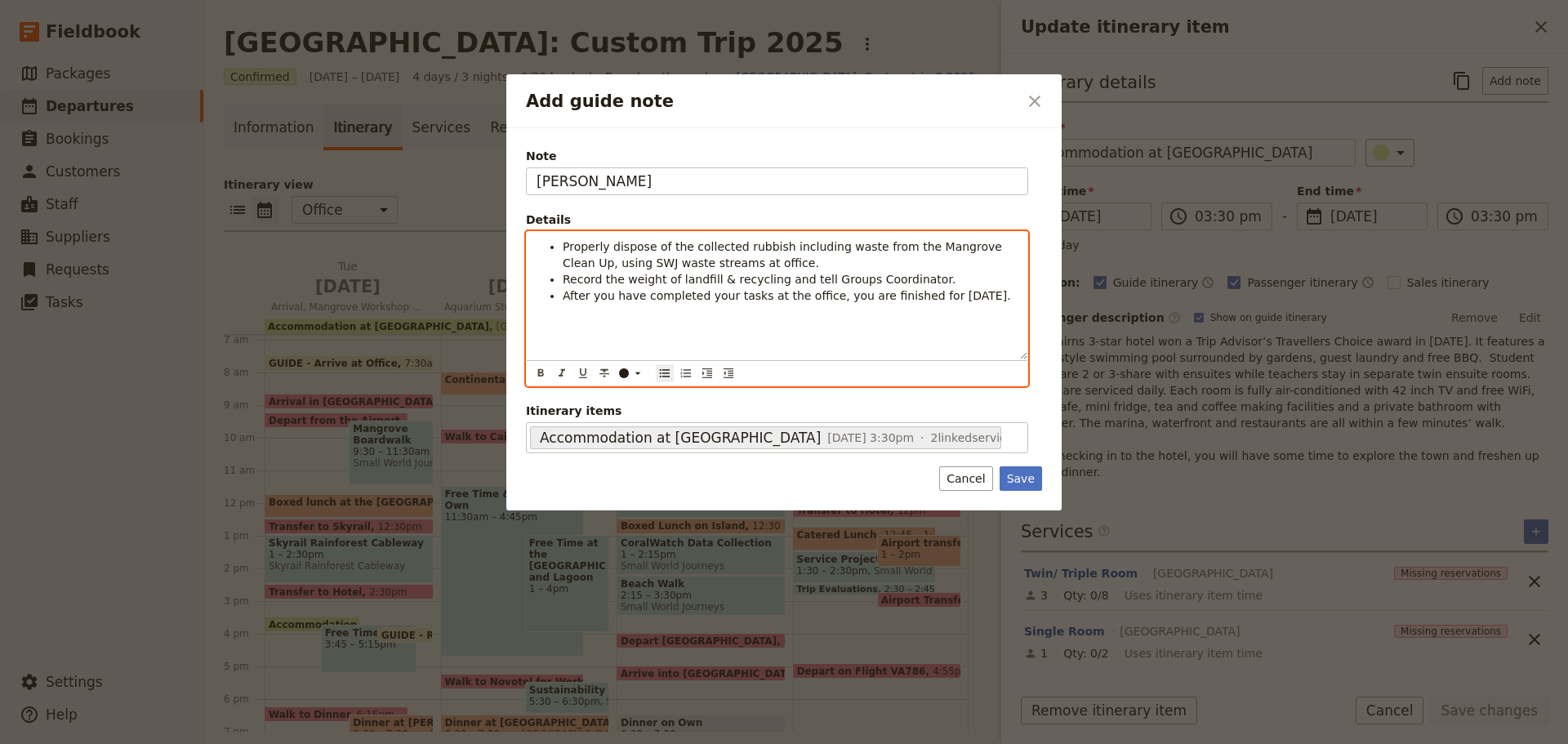
click at [561, 239] on ul "Properly dispose of the collected rubbish including waste from the Mangrove Cle…" at bounding box center [777, 271] width 481 height 65
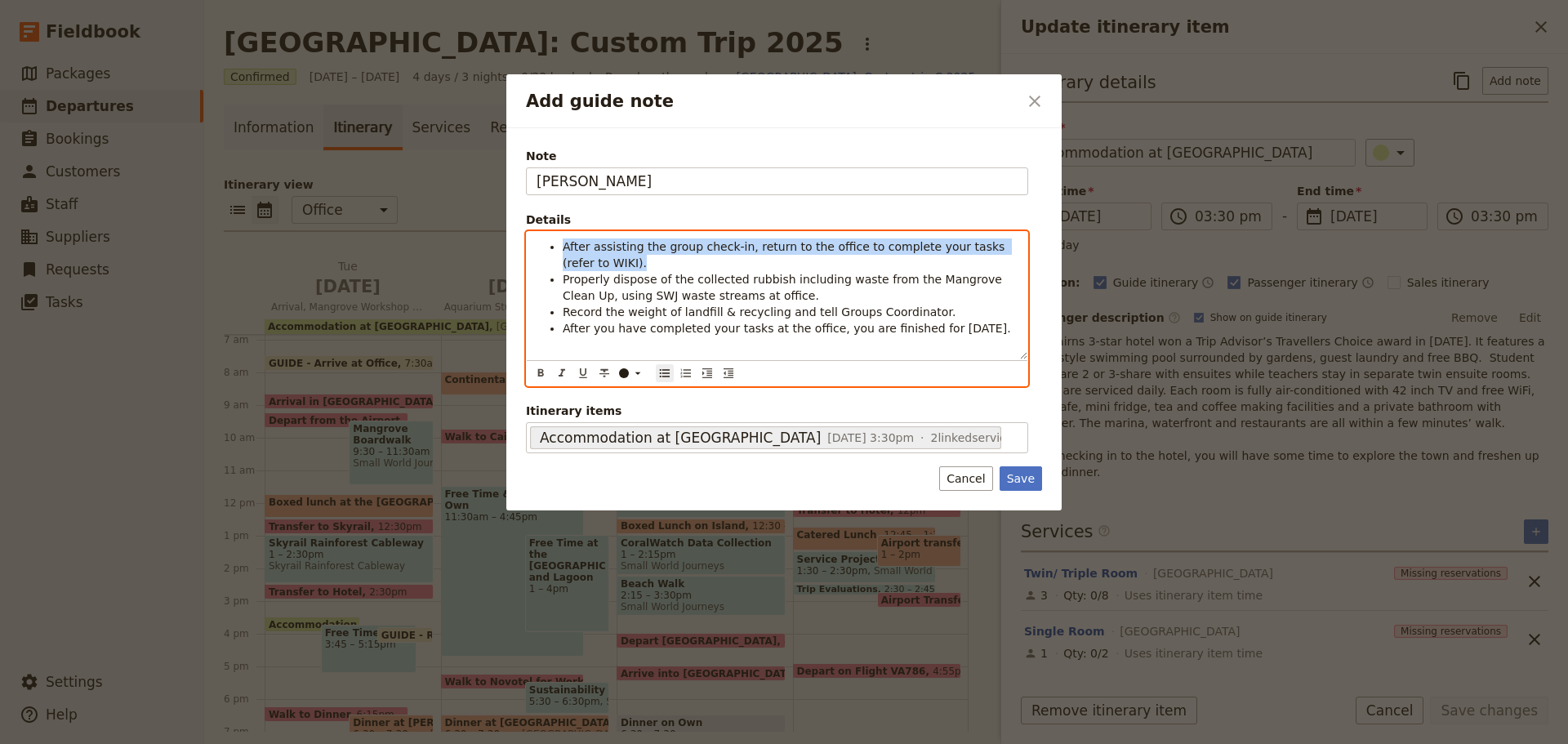
drag, startPoint x: 557, startPoint y: 249, endPoint x: 599, endPoint y: 258, distance: 43.0
click at [599, 258] on ul "After assisting the group check-in, return to the office to complete your tasks…" at bounding box center [777, 287] width 481 height 98
copy span "After assisting the group check-in, return to the office to complete your tasks…"
click at [618, 235] on div "After assisting the group check-in, return to the office to complete your tasks…" at bounding box center [777, 295] width 501 height 127
drag, startPoint x: 562, startPoint y: 241, endPoint x: 610, endPoint y: 268, distance: 55.1
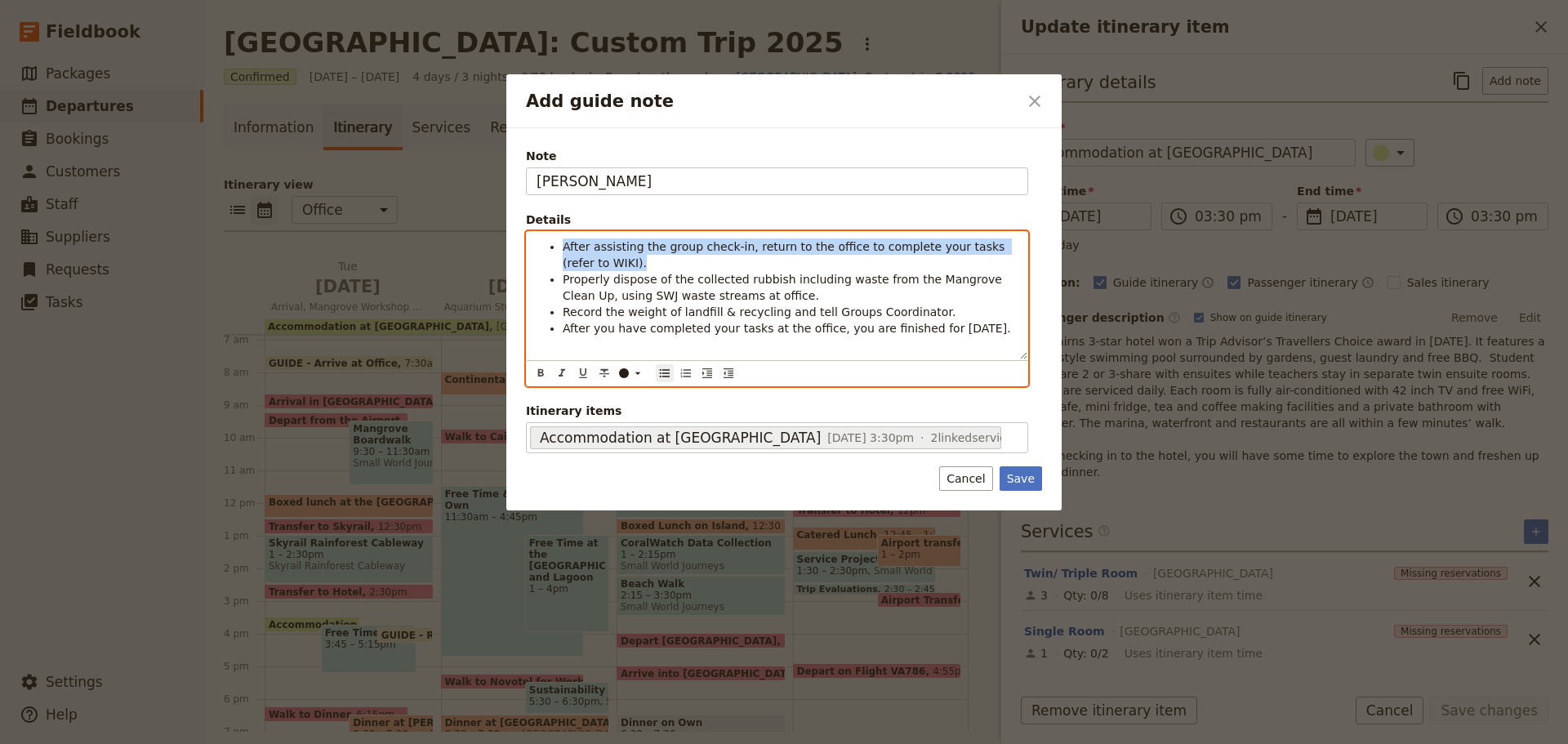
click at [610, 268] on li "After assisting the group check-in, return to the office to complete your tasks…" at bounding box center [789, 255] width 455 height 33
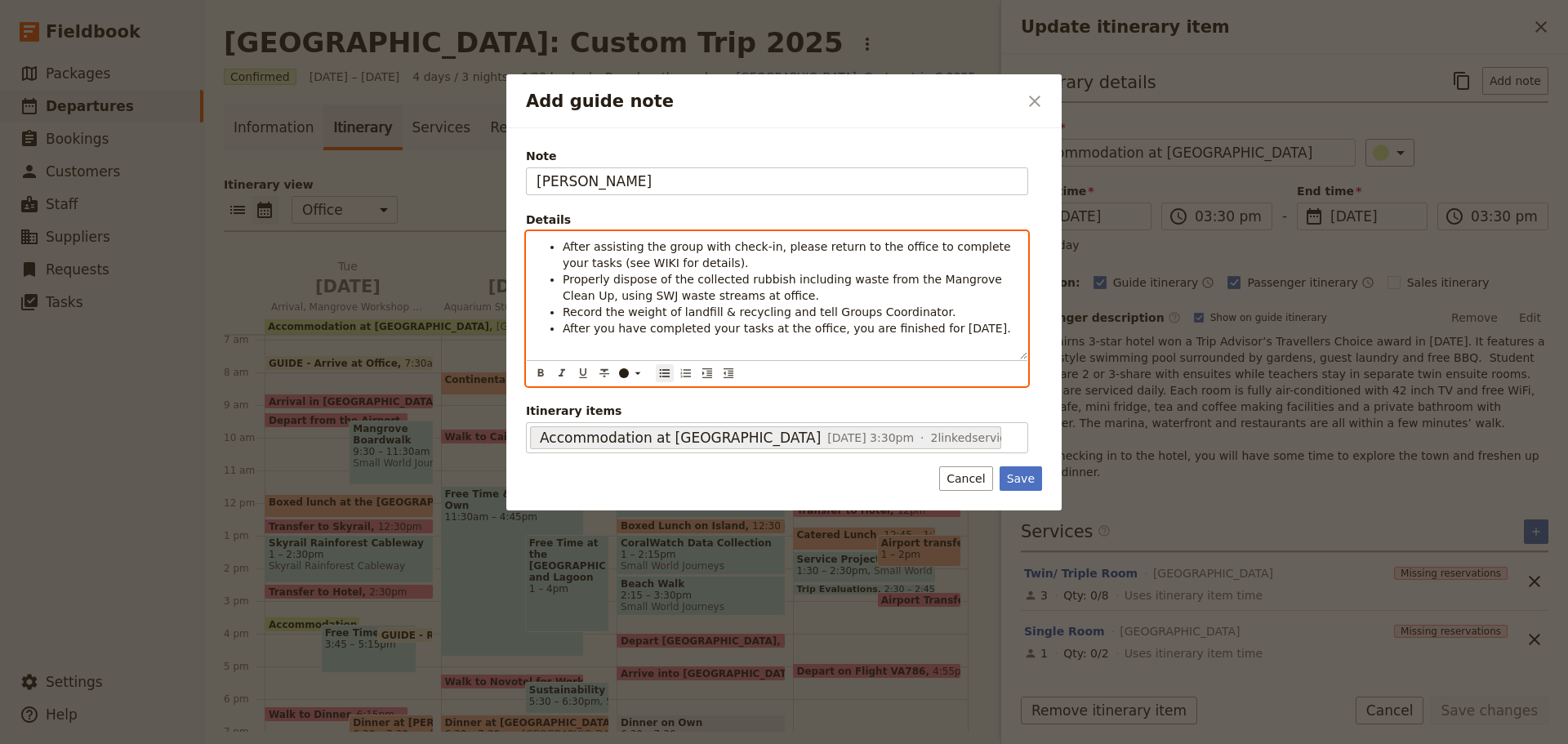
click at [782, 246] on span "After assisting the group with check-in, please return to the office to complet…" at bounding box center [788, 255] width 452 height 30
click at [669, 264] on li "After assisting the group with check-in, return to the office to complete your …" at bounding box center [789, 255] width 455 height 33
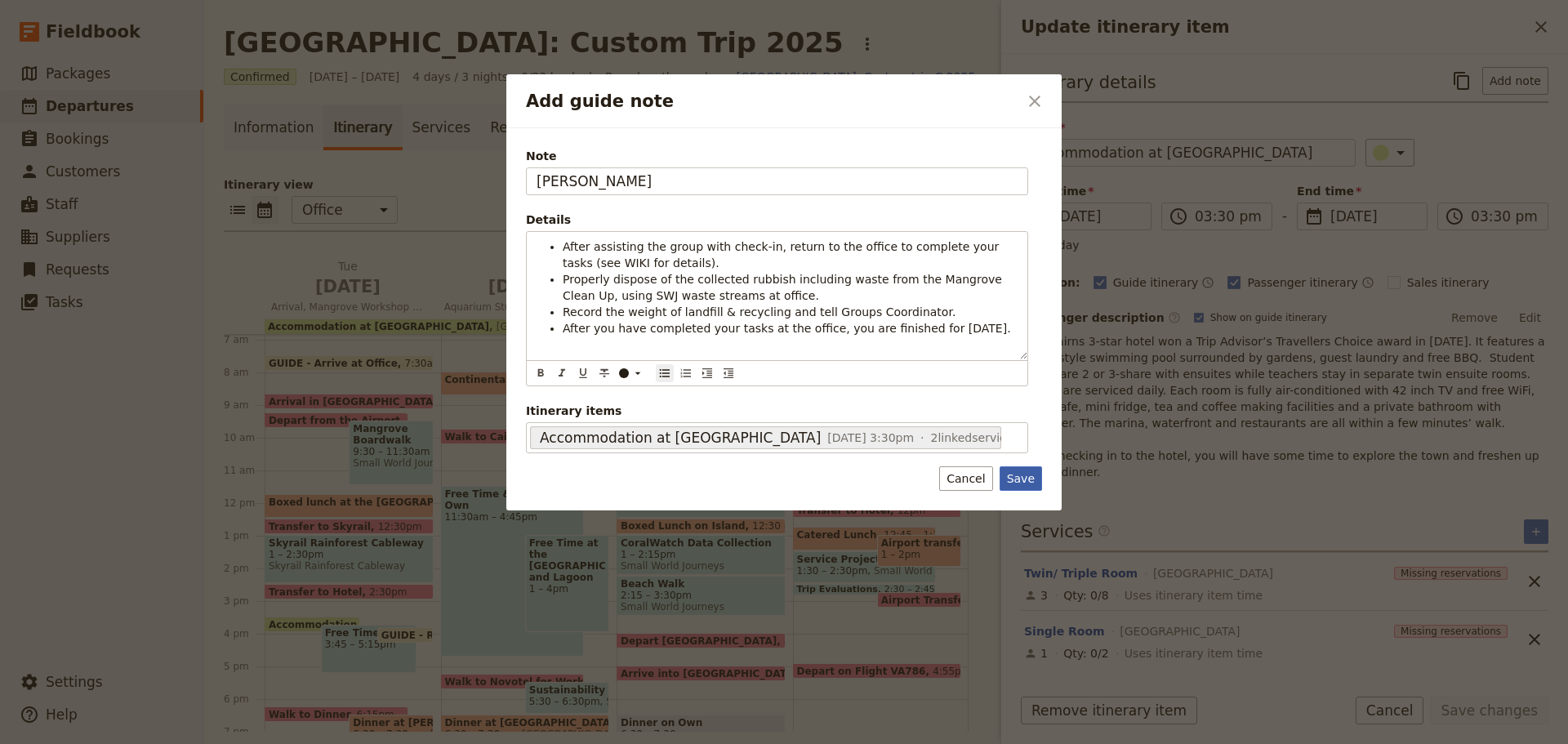
click at [1033, 479] on button "Save" at bounding box center [1021, 478] width 42 height 24
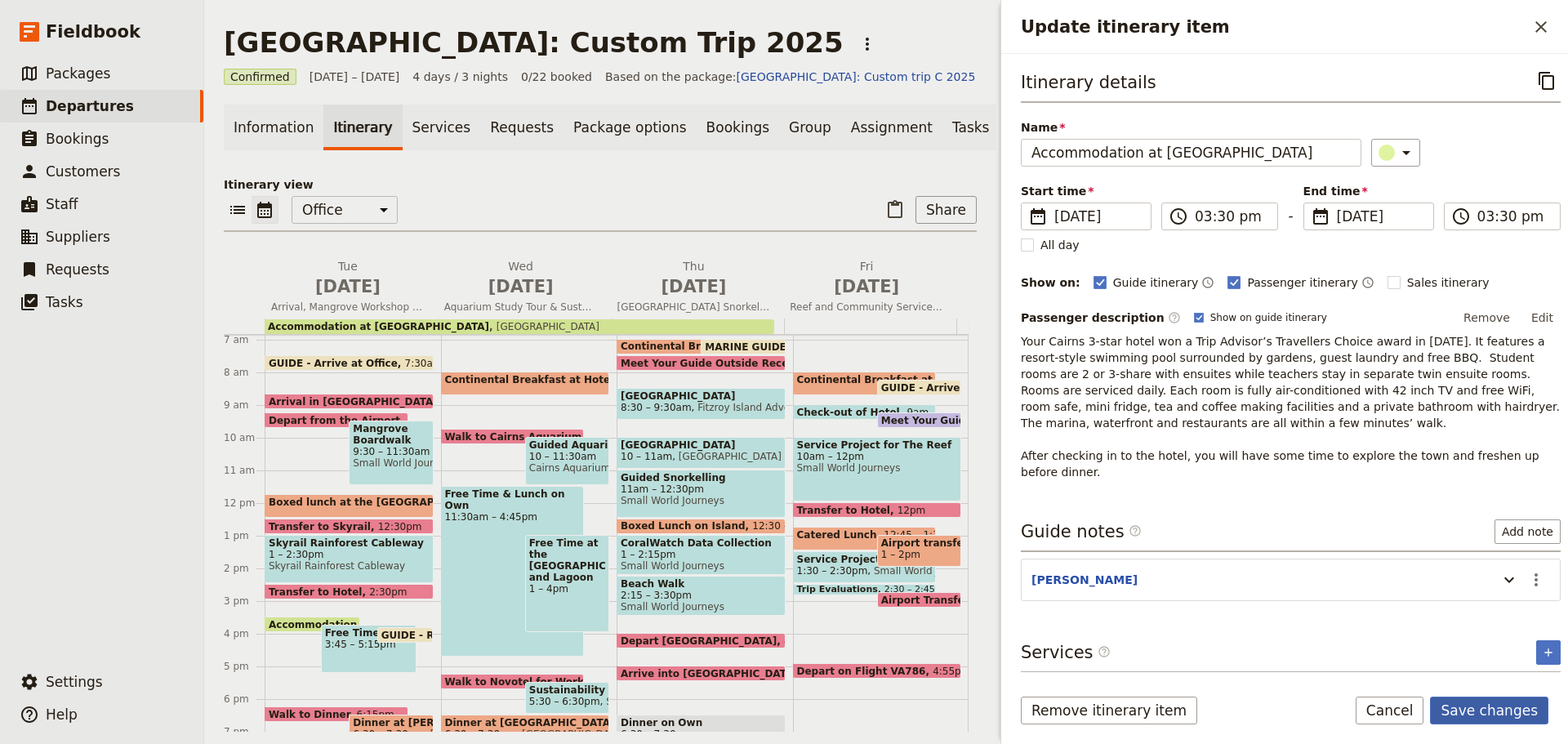
click at [1476, 716] on button "Save changes" at bounding box center [1488, 709] width 118 height 28
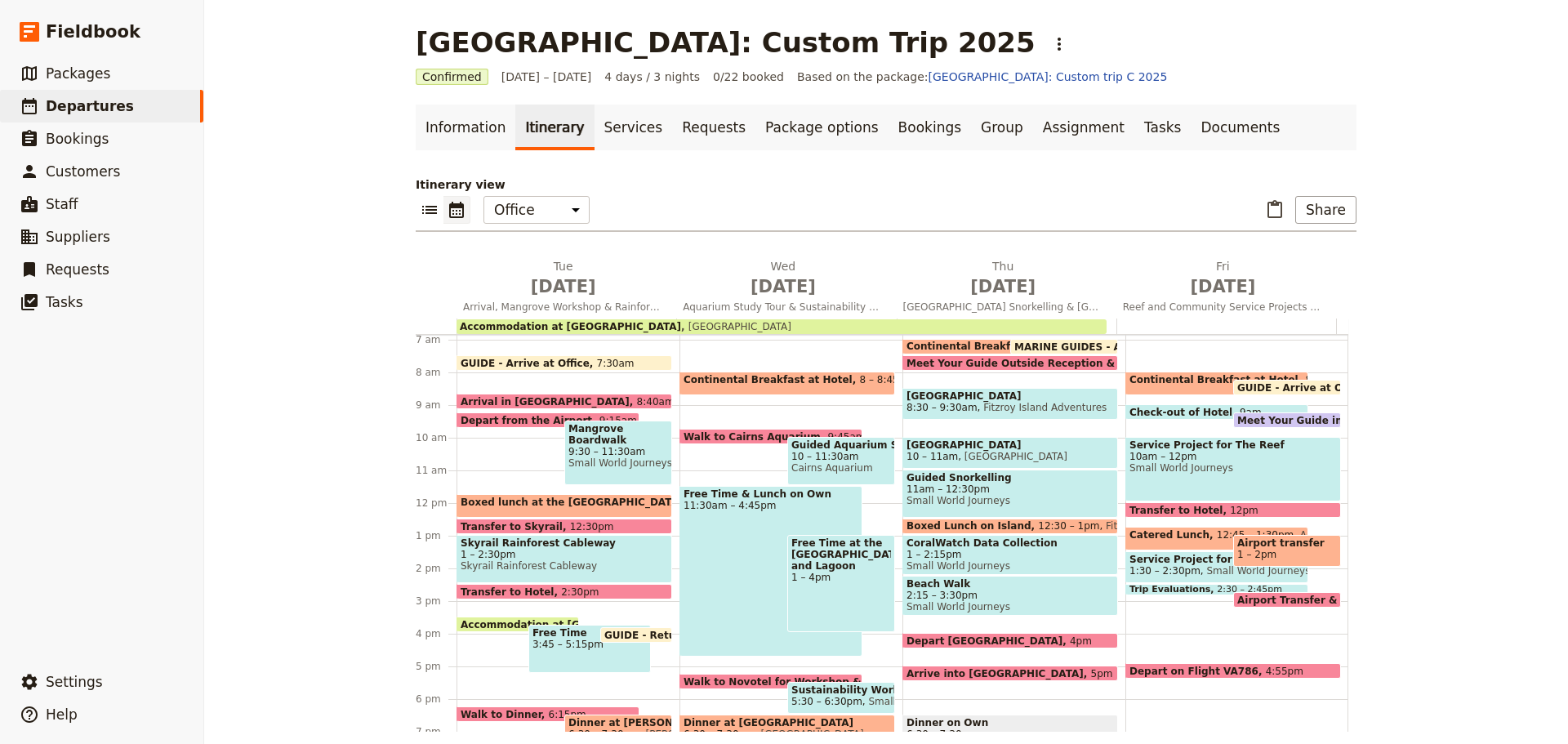
click at [609, 450] on span "9:30 – 11:30am" at bounding box center [618, 452] width 100 height 12
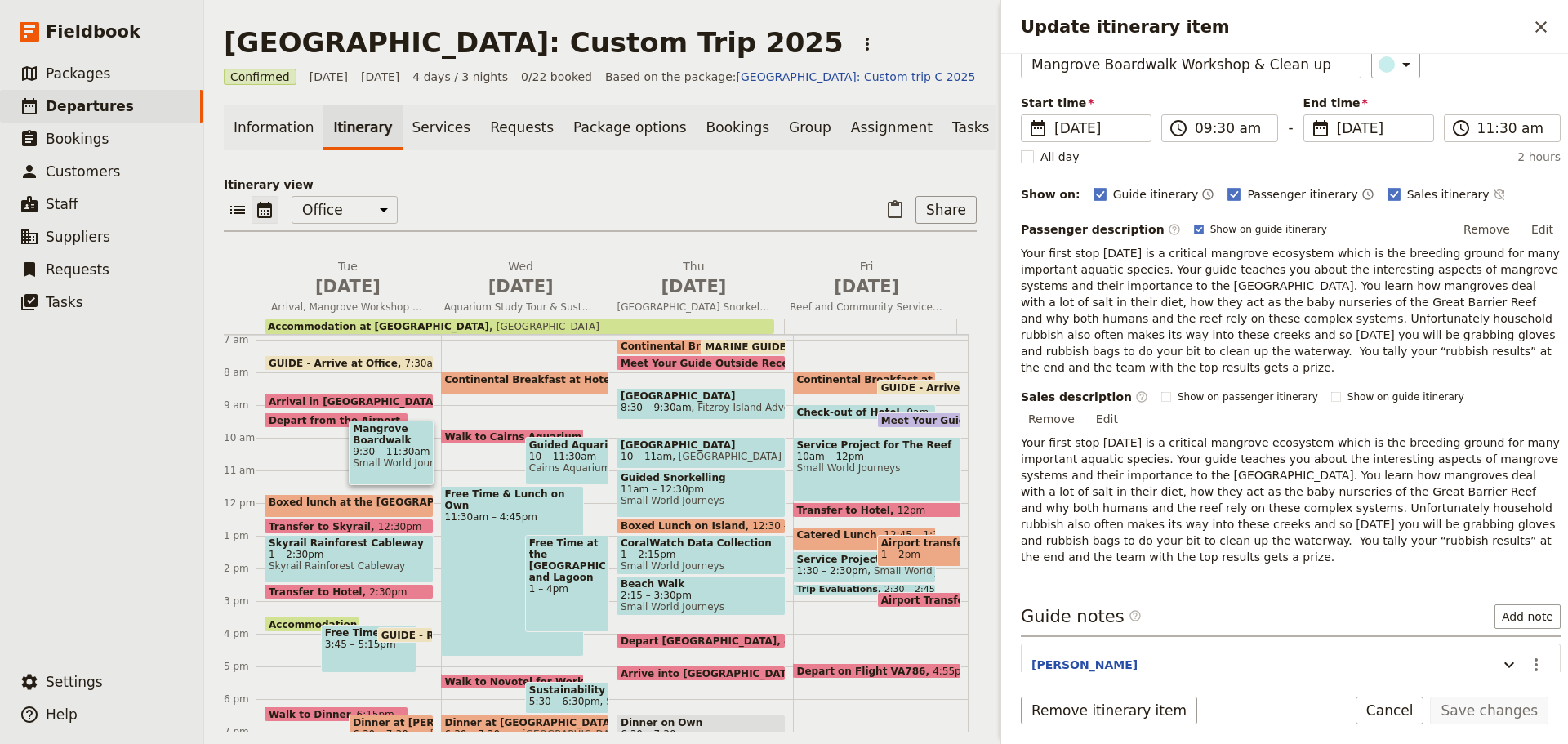
scroll to position [239, 0]
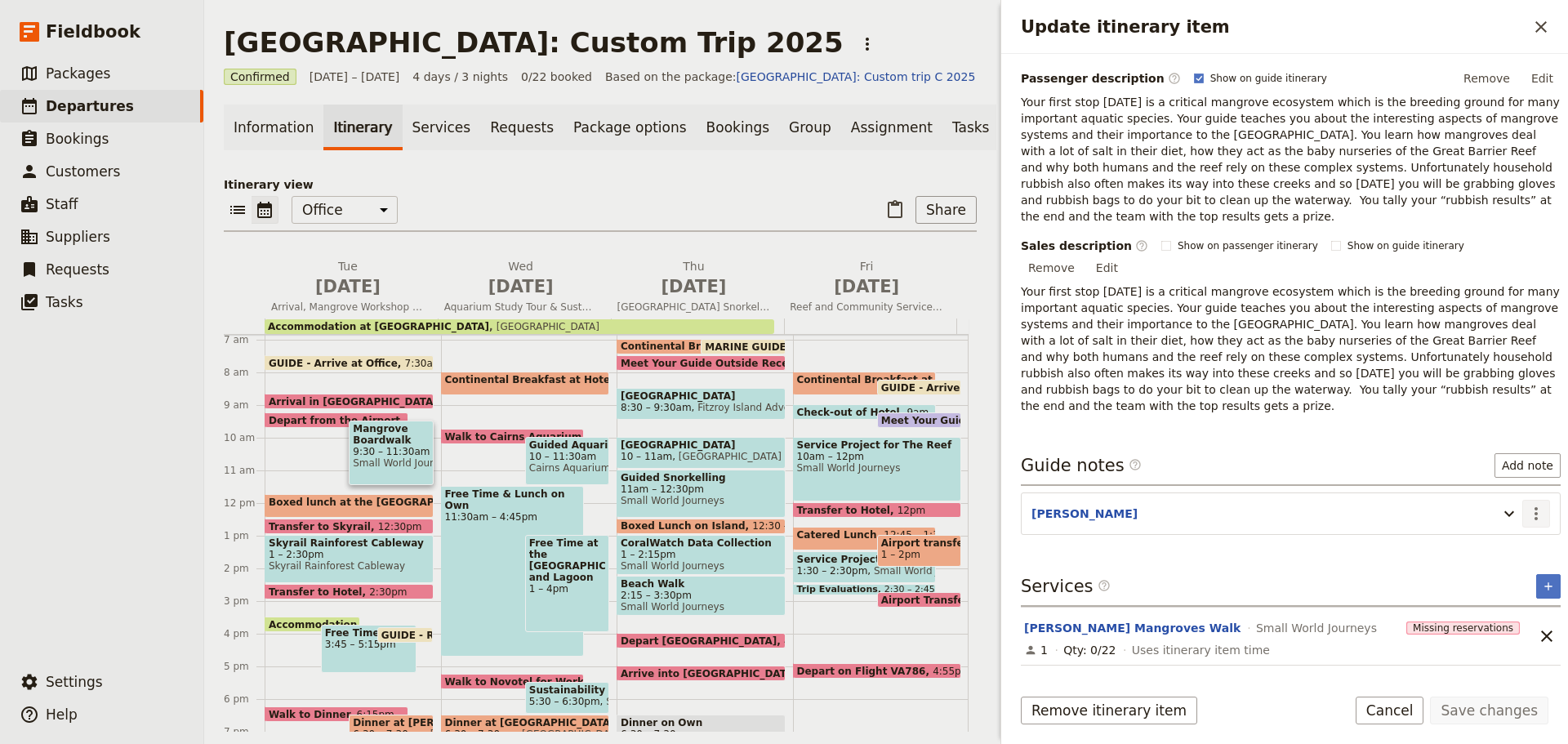
click at [1534, 507] on icon "Actions" at bounding box center [1535, 513] width 3 height 13
click at [1512, 500] on span "Edit note" at bounding box center [1488, 498] width 76 height 16
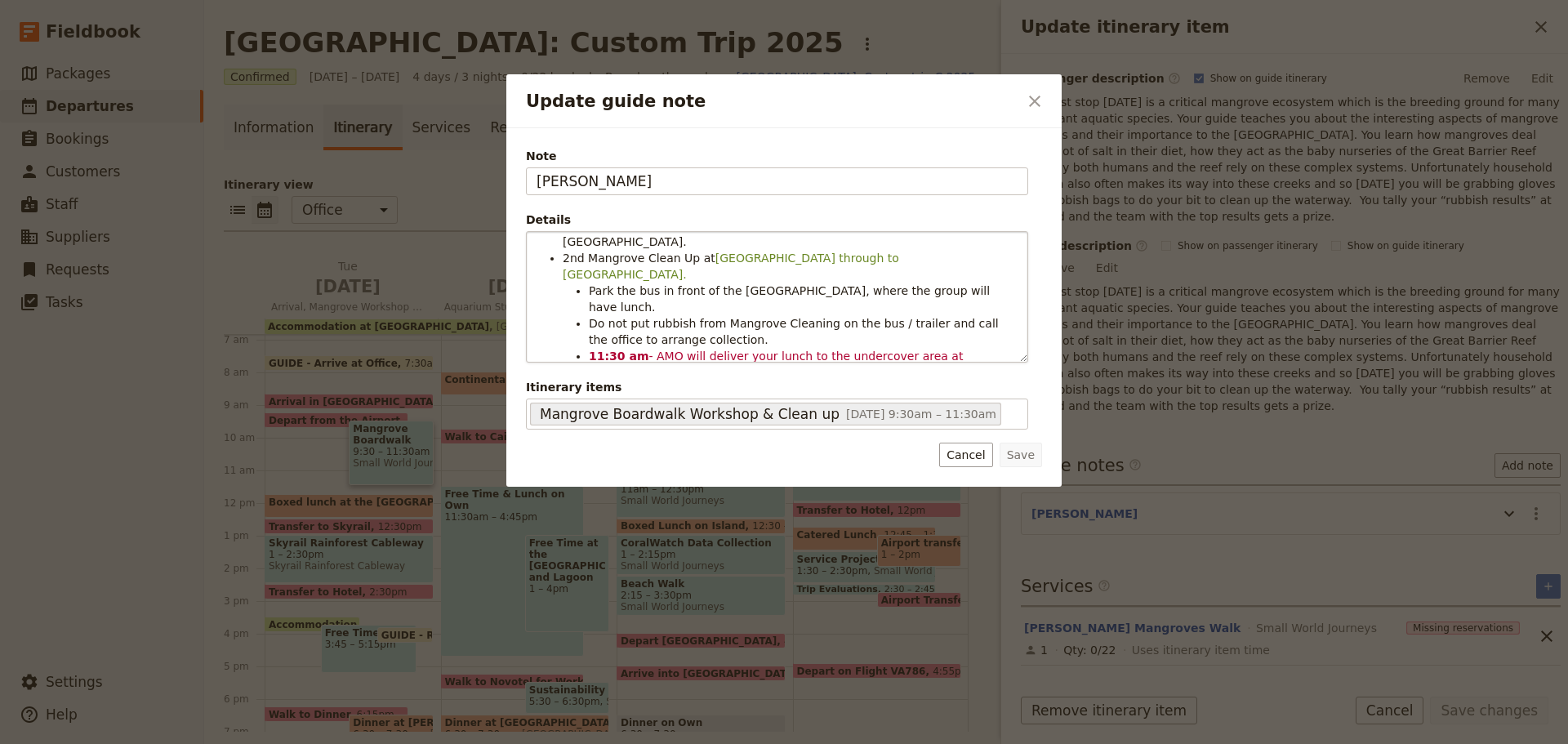
scroll to position [27, 0]
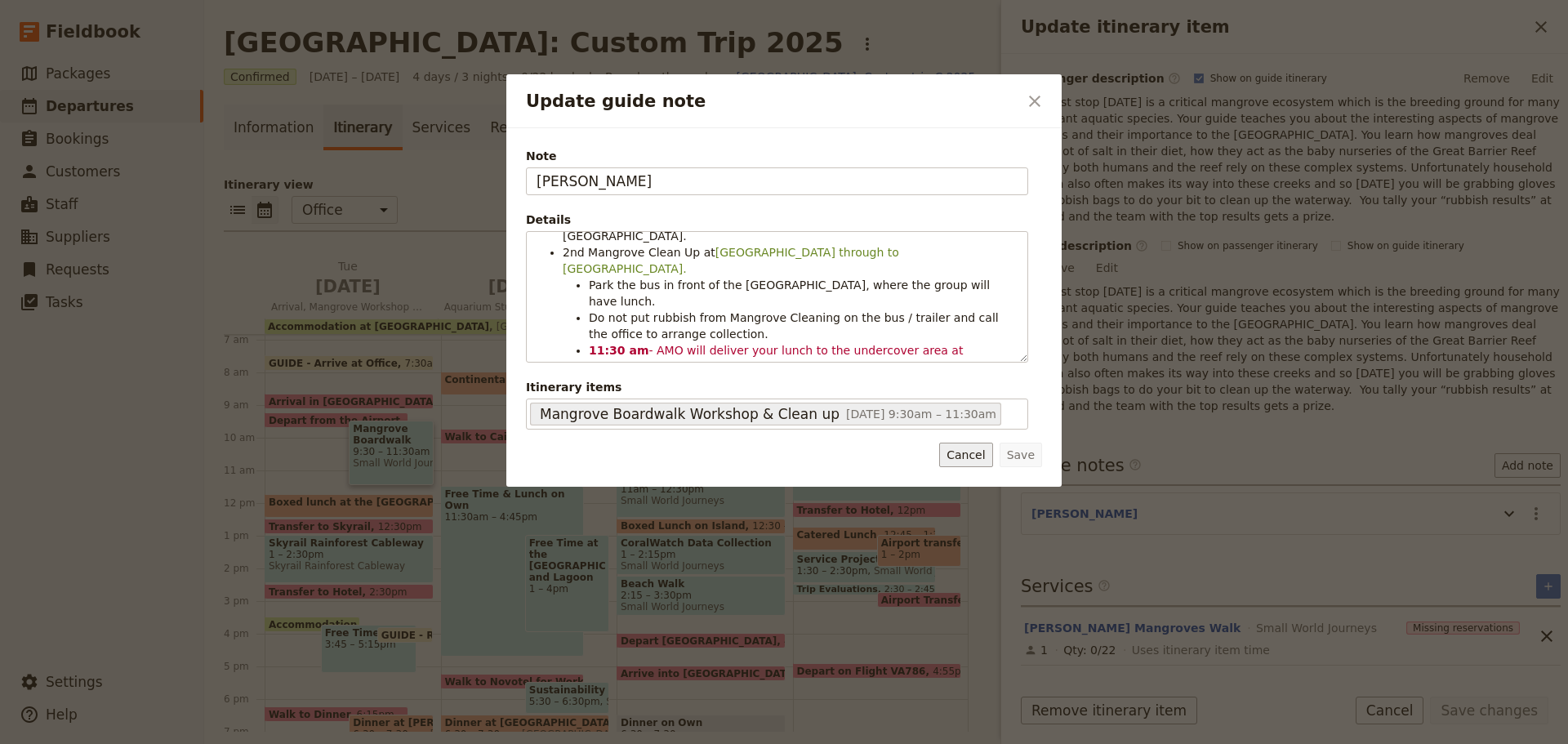
click at [973, 451] on button "Cancel" at bounding box center [965, 454] width 53 height 24
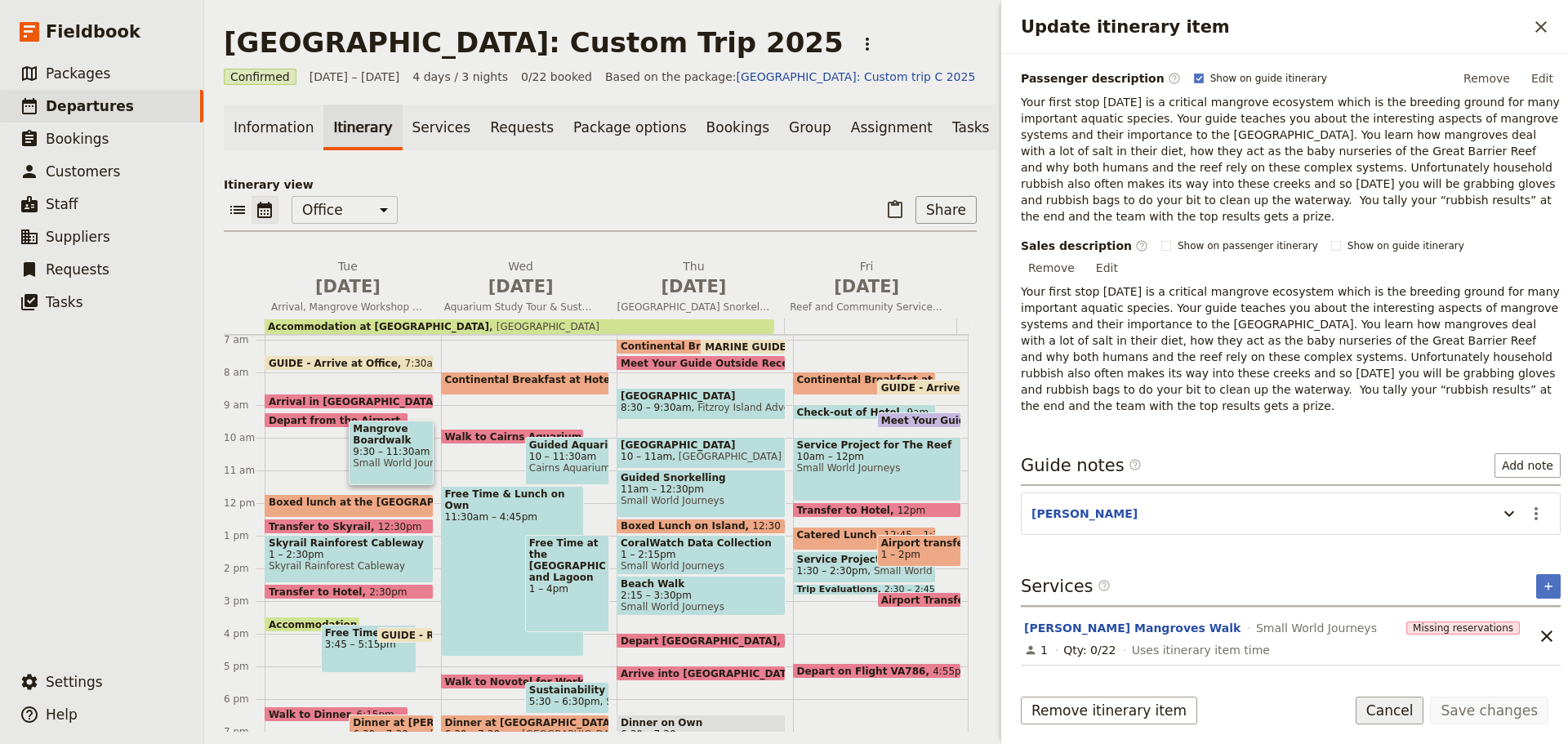
click at [1379, 705] on button "Cancel" at bounding box center [1389, 709] width 68 height 28
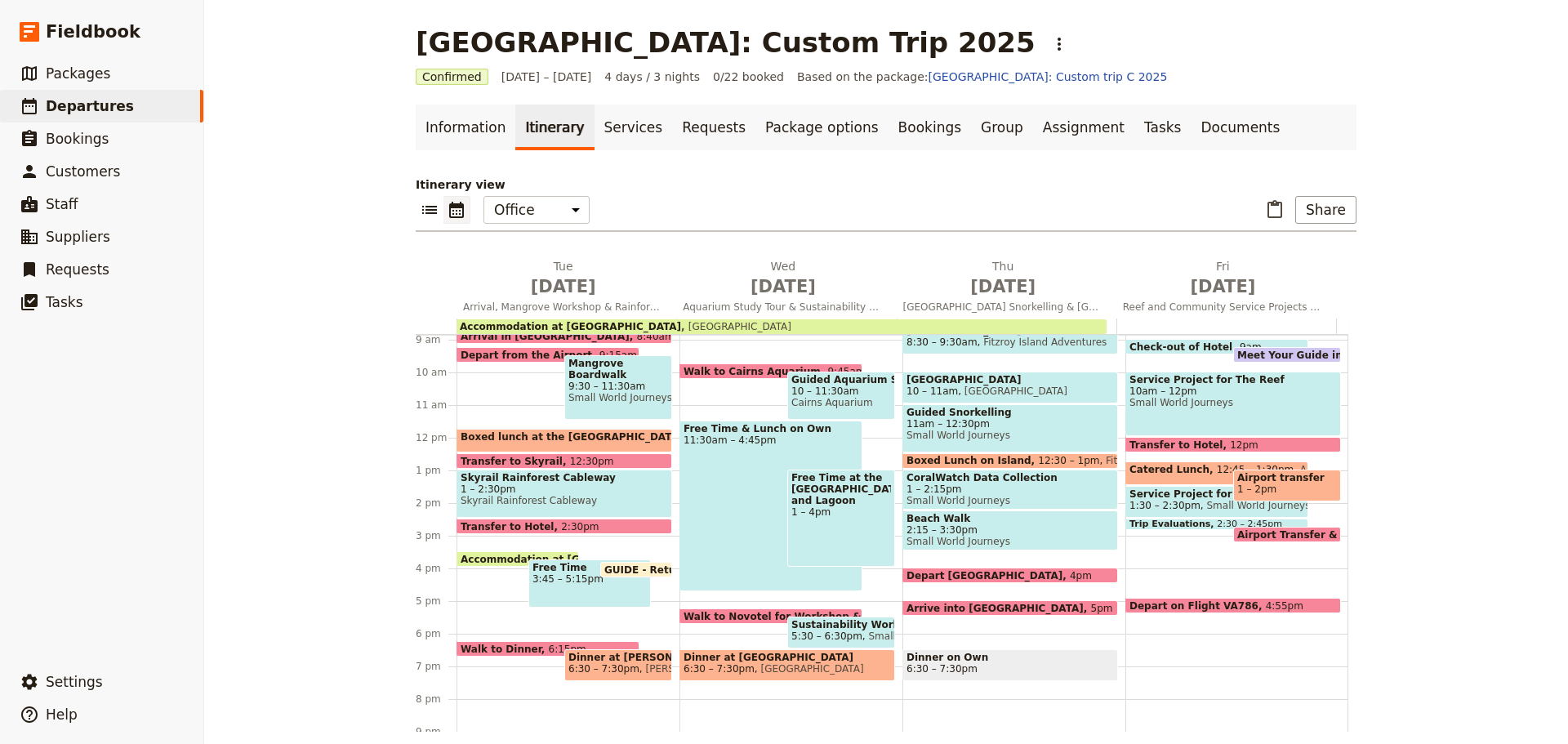
scroll to position [387, 0]
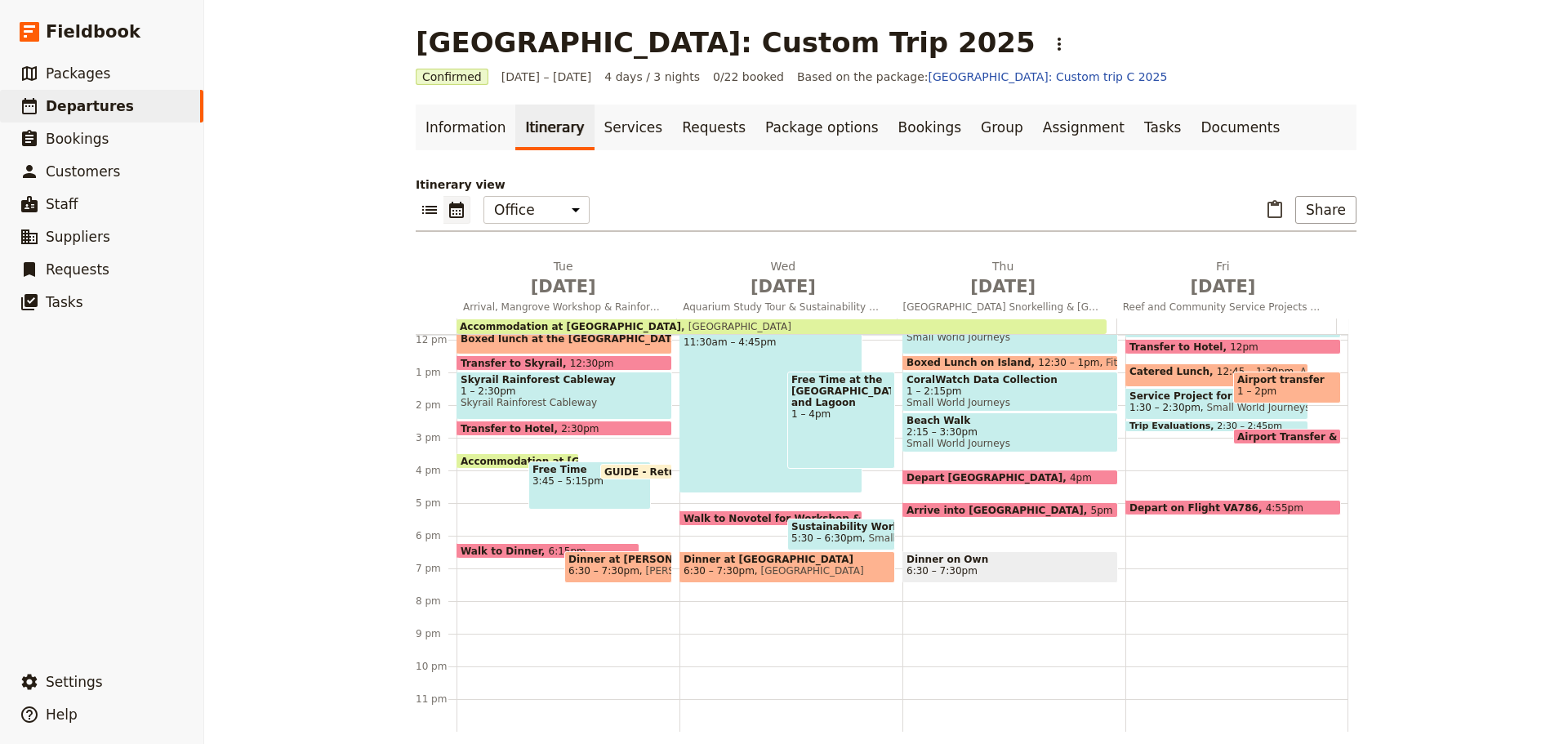
click at [489, 462] on span at bounding box center [518, 464] width 121 height 7
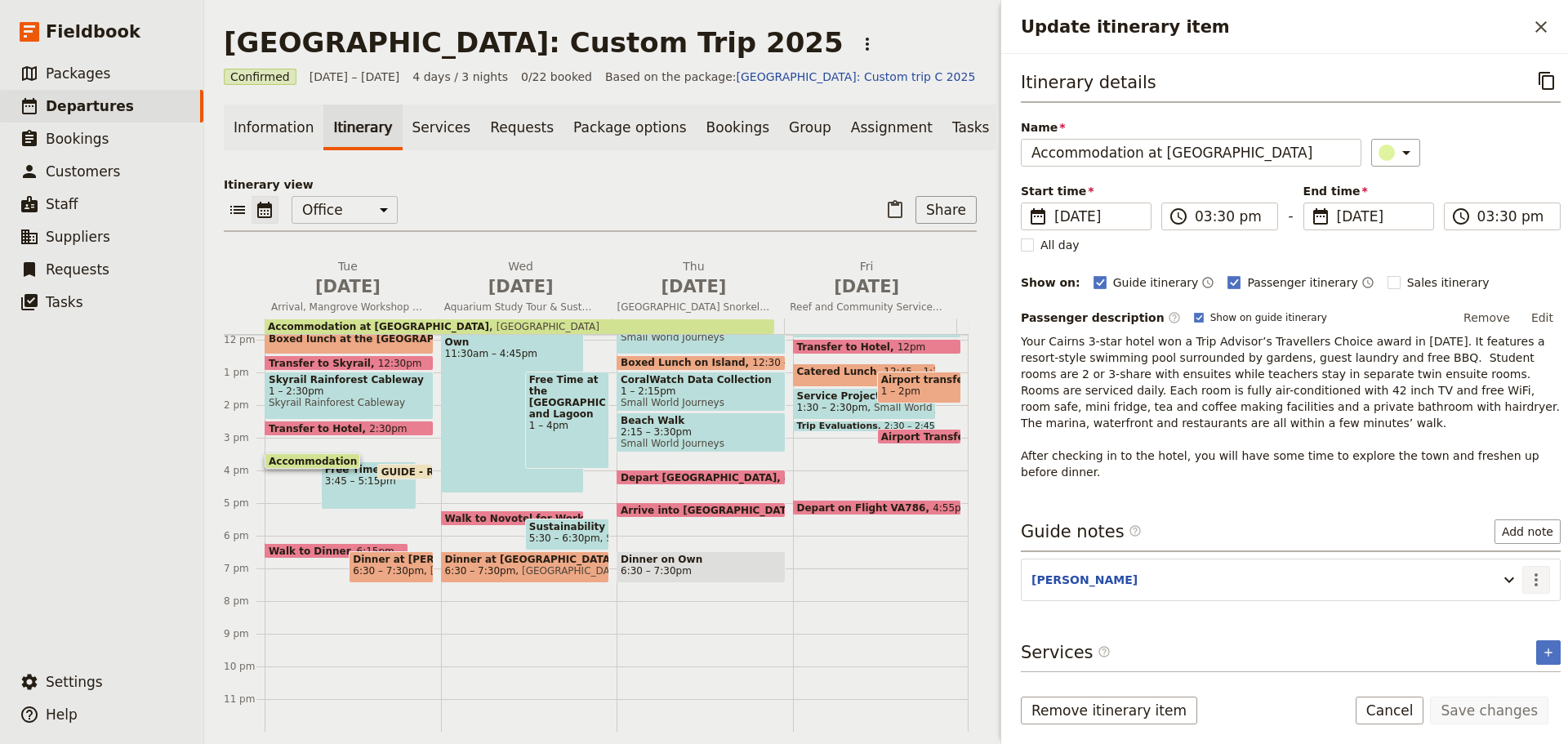
click at [1526, 577] on icon "Actions" at bounding box center [1535, 580] width 19 height 19
click at [1503, 616] on span "Edit note" at bounding box center [1477, 614] width 52 height 16
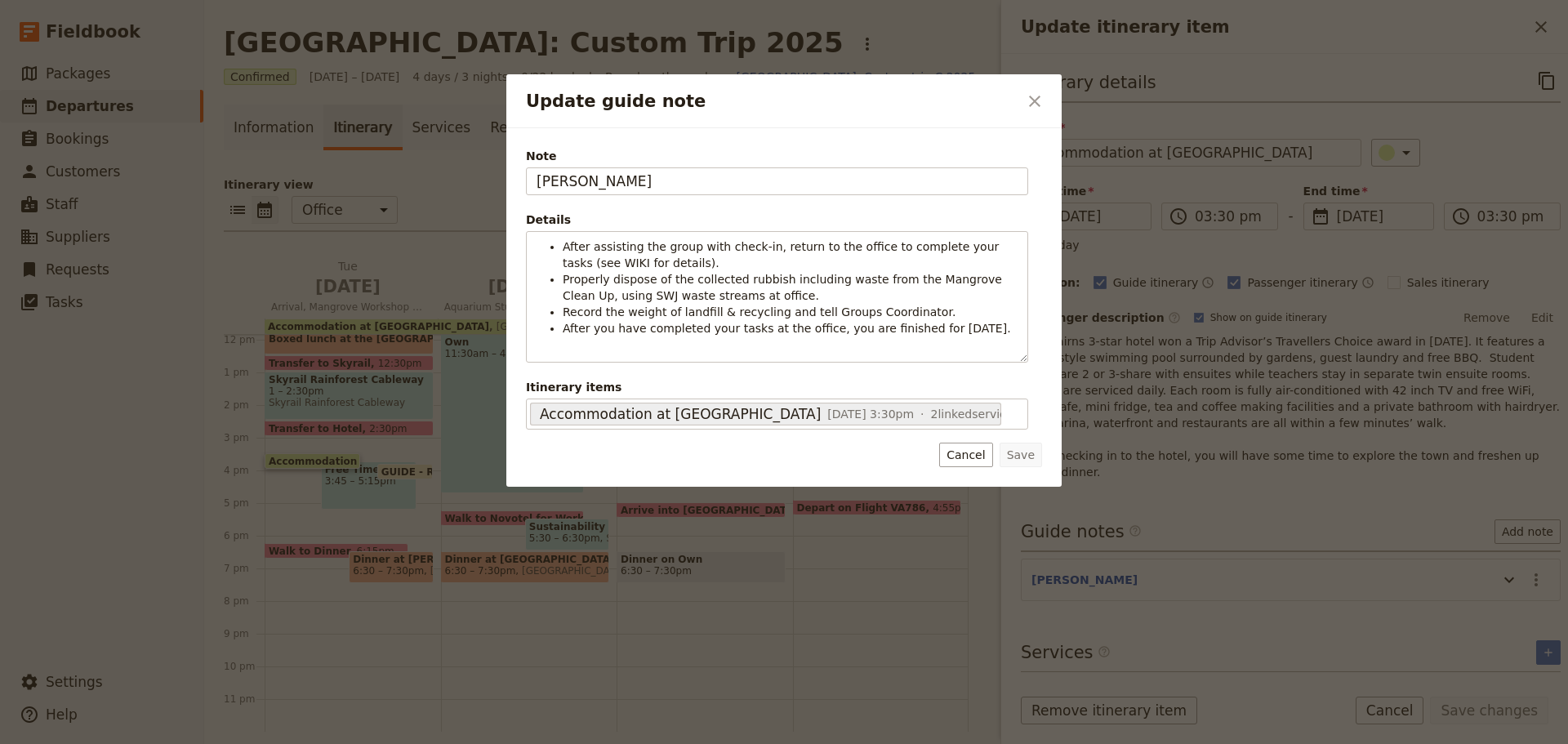
click at [976, 452] on button "Cancel" at bounding box center [965, 454] width 53 height 24
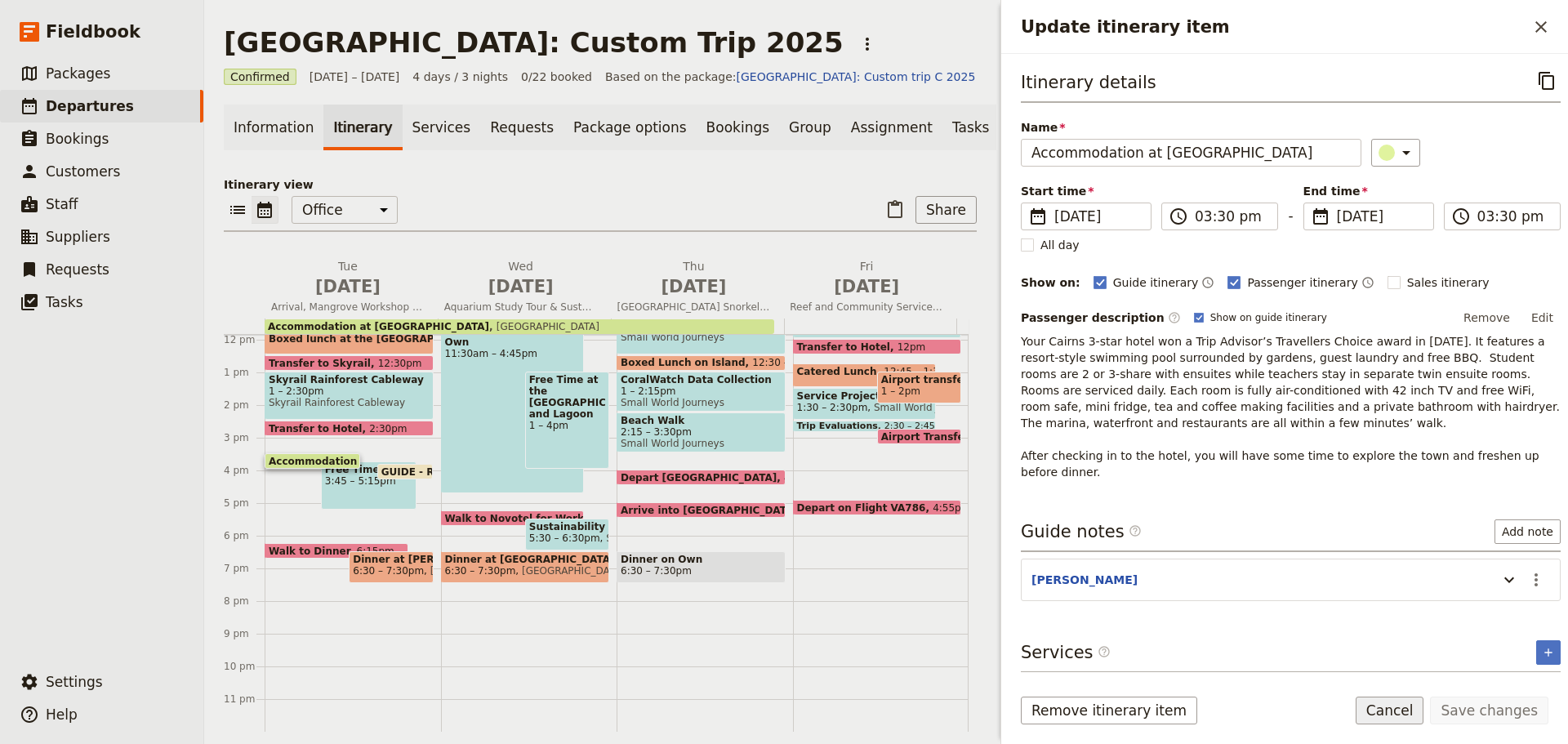
click at [1402, 714] on button "Cancel" at bounding box center [1389, 709] width 68 height 28
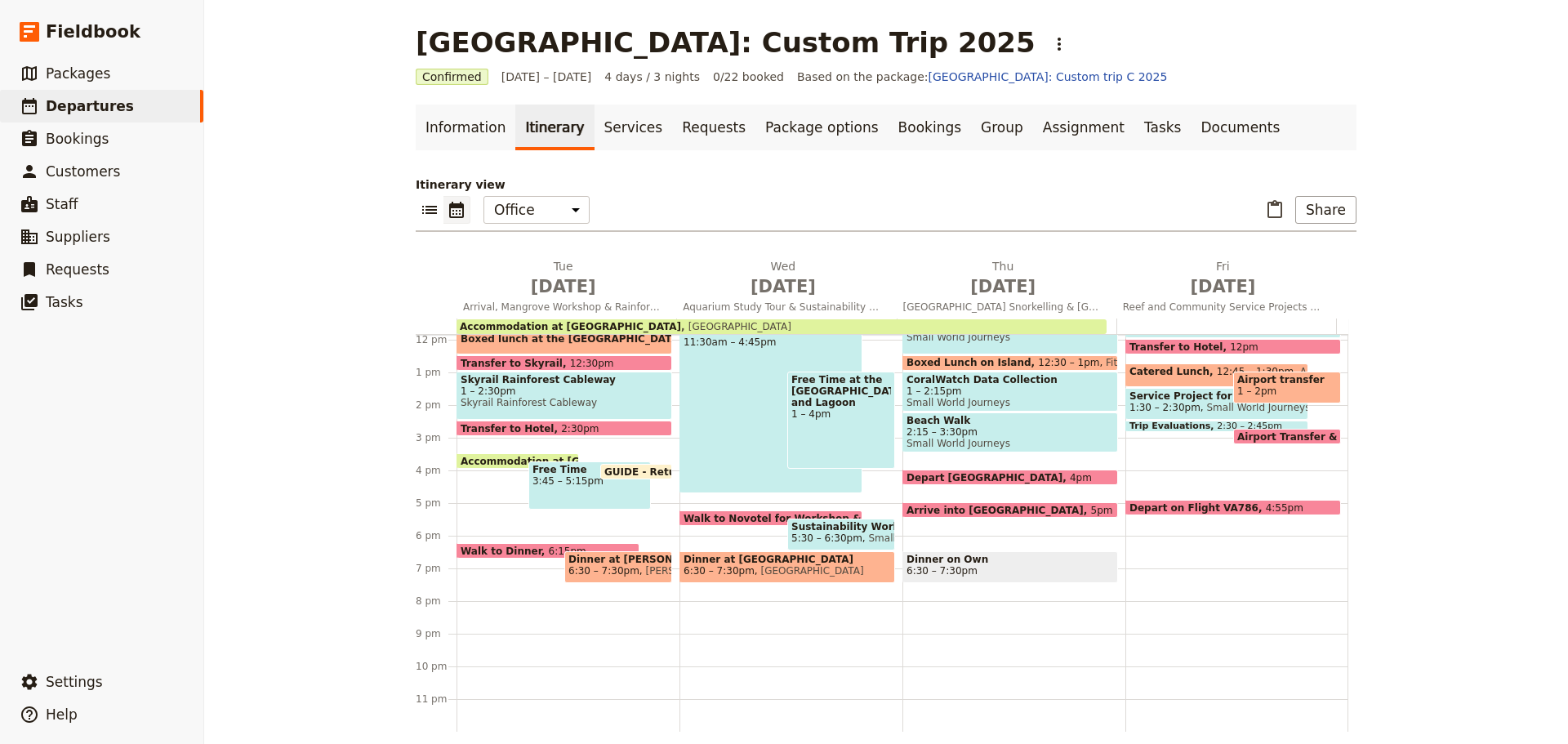
click at [643, 472] on span at bounding box center [635, 475] width 70 height 7
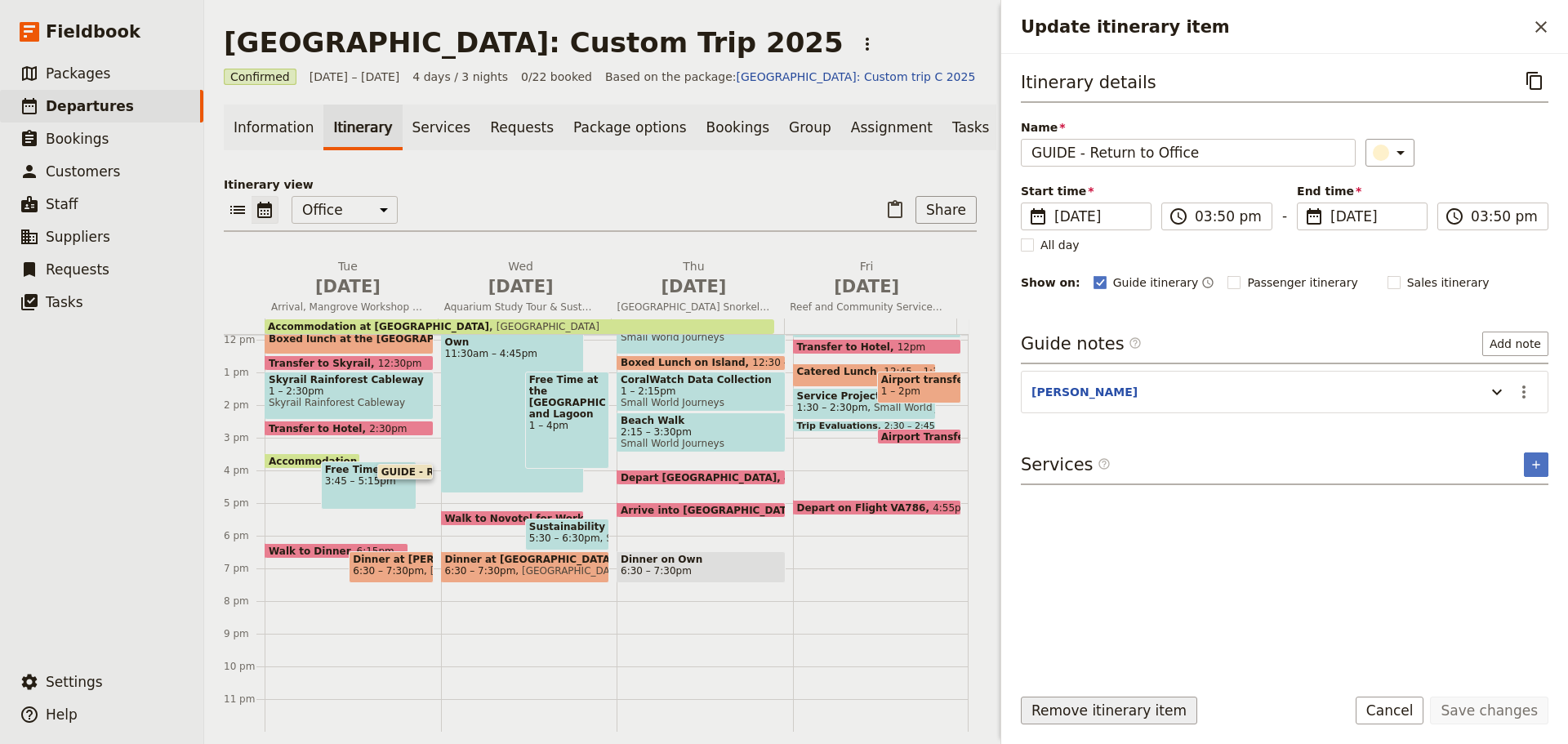
click at [1124, 708] on button "Remove itinerary item" at bounding box center [1108, 709] width 176 height 28
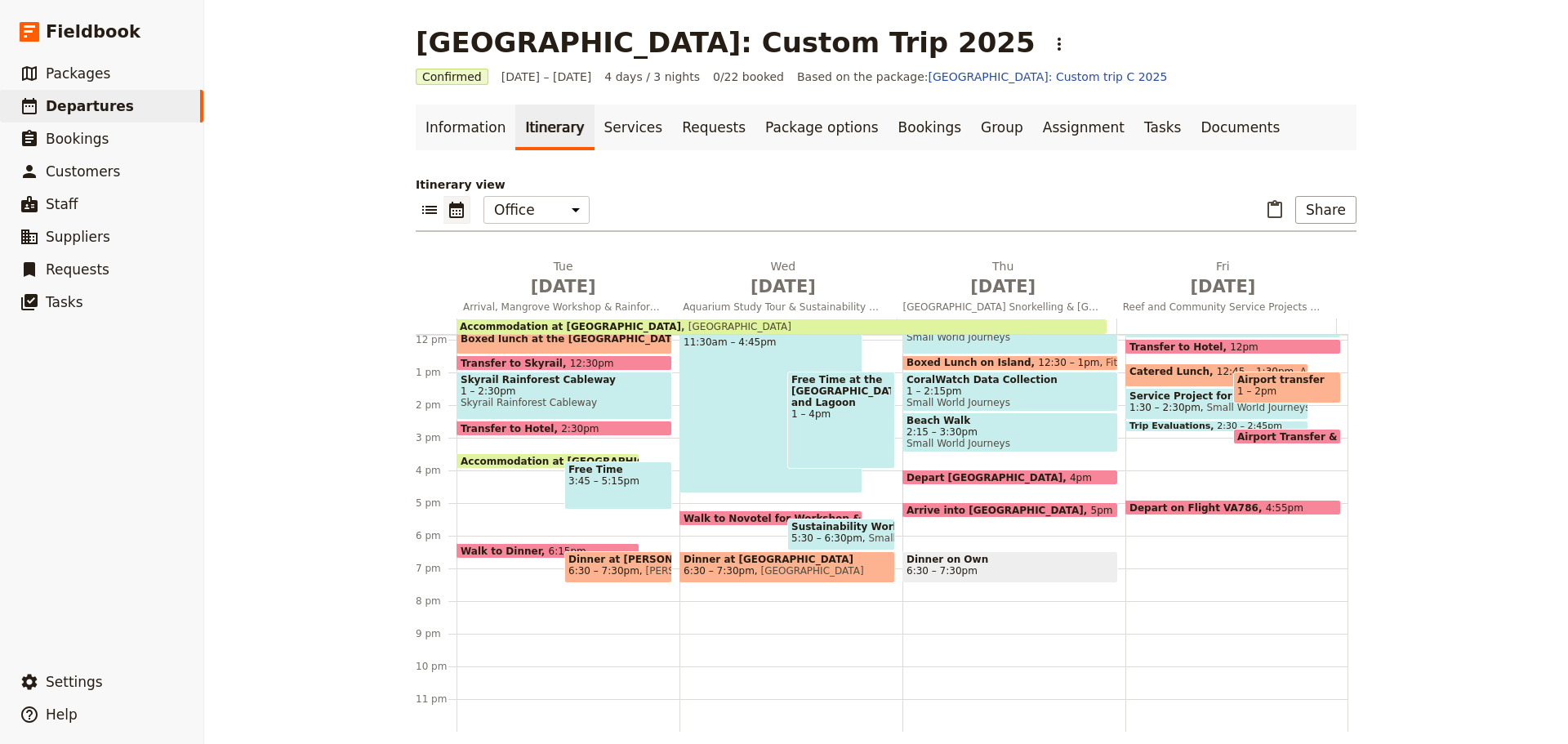
click at [953, 425] on span "Beach Walk" at bounding box center [1010, 420] width 208 height 12
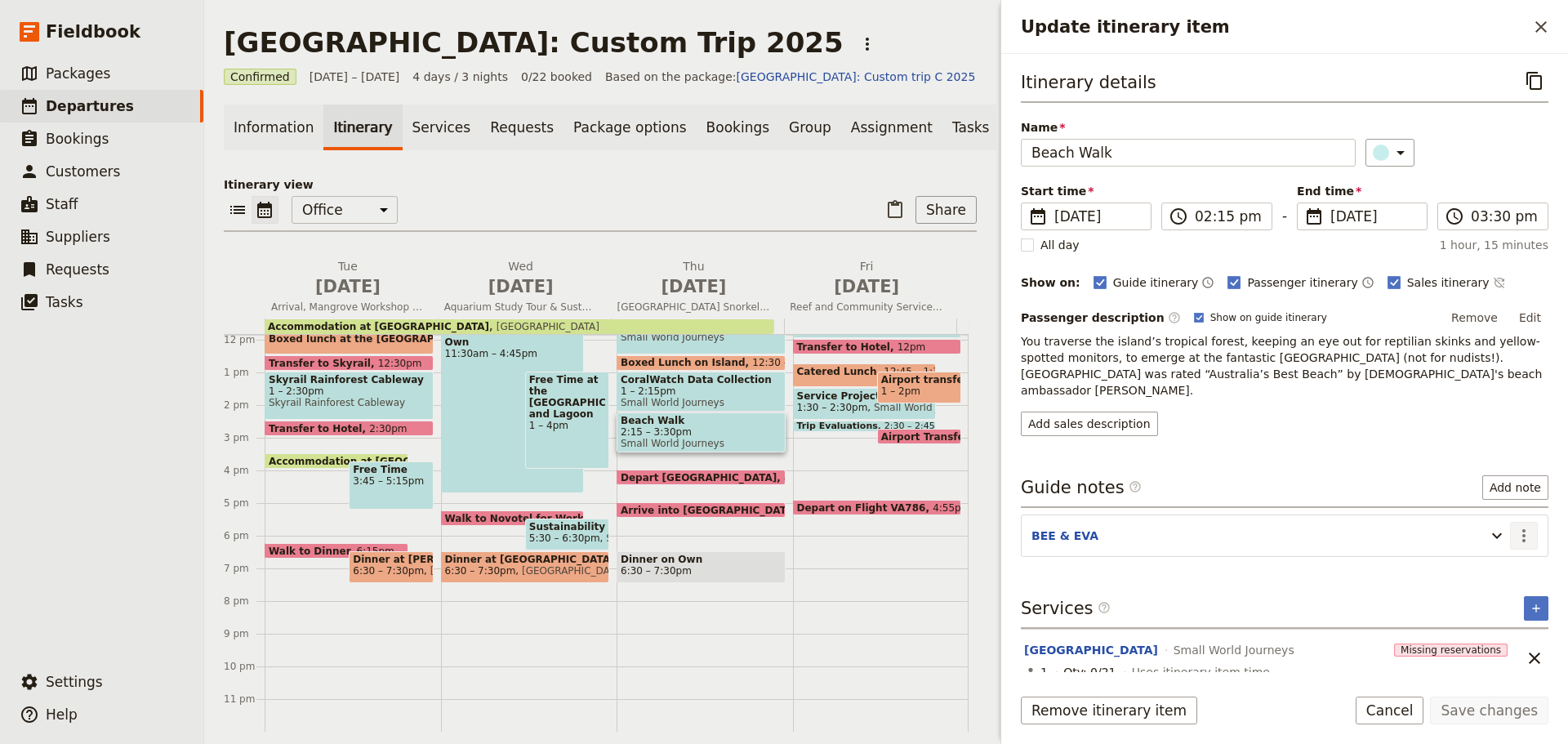
click at [1519, 526] on icon "Actions" at bounding box center [1524, 535] width 19 height 19
click at [1514, 553] on span "Edit note" at bounding box center [1488, 554] width 76 height 16
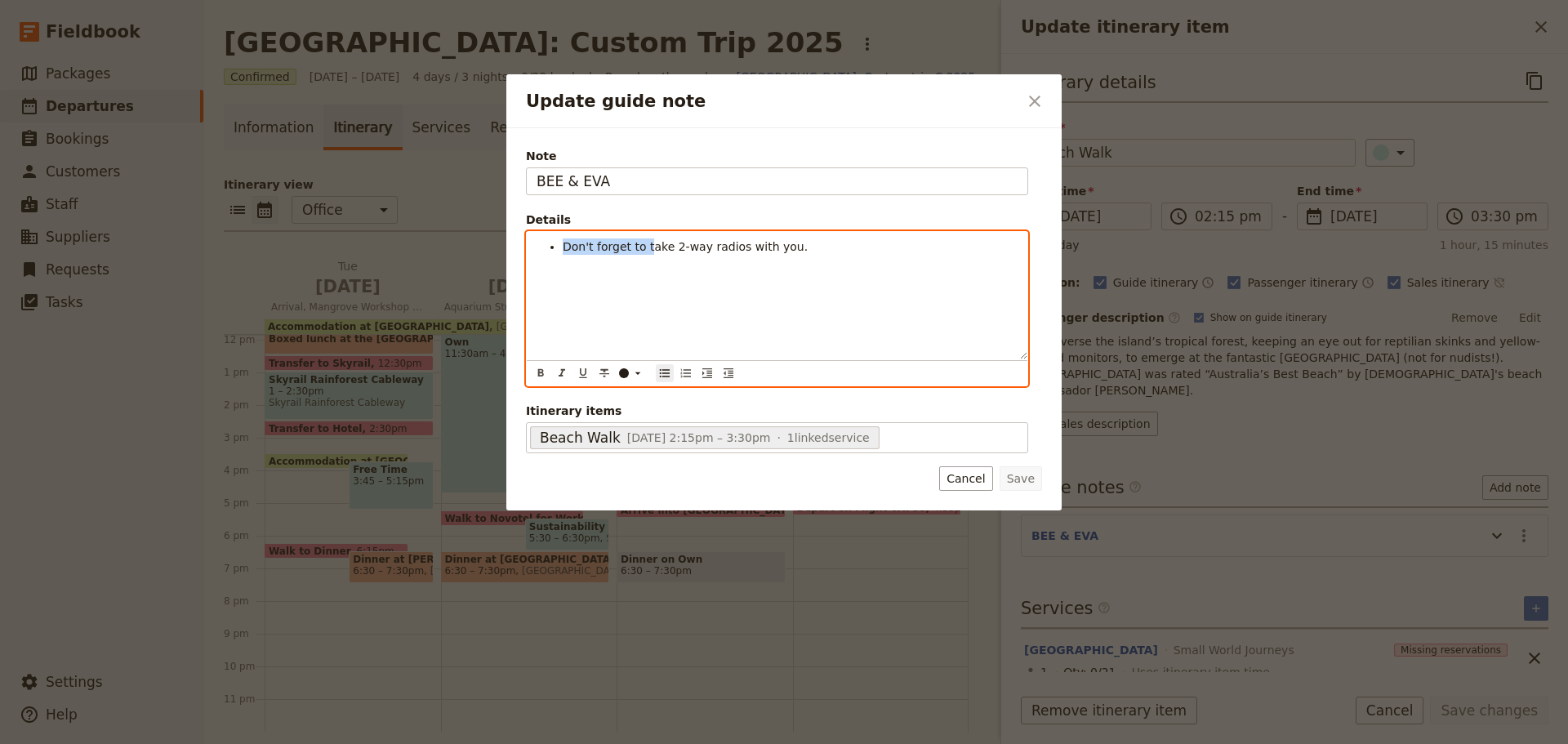
drag, startPoint x: 562, startPoint y: 248, endPoint x: 645, endPoint y: 243, distance: 83.2
click at [645, 243] on span "Don't forget to take 2-way radios with you." at bounding box center [684, 247] width 245 height 13
drag, startPoint x: 655, startPoint y: 246, endPoint x: 709, endPoint y: 240, distance: 54.3
click at [709, 240] on li "Take 2-way radios with you." at bounding box center [789, 246] width 455 height 16
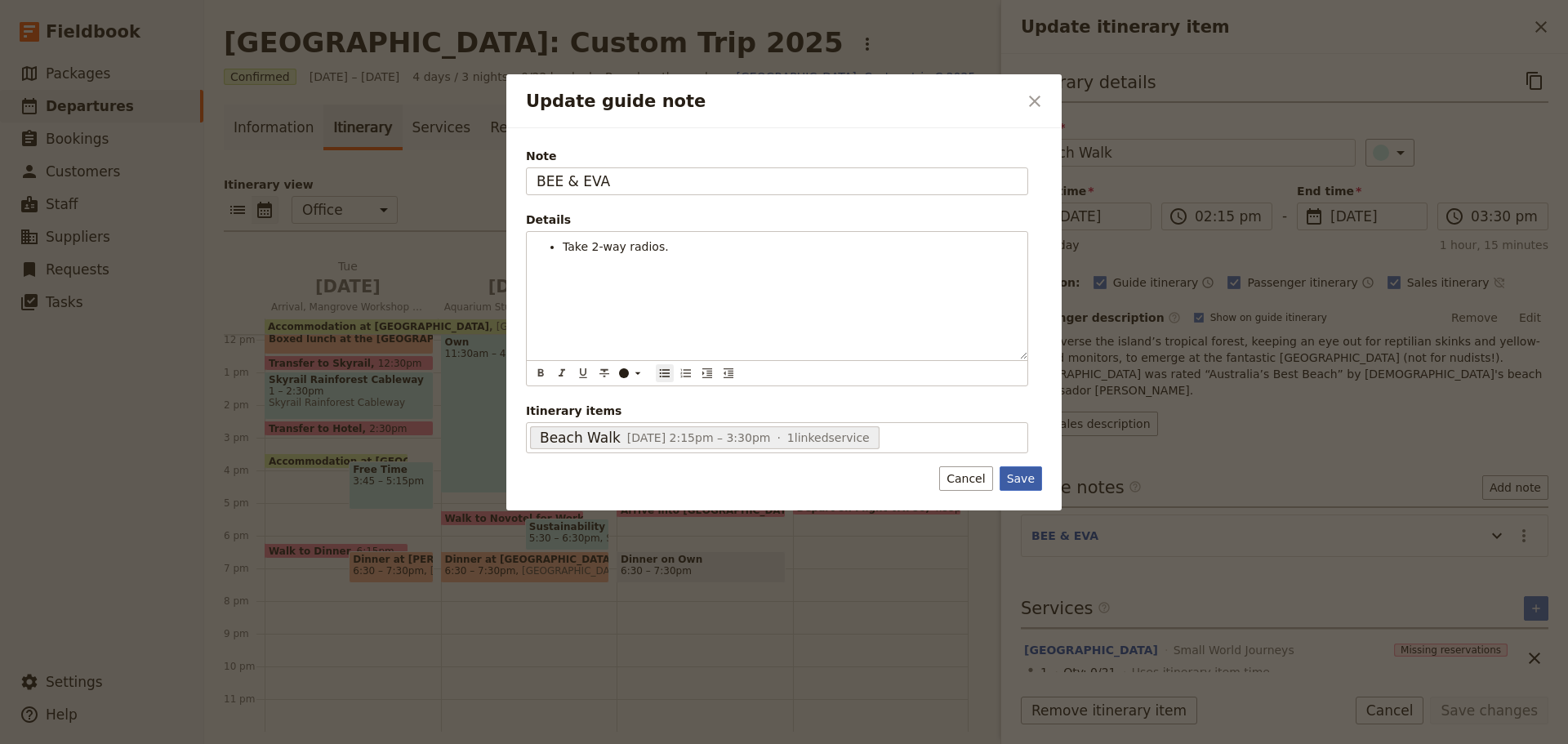
click at [1019, 471] on button "Save" at bounding box center [1021, 478] width 42 height 24
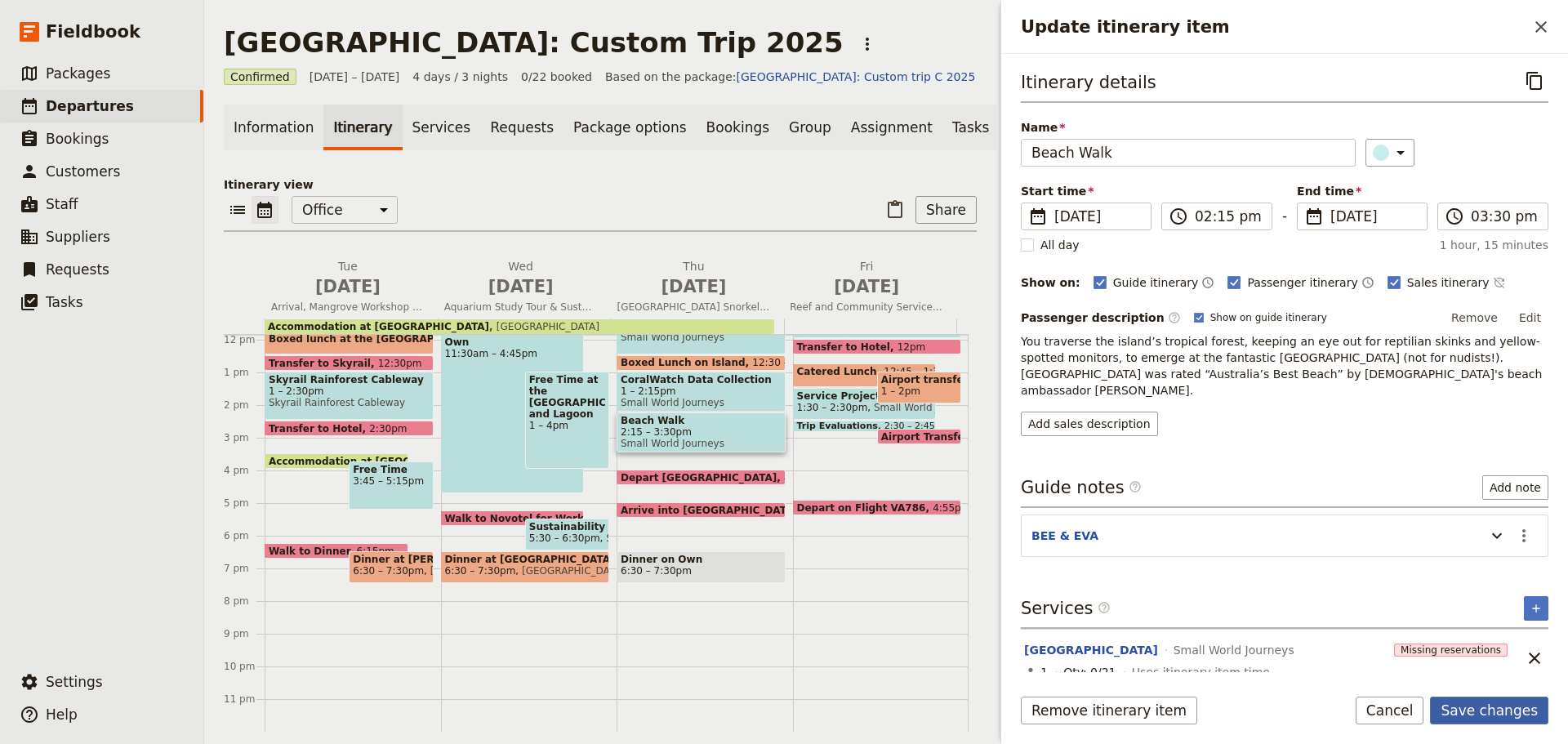
click at [1489, 698] on button "Save changes" at bounding box center [1488, 709] width 118 height 28
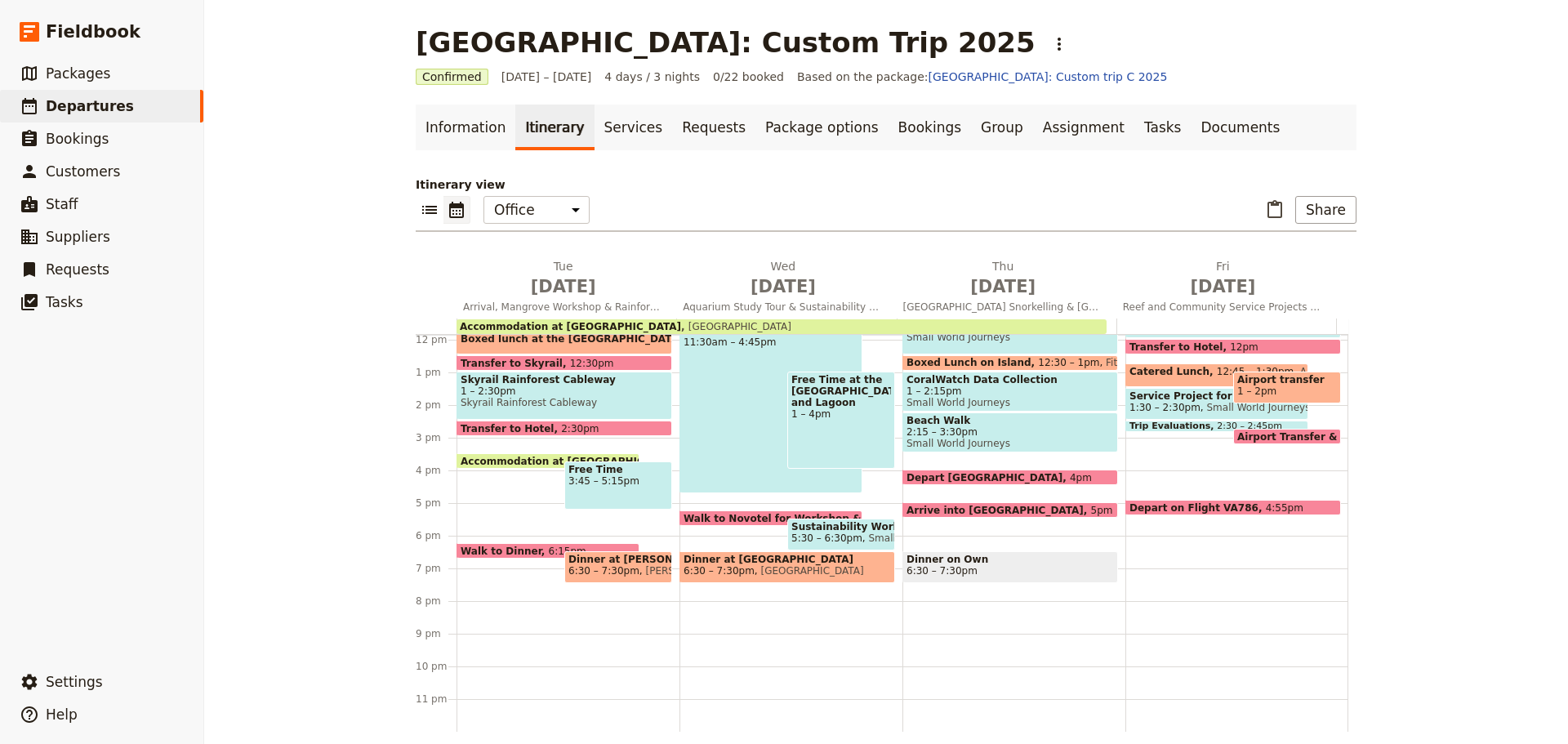
click at [948, 437] on span "Small World Journeys" at bounding box center [1010, 443] width 208 height 12
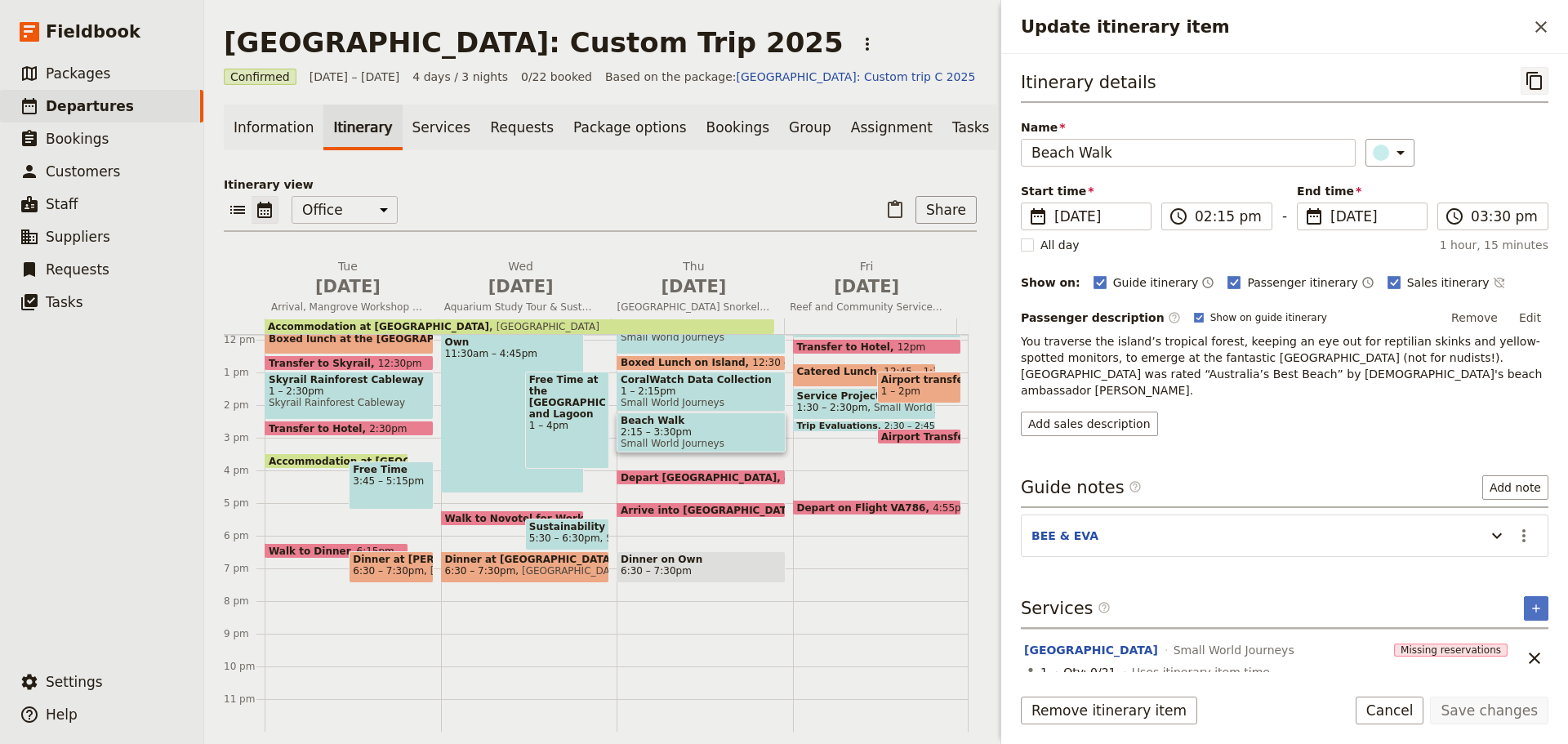
click at [1532, 71] on icon "Copy itinerary item" at bounding box center [1534, 81] width 19 height 19
click at [1531, 526] on icon "Actions" at bounding box center [1524, 535] width 19 height 19
click at [1506, 550] on span "Edit note" at bounding box center [1488, 554] width 76 height 16
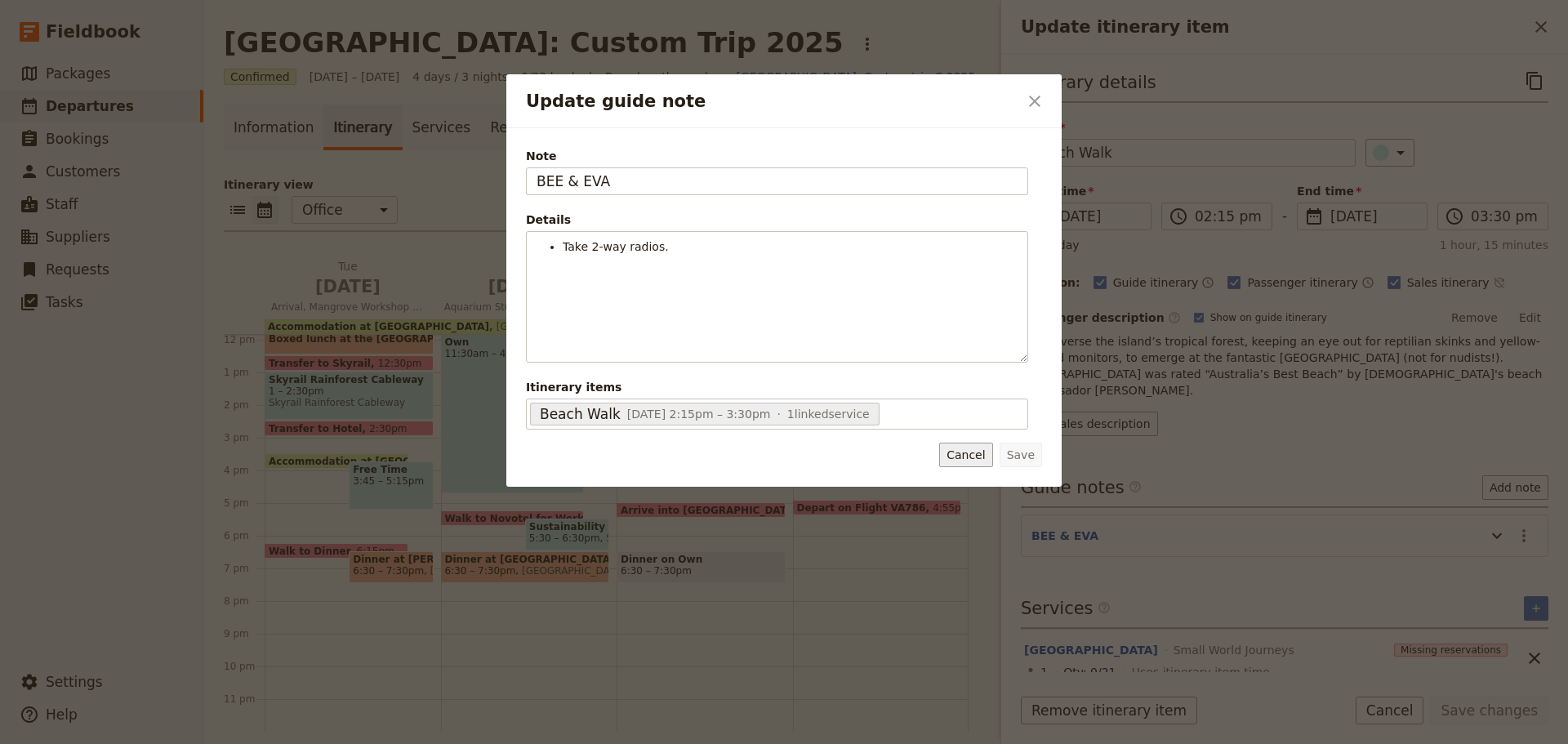
click at [985, 452] on button "Cancel" at bounding box center [965, 454] width 53 height 24
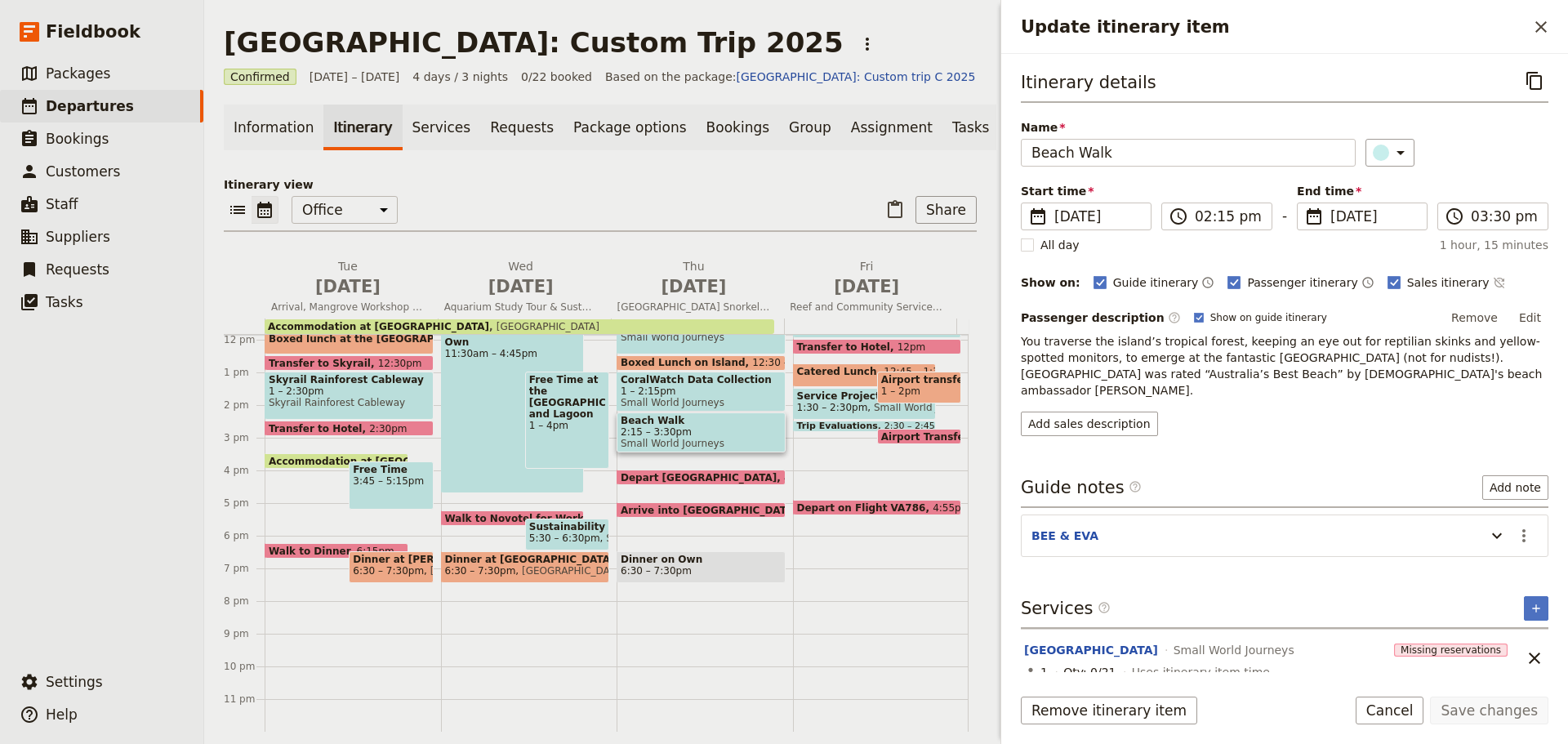
click at [1393, 695] on form "Itinerary details ​ Name Beach Walk ​ Start time ​ 18 Sep 2025 18/09/2025 2025-…" at bounding box center [1283, 399] width 566 height 690
click at [888, 443] on span at bounding box center [919, 439] width 83 height 7
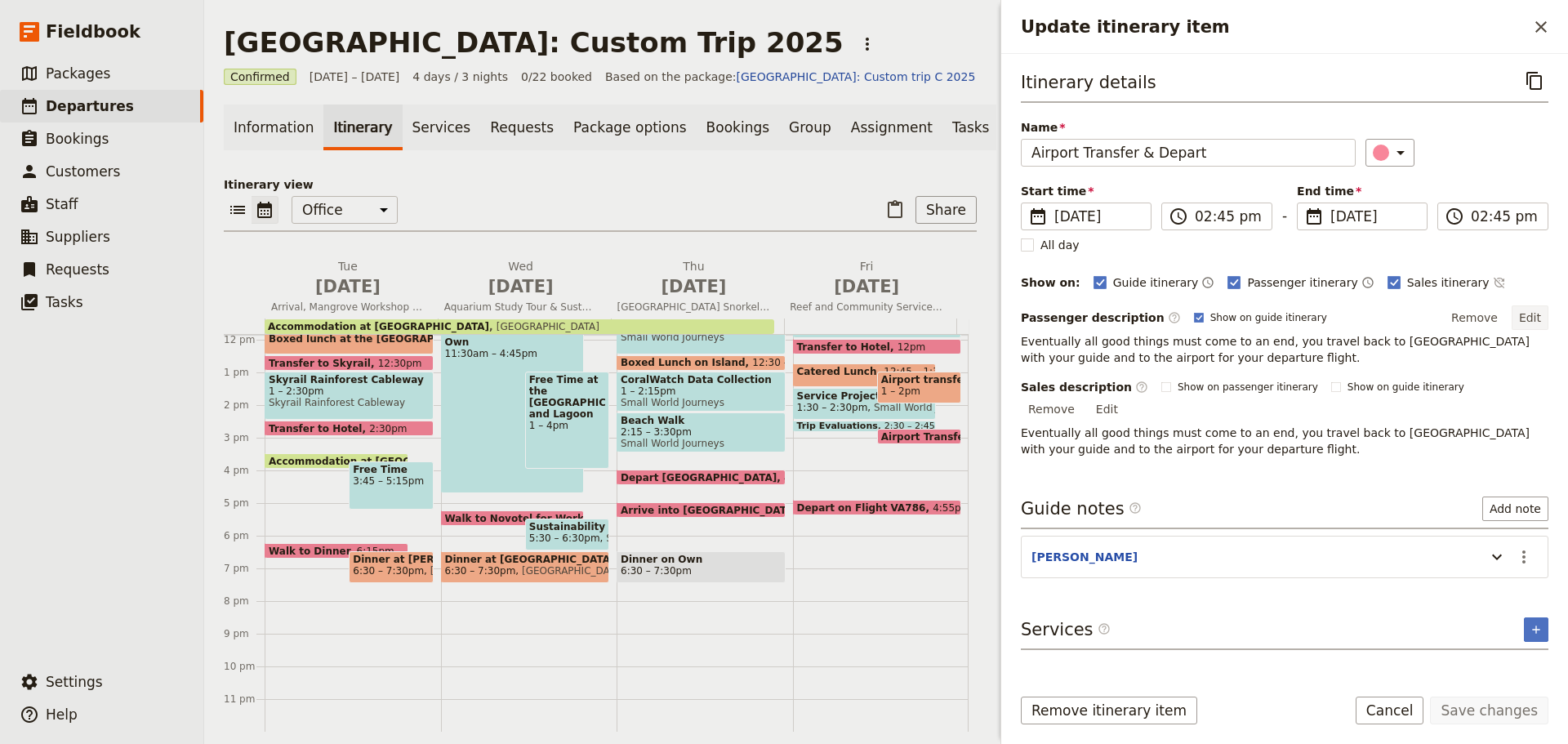
click at [1532, 317] on button "Edit" at bounding box center [1530, 317] width 37 height 24
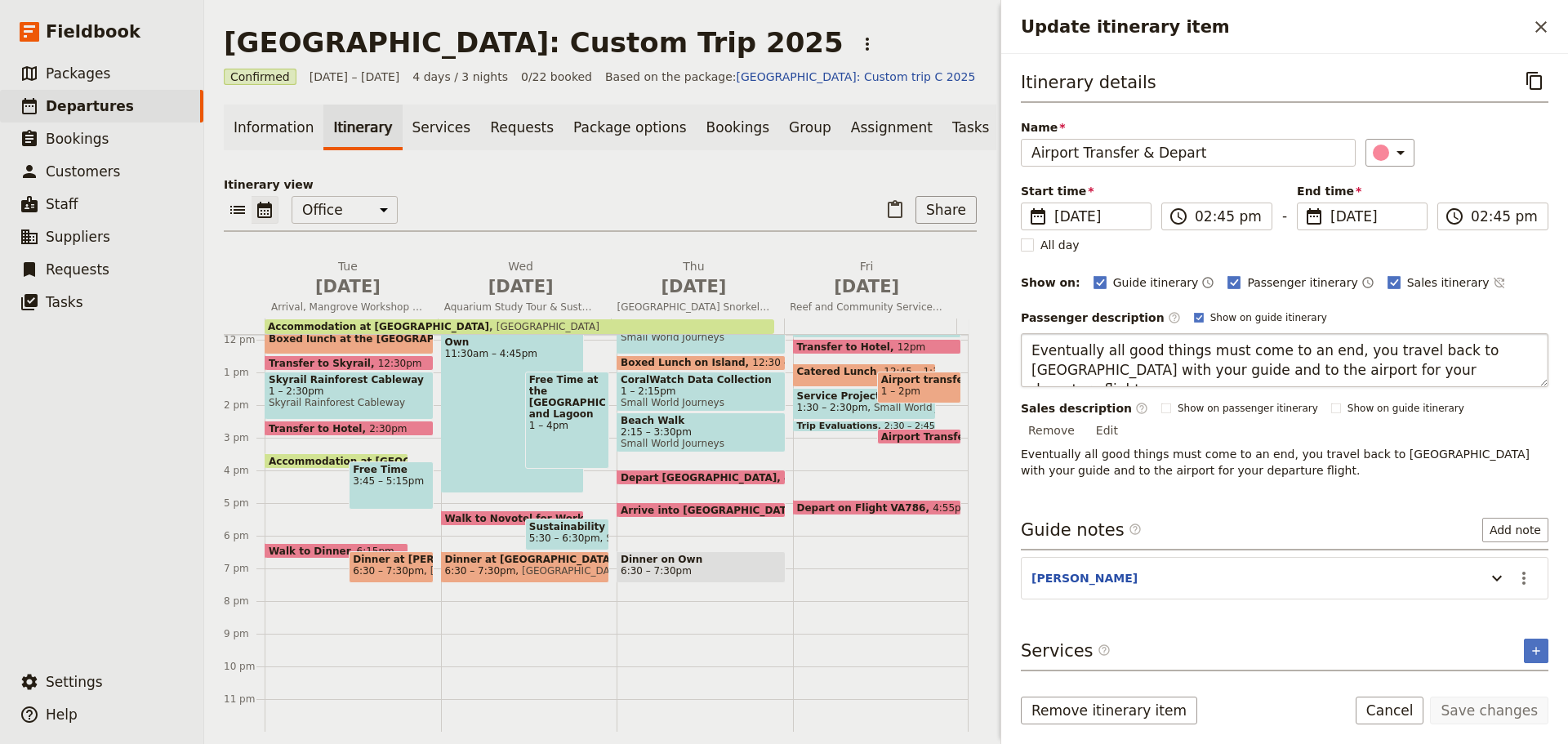
click at [1387, 345] on textarea "Eventually all good things must come to an end, you travel back to [GEOGRAPHIC_…" at bounding box center [1284, 360] width 528 height 54
click at [1357, 347] on textarea "Eventually all good things must come to an end, you travel back to [GEOGRAPHIC_…" at bounding box center [1284, 360] width 528 height 54
drag, startPoint x: 1356, startPoint y: 346, endPoint x: 1128, endPoint y: 369, distance: 229.2
click at [1128, 369] on textarea "Eventually all good things must come to an end, you travel back to [GEOGRAPHIC_…" at bounding box center [1284, 360] width 528 height 54
type textarea "Eventually all good things must come to an end, you will be transferred to the …"
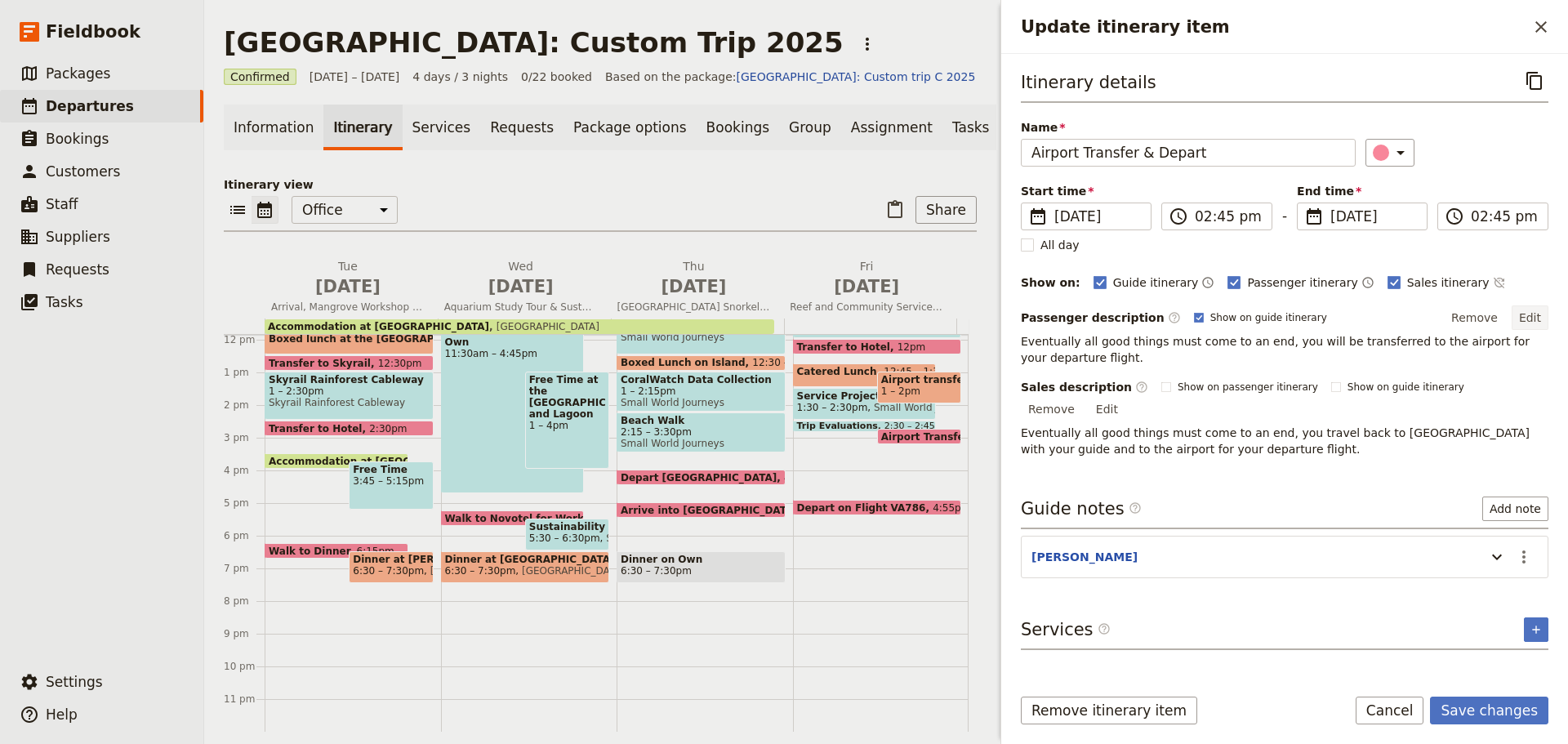
click at [1532, 319] on button "Edit" at bounding box center [1530, 317] width 37 height 24
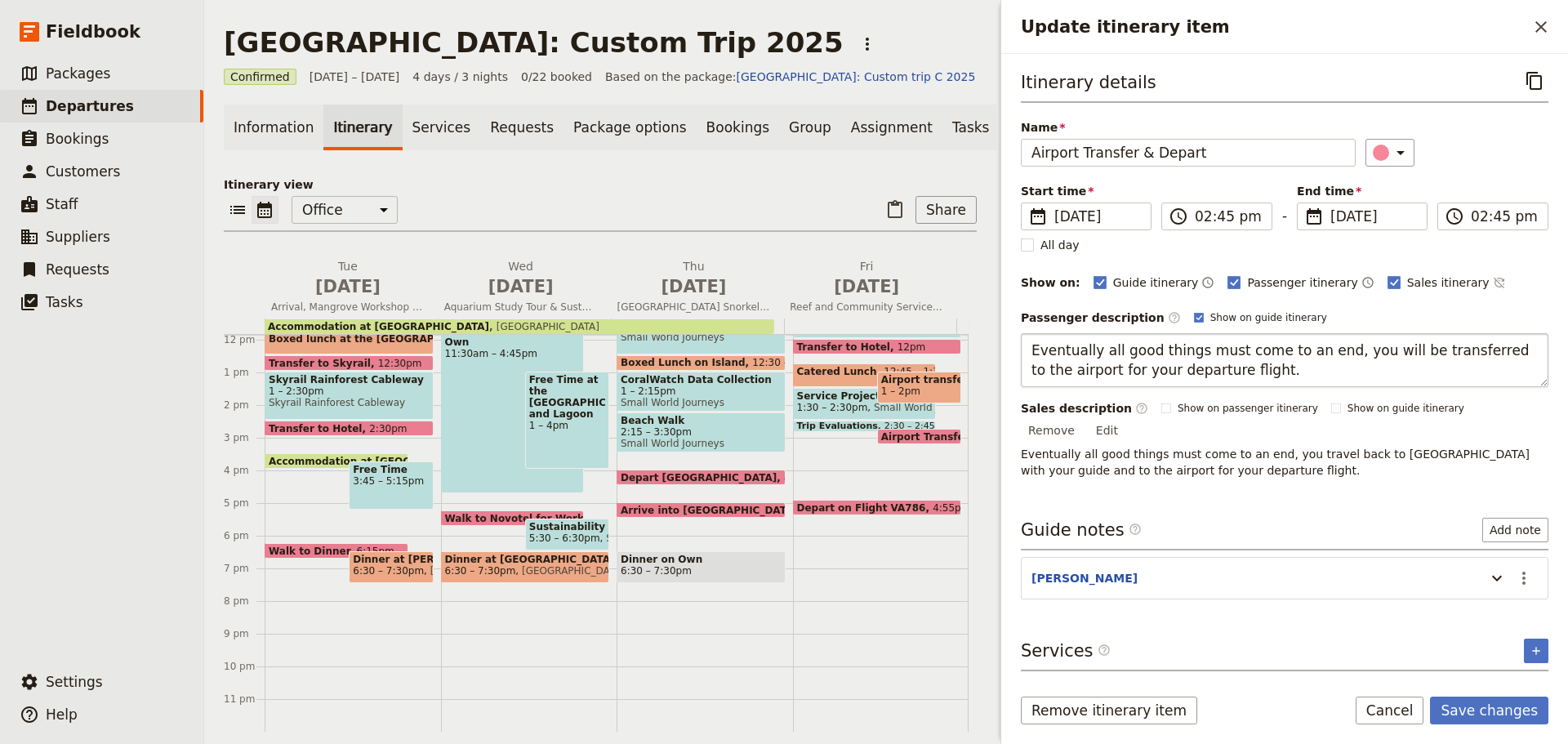
drag, startPoint x: 1401, startPoint y: 343, endPoint x: 1464, endPoint y: 336, distance: 63.4
click at [1464, 336] on textarea "Eventually all good things must come to an end, you will be transferred to the …" at bounding box center [1284, 360] width 528 height 54
type textarea "Eventually all good things must come to an end, you will be taken to the airpor…"
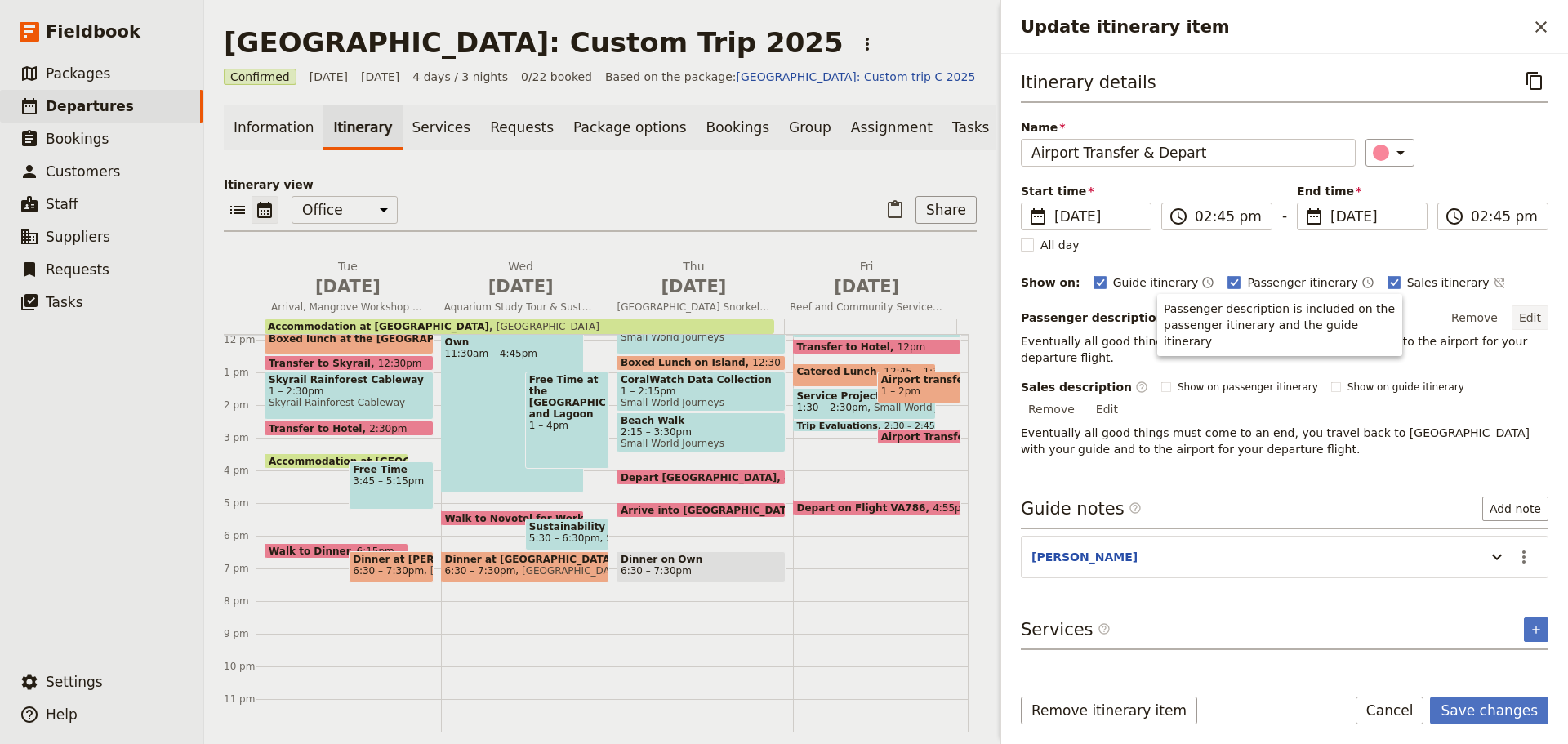
click at [1546, 317] on button "Edit" at bounding box center [1530, 317] width 37 height 24
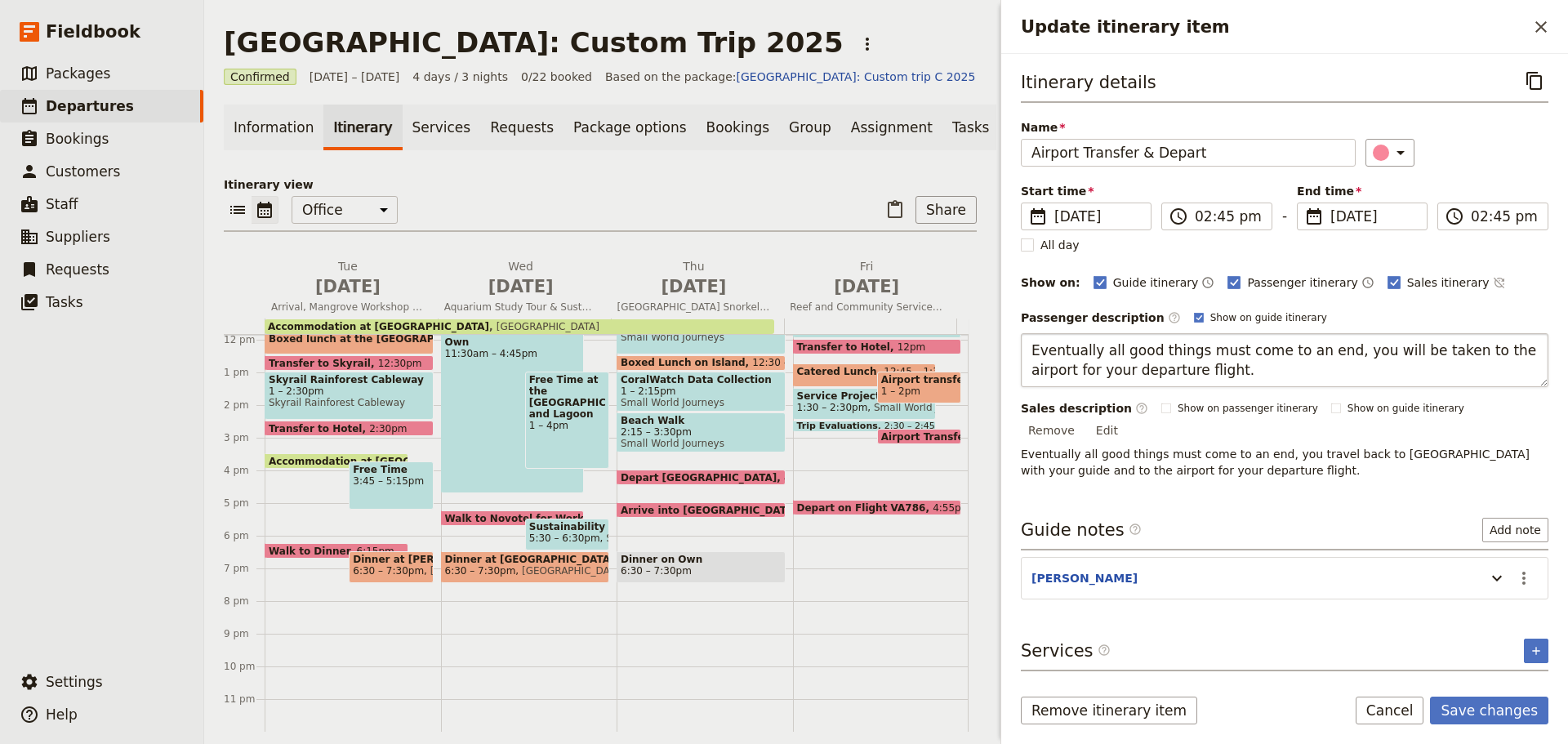
click at [1368, 360] on textarea "Eventually all good things must come to an end, you will be taken to the airpor…" at bounding box center [1284, 360] width 528 height 54
drag, startPoint x: 1330, startPoint y: 349, endPoint x: 1435, endPoint y: 346, distance: 105.0
click at [1435, 346] on textarea "Eventually all good things must come to an end, you will be taken to the airpor…" at bounding box center [1284, 360] width 528 height 54
type textarea "Eventually all good things must come to an end, Your guide will take you to the…"
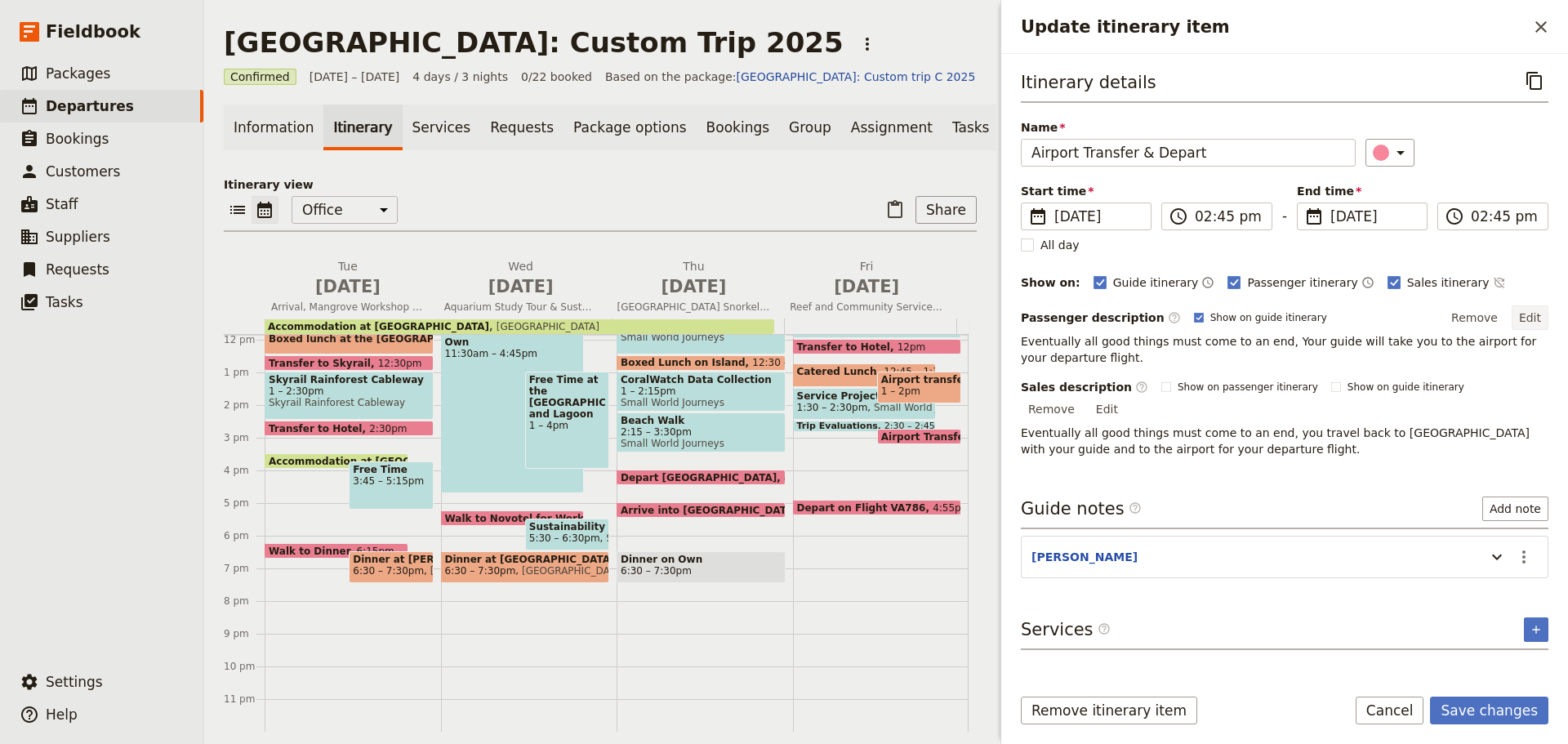
click at [1520, 310] on button "Edit" at bounding box center [1530, 317] width 37 height 24
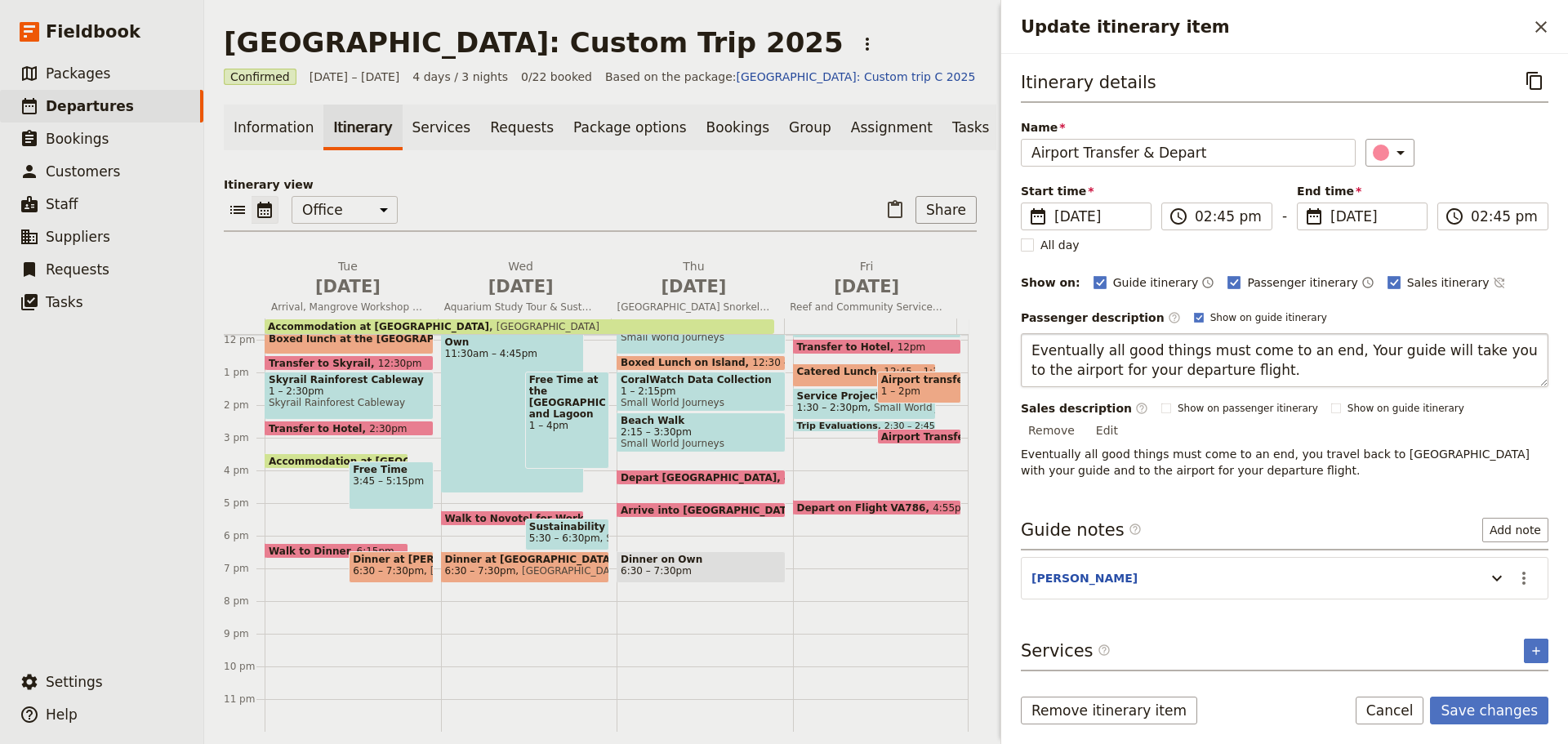
click at [1321, 350] on textarea "Eventually all good things must come to an end, Your guide will take you to the…" at bounding box center [1284, 360] width 528 height 54
type textarea "Eventually all good things must come to an end. Your guide will take you to the…"
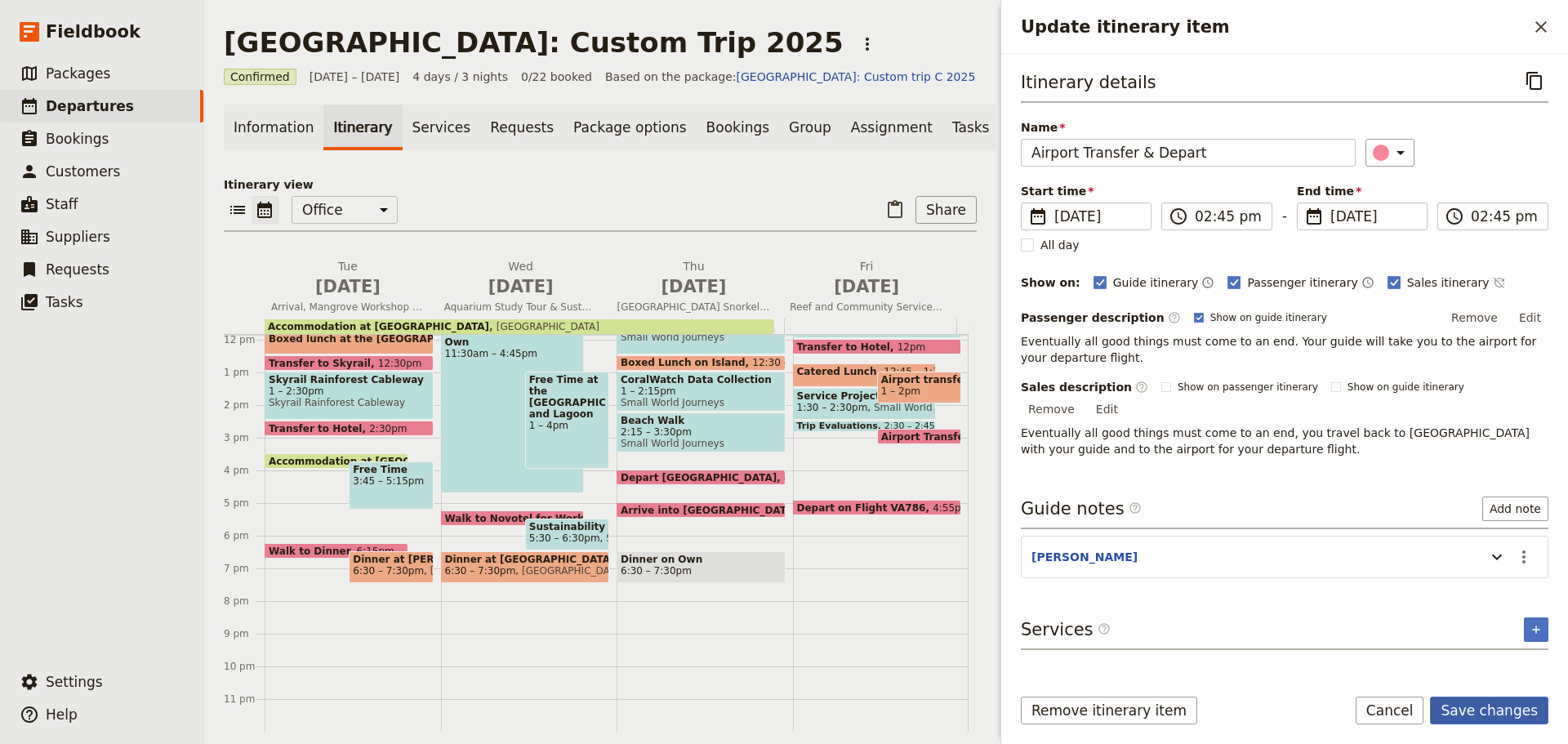
click at [1469, 712] on button "Save changes" at bounding box center [1488, 709] width 118 height 28
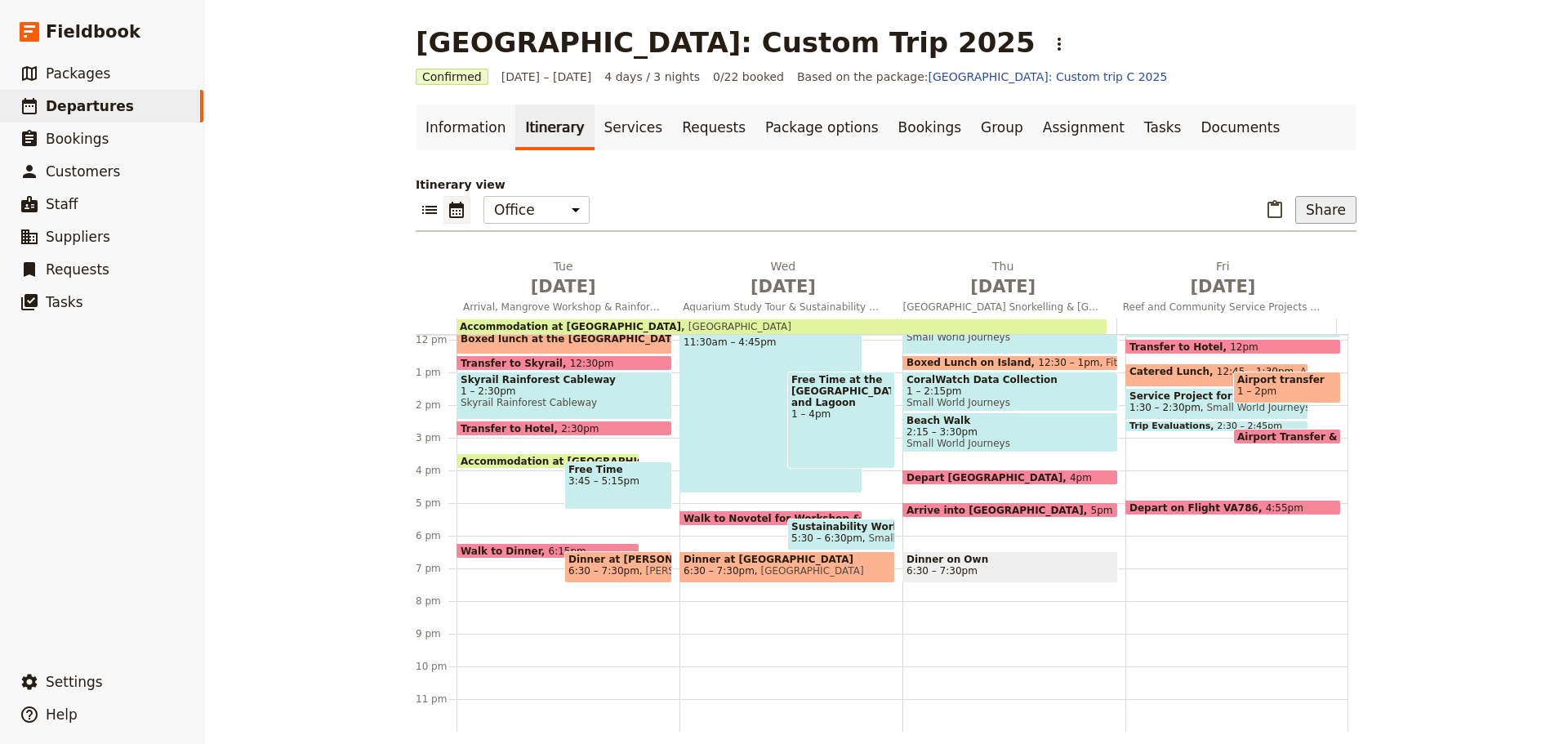
click at [1341, 204] on button "Share" at bounding box center [1326, 210] width 62 height 28
click at [1269, 260] on span "Passenger itinerary" at bounding box center [1283, 268] width 111 height 16
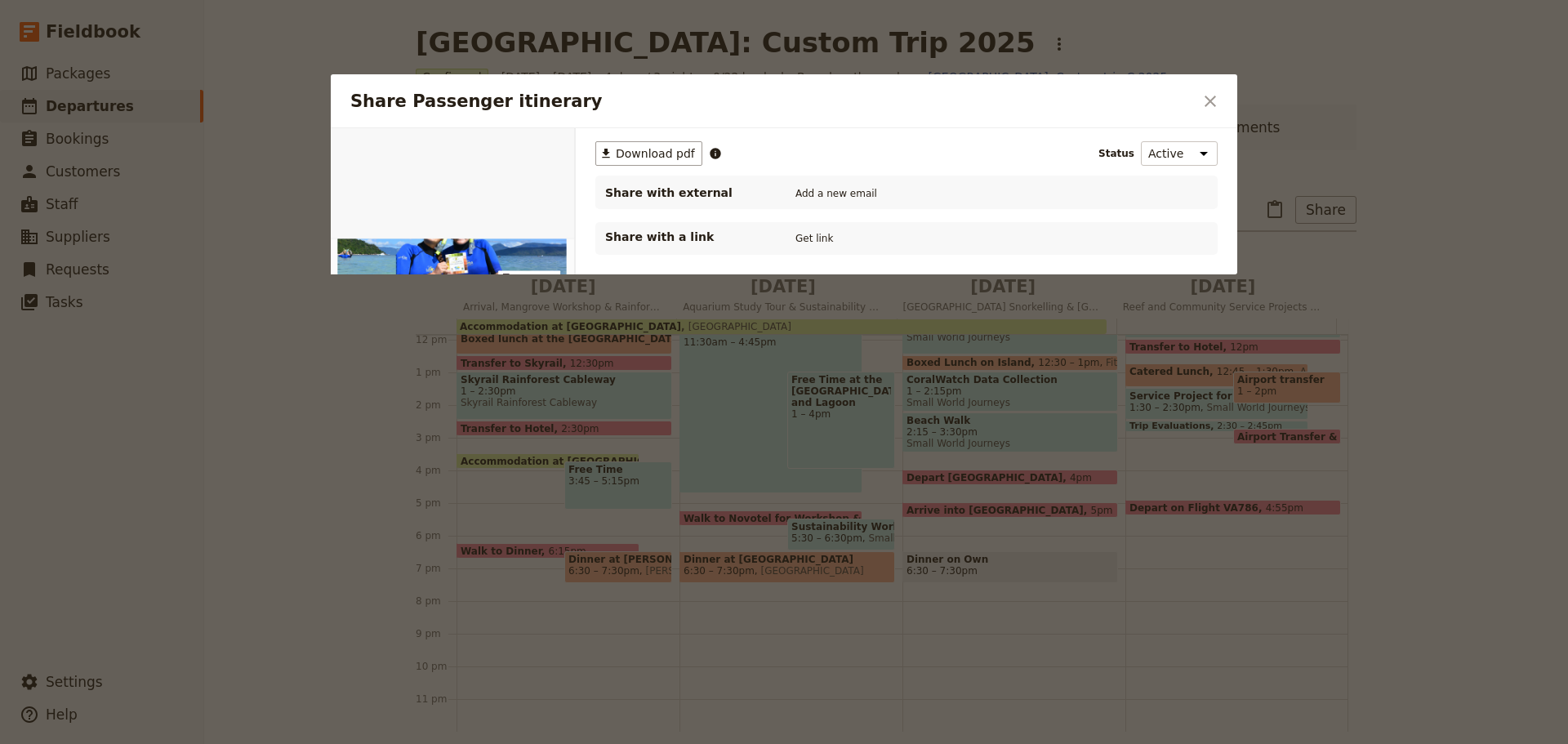
scroll to position [0, 0]
click at [648, 147] on span "Download pdf" at bounding box center [655, 153] width 79 height 16
click at [1216, 99] on icon "Close dialog" at bounding box center [1209, 101] width 19 height 19
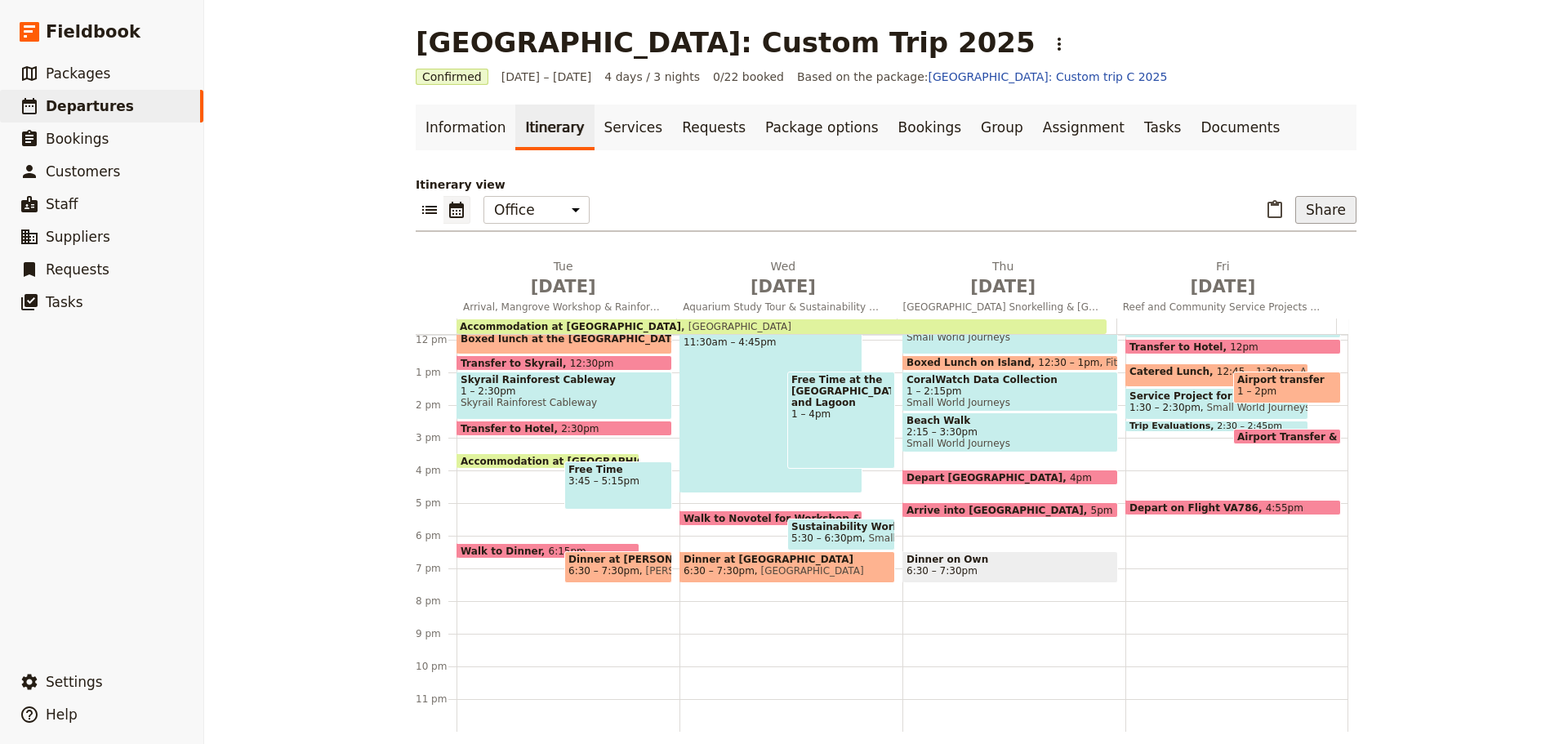
click at [1331, 209] on button "Share" at bounding box center [1326, 210] width 62 height 28
click at [1261, 248] on span "Guide itinerary" at bounding box center [1271, 245] width 86 height 16
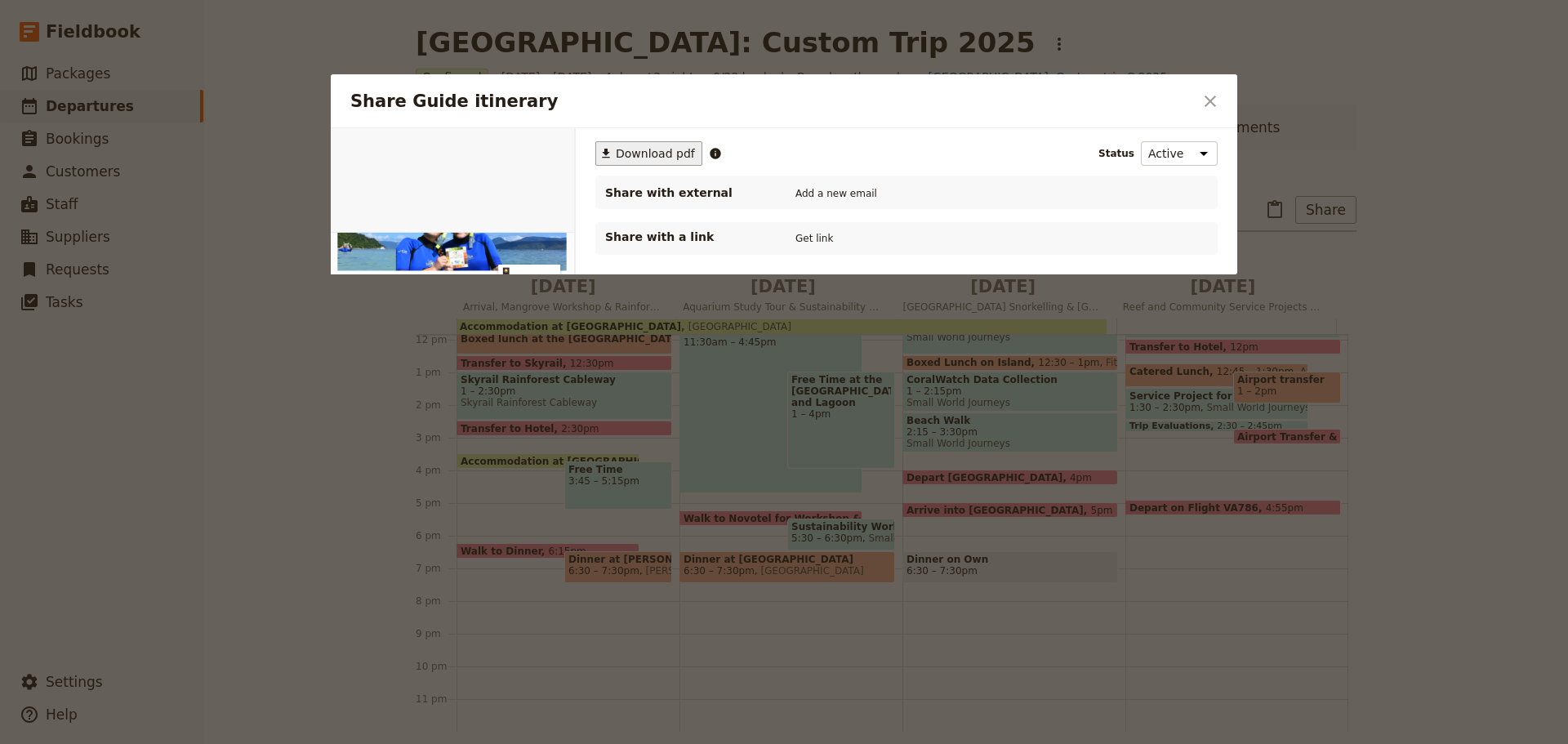
click at [650, 149] on span "Download pdf" at bounding box center [655, 153] width 79 height 16
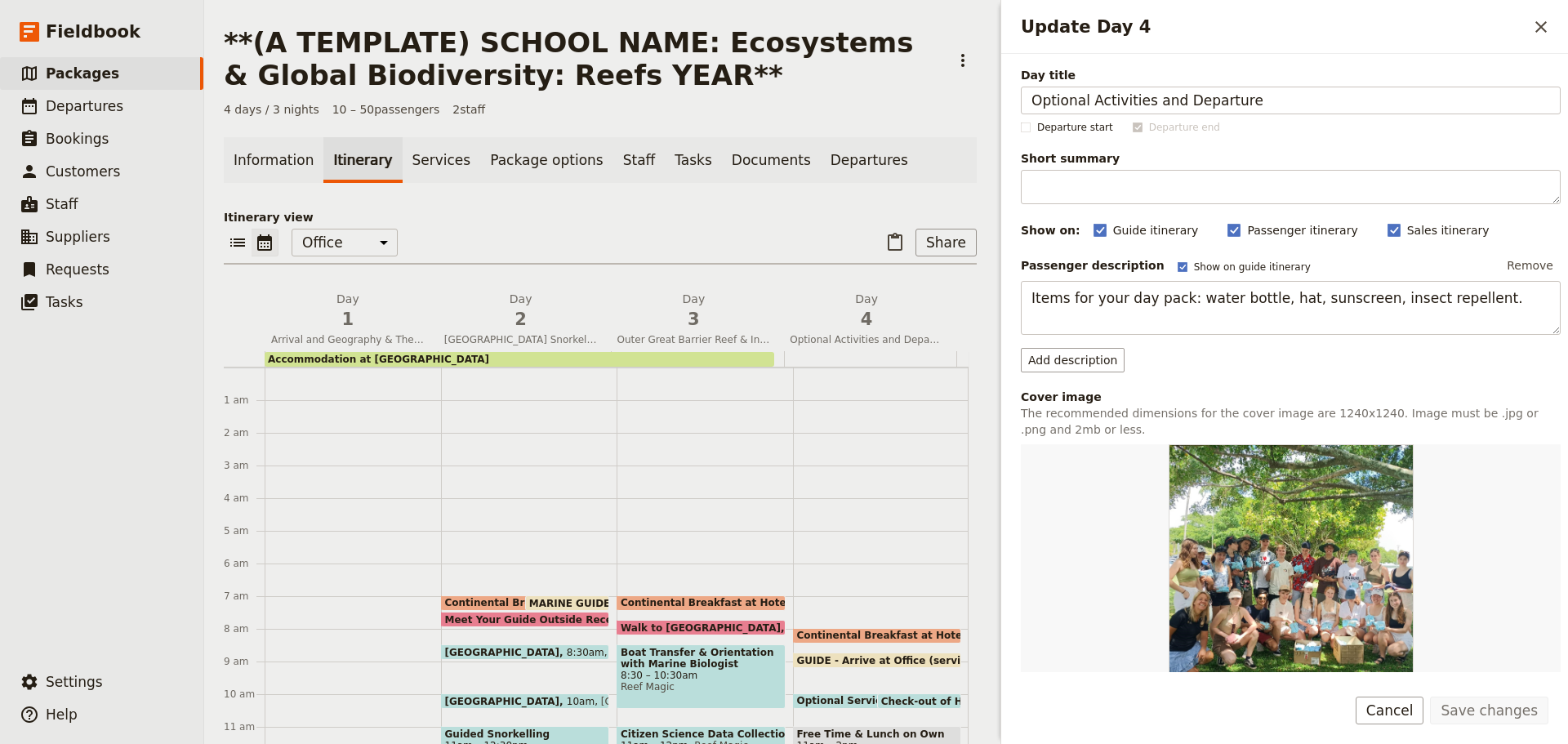
scroll to position [295, 0]
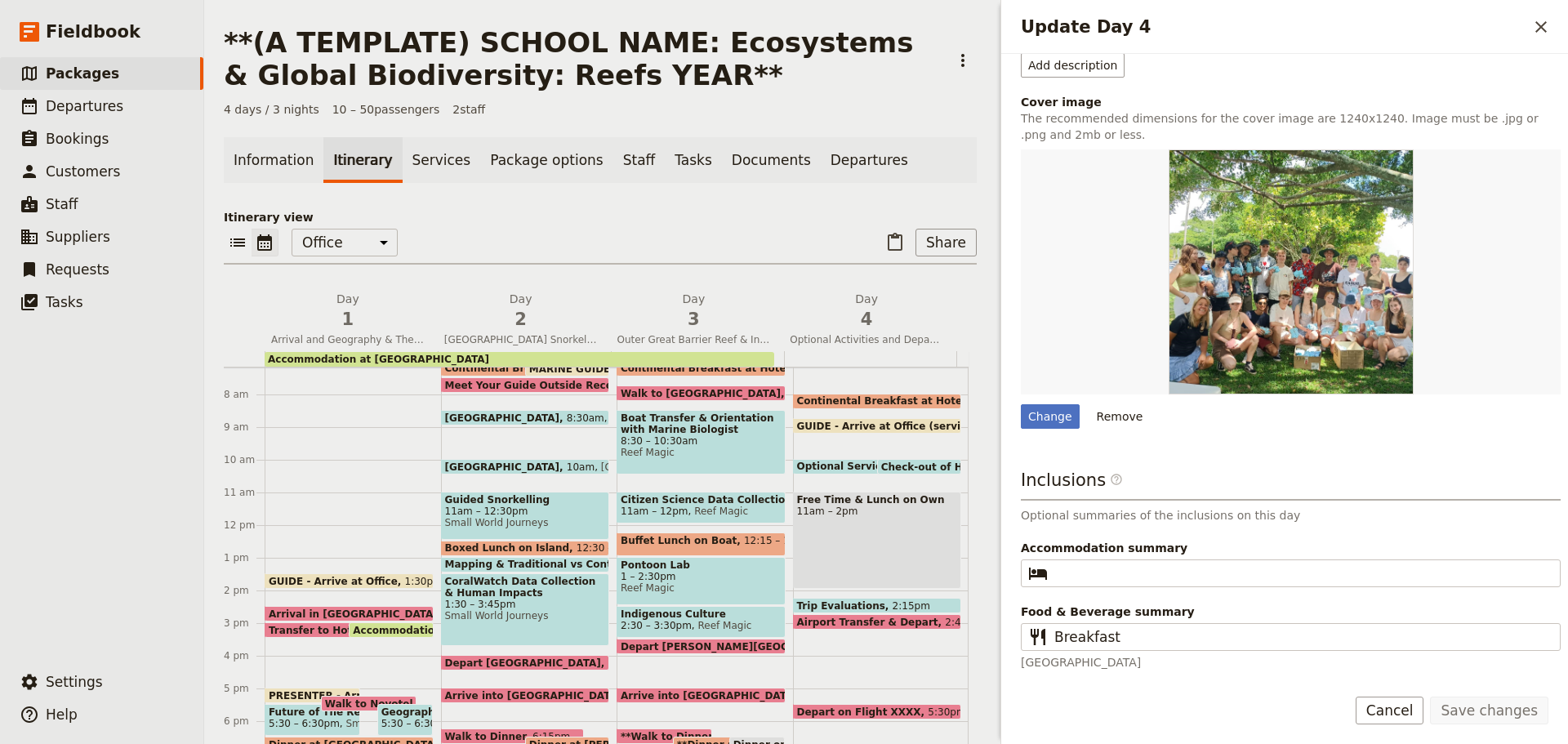
scroll to position [306, 0]
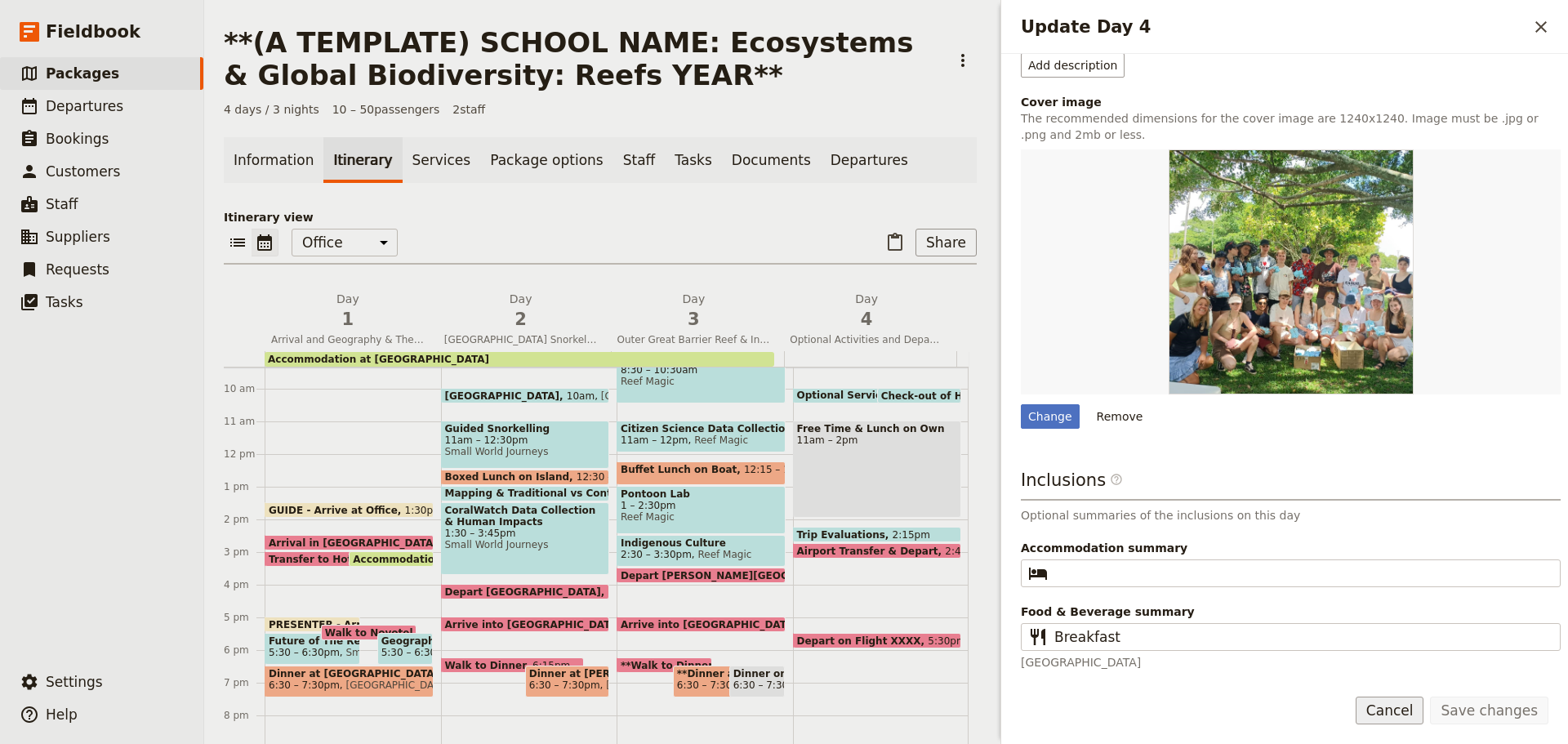
click at [1387, 707] on button "Cancel" at bounding box center [1389, 709] width 68 height 28
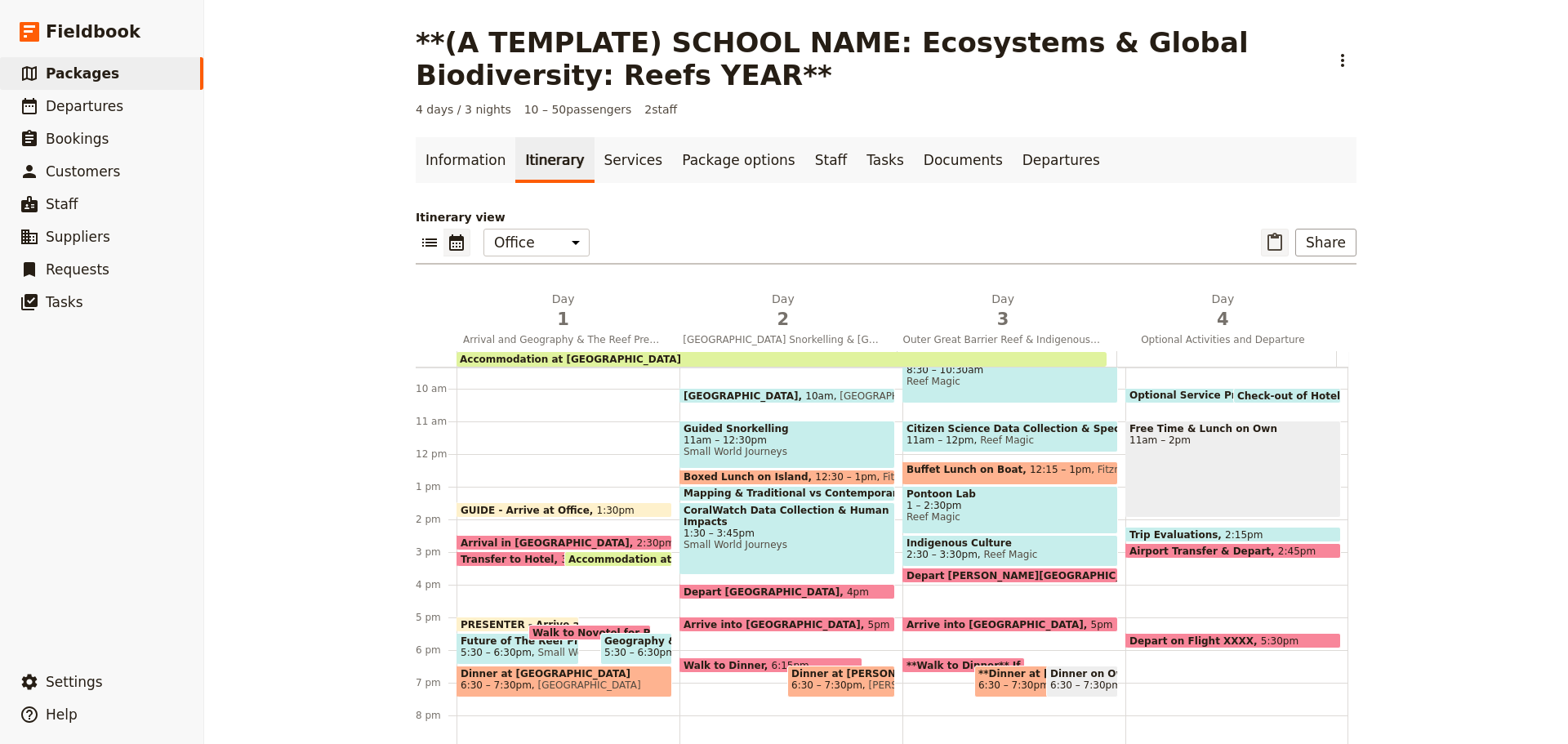
click at [1276, 237] on icon "Paste itinerary item" at bounding box center [1274, 241] width 14 height 18
select select "3"
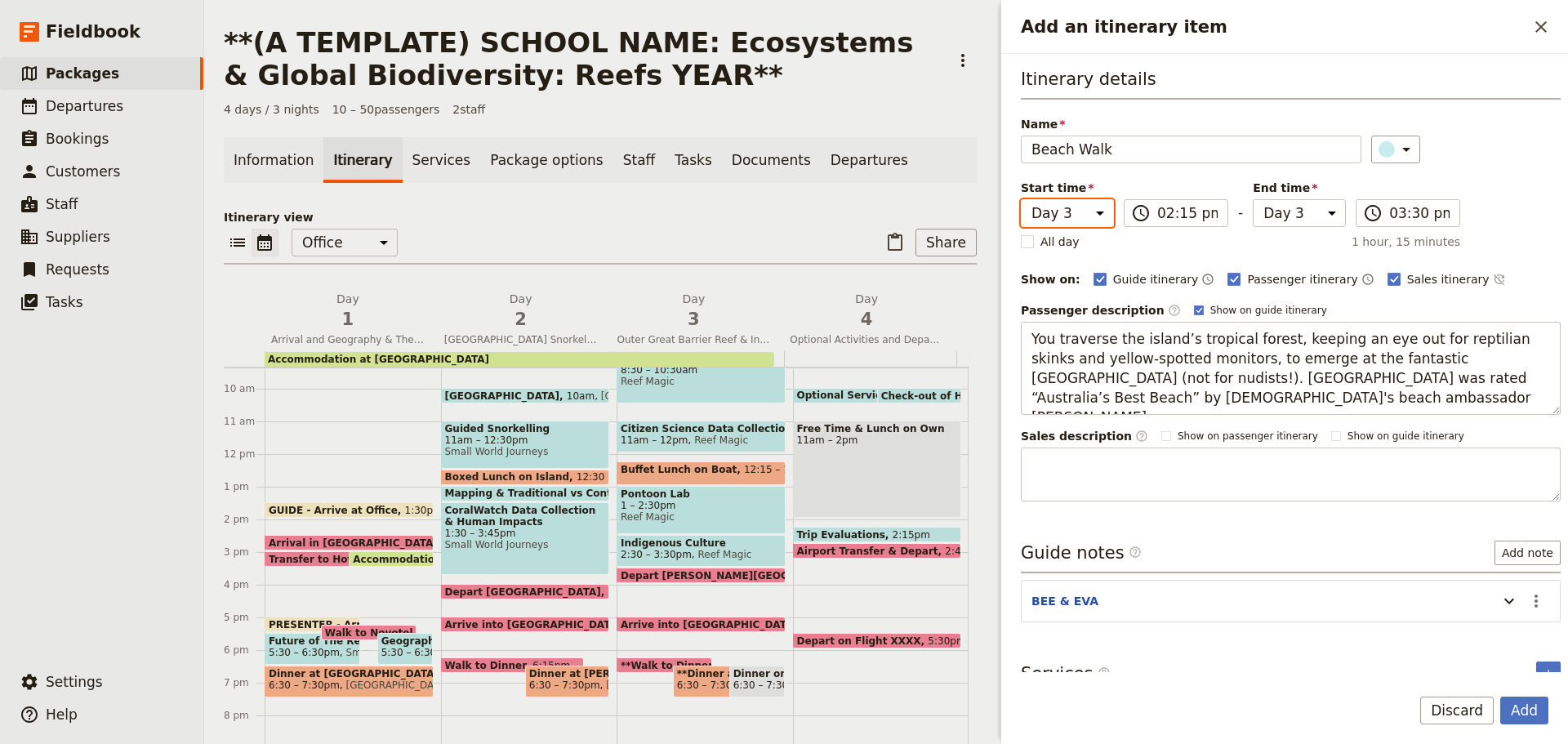
drag, startPoint x: 1056, startPoint y: 211, endPoint x: 1057, endPoint y: 225, distance: 14.0
click at [1056, 211] on select "Day 1 Day 2 Day 3 Day 4" at bounding box center [1067, 212] width 93 height 28
select select "2"
click at [1021, 199] on select "Day 1 Day 2 Day 3 Day 4" at bounding box center [1067, 212] width 93 height 28
click at [1260, 212] on select "Day 1 Day 2 Day 3 Day 4" at bounding box center [1299, 212] width 93 height 28
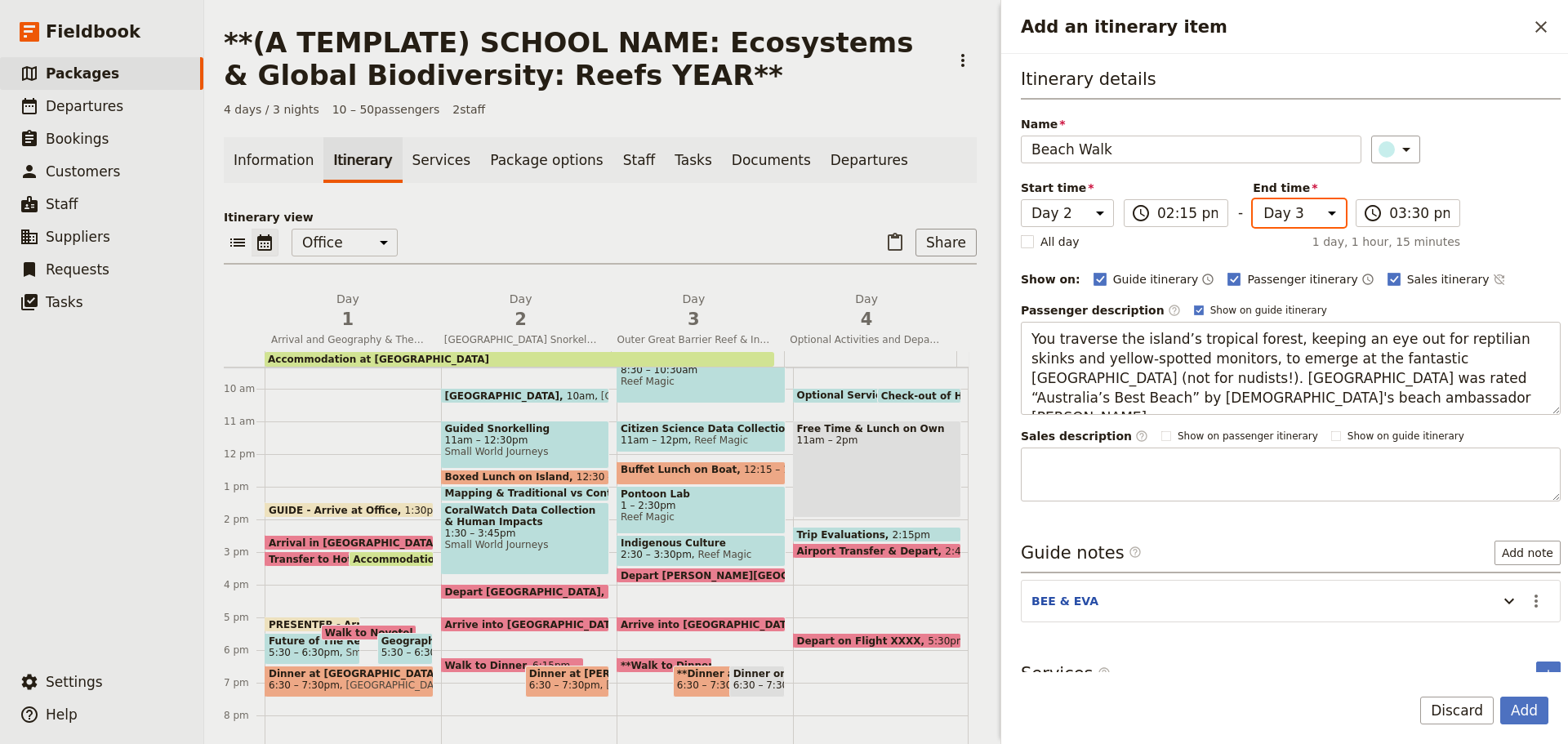
select select "2"
click at [1253, 199] on select "Day 1 Day 2 Day 3 Day 4" at bounding box center [1299, 212] width 93 height 28
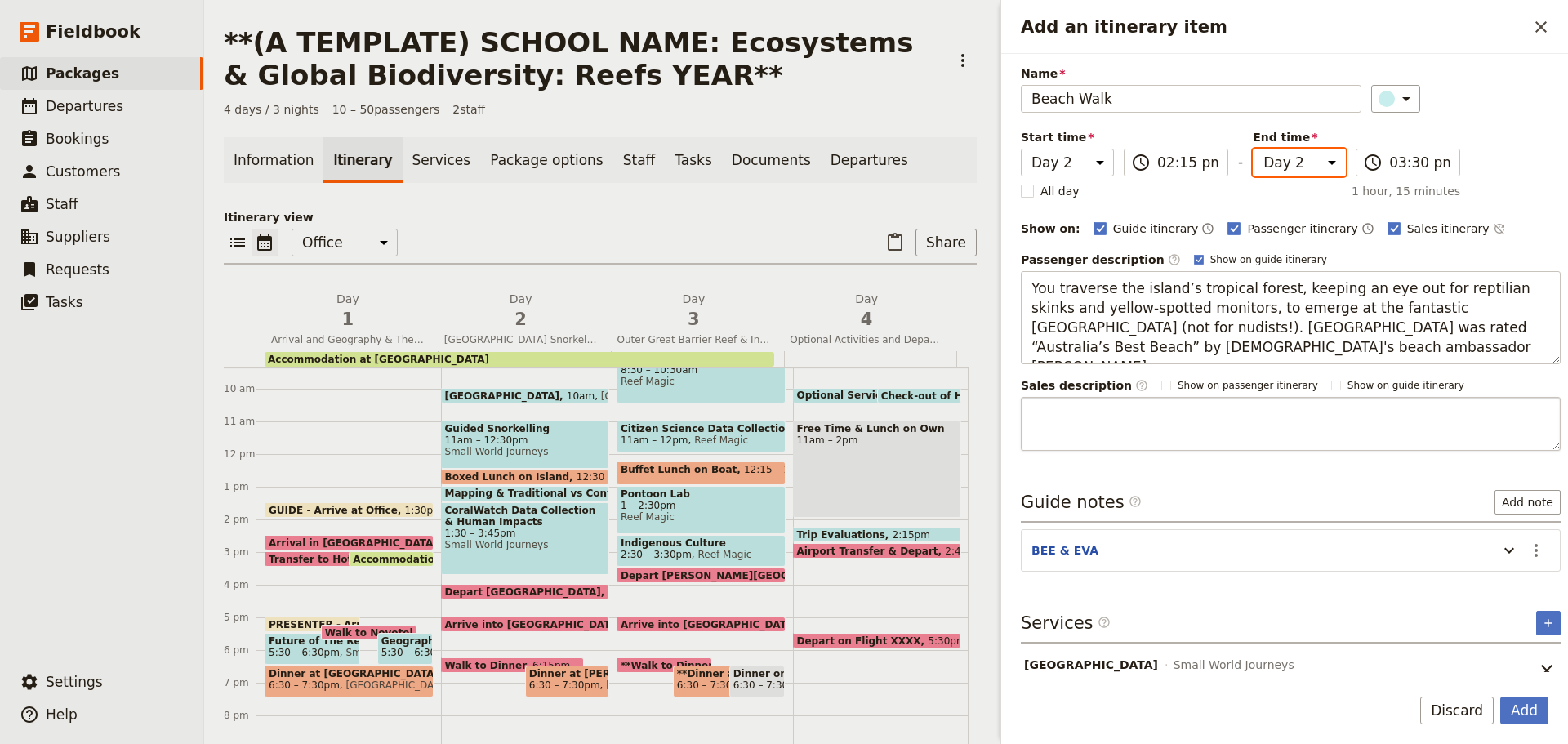
scroll to position [74, 0]
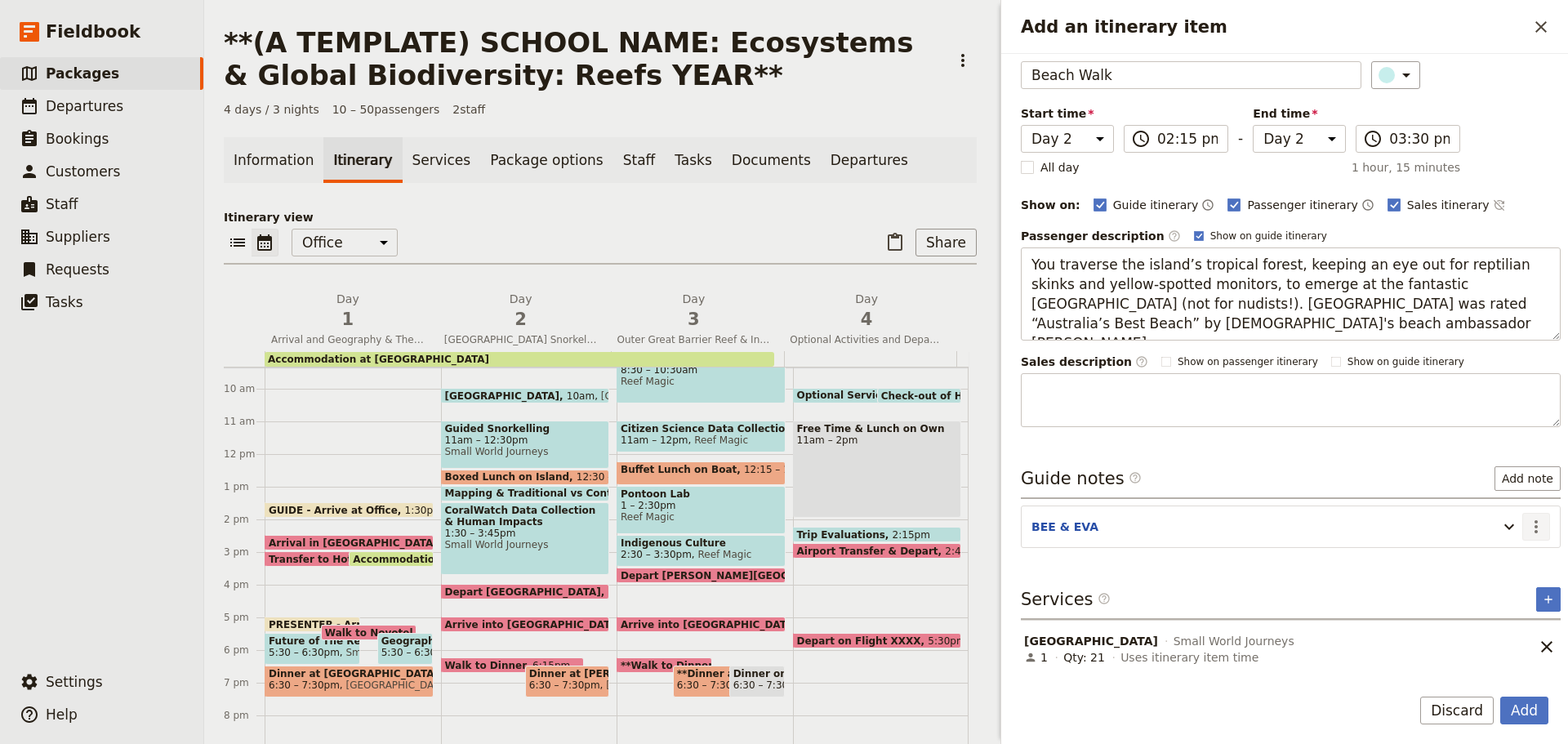
click at [1530, 527] on icon "Actions" at bounding box center [1535, 527] width 19 height 19
click at [1492, 560] on span "Edit note" at bounding box center [1477, 561] width 52 height 16
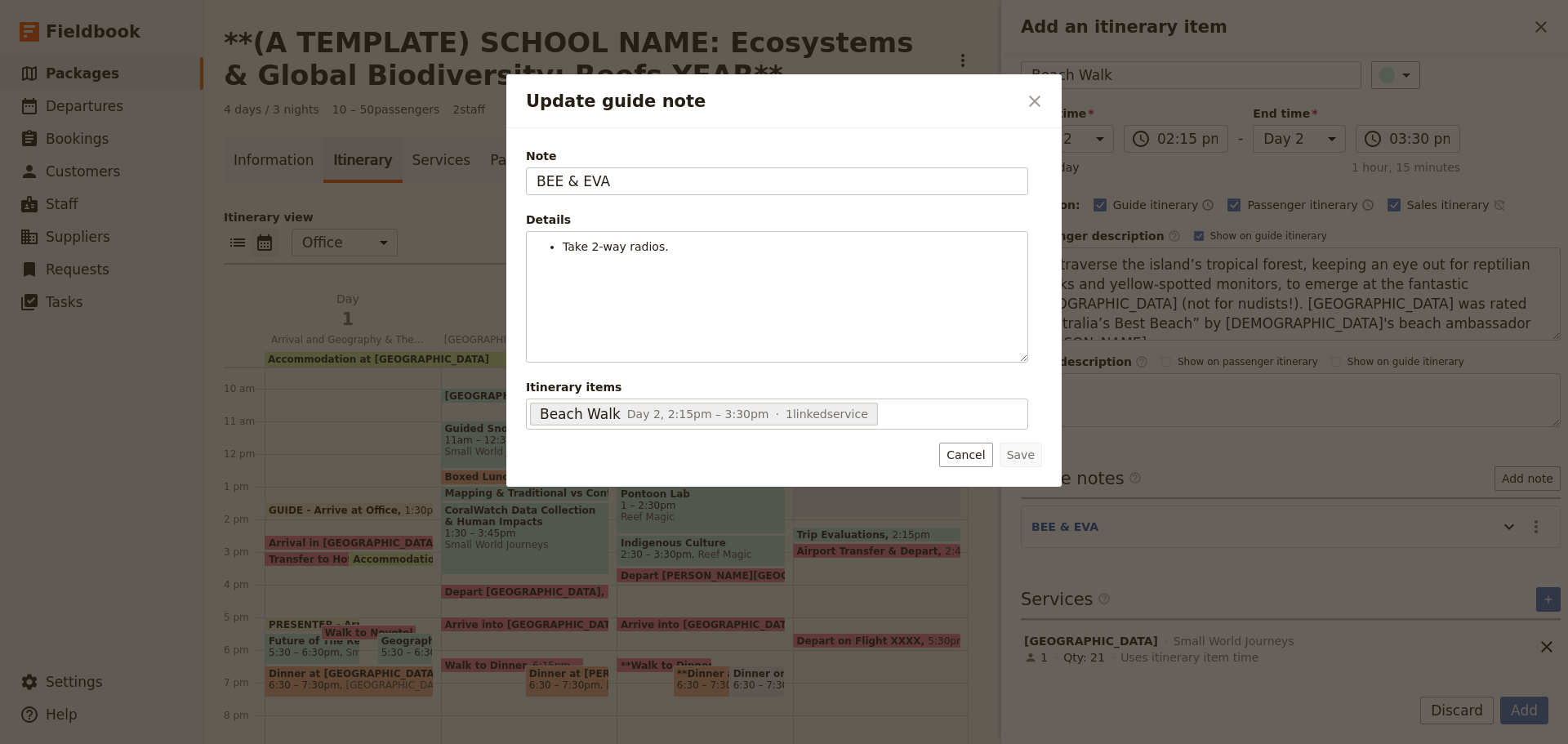
drag, startPoint x: 558, startPoint y: 178, endPoint x: 458, endPoint y: 160, distance: 101.6
click at [442, 743] on div "Update guide note ​ Note BEE & EVA Details Take 2-way radios. ​ ​ ​ ​ ​ ​ ​ ​ ​…" at bounding box center [784, 744] width 1568 height 0
type input "GUIDE"
click at [1021, 452] on button "Save" at bounding box center [1021, 454] width 42 height 24
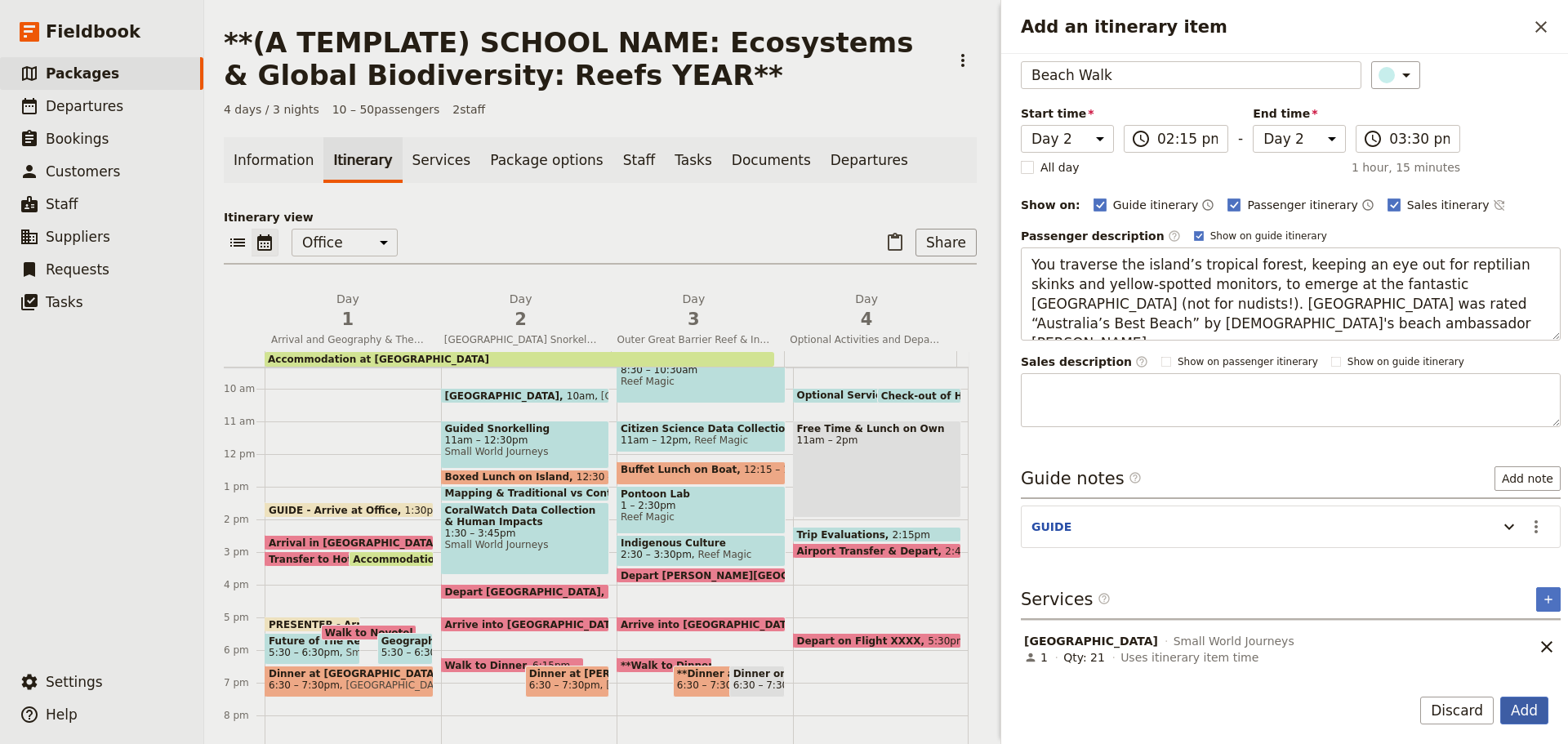
click at [1528, 714] on button "Add" at bounding box center [1524, 709] width 48 height 28
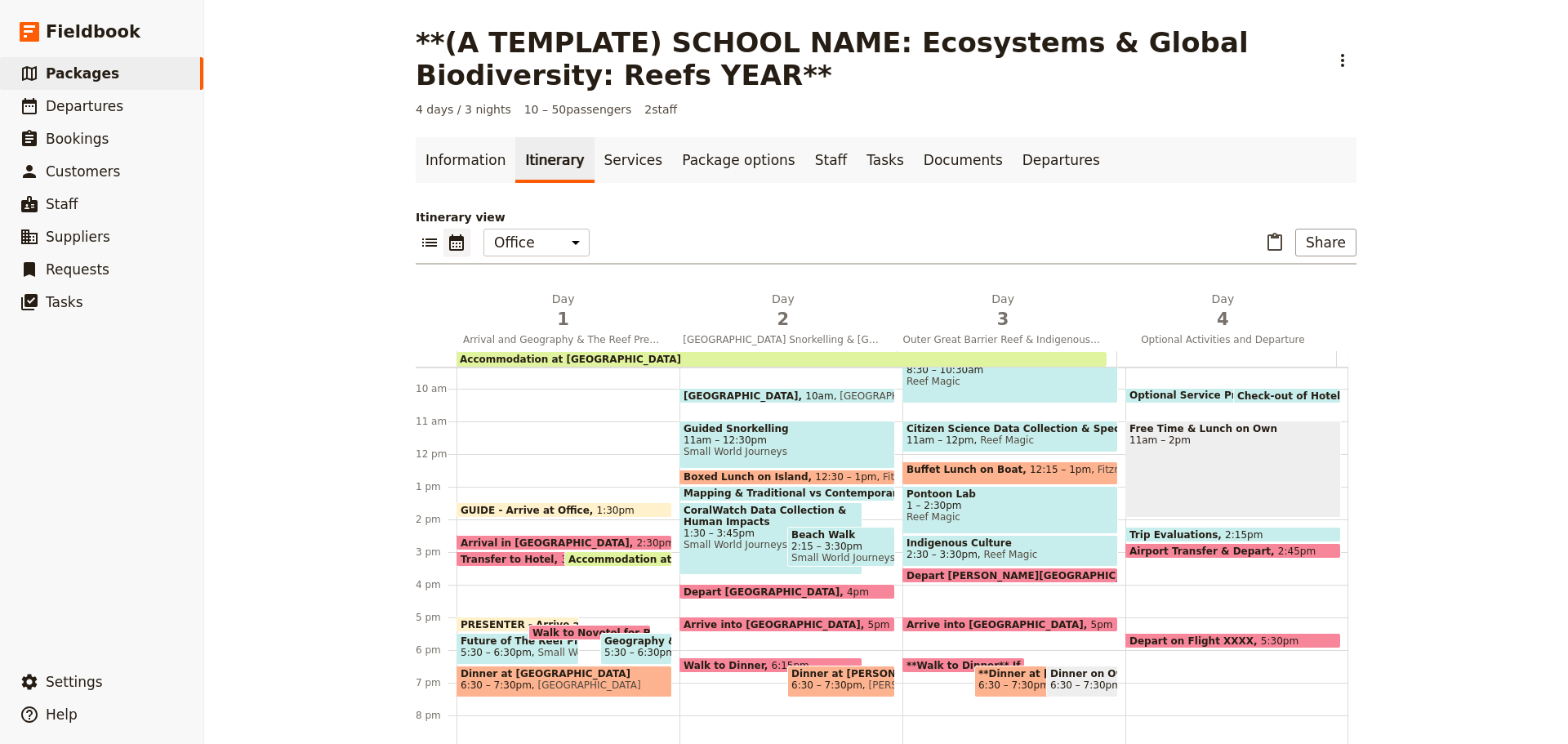
click at [738, 546] on span "Small World Journeys" at bounding box center [771, 545] width 175 height 12
select select "2"
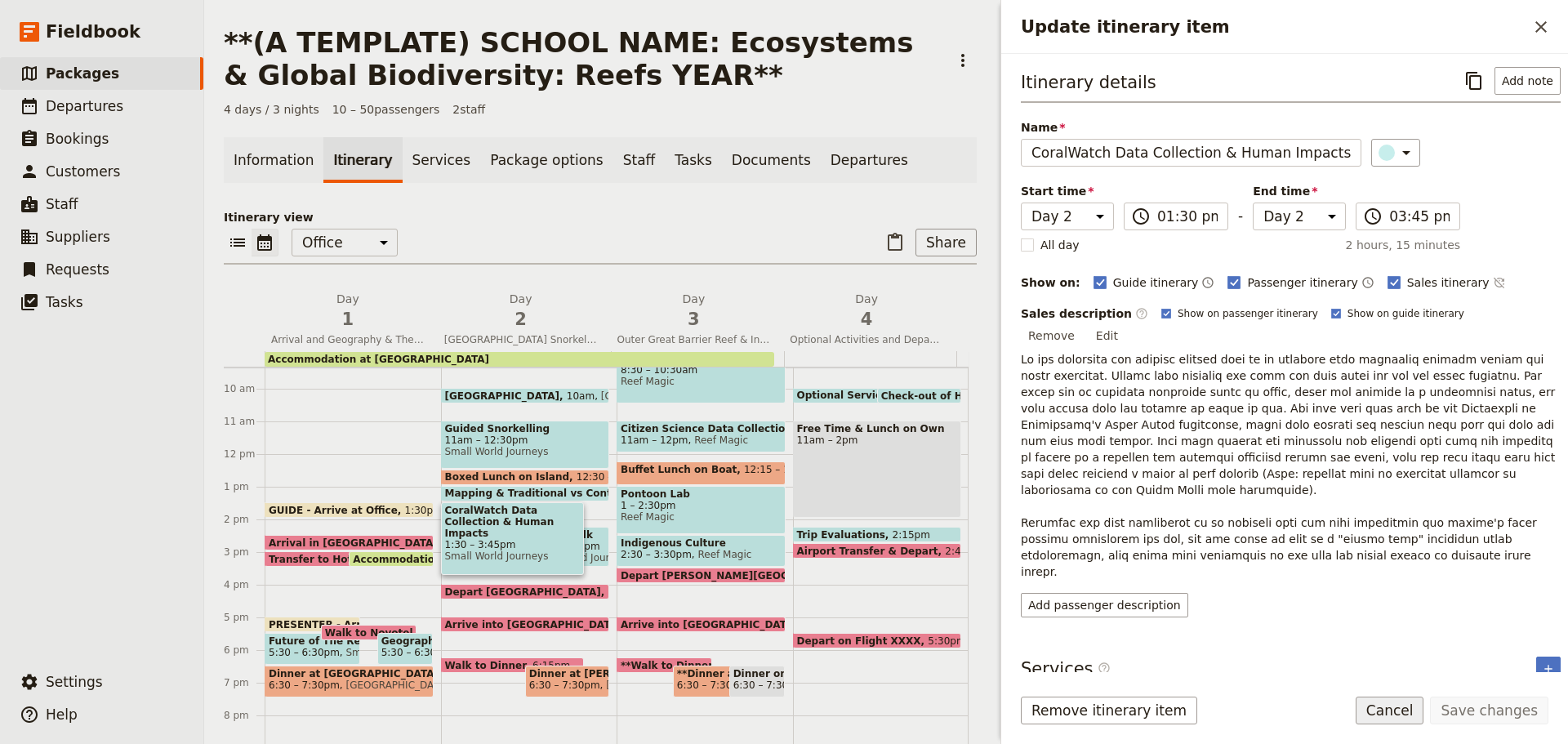
click at [1398, 707] on button "Cancel" at bounding box center [1389, 709] width 68 height 28
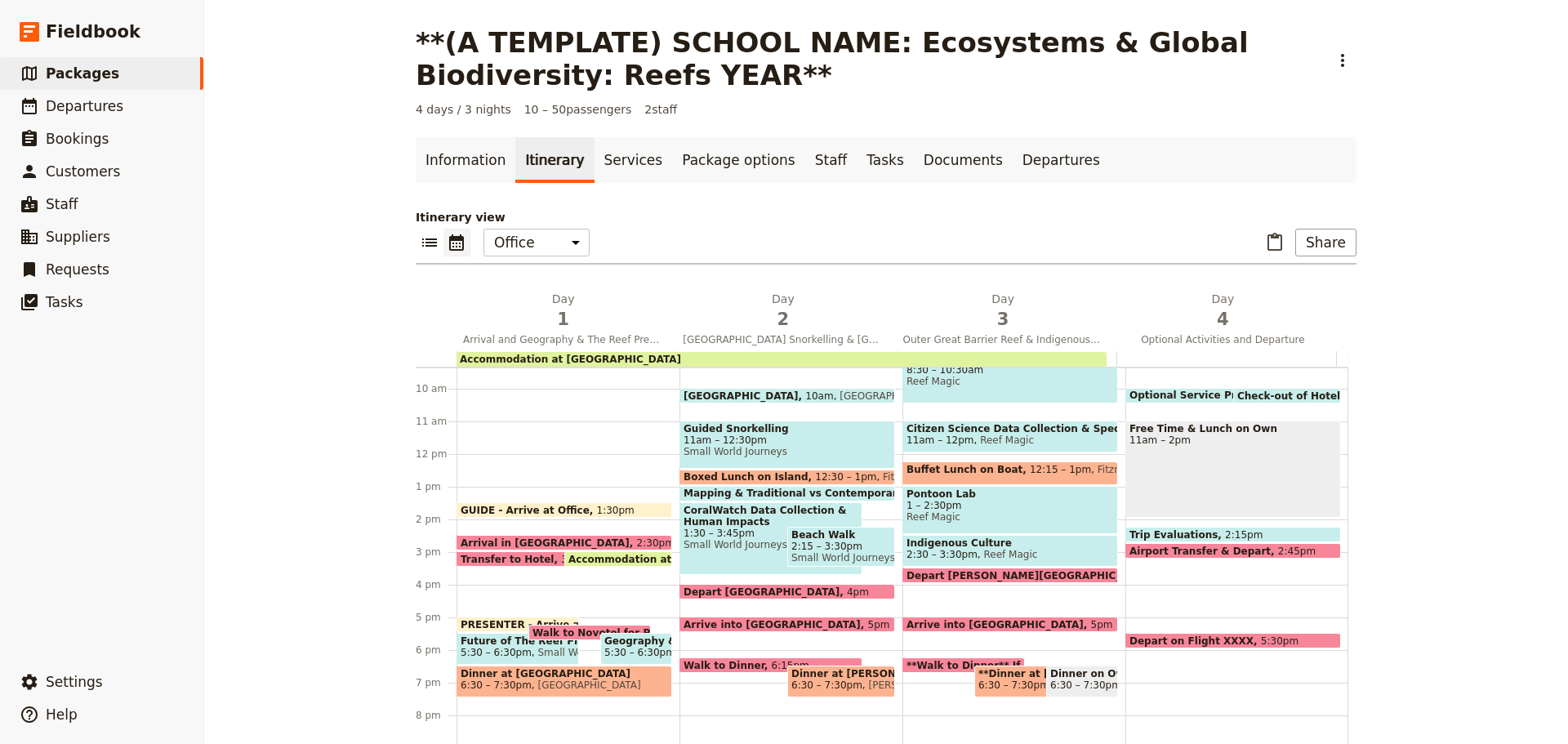
click at [845, 556] on span "Small World Journeys" at bounding box center [841, 558] width 100 height 12
select select "2"
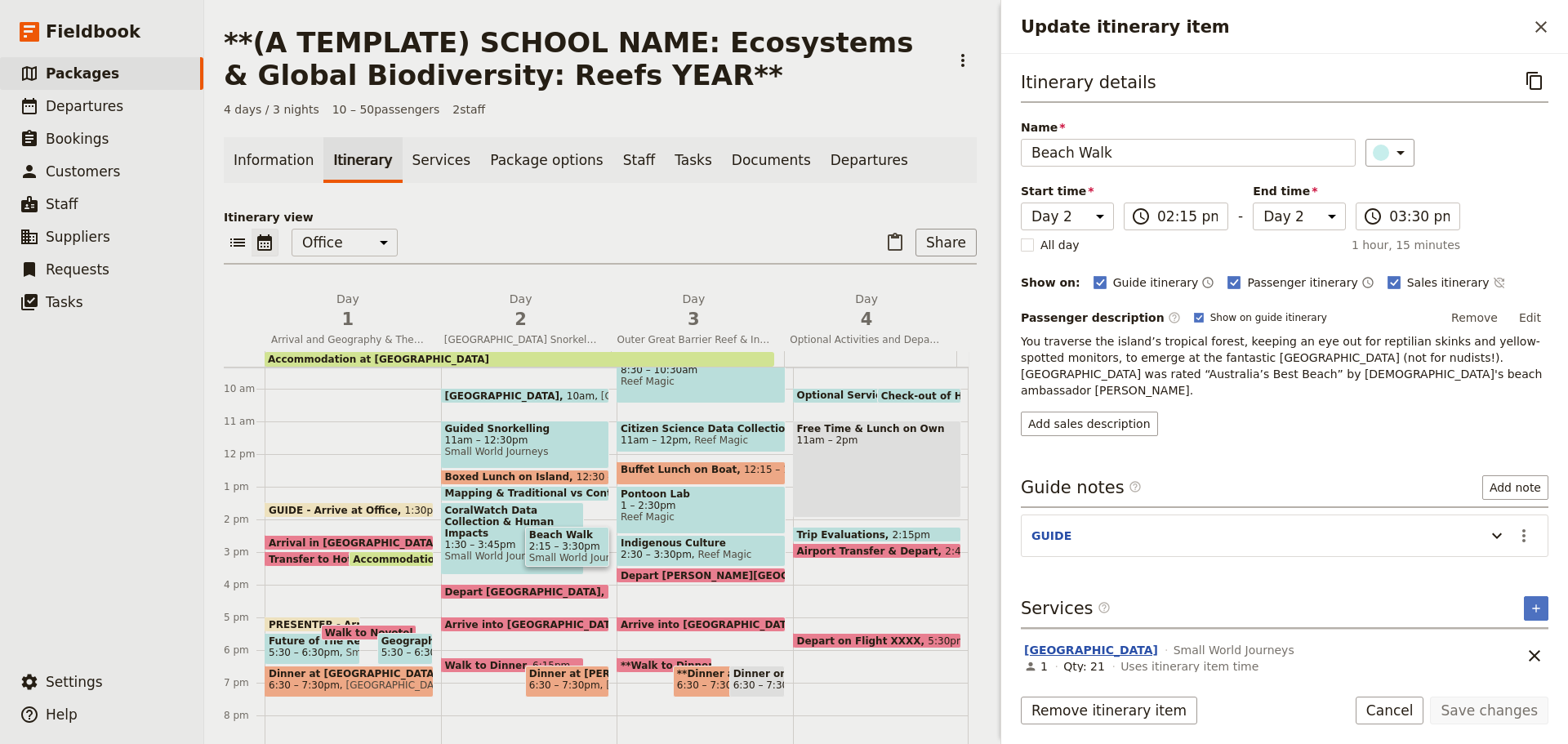
click at [1126, 642] on button "Fitzroy Island Beach Walk" at bounding box center [1090, 650] width 134 height 16
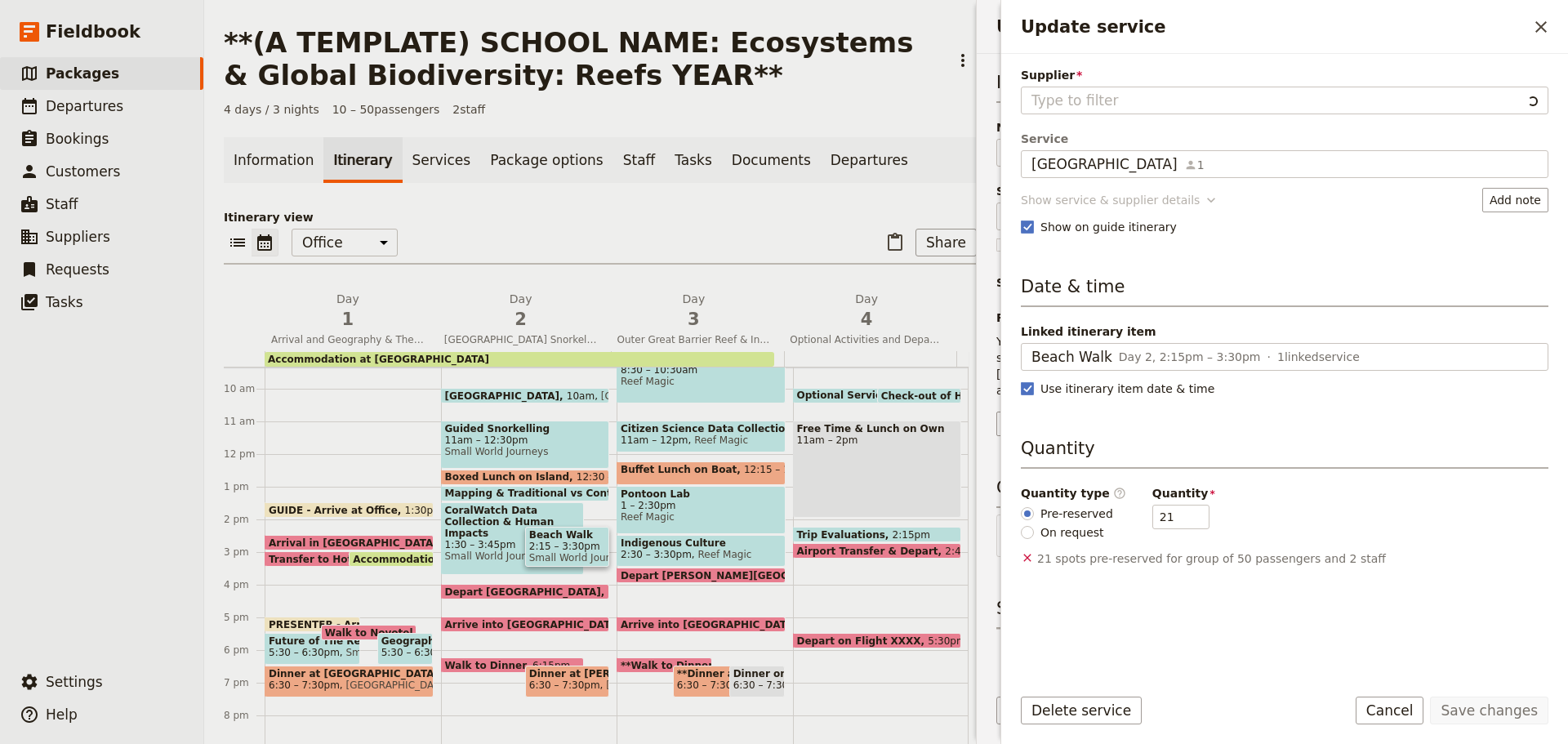
click at [1060, 201] on div "Show service & supplier details" at bounding box center [1110, 200] width 179 height 16
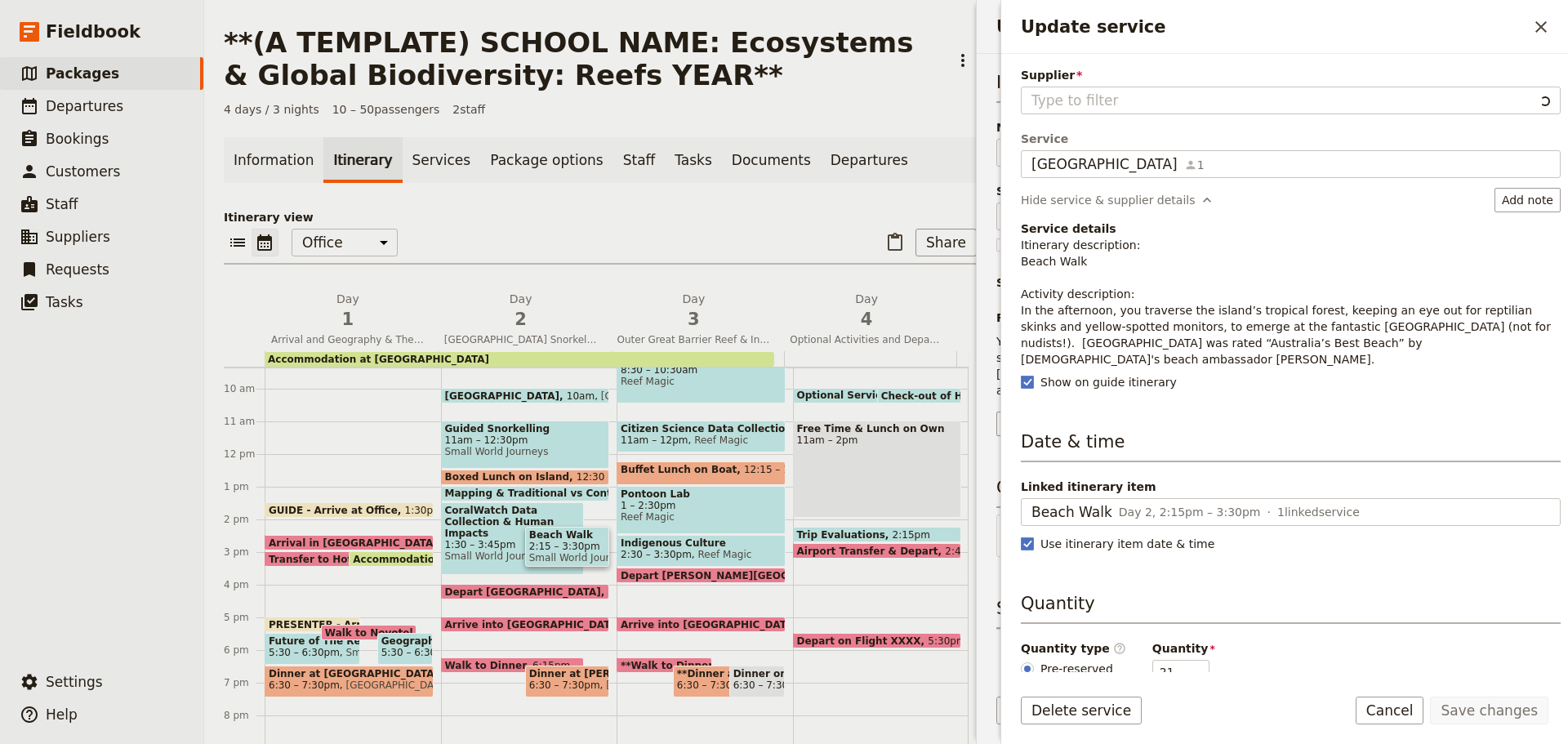
type input "Small World Journeys"
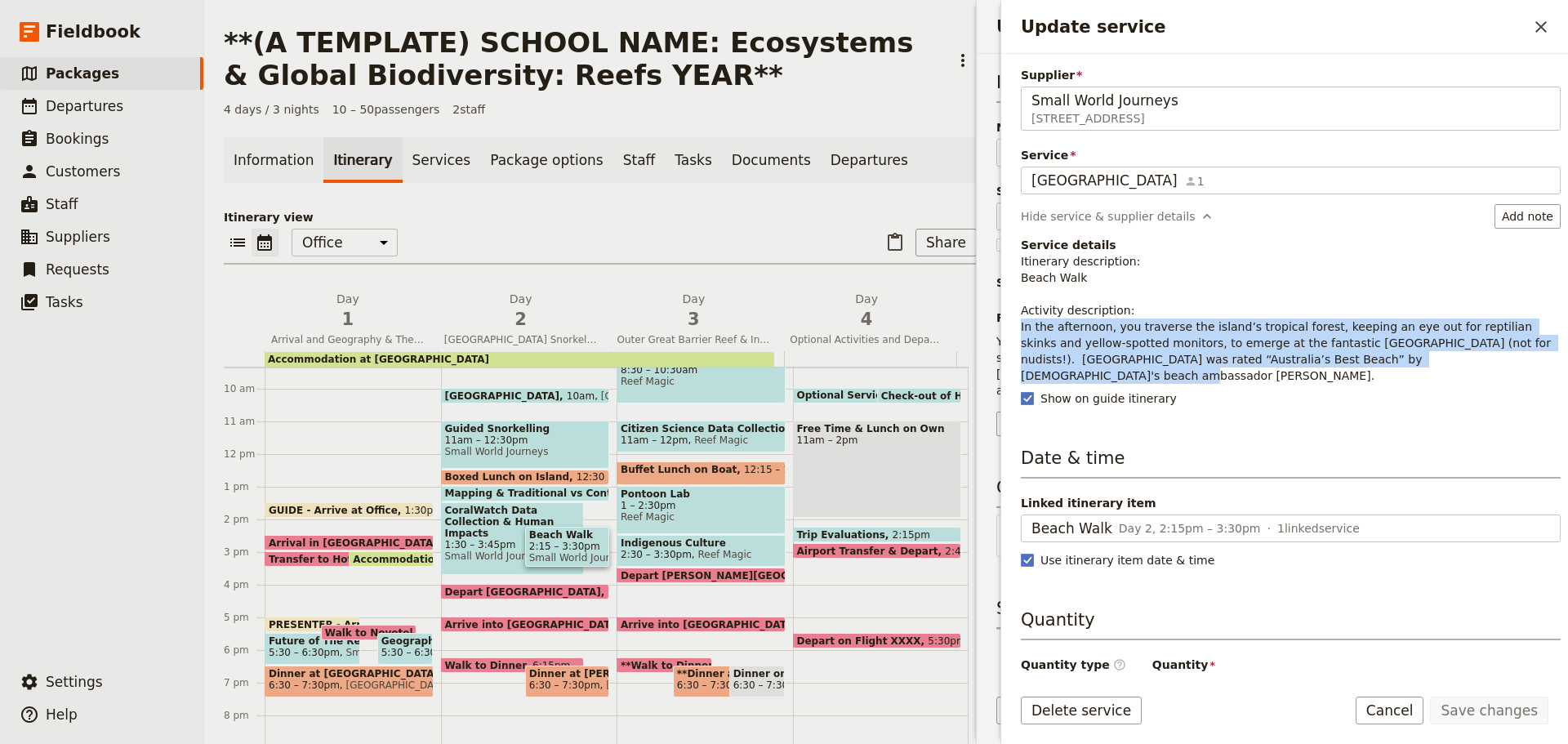
drag, startPoint x: 1020, startPoint y: 324, endPoint x: 1477, endPoint y: 360, distance: 458.4
click at [1477, 360] on div "Supplier Small World Journeys 395 Lake street , Cairns North QLD 4870, Australi…" at bounding box center [1283, 362] width 566 height 618
copy p "In the afternoon, you traverse the island’s tropical forest, keeping an eye out…"
click at [1405, 708] on button "Cancel" at bounding box center [1389, 709] width 68 height 28
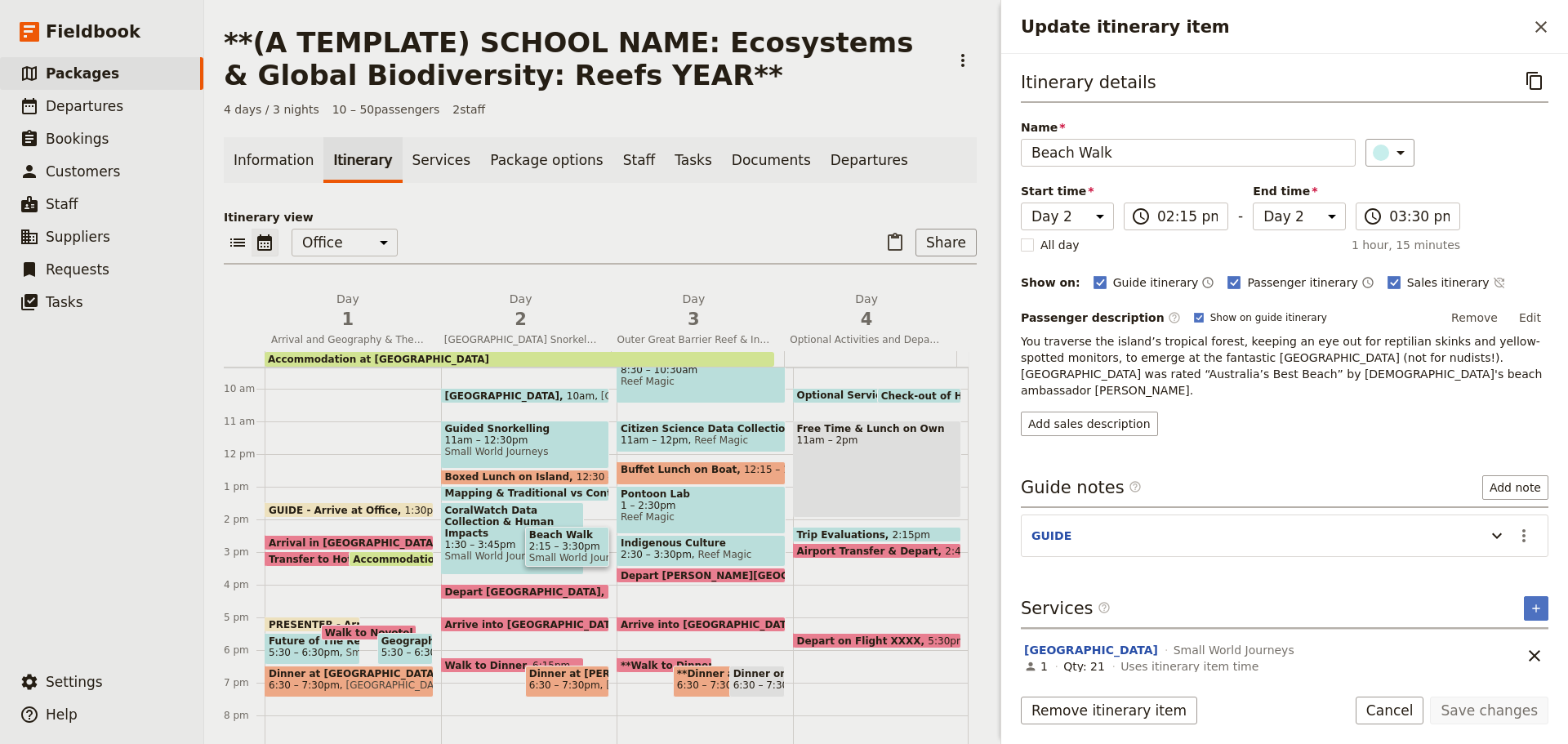
click at [1106, 419] on div "Itinerary details ​ Name Beach Walk ​ Start time Day 1 Day 2 Day 3 Day 4 14:15 …" at bounding box center [1284, 369] width 528 height 604
click at [1107, 411] on button "Add sales description" at bounding box center [1089, 423] width 137 height 24
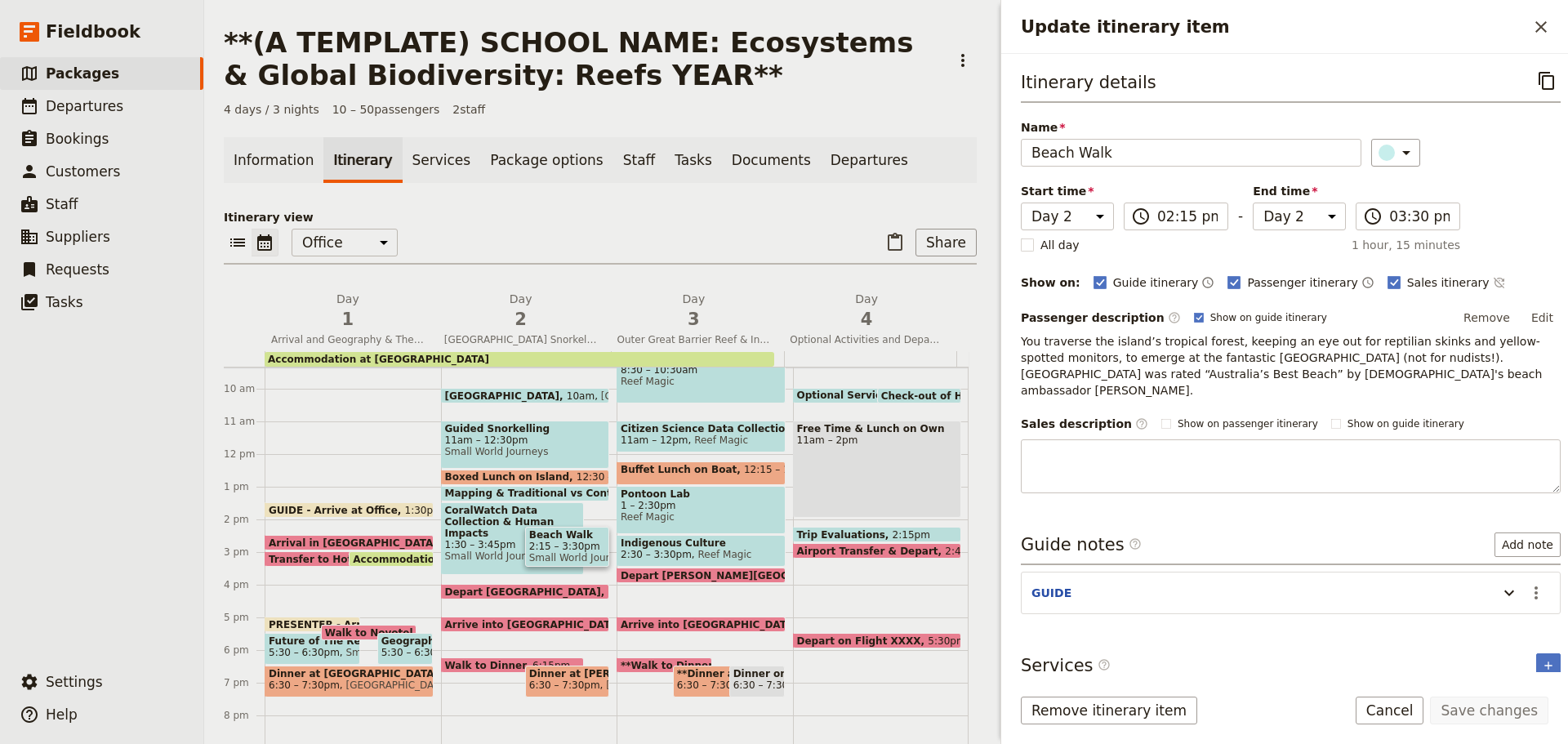
type textarea "In the afternoon, you traverse the island’s tropical forest, keeping an eye out…"
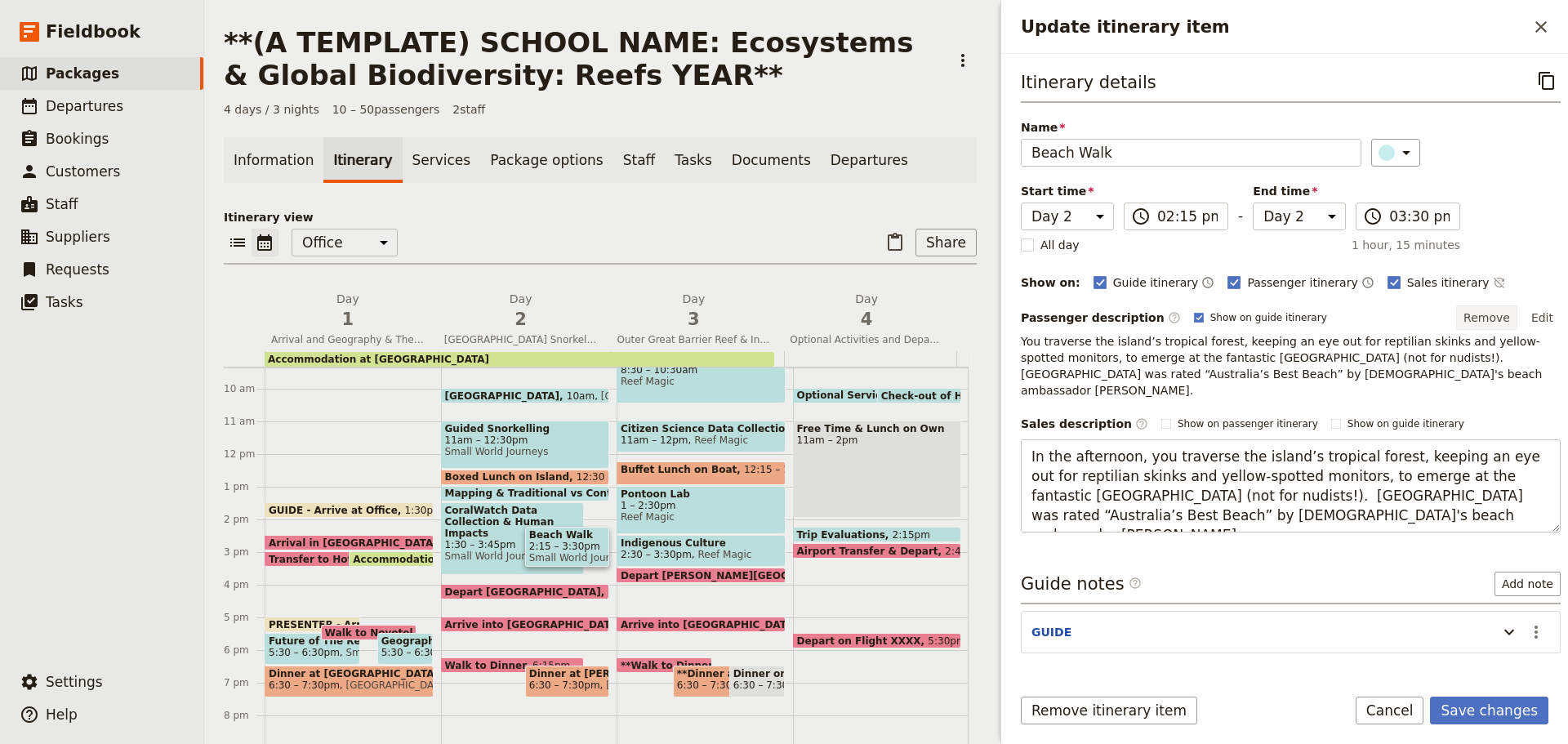
click at [1492, 311] on button "Remove" at bounding box center [1486, 317] width 62 height 24
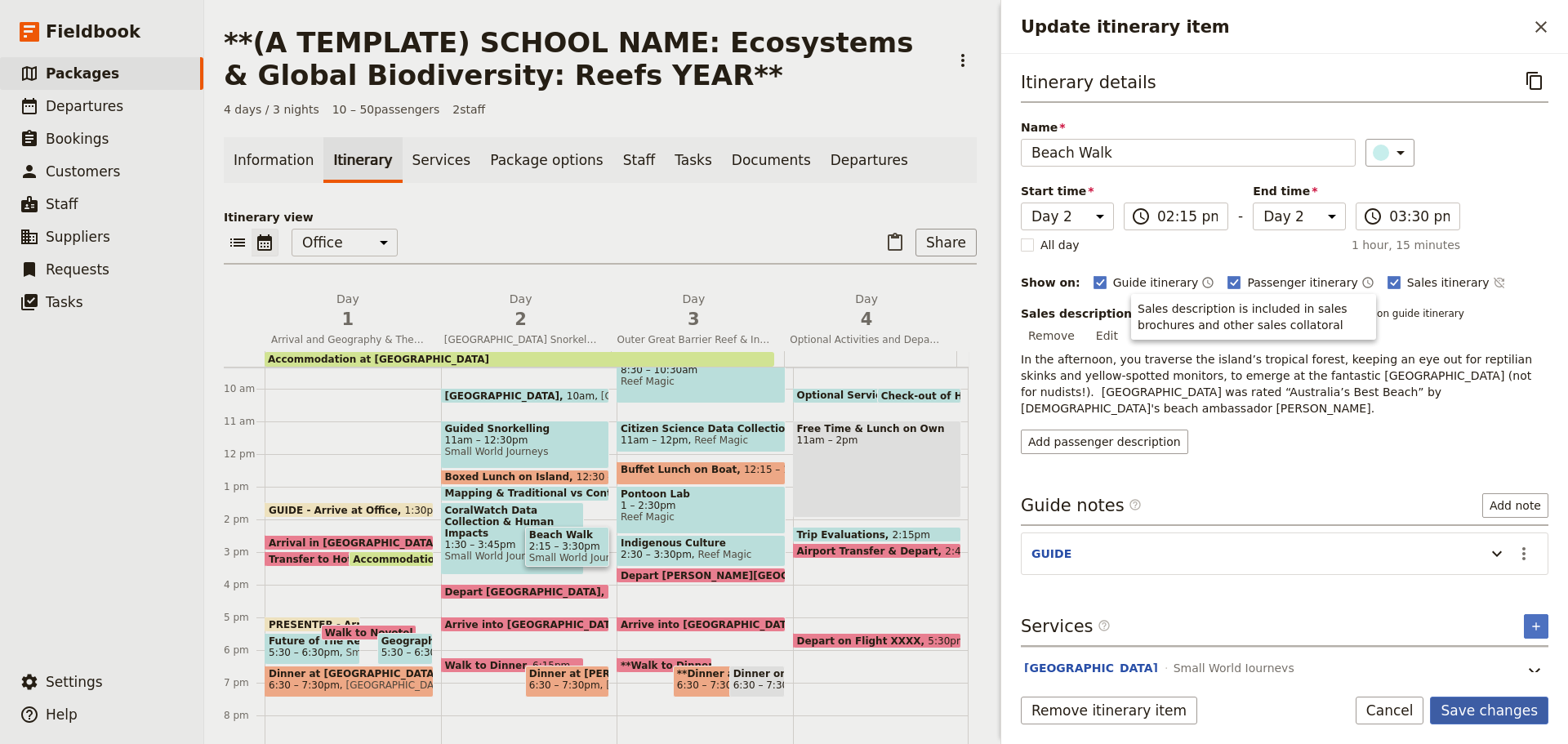
click at [1481, 712] on button "Save changes" at bounding box center [1488, 709] width 118 height 28
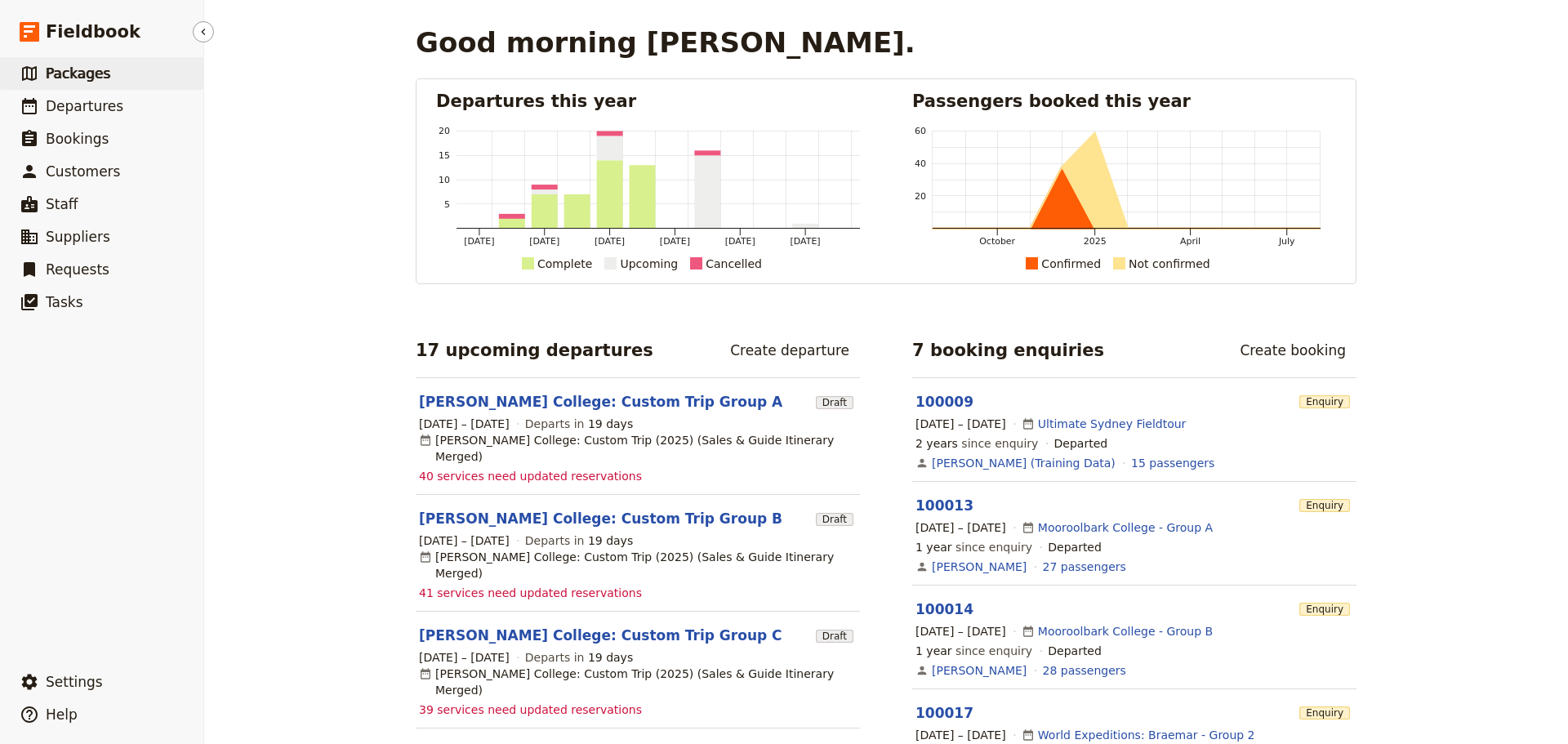
click at [111, 64] on link "​ Packages" at bounding box center [101, 73] width 203 height 33
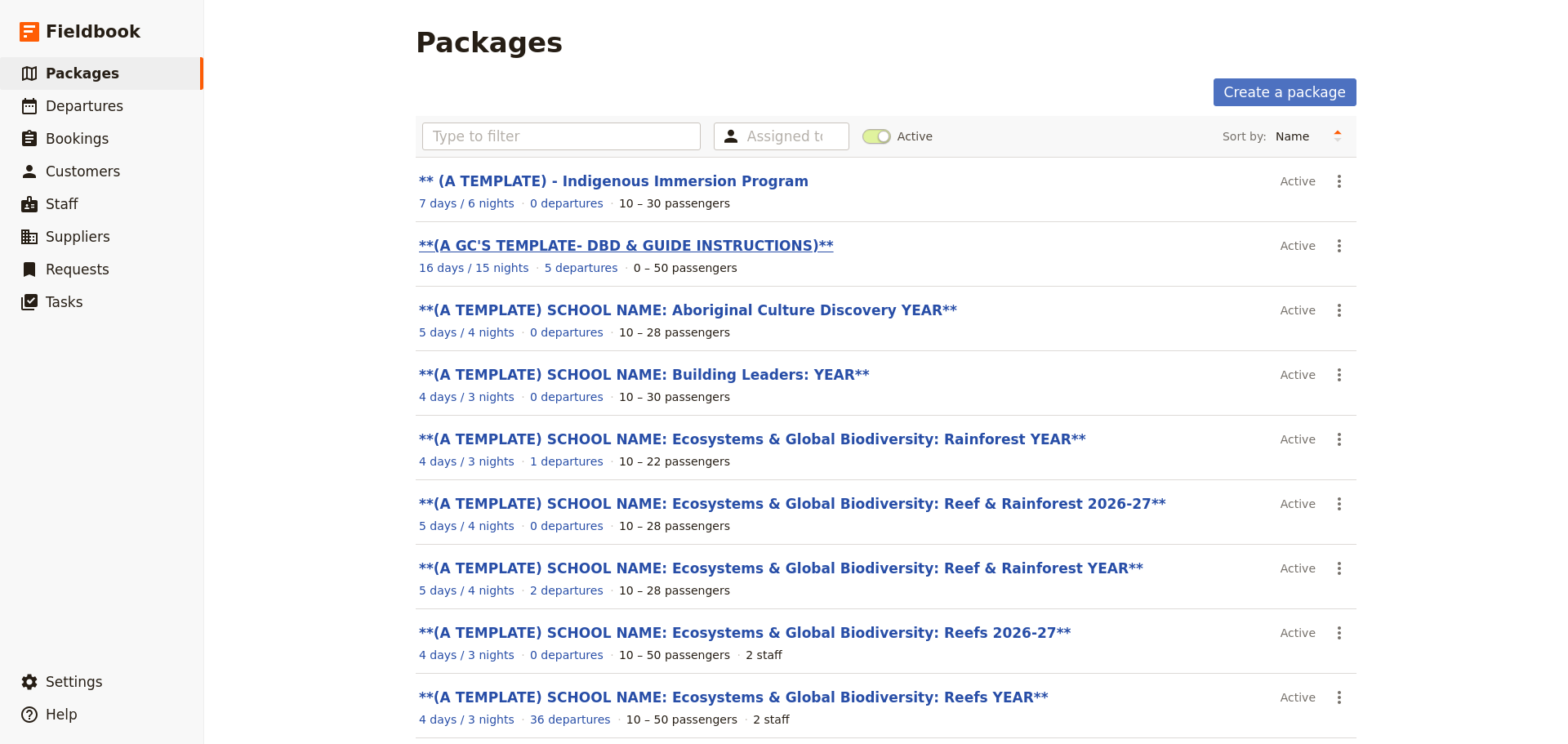
click at [599, 247] on link "**(A GC'S TEMPLATE- DBD & GUIDE INSTRUCTIONS)**" at bounding box center [626, 245] width 414 height 16
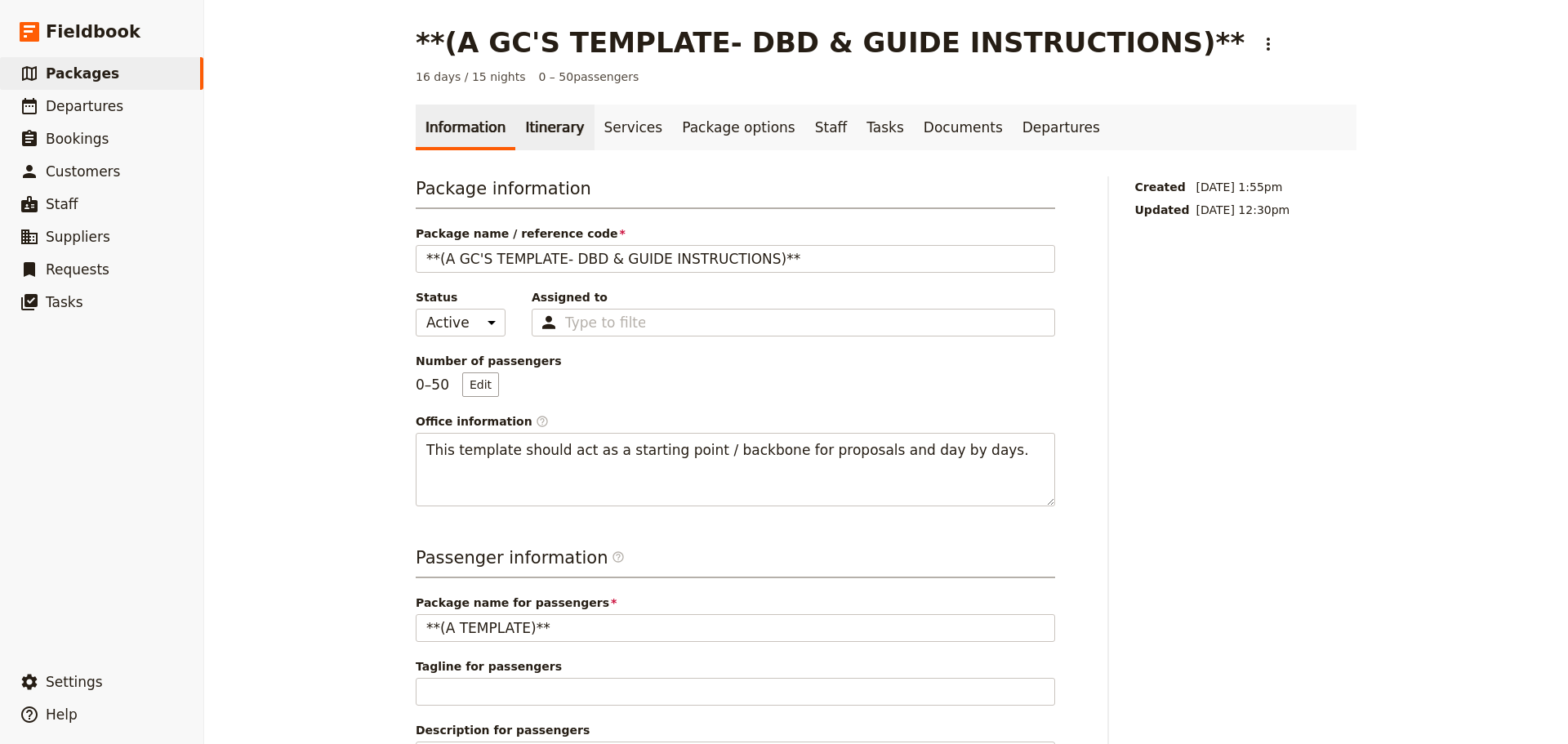
click at [539, 133] on link "Itinerary" at bounding box center [555, 128] width 79 height 46
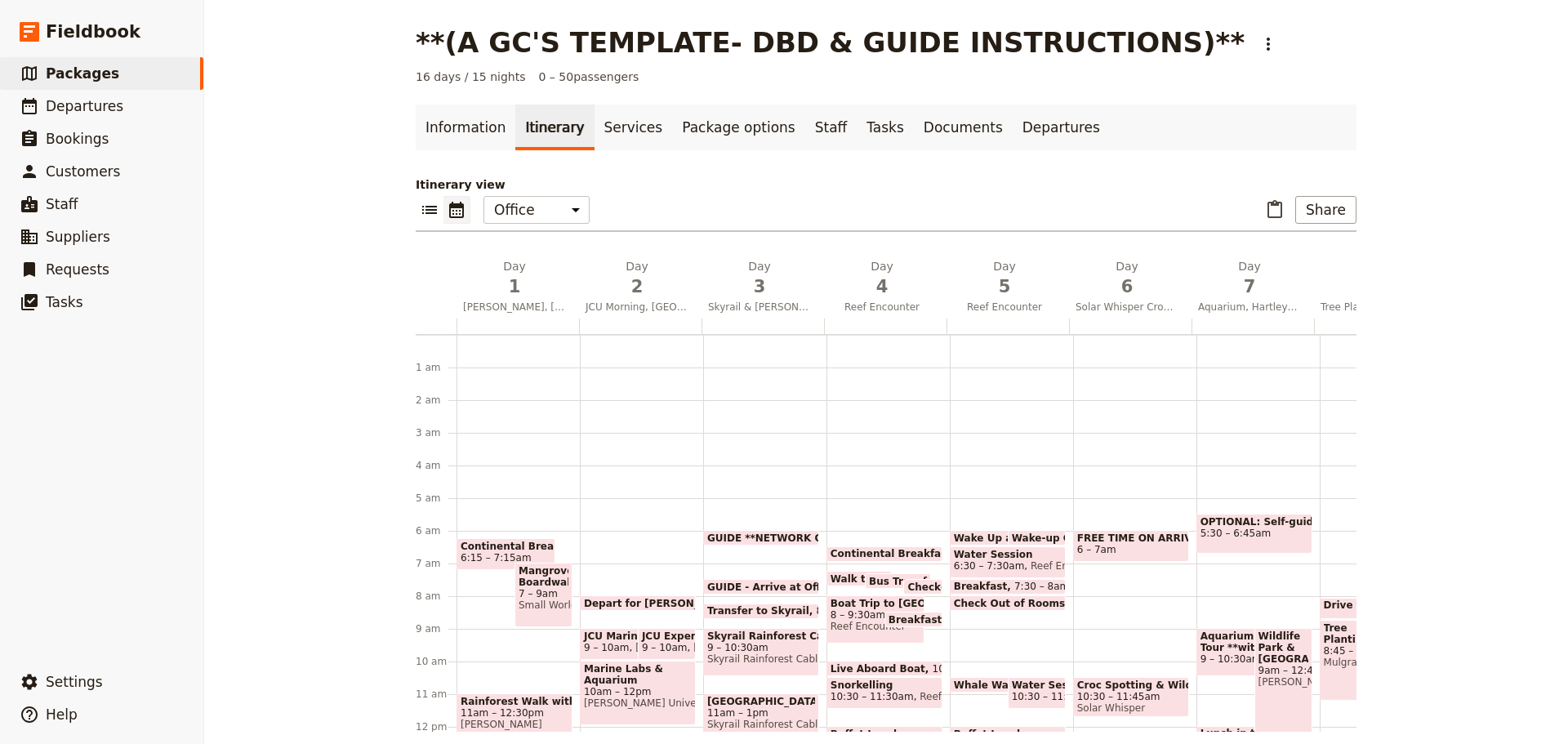
scroll to position [163, 0]
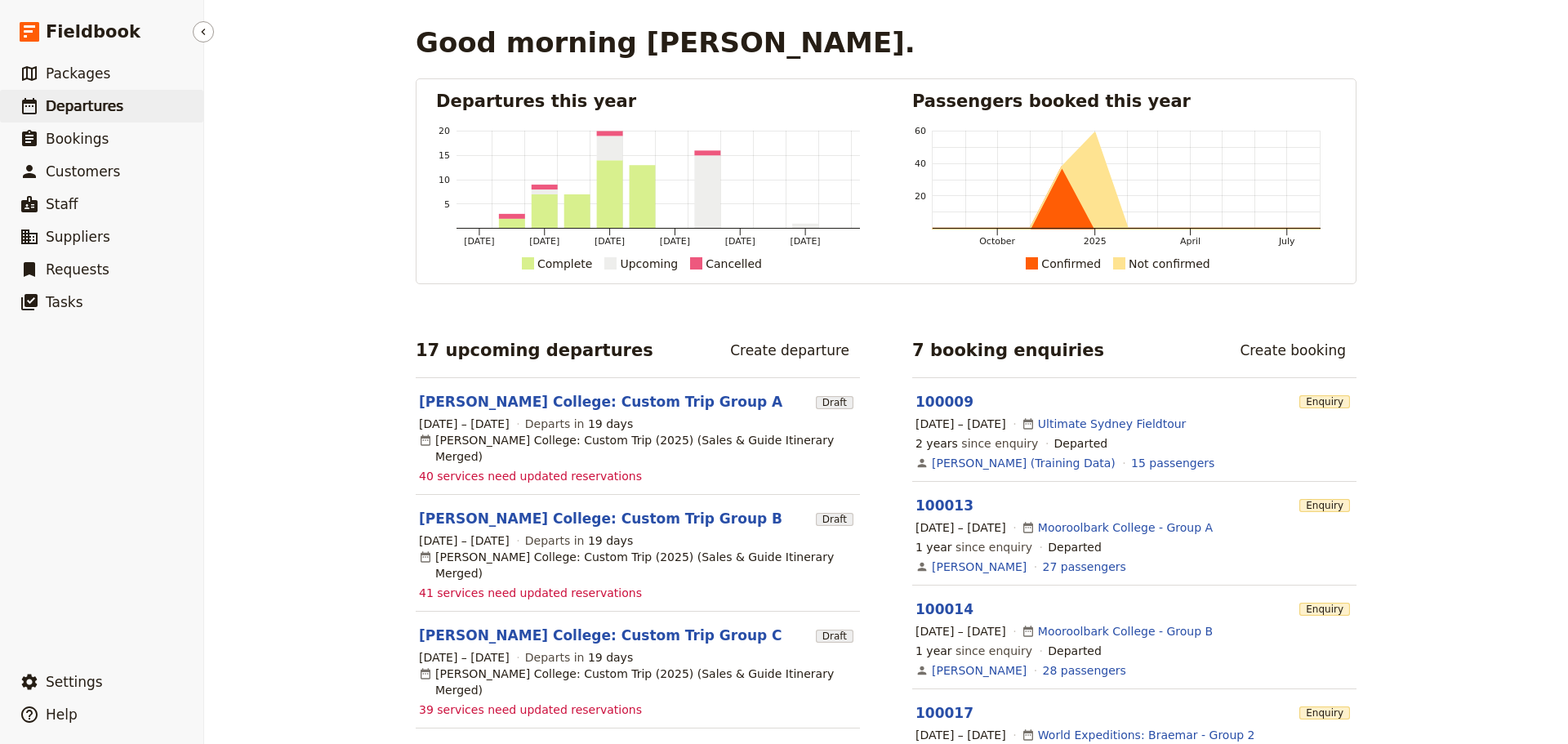
click at [110, 100] on span "Departures" at bounding box center [85, 106] width 78 height 16
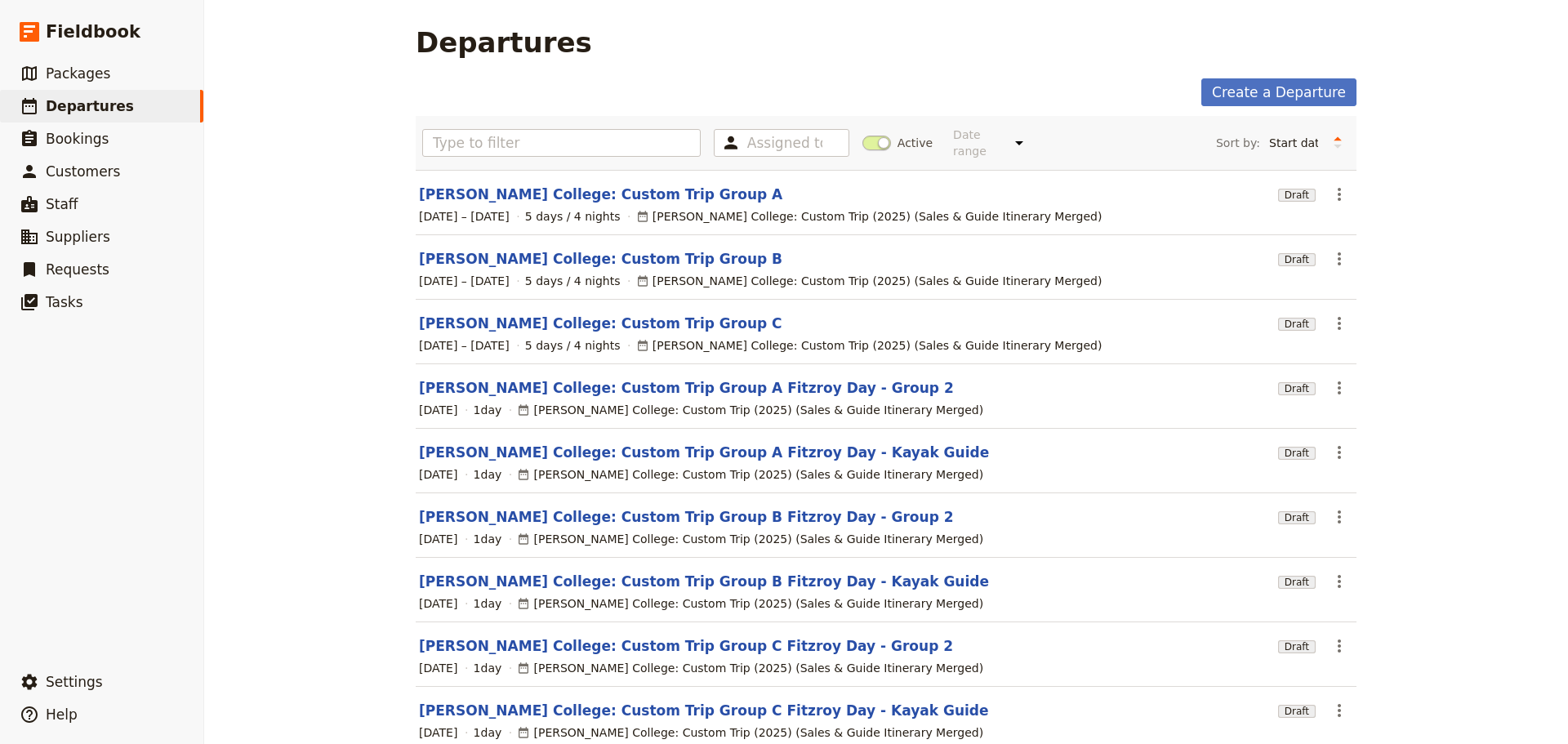
click at [862, 136] on span at bounding box center [877, 142] width 29 height 14
click at [862, 135] on input "Active" at bounding box center [862, 135] width 0 height 0
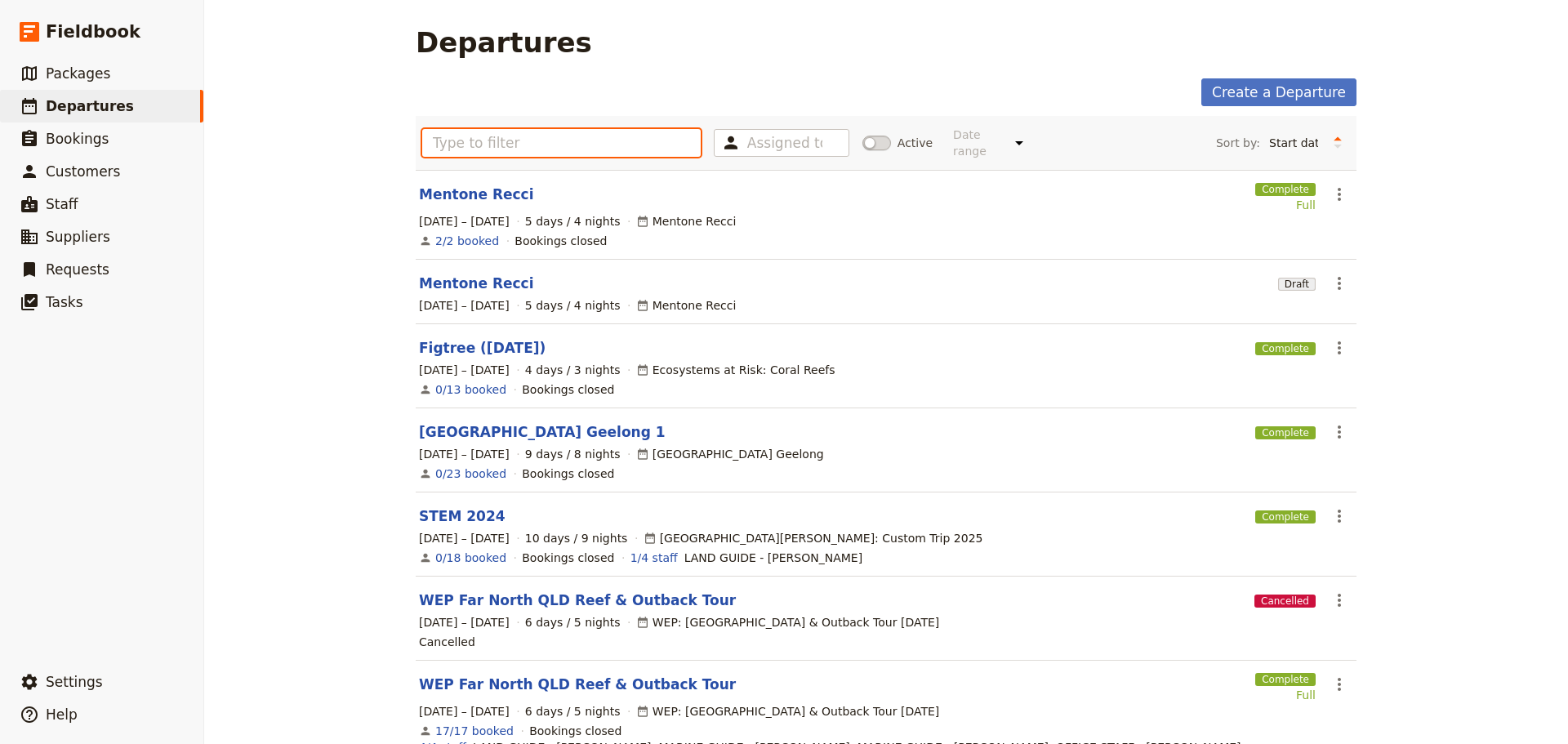
click at [657, 129] on input "text" at bounding box center [561, 142] width 279 height 28
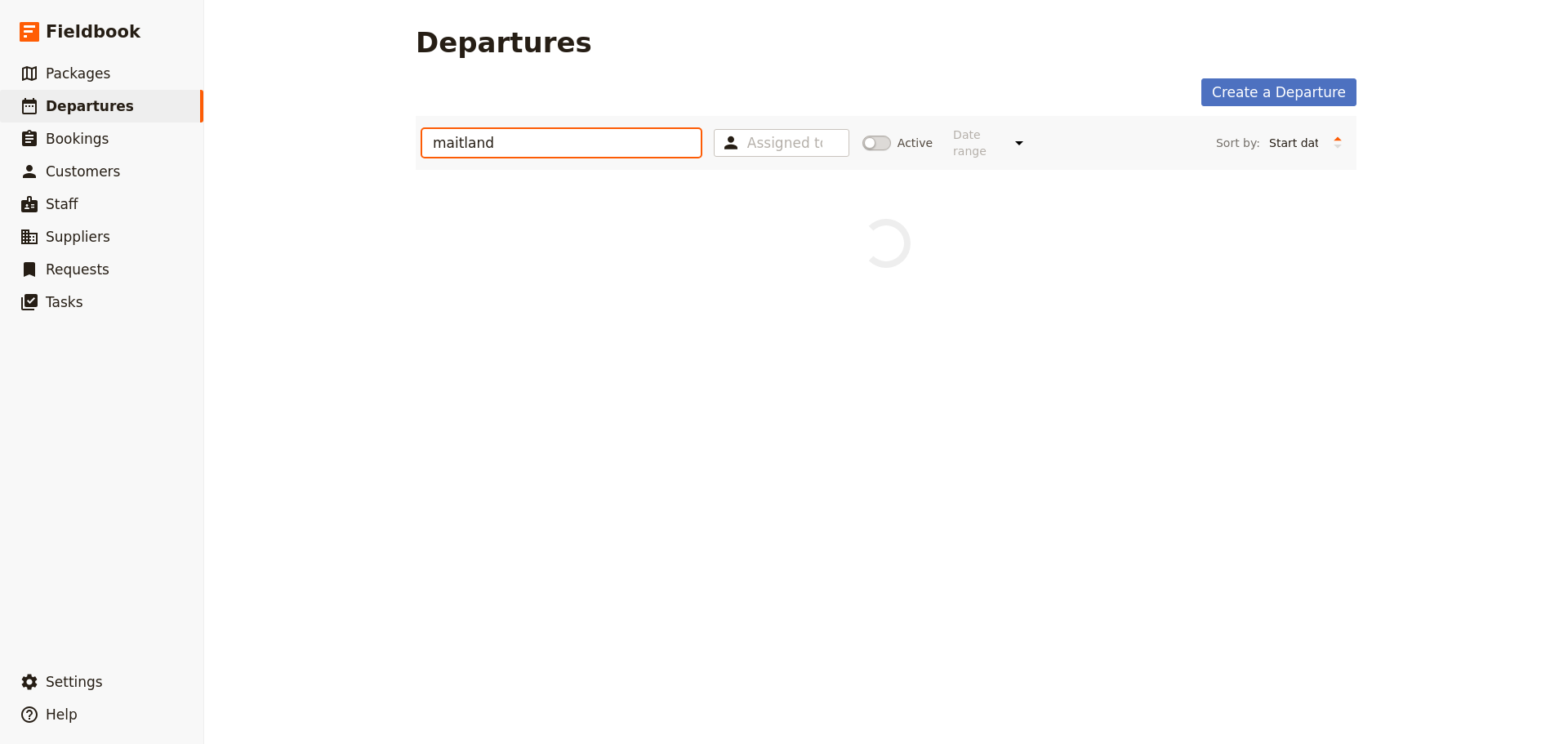
type input "maitland"
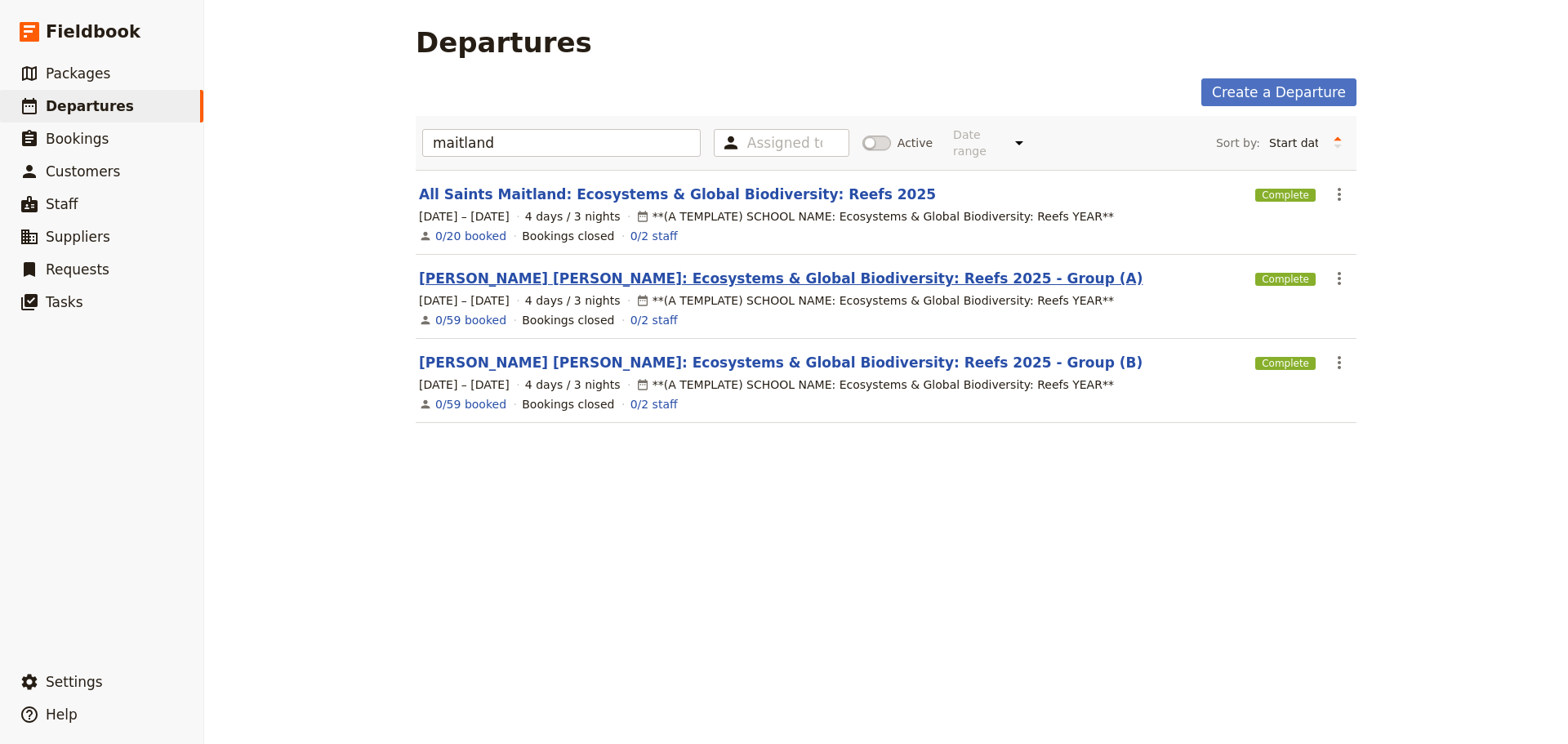
click at [512, 274] on link "[PERSON_NAME] [PERSON_NAME]: Ecosystems & Global Biodiversity: Reefs 2025 - Gro…" at bounding box center [781, 278] width 723 height 19
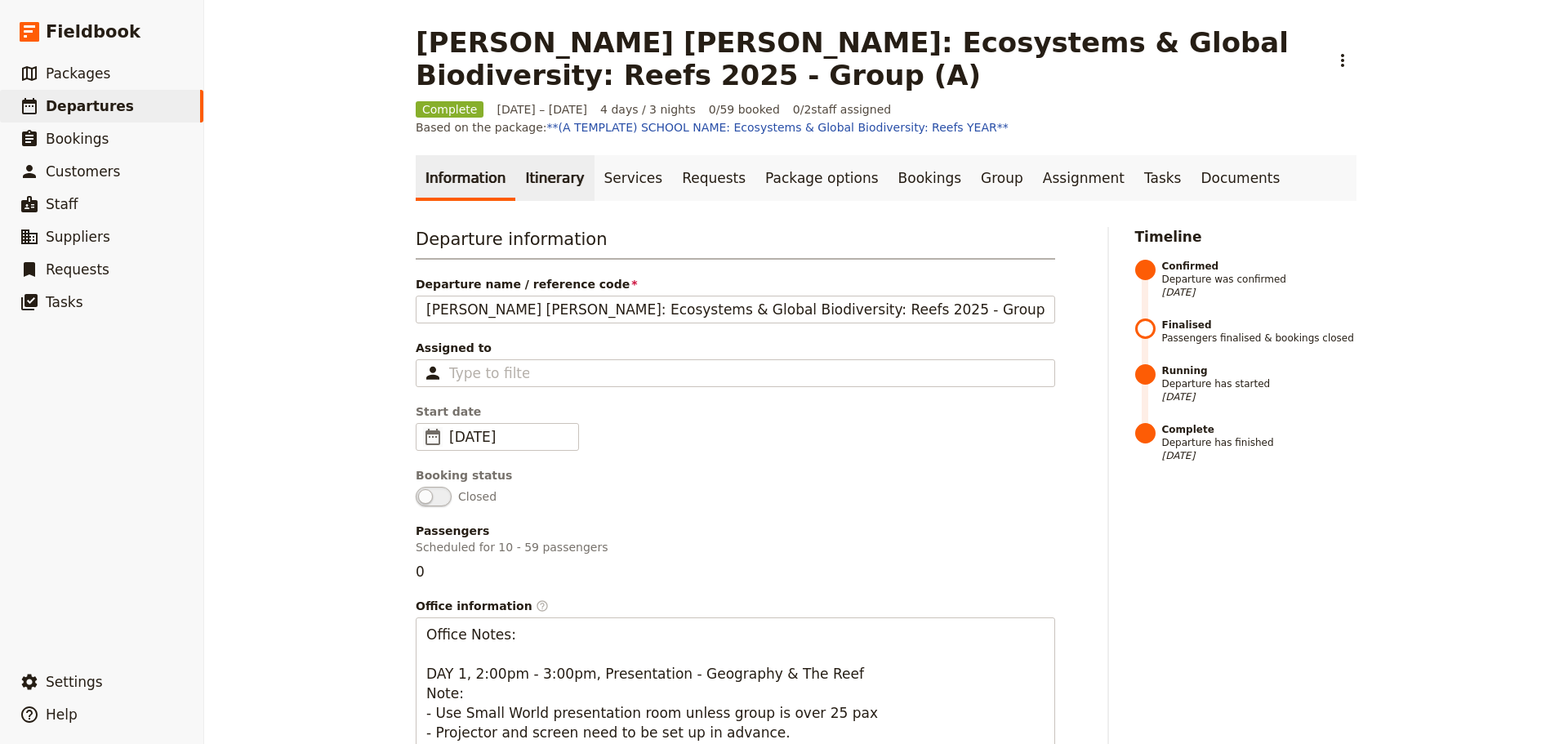
click at [523, 191] on link "Itinerary" at bounding box center [555, 178] width 79 height 46
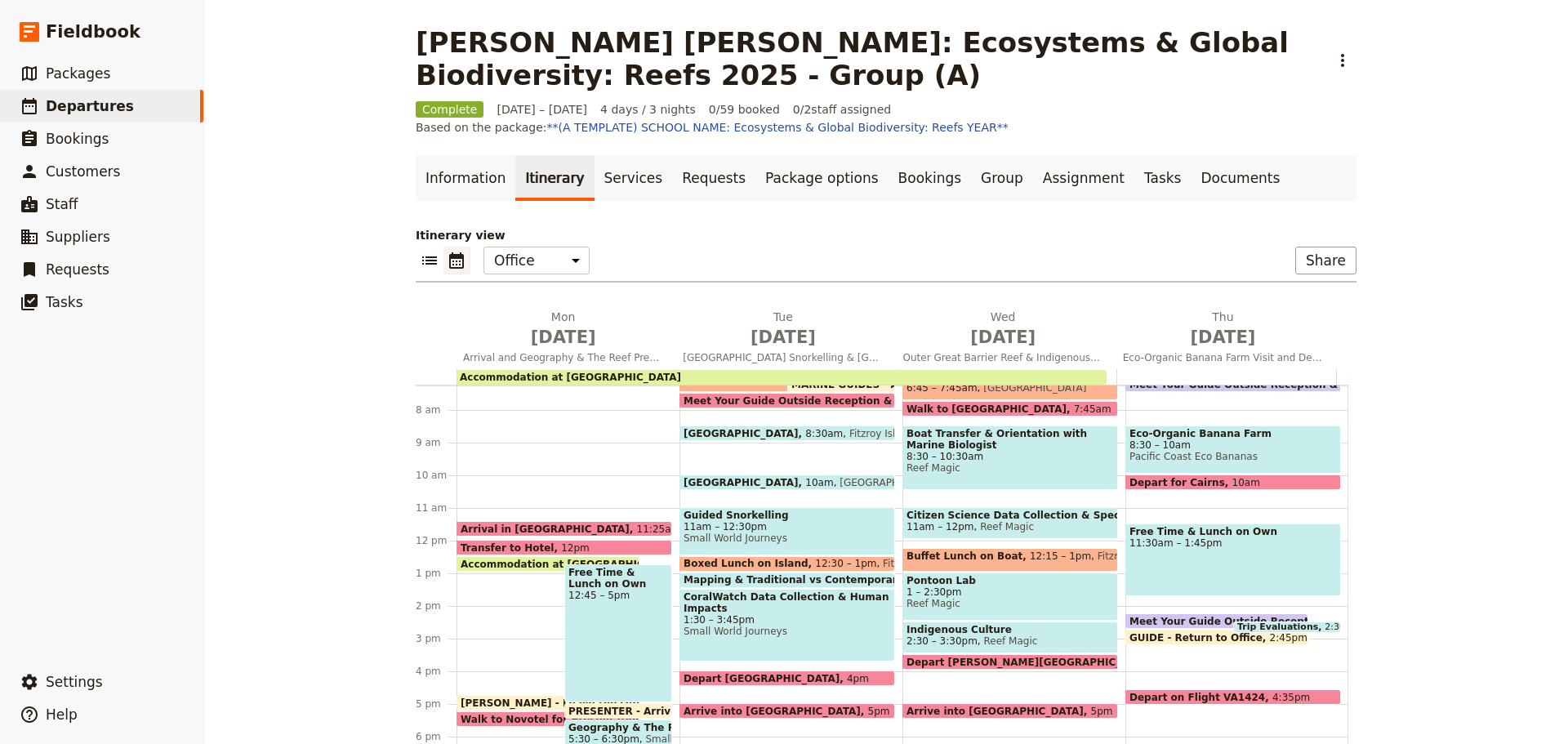
scroll to position [261, 0]
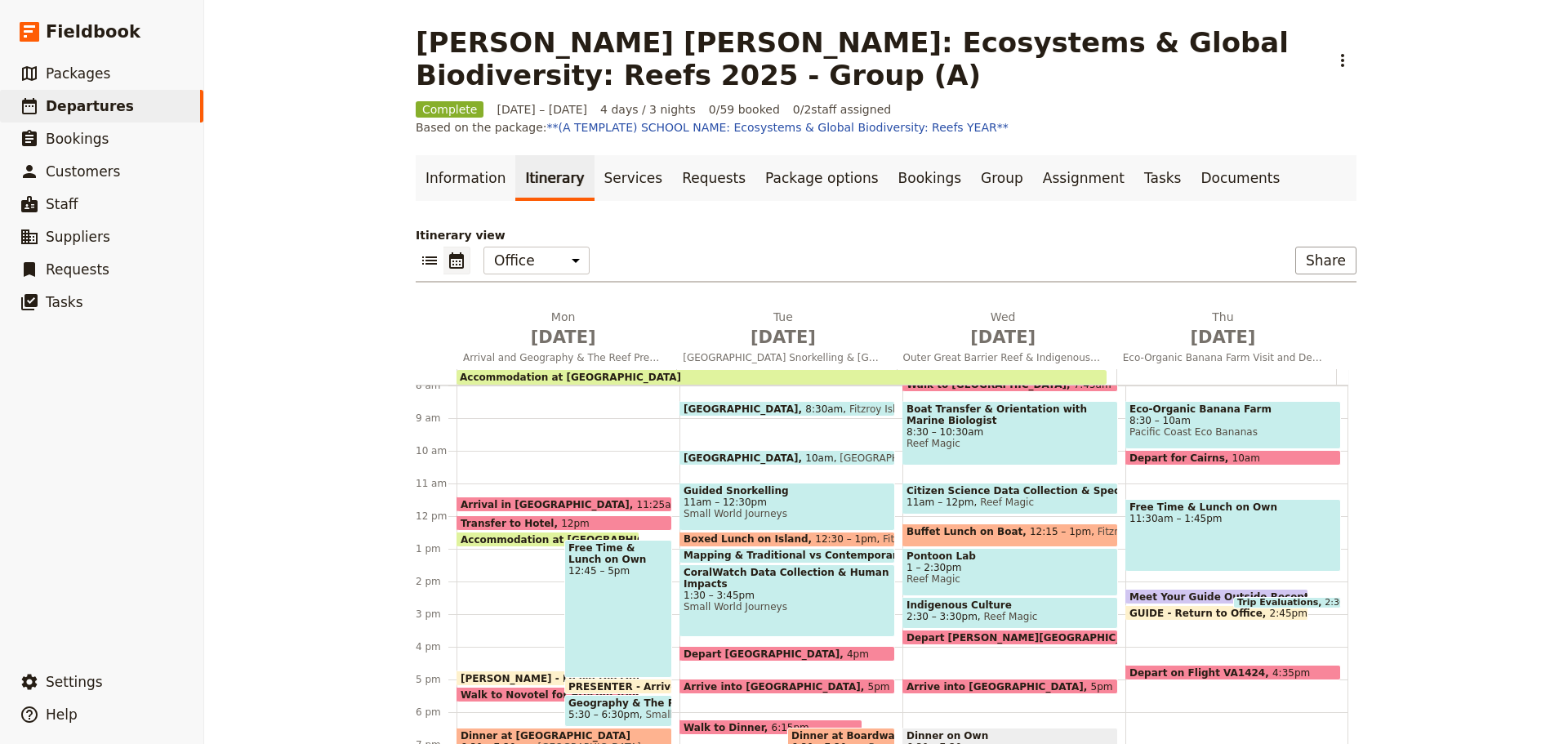
click at [1188, 593] on span "Meet Your Guide Outside Reception & Depart" at bounding box center [1258, 596] width 258 height 11
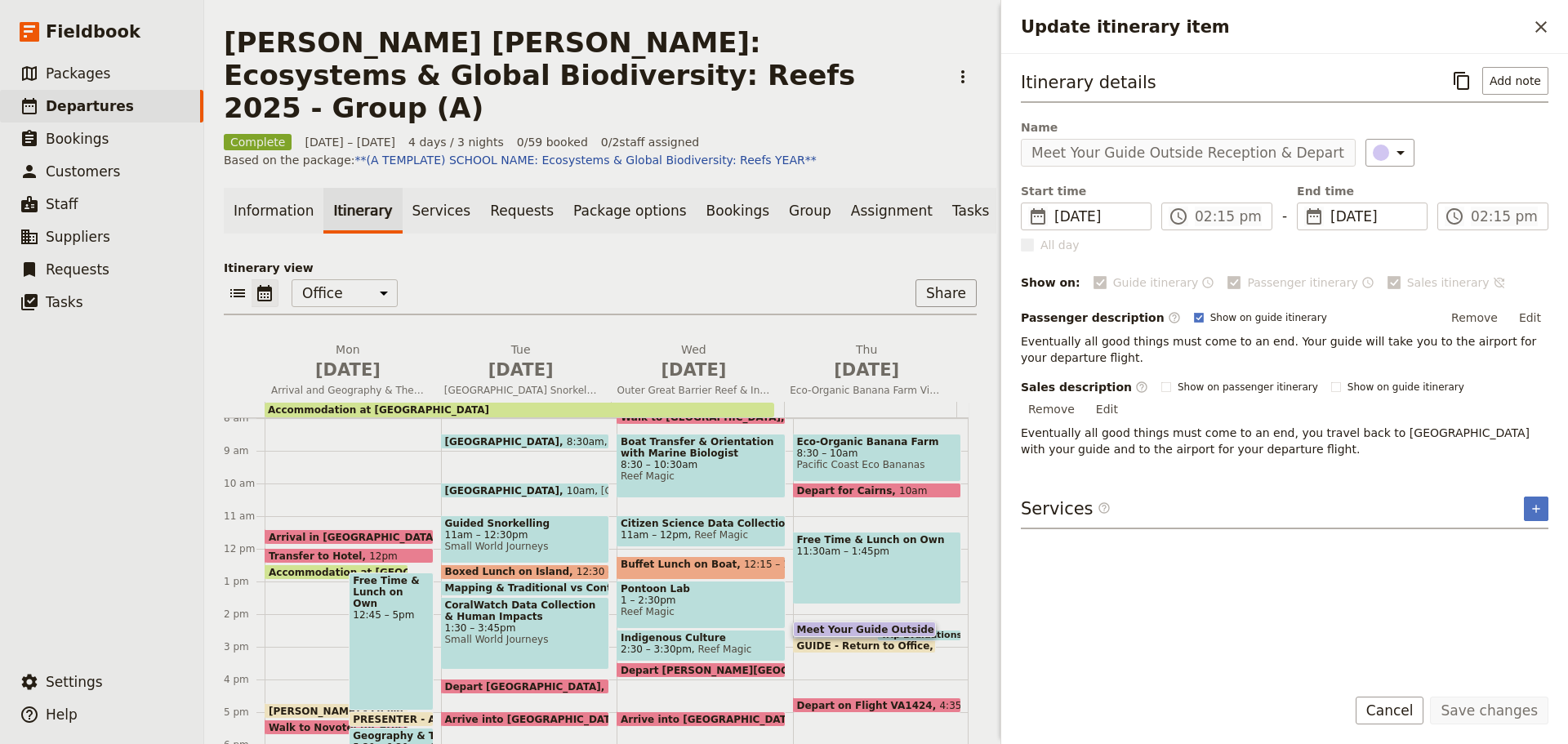
click at [1525, 313] on button "Edit" at bounding box center [1530, 317] width 37 height 24
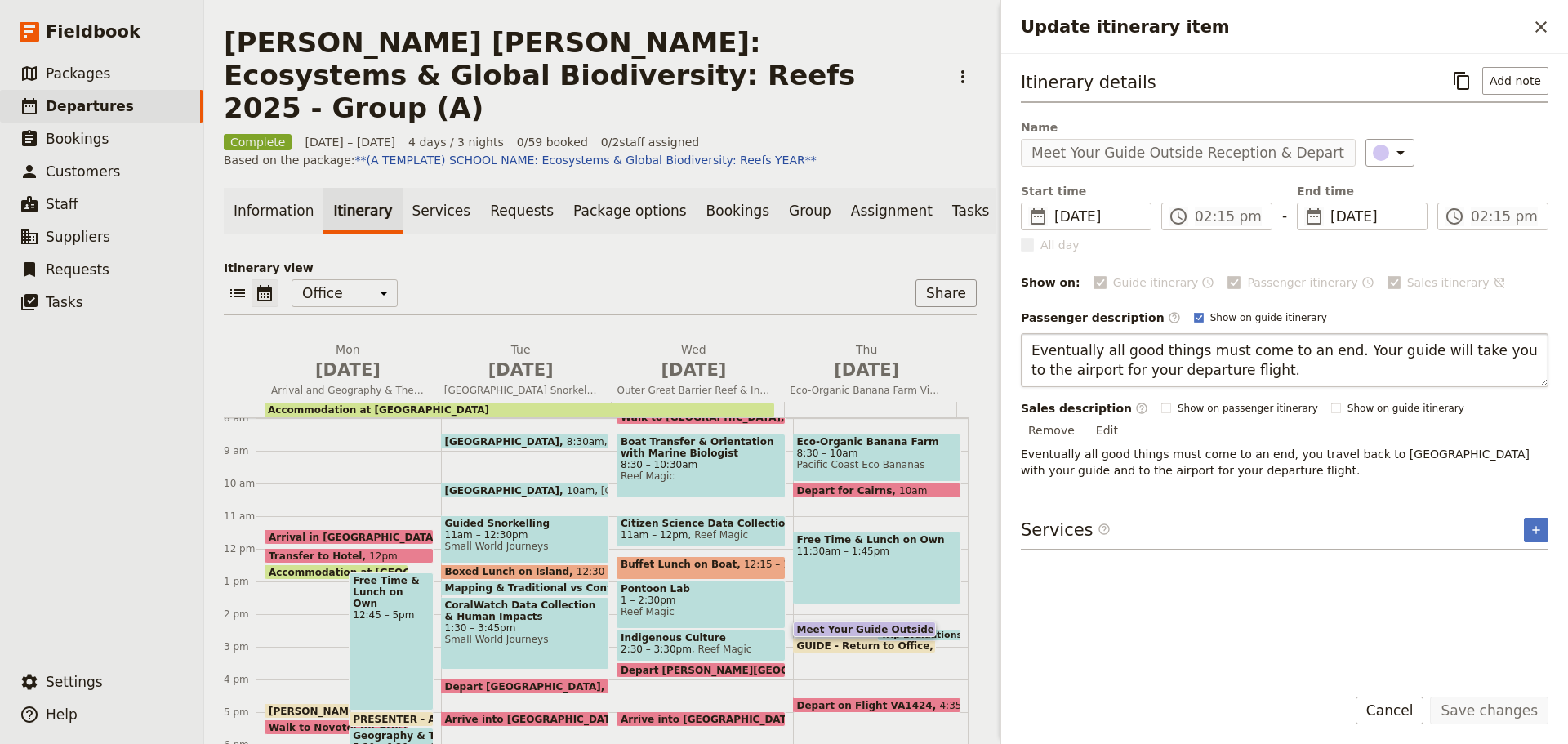
click at [1354, 341] on textarea "Eventually all good things must come to an end. Your guide will take you to the…" at bounding box center [1284, 360] width 528 height 54
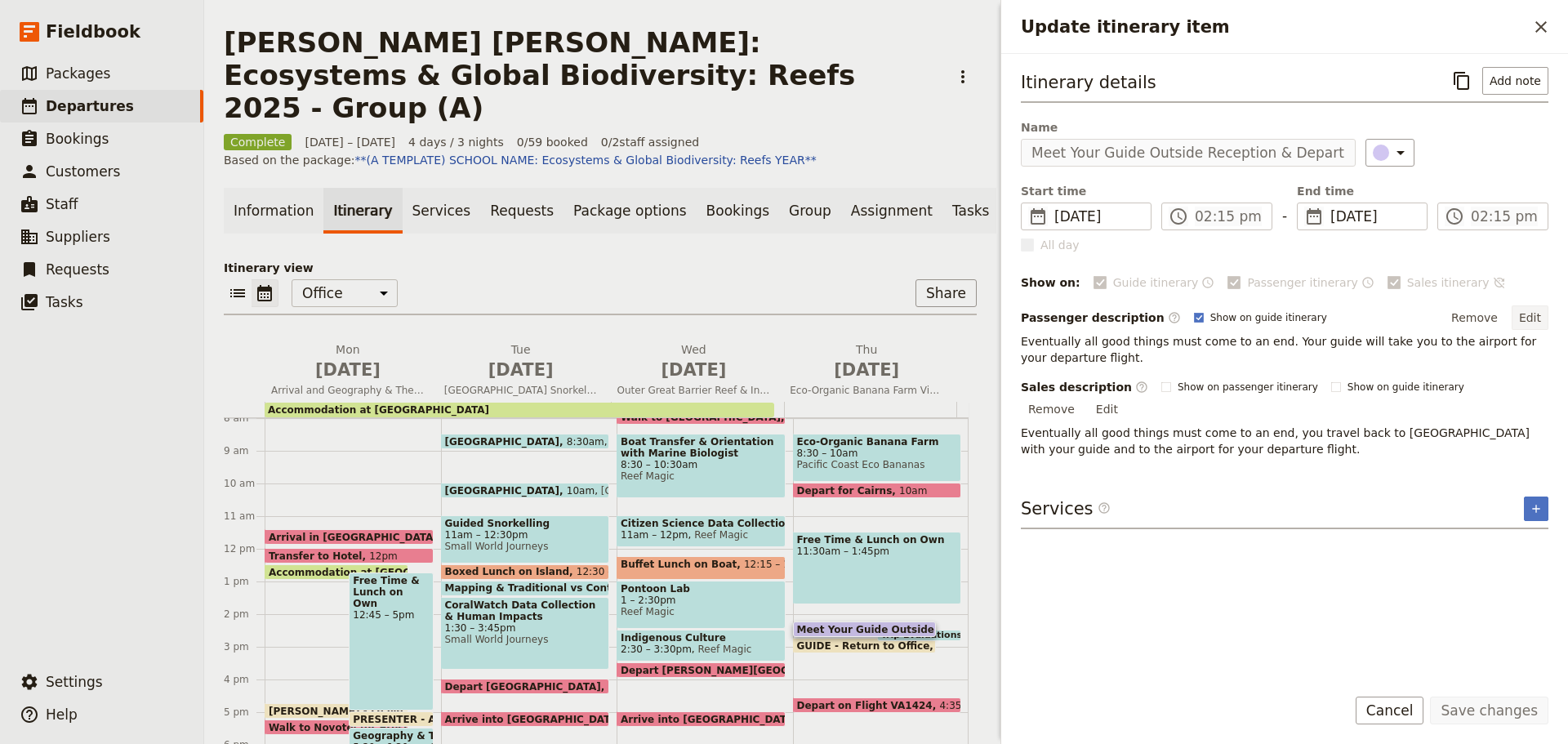
click at [1541, 306] on button "Edit" at bounding box center [1530, 317] width 37 height 24
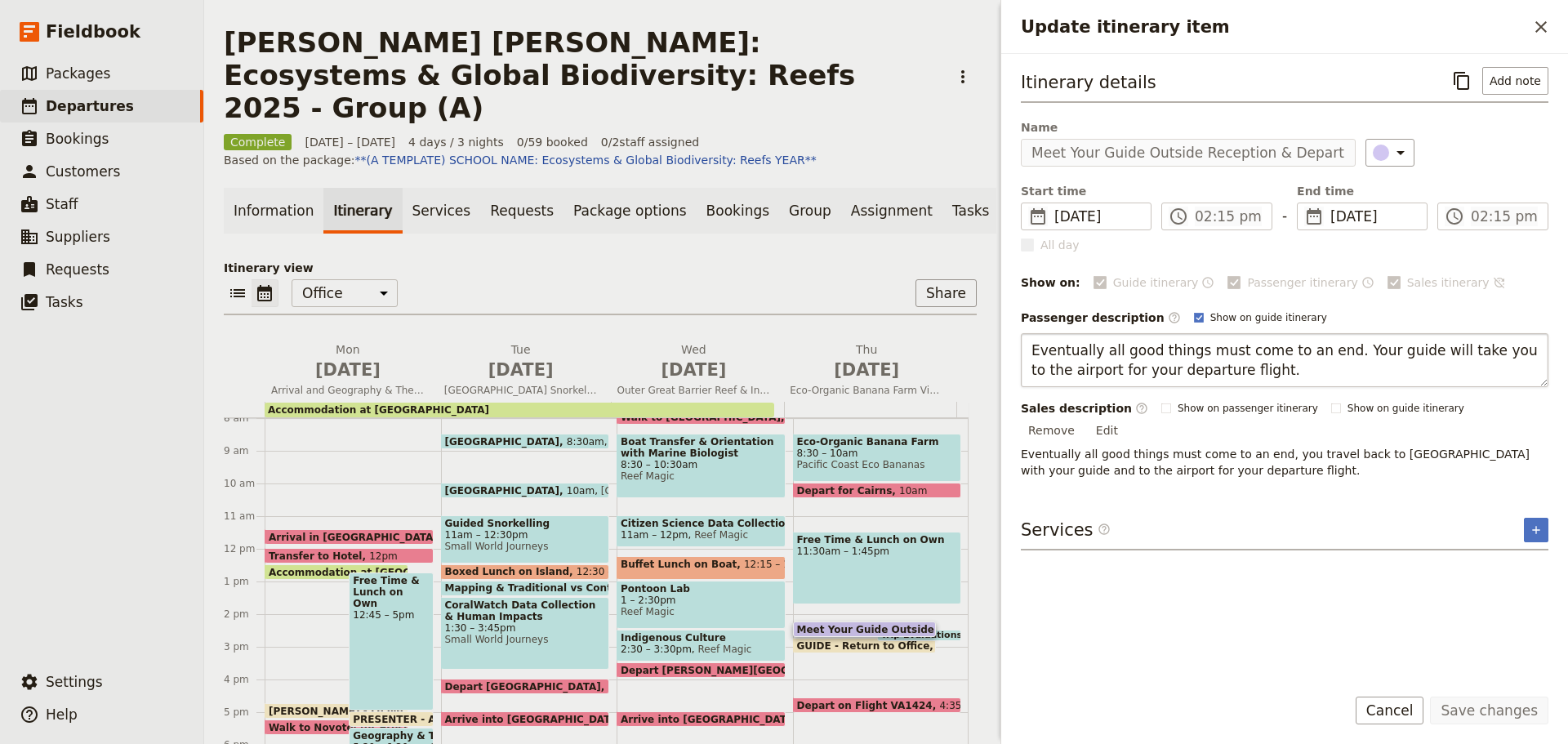
drag, startPoint x: 1331, startPoint y: 349, endPoint x: 1480, endPoint y: 347, distance: 149.0
click at [1480, 347] on textarea "Eventually all good things must come to an end. Your guide will take you to the…" at bounding box center [1284, 360] width 528 height 54
